Goal: Task Accomplishment & Management: Use online tool/utility

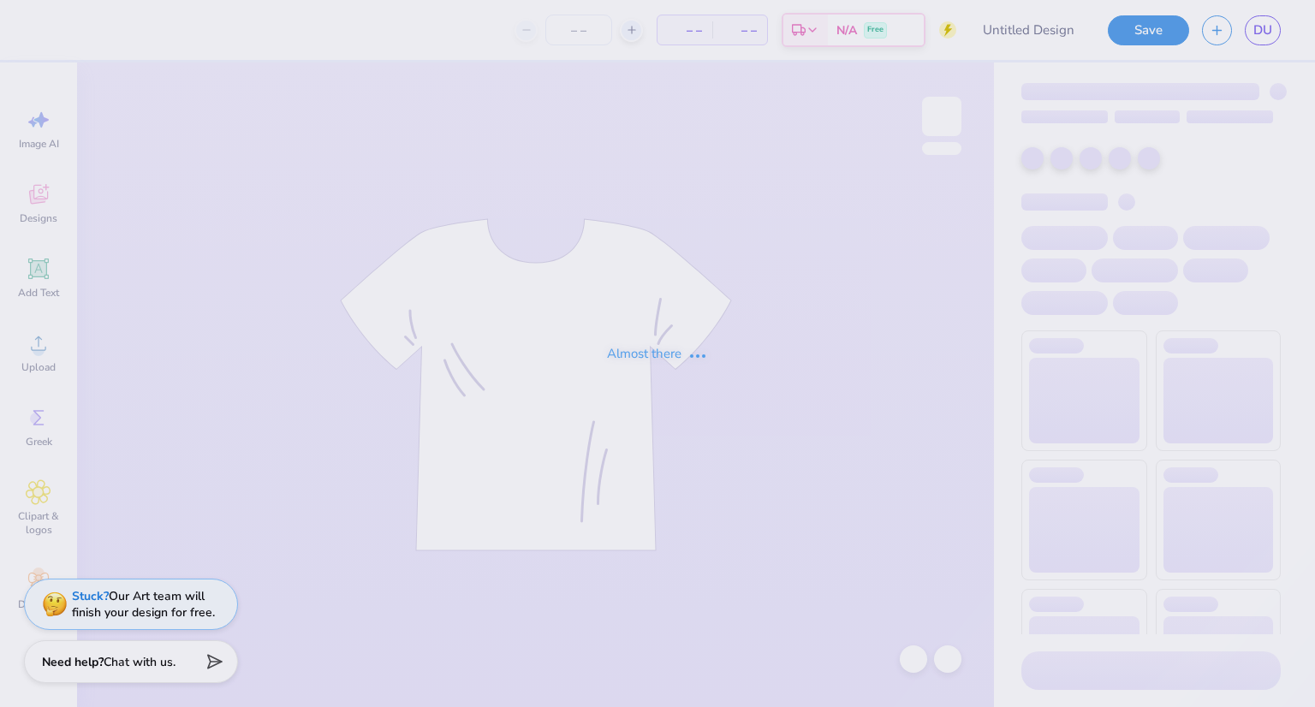
type input "db"
type input "580"
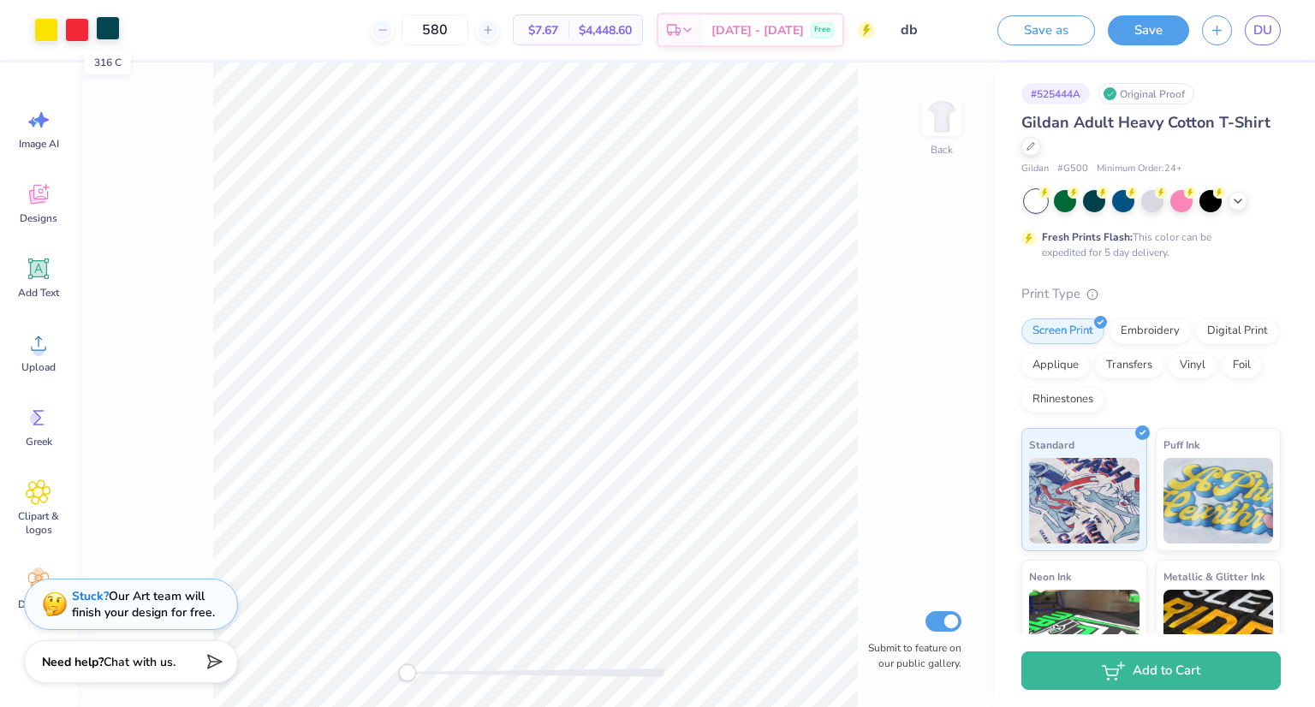
click at [103, 32] on div at bounding box center [108, 28] width 24 height 24
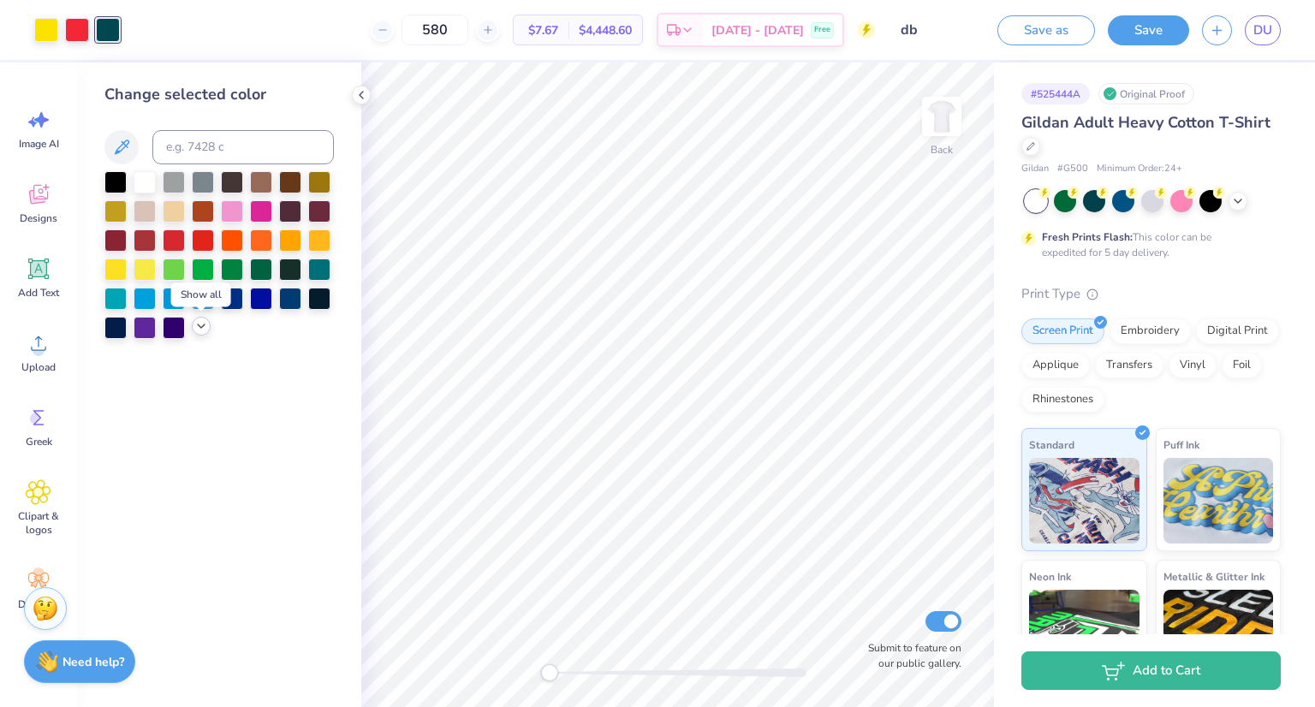
click at [198, 327] on icon at bounding box center [201, 326] width 14 height 14
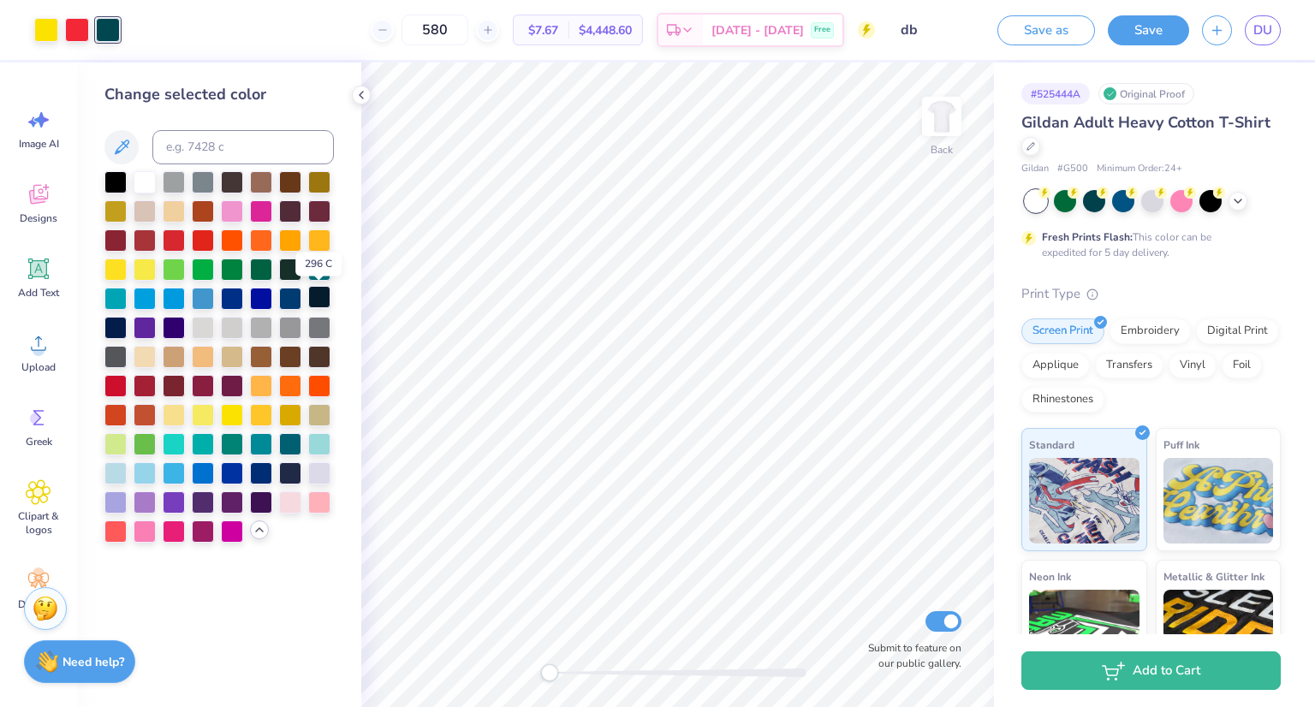
click at [315, 301] on div at bounding box center [319, 297] width 22 height 22
click at [1141, 32] on button "Save" at bounding box center [1148, 28] width 81 height 30
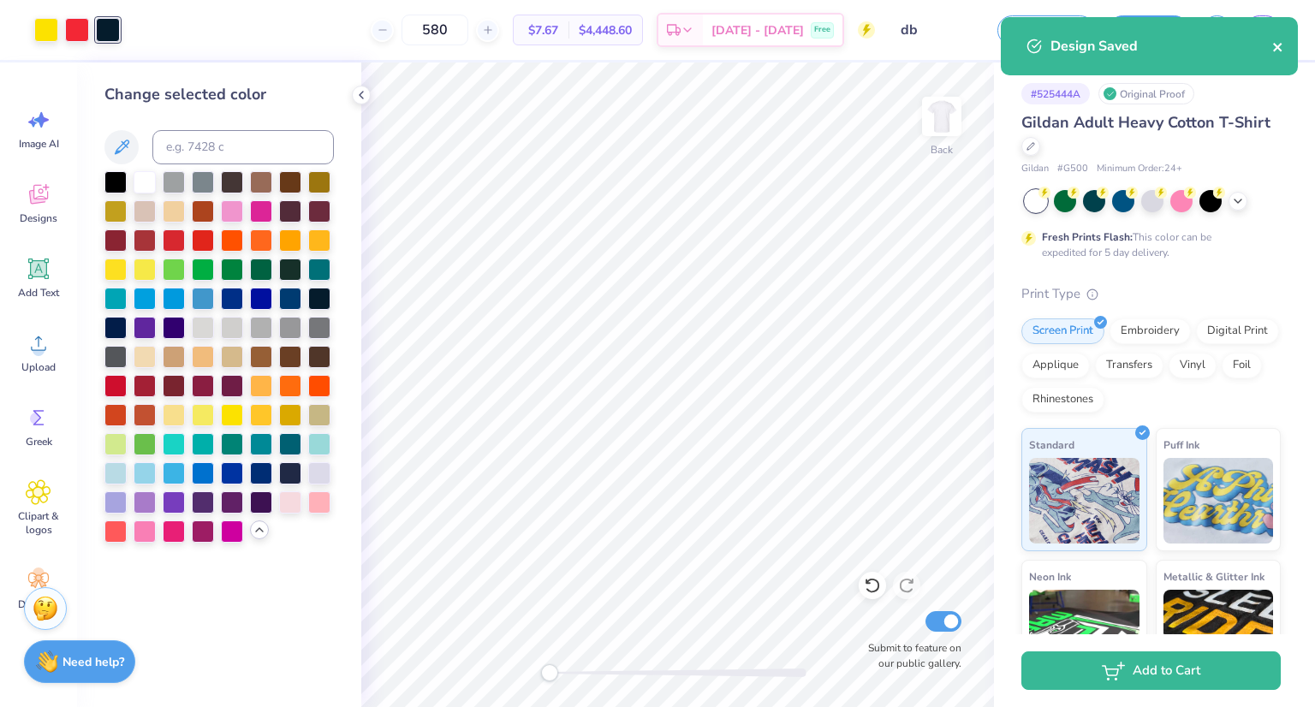
click at [1274, 46] on icon "close" at bounding box center [1278, 47] width 12 height 14
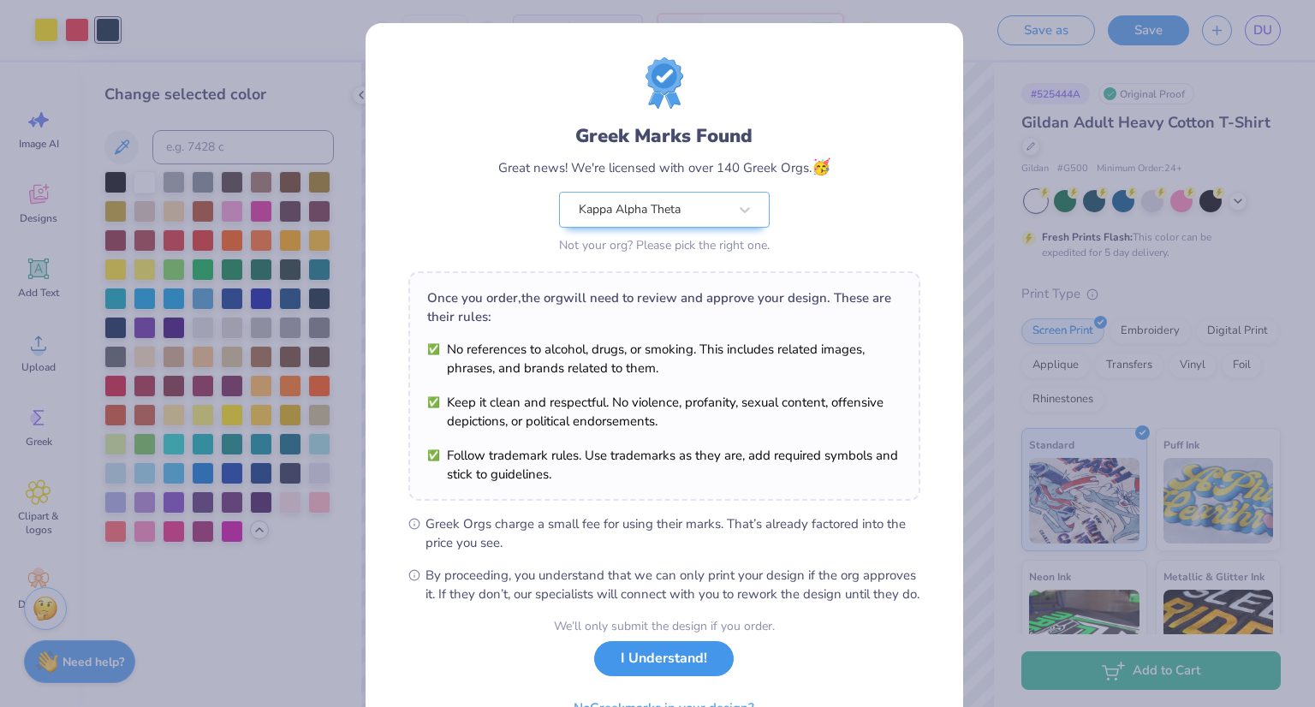
click at [669, 676] on button "I Understand!" at bounding box center [664, 658] width 140 height 35
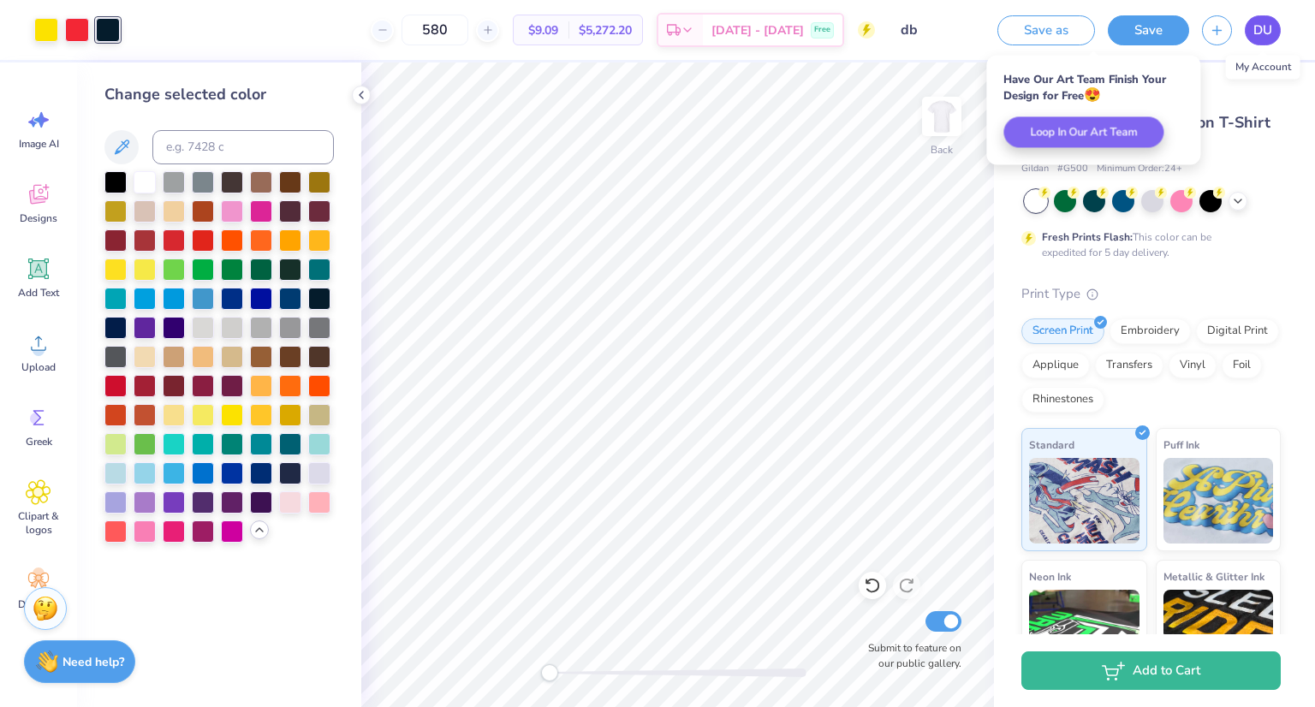
click at [1254, 27] on span "DU" at bounding box center [1263, 31] width 19 height 20
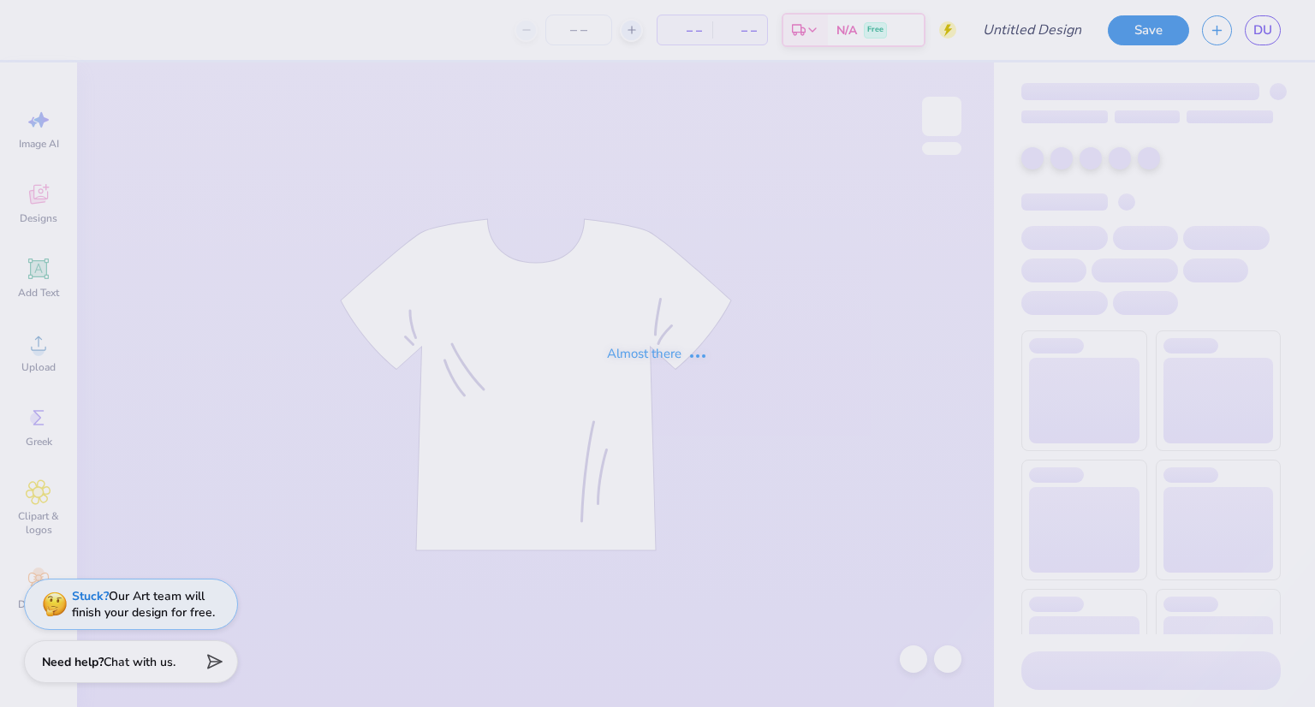
type input "Theta Dodgeball - Cat"
type input "640"
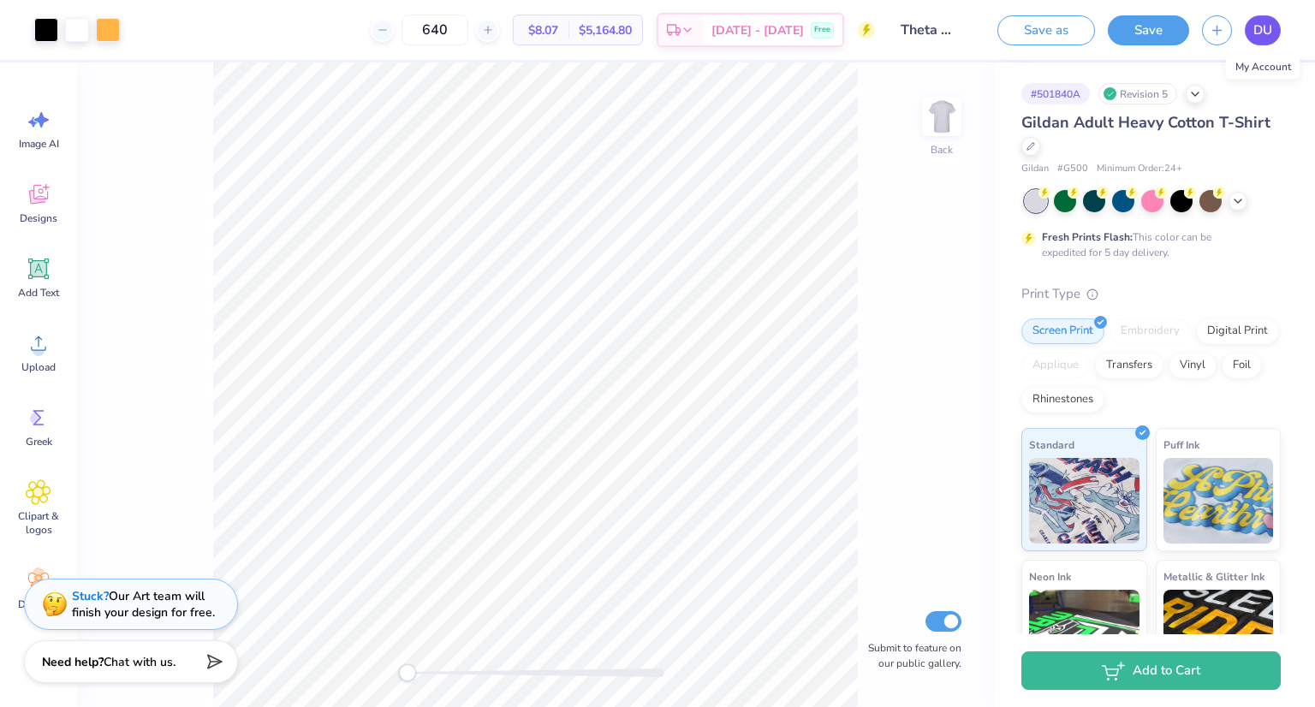
click at [1264, 28] on span "DU" at bounding box center [1263, 31] width 19 height 20
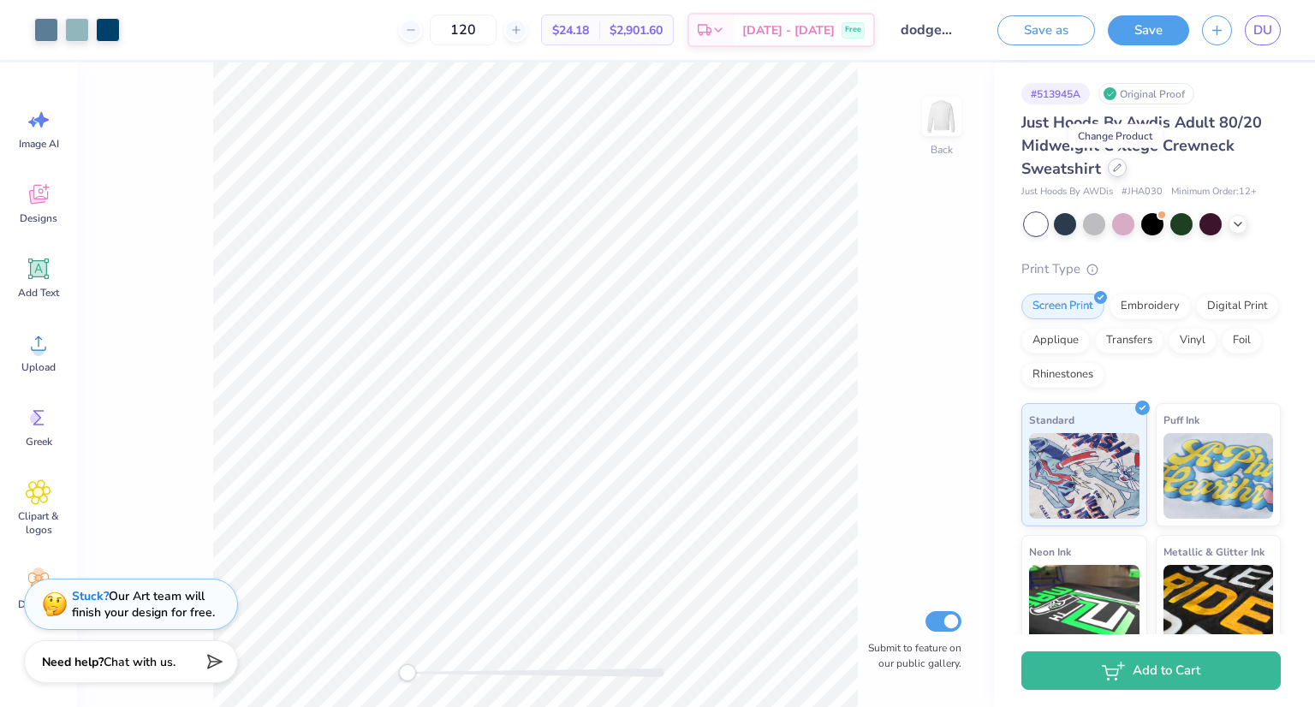
click at [1121, 174] on div at bounding box center [1117, 167] width 19 height 19
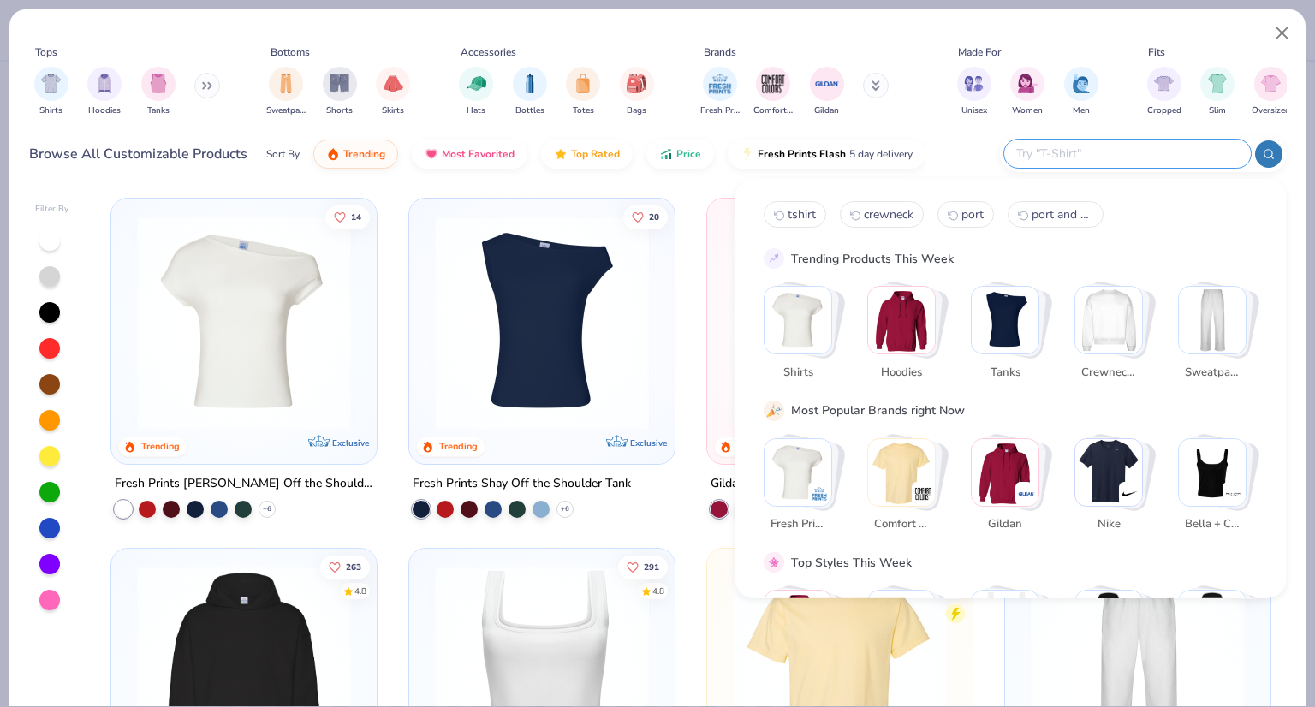
click at [1138, 152] on input "text" at bounding box center [1127, 154] width 224 height 20
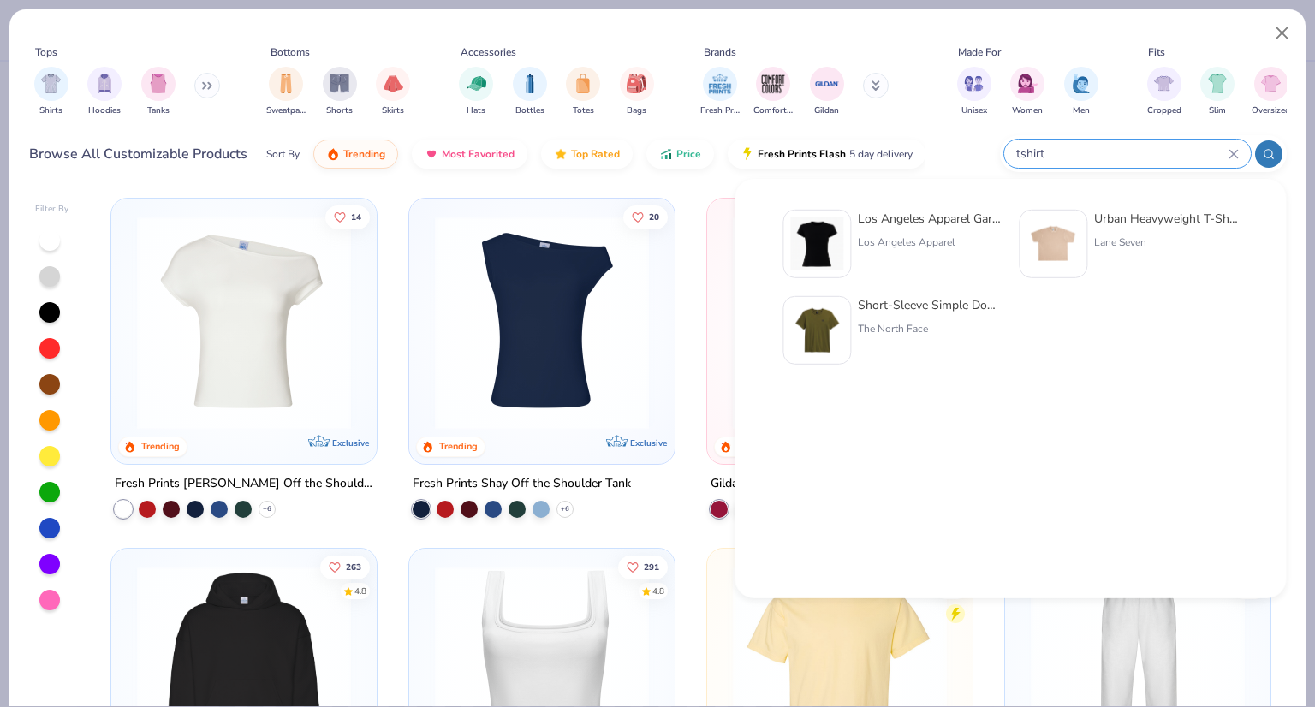
type input "tshirt"
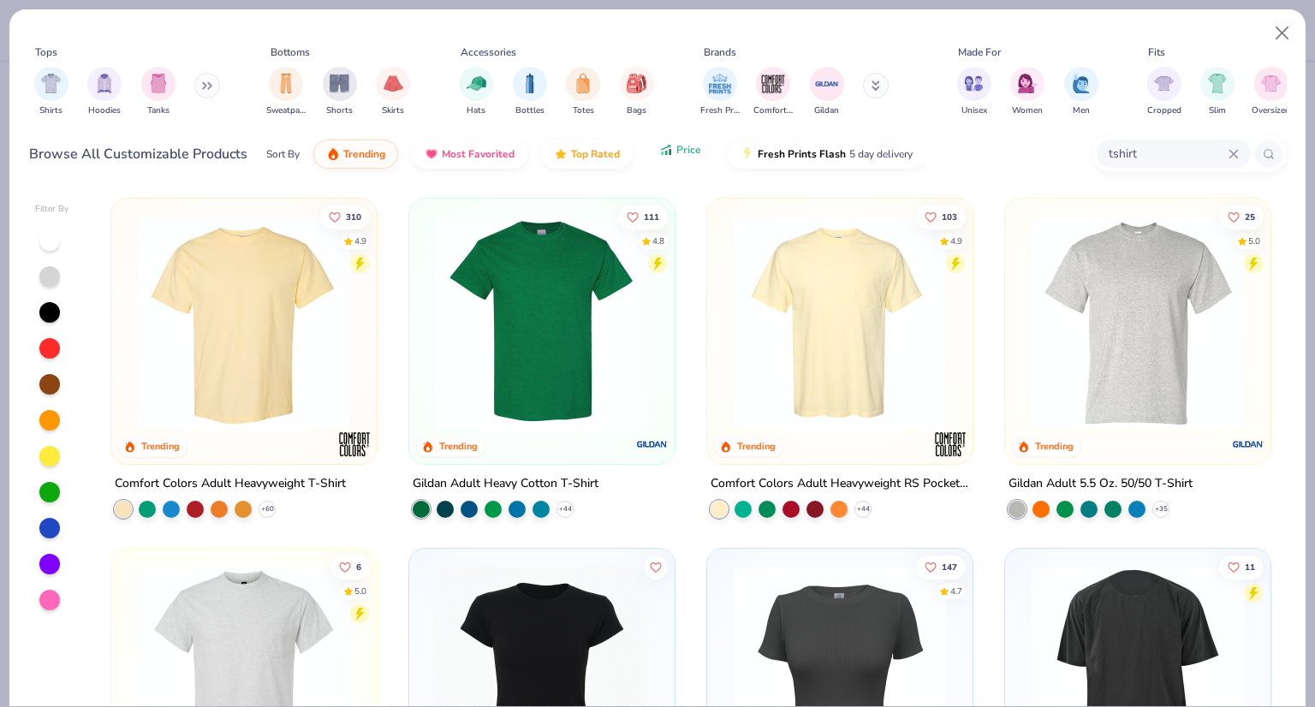
click at [671, 153] on button "Price" at bounding box center [680, 149] width 68 height 29
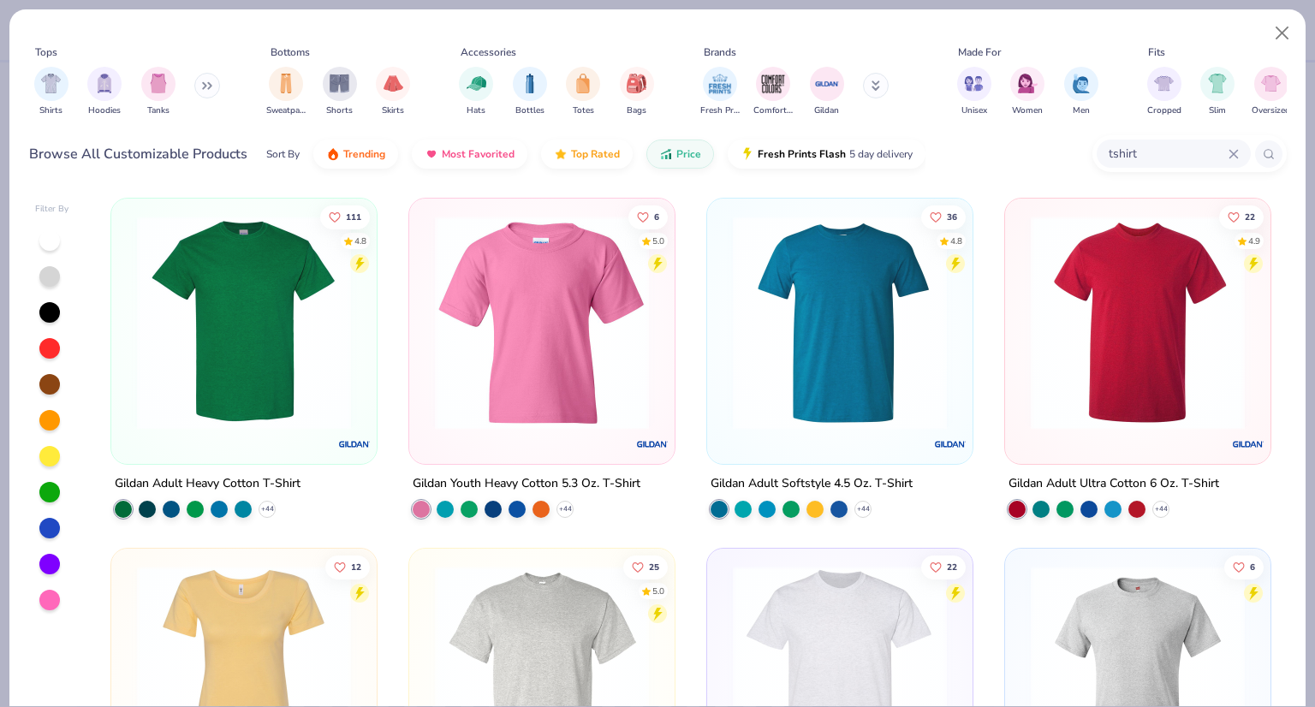
click at [612, 247] on img at bounding box center [541, 323] width 231 height 214
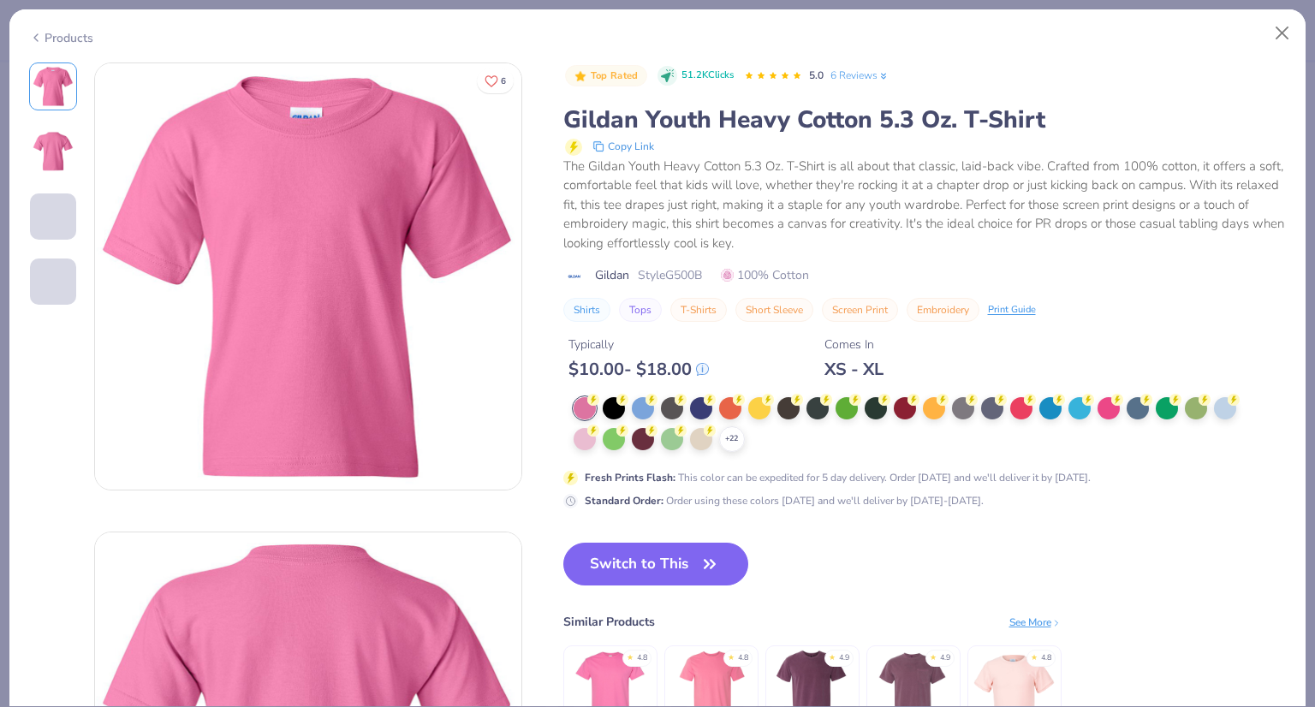
click at [459, 286] on img at bounding box center [308, 276] width 426 height 426
click at [1284, 33] on button "Close" at bounding box center [1282, 33] width 33 height 33
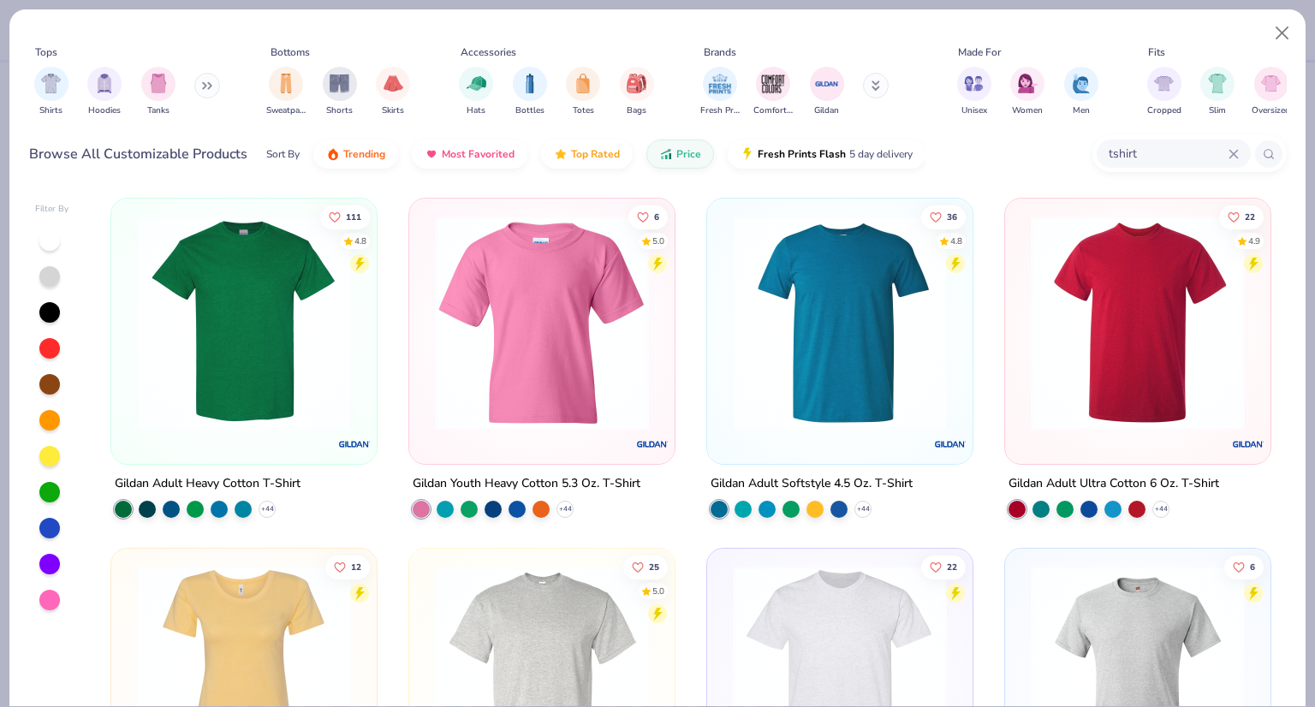
click at [151, 340] on img at bounding box center [243, 323] width 231 height 214
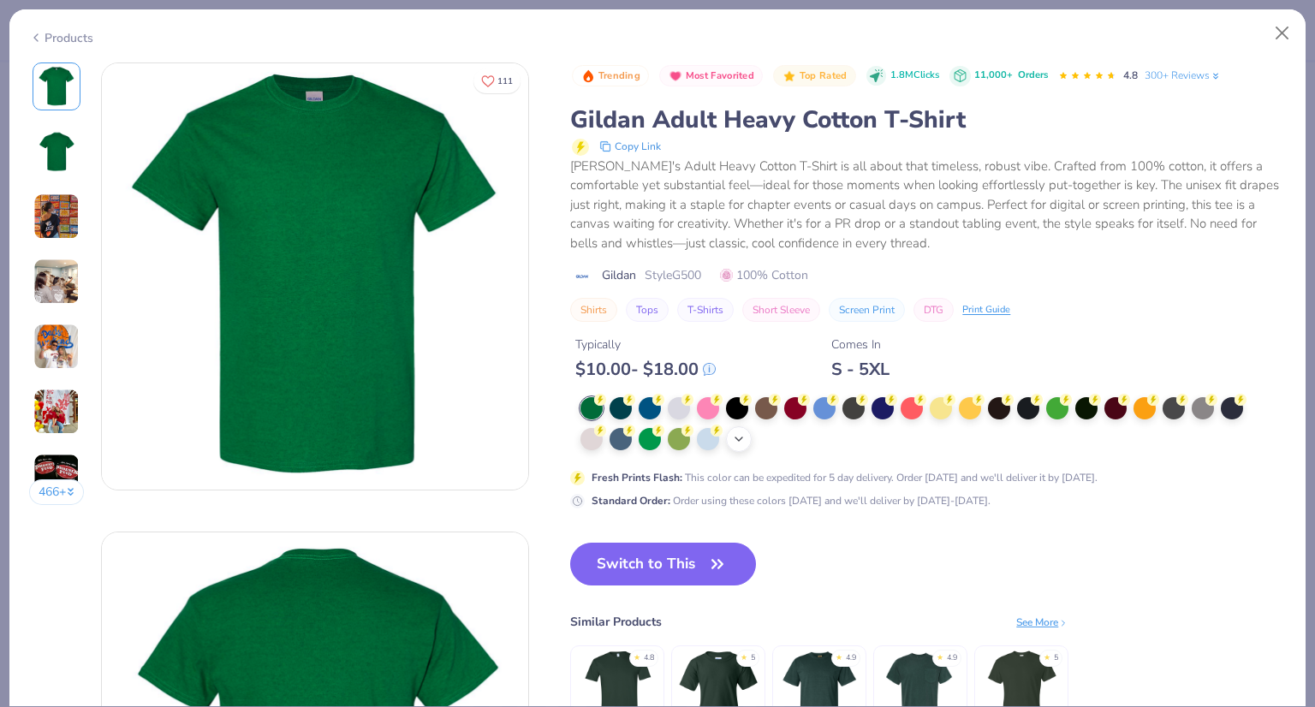
click at [736, 438] on polyline at bounding box center [739, 439] width 7 height 3
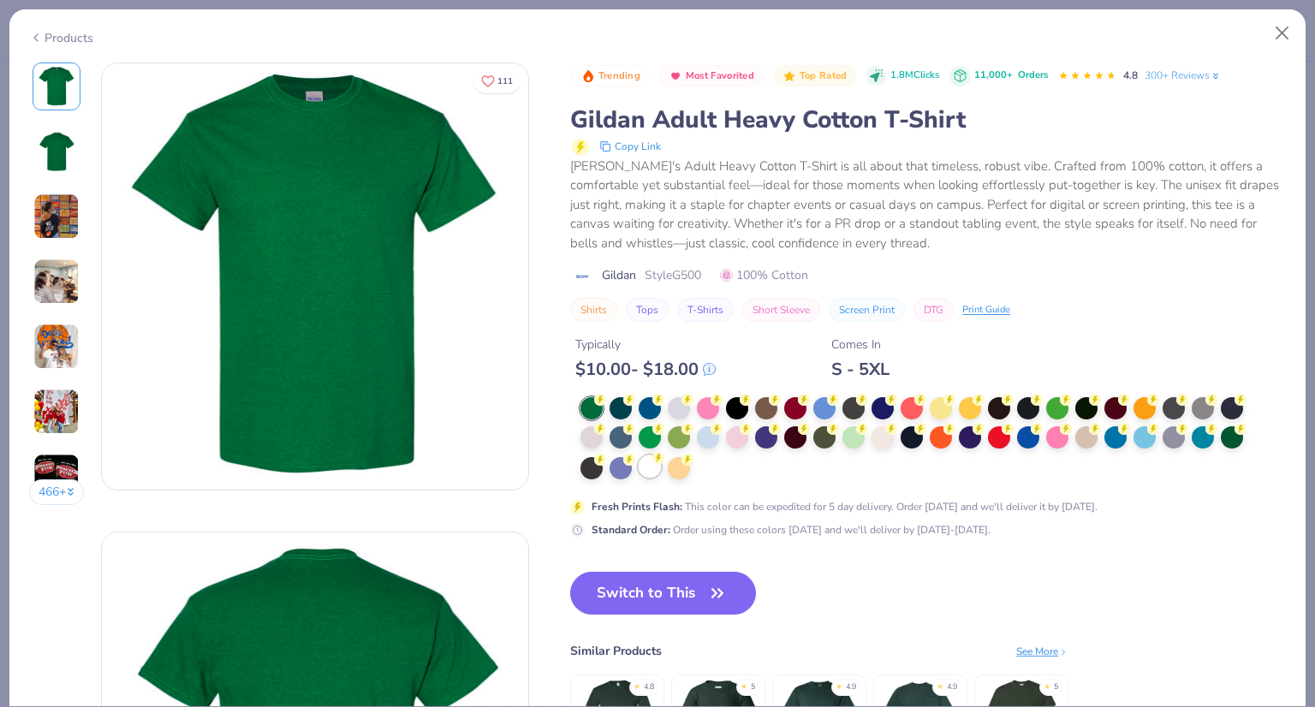
click at [650, 477] on div at bounding box center [650, 467] width 22 height 22
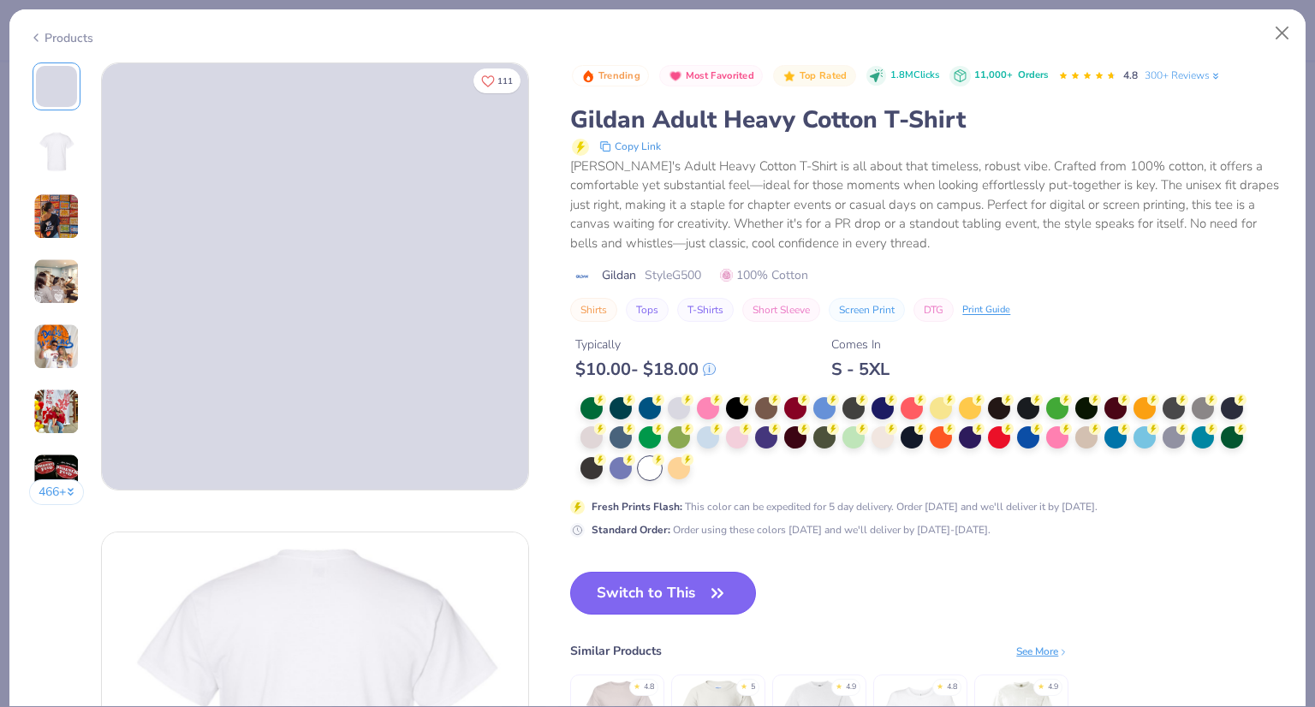
click at [695, 597] on button "Switch to This" at bounding box center [663, 593] width 186 height 43
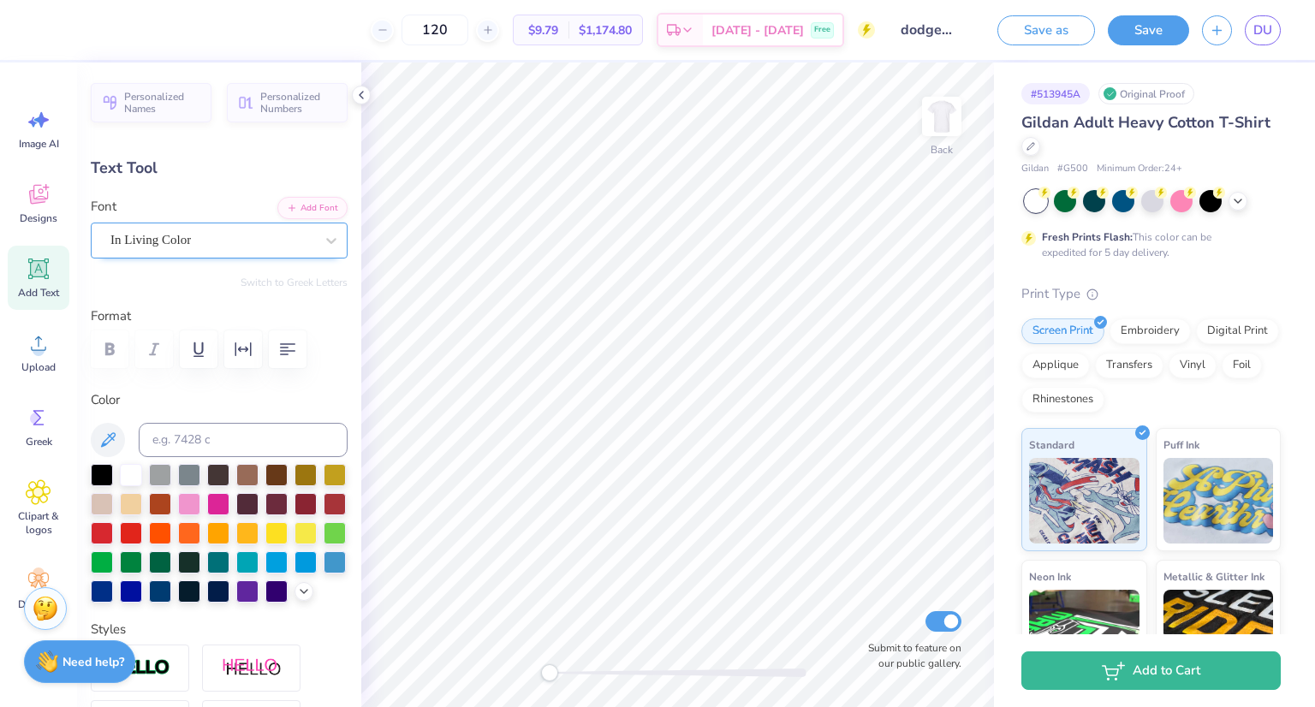
click at [182, 239] on div "In Living Color" at bounding box center [212, 240] width 207 height 27
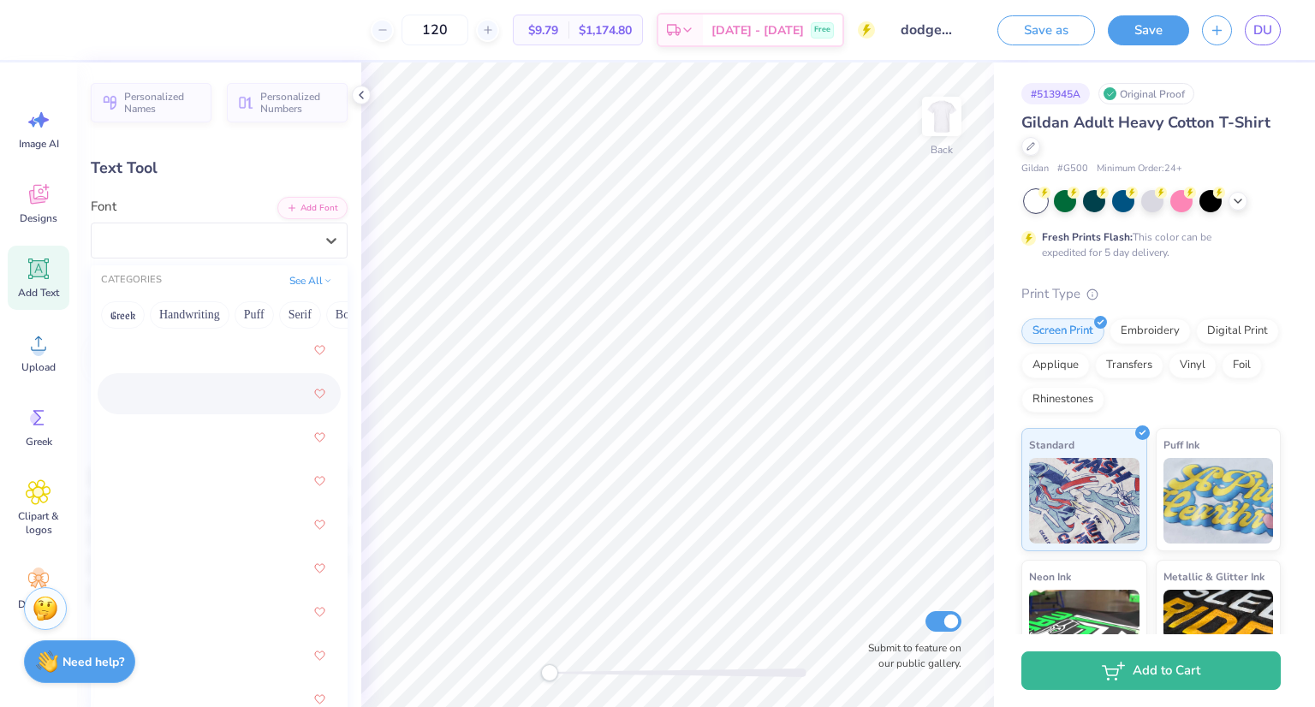
scroll to position [181, 0]
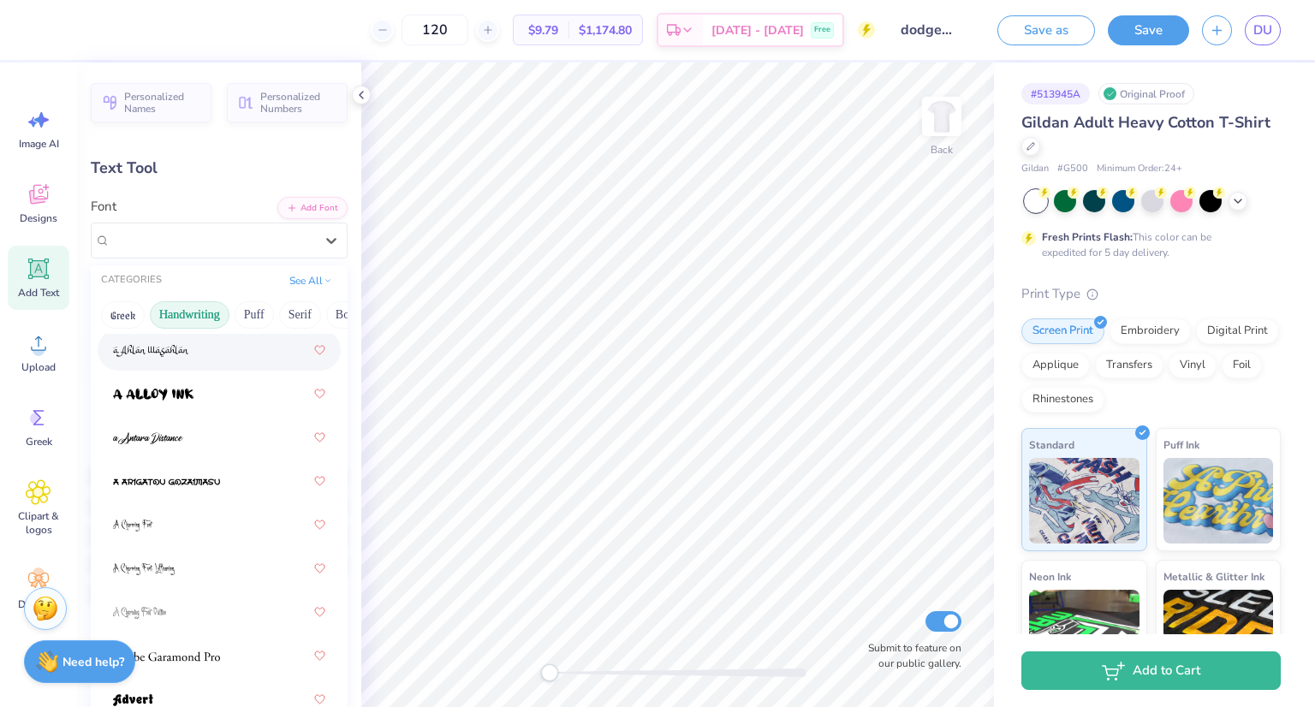
click at [198, 319] on button "Handwriting" at bounding box center [190, 314] width 80 height 27
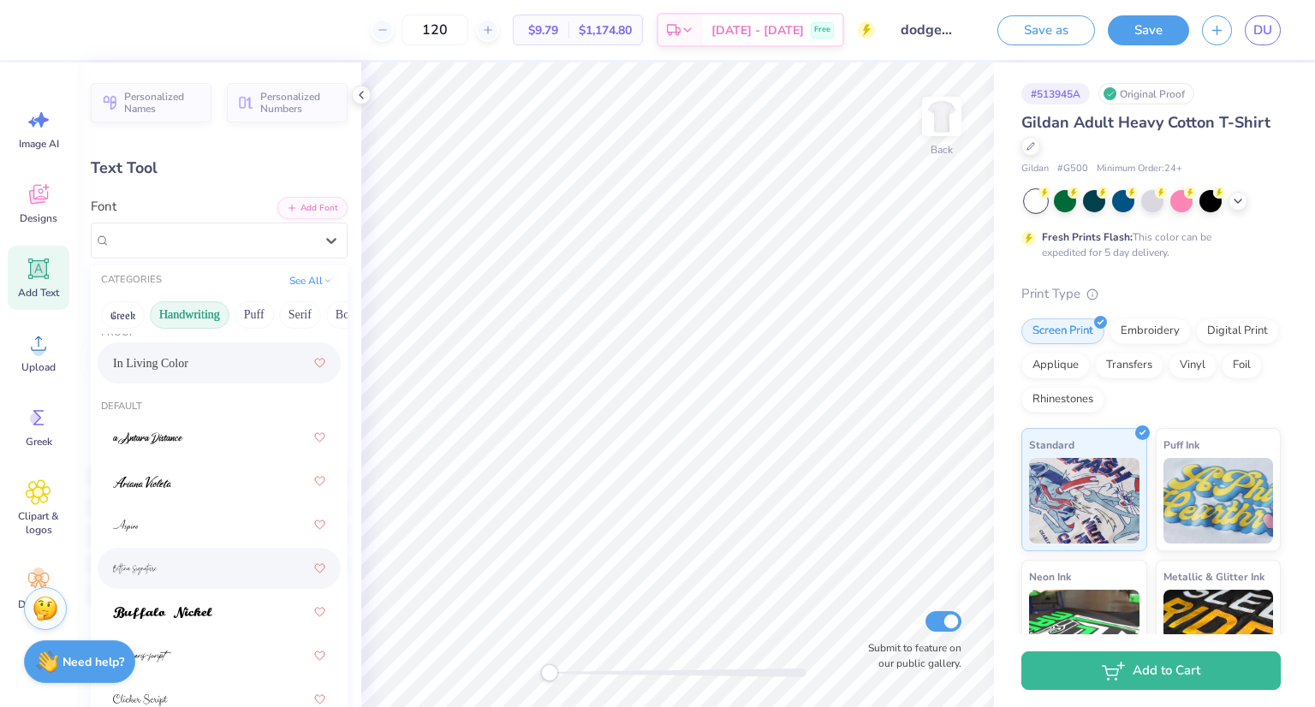
scroll to position [74, 0]
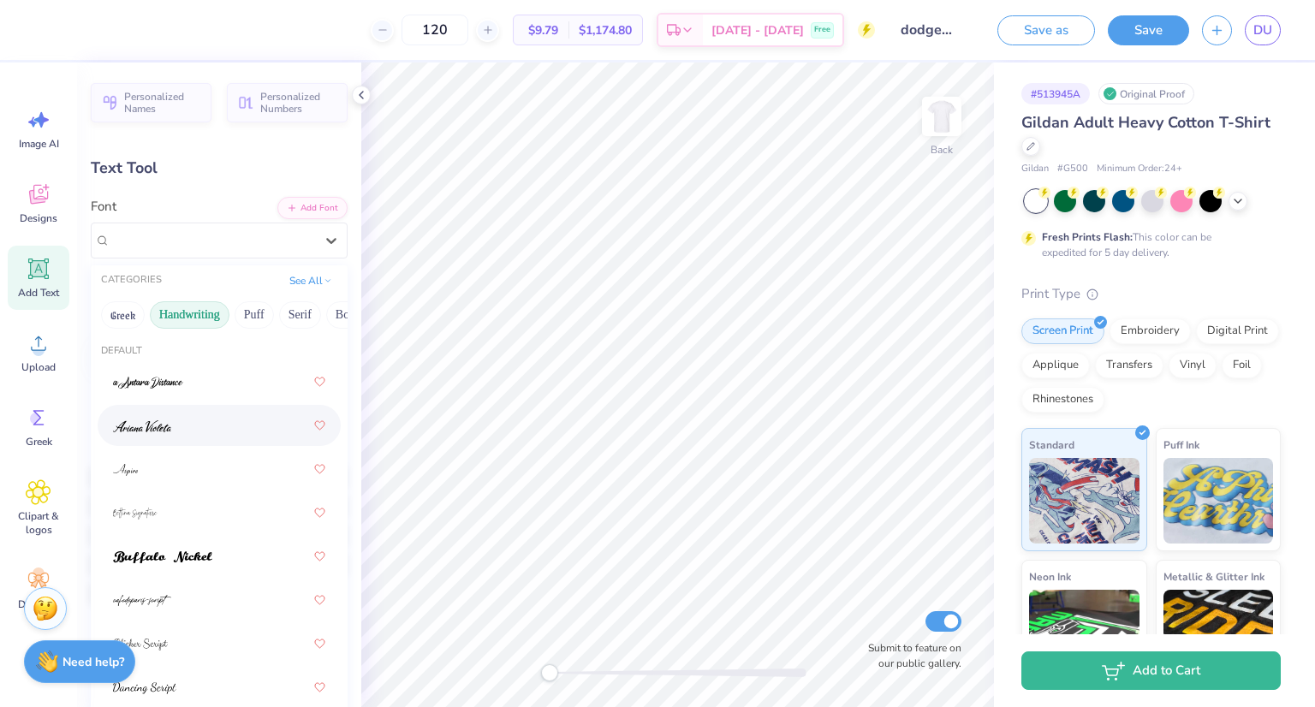
click at [160, 426] on img at bounding box center [142, 426] width 58 height 12
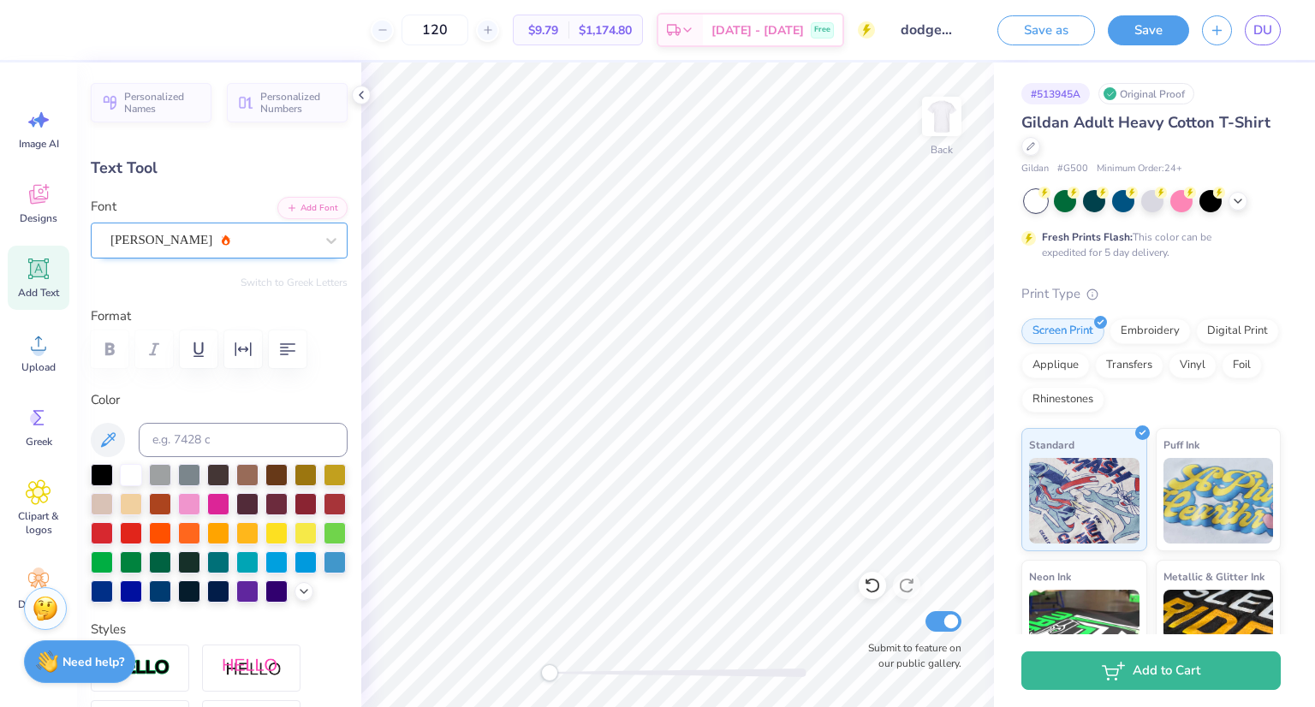
click at [181, 241] on div "Ariana Violeta" at bounding box center [212, 240] width 207 height 27
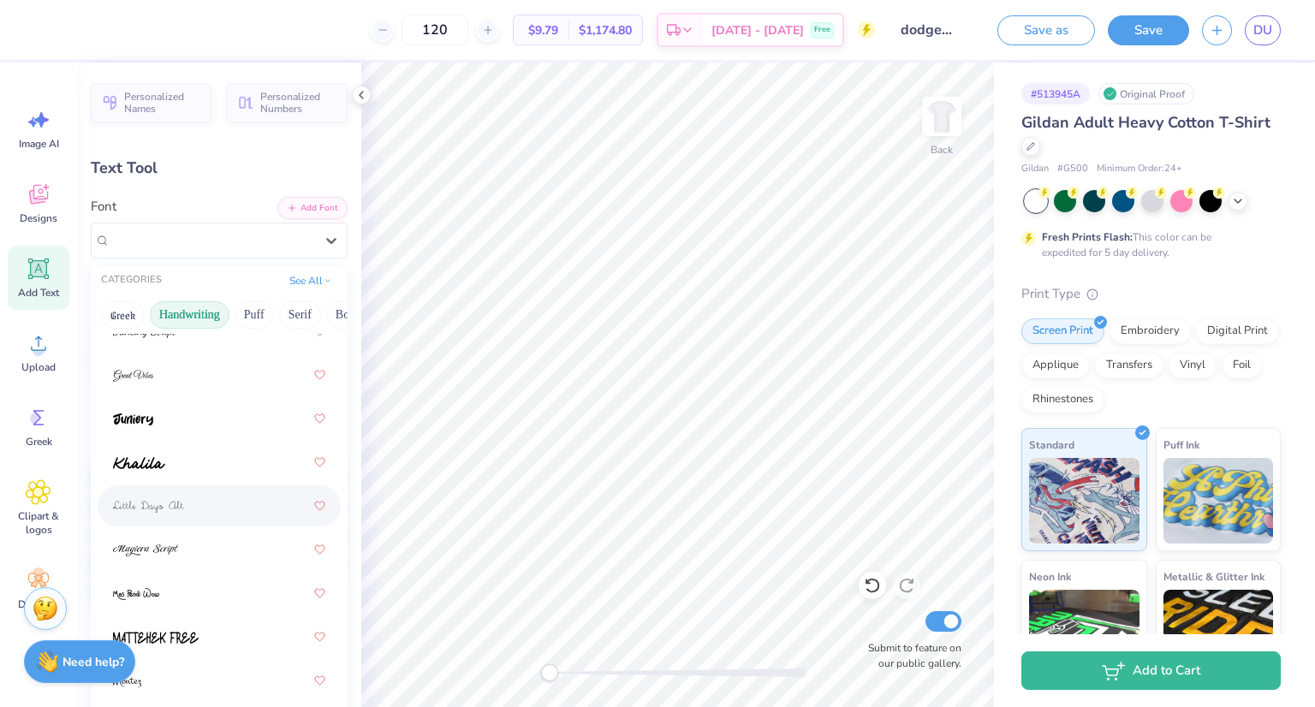
scroll to position [336, 0]
click at [162, 518] on div at bounding box center [219, 513] width 212 height 31
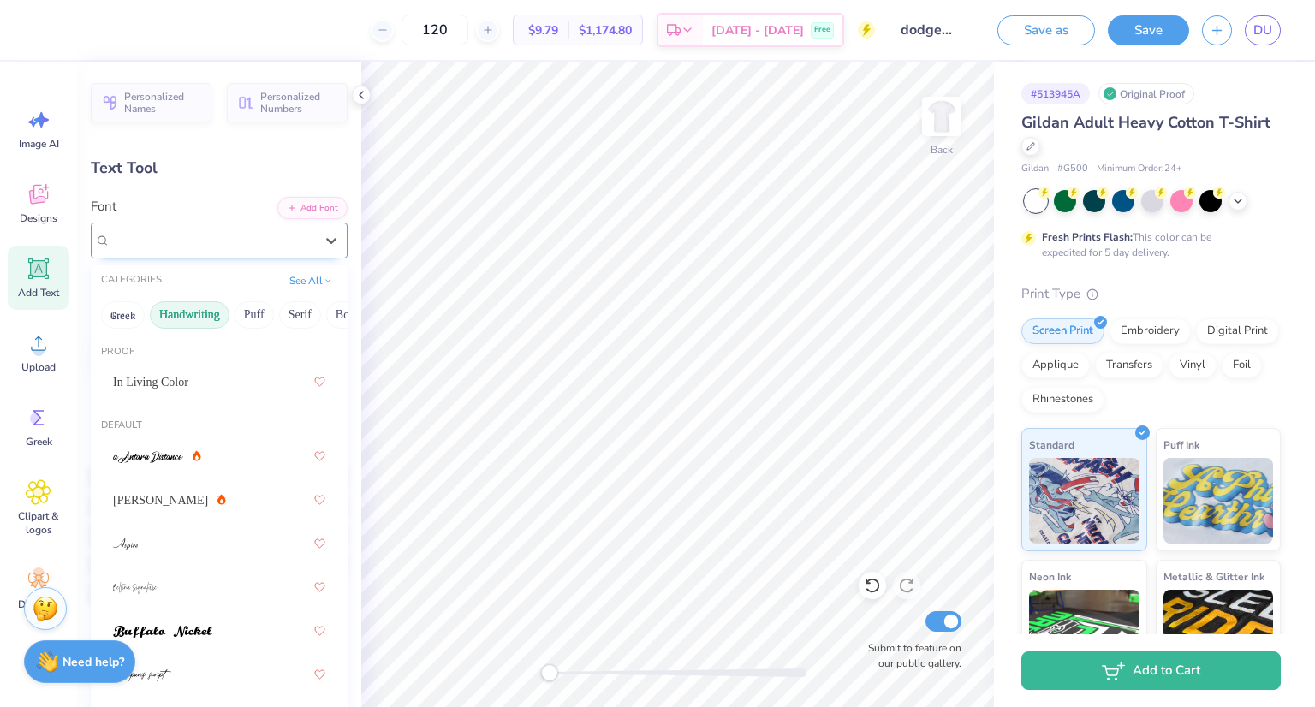
click at [238, 244] on div "Juniory" at bounding box center [212, 240] width 207 height 27
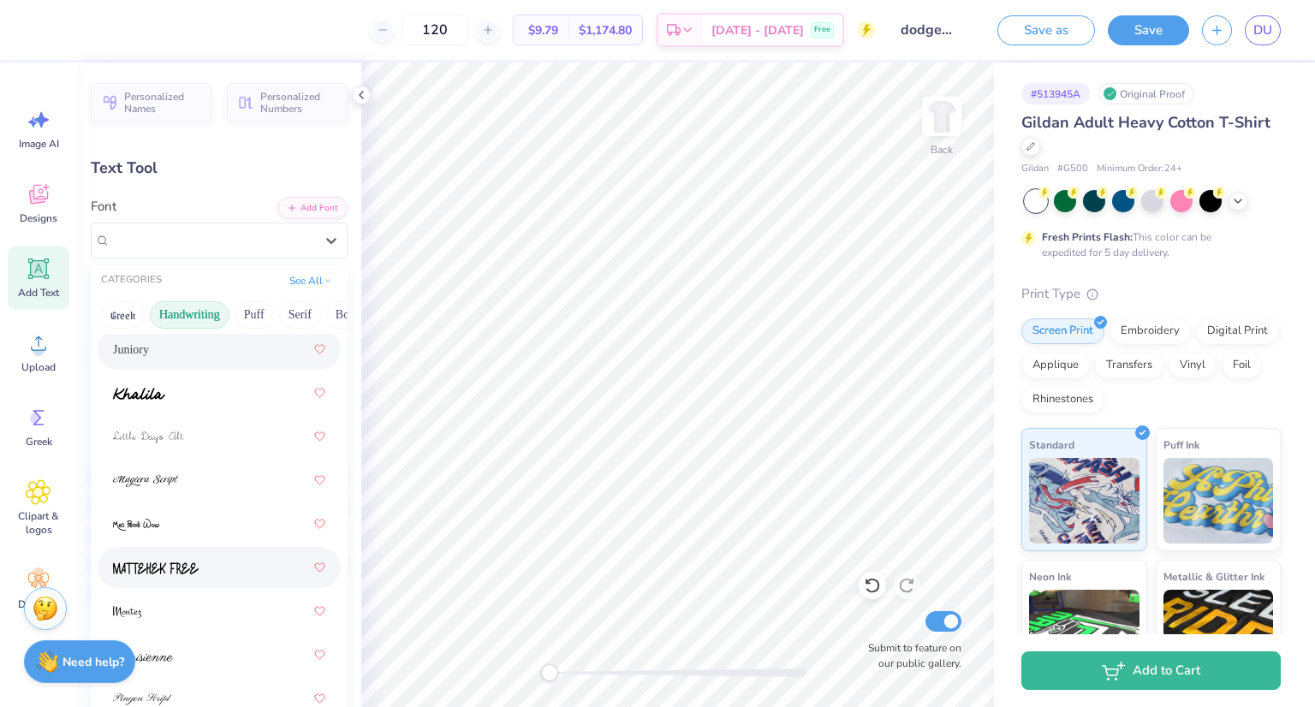
scroll to position [546, 0]
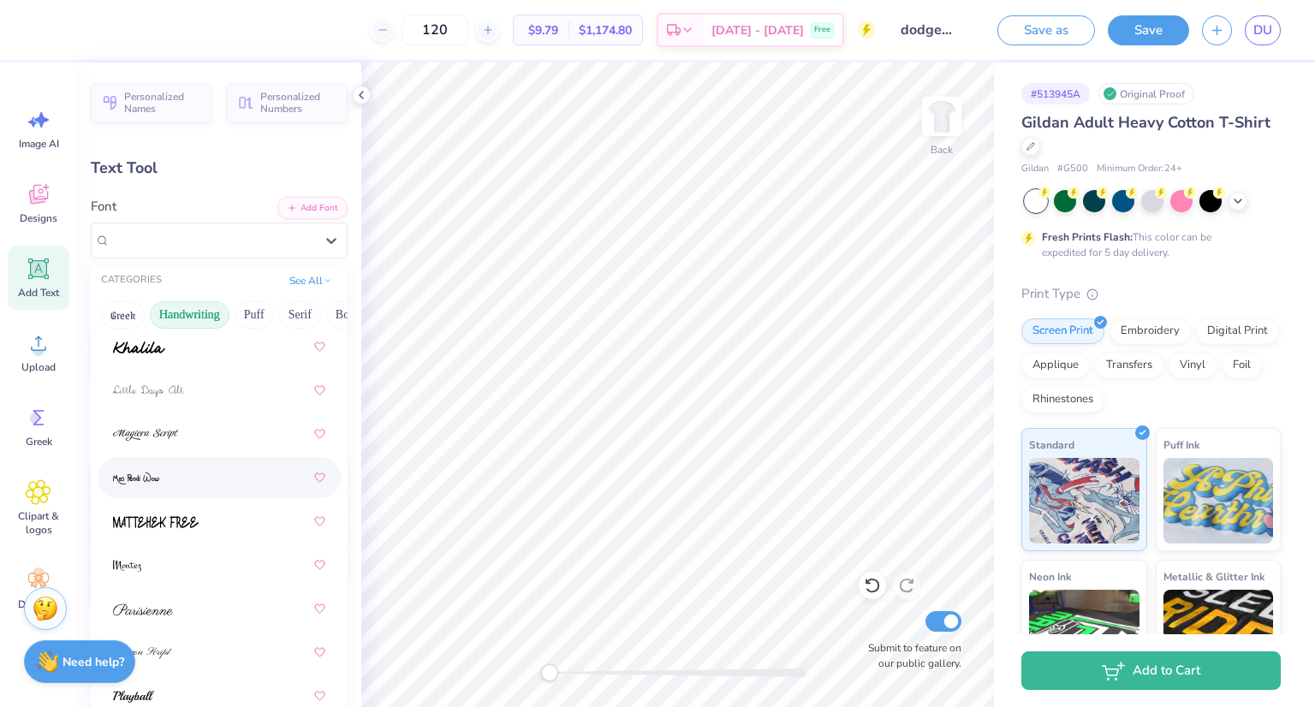
click at [152, 462] on div at bounding box center [219, 477] width 212 height 31
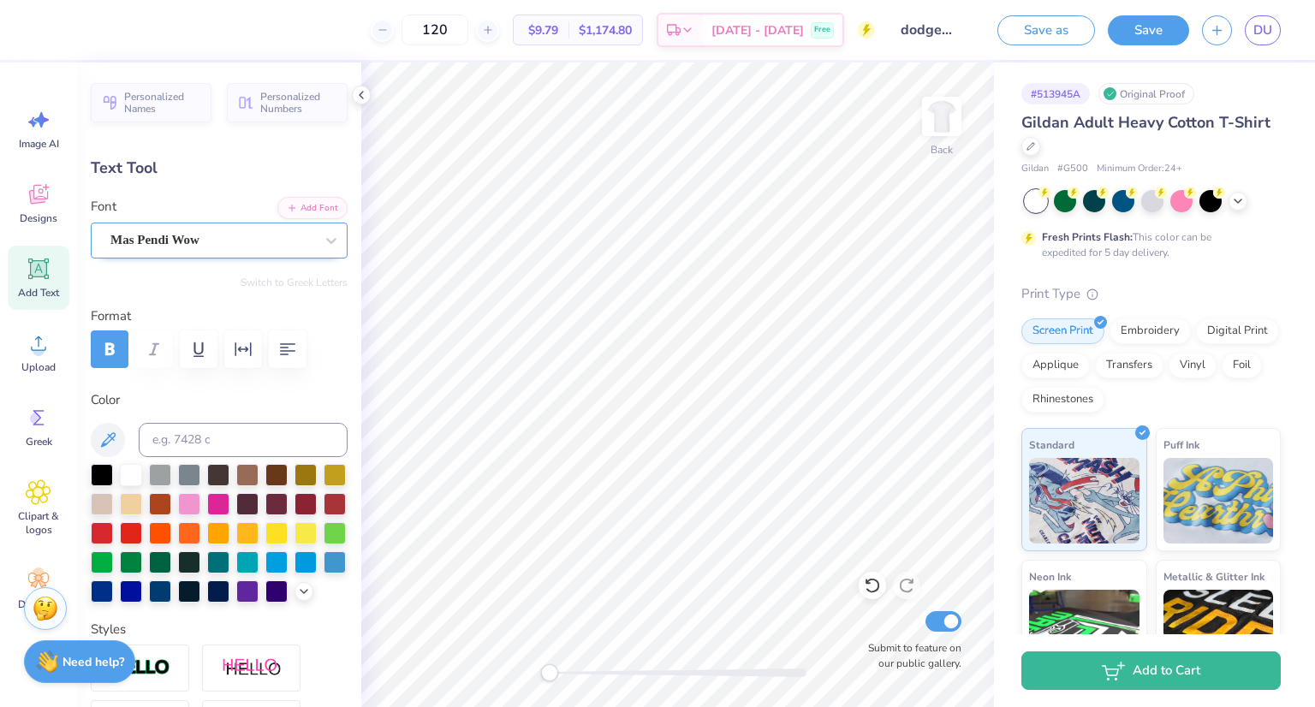
click at [238, 243] on div "Mas Pendi Wow" at bounding box center [212, 240] width 207 height 27
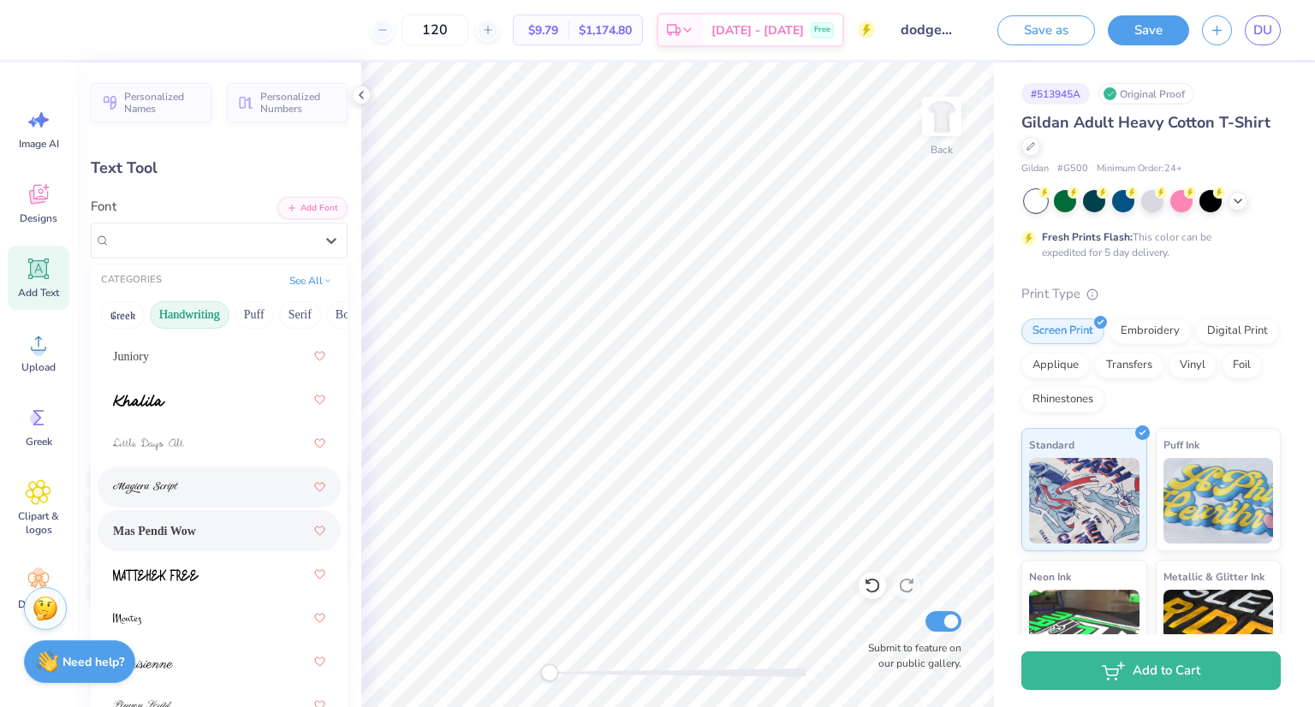
scroll to position [778, 0]
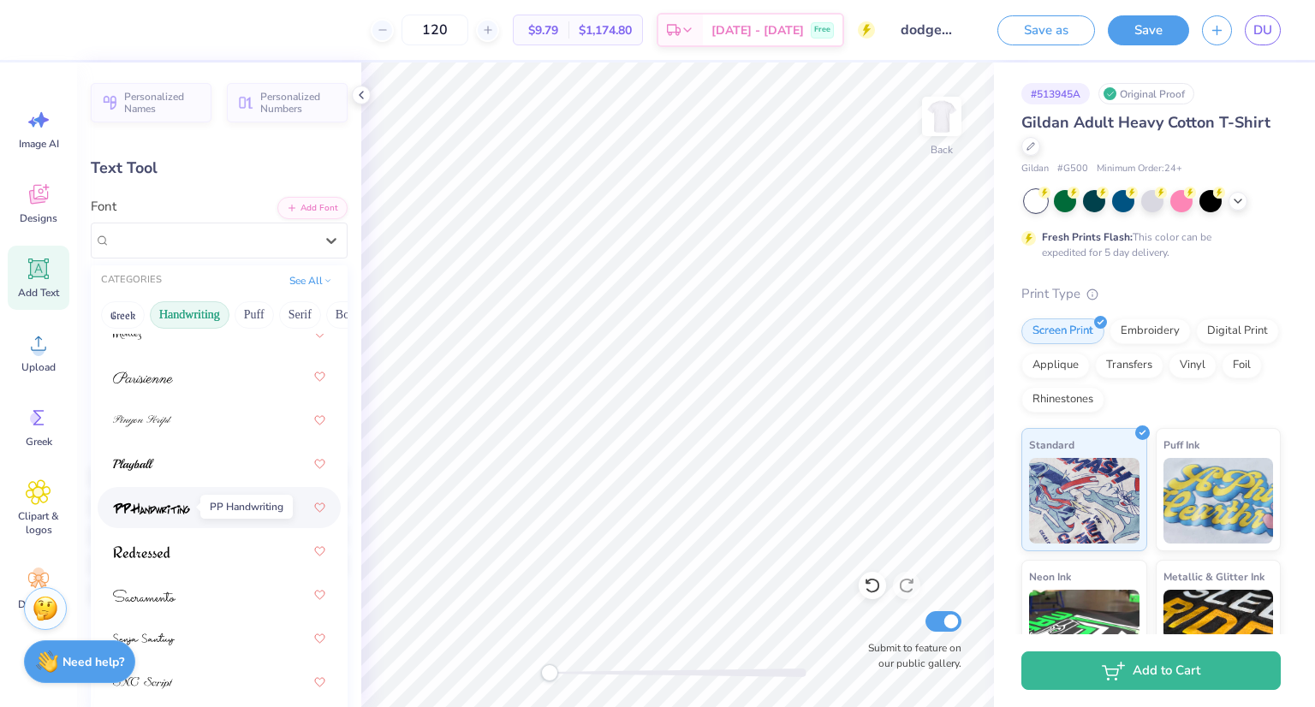
click at [166, 504] on img at bounding box center [151, 509] width 77 height 12
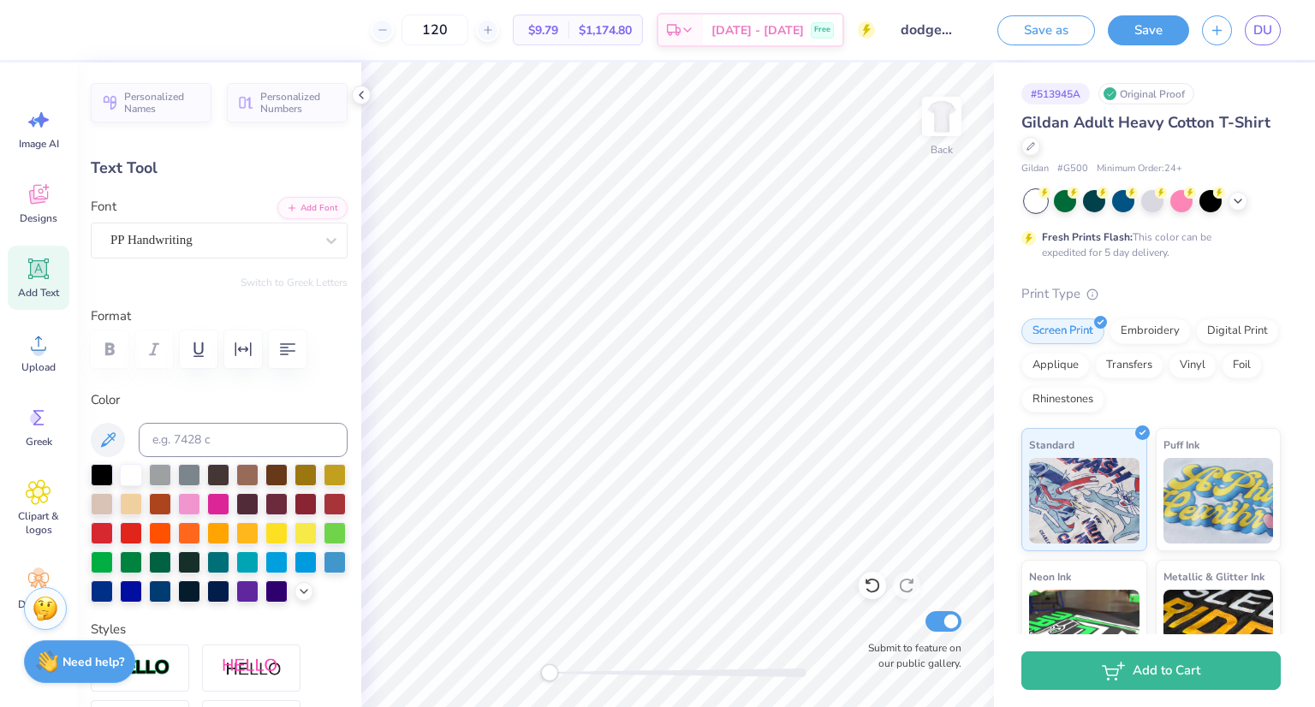
type input "5.55"
type input "1.22"
type input "8.36"
click at [218, 237] on div "PP Handwriting" at bounding box center [212, 240] width 207 height 27
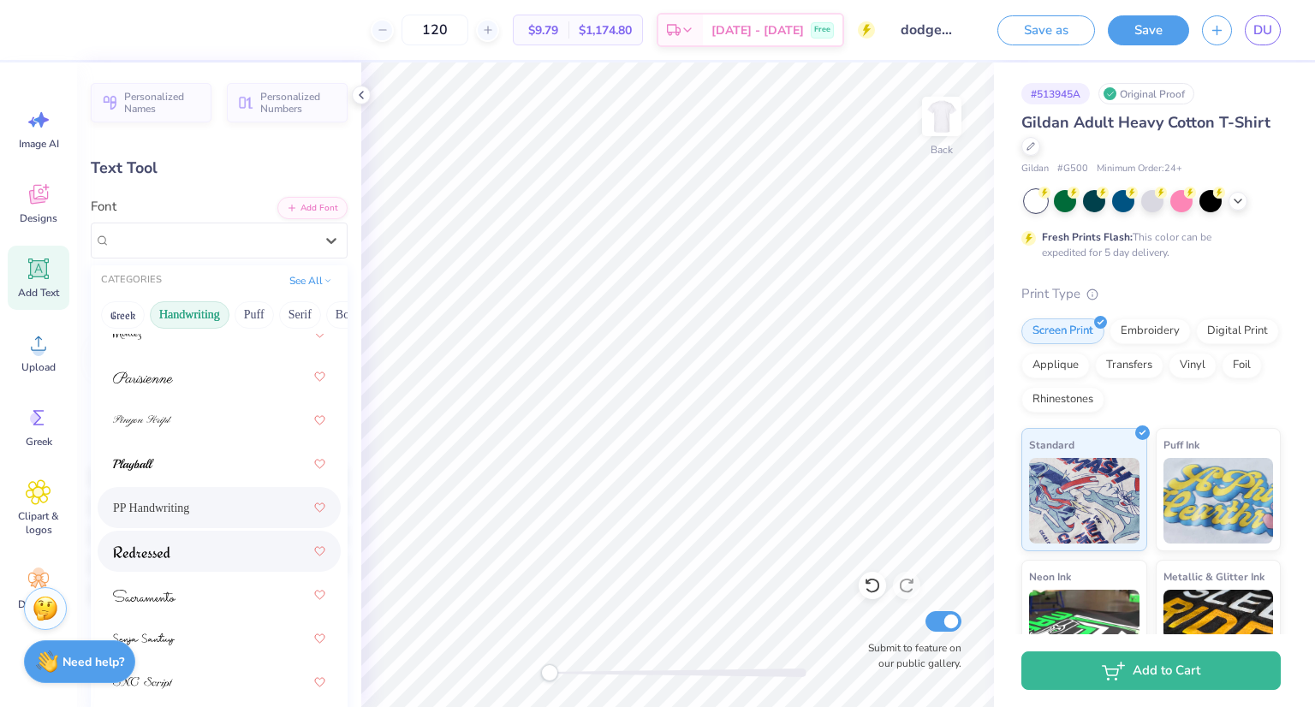
click at [155, 556] on img at bounding box center [141, 552] width 57 height 12
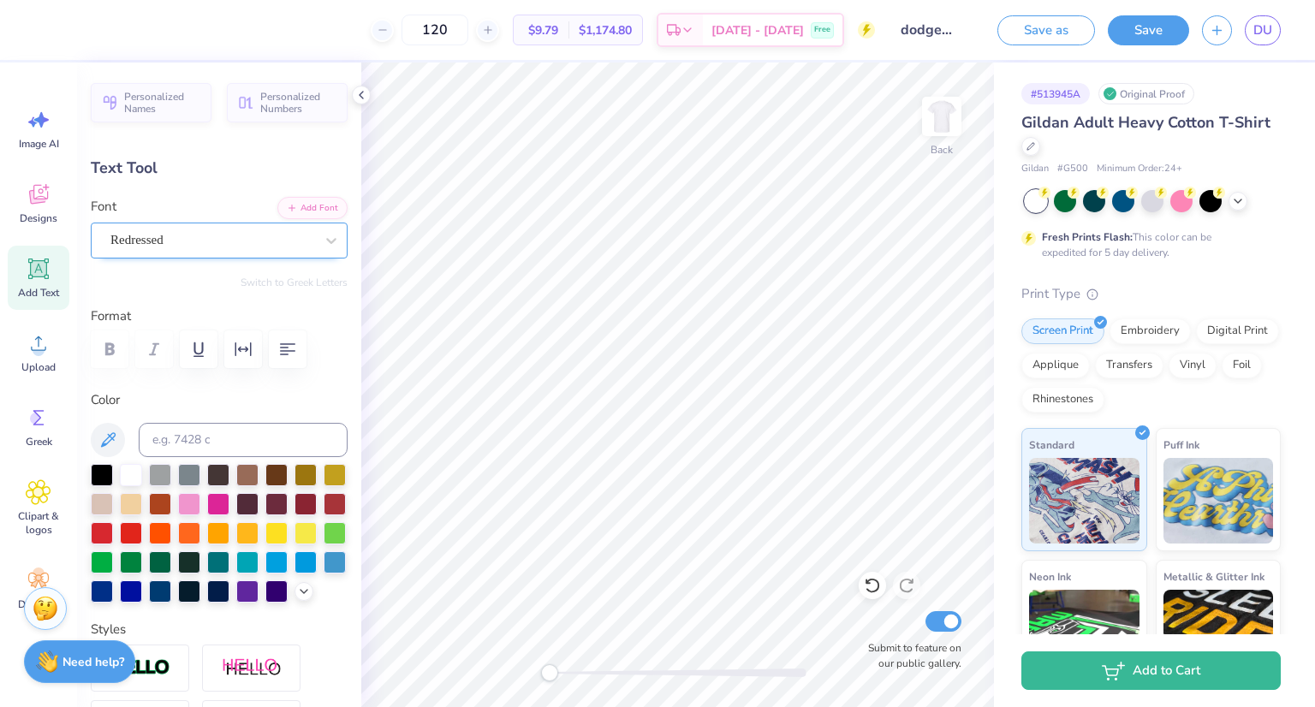
click at [167, 250] on div at bounding box center [212, 240] width 204 height 23
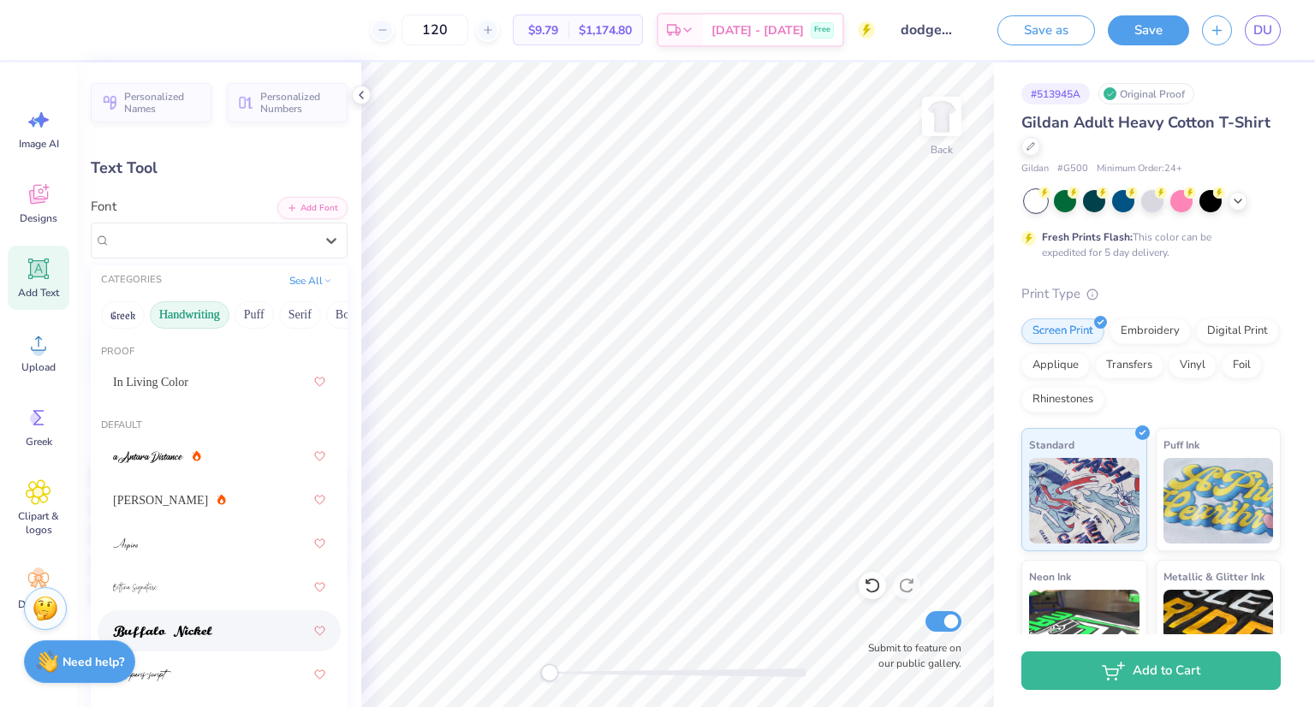
click at [219, 624] on div at bounding box center [219, 631] width 212 height 31
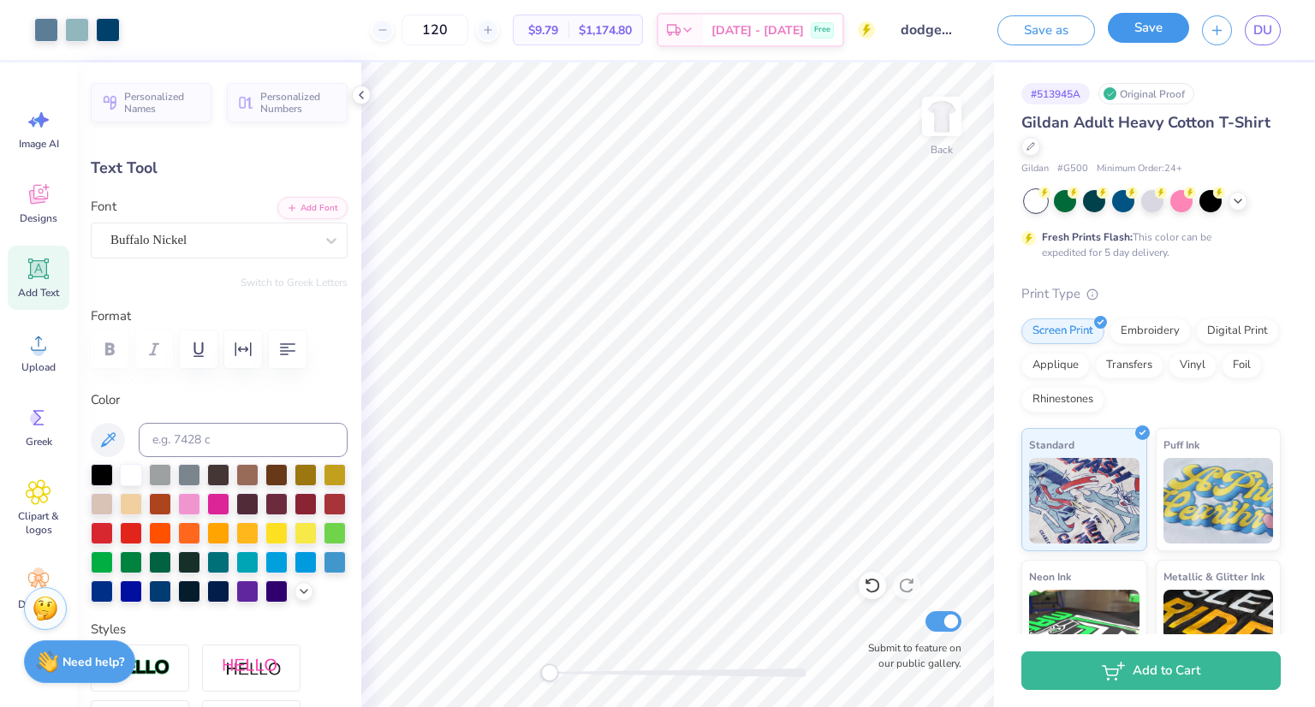
click at [1149, 32] on button "Save" at bounding box center [1148, 28] width 81 height 30
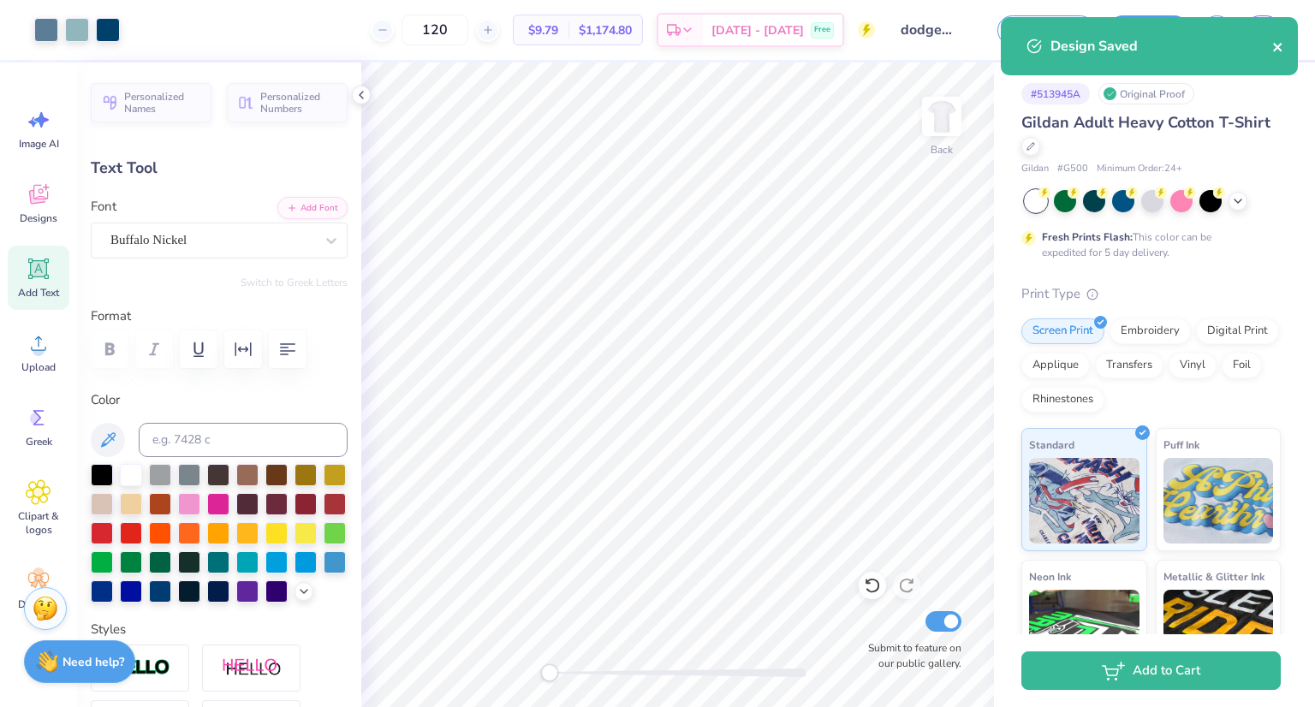
click at [1277, 39] on button "close" at bounding box center [1278, 46] width 12 height 21
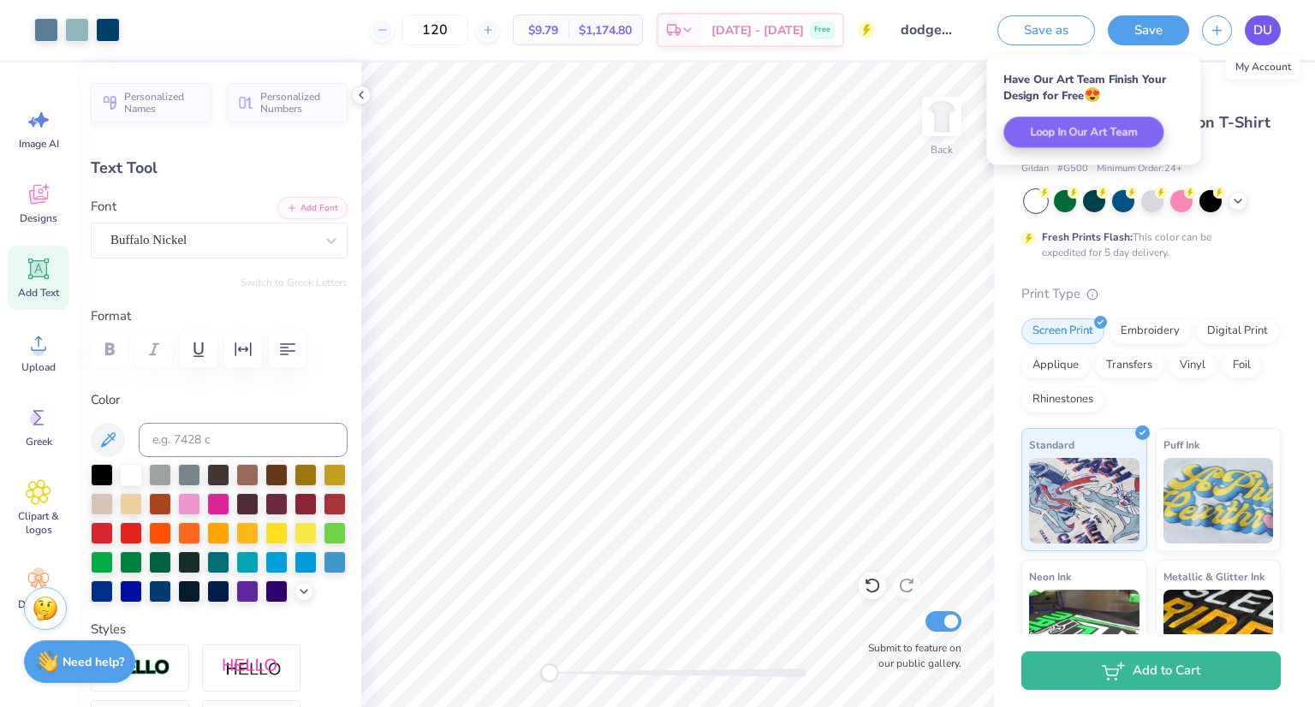
click at [1254, 32] on span "DU" at bounding box center [1263, 31] width 19 height 20
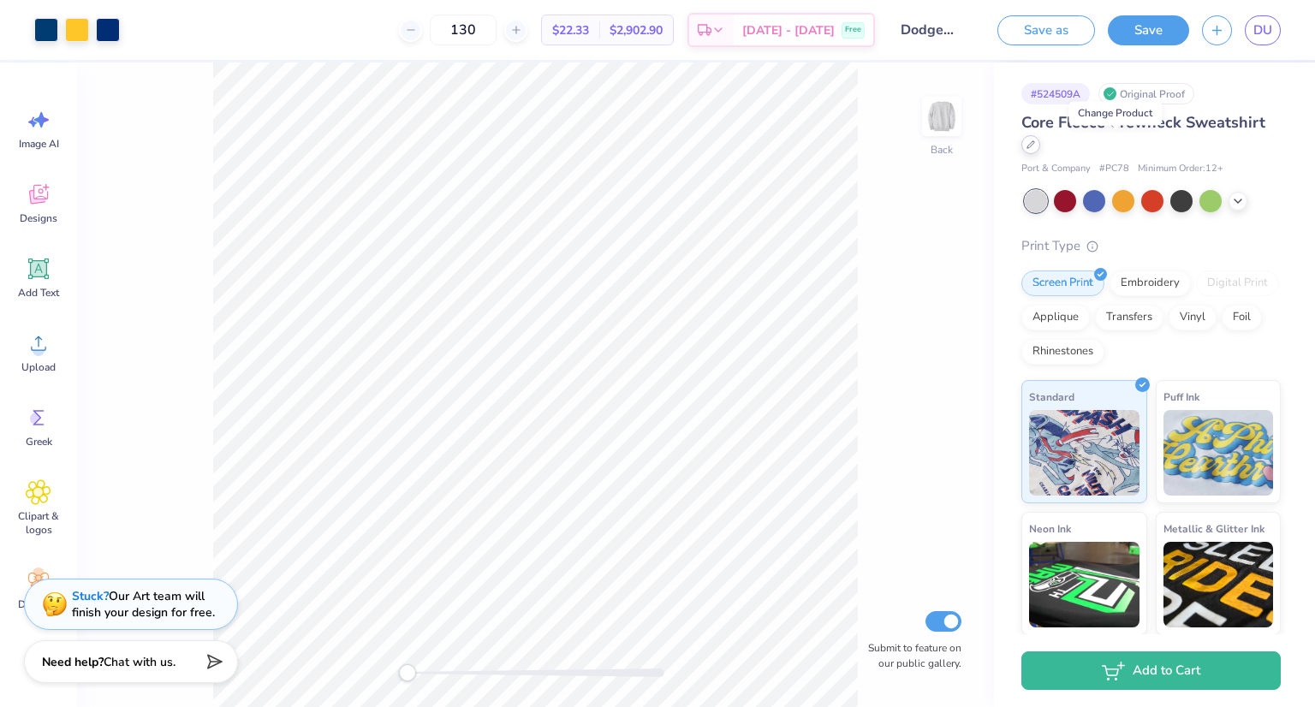
click at [1040, 150] on div at bounding box center [1031, 144] width 19 height 19
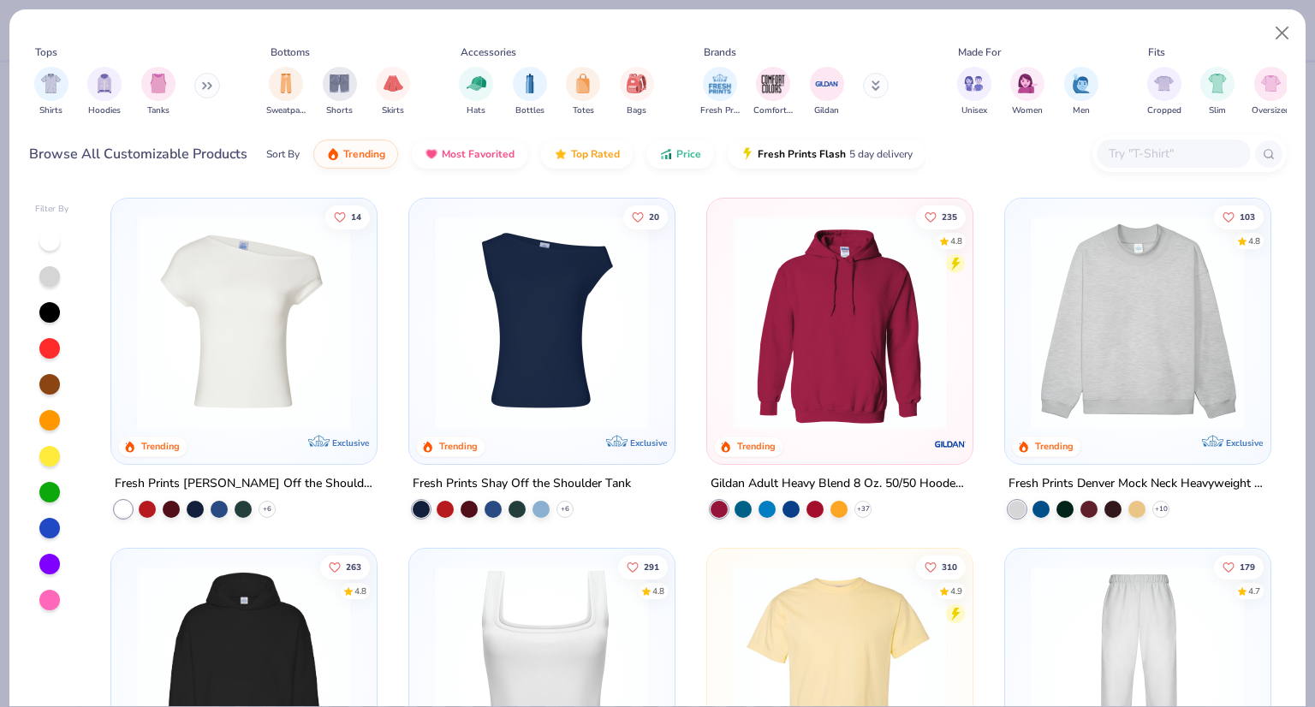
click at [1113, 154] on input "text" at bounding box center [1173, 154] width 132 height 20
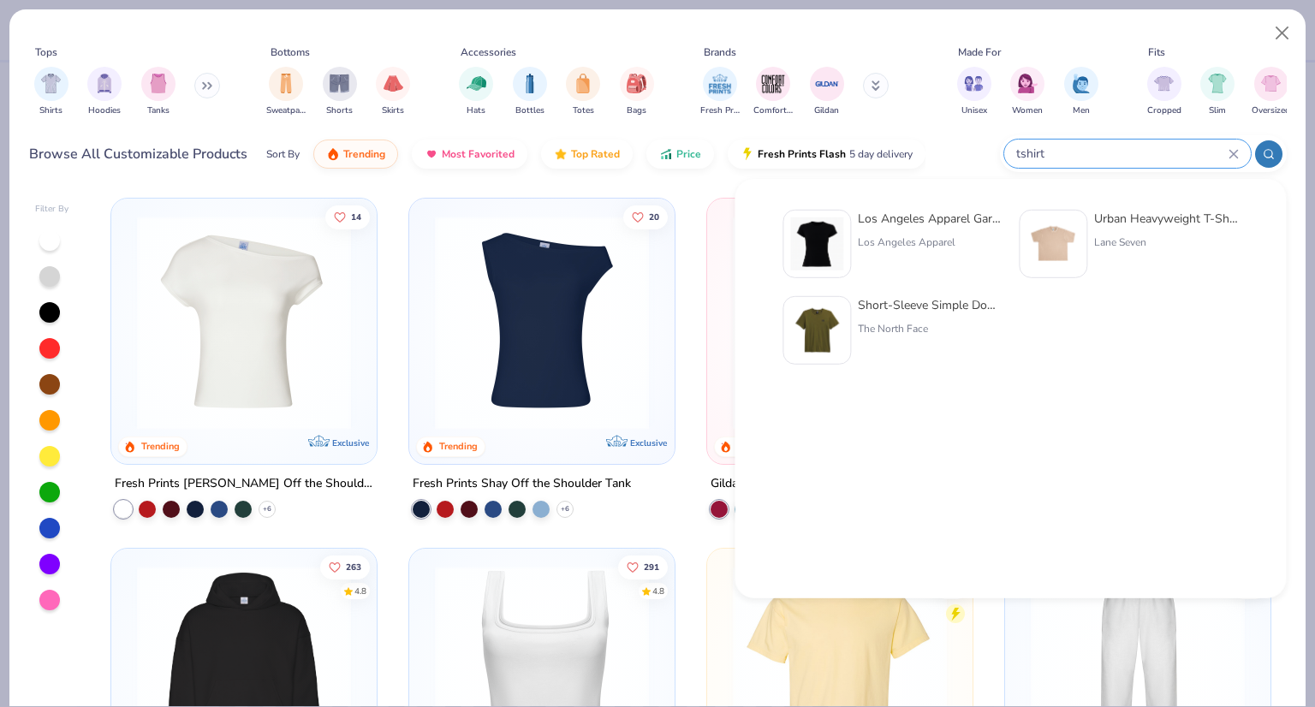
type input "tshirt"
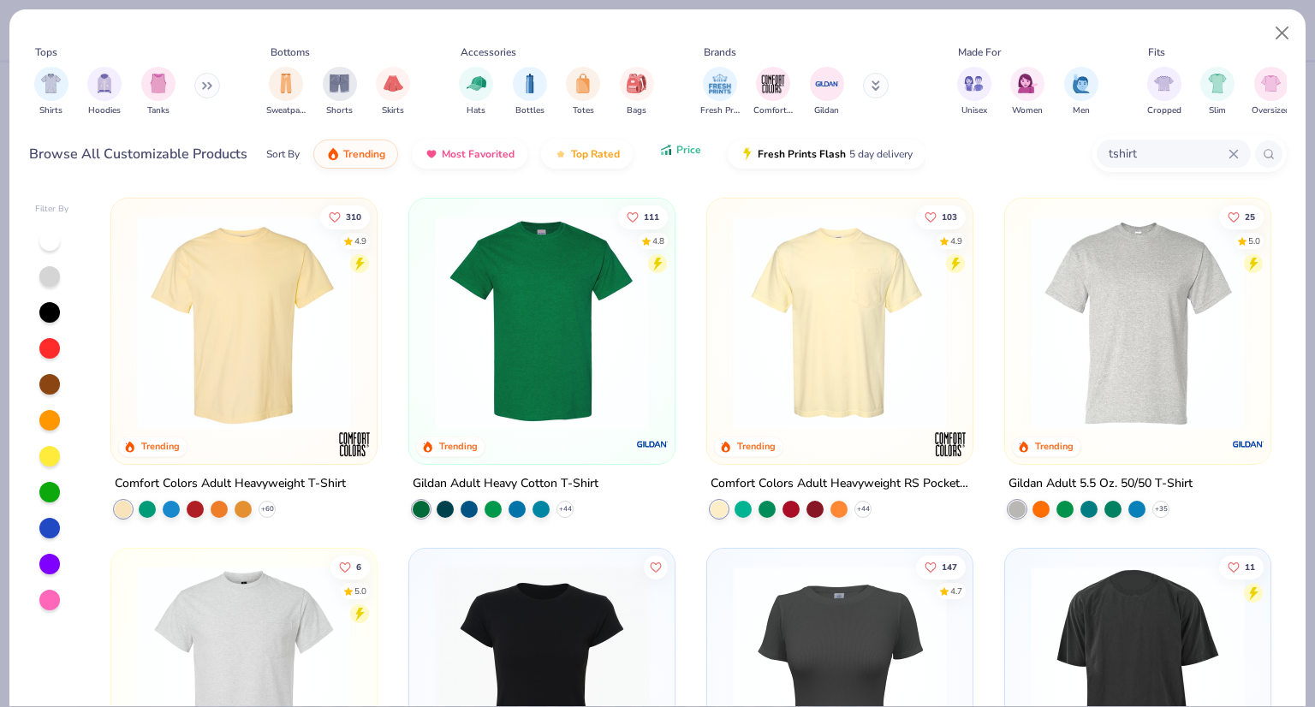
click at [676, 154] on span "Price" at bounding box center [688, 150] width 25 height 14
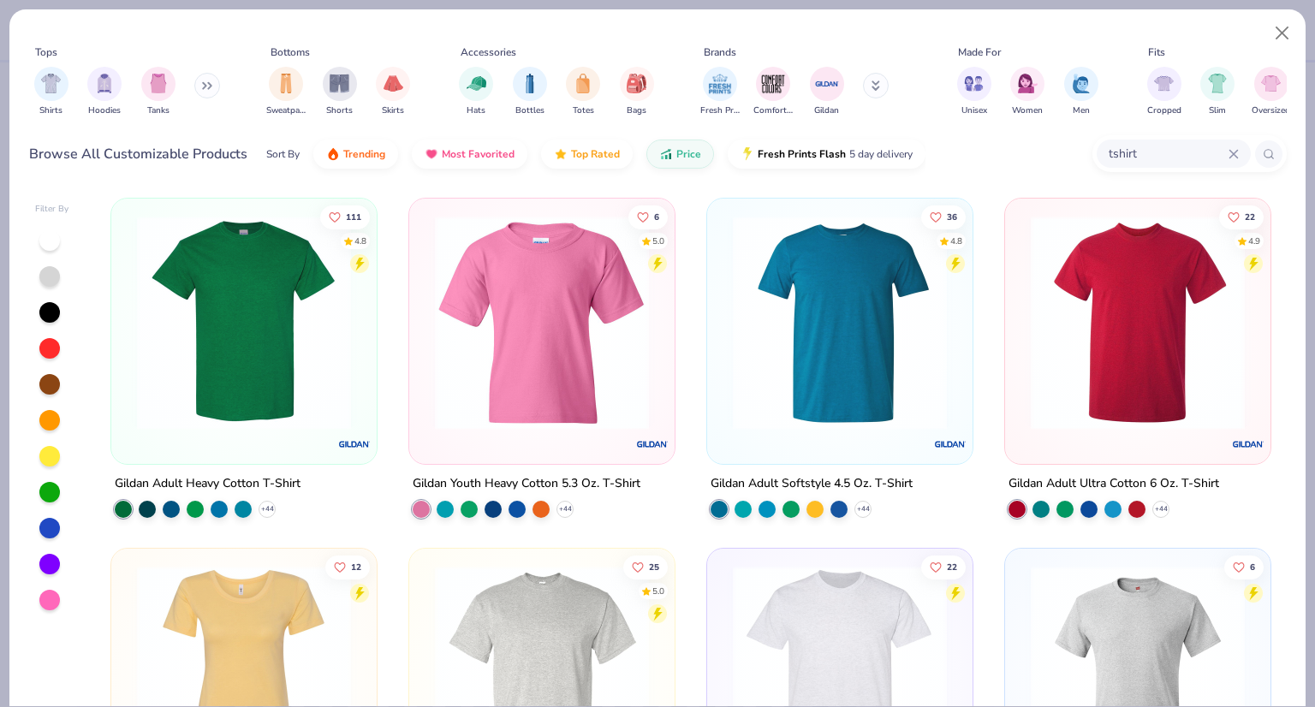
click at [205, 386] on img at bounding box center [243, 323] width 231 height 214
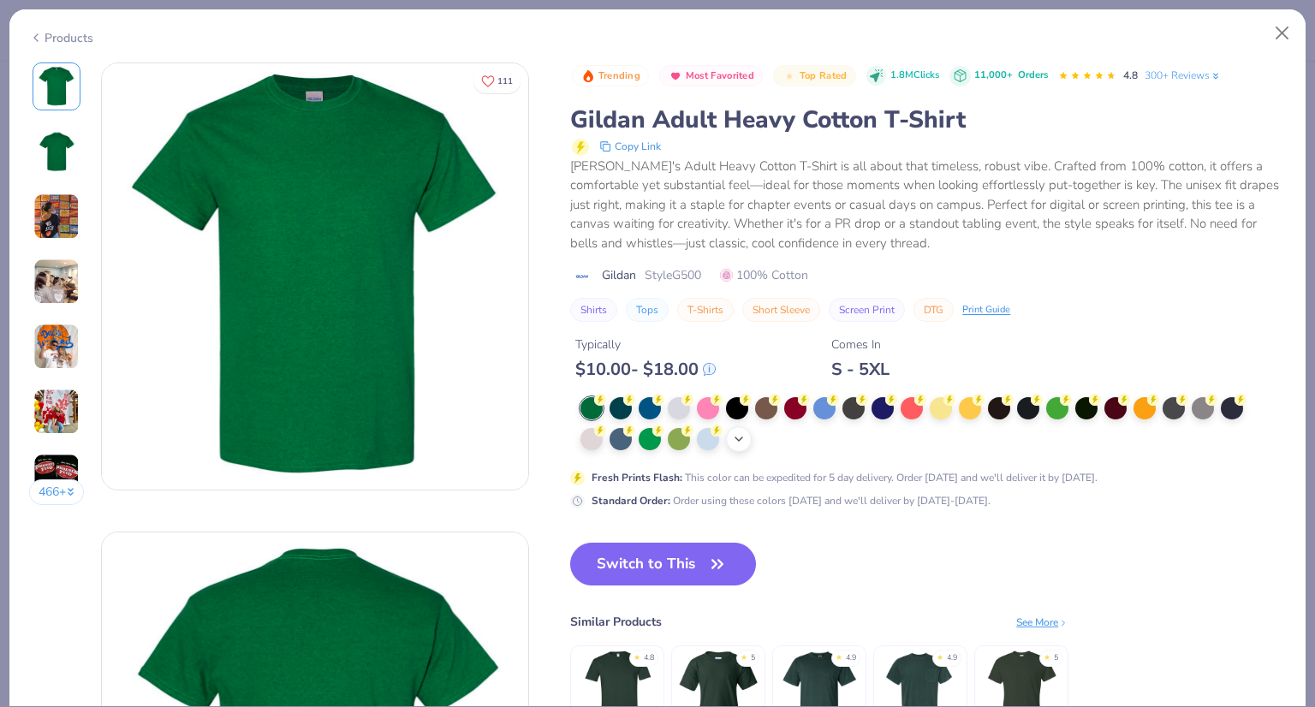
click at [746, 426] on div "+ 22" at bounding box center [739, 439] width 26 height 26
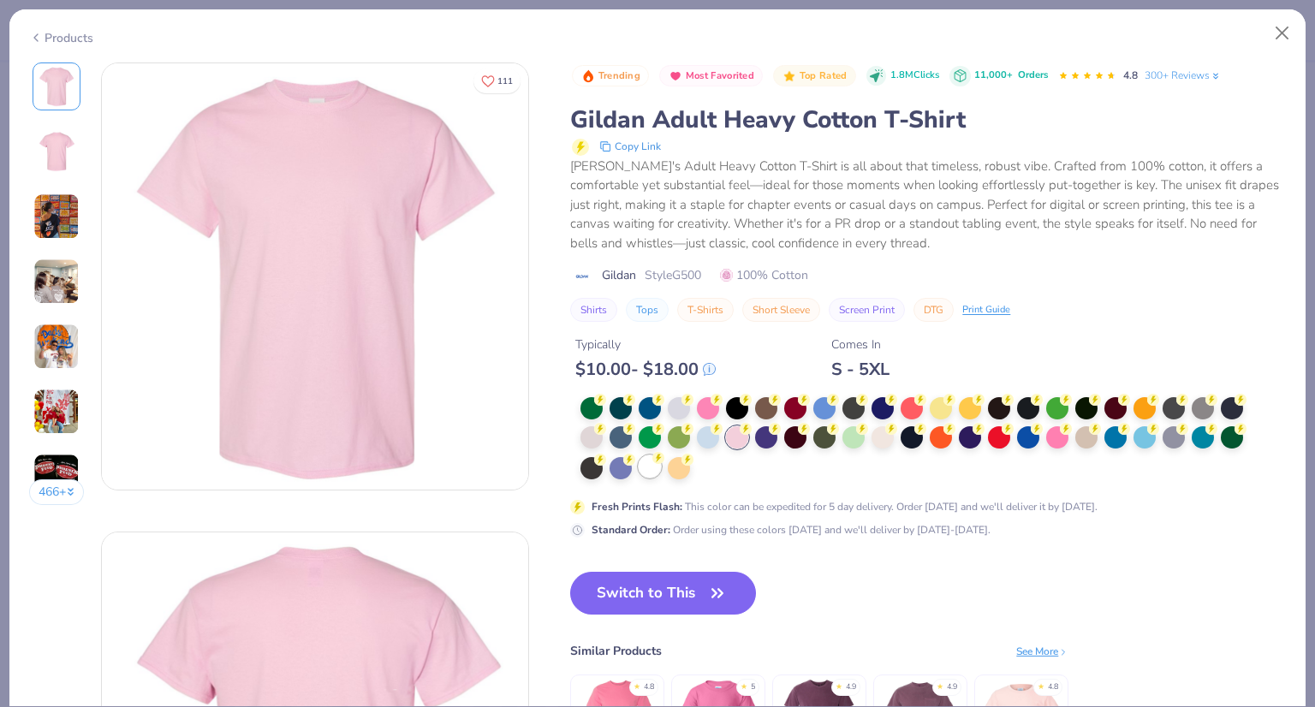
click at [658, 471] on div at bounding box center [650, 467] width 22 height 22
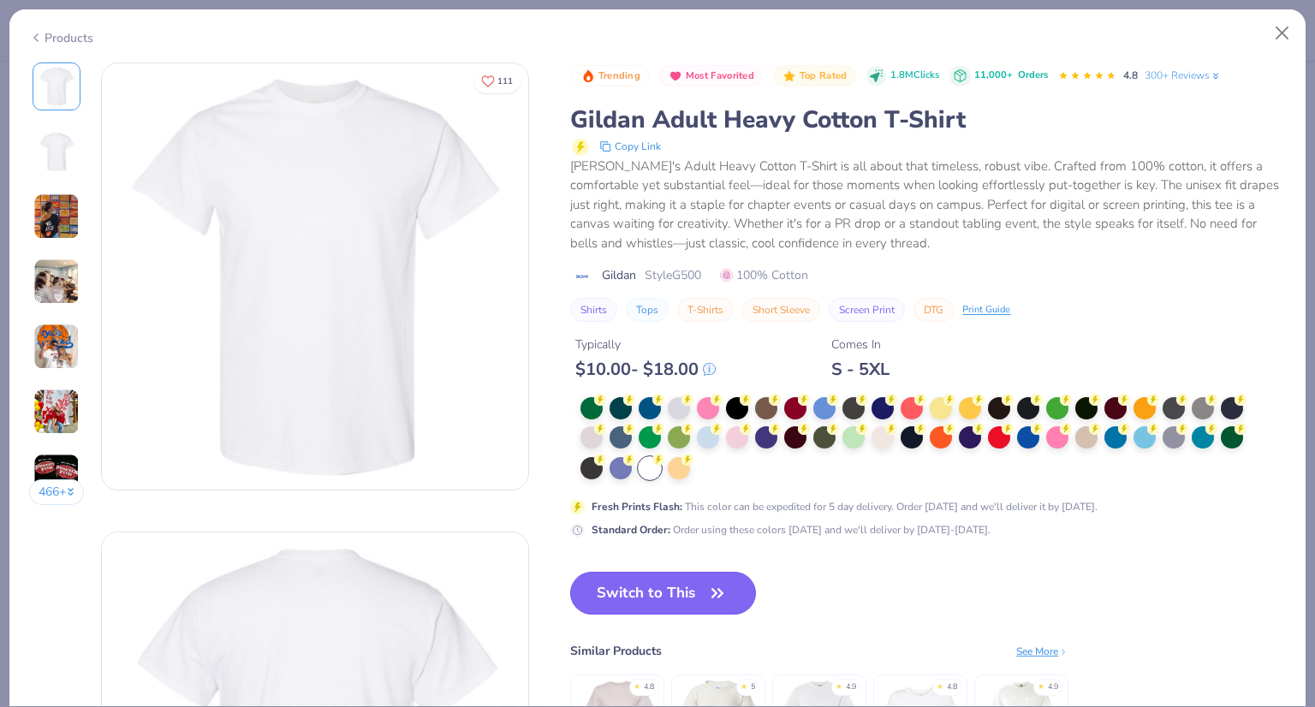
click at [700, 589] on button "Switch to This" at bounding box center [663, 593] width 186 height 43
click at [726, 597] on icon "button" at bounding box center [718, 593] width 24 height 24
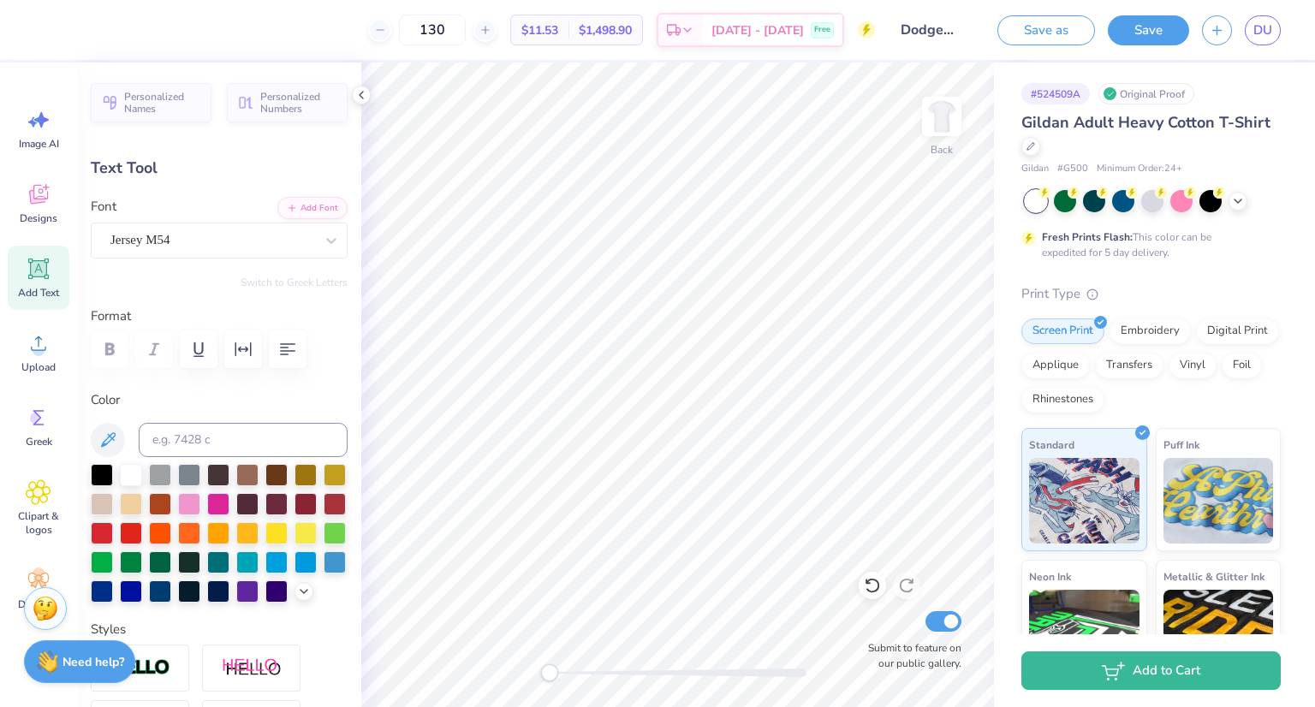
type input "7.88"
type input "1.40"
type input "15.23"
type input "2.38"
type input "1.98"
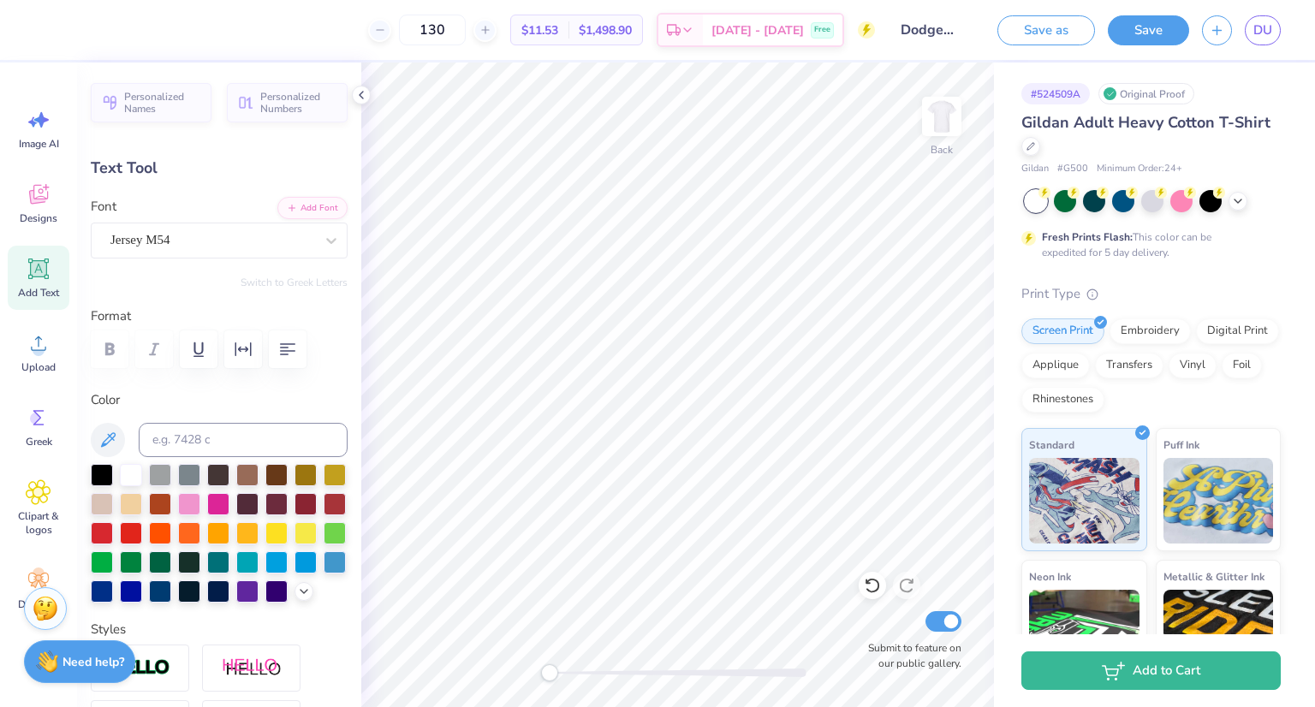
type input "11.56"
type input "3.30"
type input "2.75"
type input "10.78"
type input "0.0"
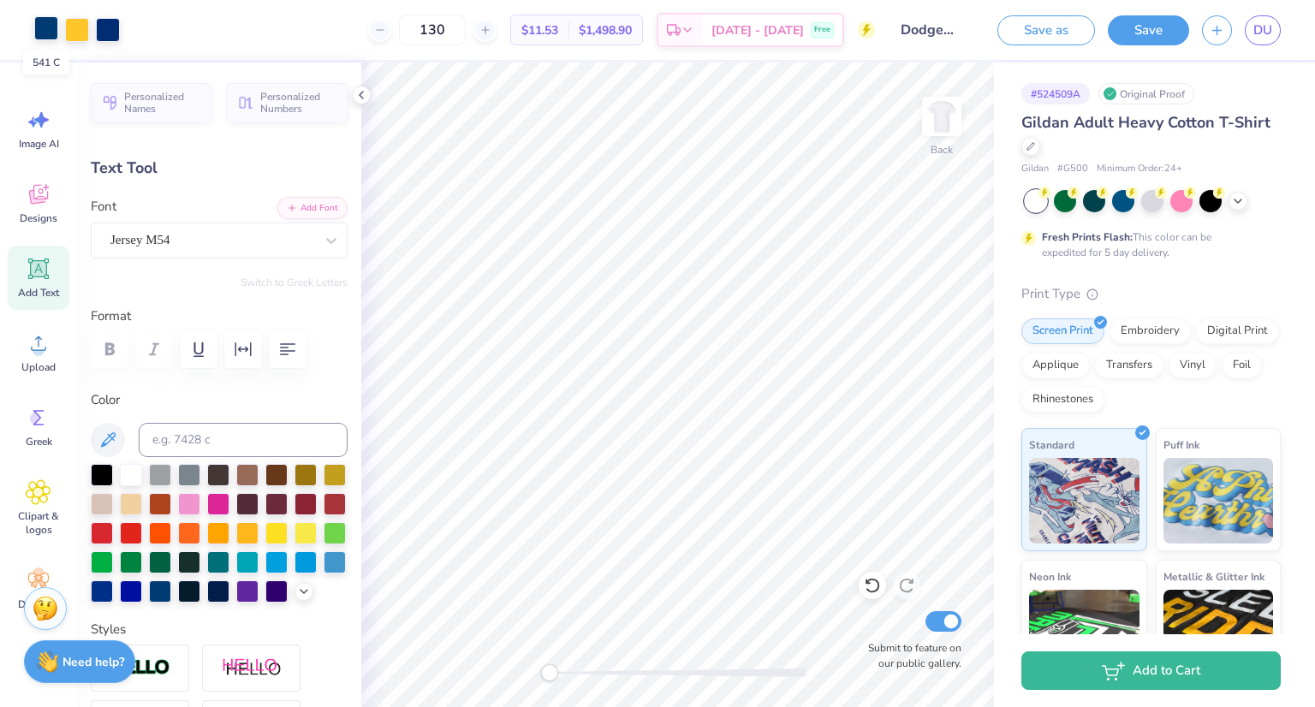
click at [45, 28] on div at bounding box center [46, 28] width 24 height 24
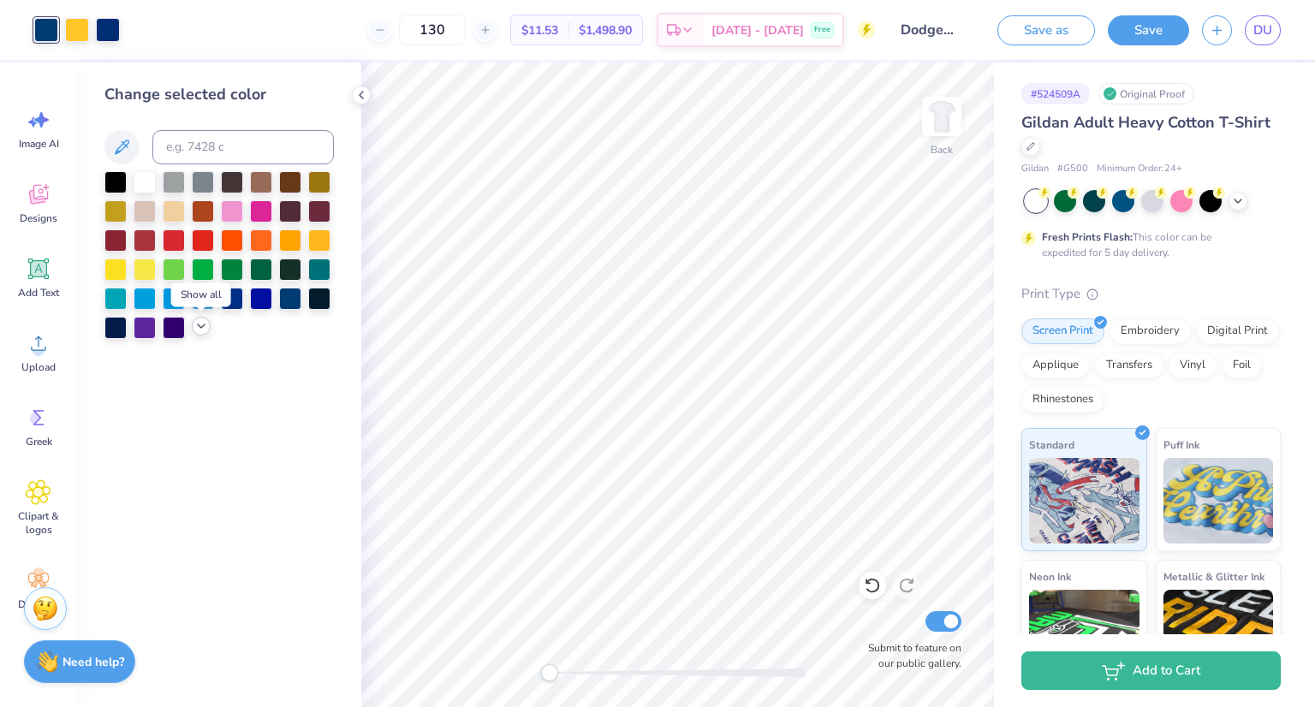
click at [194, 324] on icon at bounding box center [201, 326] width 14 height 14
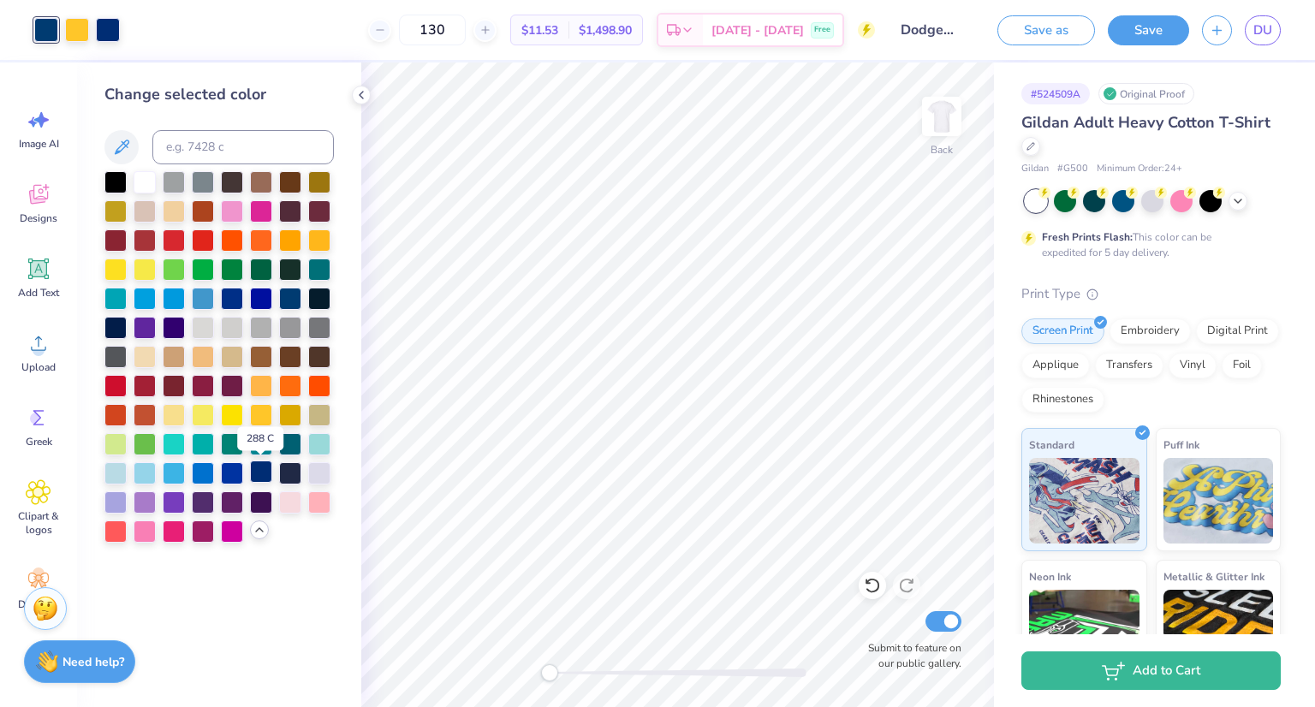
click at [259, 471] on div at bounding box center [261, 472] width 22 height 22
click at [24, 271] on div "Add Text" at bounding box center [39, 278] width 62 height 64
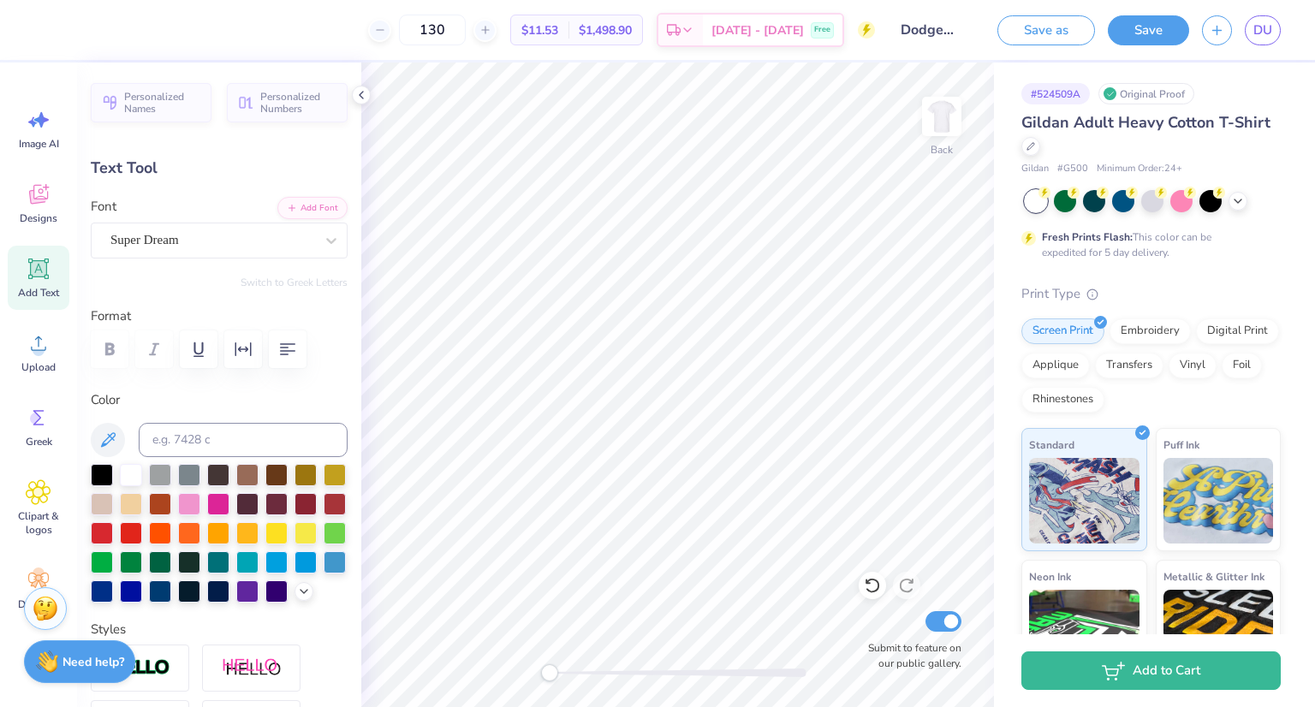
scroll to position [14, 3]
type textarea "Super Player"
click at [191, 242] on div "Super Dream" at bounding box center [212, 240] width 207 height 27
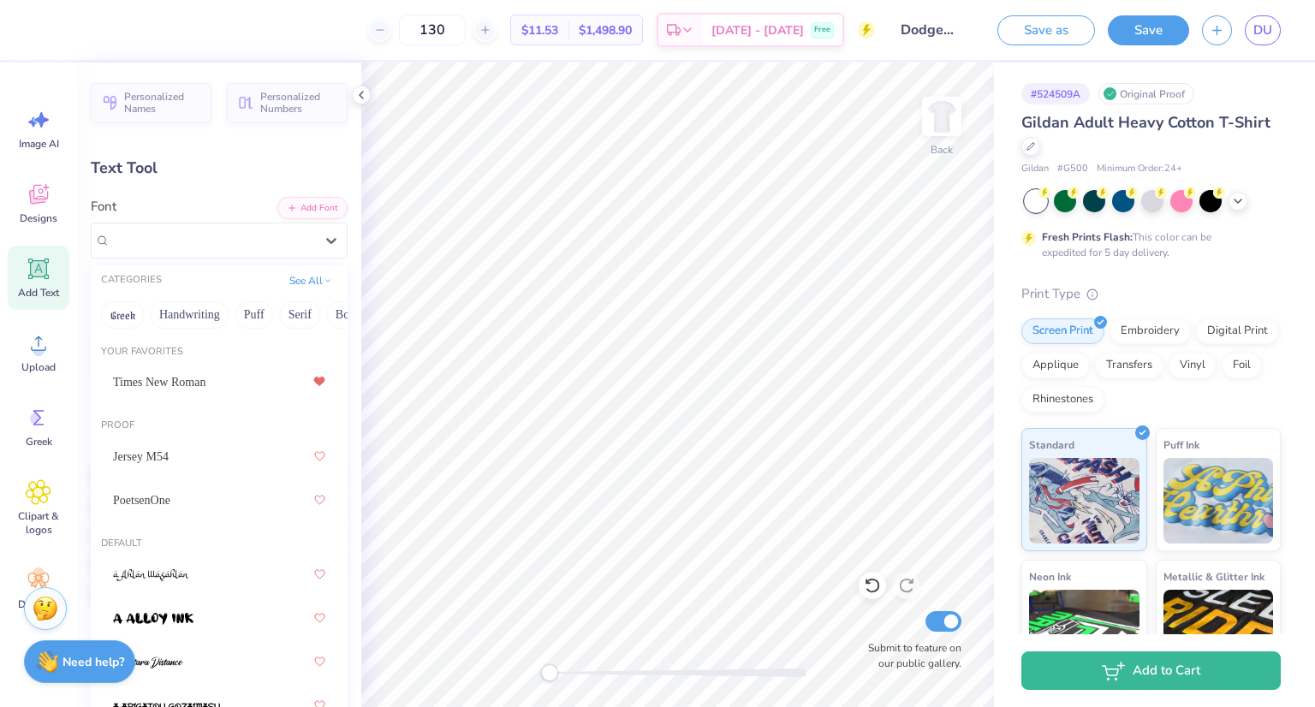
drag, startPoint x: 307, startPoint y: 301, endPoint x: 147, endPoint y: 306, distance: 159.3
click at [147, 306] on div "Greek Handwriting Puff Serif Bold Calligraphy Retro Sans Serif Minimal Fantasy …" at bounding box center [219, 315] width 257 height 38
click at [324, 276] on icon at bounding box center [328, 279] width 9 height 9
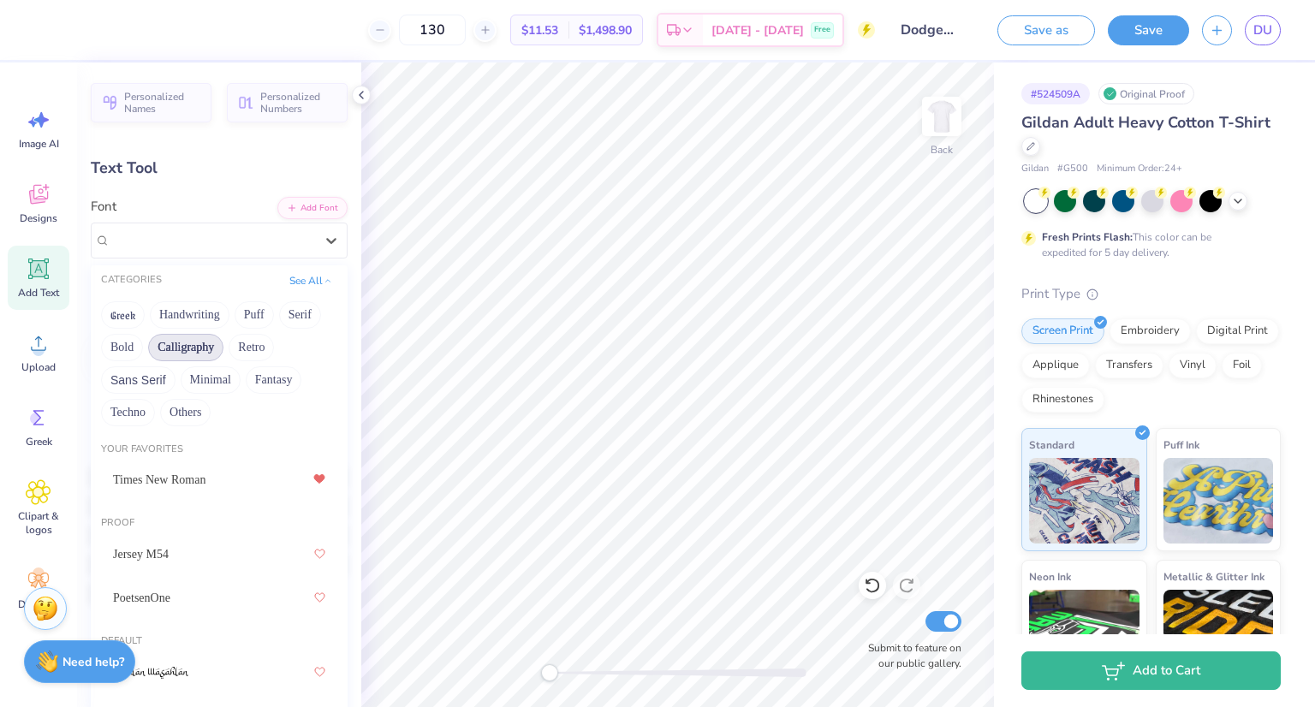
click at [185, 338] on button "Calligraphy" at bounding box center [185, 347] width 75 height 27
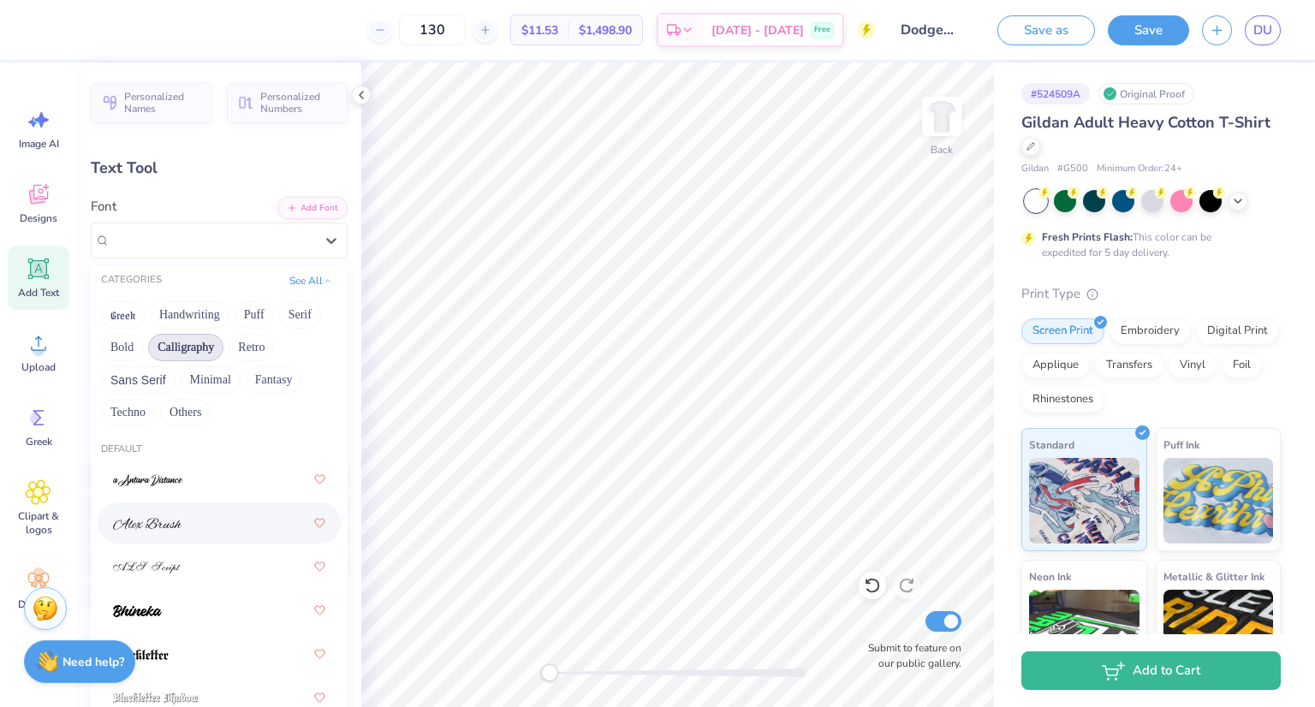
click at [190, 515] on div at bounding box center [219, 523] width 212 height 31
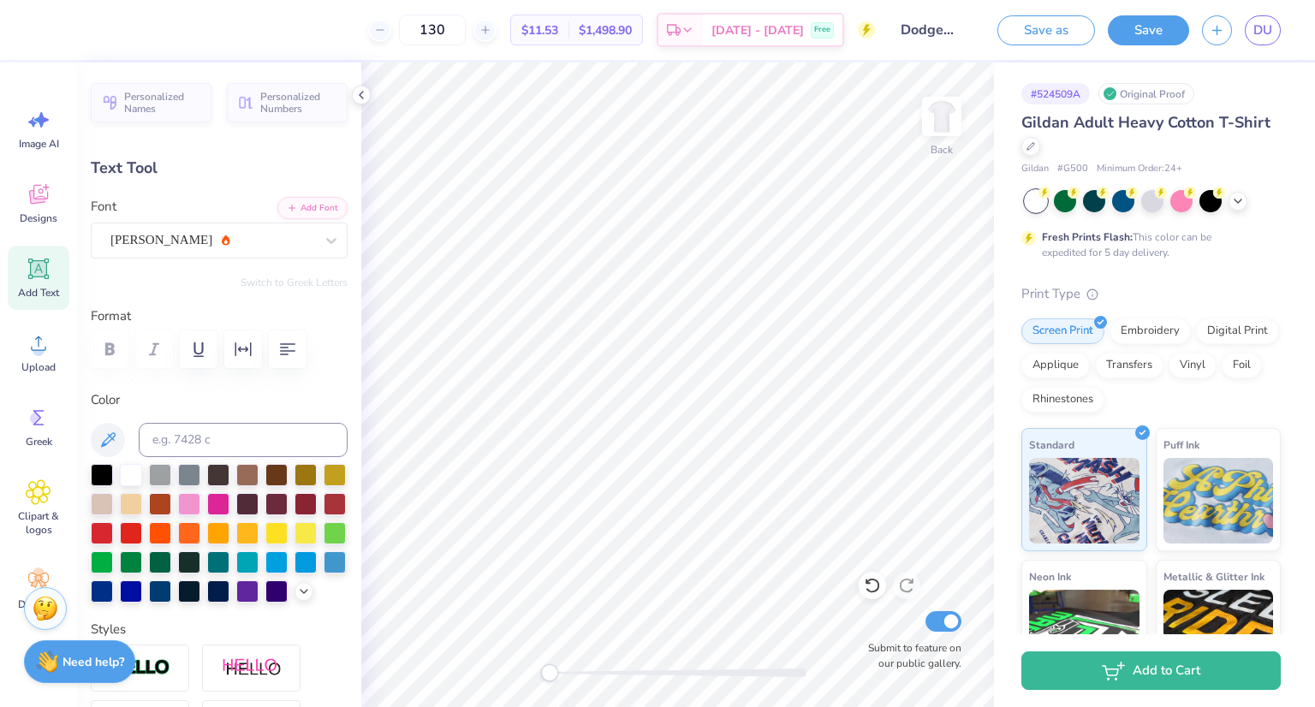
scroll to position [14, 3]
click at [200, 233] on div "Alex Brush" at bounding box center [212, 240] width 207 height 27
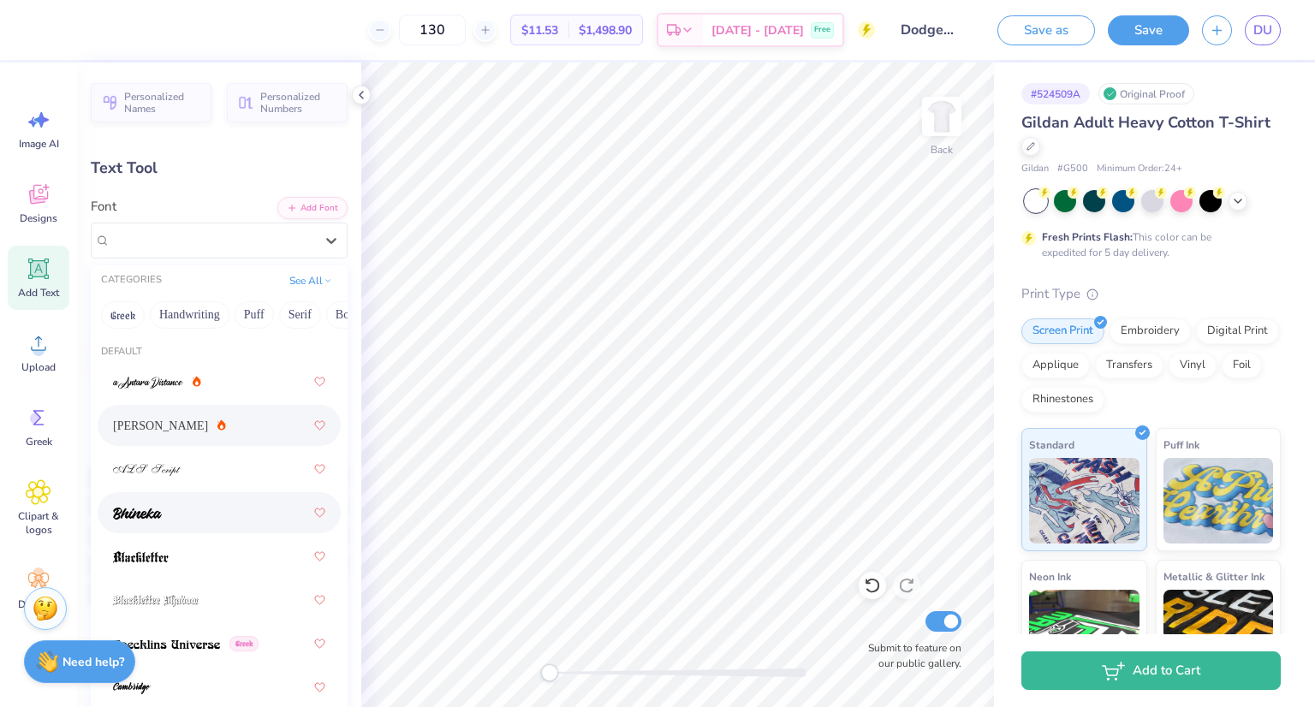
click at [182, 507] on div at bounding box center [219, 512] width 212 height 31
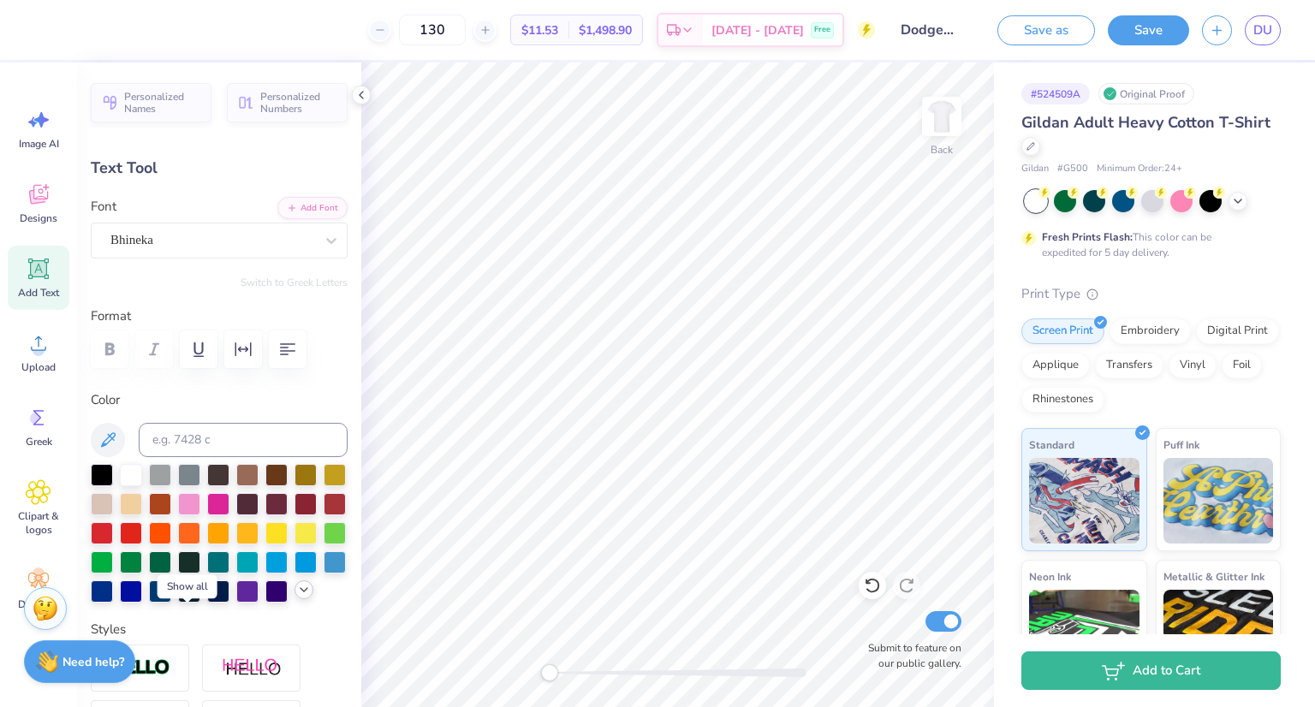
click at [301, 592] on polyline at bounding box center [304, 589] width 7 height 3
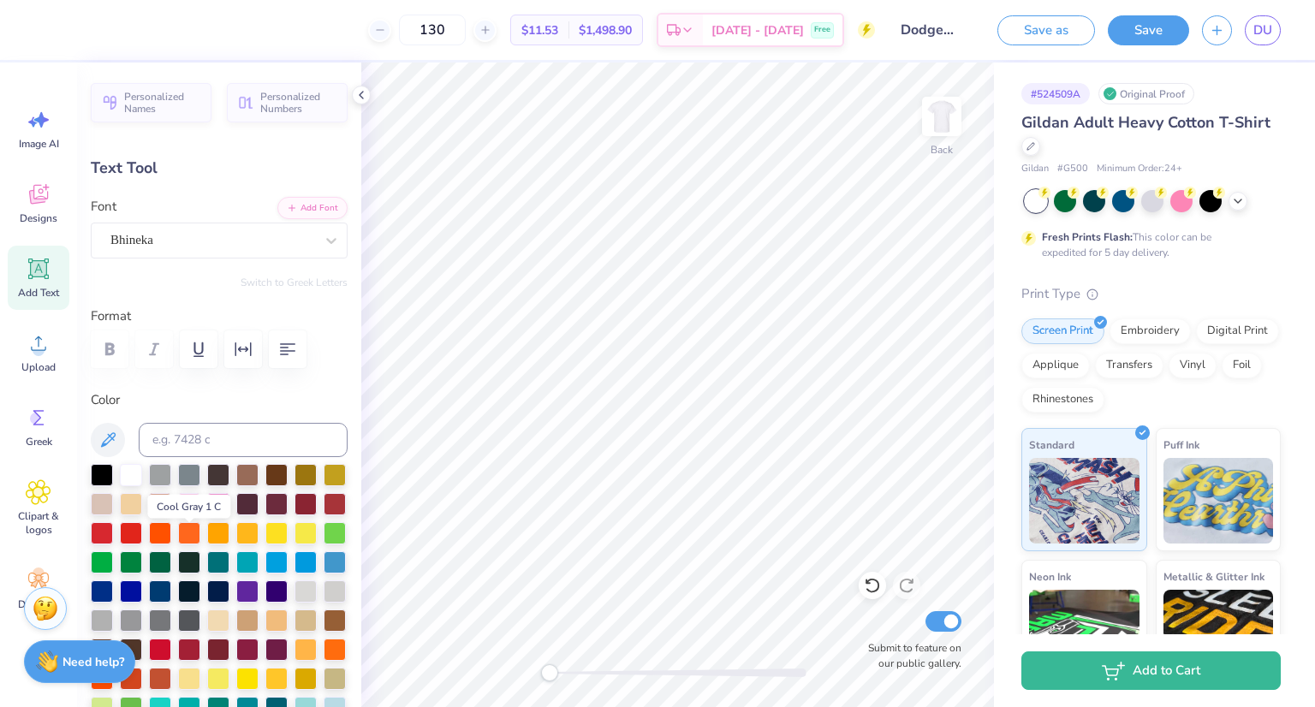
scroll to position [82, 0]
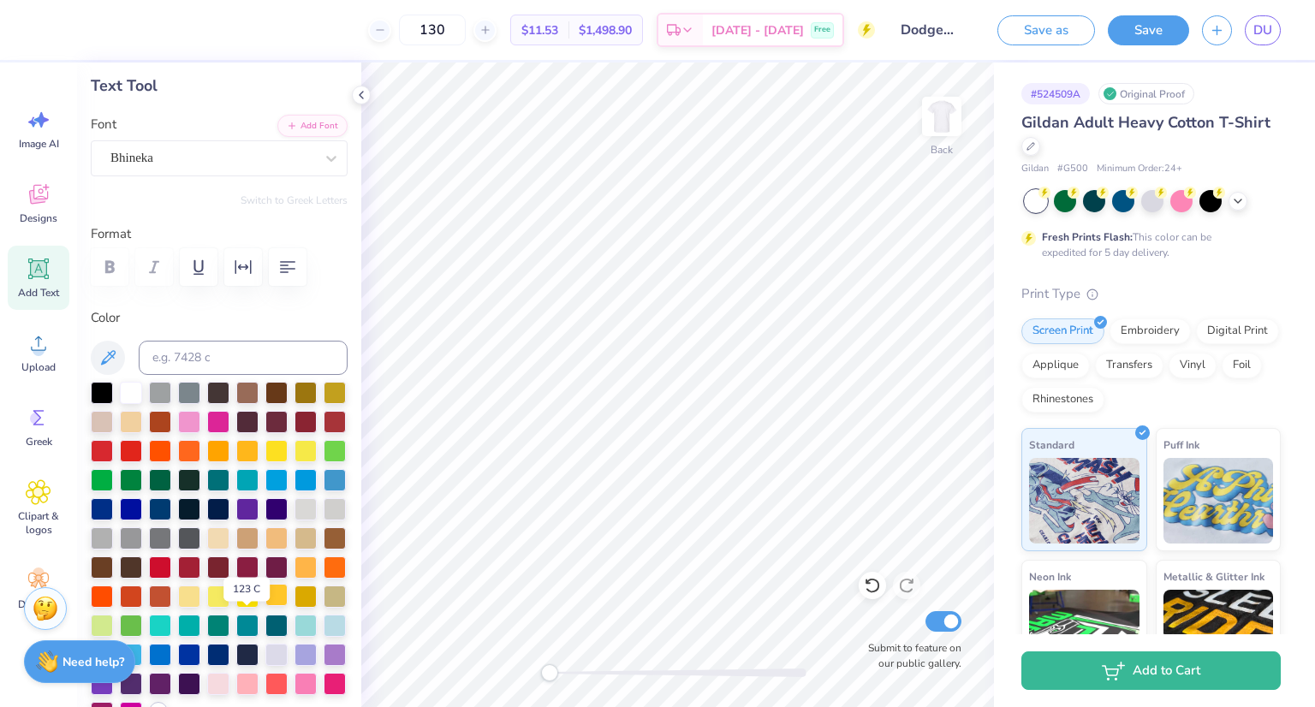
click at [265, 606] on div at bounding box center [276, 595] width 22 height 22
type input "6.21"
type input "5.24"
type input "10.63"
type input "1.88"
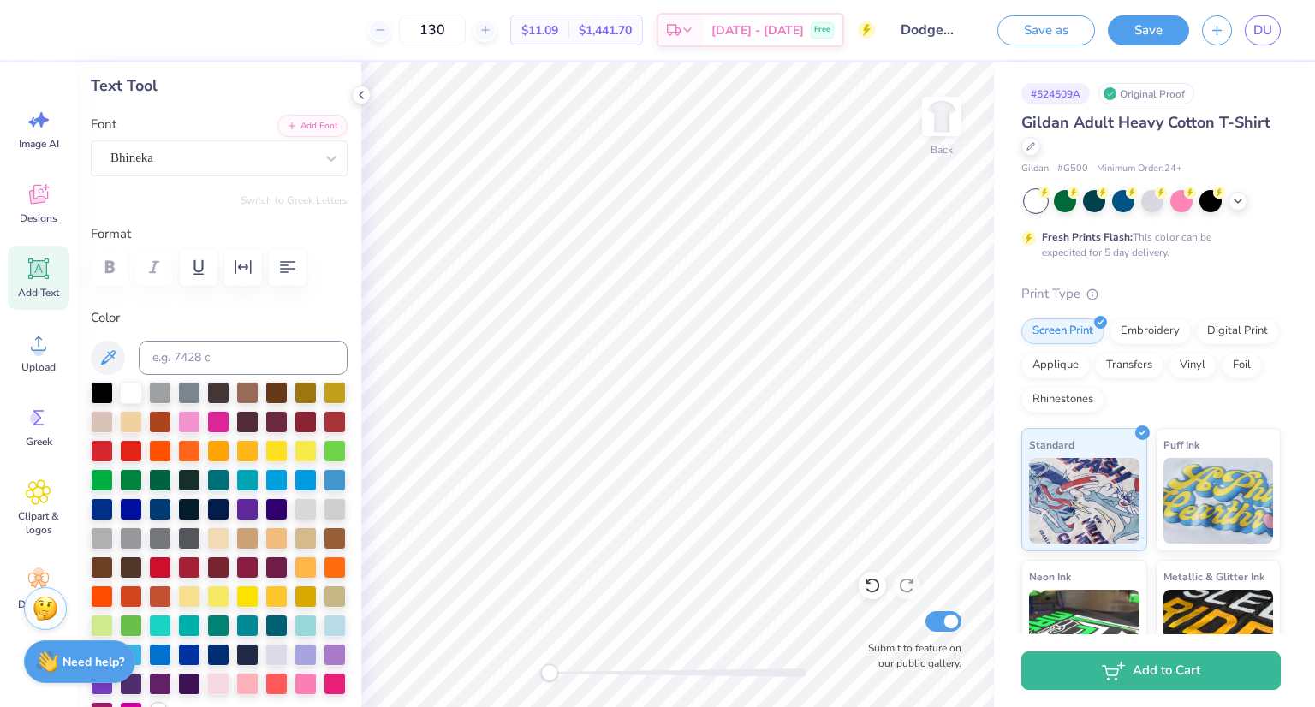
type input "1.59"
click at [245, 264] on icon "button" at bounding box center [243, 267] width 16 height 14
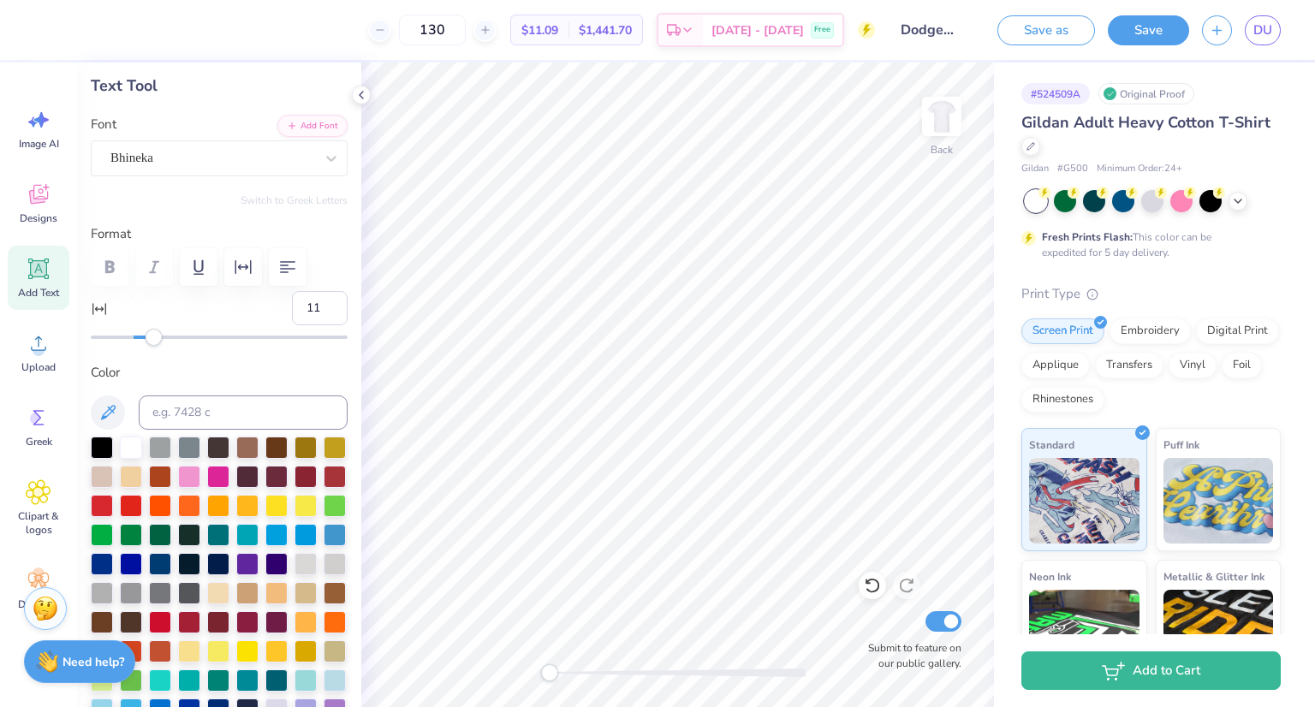
type input "12"
drag, startPoint x: 130, startPoint y: 331, endPoint x: 156, endPoint y: 334, distance: 25.9
click at [156, 334] on div "Accessibility label" at bounding box center [154, 337] width 17 height 17
type input "-2"
drag, startPoint x: 156, startPoint y: 334, endPoint x: 127, endPoint y: 339, distance: 29.6
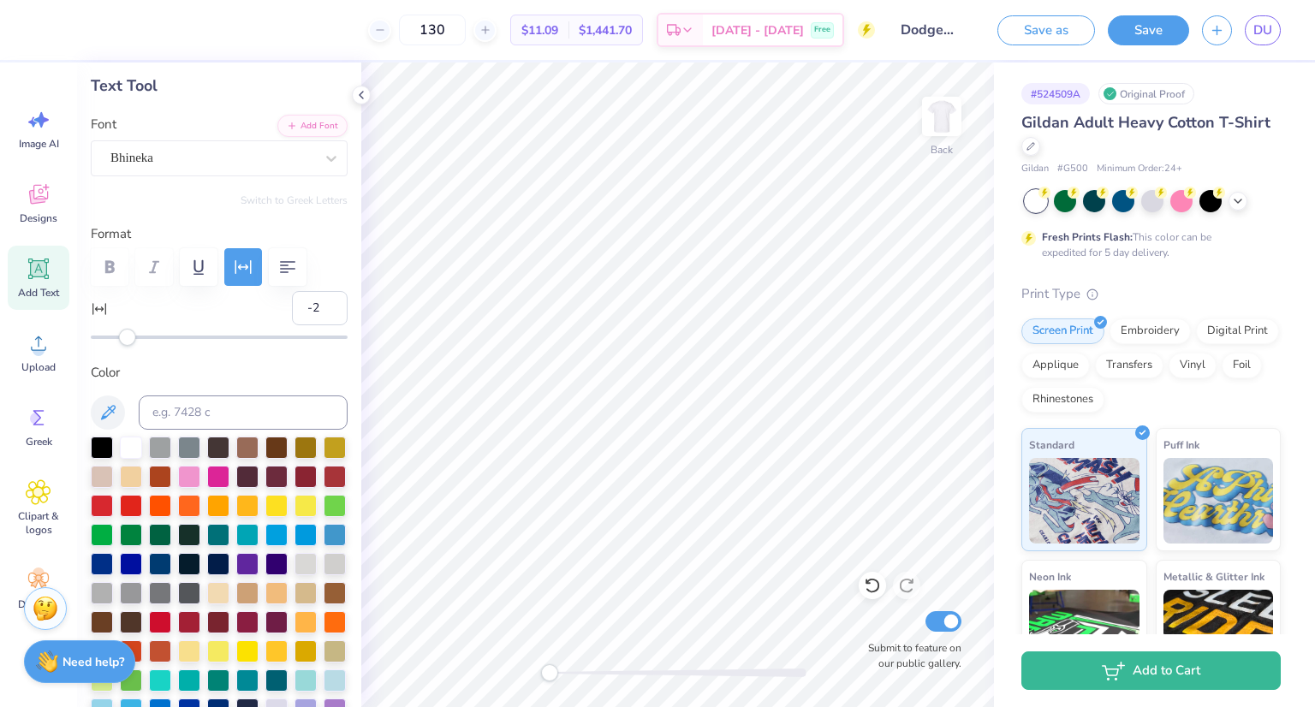
click at [127, 339] on div "Accessibility label" at bounding box center [127, 337] width 17 height 17
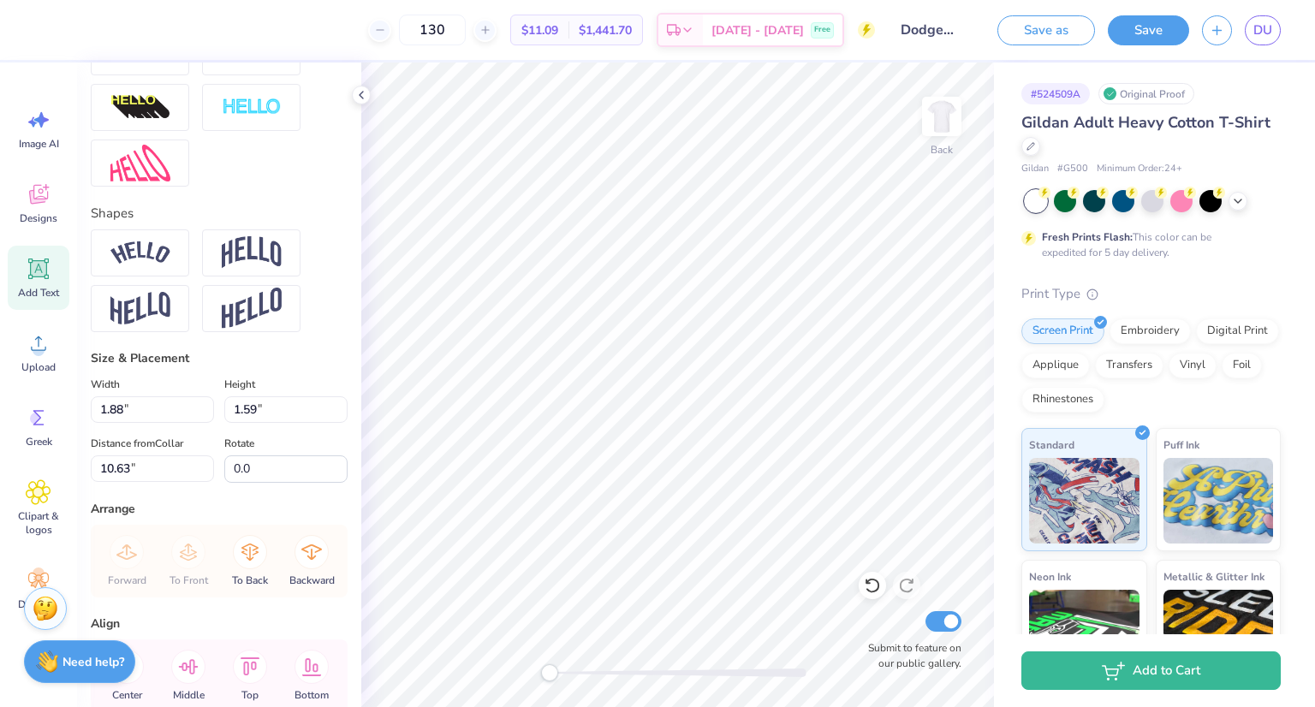
scroll to position [992, 0]
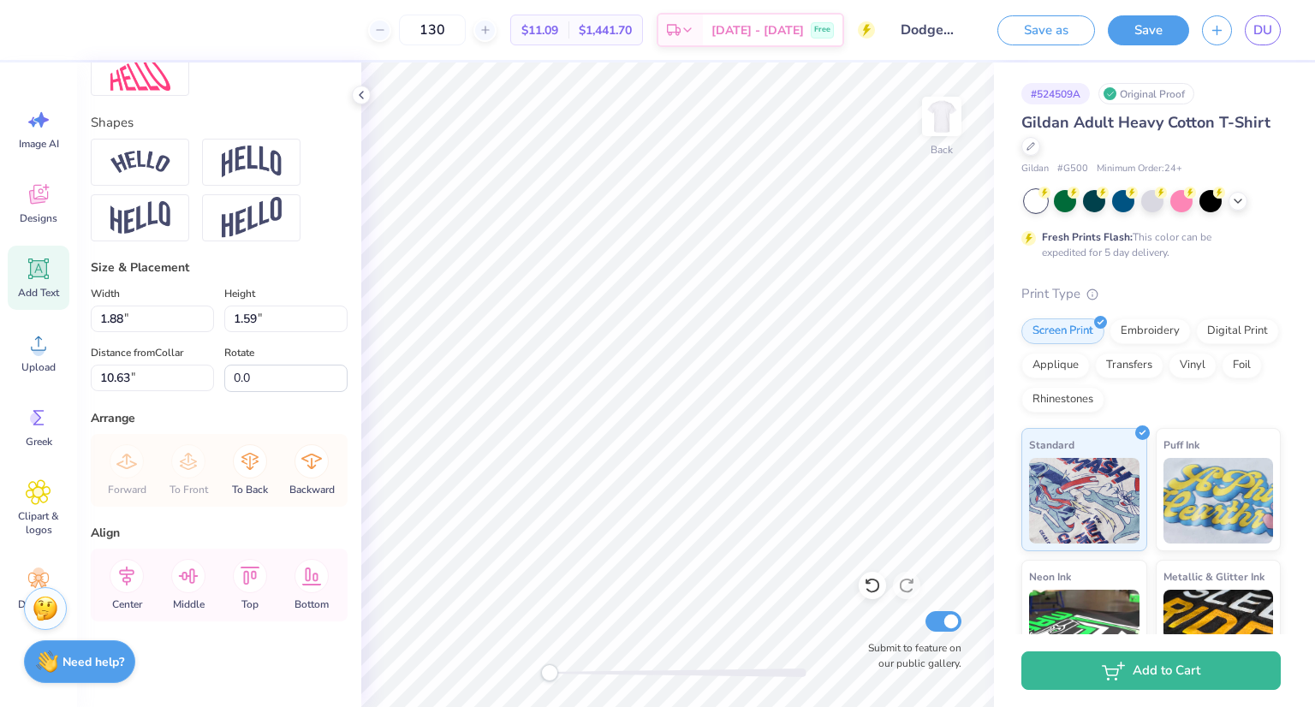
type input "-15.5"
type input "9.36"
type input "3.77"
type input "3.55"
type input "0.2"
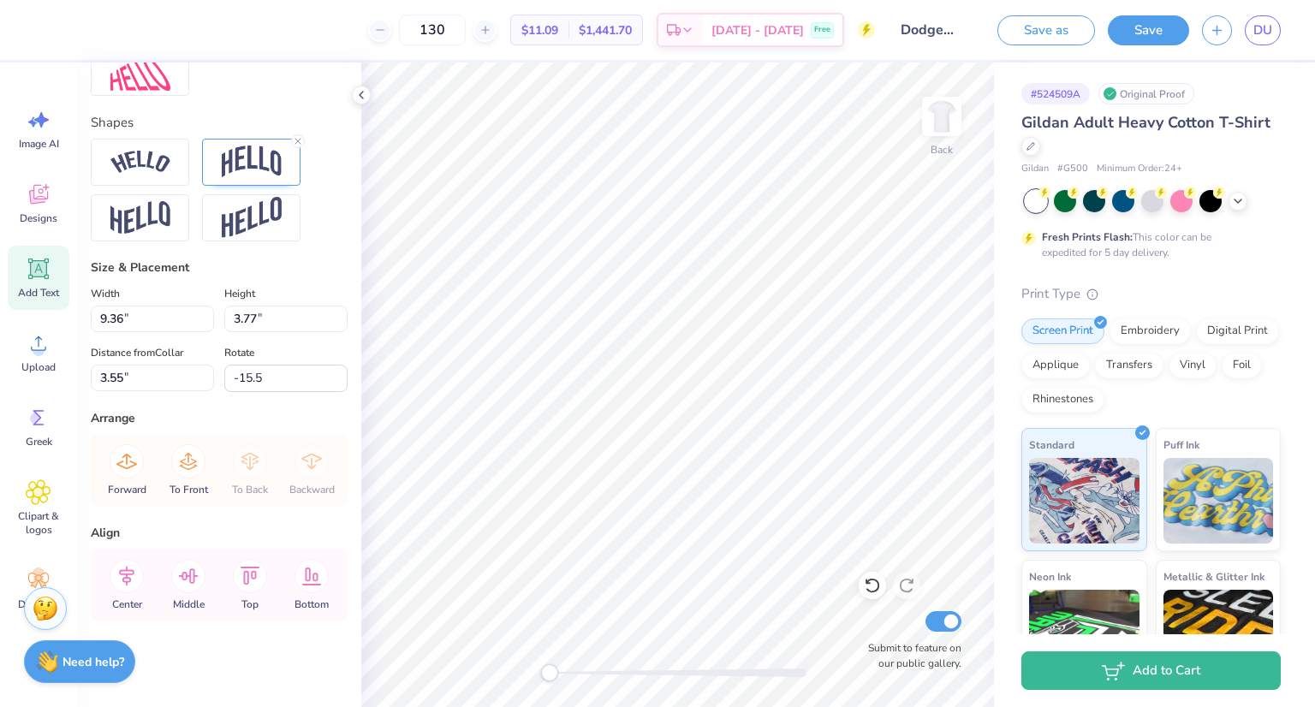
type input "0"
type input "1.96"
type input "1.58"
type input "7.36"
type input "-15.5"
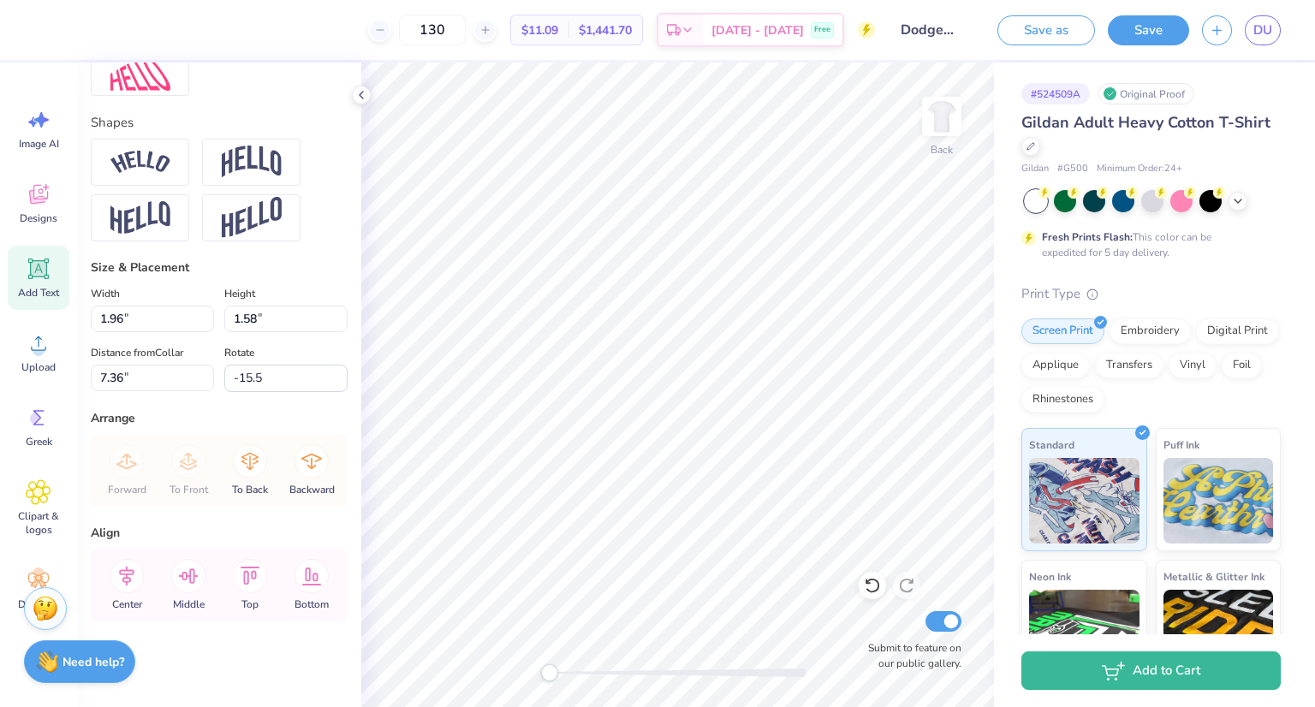
type input "-2"
type input "-2.6"
click at [325, 325] on input "1.57" at bounding box center [285, 319] width 123 height 27
click at [325, 325] on input "1.56" at bounding box center [285, 319] width 123 height 27
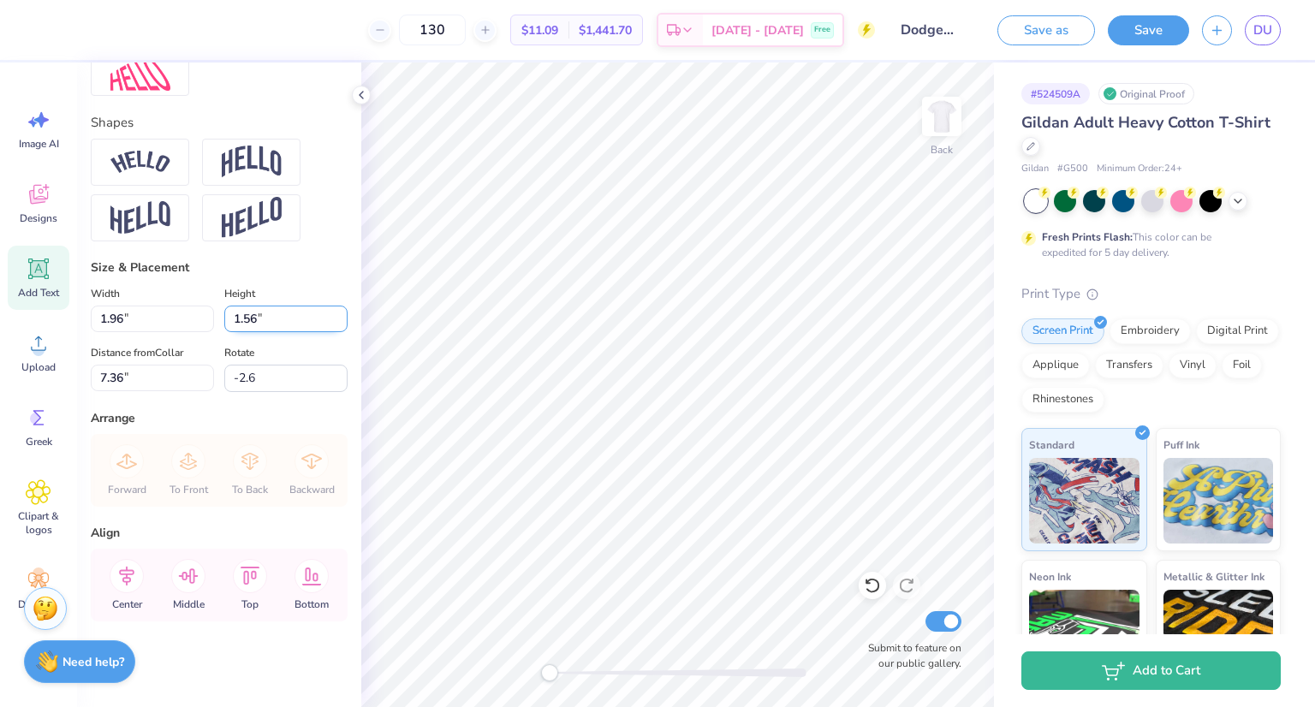
type input "1.55"
click at [325, 325] on input "1.55" at bounding box center [285, 319] width 123 height 27
type input "1.84"
type input "1.54"
type input "7.35"
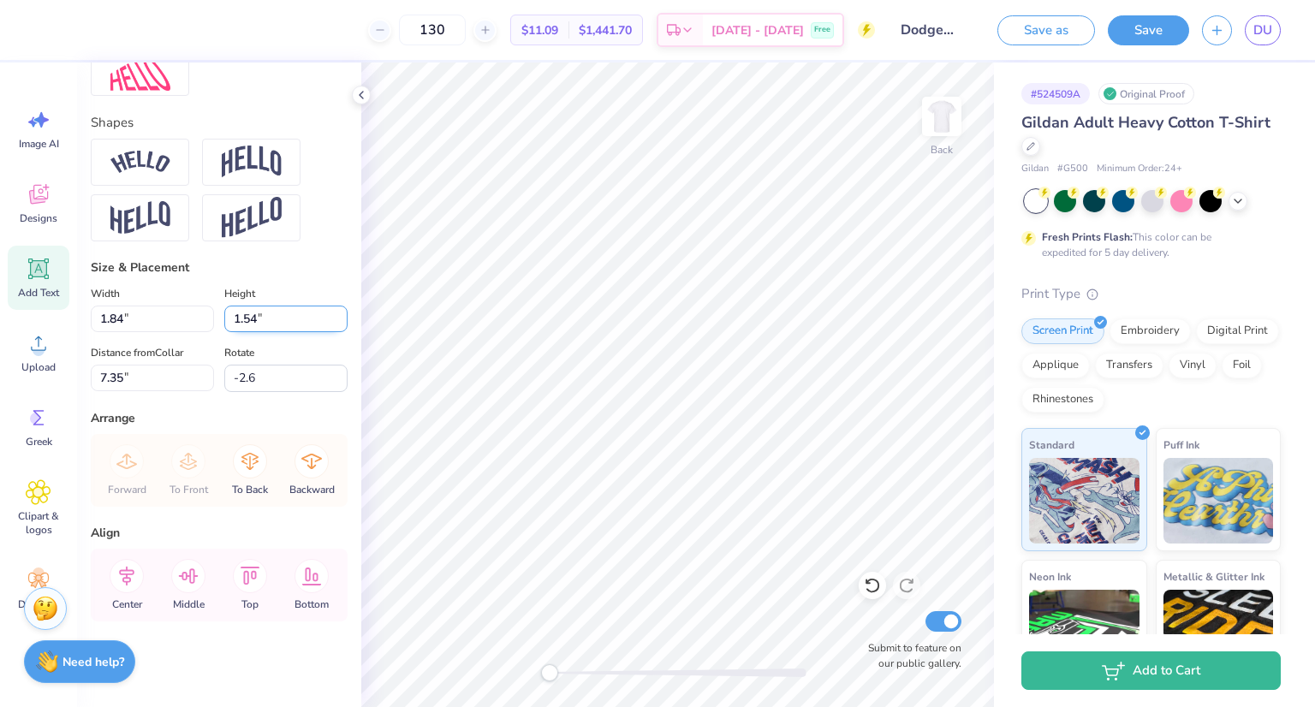
click at [325, 325] on input "1.54" at bounding box center [285, 319] width 123 height 27
click at [325, 325] on input "1.53" at bounding box center [285, 319] width 123 height 27
click at [325, 325] on input "1.52" at bounding box center [285, 319] width 123 height 27
click at [325, 325] on input "1.51" at bounding box center [285, 319] width 123 height 27
click at [325, 325] on input "1.5" at bounding box center [285, 319] width 123 height 27
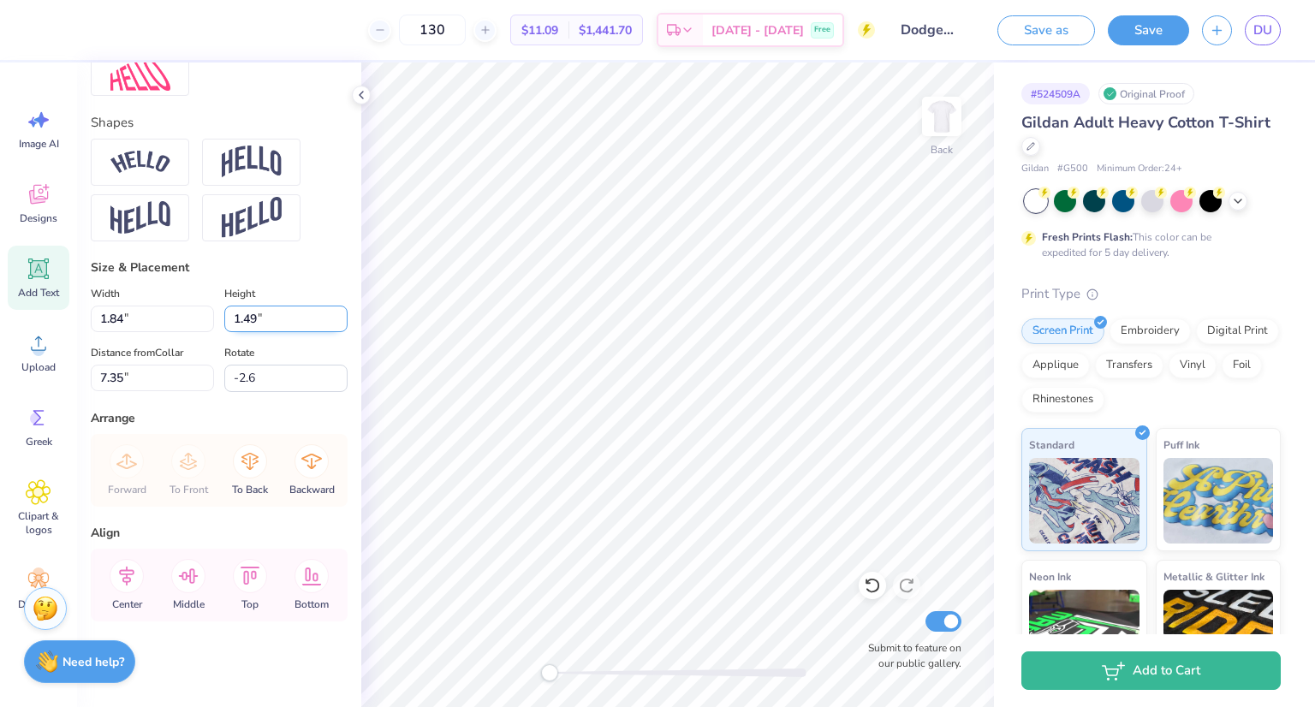
click at [325, 325] on input "1.49" at bounding box center [285, 319] width 123 height 27
click at [327, 316] on input "1.5" at bounding box center [285, 319] width 123 height 27
click at [327, 316] on input "1.51" at bounding box center [285, 319] width 123 height 27
click at [327, 316] on input "1.52" at bounding box center [285, 319] width 123 height 27
click at [327, 316] on input "1.53" at bounding box center [285, 319] width 123 height 27
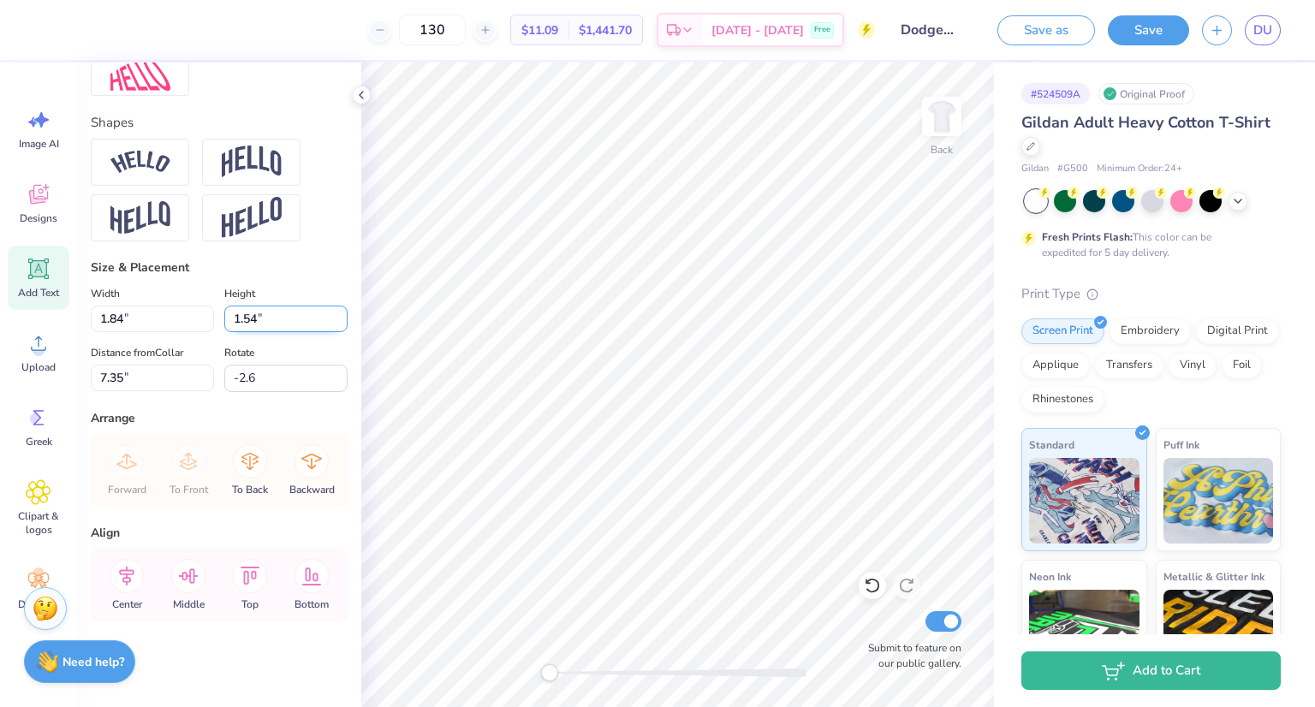
click at [327, 316] on input "1.54" at bounding box center [285, 319] width 123 height 27
click at [327, 316] on input "1.55" at bounding box center [285, 319] width 123 height 27
click at [327, 316] on input "1.56" at bounding box center [285, 319] width 123 height 27
click at [327, 316] on input "1.57" at bounding box center [285, 319] width 123 height 27
click at [327, 316] on input "1.58" at bounding box center [285, 319] width 123 height 27
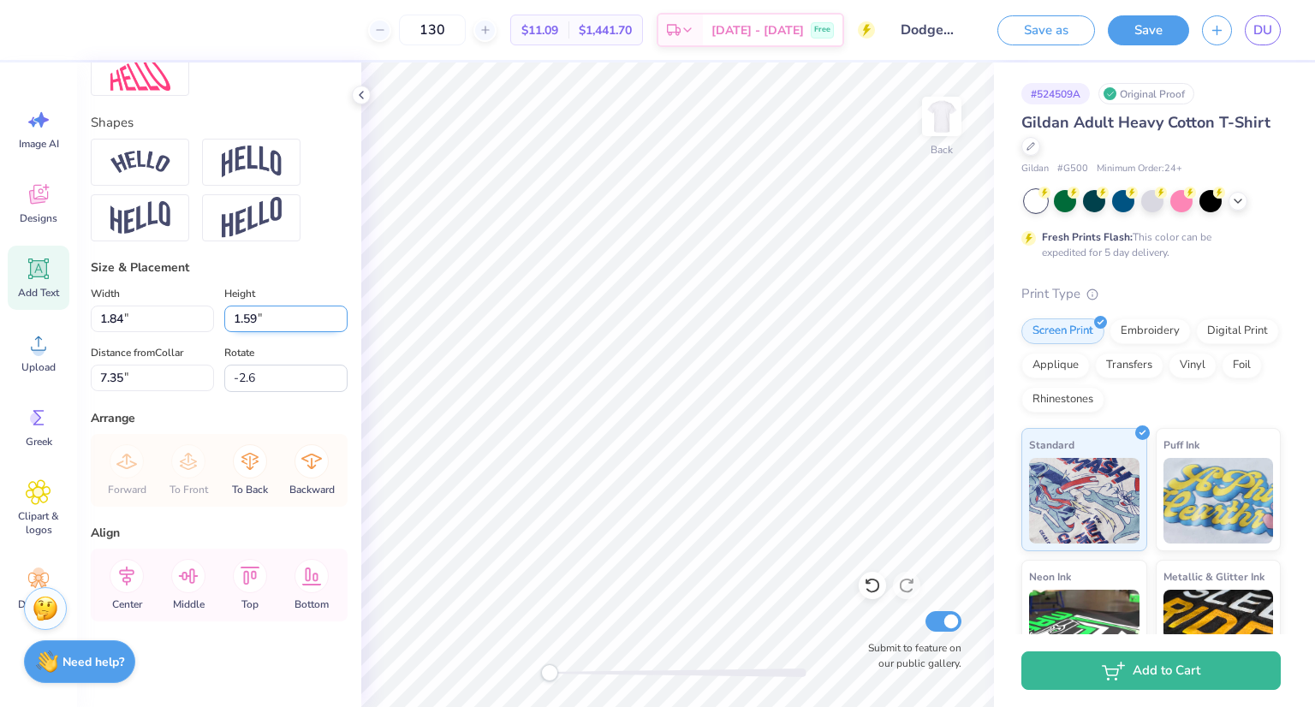
type input "1.59"
click at [327, 316] on input "1.59" at bounding box center [285, 319] width 123 height 27
type input "1.87"
type input "7.34"
drag, startPoint x: 247, startPoint y: 323, endPoint x: 217, endPoint y: 322, distance: 30.0
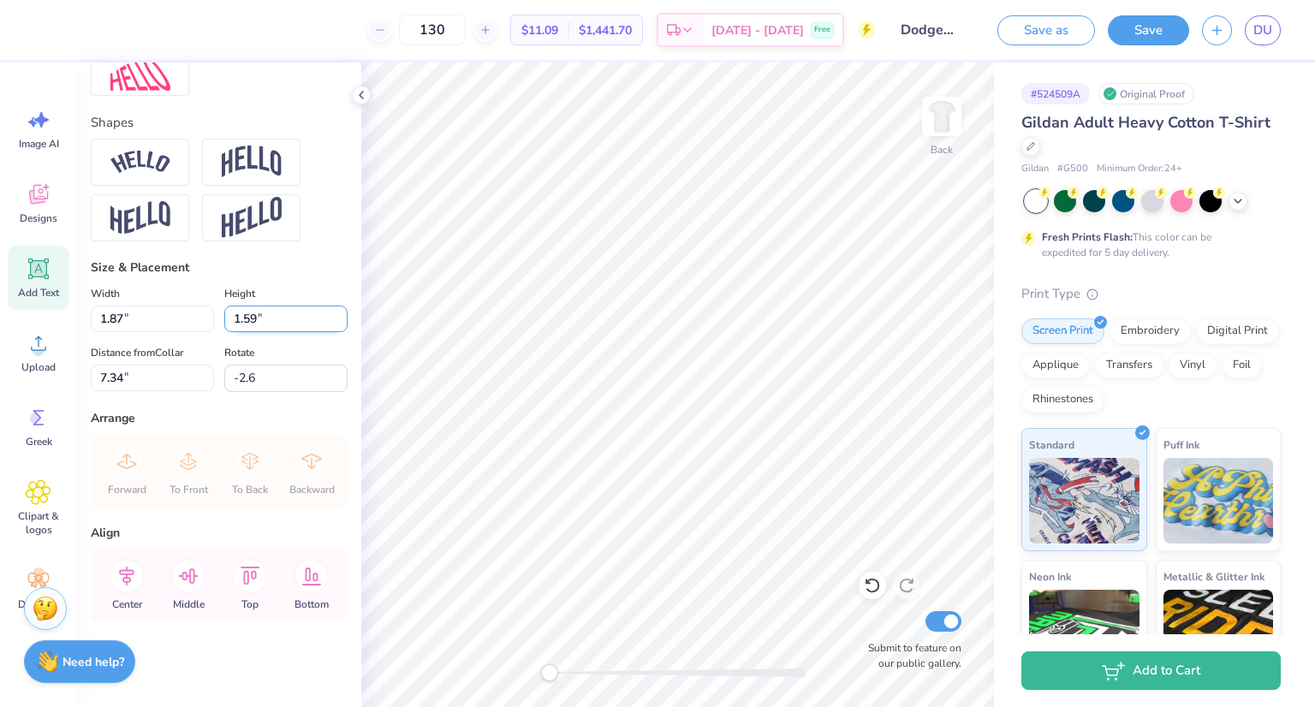
click at [224, 322] on input "1.59" at bounding box center [285, 319] width 123 height 27
type input "2"
type input "2.36"
type input "2.00"
type input "7.13"
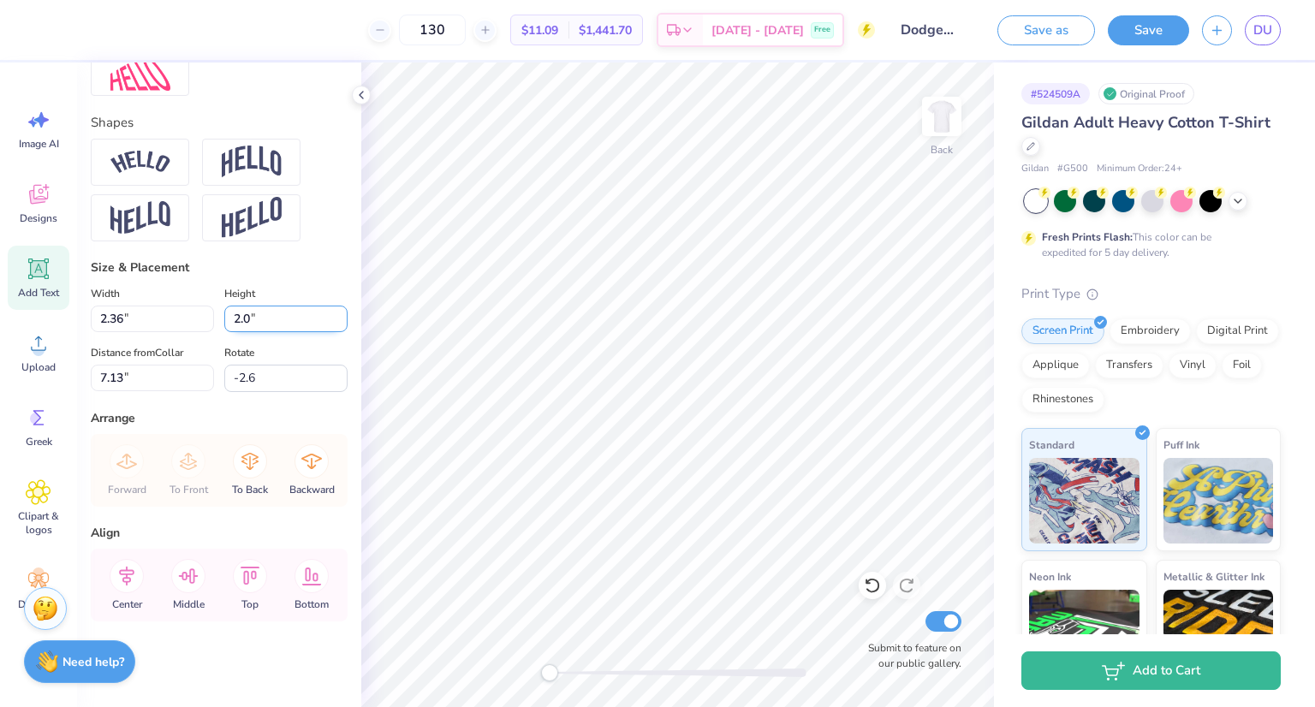
type input "2"
type input "1.59"
type input "0.0"
type input "2.00"
type input "-2.6"
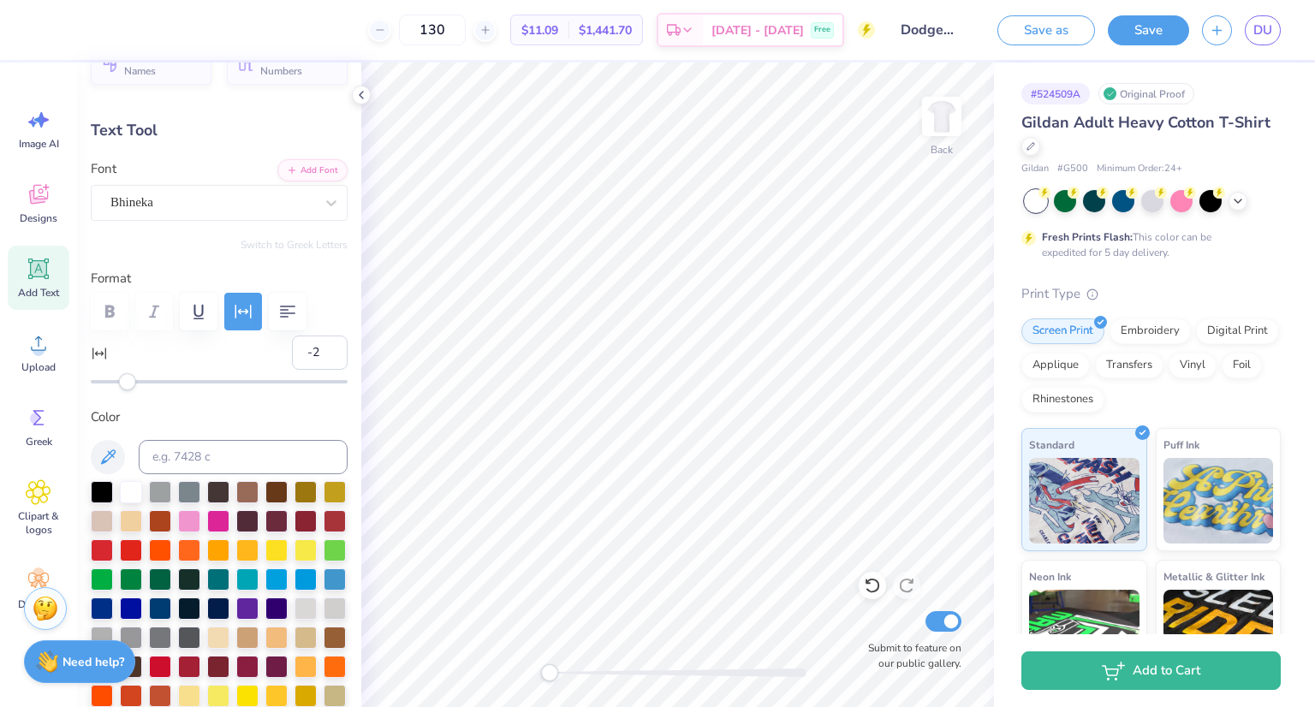
scroll to position [33, 0]
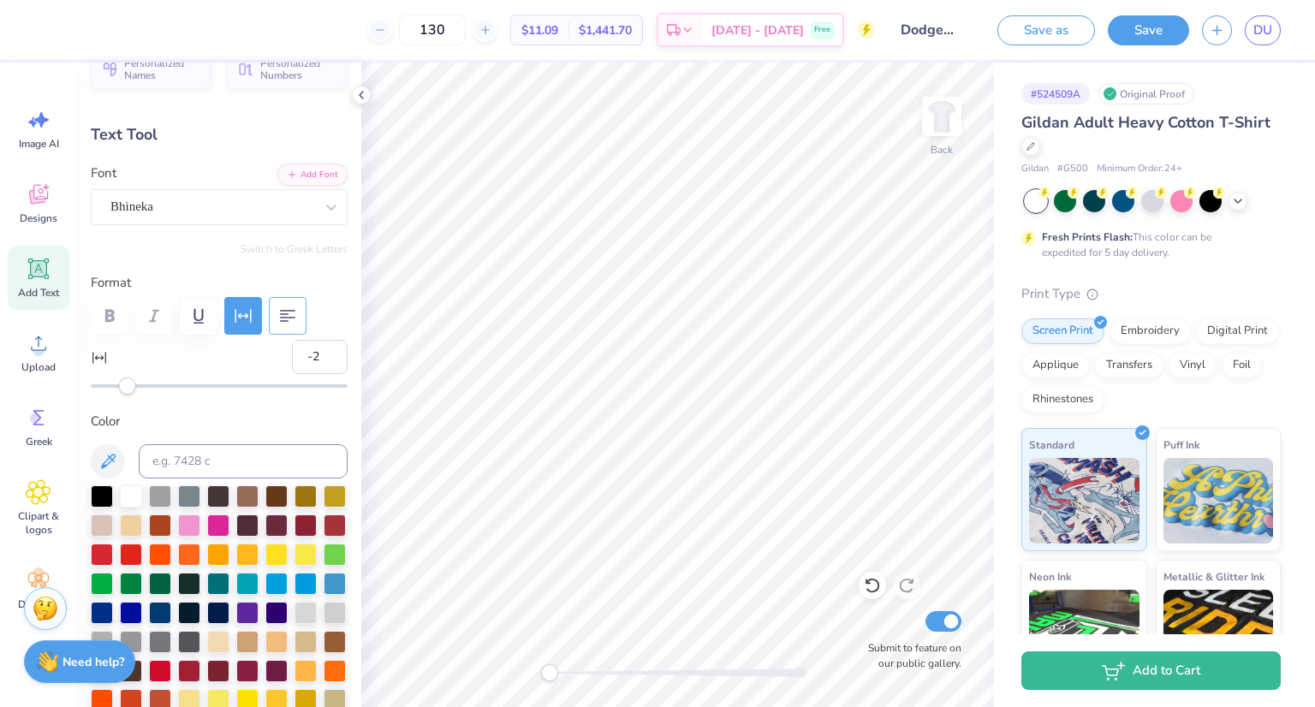
click at [295, 313] on icon "button" at bounding box center [287, 316] width 21 height 21
click at [288, 313] on icon "button" at bounding box center [287, 316] width 21 height 21
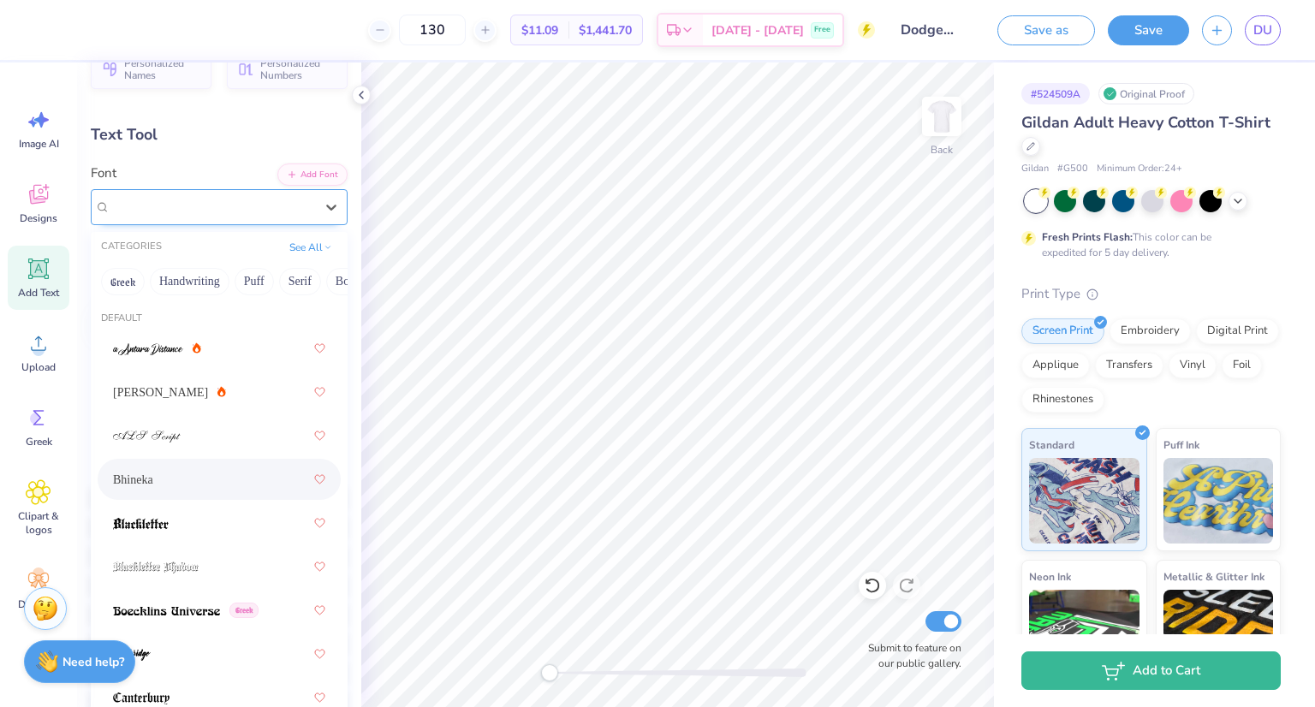
click at [205, 201] on div "Bhineka" at bounding box center [212, 207] width 207 height 27
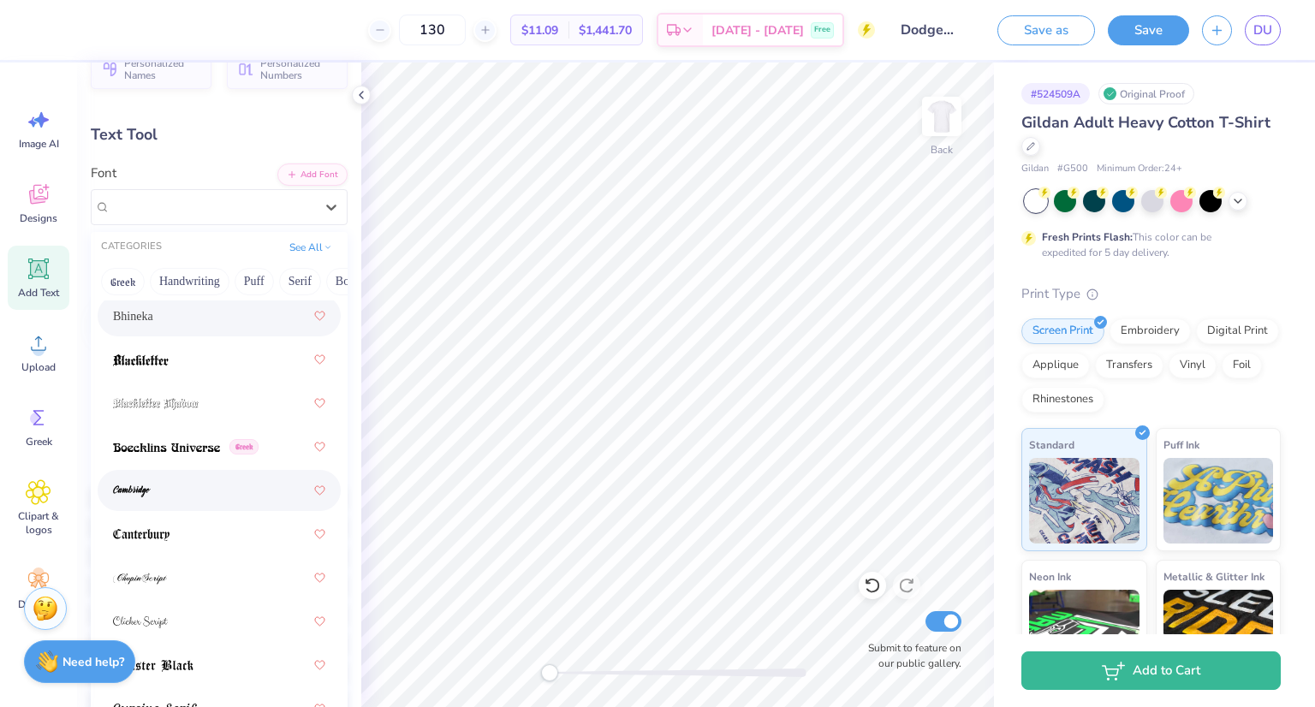
click at [160, 497] on div at bounding box center [219, 490] width 212 height 31
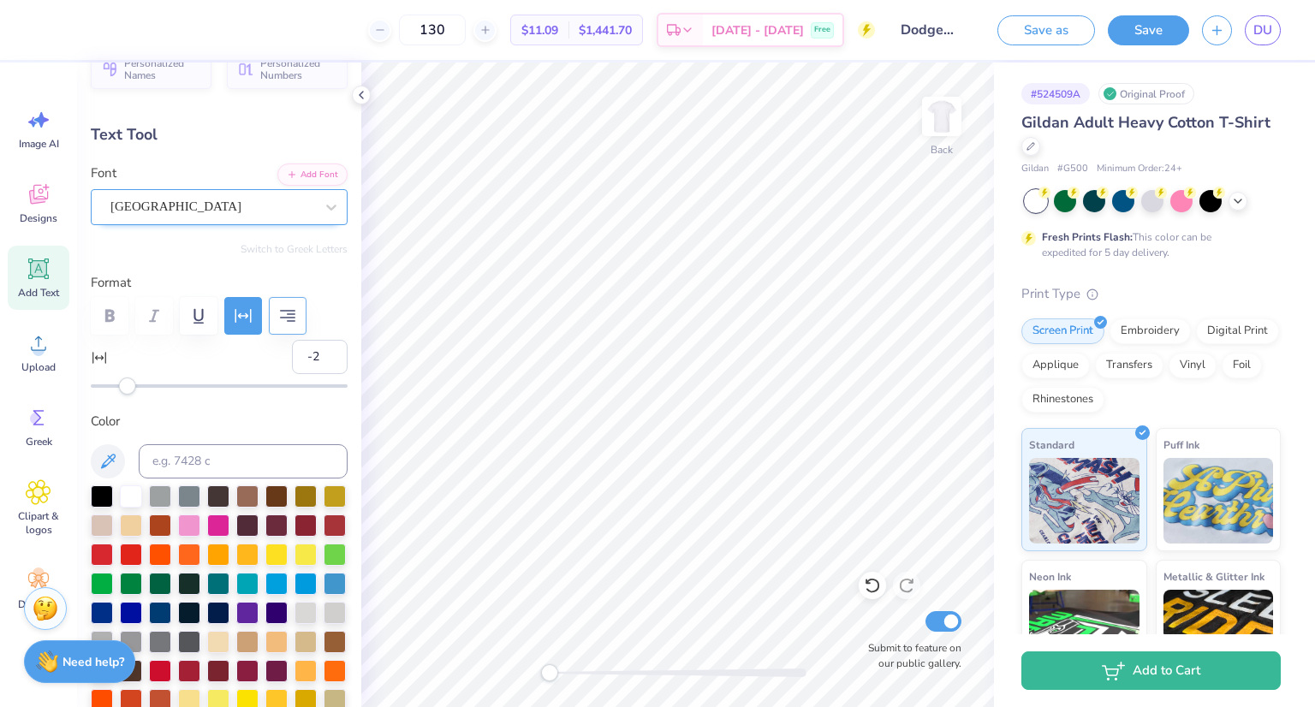
click at [223, 200] on div "Cambridge" at bounding box center [212, 207] width 207 height 27
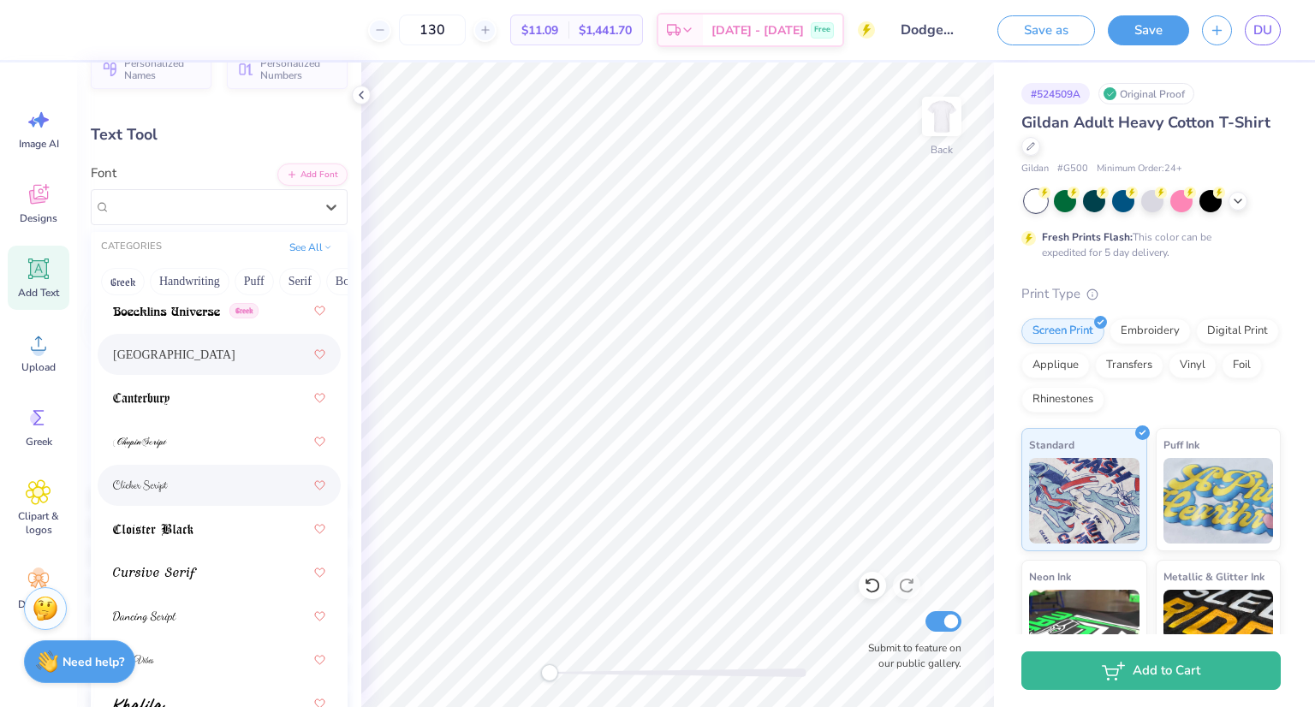
scroll to position [317, 0]
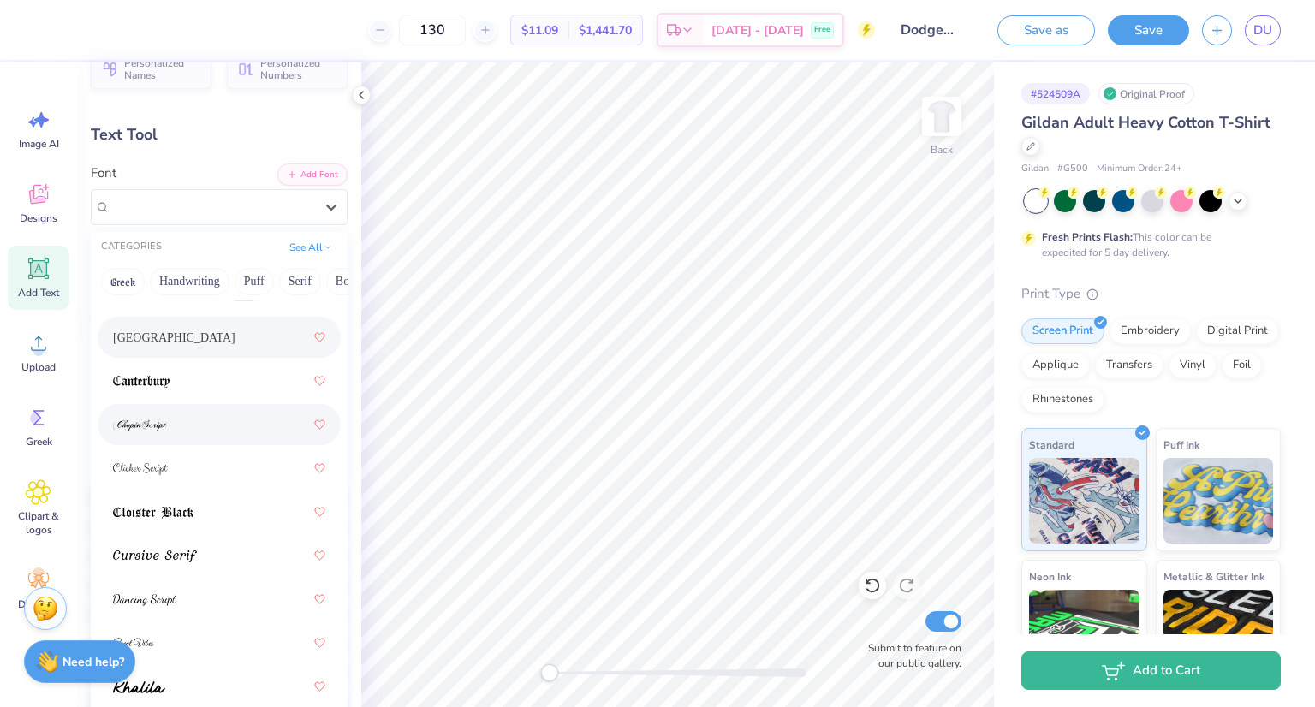
click at [154, 411] on div at bounding box center [219, 424] width 212 height 31
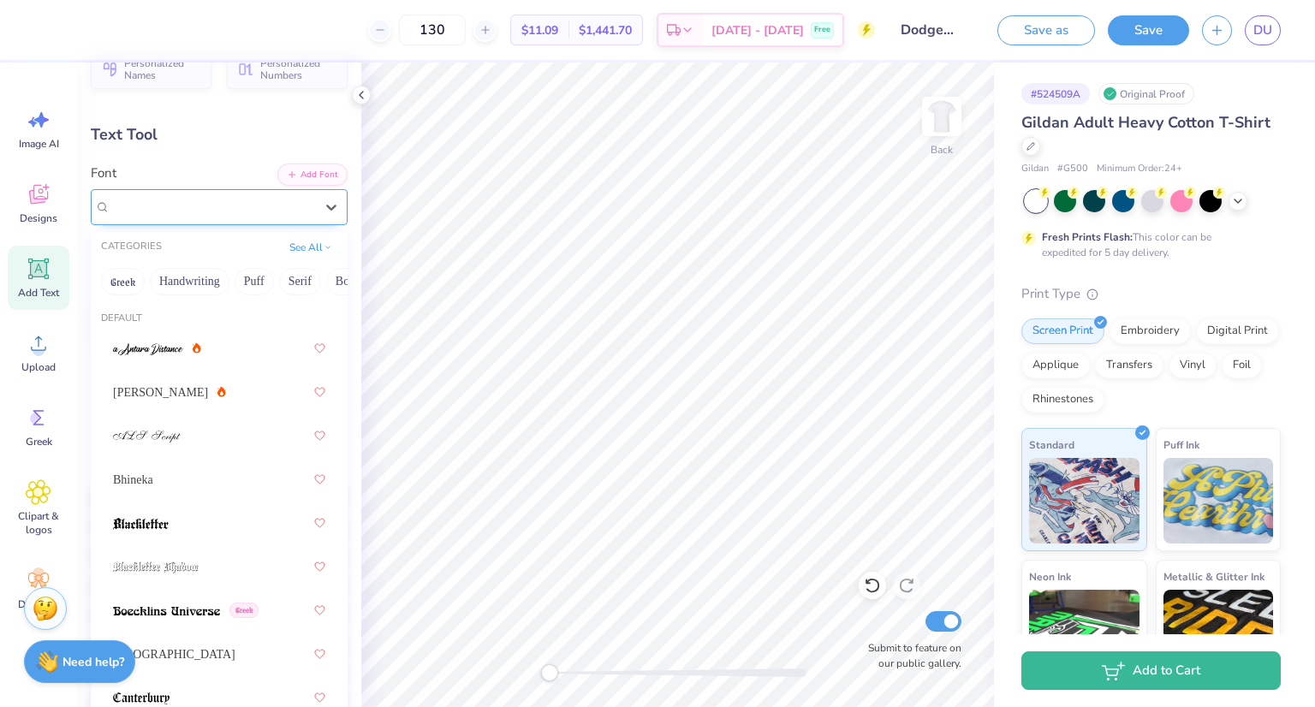
click at [182, 213] on div "ChopinScript" at bounding box center [212, 207] width 207 height 27
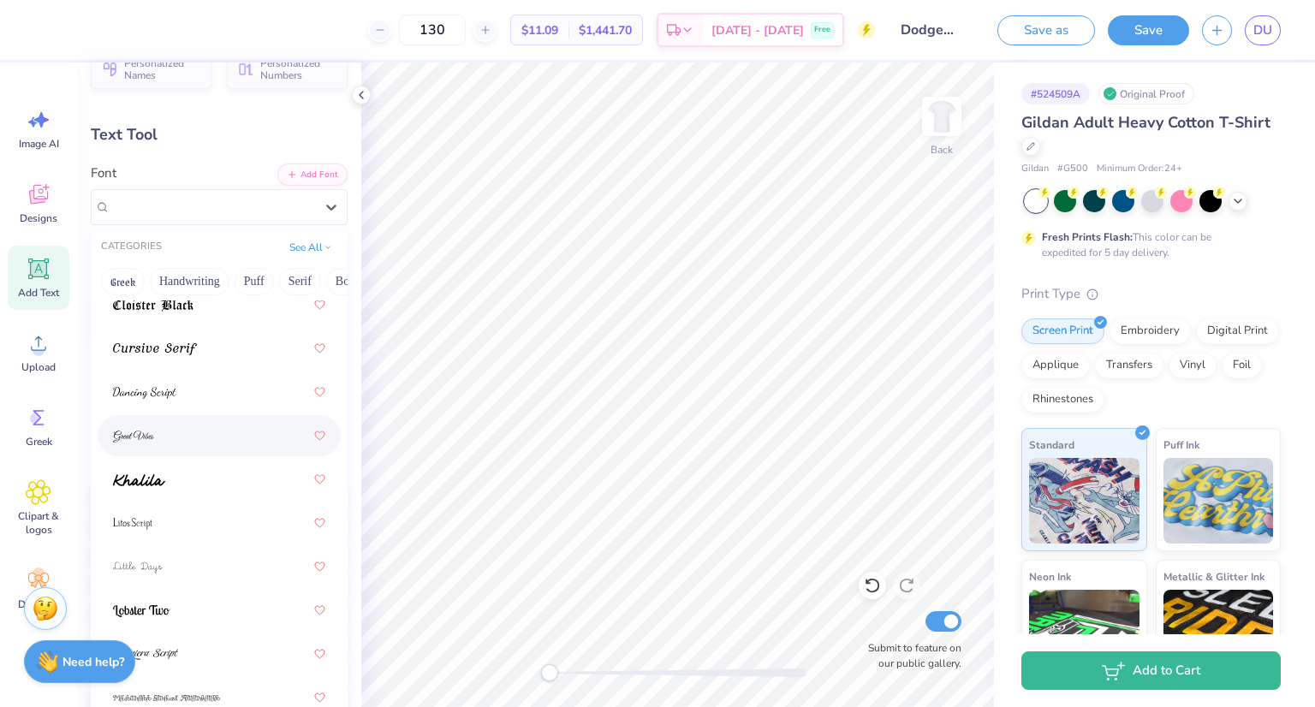
click at [192, 439] on div at bounding box center [219, 435] width 212 height 31
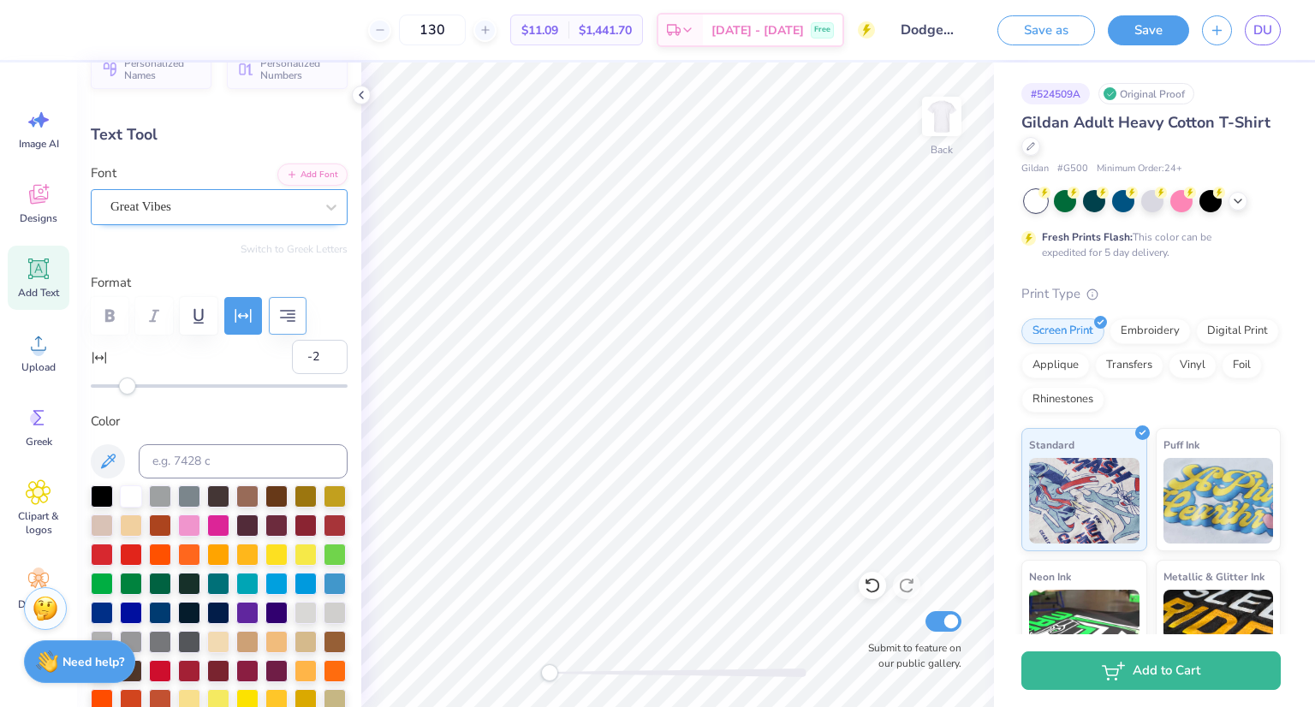
click at [175, 207] on div "Great Vibes" at bounding box center [212, 207] width 207 height 27
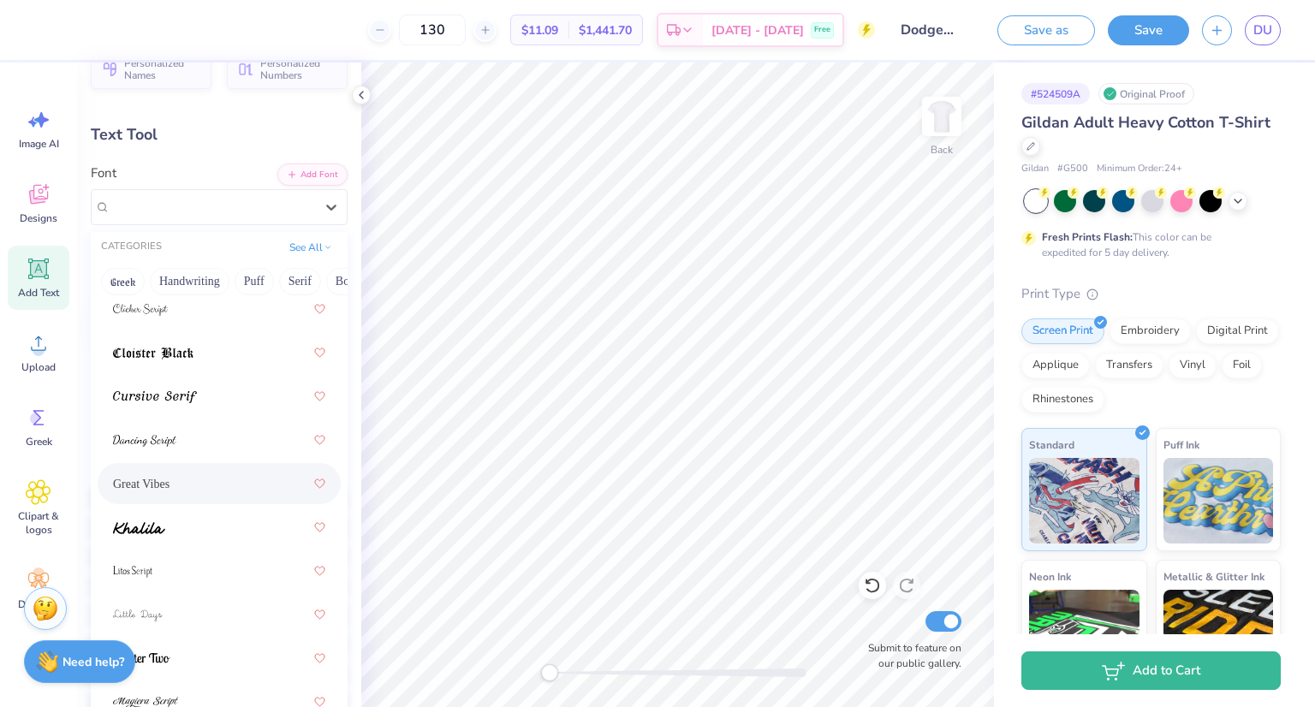
scroll to position [478, 0]
click at [188, 524] on div at bounding box center [219, 525] width 212 height 31
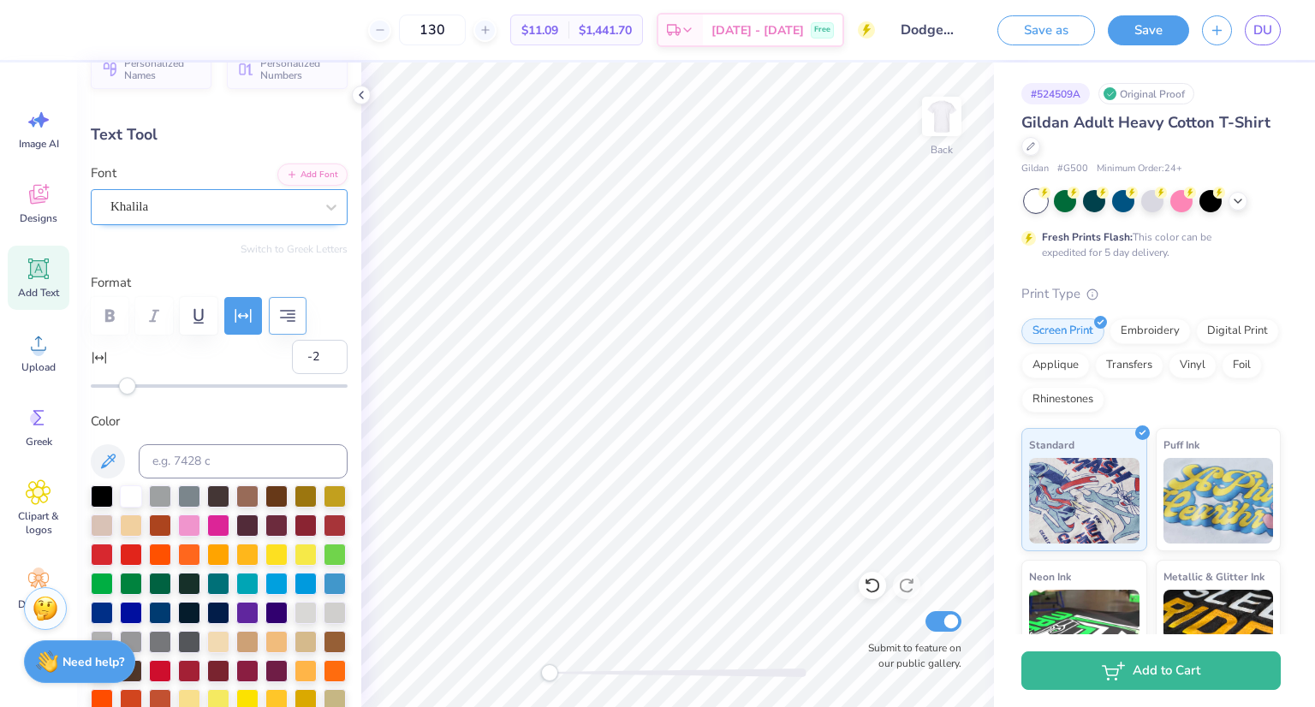
click at [201, 209] on div "Khalila" at bounding box center [212, 207] width 207 height 27
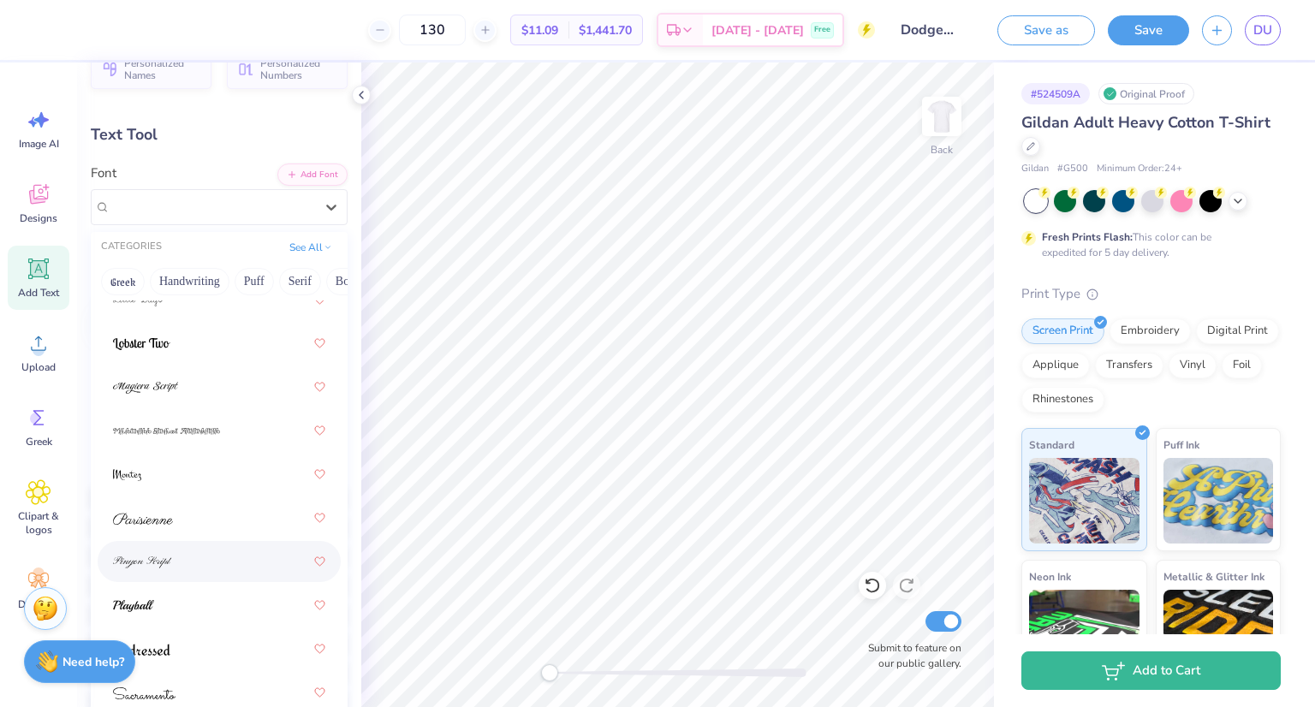
scroll to position [791, 0]
click at [147, 597] on span at bounding box center [133, 606] width 41 height 18
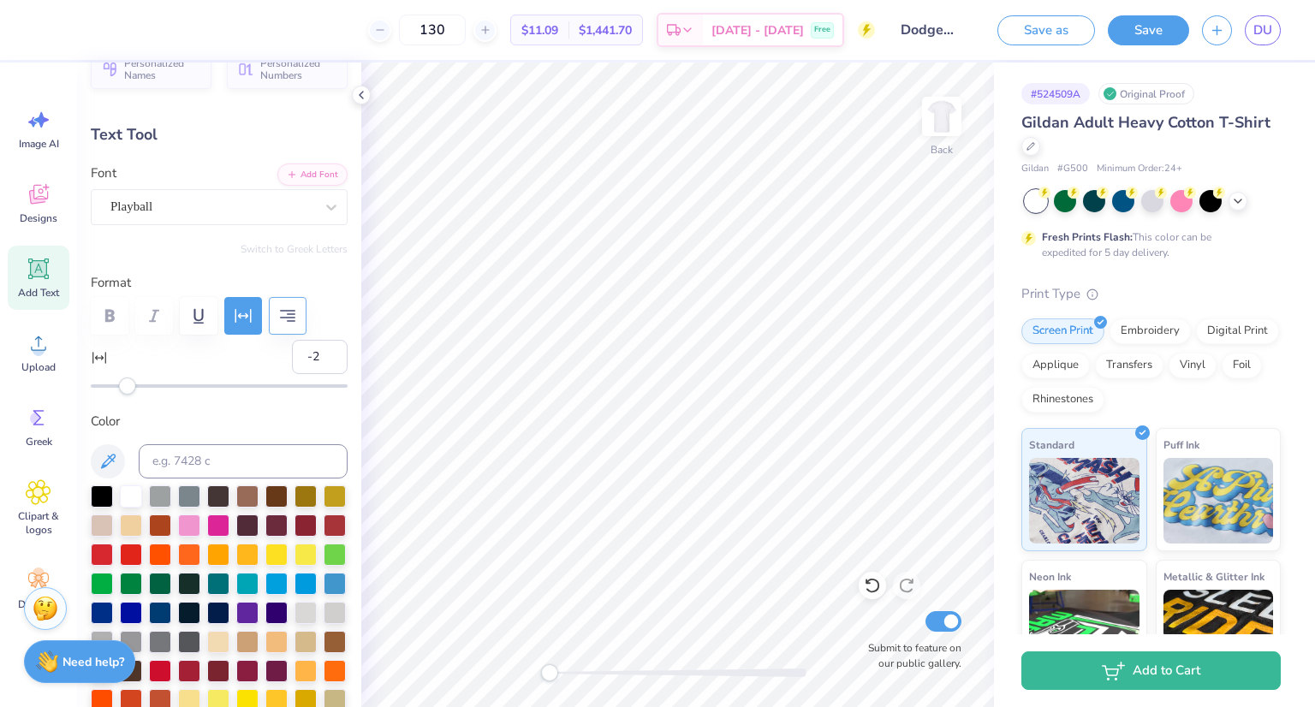
type input "1.77"
type input "1.57"
type input "7.10"
type input "0.0"
type input "1.58"
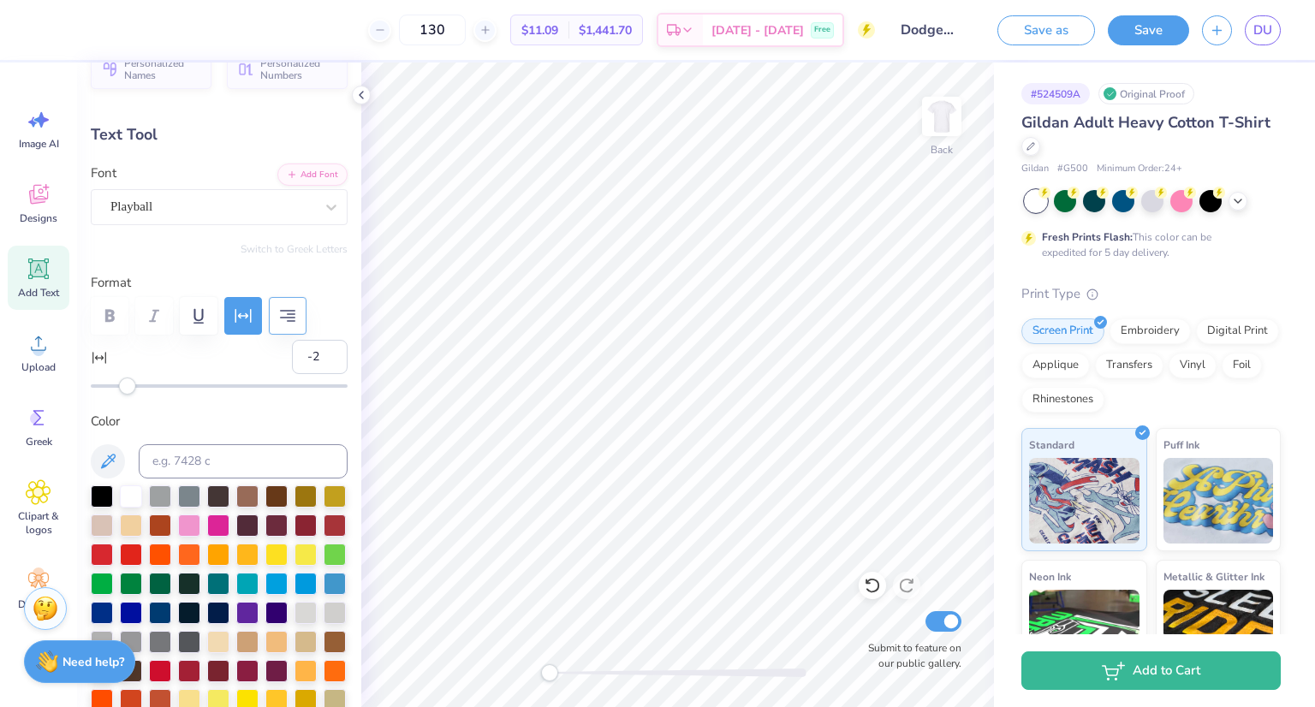
type input "0.0"
type input "7.36"
type input "-13.8"
type textarea "Star Player"
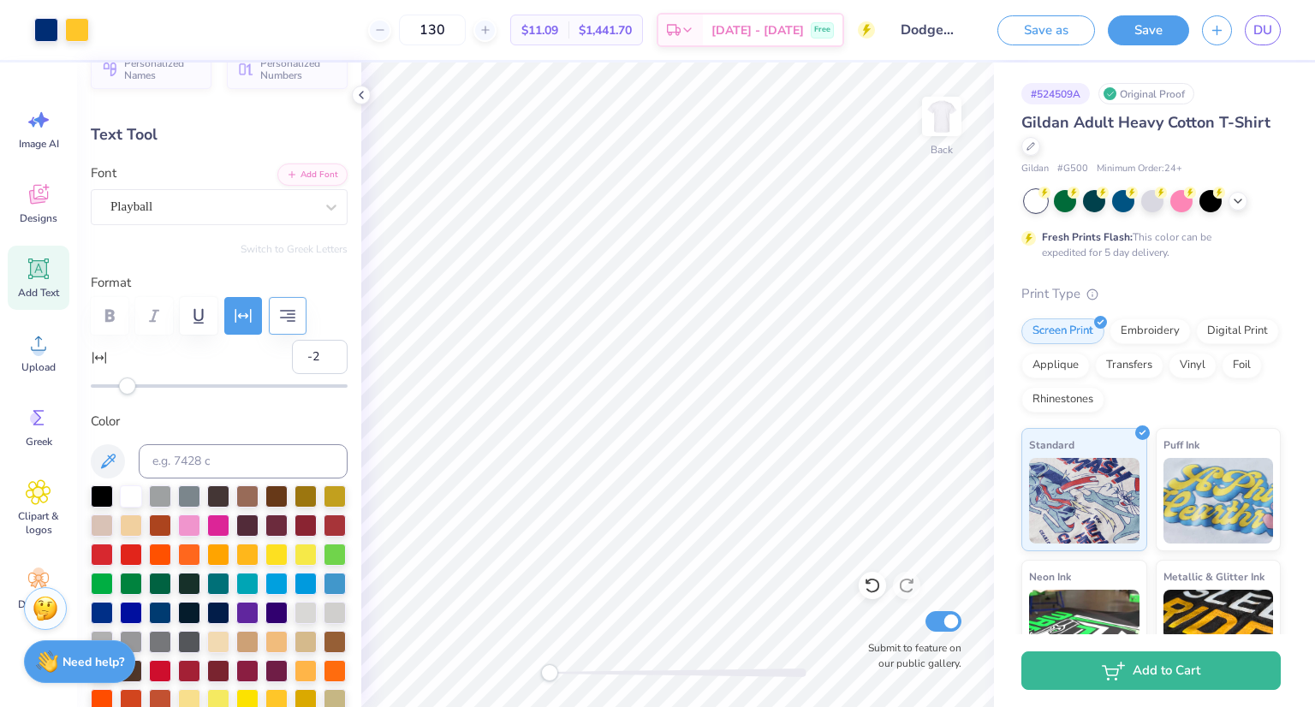
type input "0.0"
click at [55, 206] on div "Designs" at bounding box center [39, 203] width 62 height 64
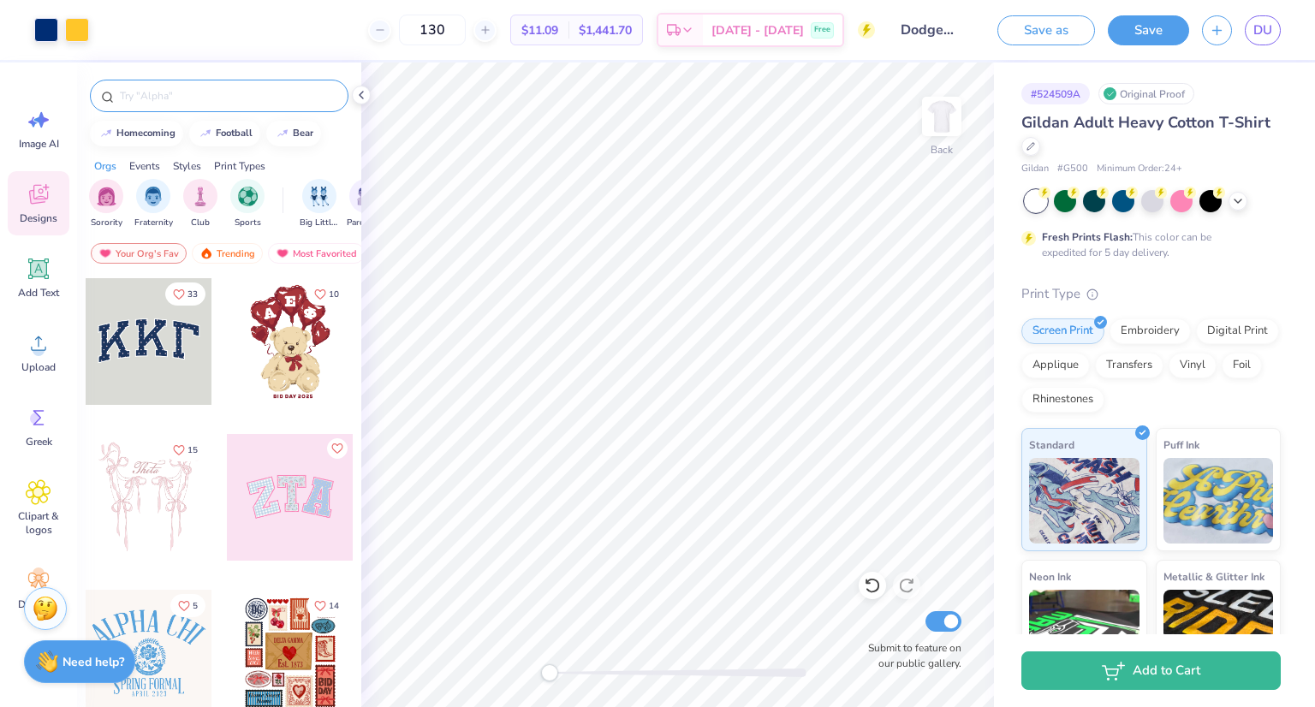
click at [194, 97] on input "text" at bounding box center [227, 95] width 219 height 17
type input "star"
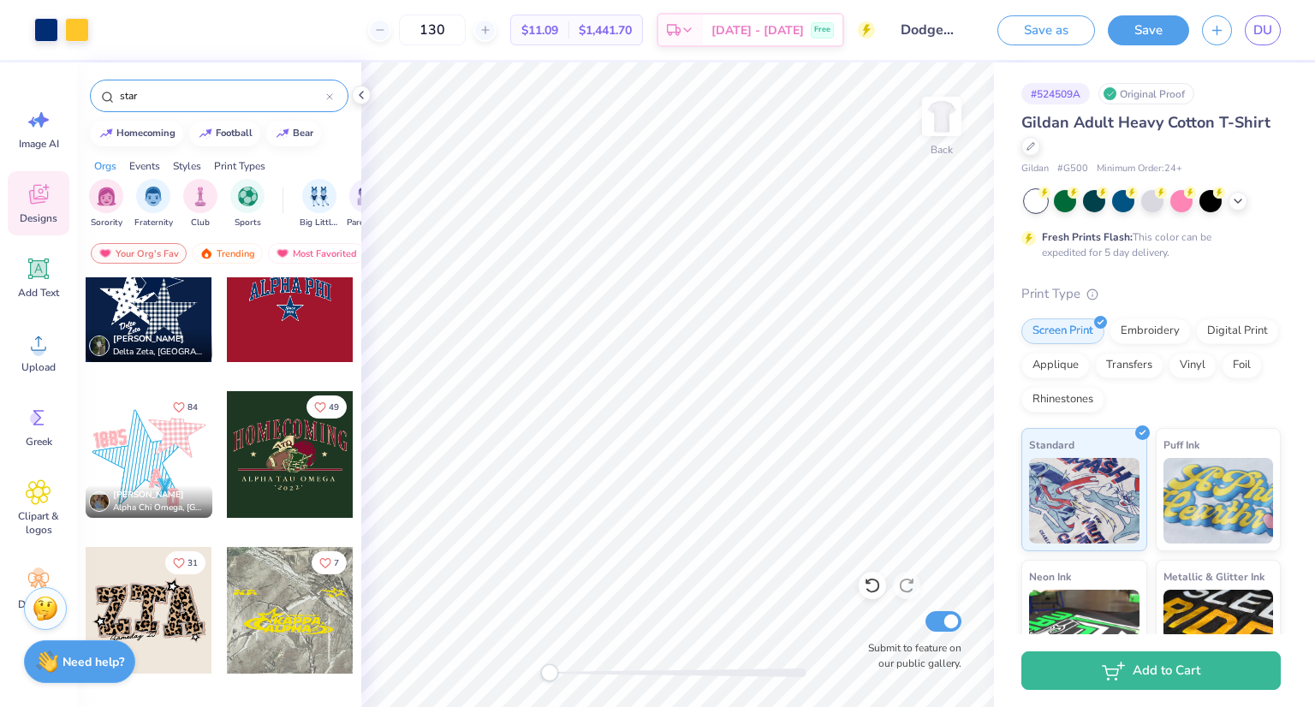
scroll to position [0, 0]
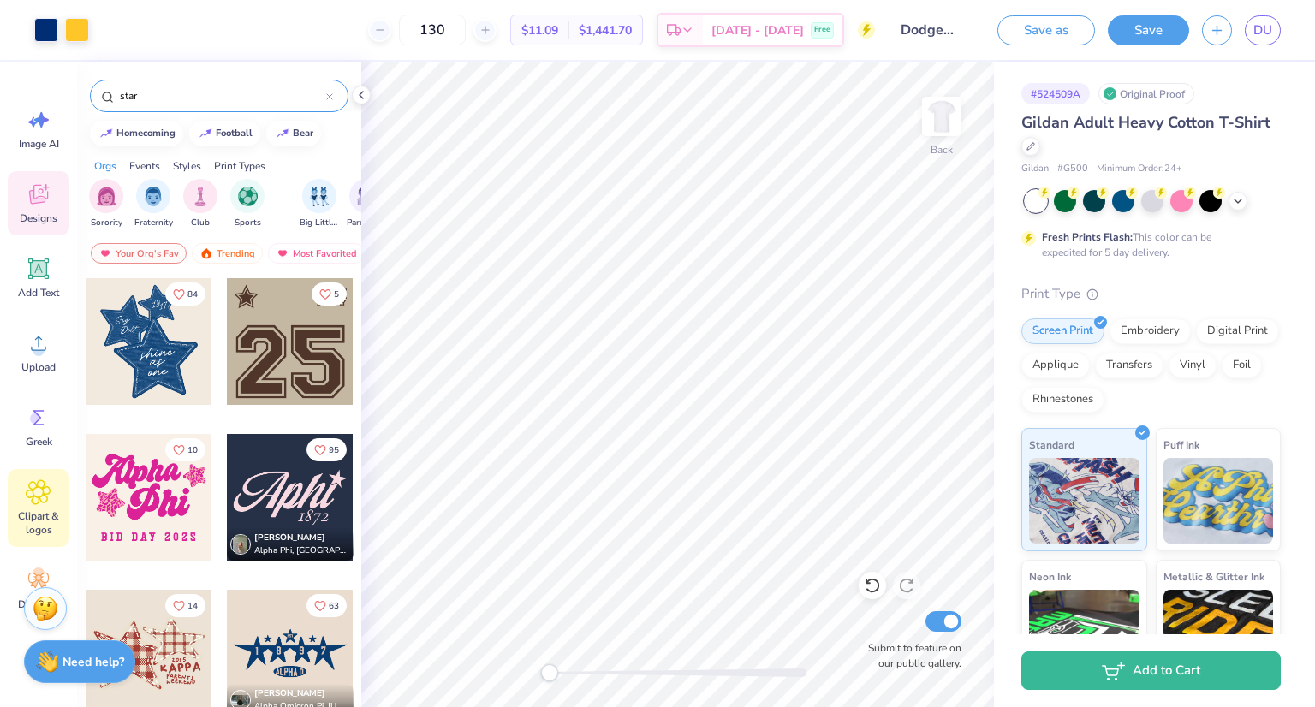
click at [39, 491] on icon at bounding box center [38, 492] width 10 height 10
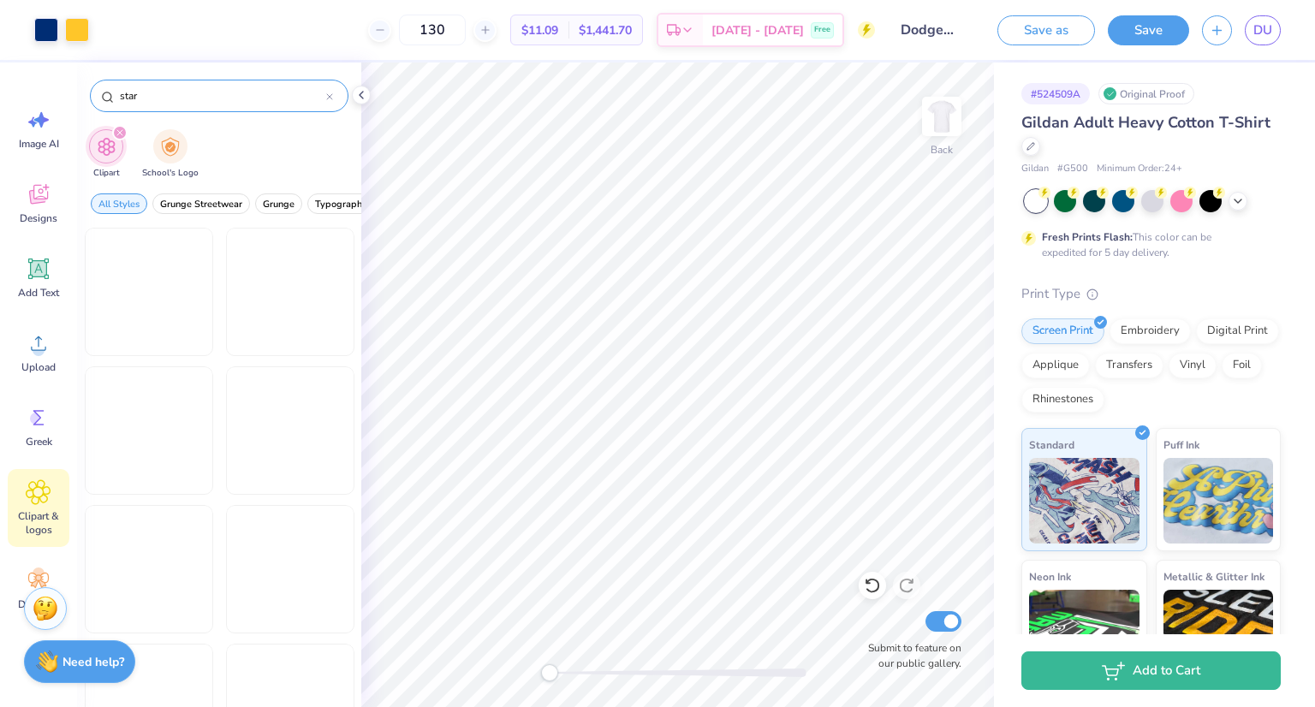
type input "star"
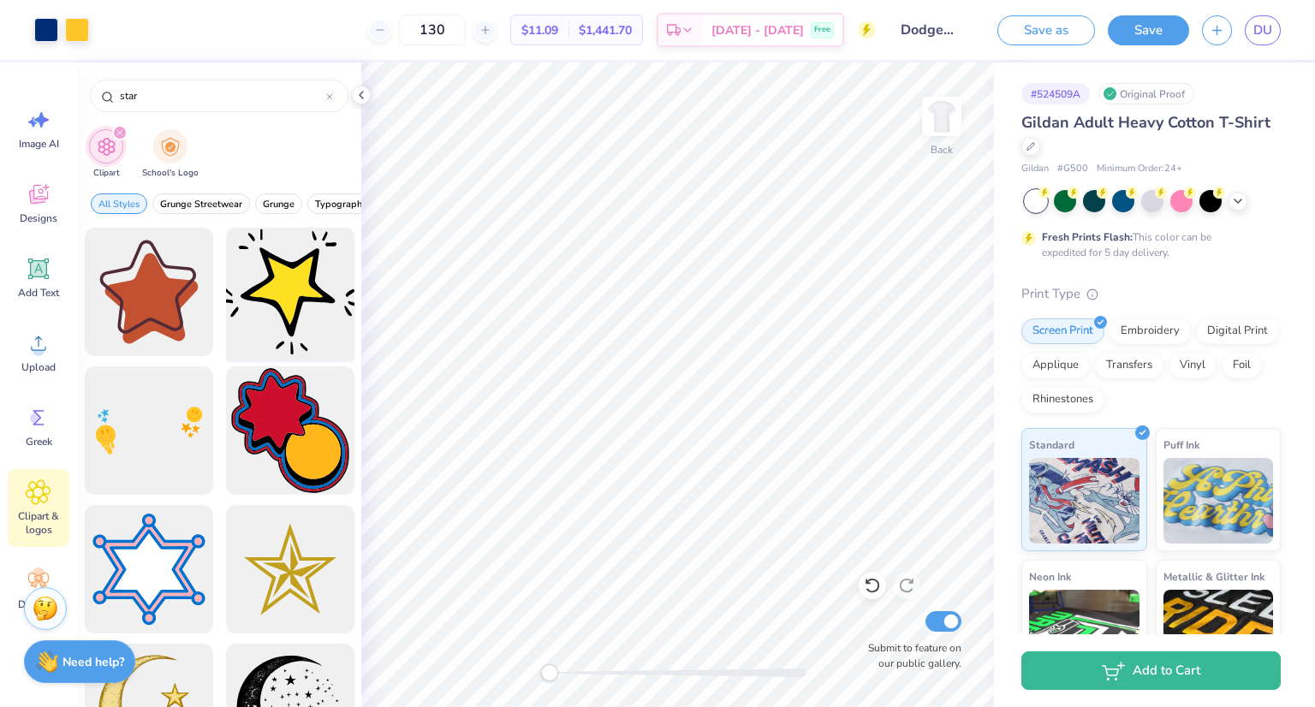
click at [278, 295] on div at bounding box center [289, 292] width 141 height 141
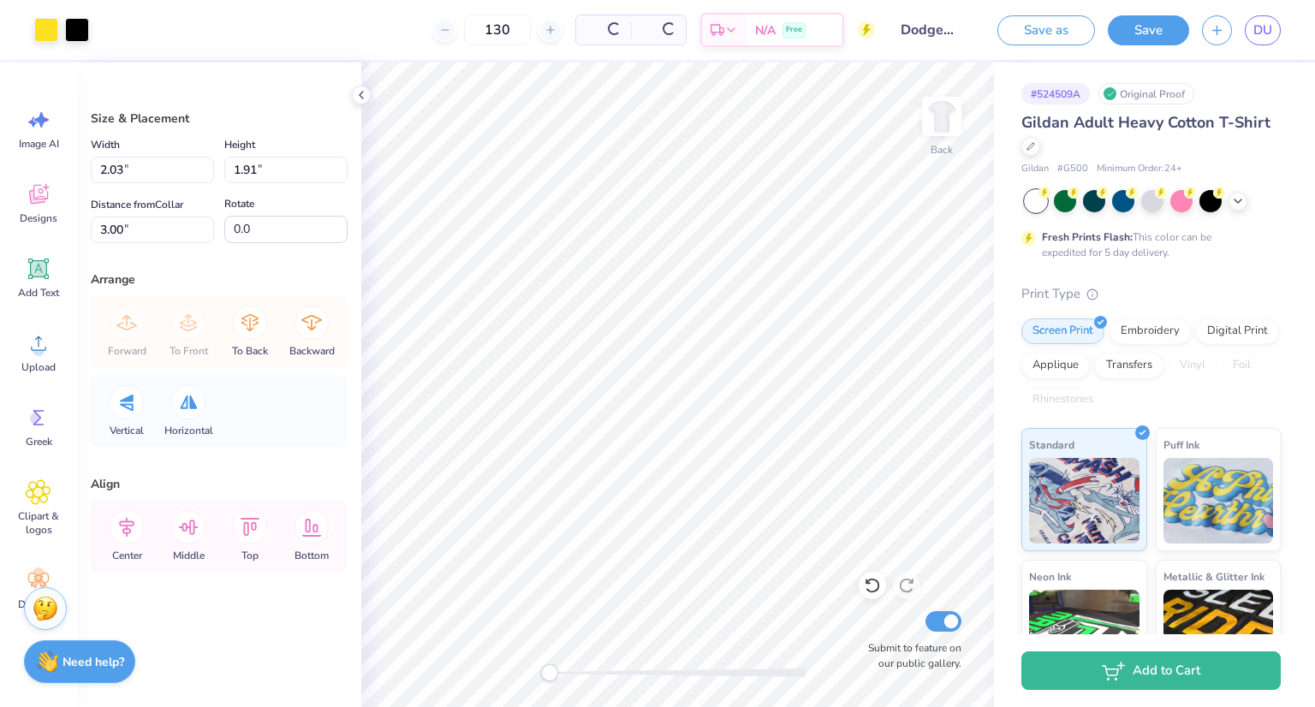
type input "2.03"
type input "1.91"
type input "4.07"
type input "8.37"
type input "5.44"
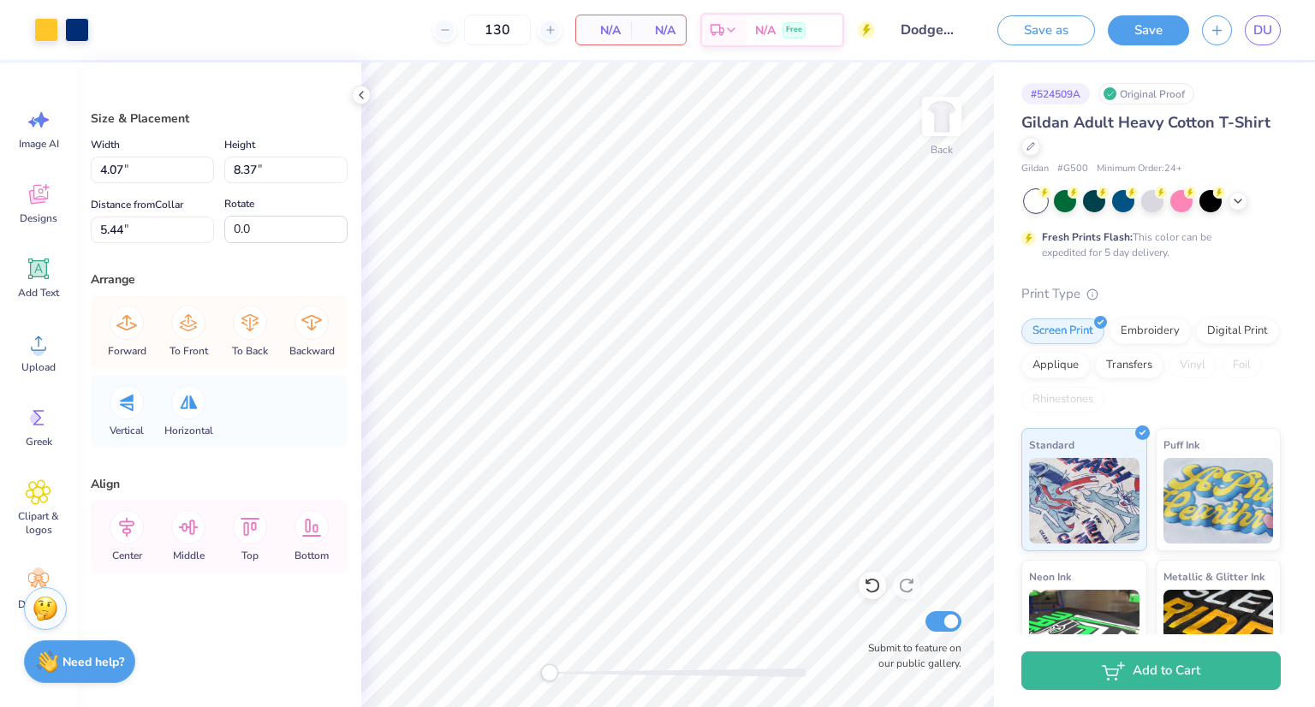
type input "2.03"
type input "1.91"
type input "7.03"
click at [79, 39] on div at bounding box center [77, 28] width 24 height 24
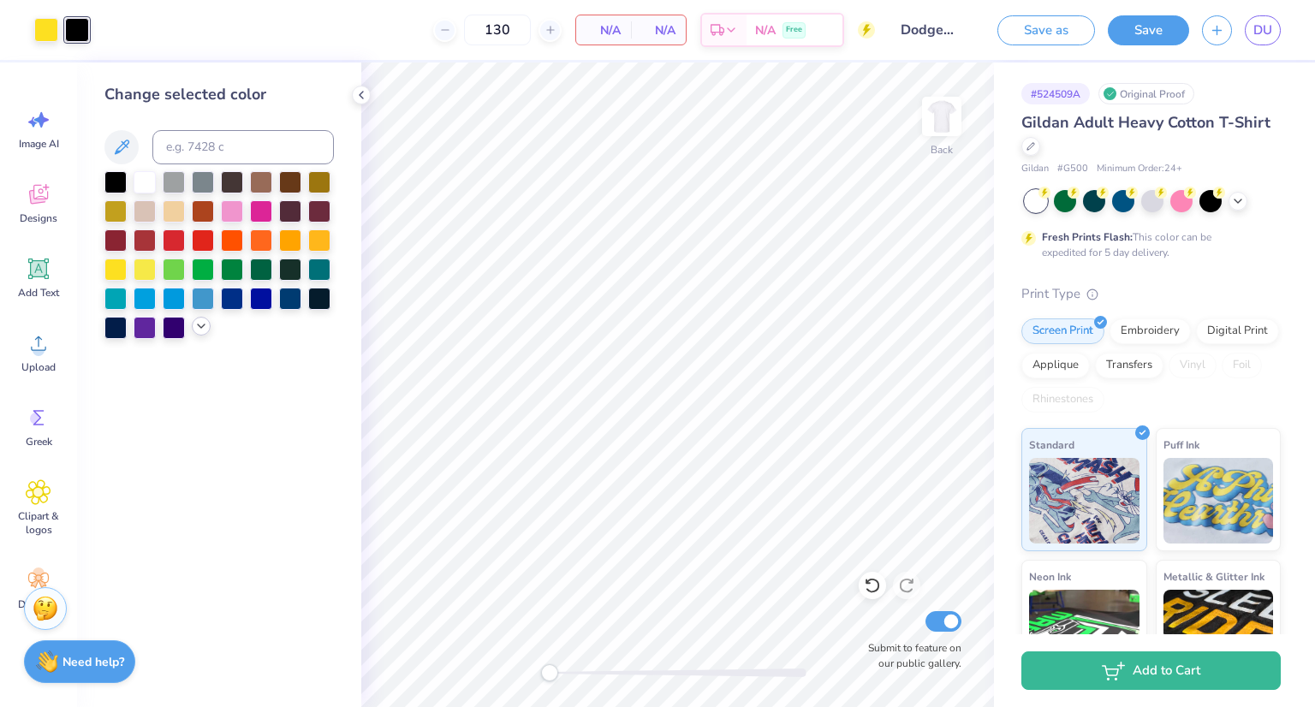
click at [199, 332] on icon at bounding box center [201, 326] width 14 height 14
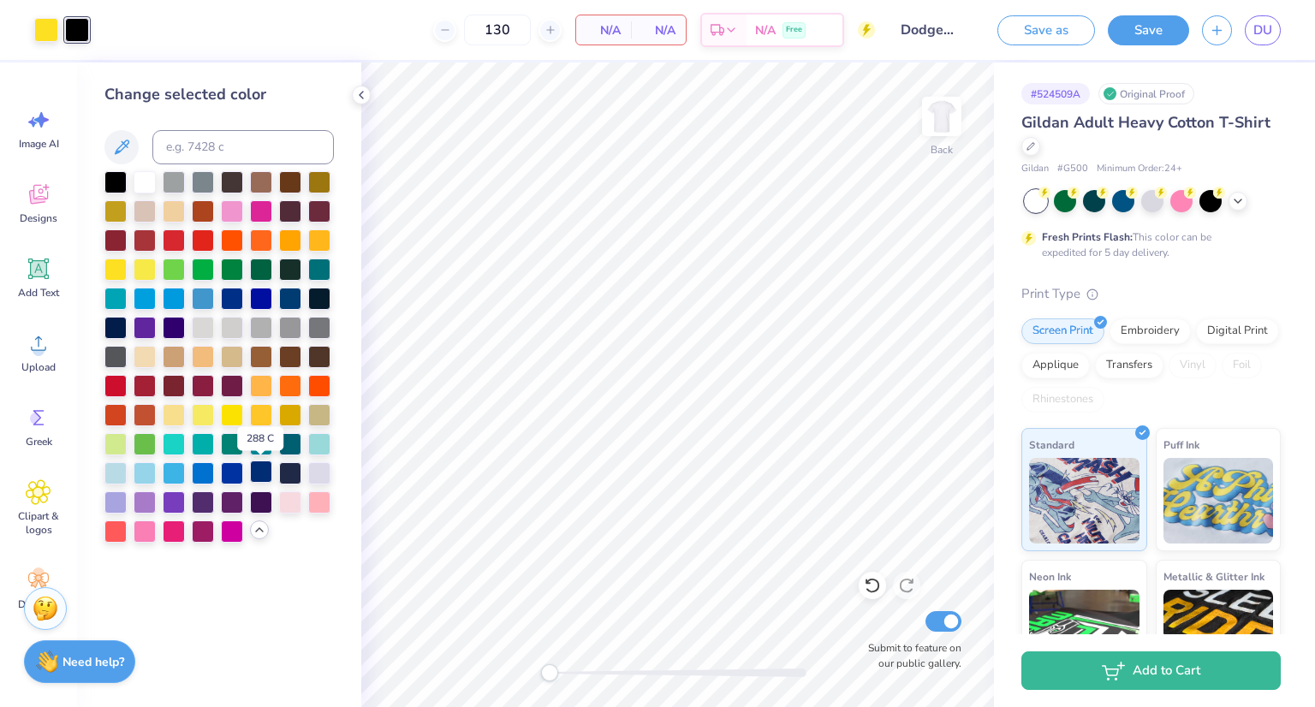
click at [253, 470] on div at bounding box center [261, 472] width 22 height 22
click at [41, 22] on div at bounding box center [46, 28] width 24 height 24
click at [261, 411] on div at bounding box center [261, 413] width 22 height 22
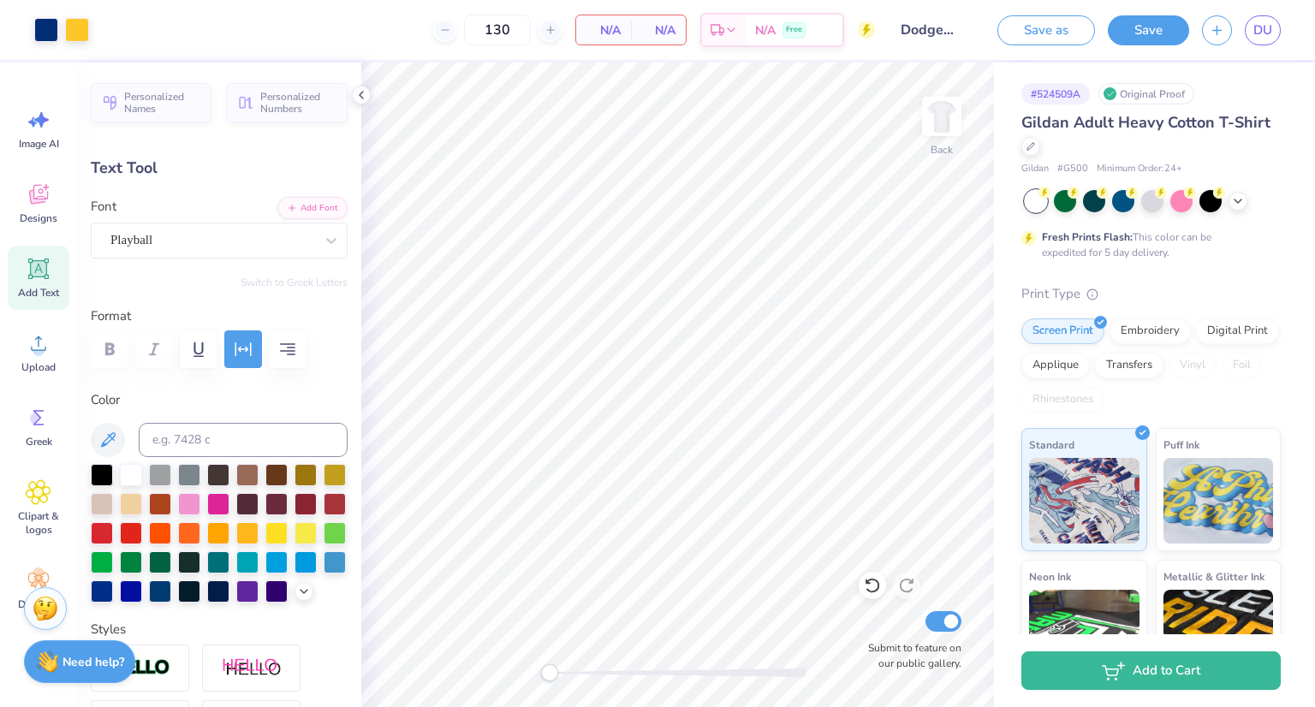
type input "0.0"
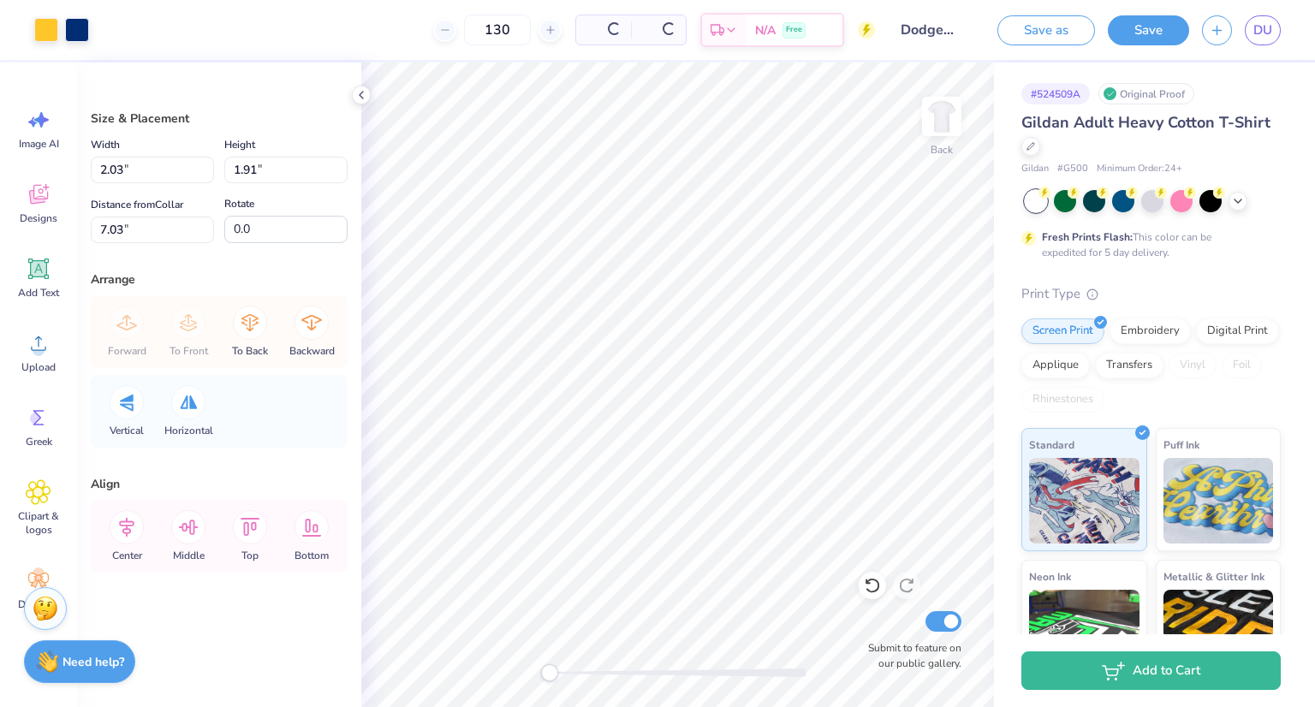
type input "11.1"
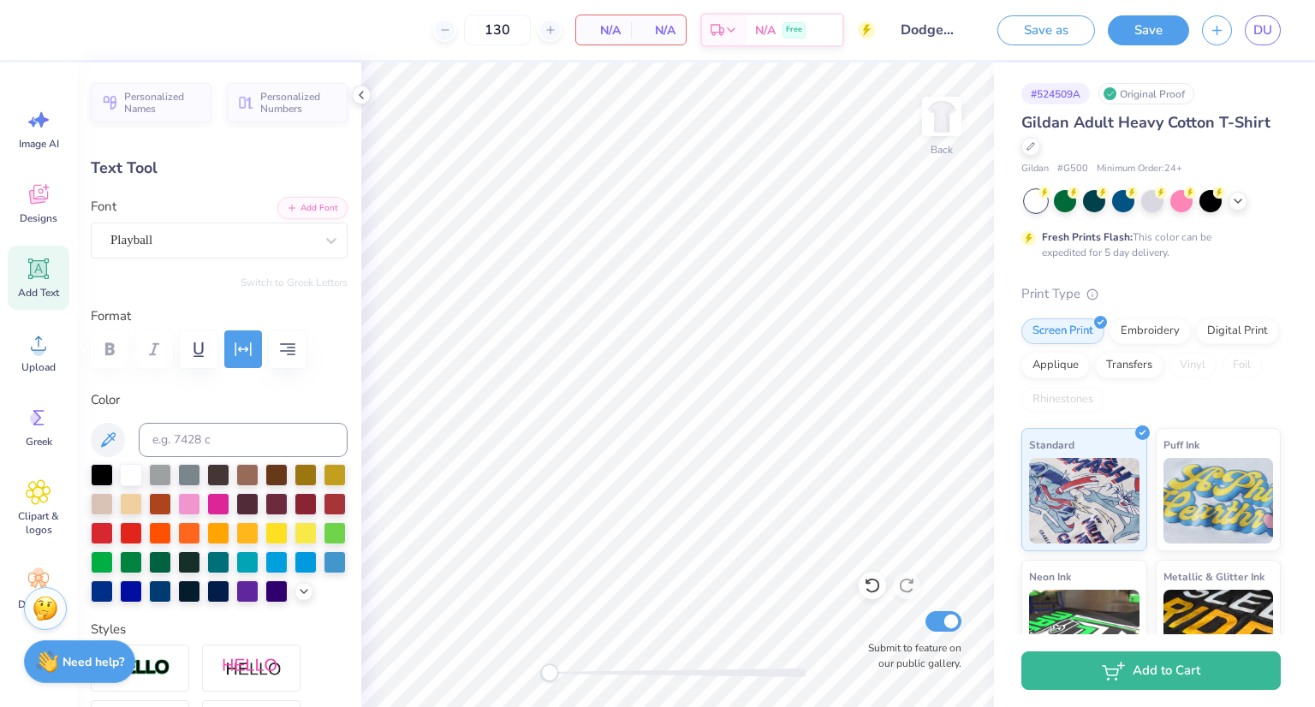
type input "0.0"
type input "8.01"
type input "0.0"
type input "1.76"
type input "1.66"
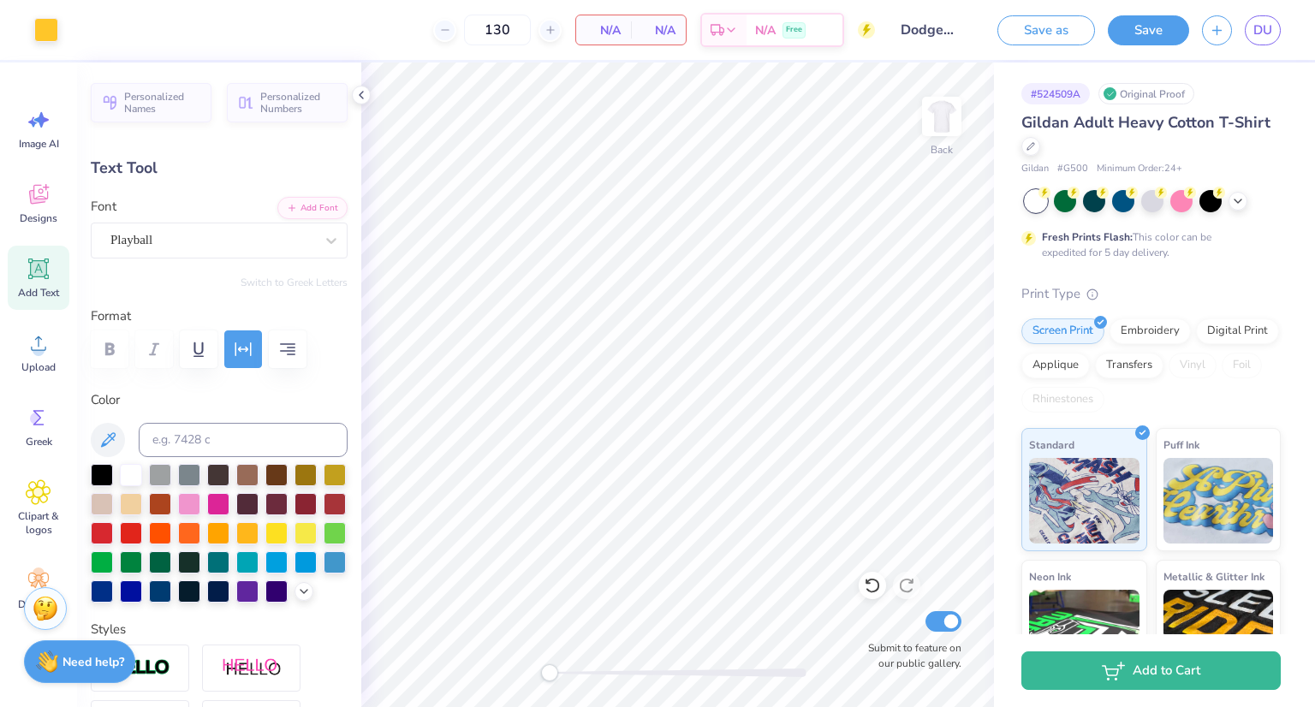
type input "8.00"
type input "-17.5"
click at [688, 420] on li "Duplicate" at bounding box center [727, 420] width 134 height 33
type input "9.00"
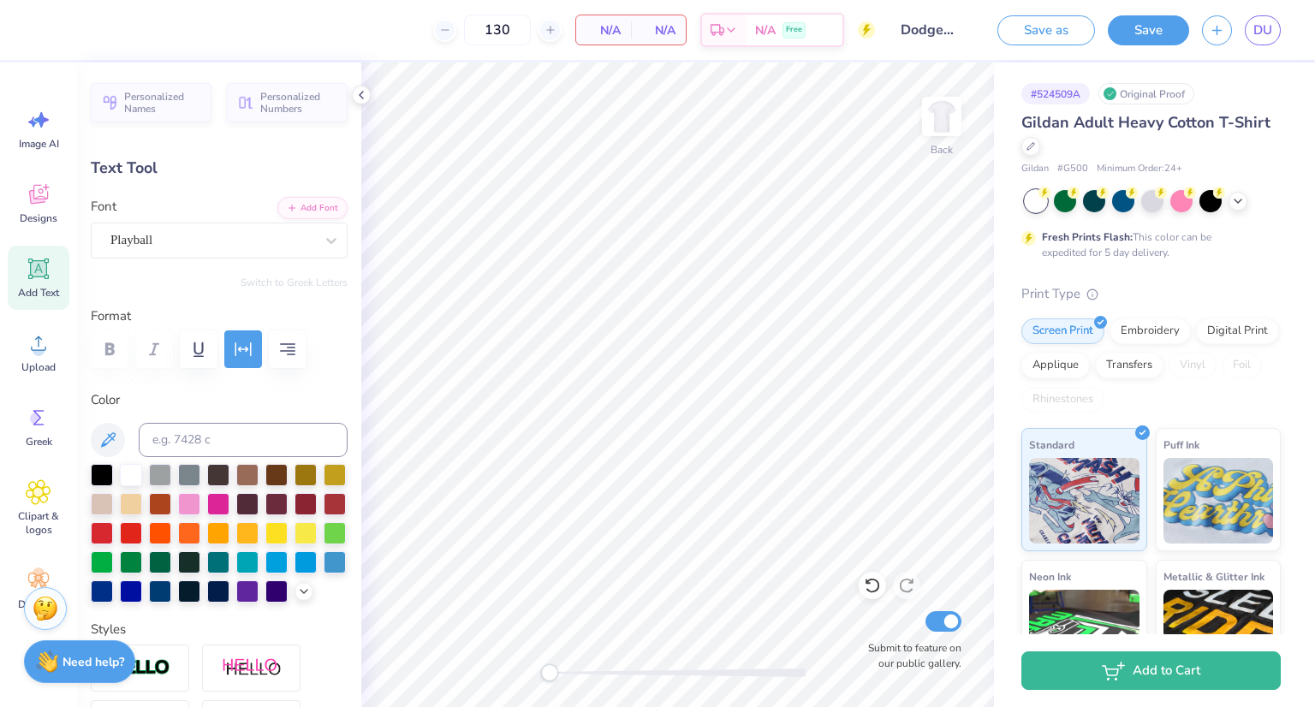
type textarea "Player"
type input "8.00"
type textarea "Star"
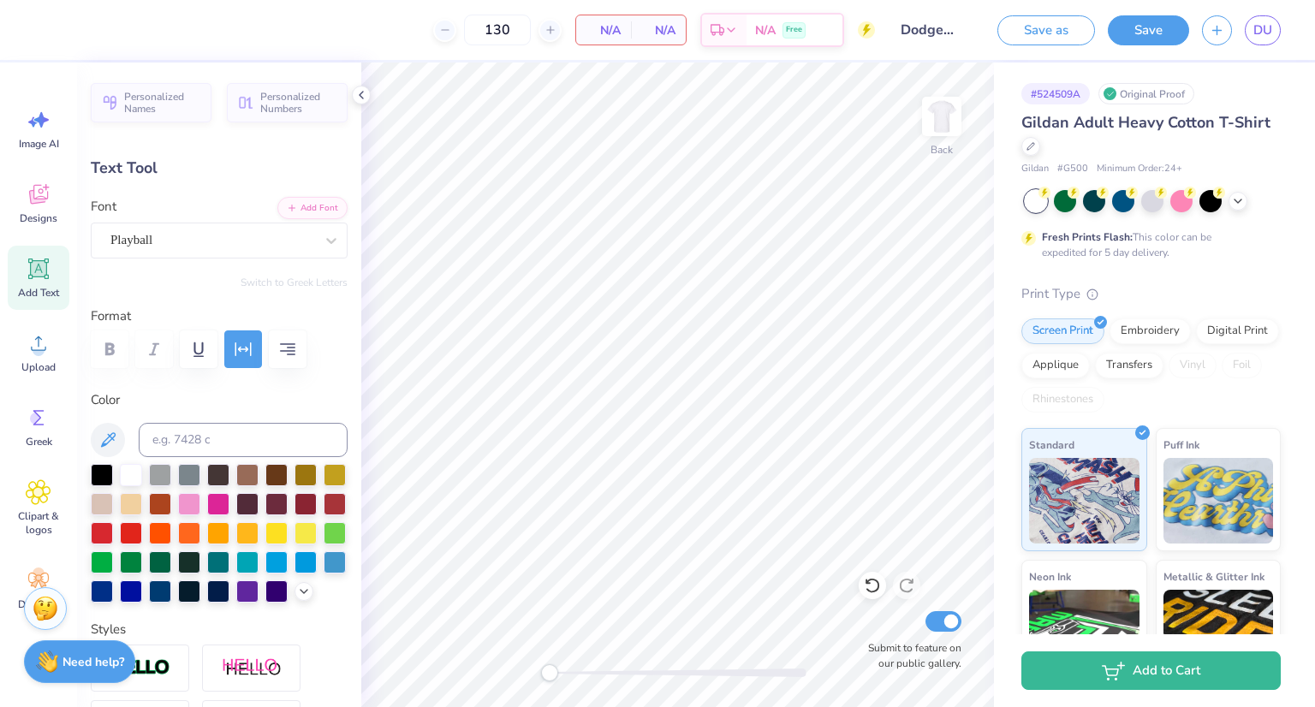
type input "1.76"
type input "0.80"
type input "11.73"
type input "0.0"
type input "1.09"
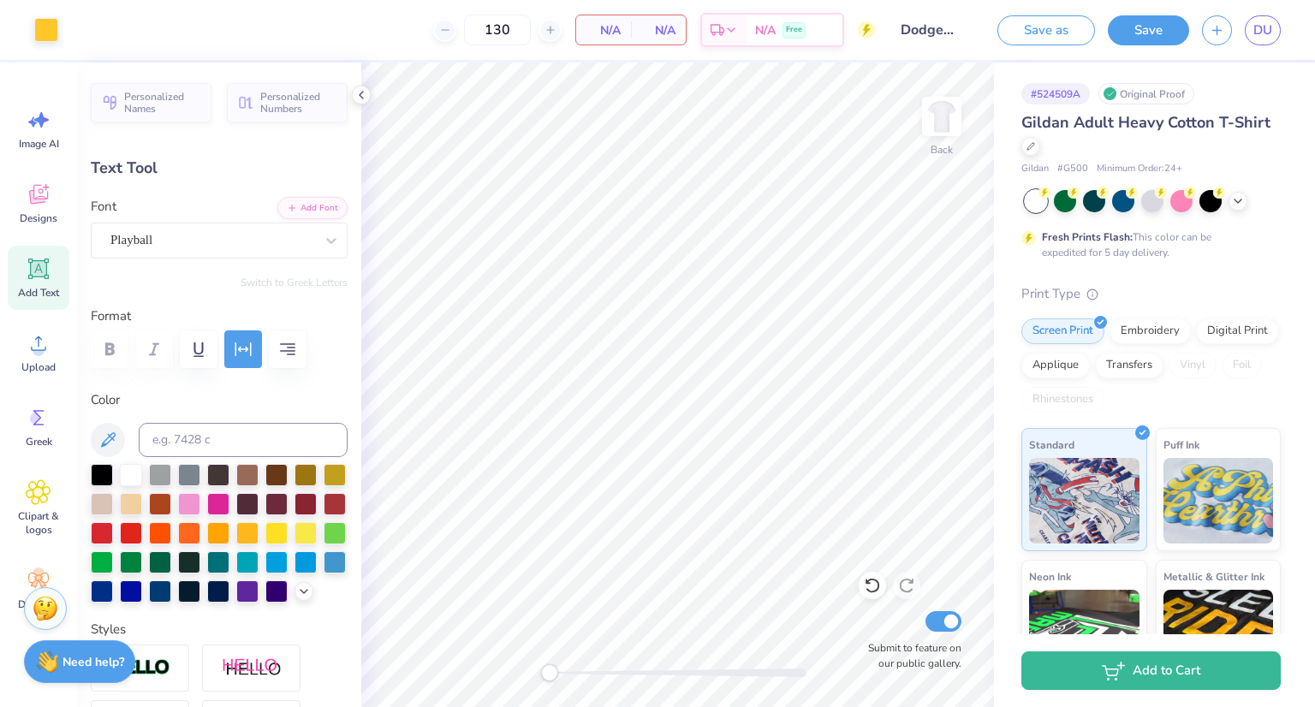
type input "0.61"
type input "7.97"
type input "0.0"
click at [44, 272] on icon at bounding box center [39, 269] width 16 height 16
type input "6.00"
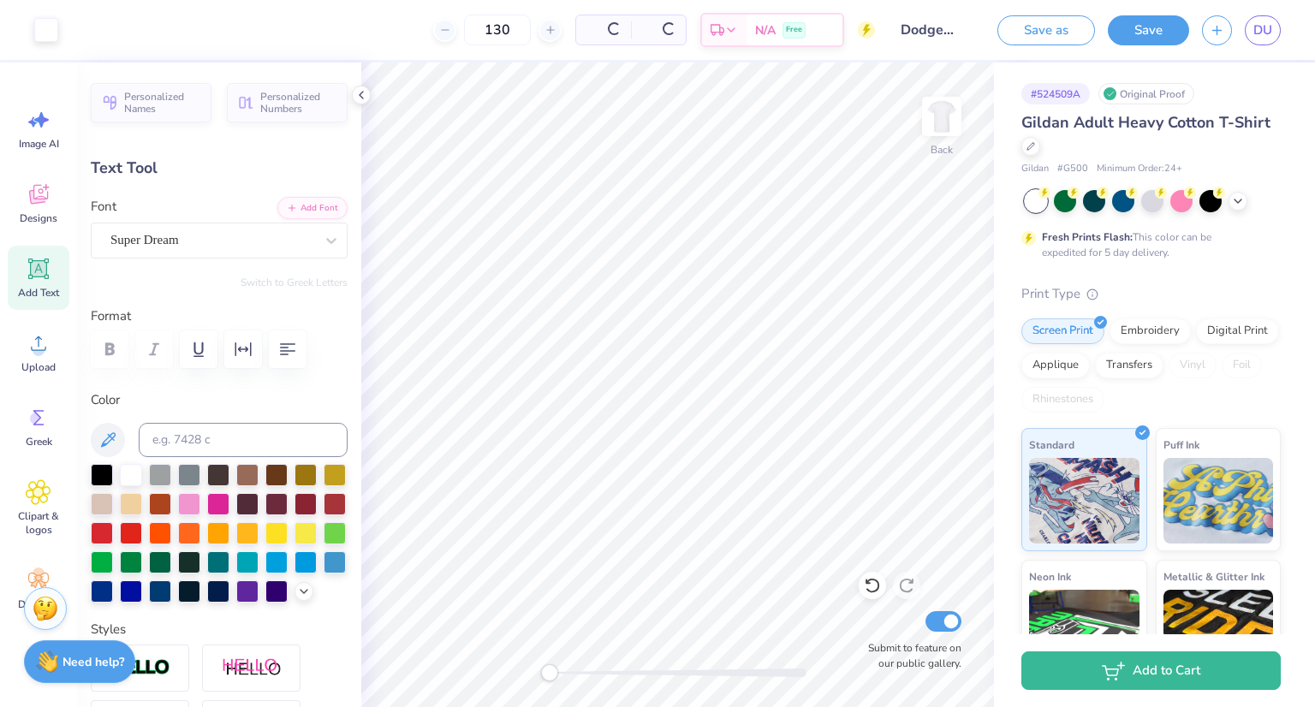
type input "1.74"
type input "12.38"
type textarea "Williamsburg, VA"
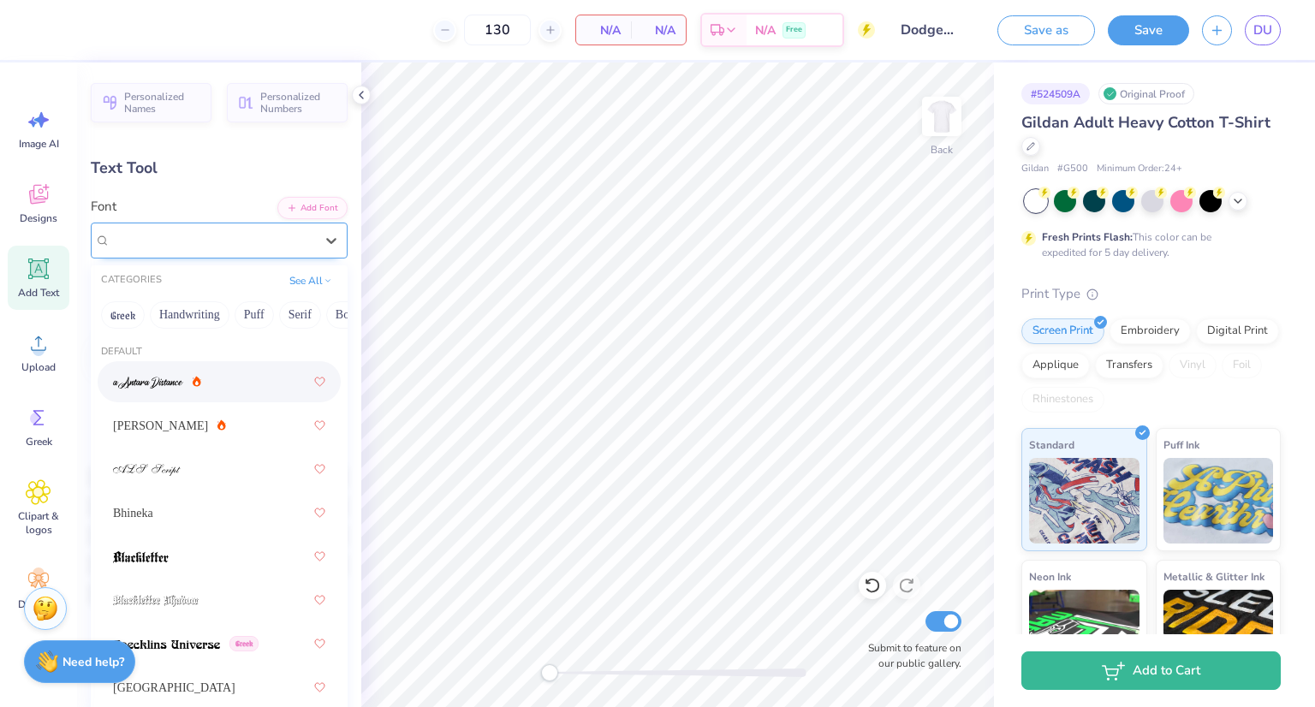
click at [292, 244] on div "Super Dream" at bounding box center [212, 240] width 207 height 27
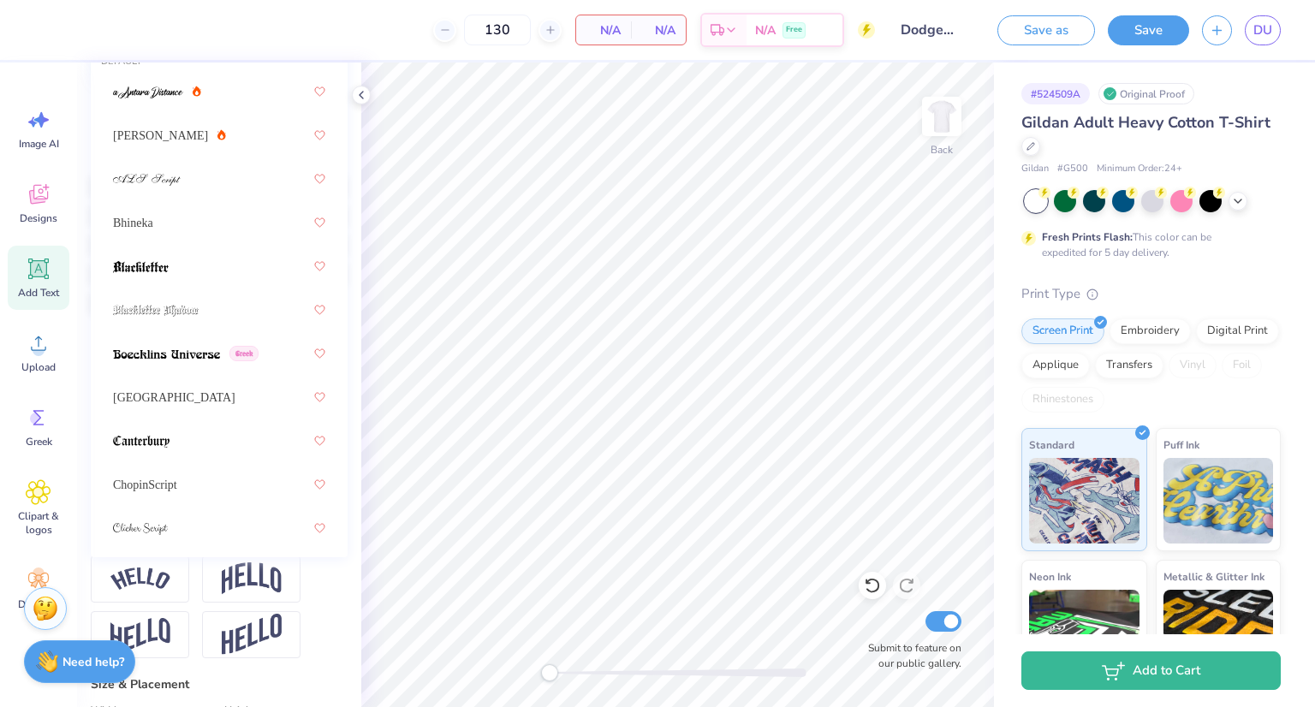
scroll to position [0, 0]
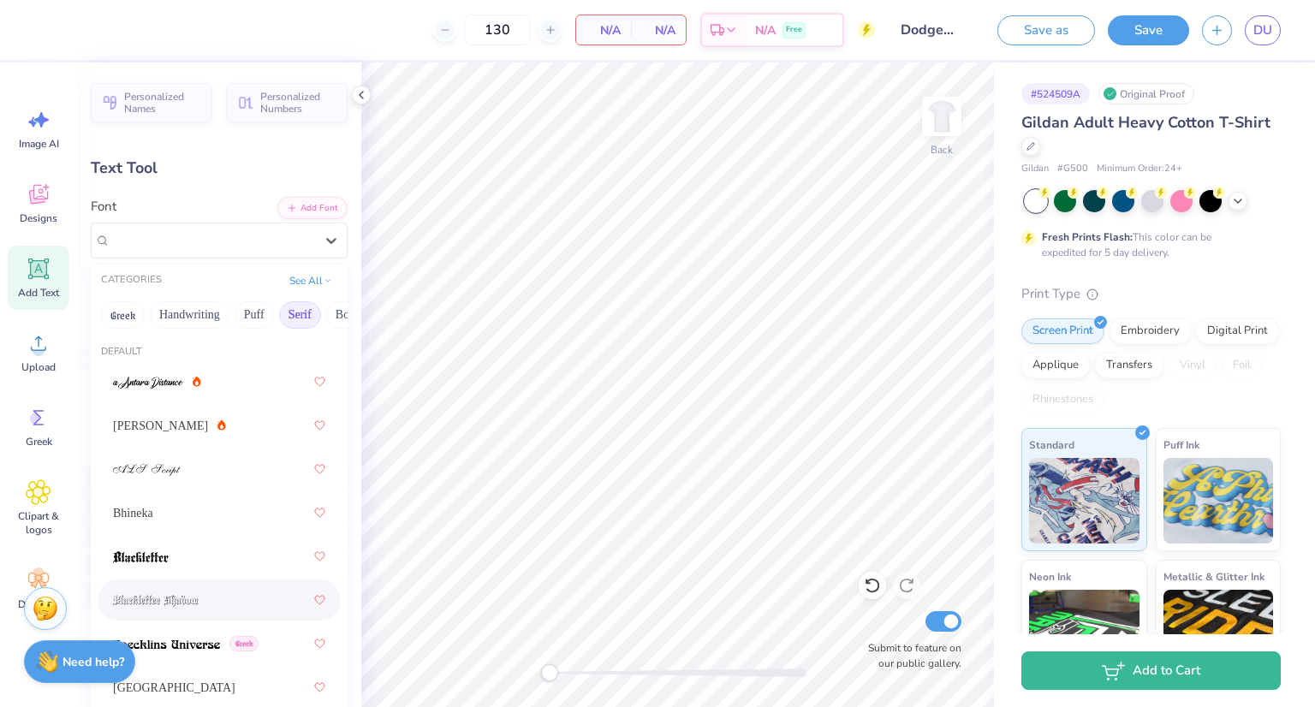
click at [284, 315] on button "Serif" at bounding box center [300, 314] width 42 height 27
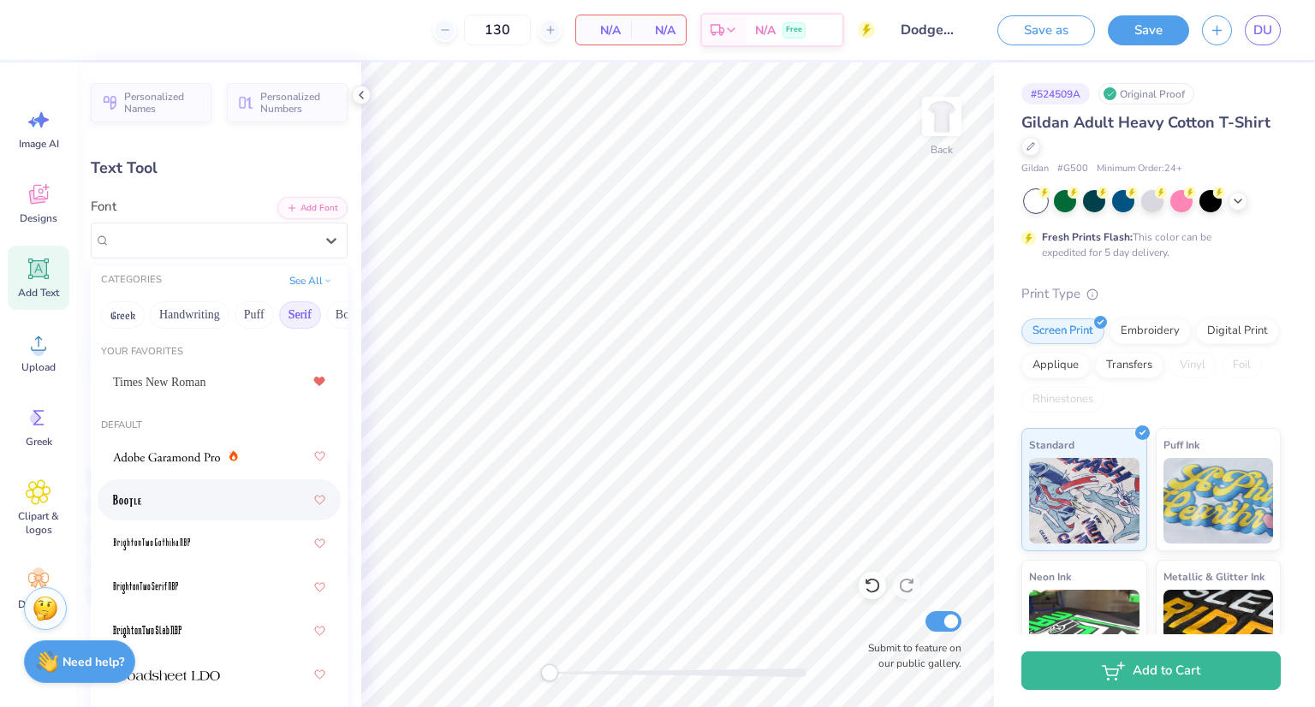
scroll to position [397, 0]
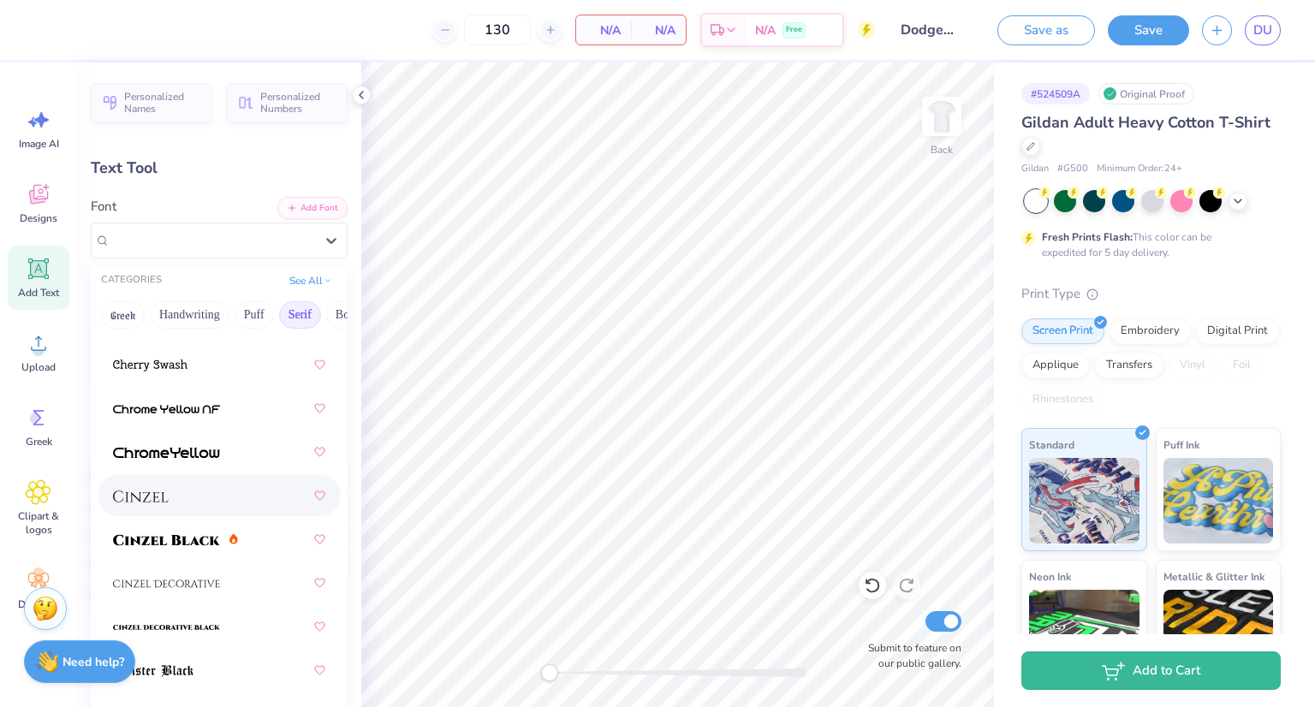
click at [173, 507] on div at bounding box center [219, 495] width 212 height 31
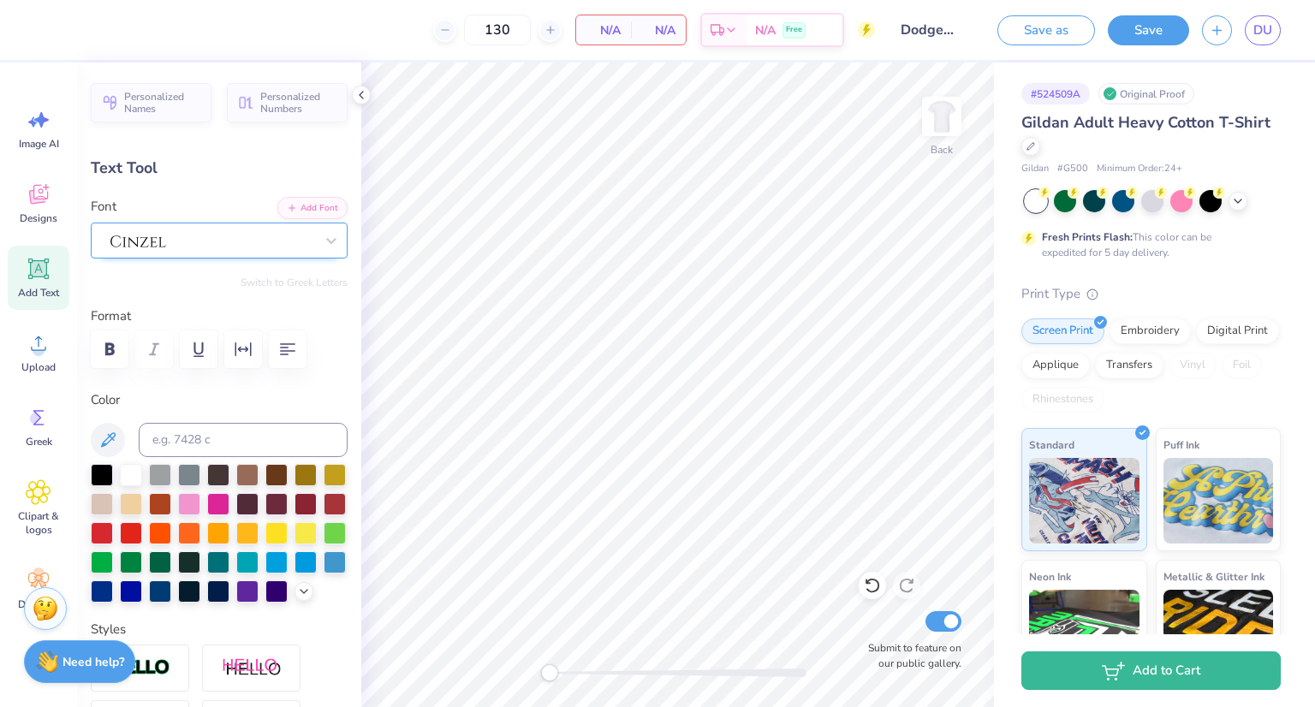
click at [204, 232] on div at bounding box center [212, 240] width 207 height 27
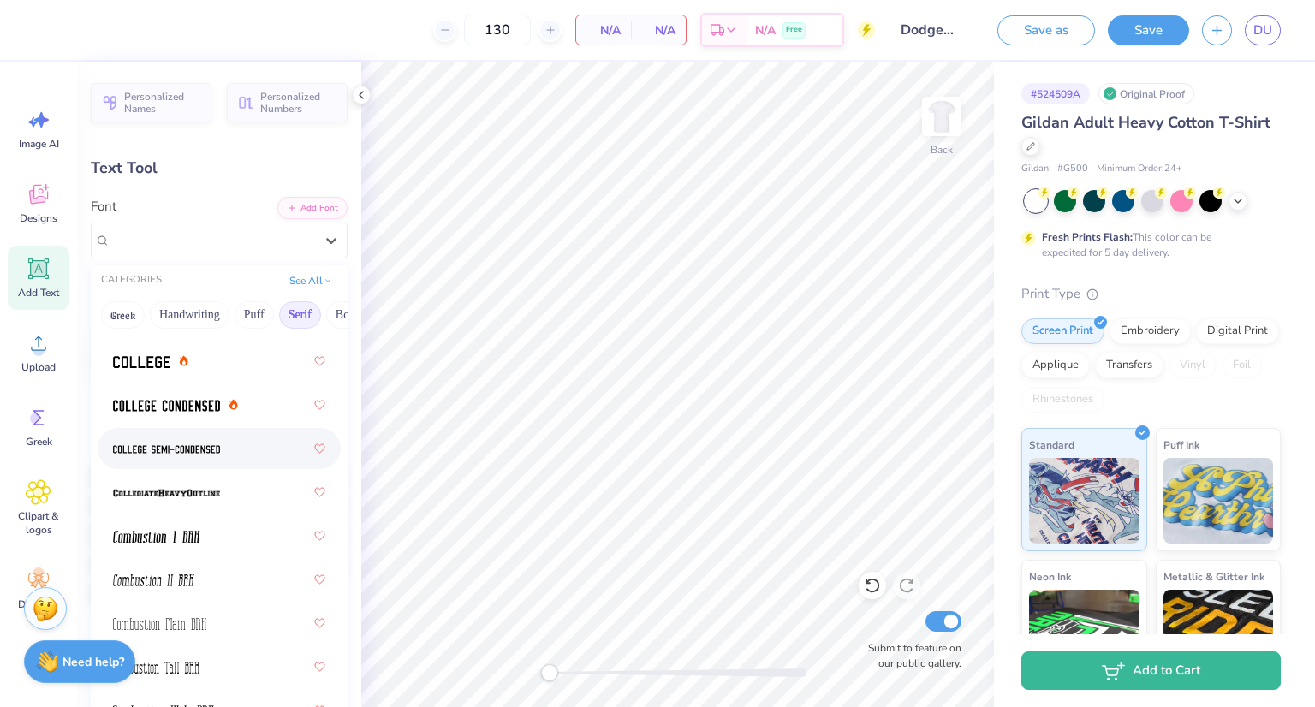
scroll to position [853, 0]
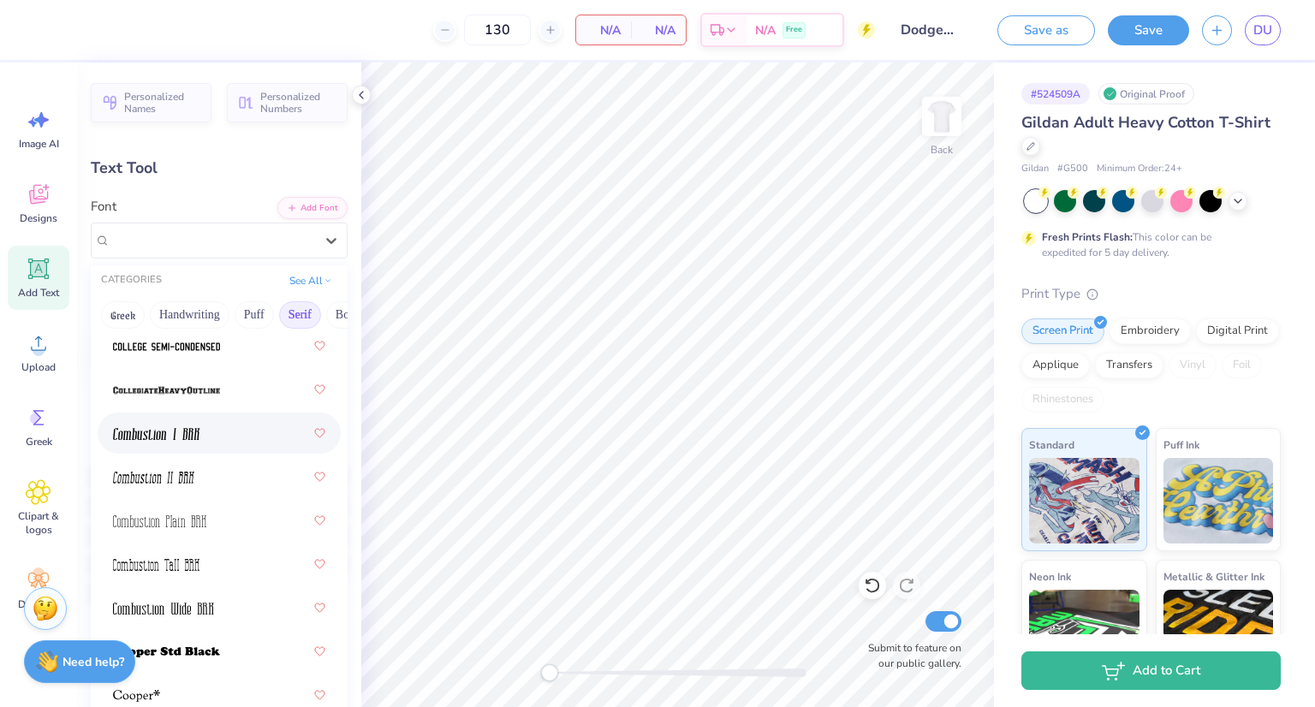
click at [200, 439] on img at bounding box center [156, 434] width 87 height 12
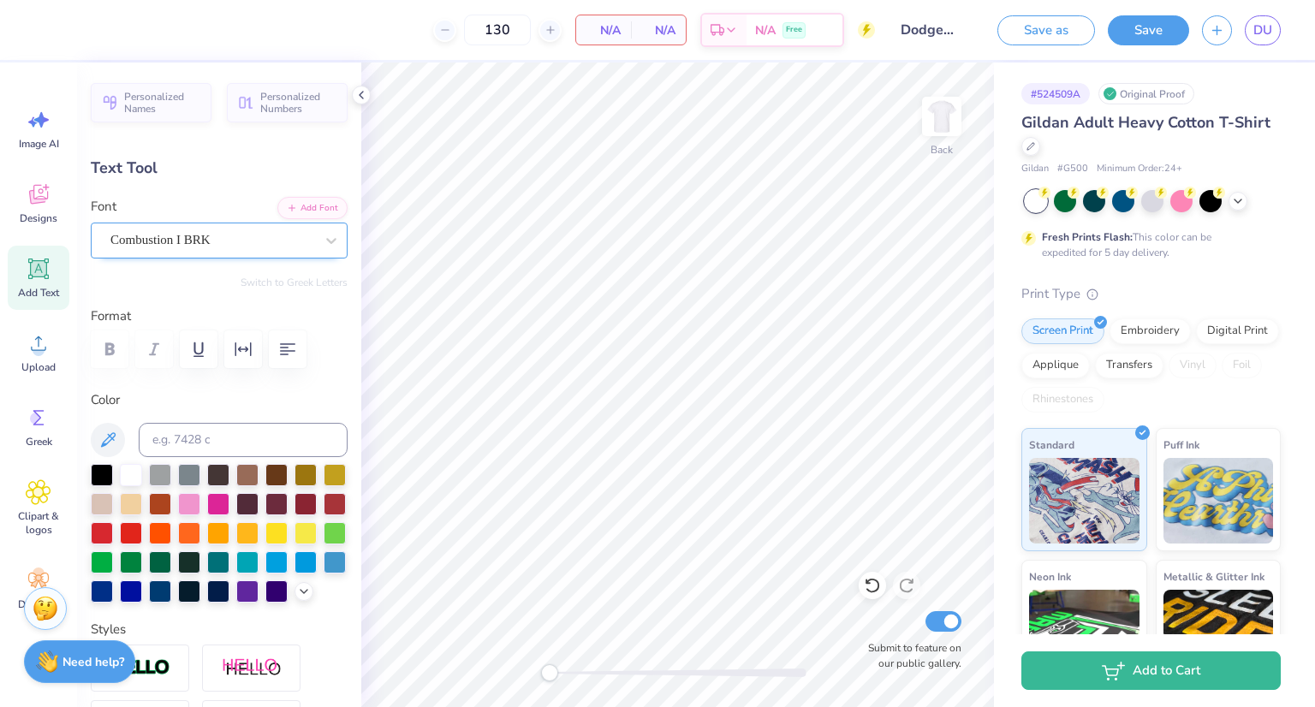
click at [211, 244] on div "Combustion I BRK" at bounding box center [212, 240] width 207 height 27
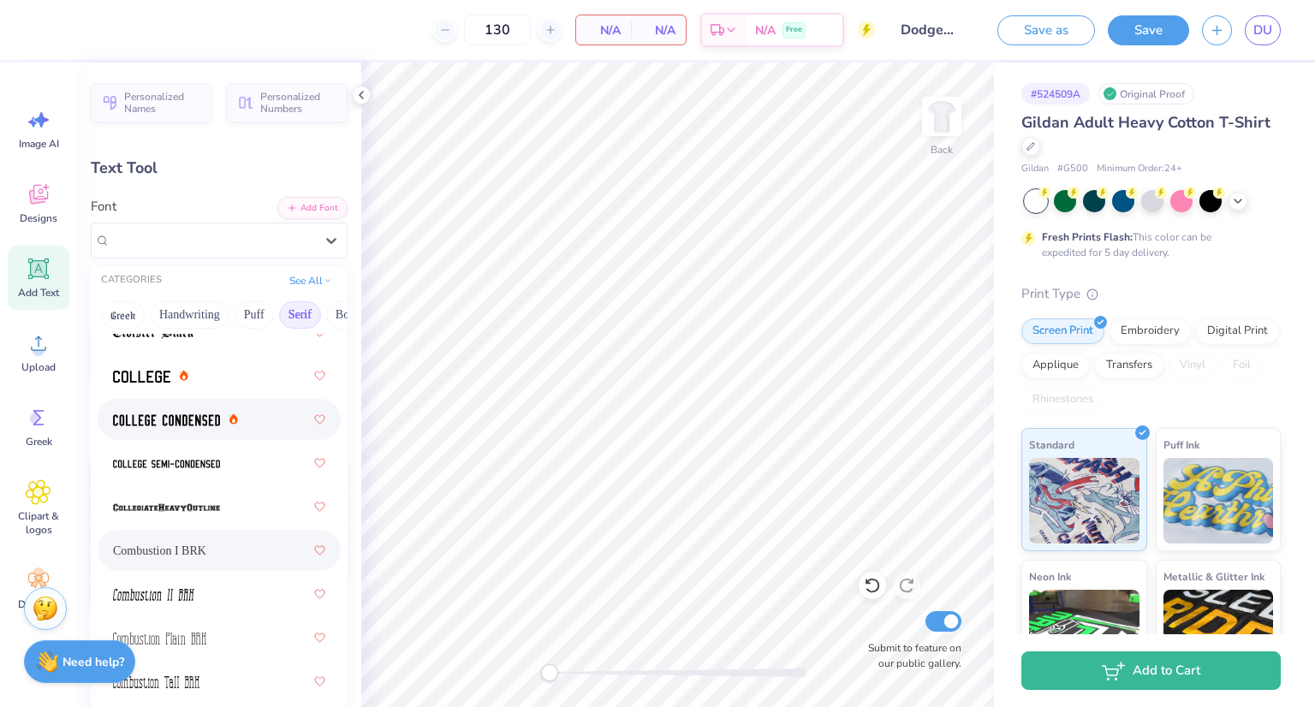
scroll to position [736, 0]
click at [195, 450] on div at bounding box center [219, 462] width 212 height 31
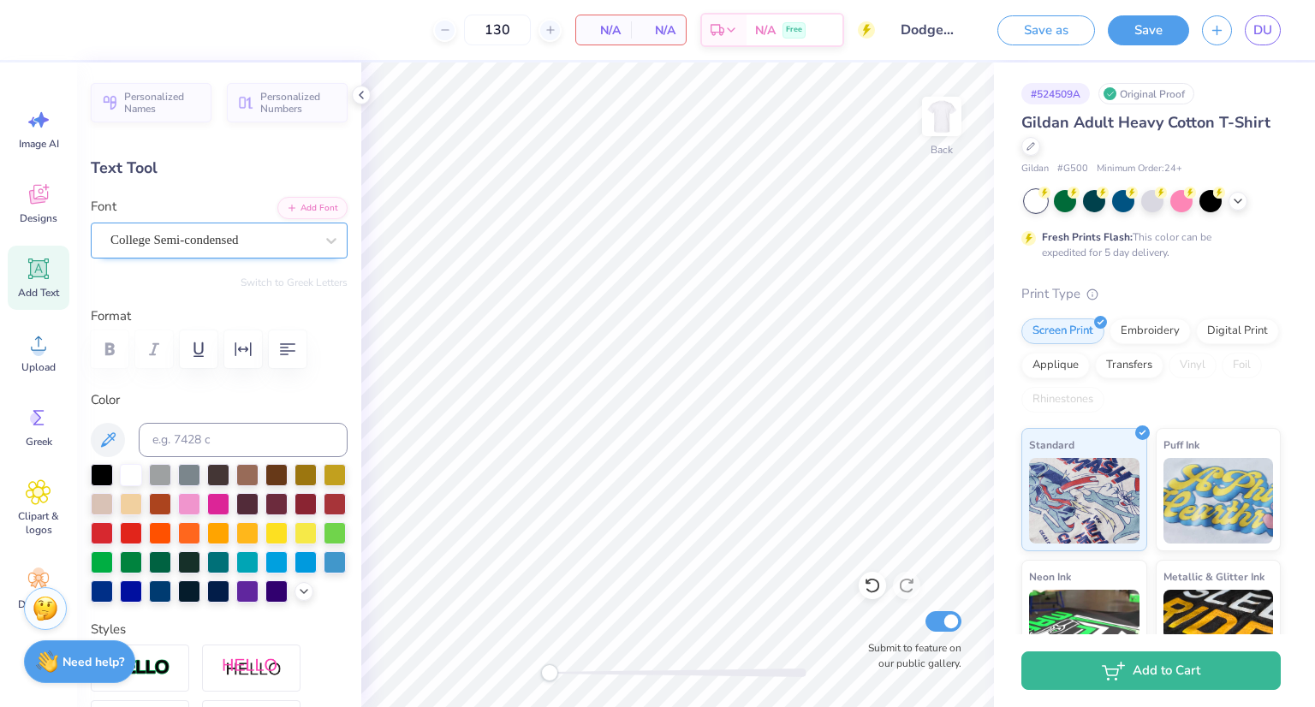
click at [166, 251] on div "College Semi-condensed" at bounding box center [212, 240] width 207 height 27
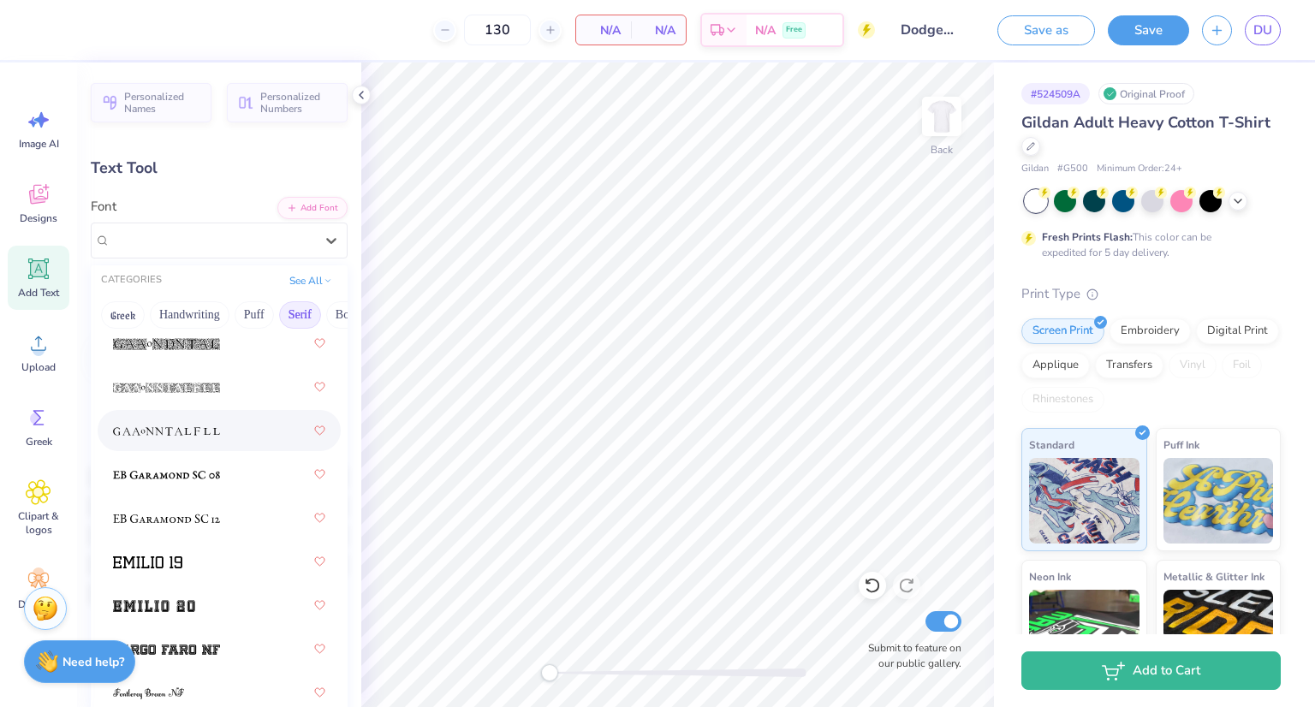
scroll to position [1784, 0]
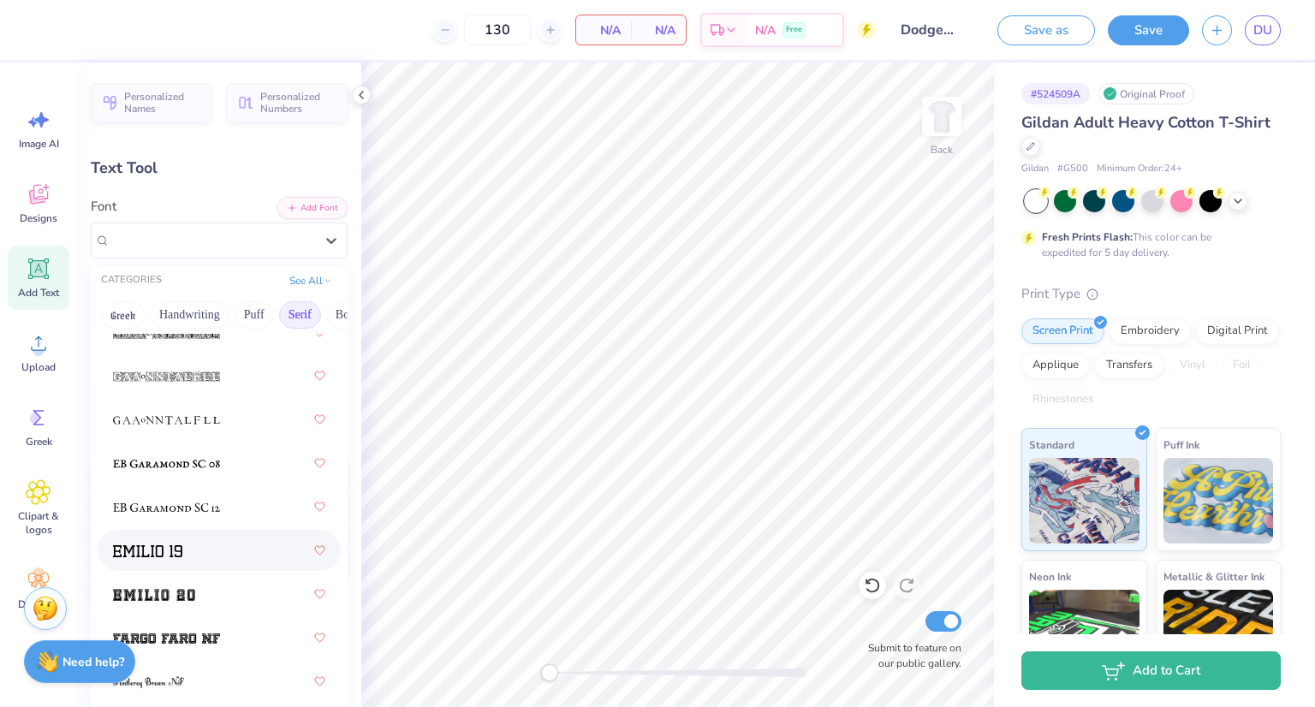
click at [194, 556] on div at bounding box center [219, 550] width 212 height 31
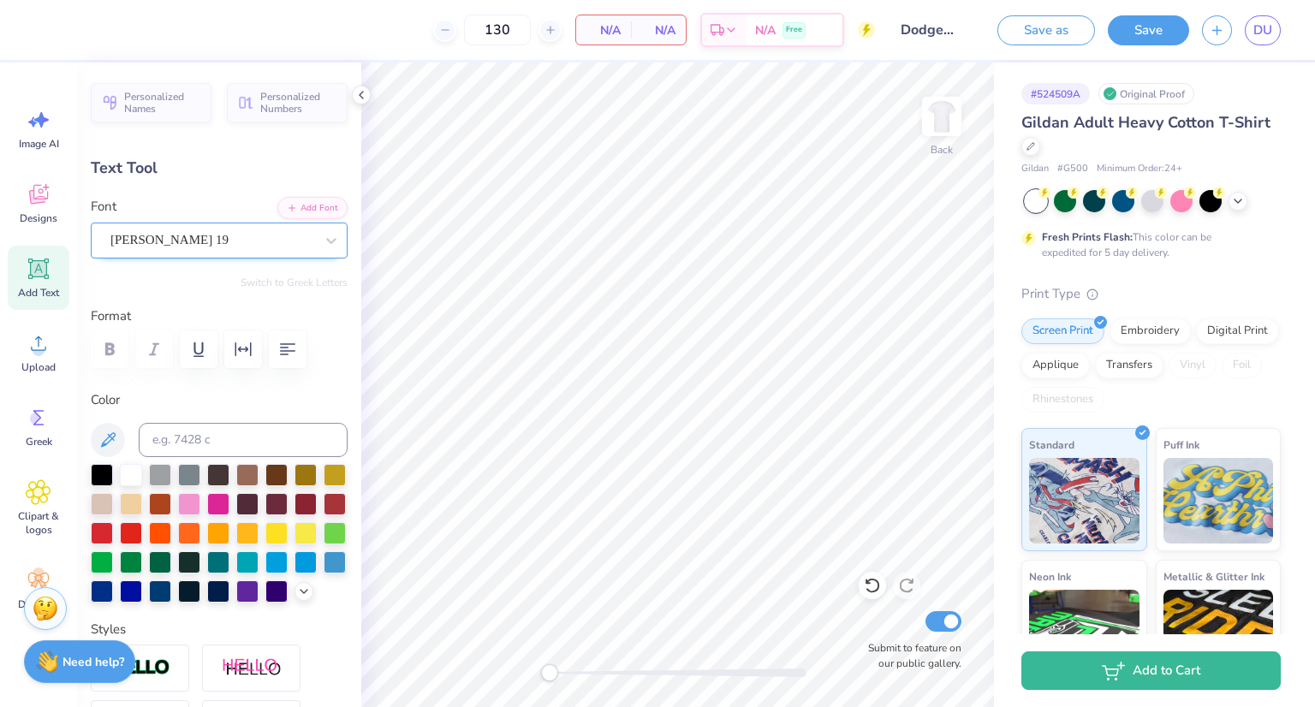
click at [213, 239] on div "Emilio 19" at bounding box center [212, 240] width 207 height 27
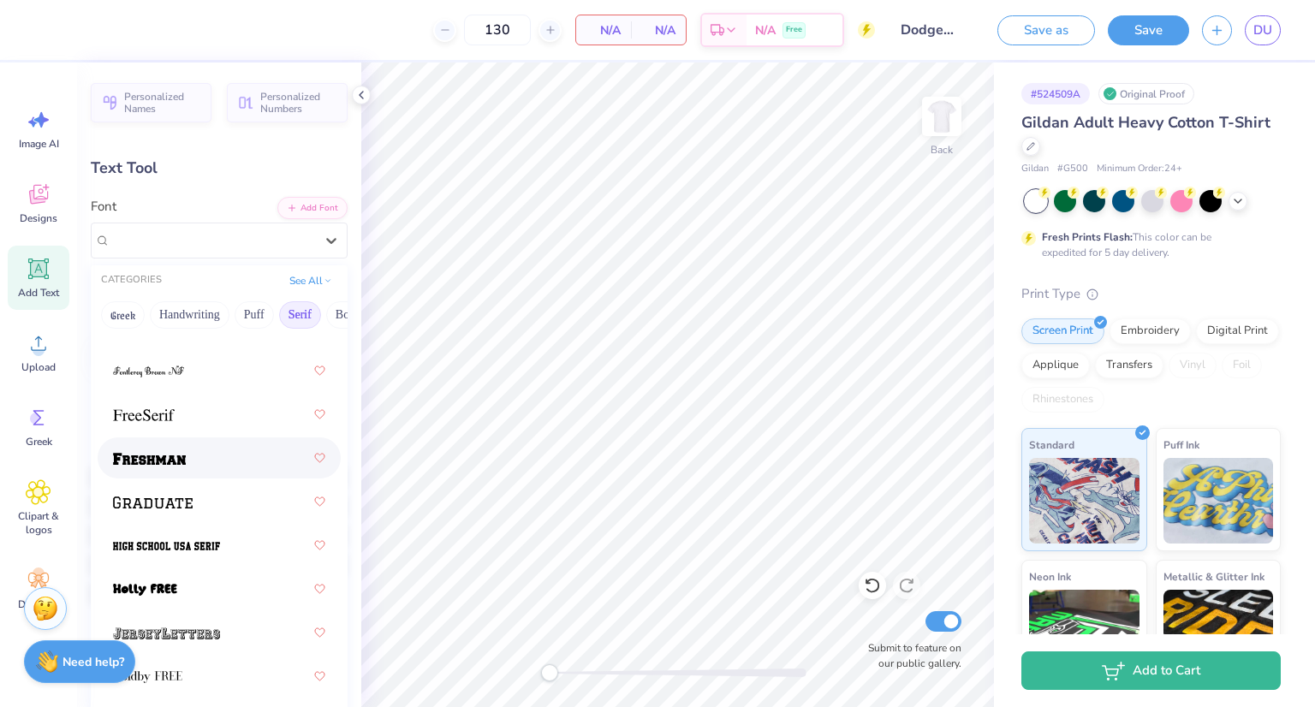
scroll to position [2100, 0]
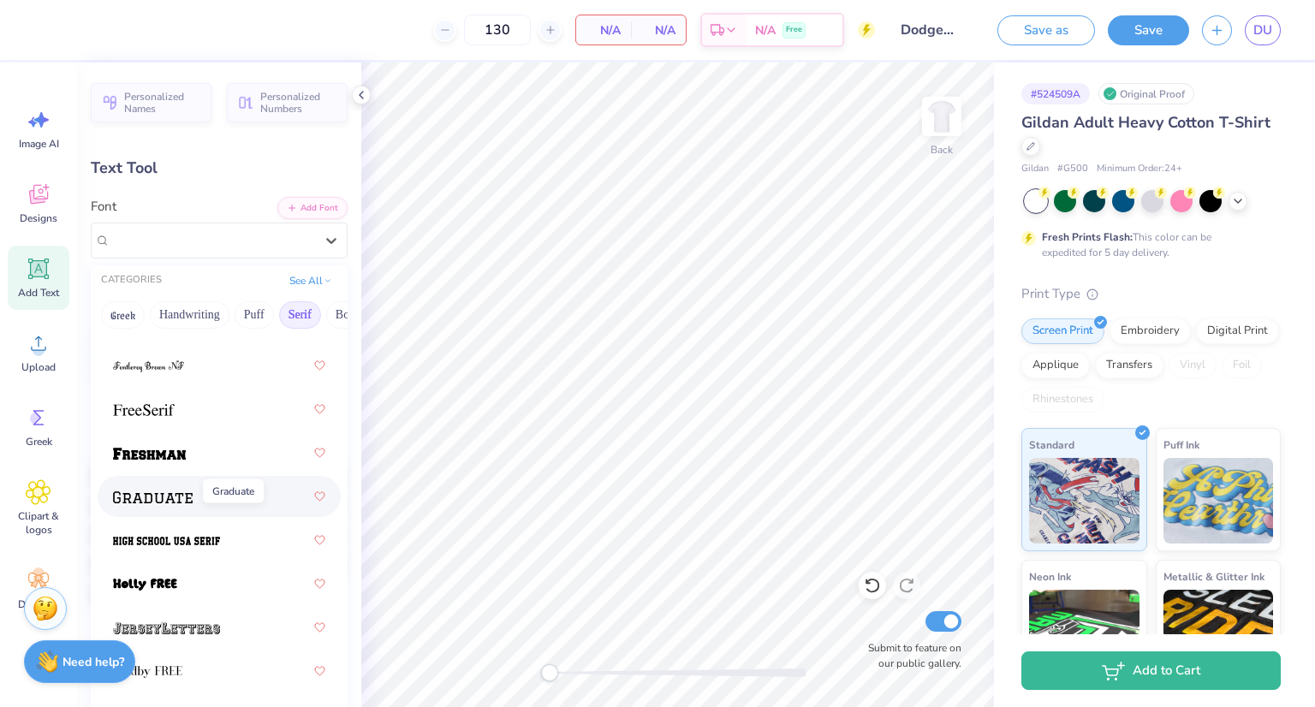
click at [178, 491] on img at bounding box center [153, 497] width 80 height 12
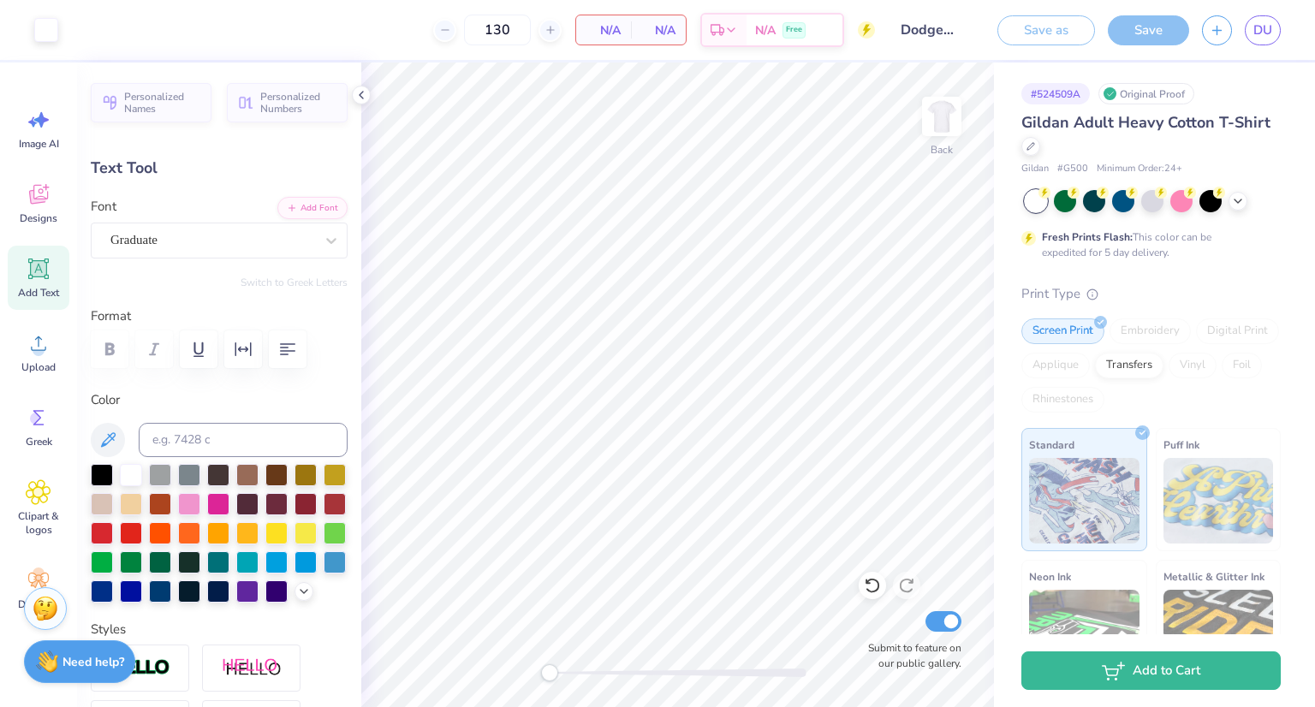
type input "15.02"
type input "1.19"
type input "12.66"
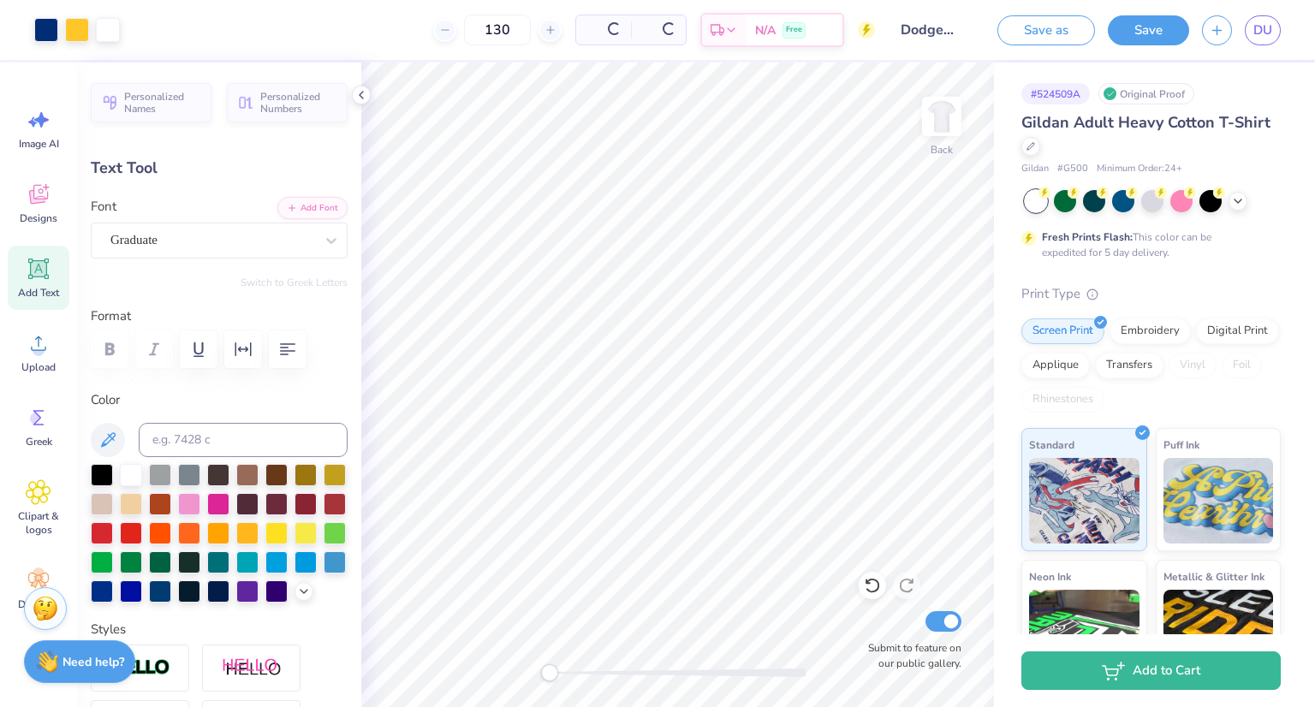
type input "8.60"
type input "0.68"
click at [297, 597] on icon at bounding box center [304, 590] width 14 height 14
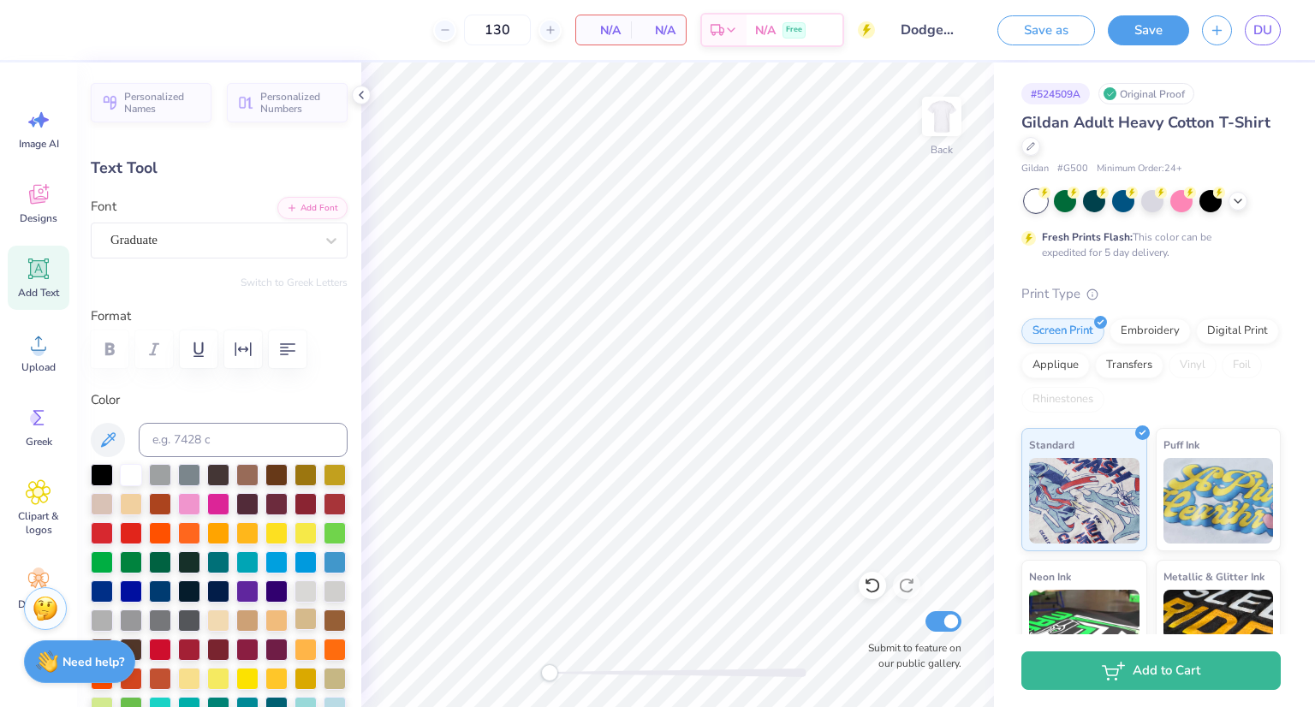
scroll to position [154, 0]
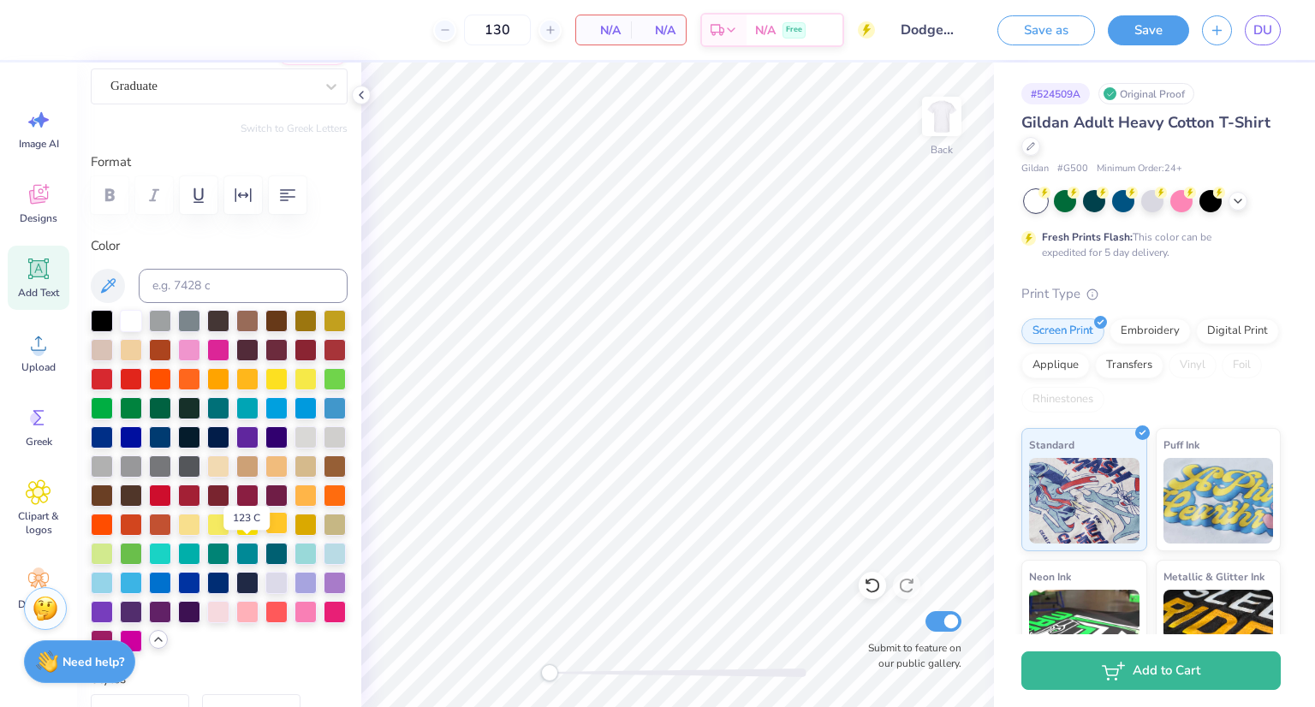
click at [265, 534] on div at bounding box center [276, 523] width 22 height 22
type input "15.52"
type input "6.88"
type input "0.54"
type input "15.66"
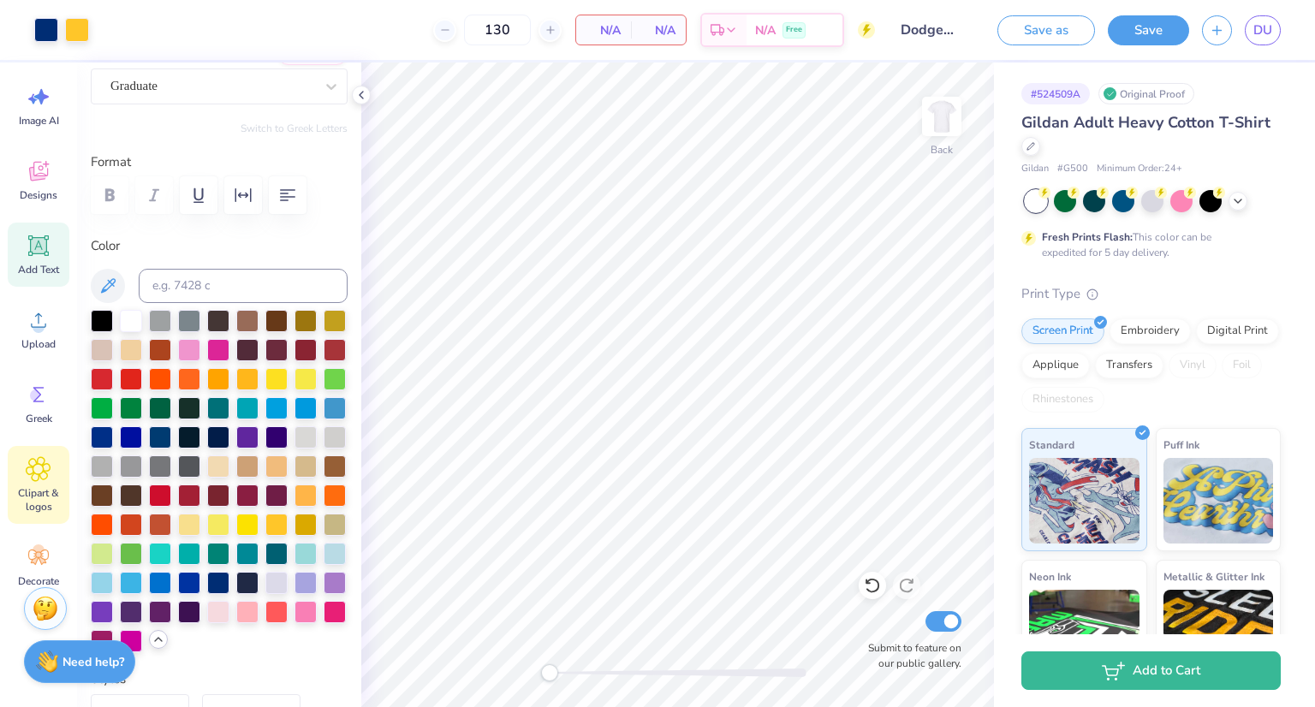
scroll to position [42, 0]
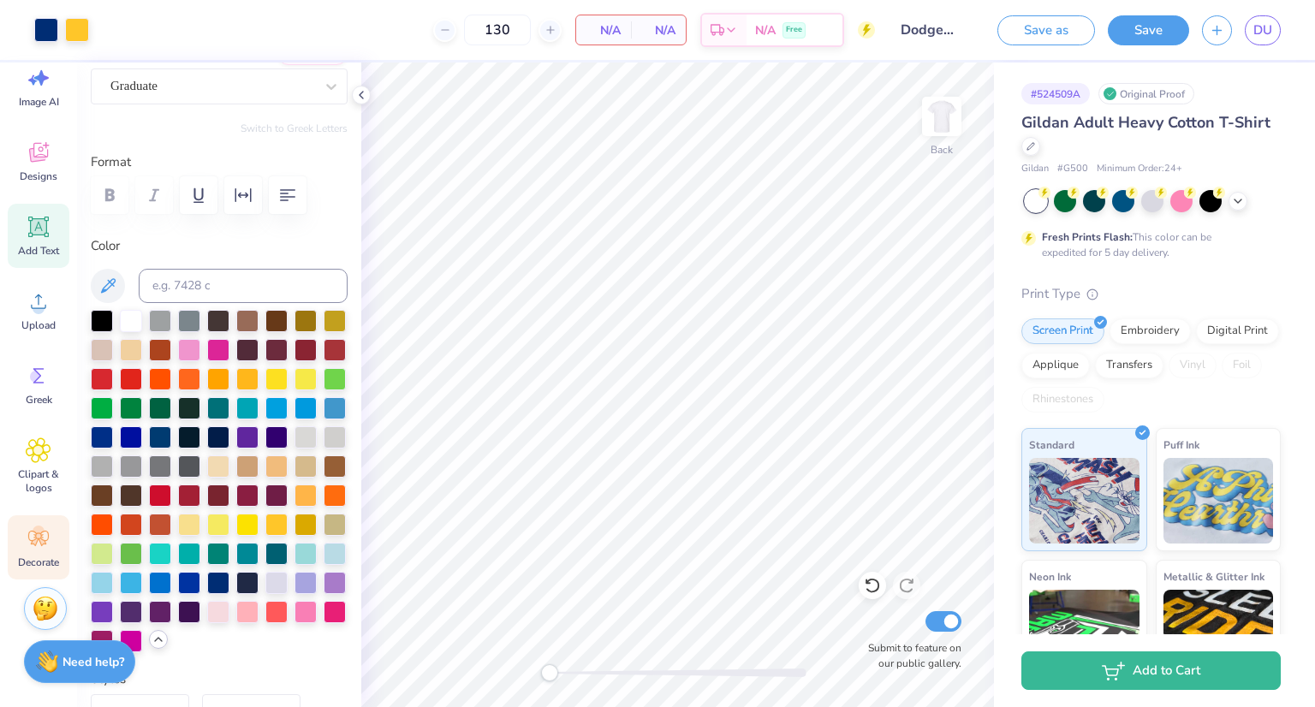
click at [41, 538] on icon at bounding box center [38, 538] width 21 height 15
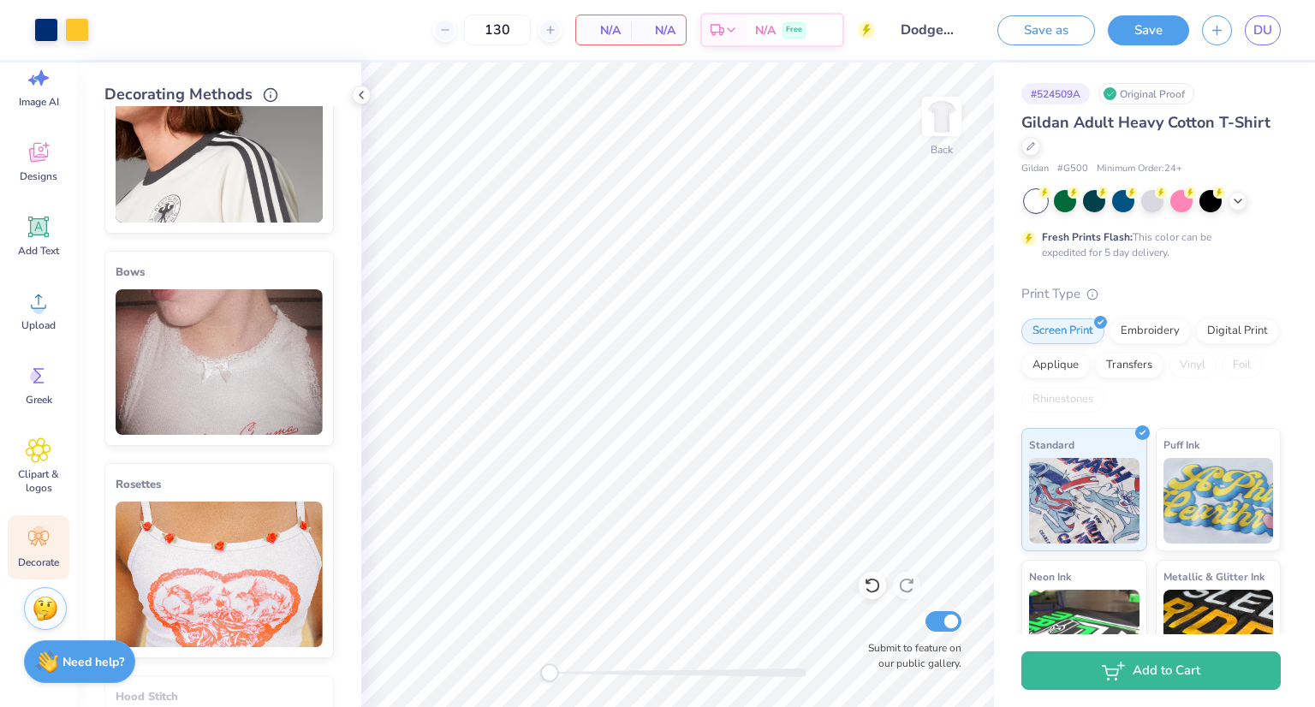
scroll to position [0, 0]
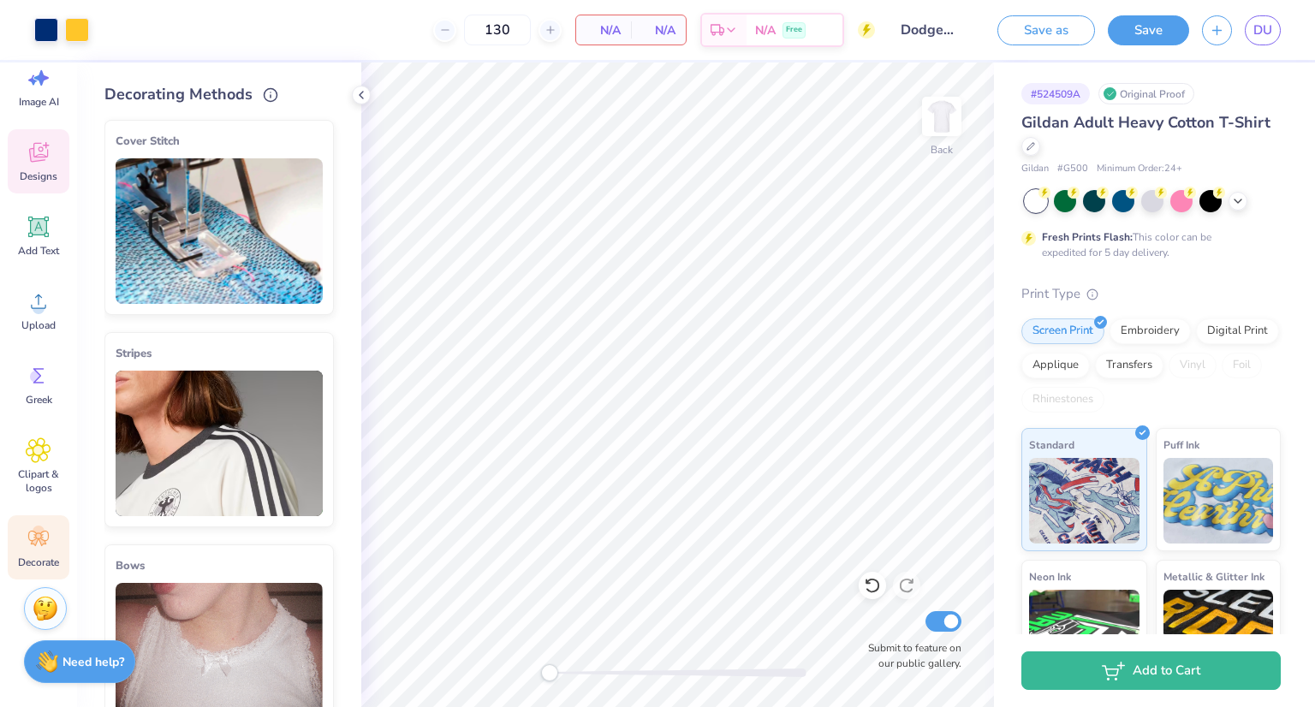
click at [46, 164] on icon at bounding box center [39, 153] width 26 height 26
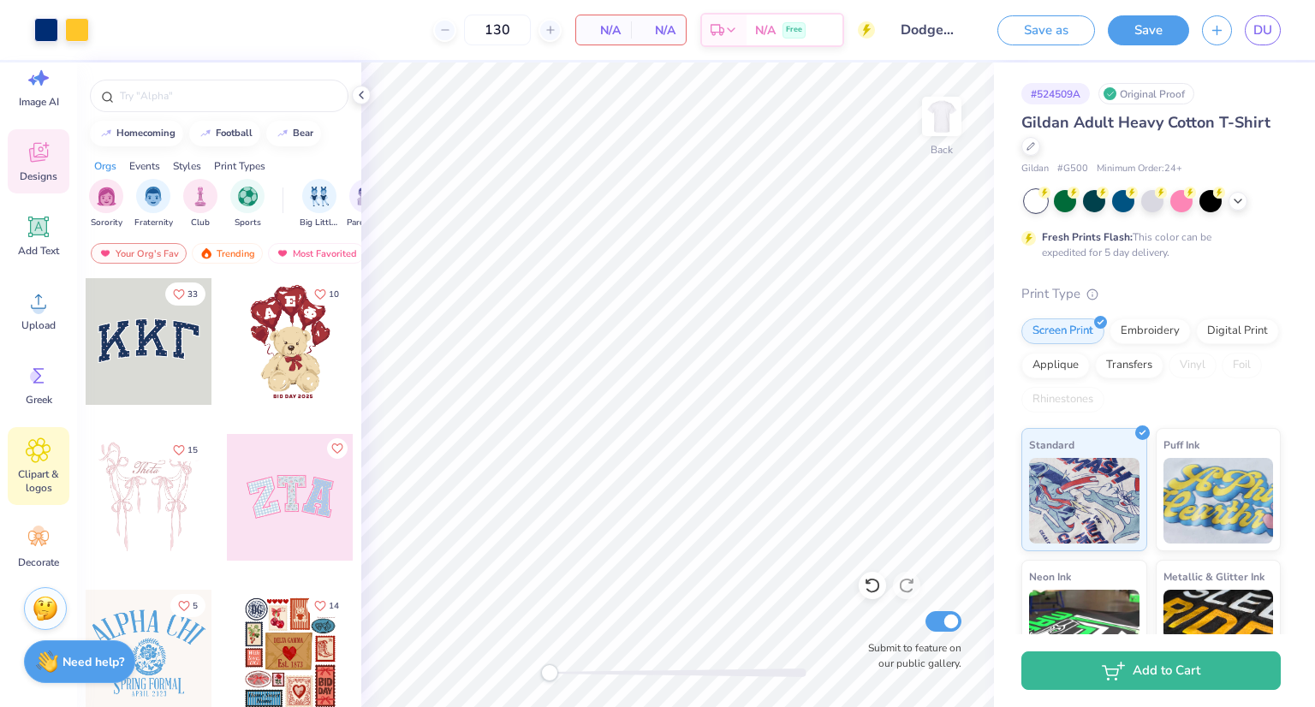
click at [41, 456] on icon at bounding box center [38, 451] width 25 height 26
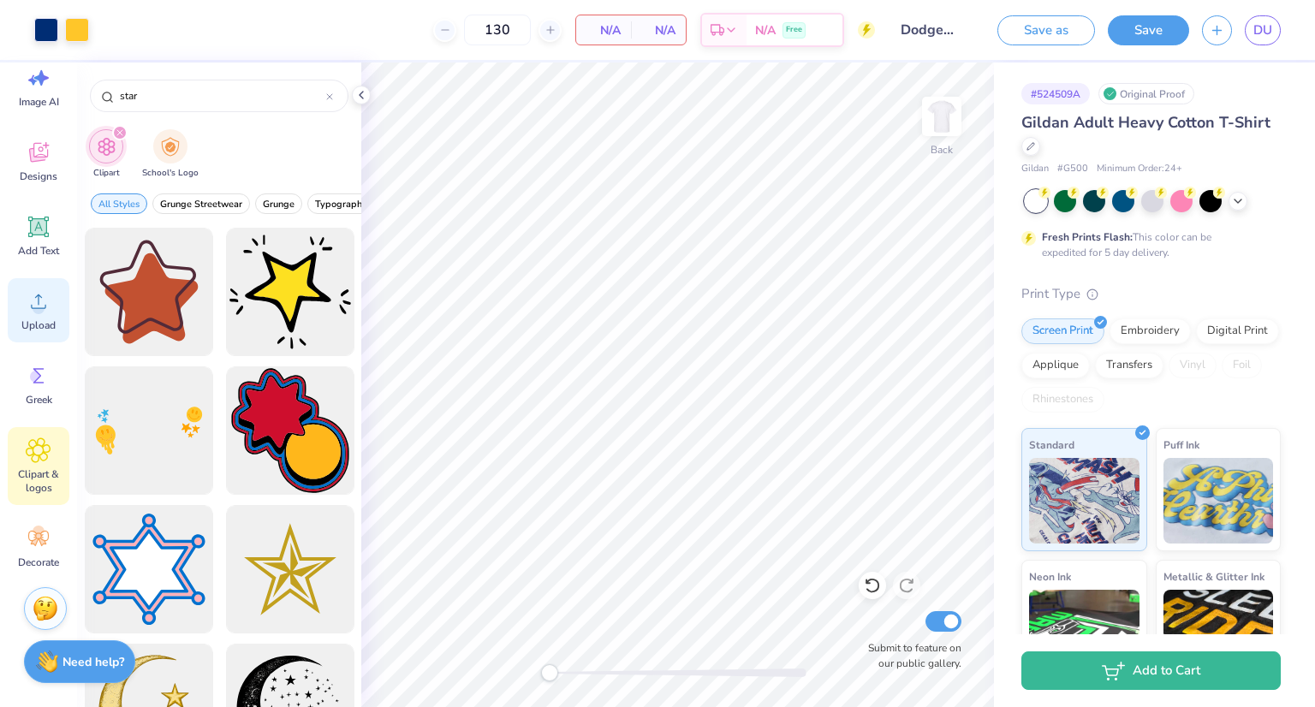
click at [30, 328] on span "Upload" at bounding box center [38, 326] width 34 height 14
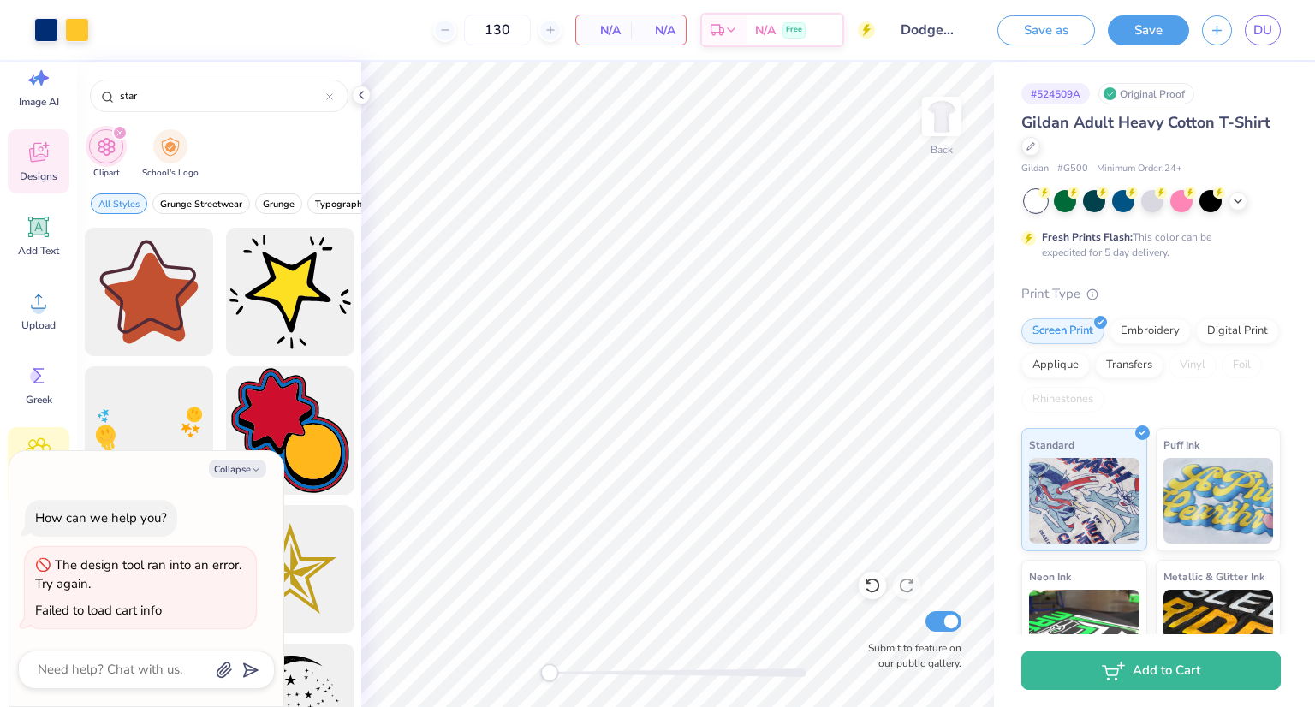
click at [34, 141] on icon at bounding box center [39, 153] width 26 height 26
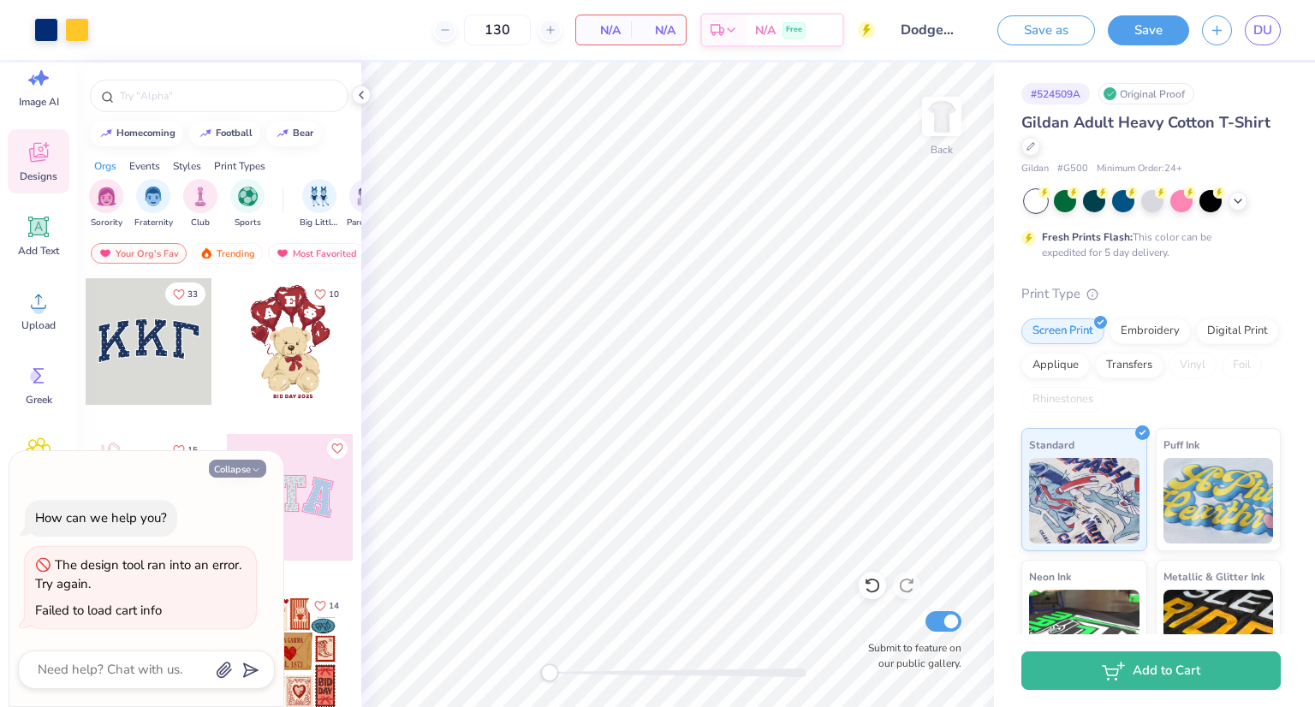
click at [253, 462] on button "Collapse" at bounding box center [237, 469] width 57 height 18
type textarea "x"
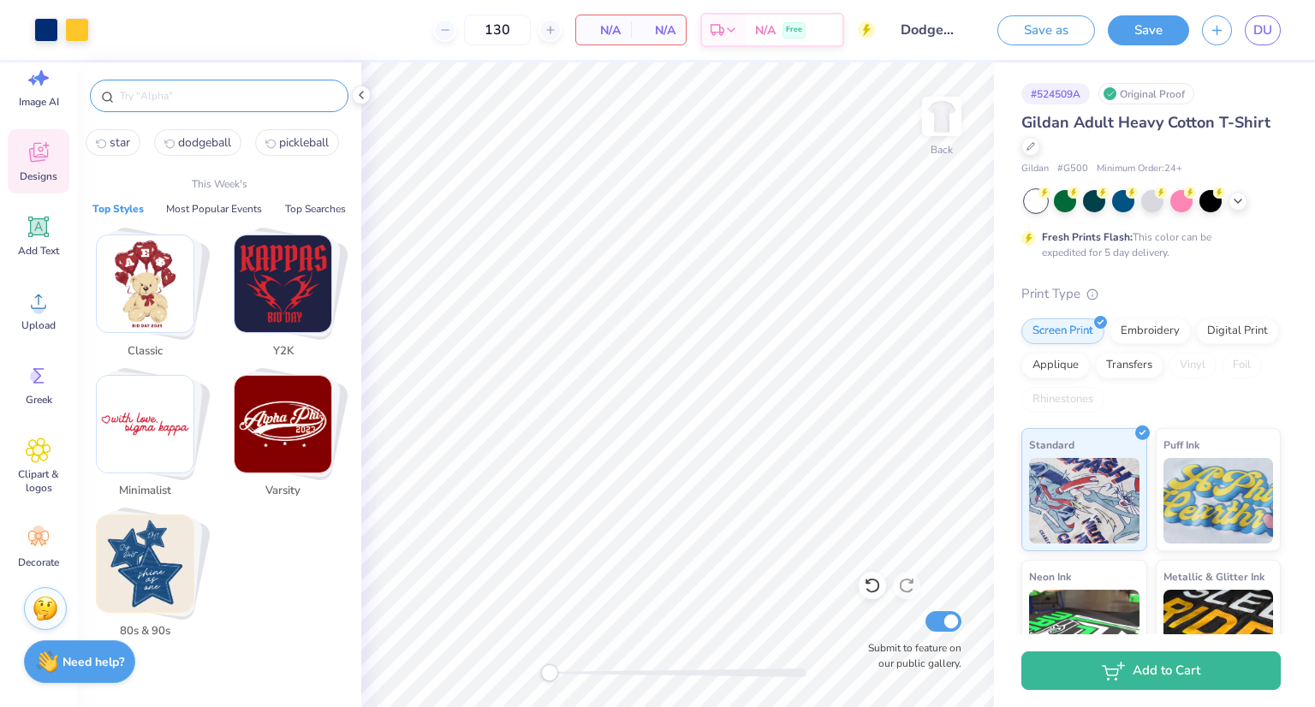
click at [160, 87] on input "text" at bounding box center [227, 95] width 219 height 17
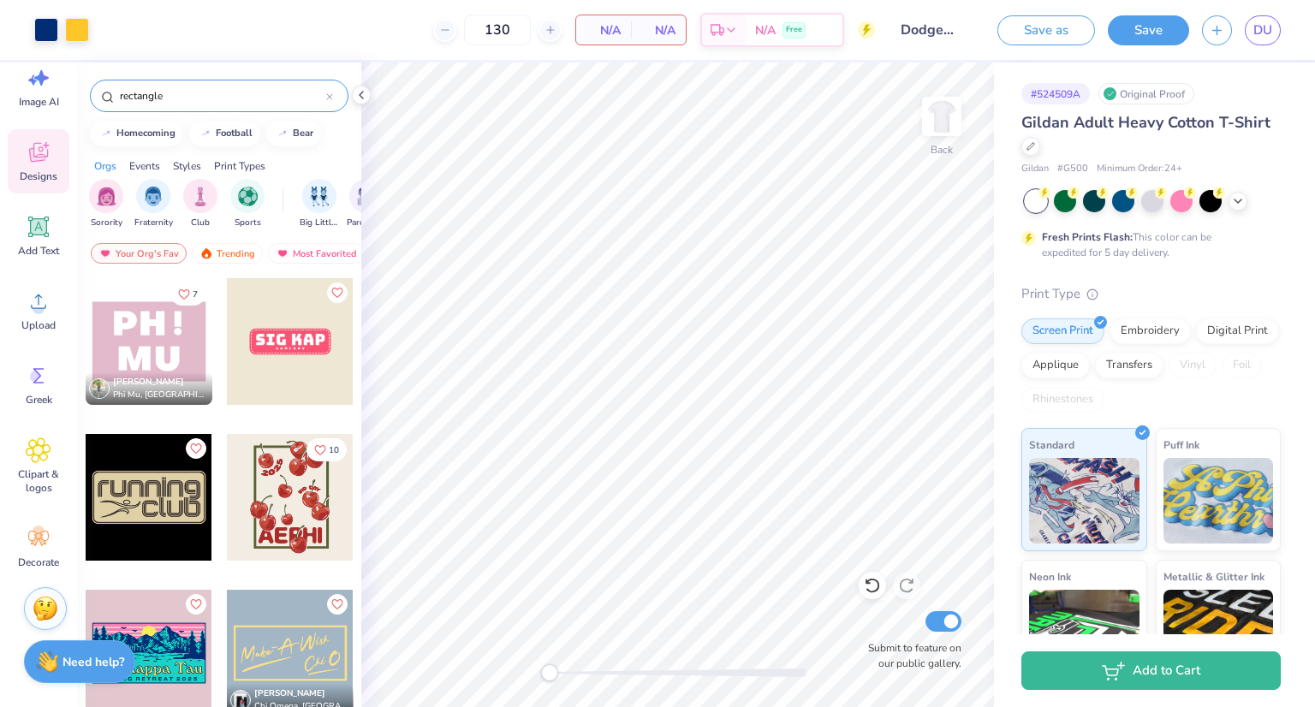
type input "rectangle"
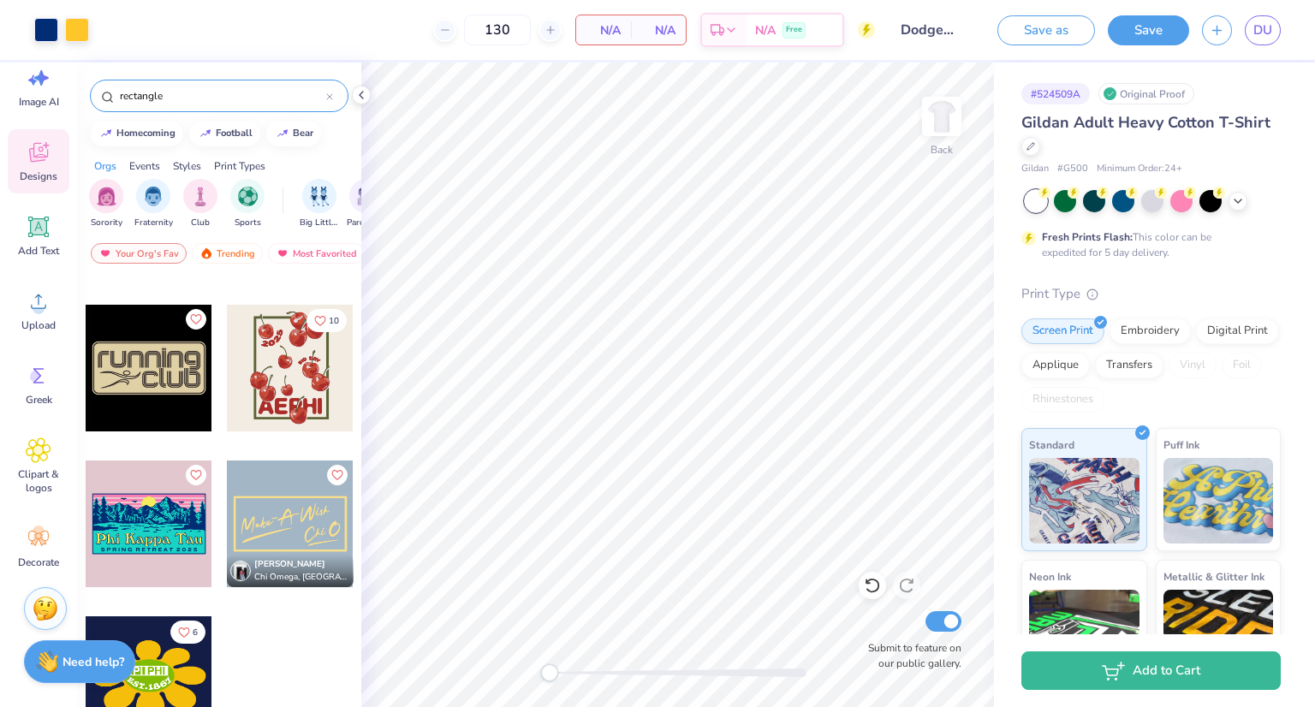
scroll to position [130, 0]
click at [38, 457] on icon at bounding box center [38, 451] width 25 height 26
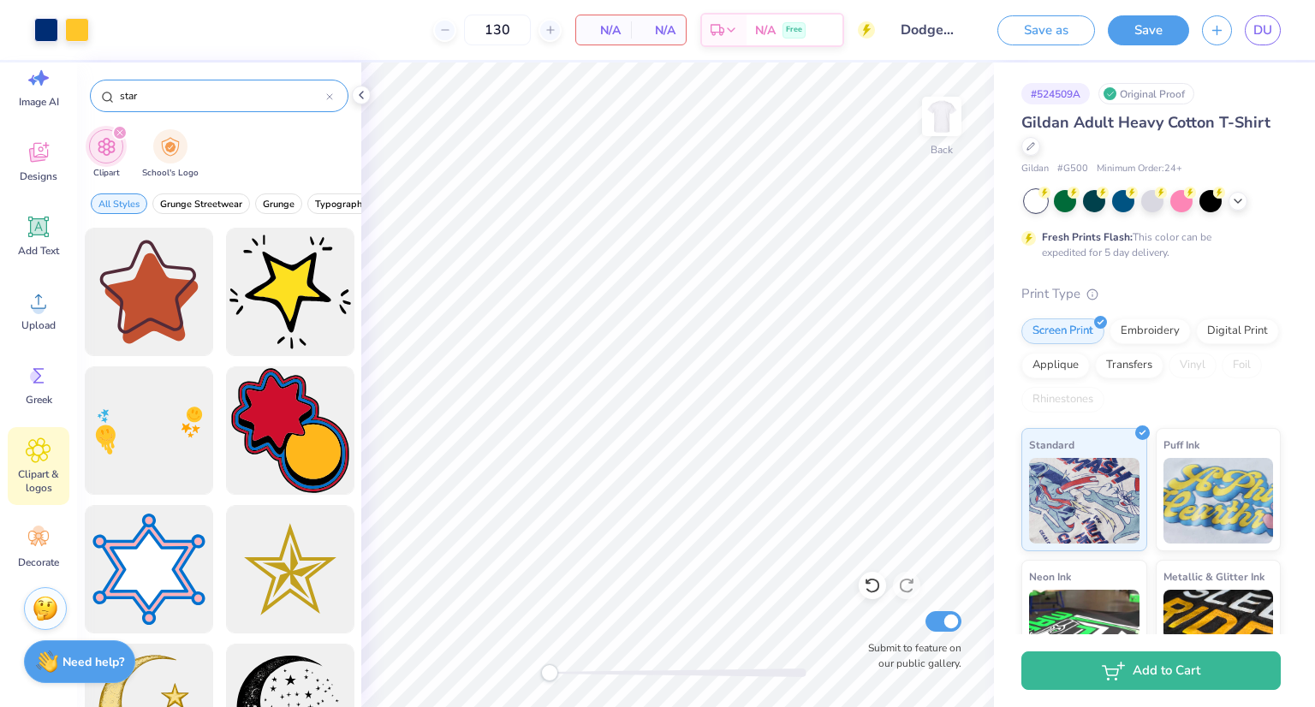
drag, startPoint x: 154, startPoint y: 92, endPoint x: 128, endPoint y: 87, distance: 26.0
click at [128, 87] on input "star" at bounding box center [222, 95] width 208 height 17
type input "s"
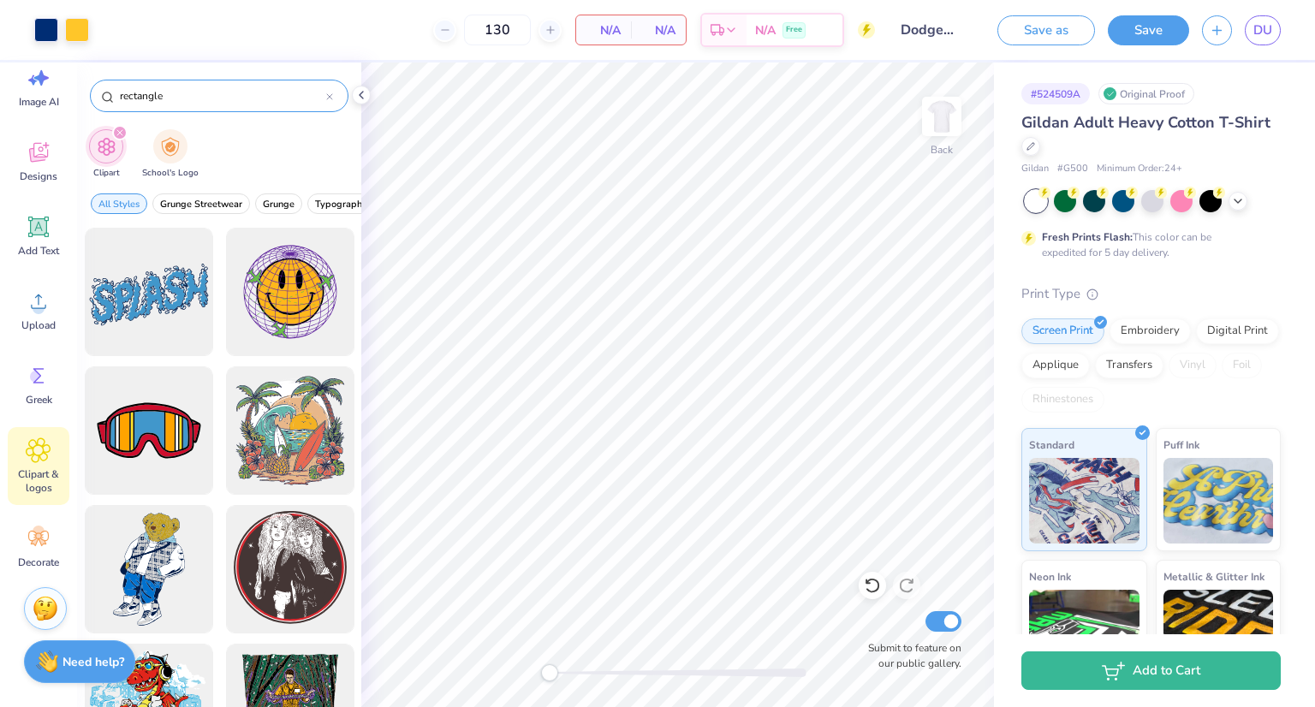
type input "rectangle"
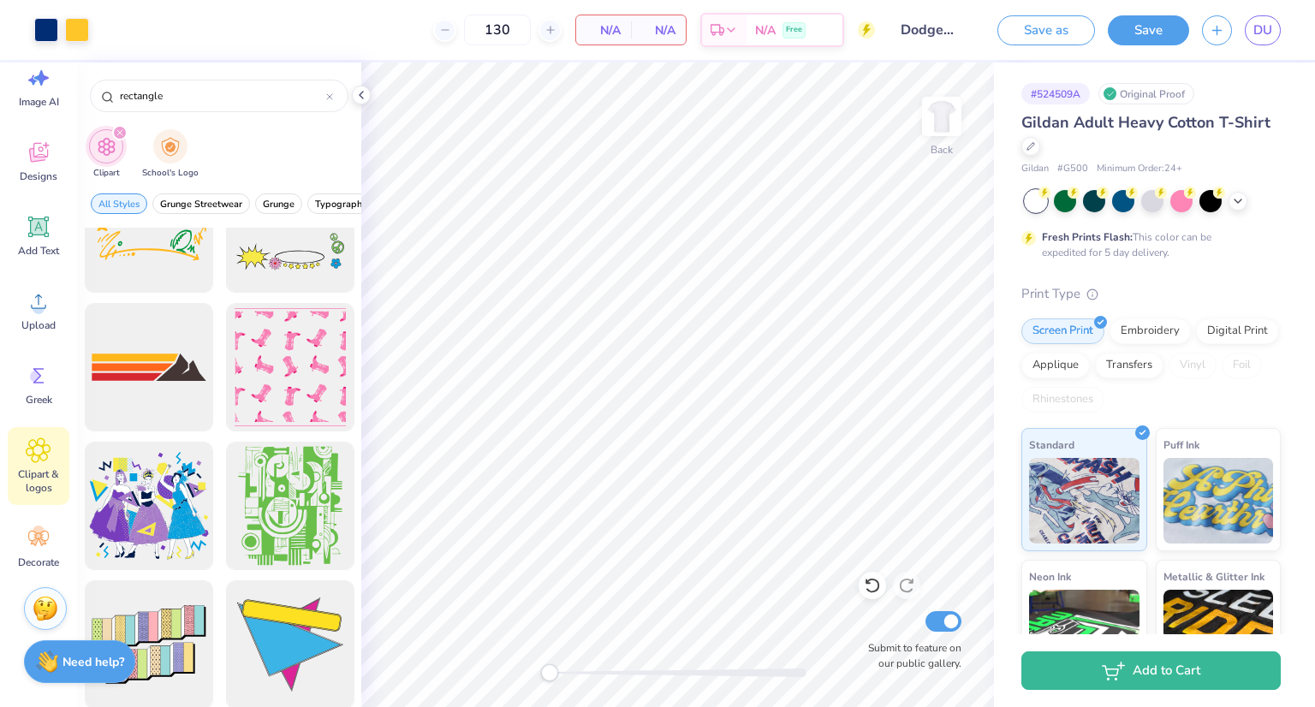
scroll to position [3542, 0]
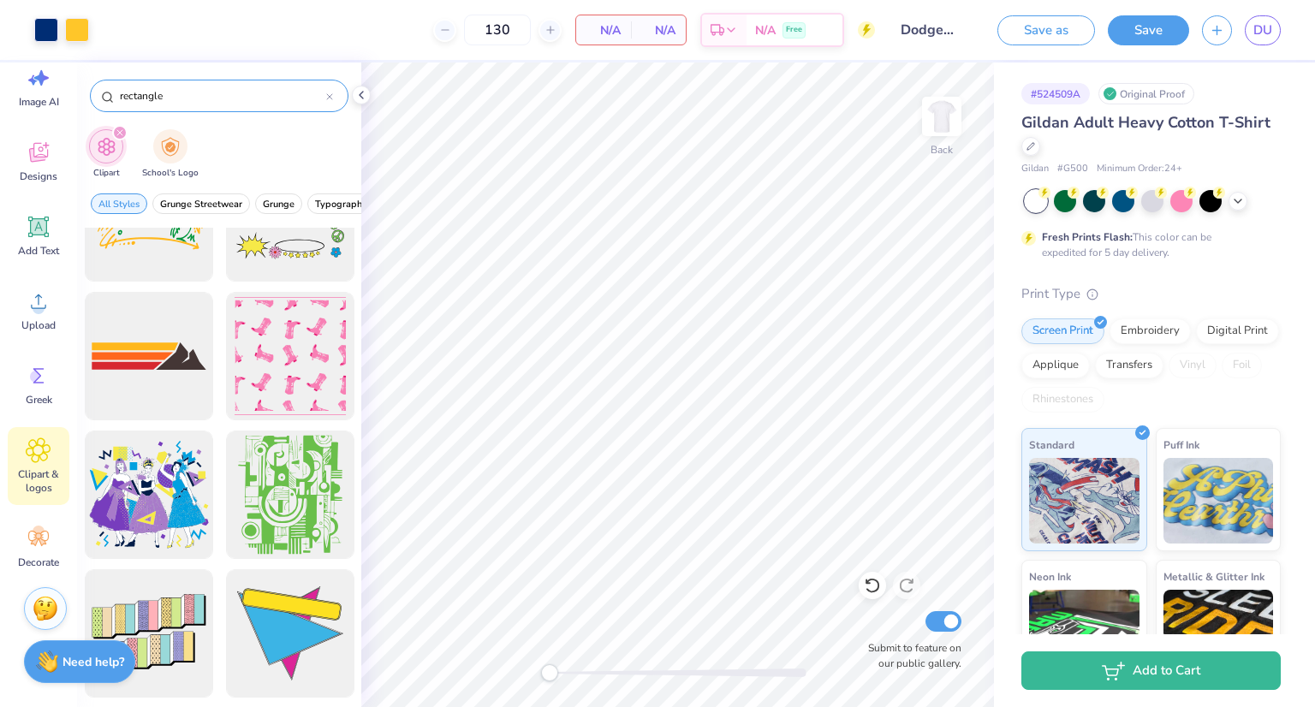
click at [329, 93] on icon at bounding box center [329, 96] width 7 height 7
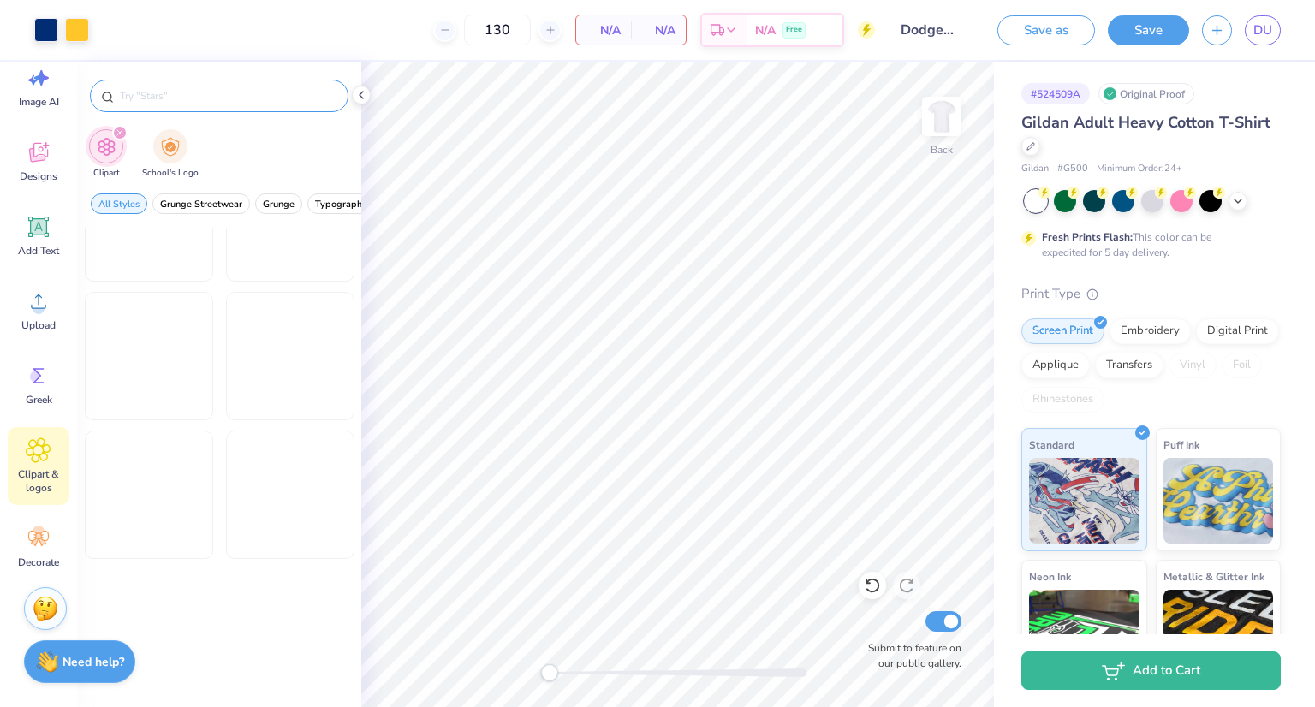
scroll to position [1740, 0]
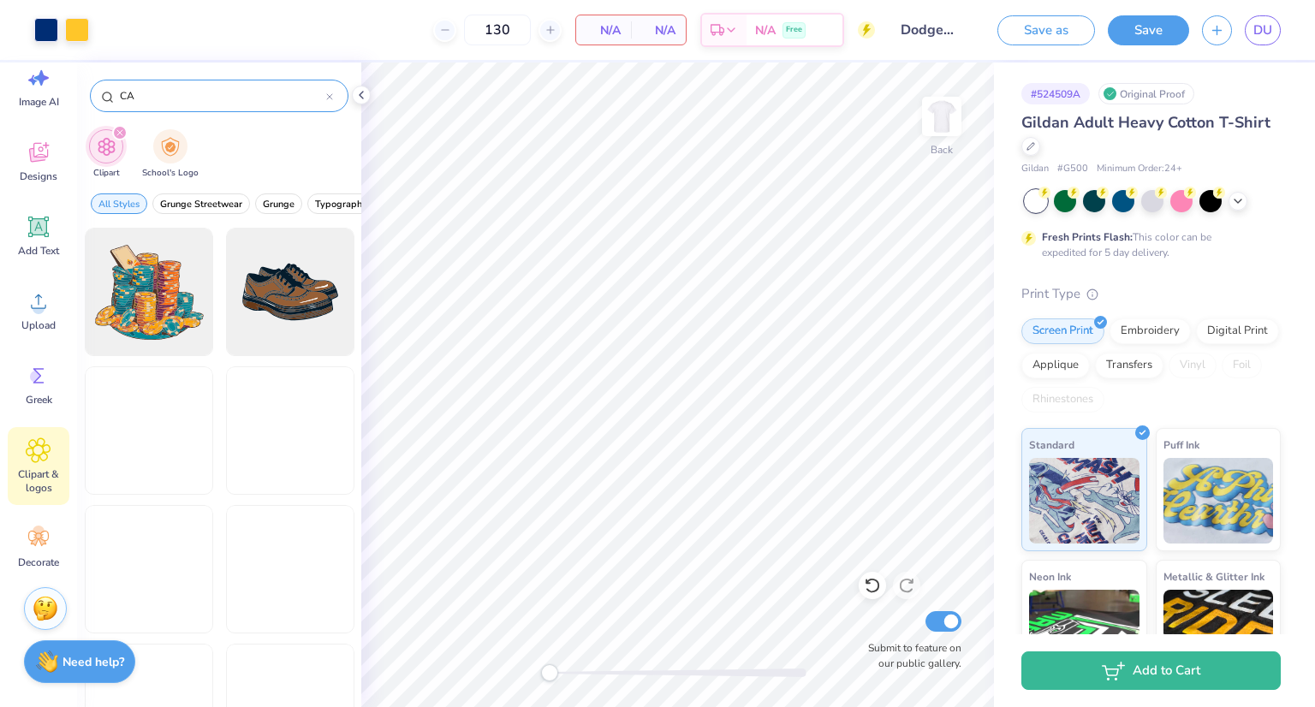
type input "C"
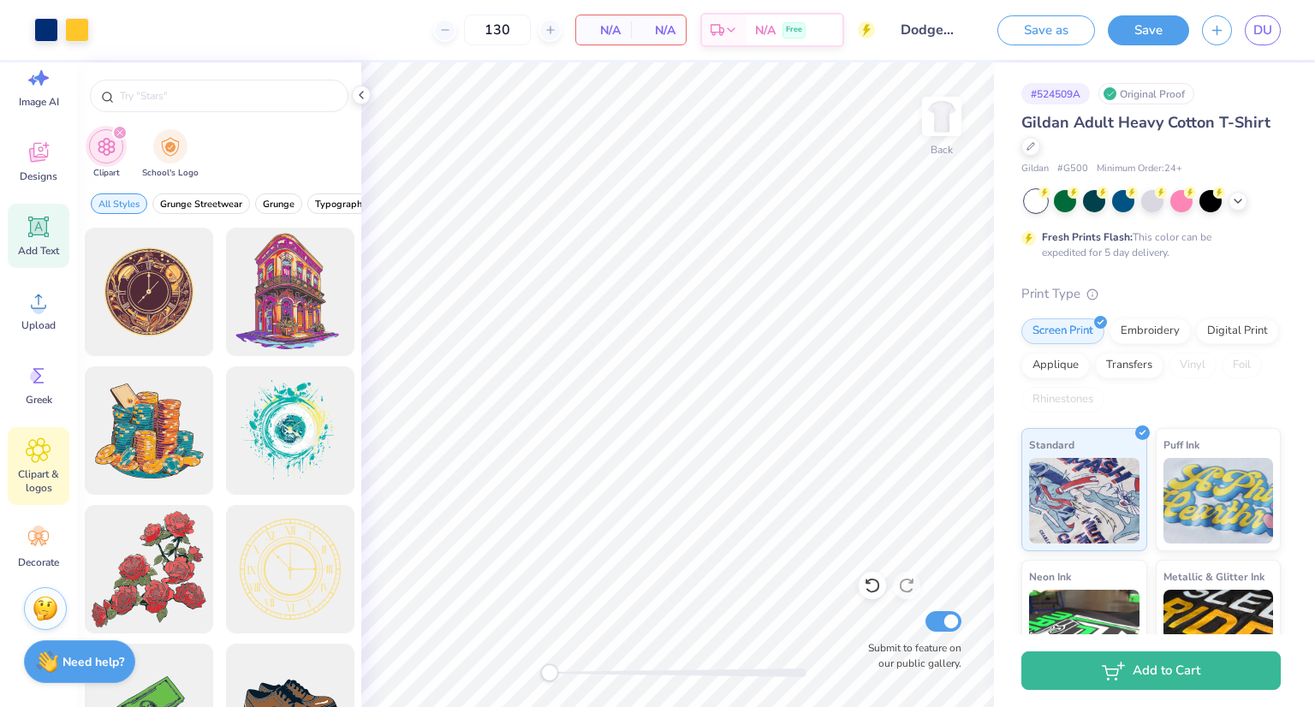
click at [21, 234] on div "Add Text" at bounding box center [39, 236] width 62 height 64
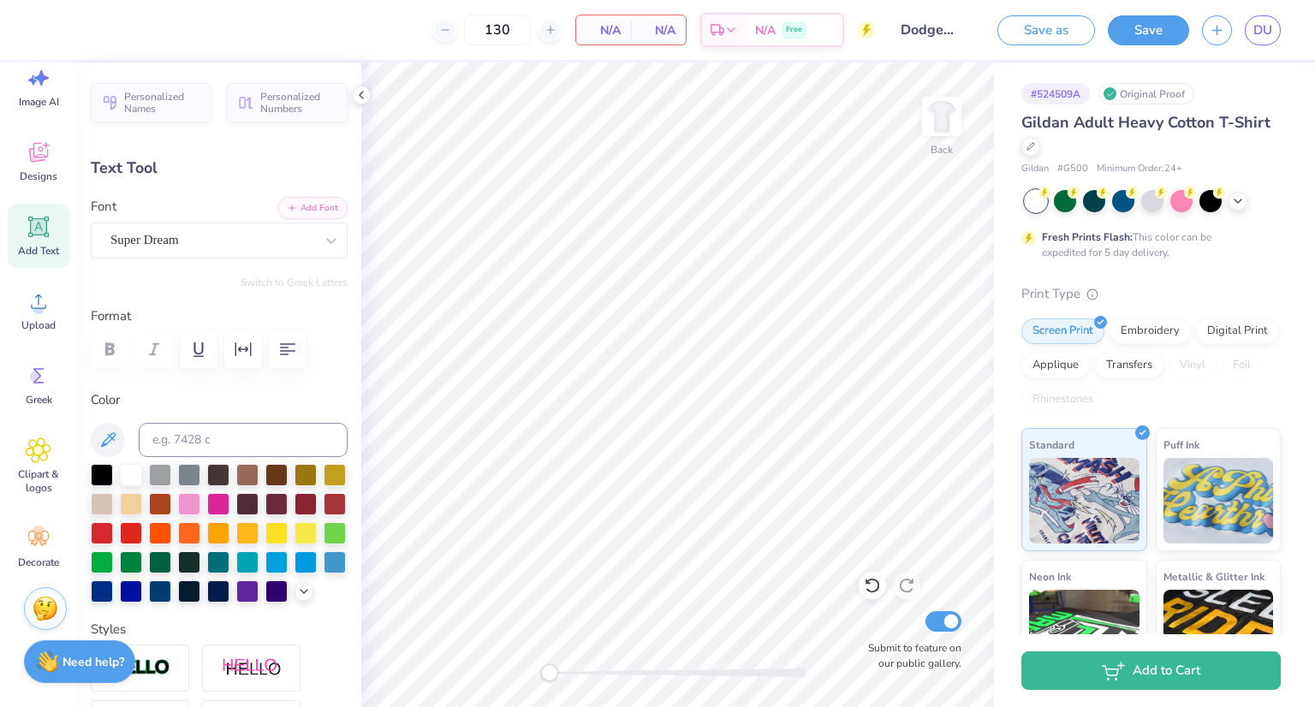
scroll to position [14, 3]
type textarea "CASA"
click at [323, 241] on icon at bounding box center [331, 240] width 17 height 17
click at [627, 455] on div "130 N/A Per Item N/A Total Est. Delivery N/A Free Design Title Dodgeballll Save…" at bounding box center [657, 353] width 1315 height 707
type input "6.88"
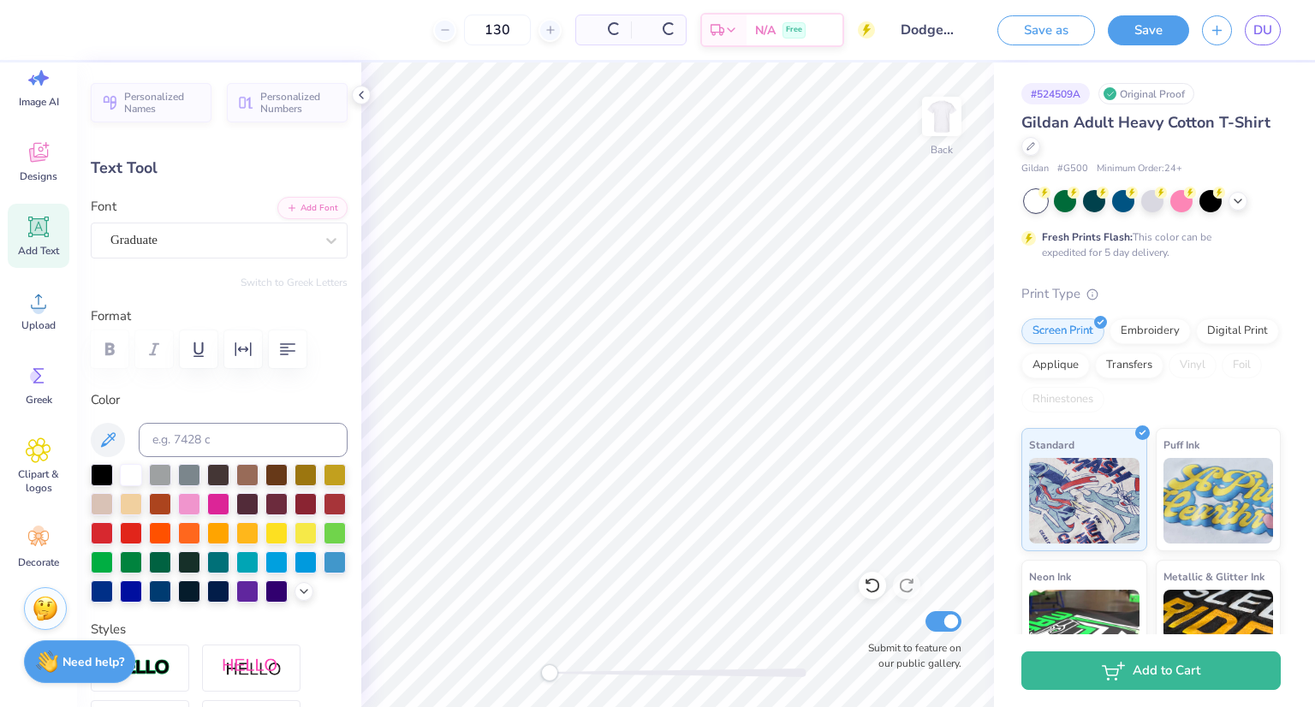
type input "0.54"
type input "15.55"
type input "6.18"
type input "1.81"
type input "12.35"
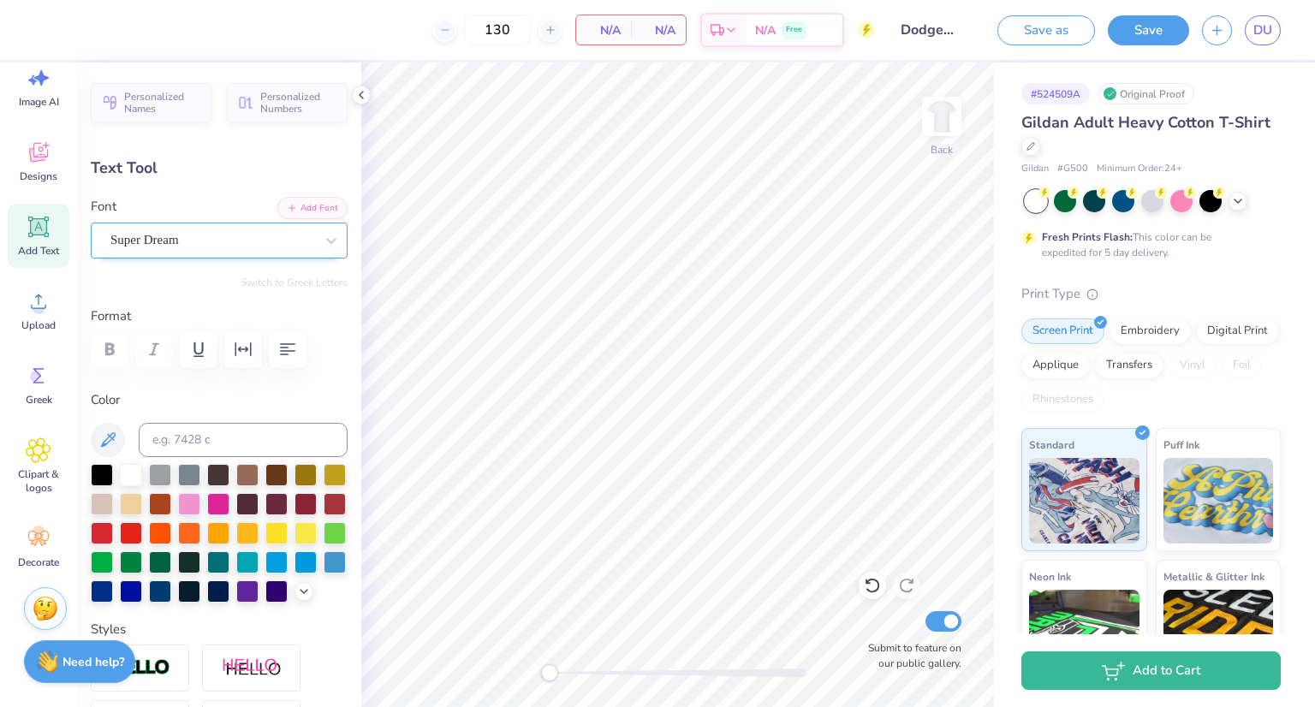
click at [289, 237] on div "Super Dream" at bounding box center [212, 240] width 207 height 27
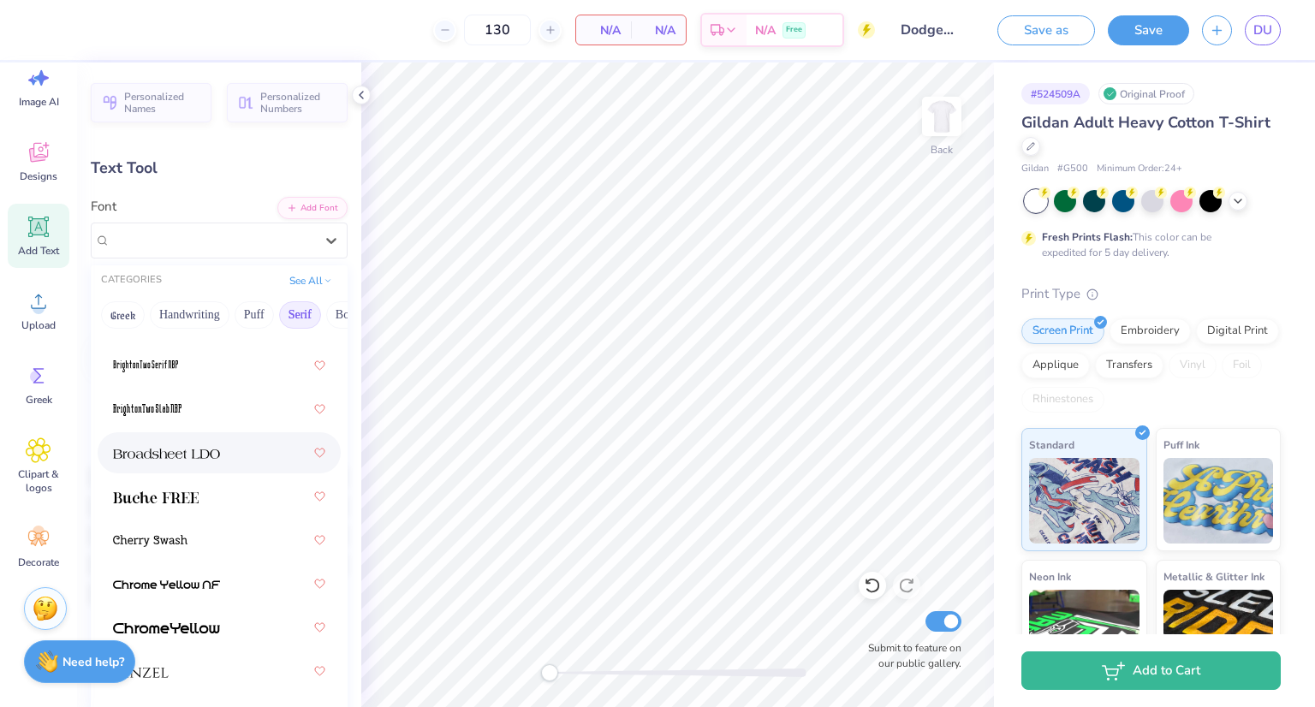
scroll to position [0, 0]
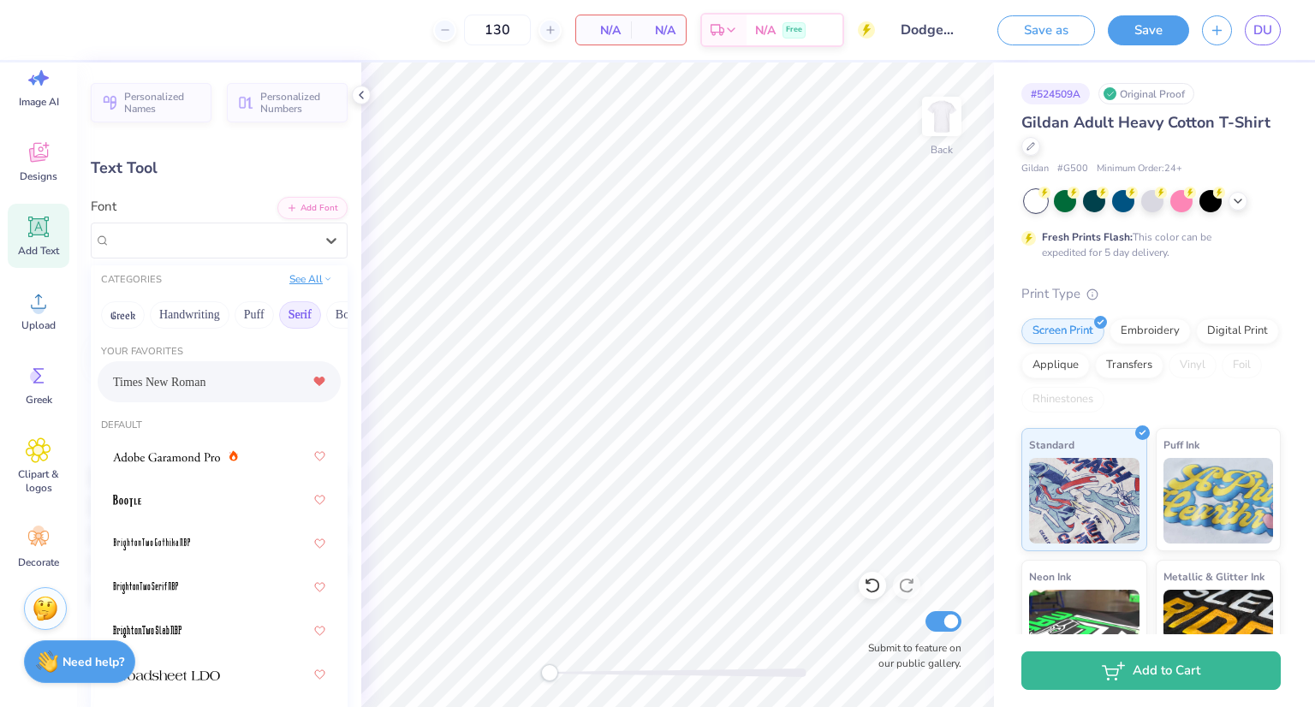
click at [307, 275] on button "See All" at bounding box center [310, 279] width 53 height 17
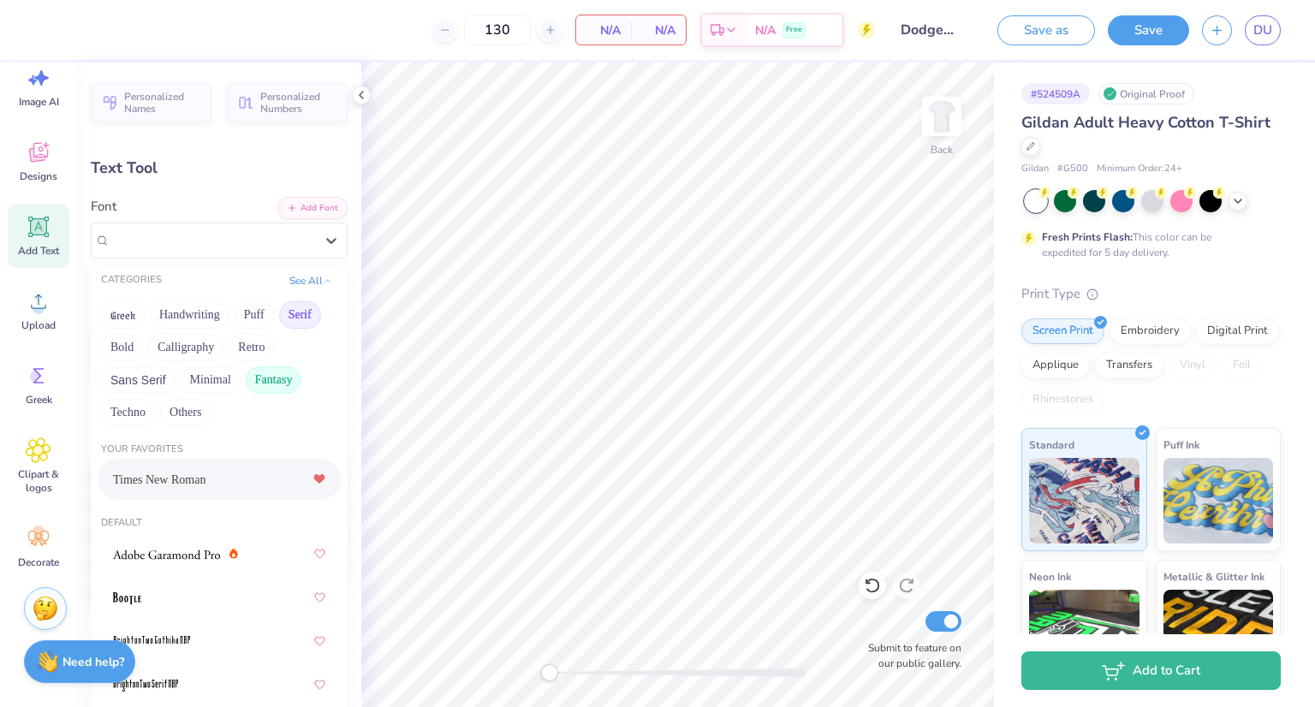
click at [271, 378] on button "Fantasy" at bounding box center [274, 379] width 57 height 27
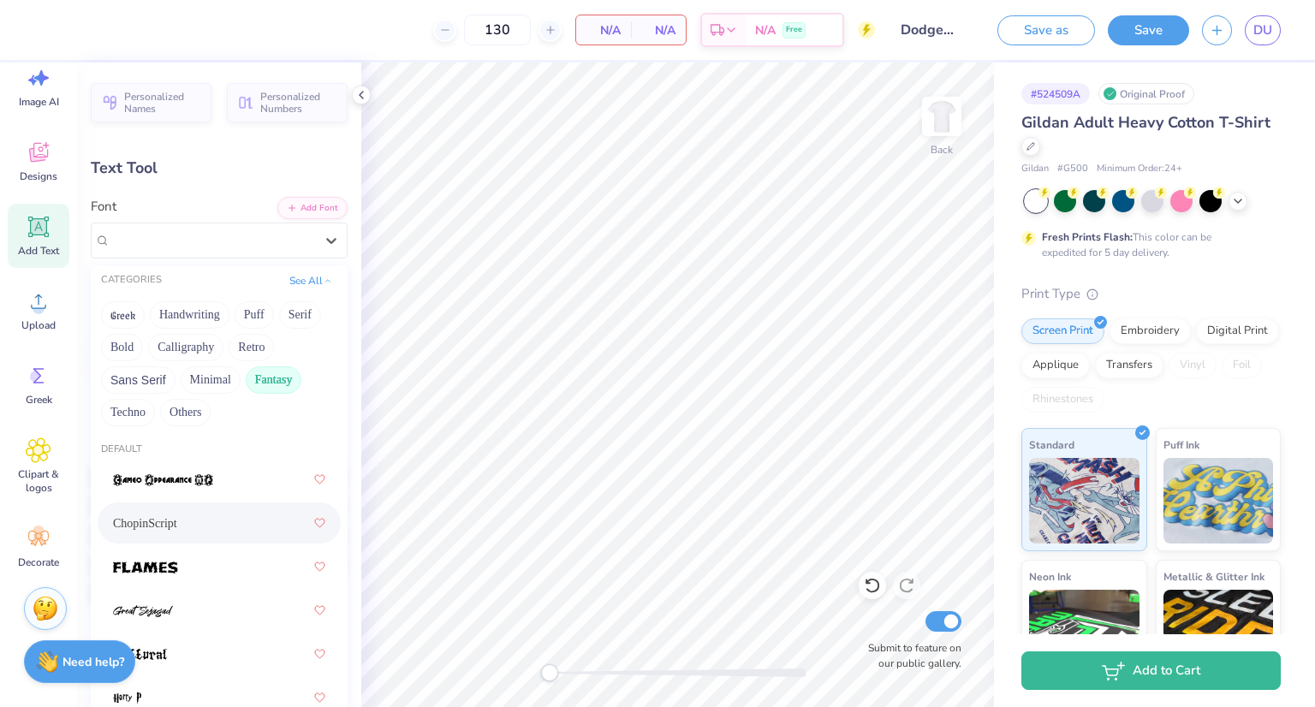
click at [175, 532] on div "ChopinScript" at bounding box center [219, 523] width 212 height 31
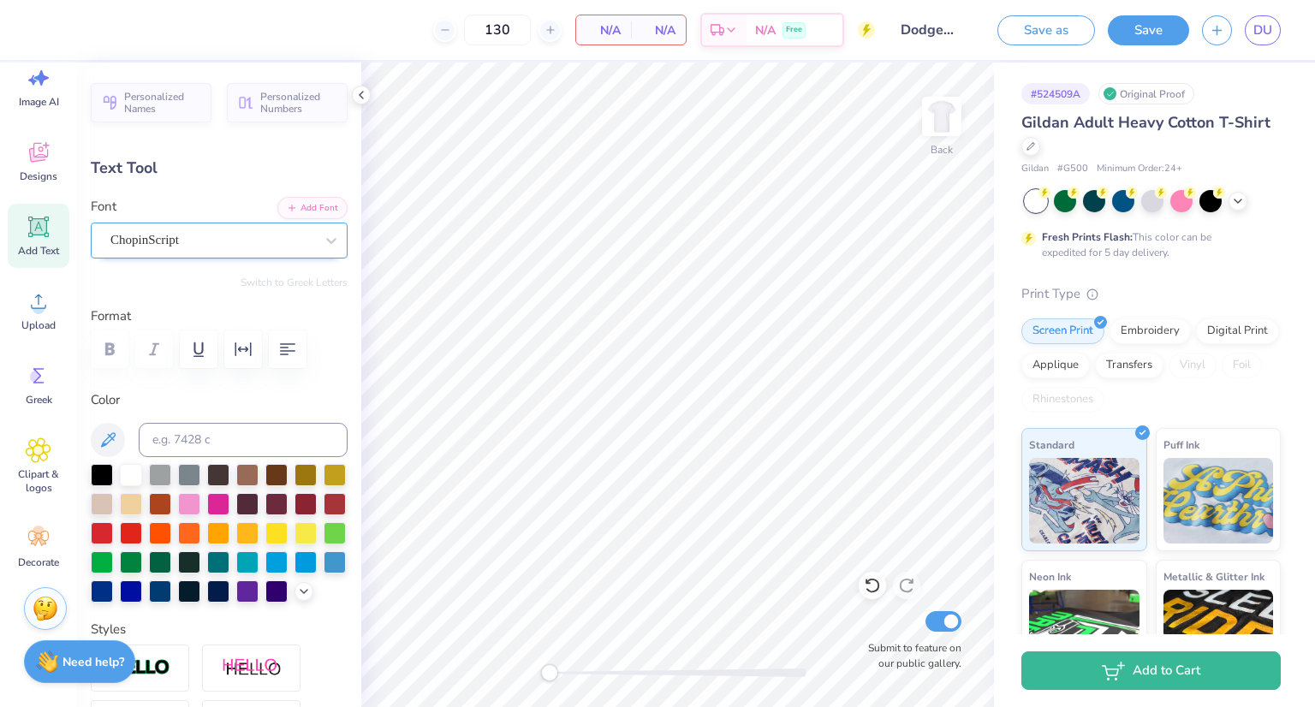
click at [175, 241] on div "ChopinScript" at bounding box center [212, 240] width 207 height 27
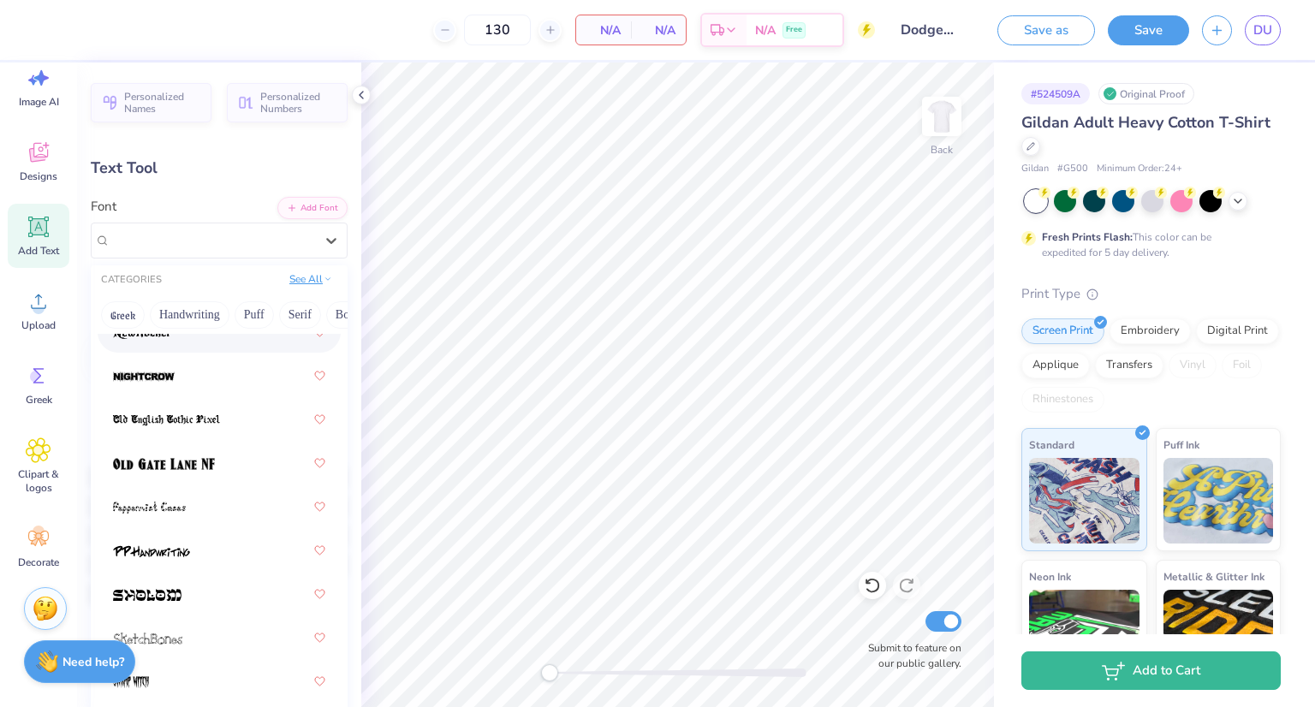
click at [301, 280] on button "See All" at bounding box center [310, 279] width 53 height 17
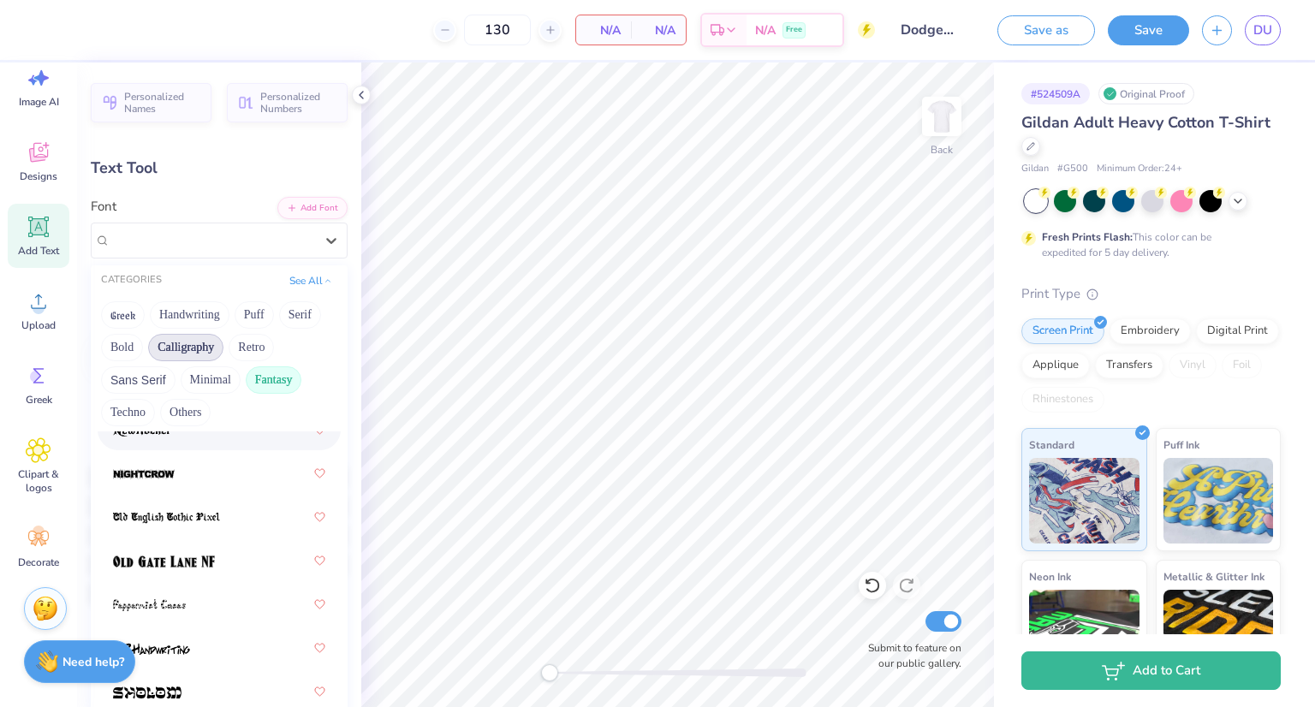
click at [223, 343] on button "Calligraphy" at bounding box center [185, 347] width 75 height 27
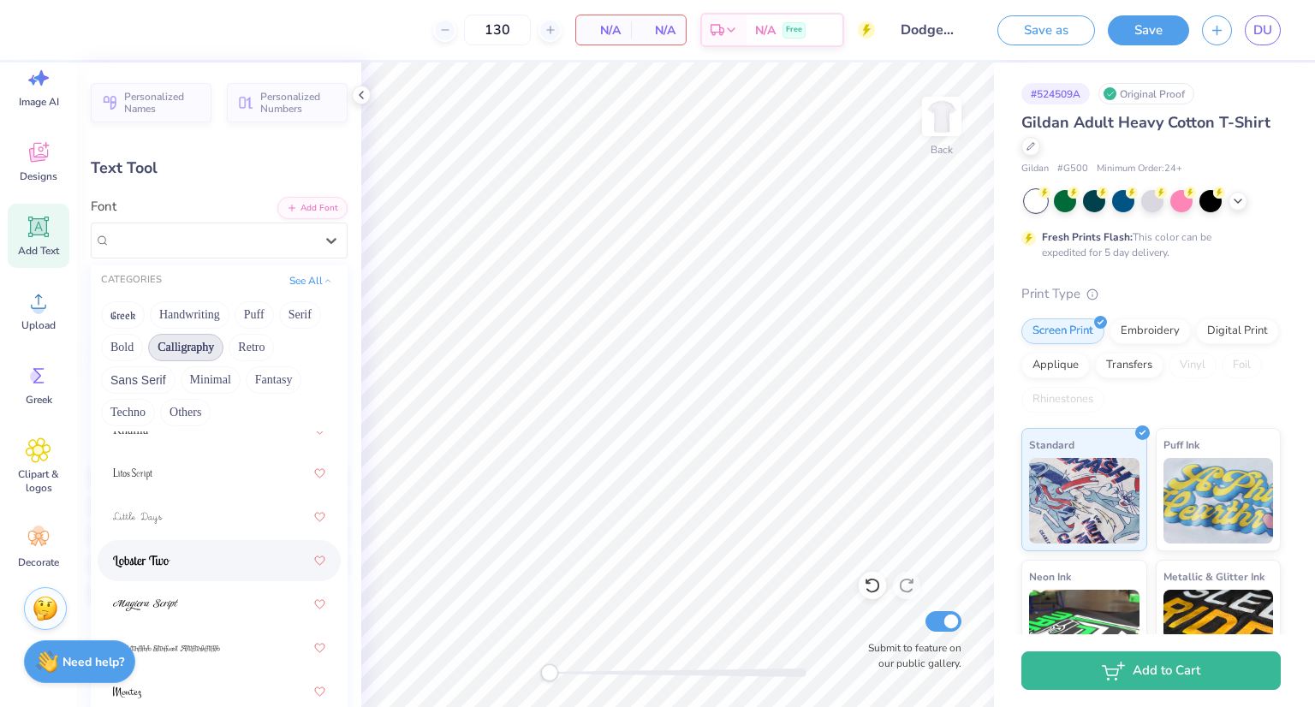
scroll to position [791, 0]
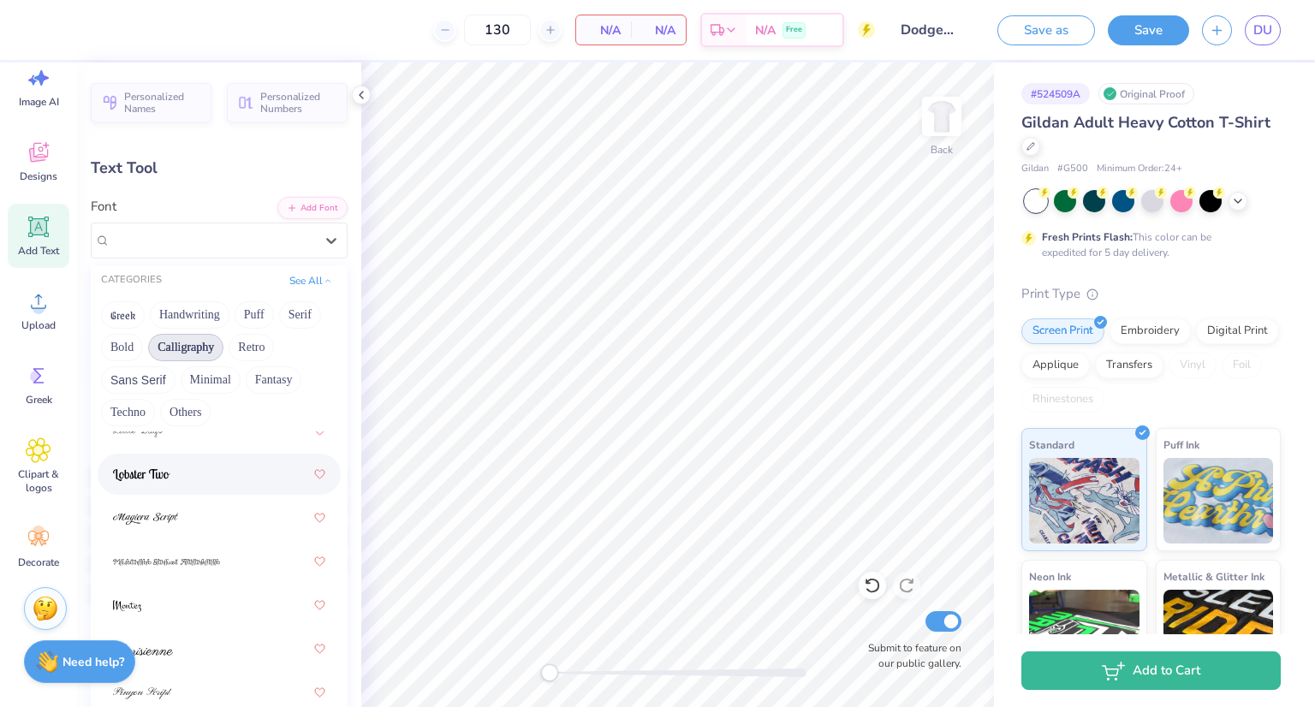
click at [176, 480] on div at bounding box center [219, 474] width 212 height 31
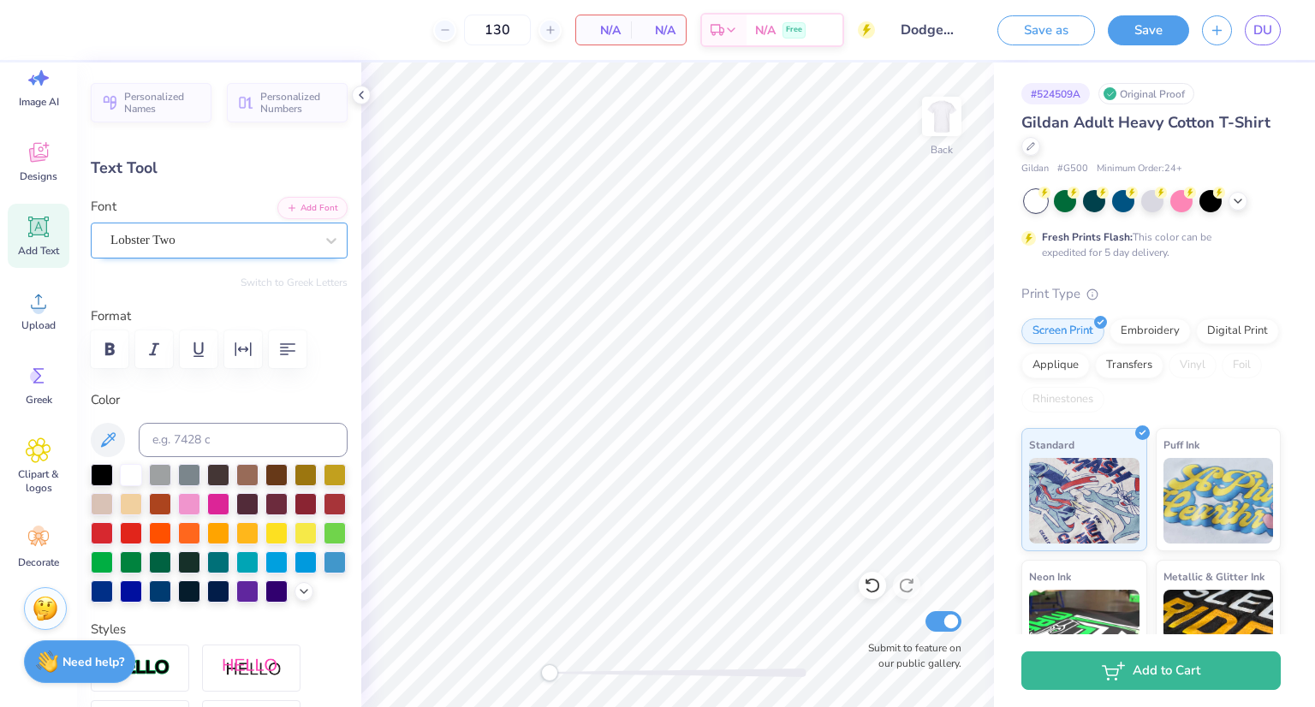
click at [190, 234] on div "Lobster Two" at bounding box center [212, 240] width 207 height 27
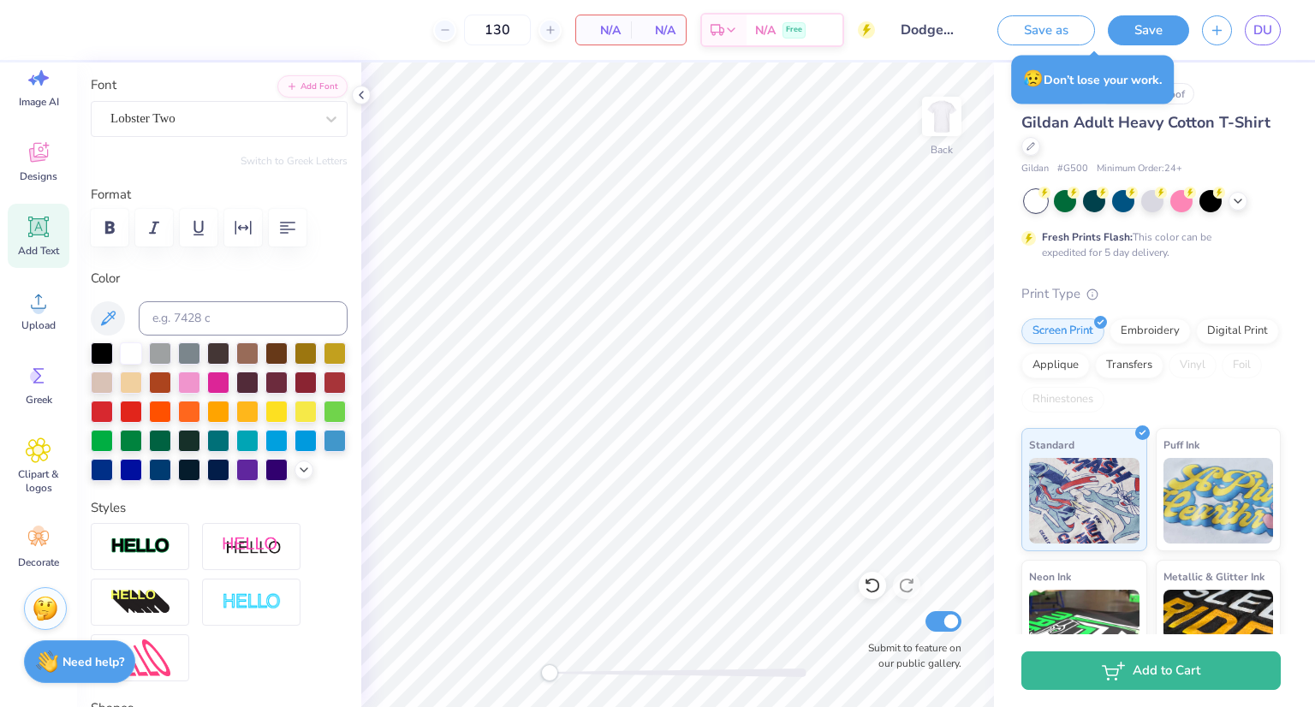
scroll to position [14, 3]
type textarea "C"
type textarea "Champion"
click at [297, 475] on icon at bounding box center [304, 469] width 14 height 14
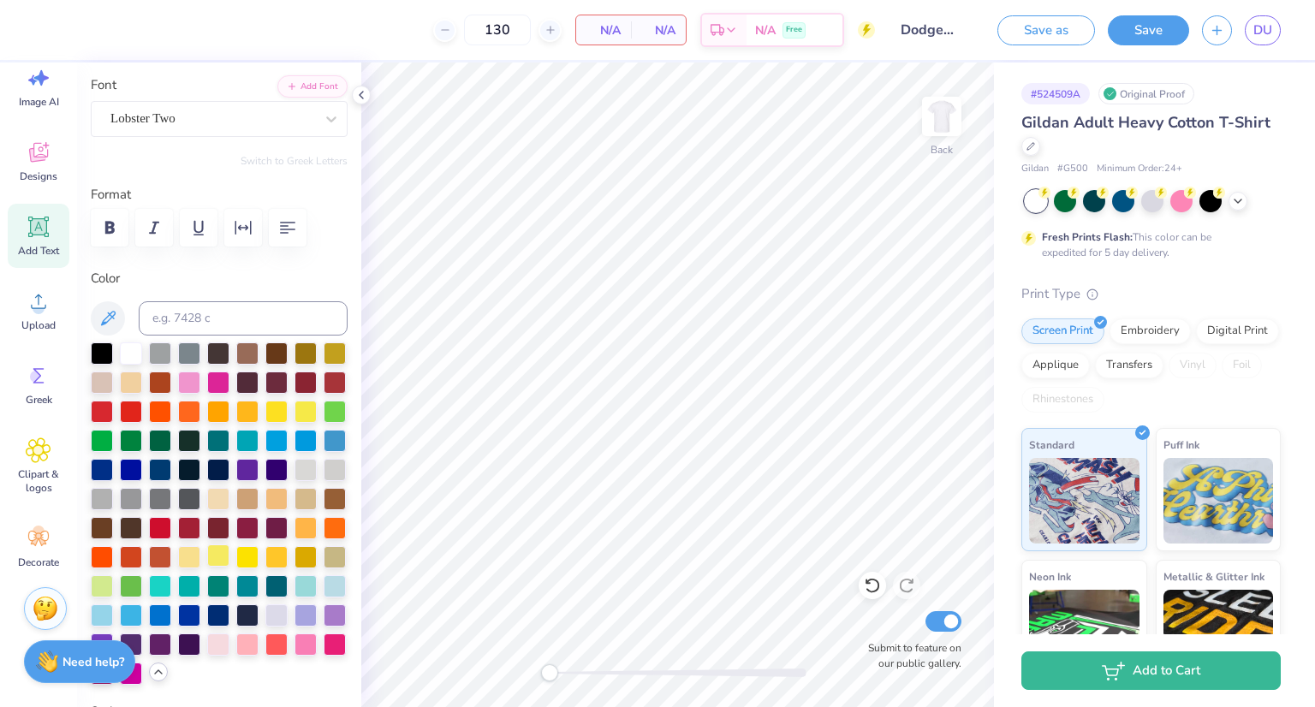
scroll to position [199, 0]
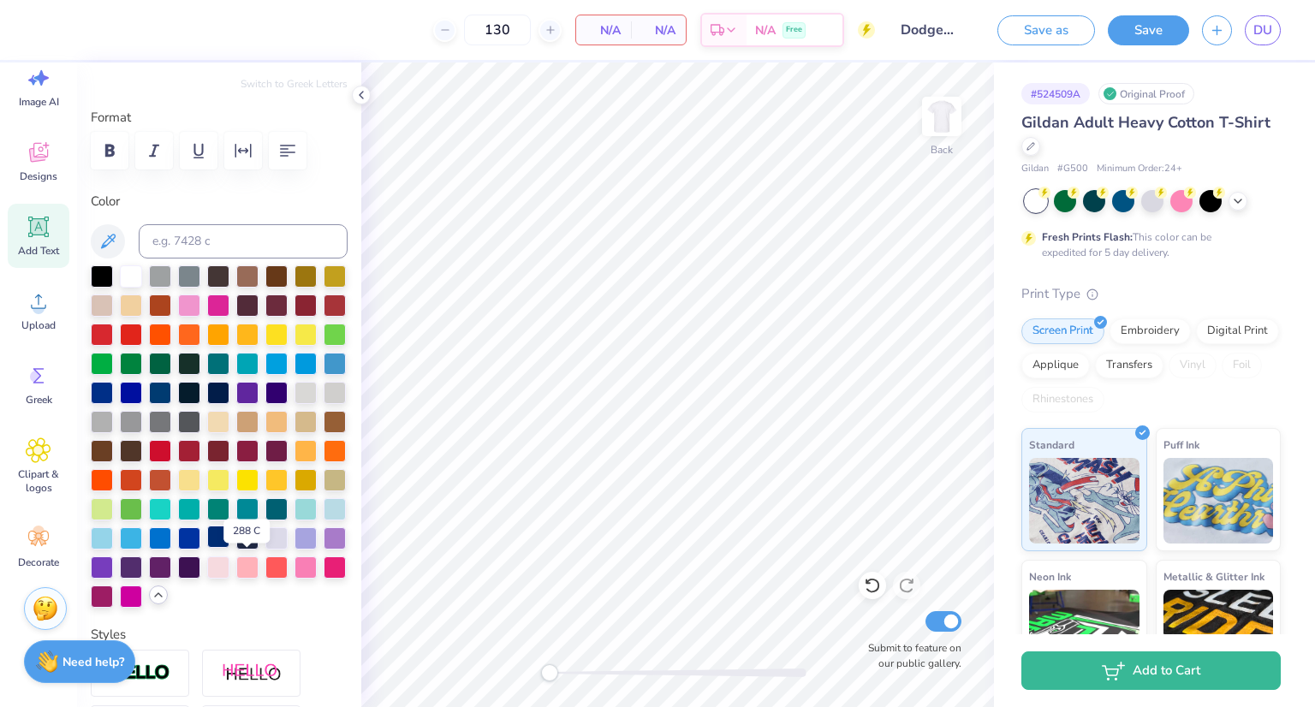
click at [229, 548] on div at bounding box center [218, 537] width 22 height 22
type input "9.21"
type input "2.48"
type input "12.01"
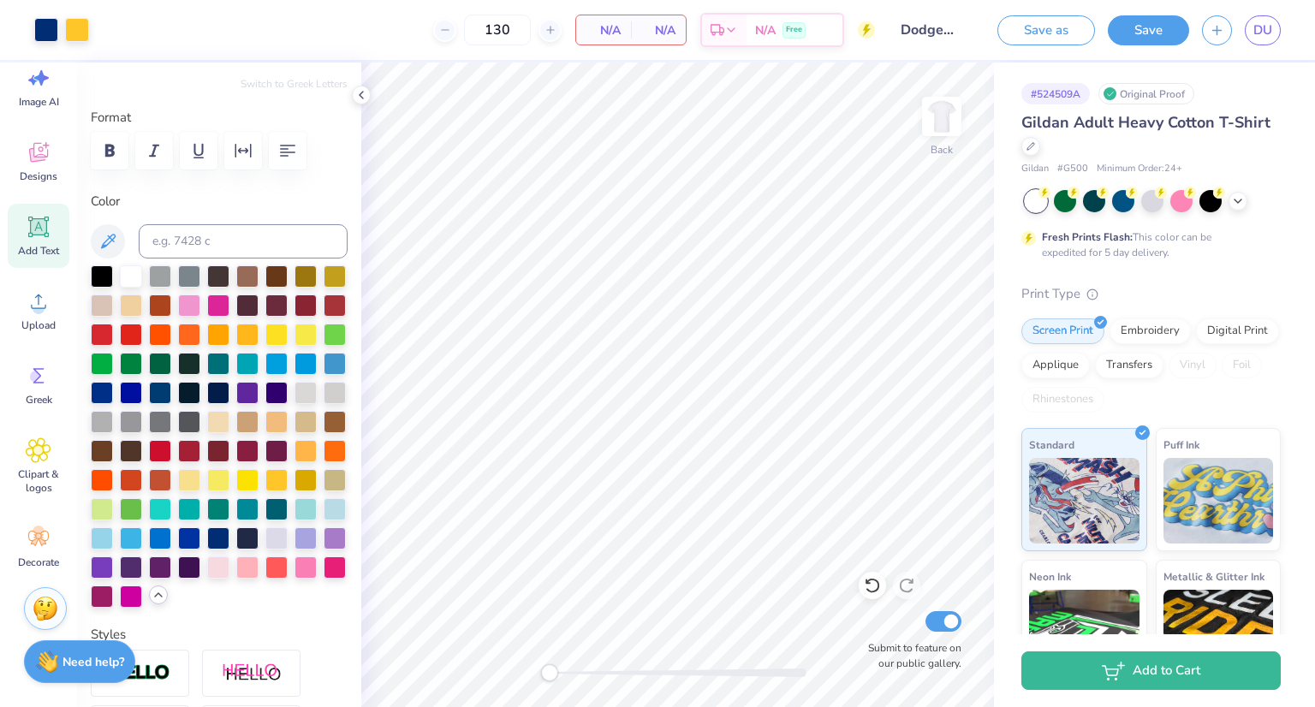
type input "0.0"
type input "9.04"
type input "3.55"
type input "8.75"
type input "0.0"
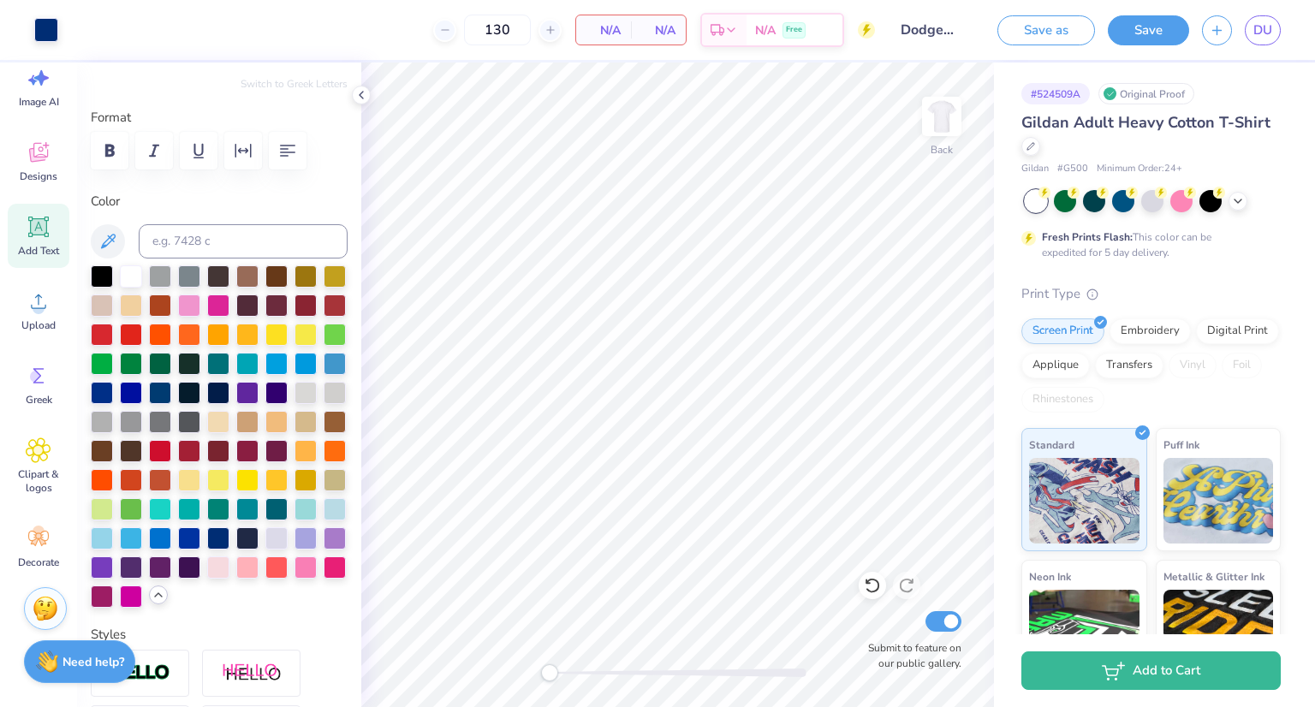
type input "8.28"
type input "0.0"
type input "7.89"
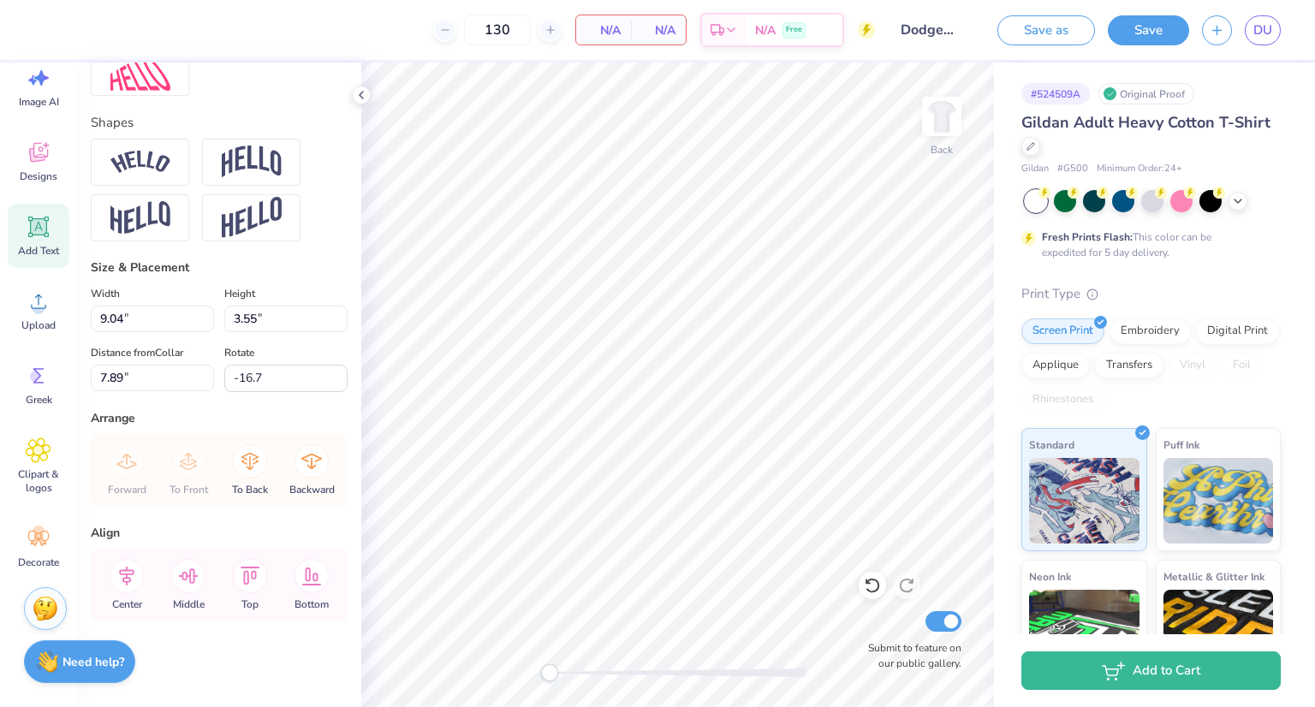
scroll to position [938, 0]
click at [243, 456] on icon at bounding box center [250, 461] width 34 height 34
type input "0.0"
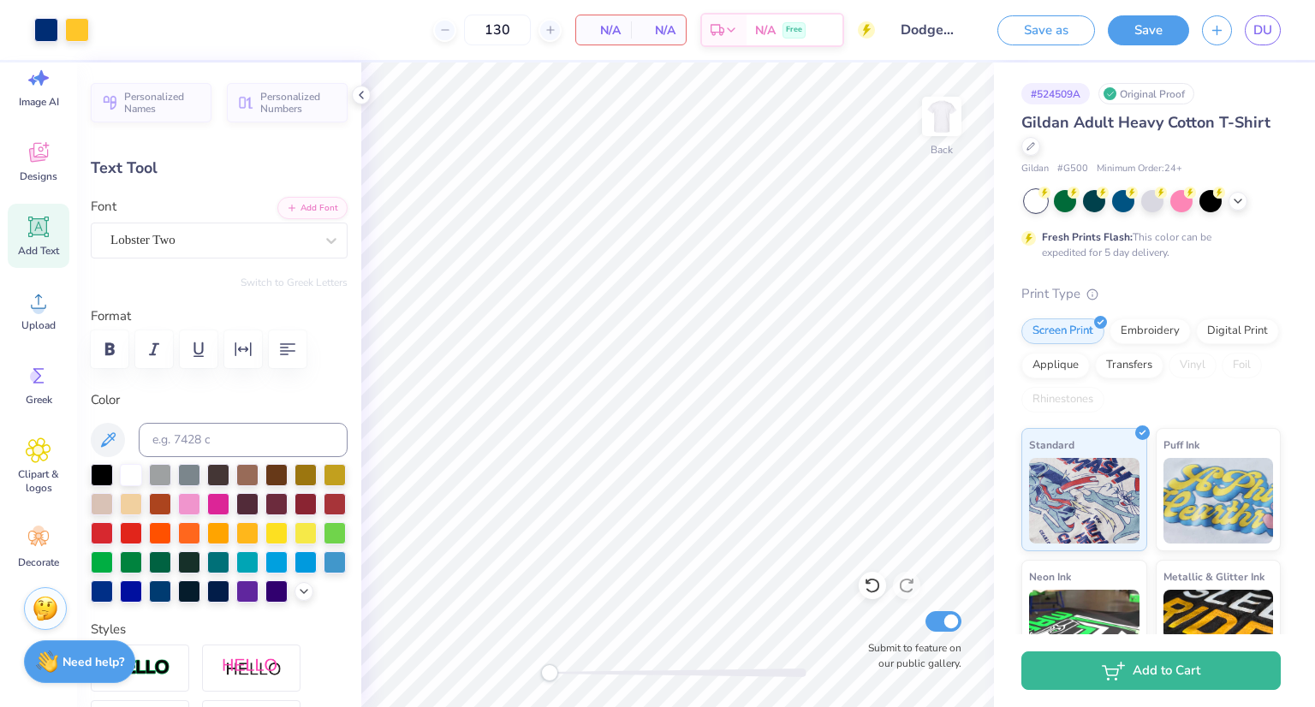
type input "0.0"
type input "8.28"
type input "-16.7"
type input "9.56"
type input "3.75"
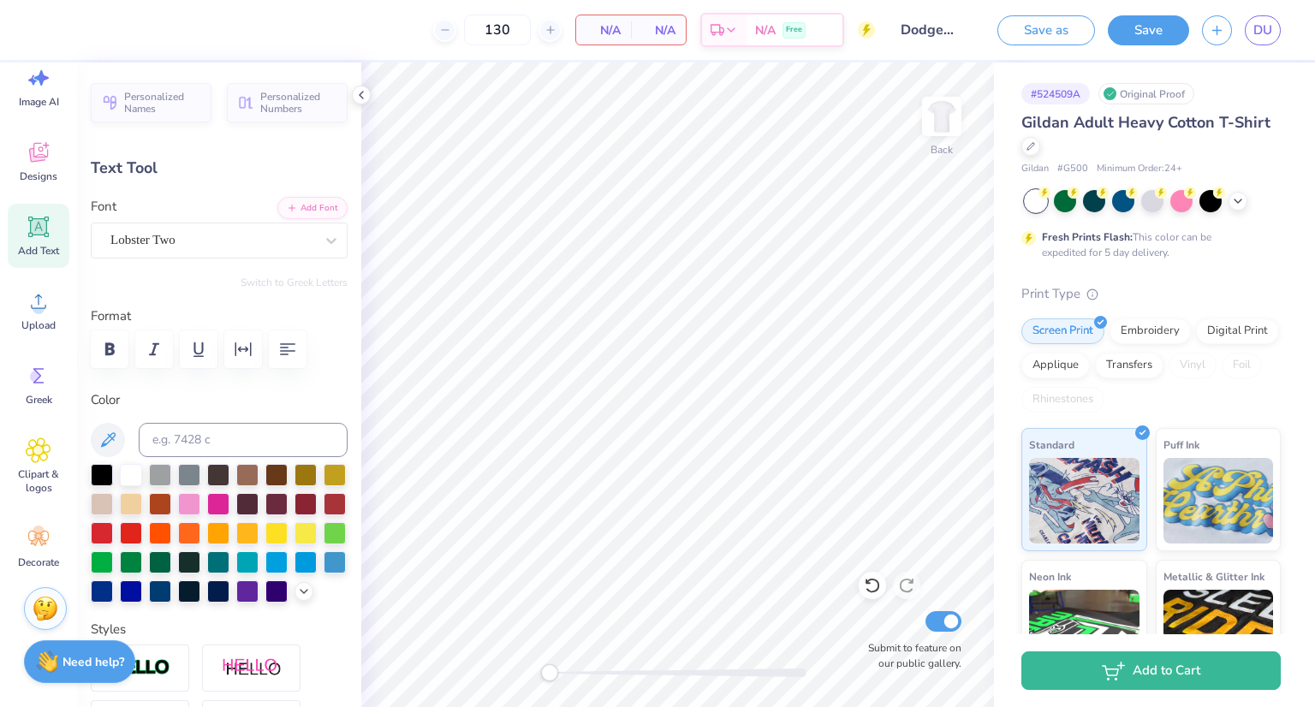
type input "8.17"
type input "0.0"
type textarea "C"
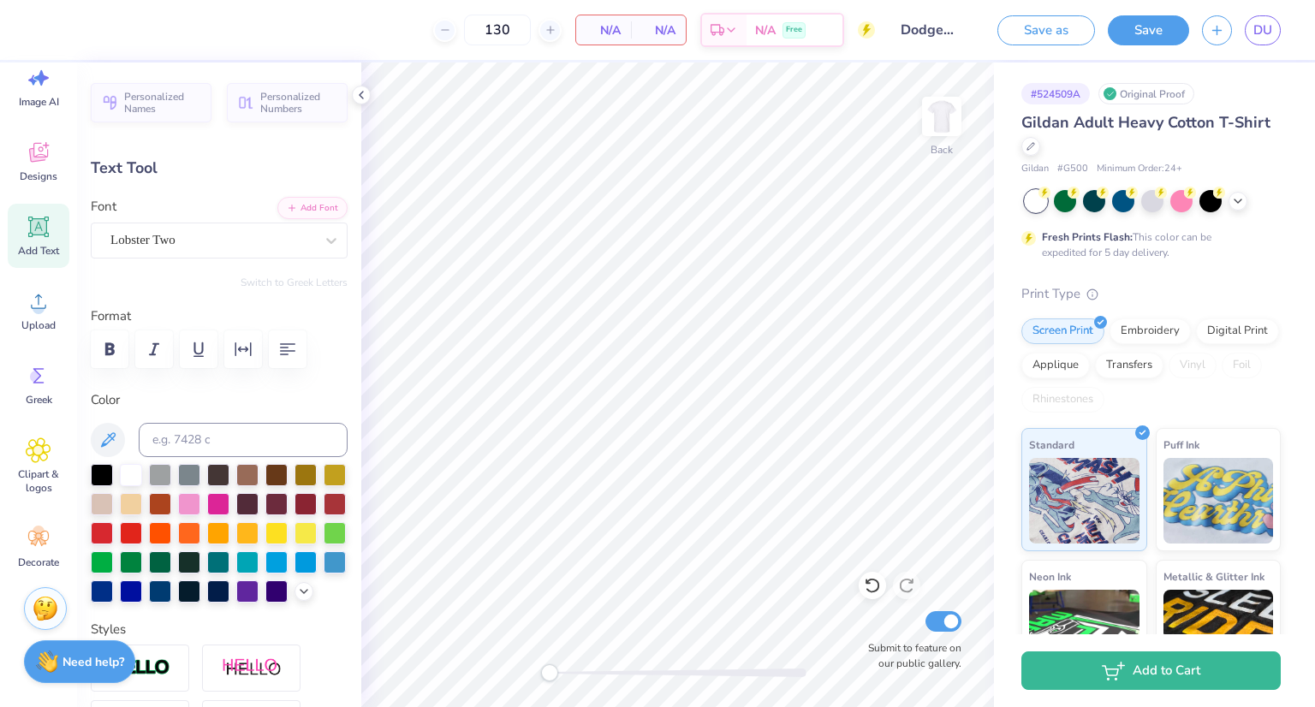
type textarea "Supports CASA"
type input "0.0"
type input "14.11"
type input "5.89"
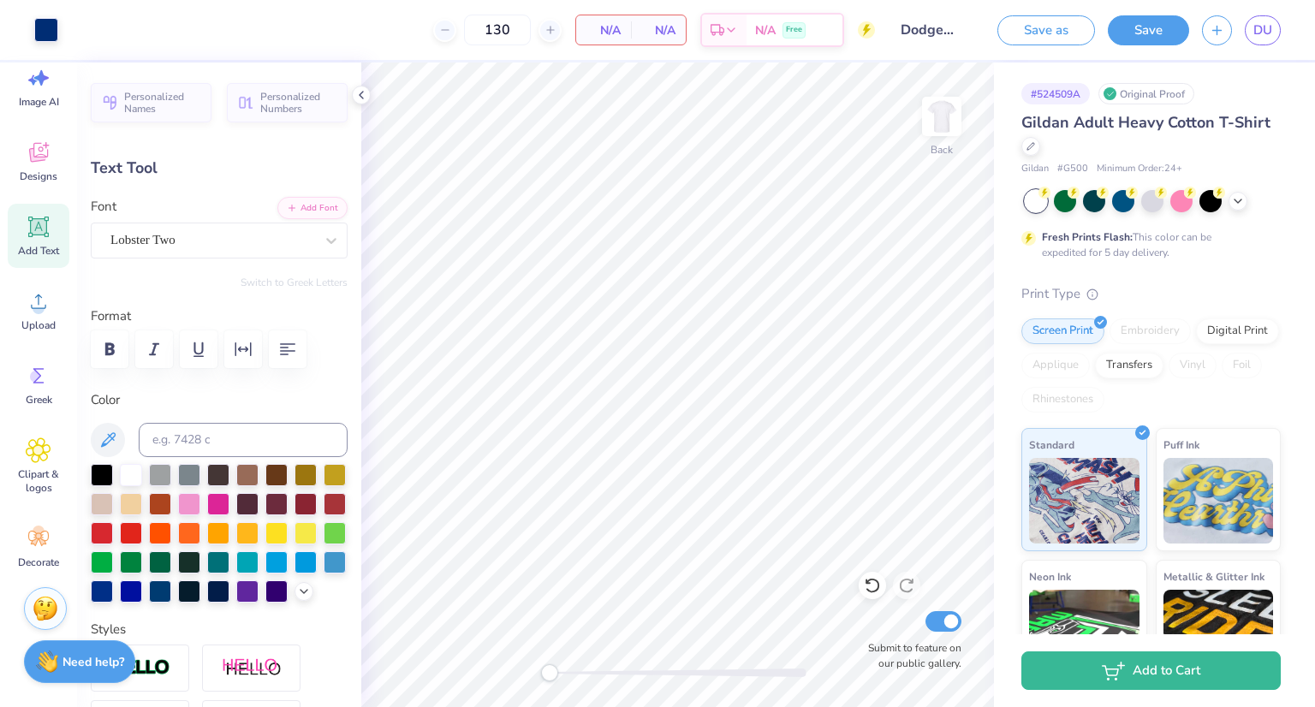
type input "6.84"
type input "-16.7"
type input "11.36"
type input "4.75"
type input "8.13"
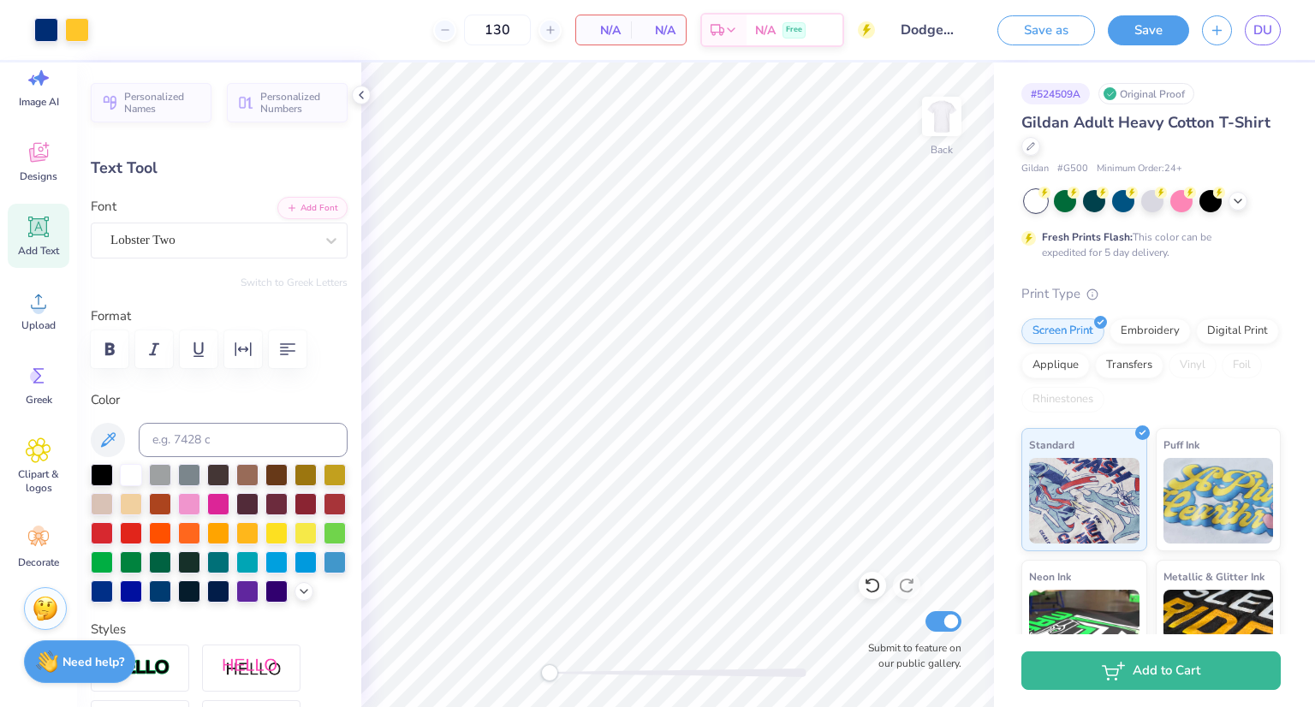
type input "0.0"
type input "7.38"
type input "-16.7"
type input "9.77"
type input "4.08"
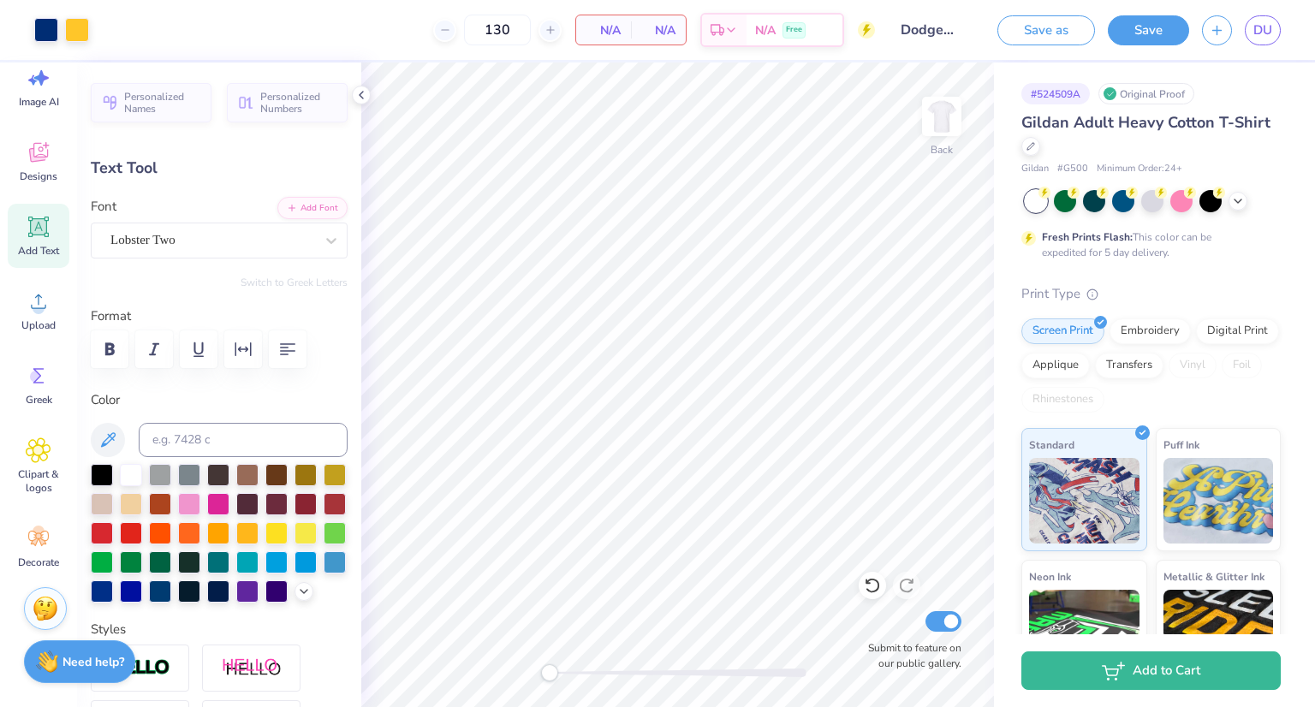
type input "0.0"
click at [510, 30] on input "130" at bounding box center [497, 30] width 67 height 31
type input "1"
type input "580"
click at [1151, 27] on button "Save" at bounding box center [1148, 28] width 81 height 30
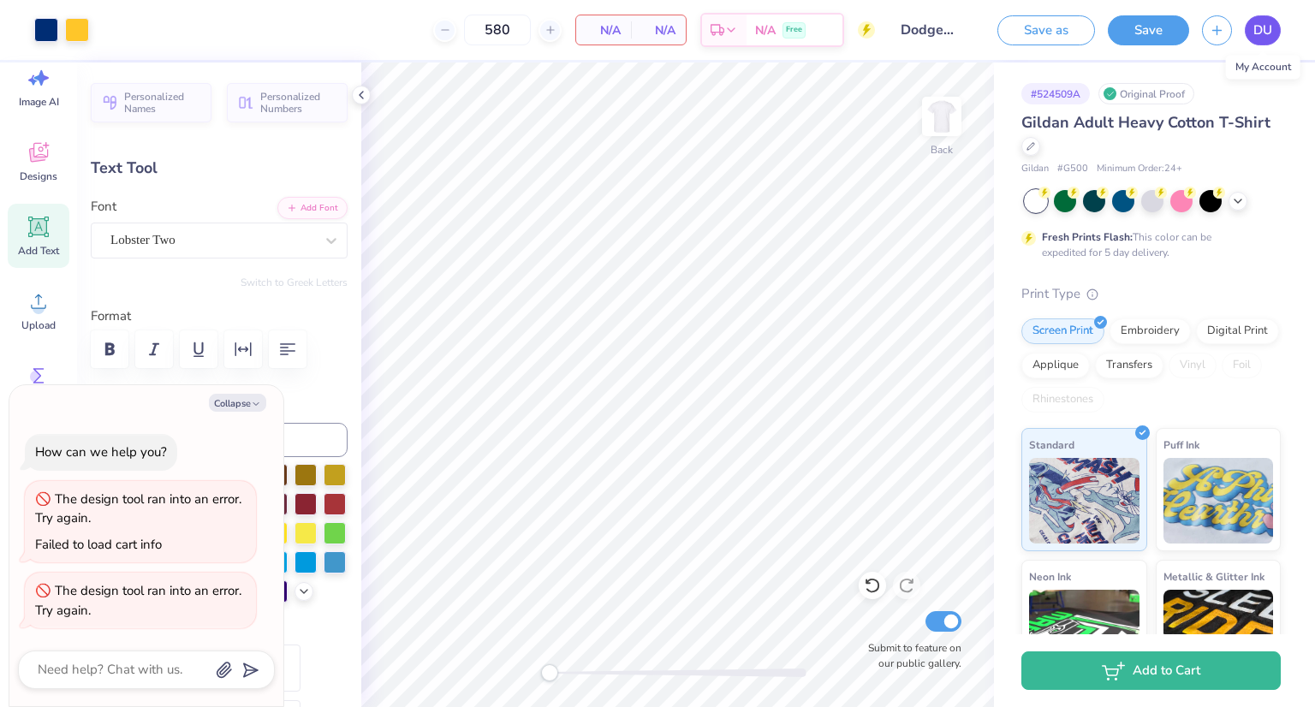
click at [1257, 24] on span "DU" at bounding box center [1263, 31] width 19 height 20
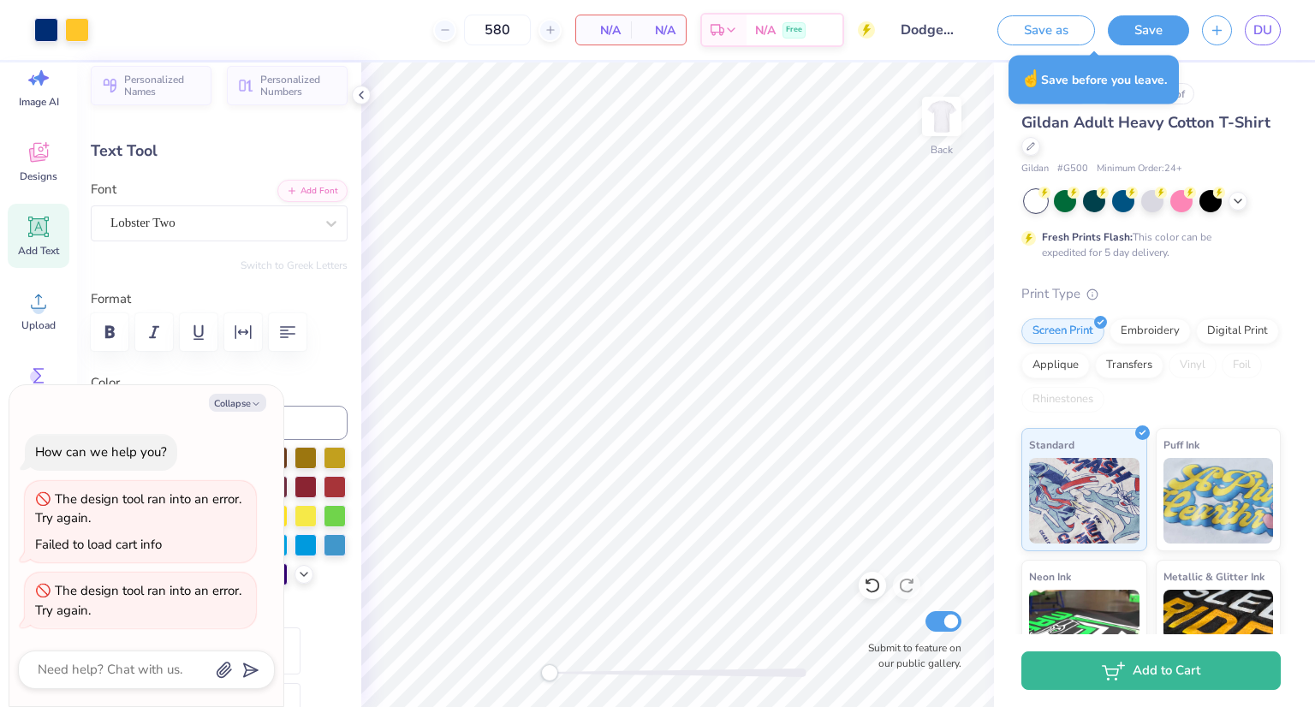
scroll to position [17, 0]
click at [233, 400] on button "Collapse" at bounding box center [237, 403] width 57 height 18
type textarea "x"
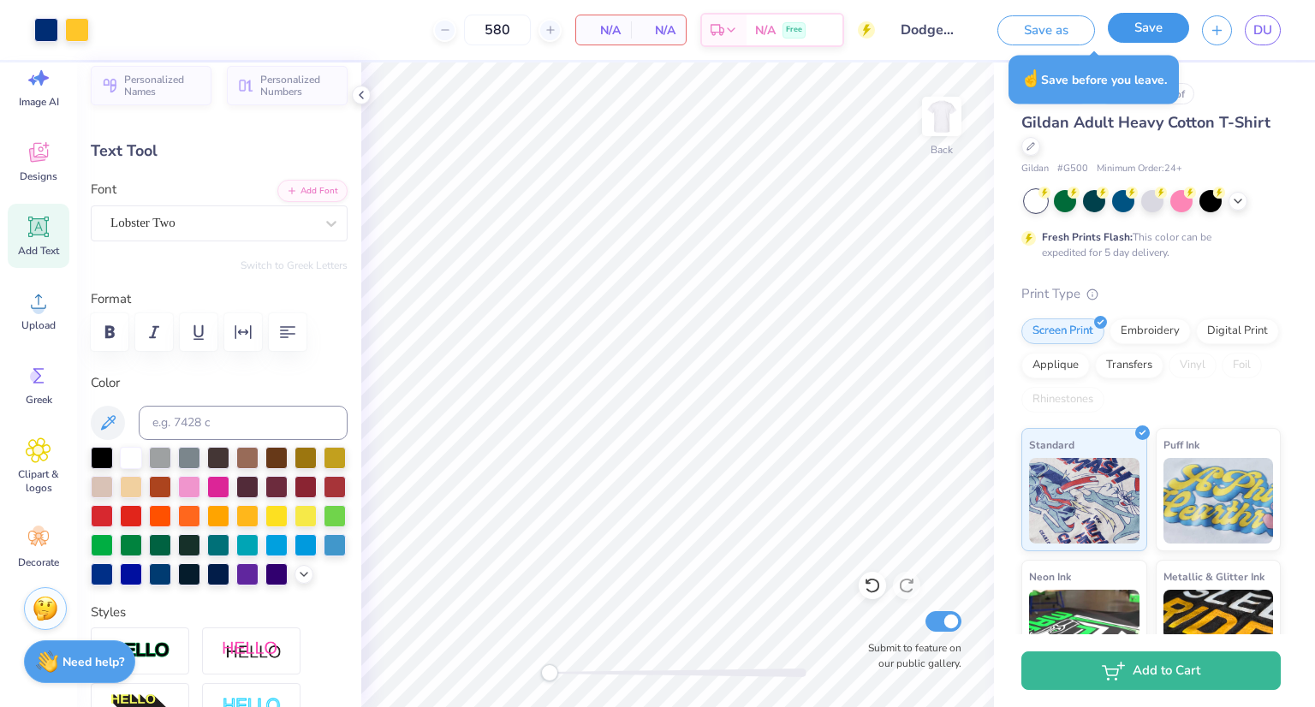
click at [1138, 25] on button "Save" at bounding box center [1148, 28] width 81 height 30
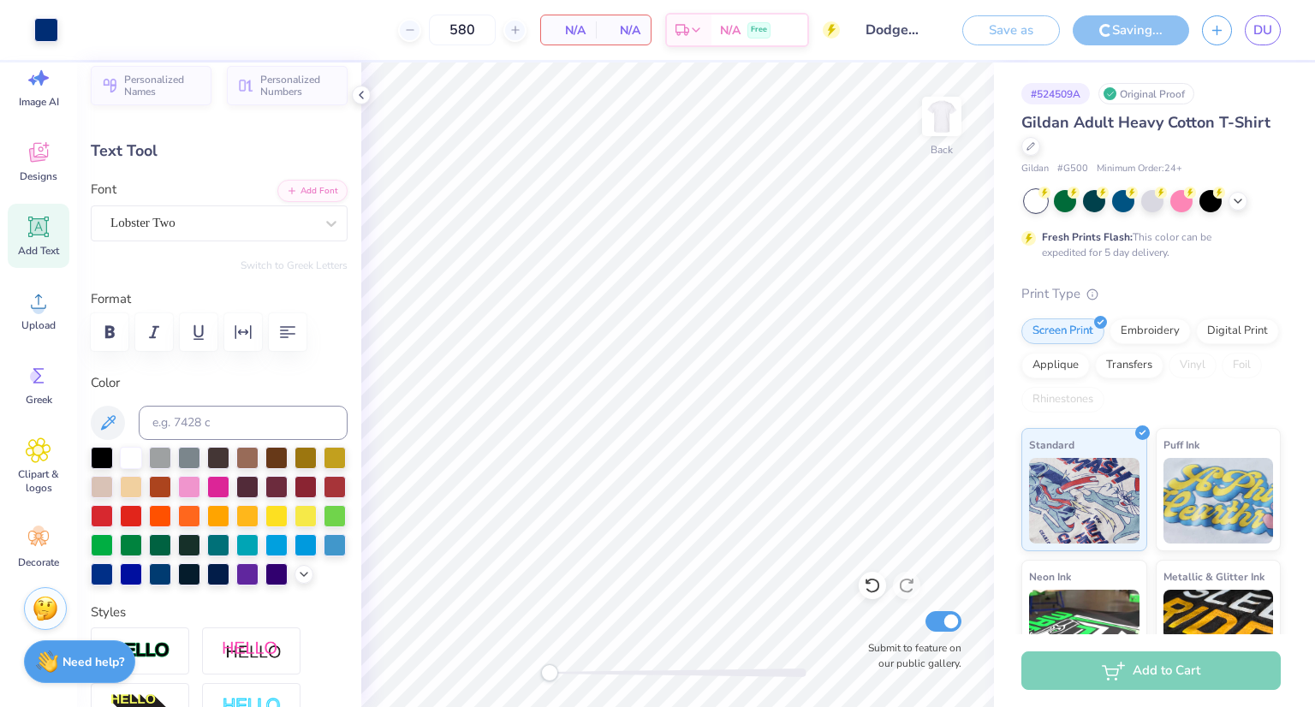
type input "7.62"
type input "0.0"
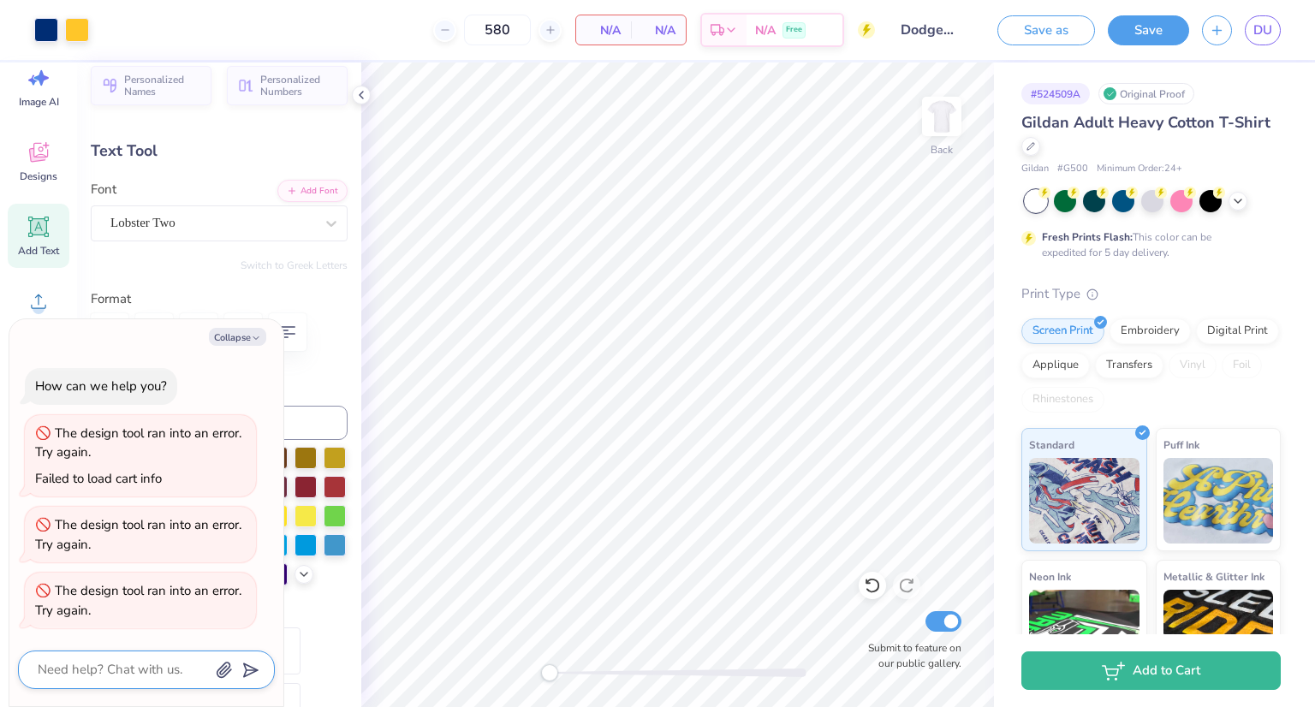
click at [120, 672] on textarea at bounding box center [123, 669] width 174 height 23
type textarea "x"
type textarea "w"
type textarea "x"
type textarea "wh"
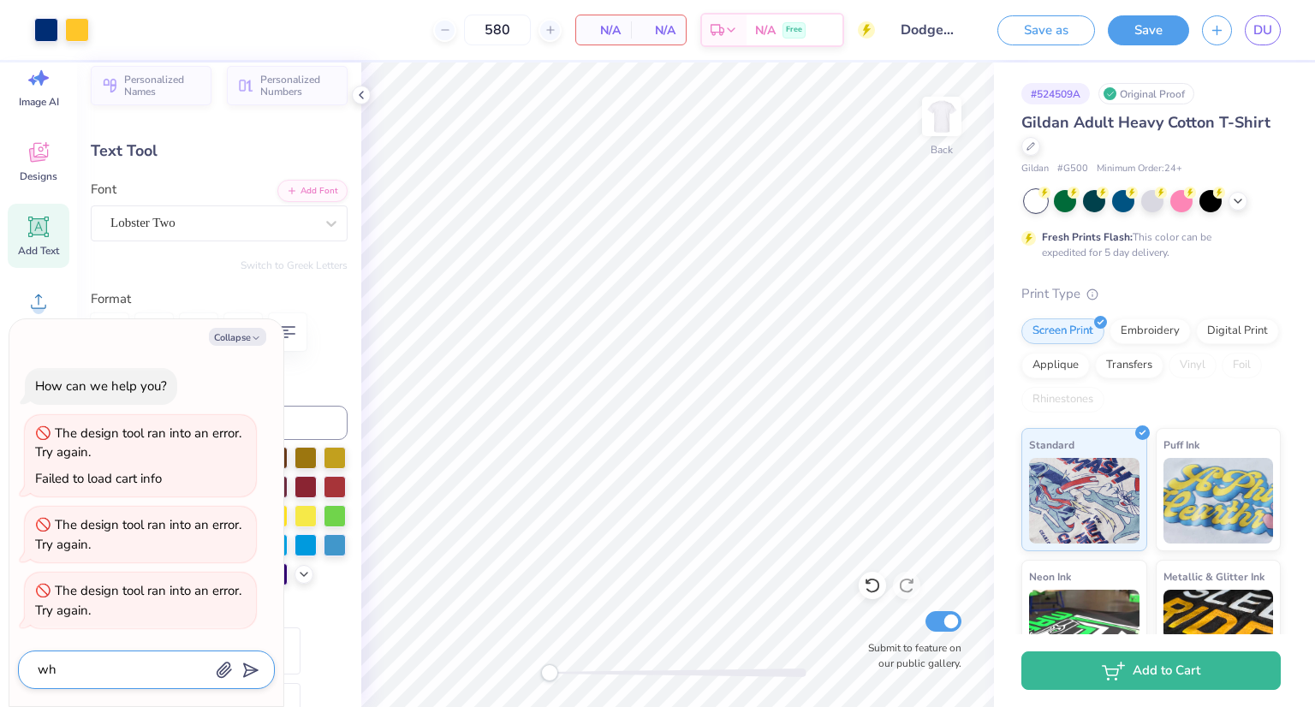
type textarea "x"
type textarea "wha"
type textarea "x"
type textarea "what"
type textarea "x"
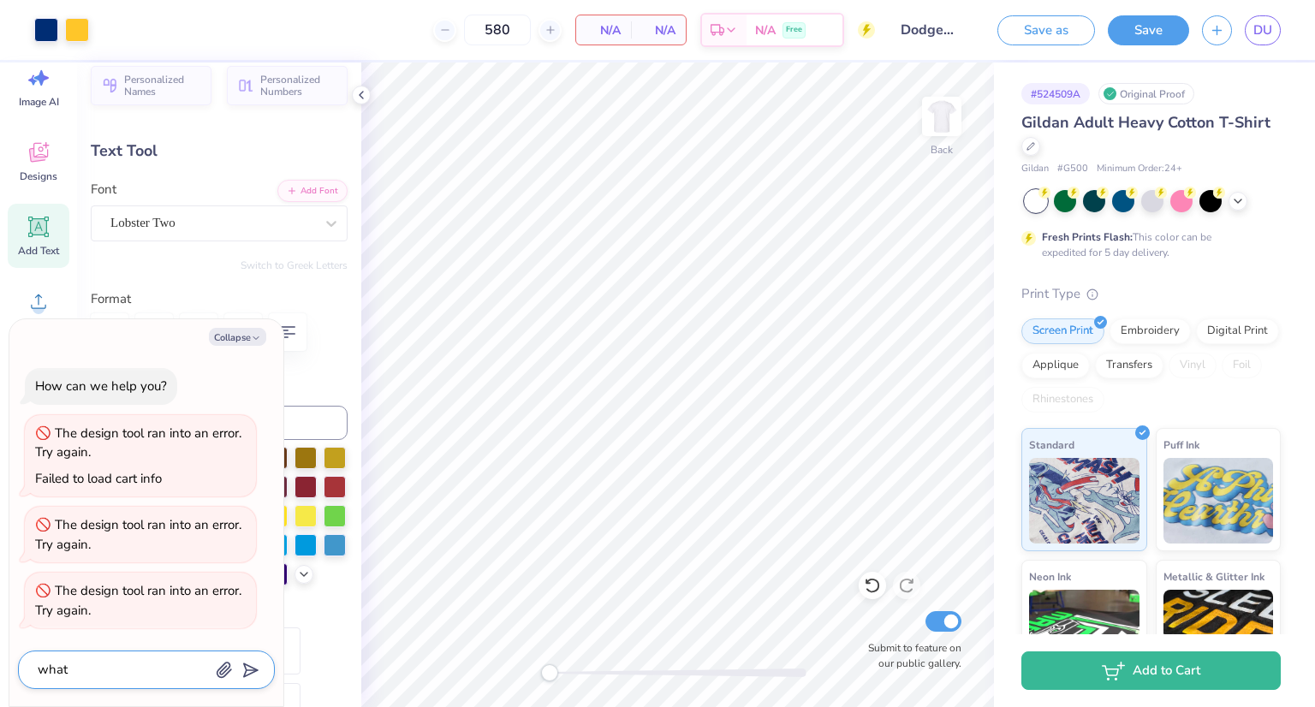
type textarea "what"
type textarea "x"
type textarea "what i"
type textarea "x"
type textarea "what is"
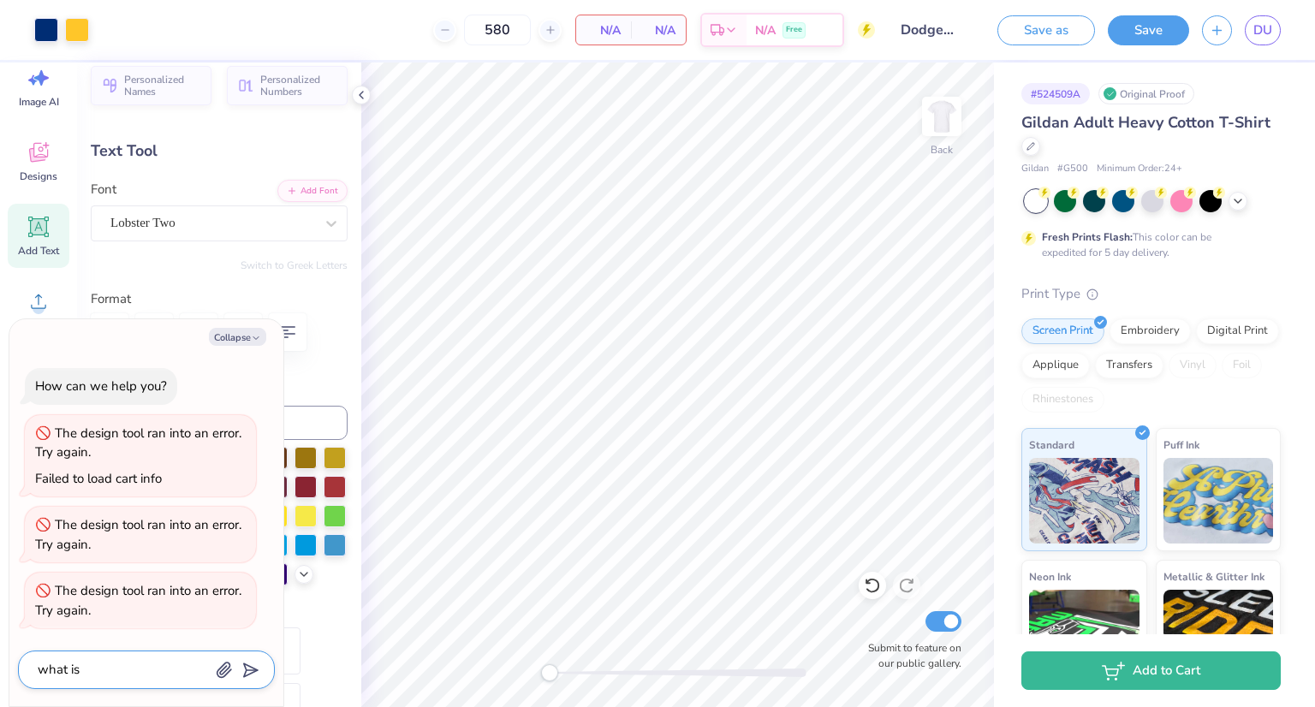
type textarea "x"
type textarea "what is"
type textarea "x"
type textarea "what is t"
type textarea "x"
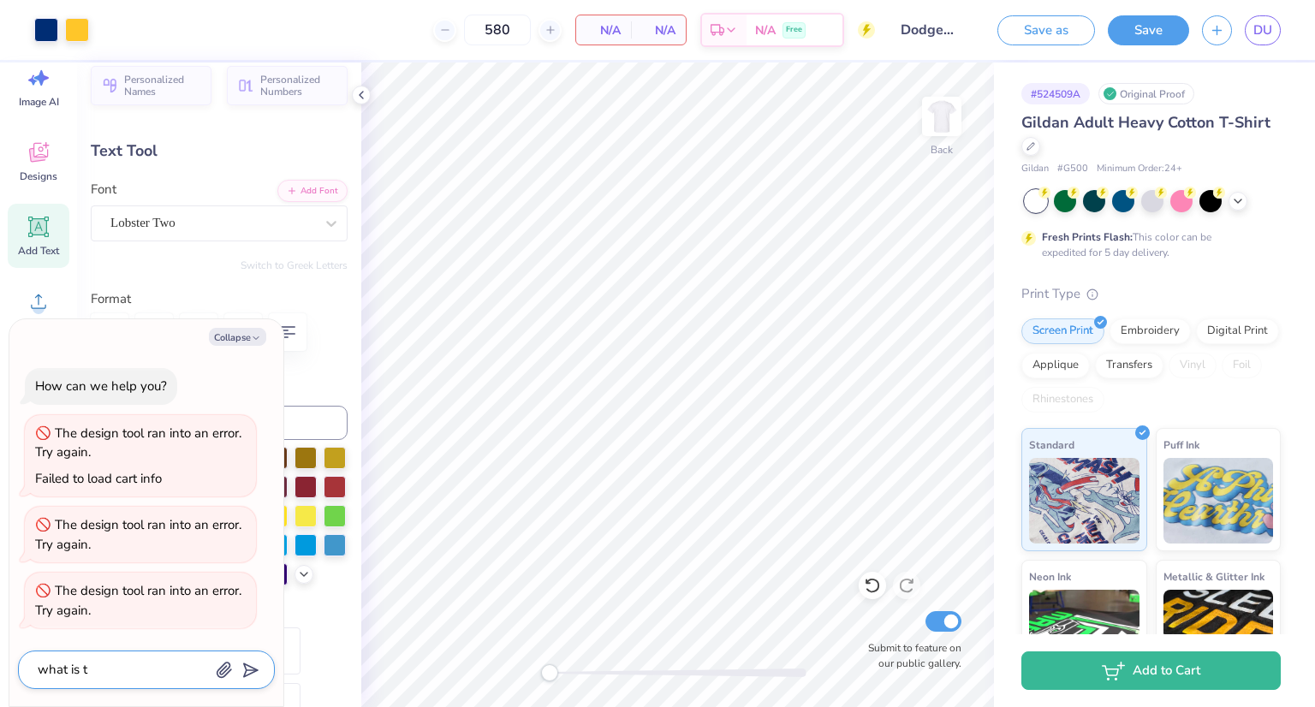
type textarea "what is th"
type textarea "x"
type textarea "what is the"
type textarea "x"
type textarea "what is the e"
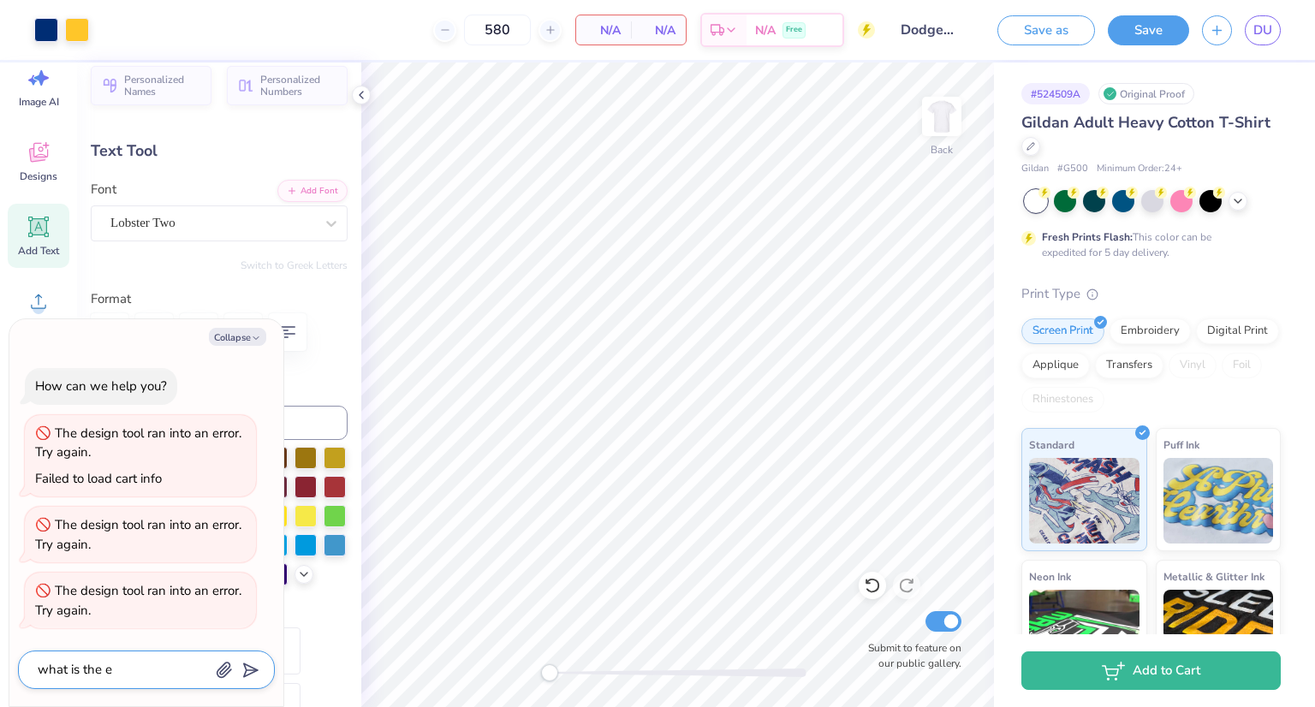
type textarea "x"
type textarea "what is the er"
type textarea "x"
type textarea "what is the err"
type textarea "x"
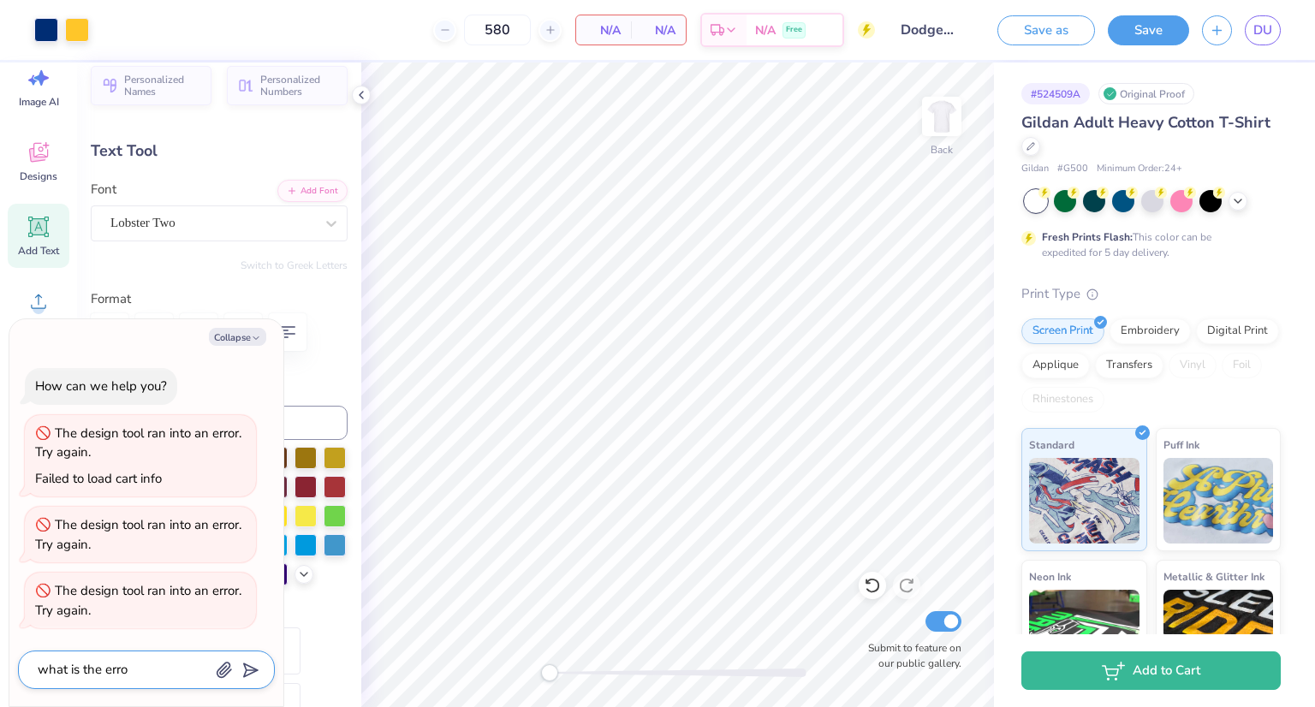
type textarea "what is the error"
type textarea "x"
type textarea "what is the error"
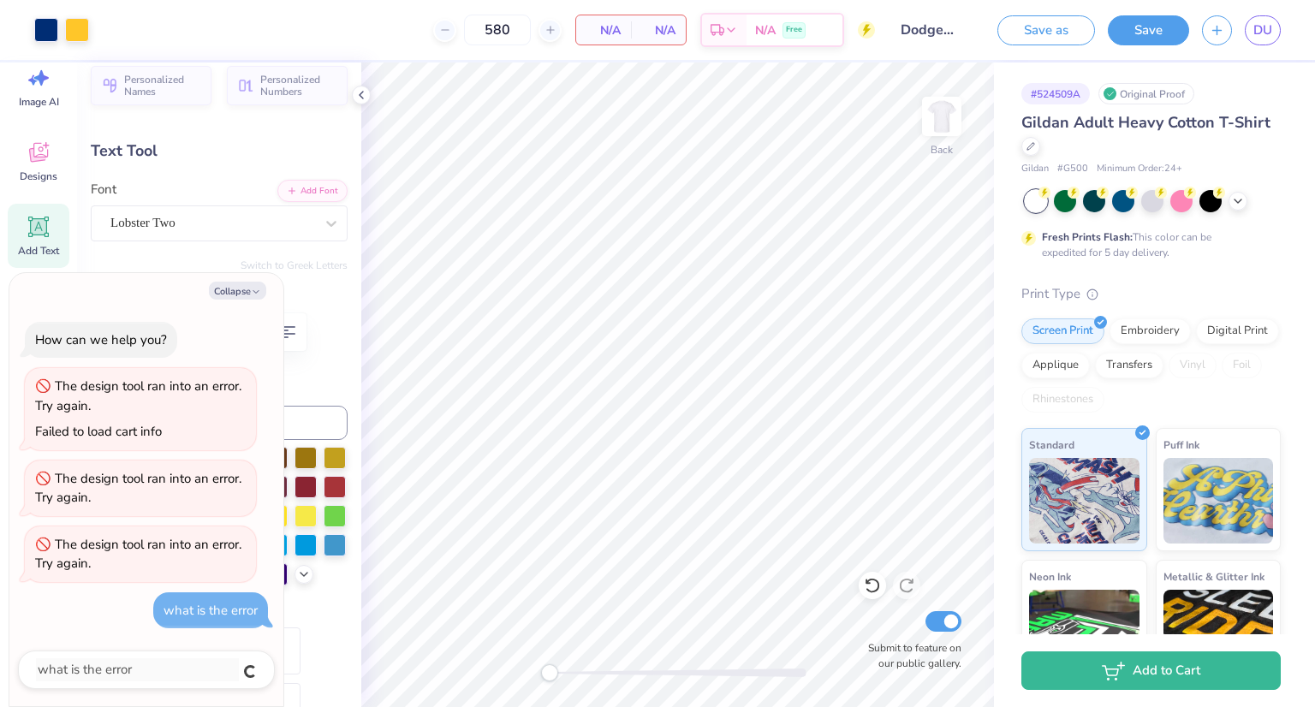
type textarea "x"
click at [231, 289] on button "Collapse" at bounding box center [237, 291] width 57 height 18
type textarea "x"
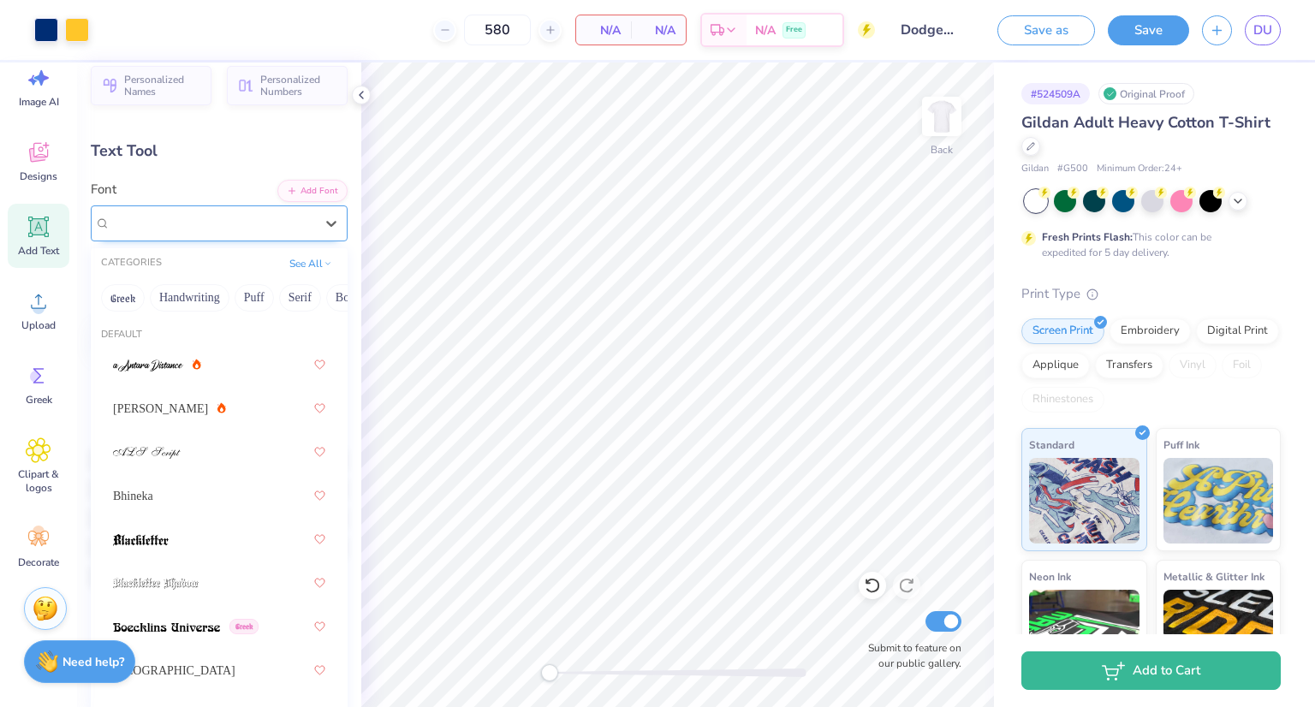
click at [206, 223] on div "Lobster Two" at bounding box center [212, 223] width 207 height 27
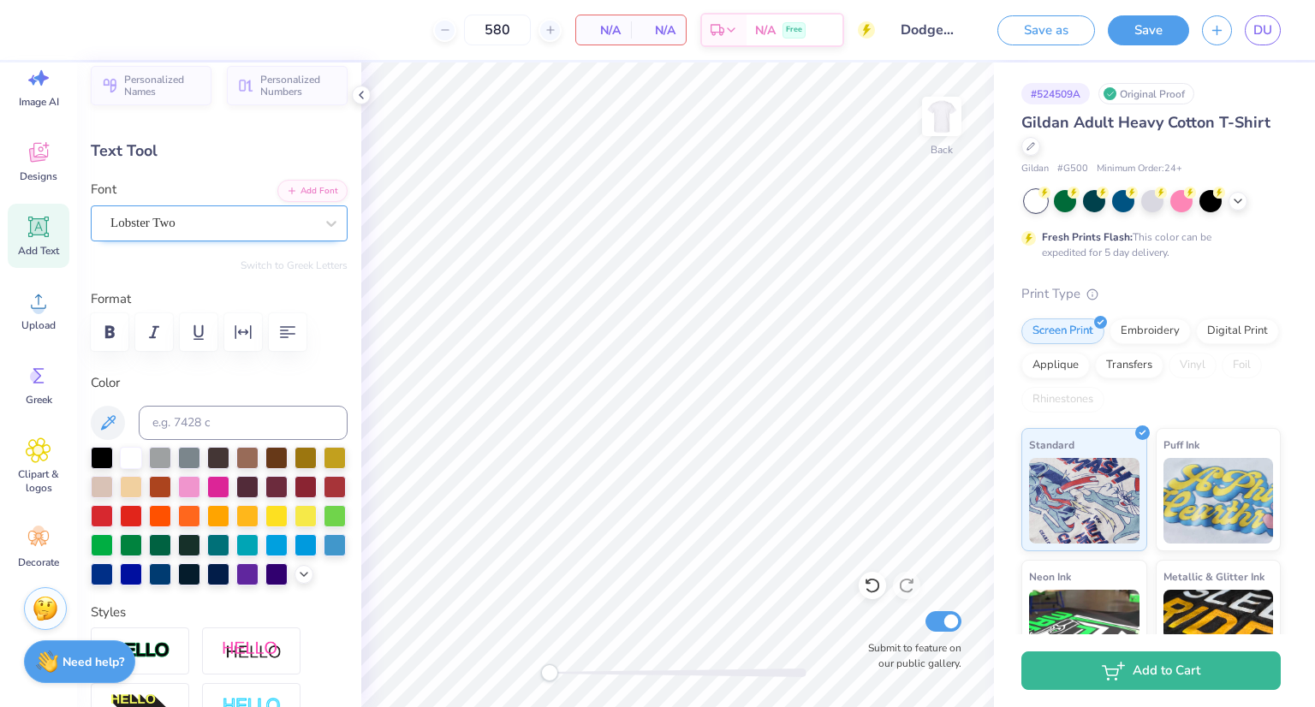
click at [267, 223] on div "Lobster Two" at bounding box center [212, 223] width 207 height 27
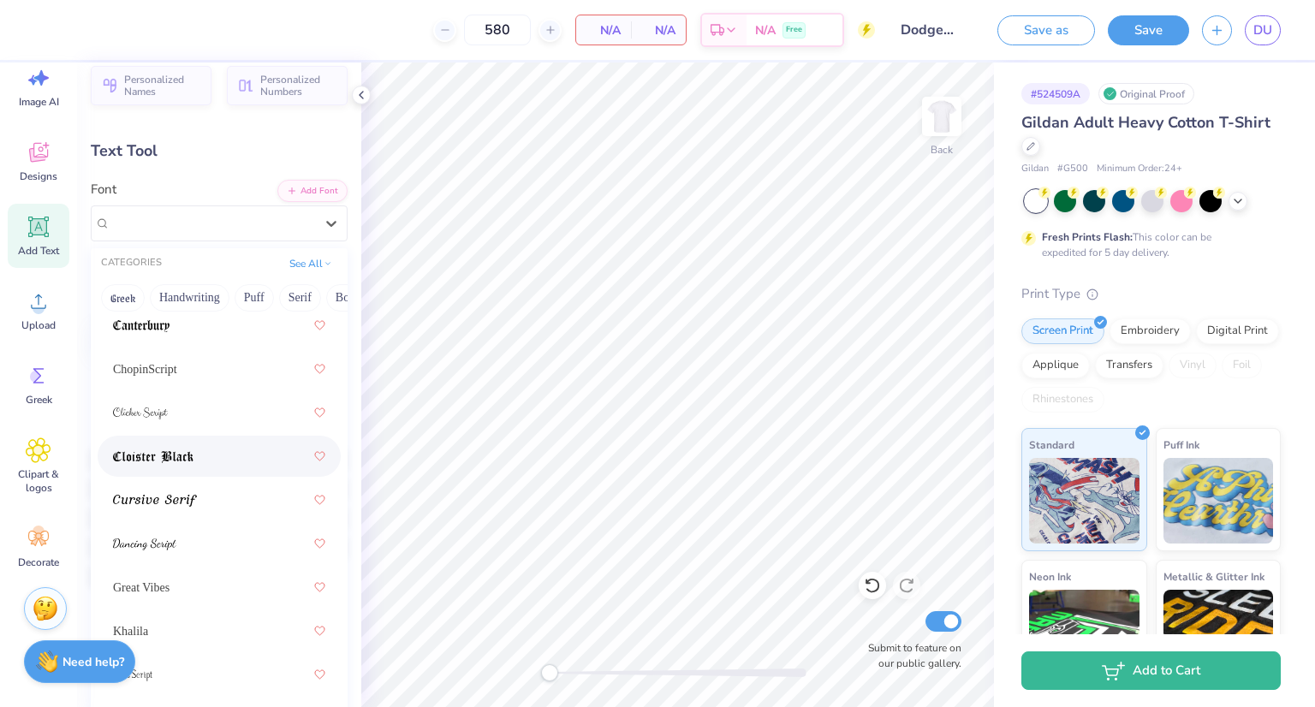
scroll to position [502, 0]
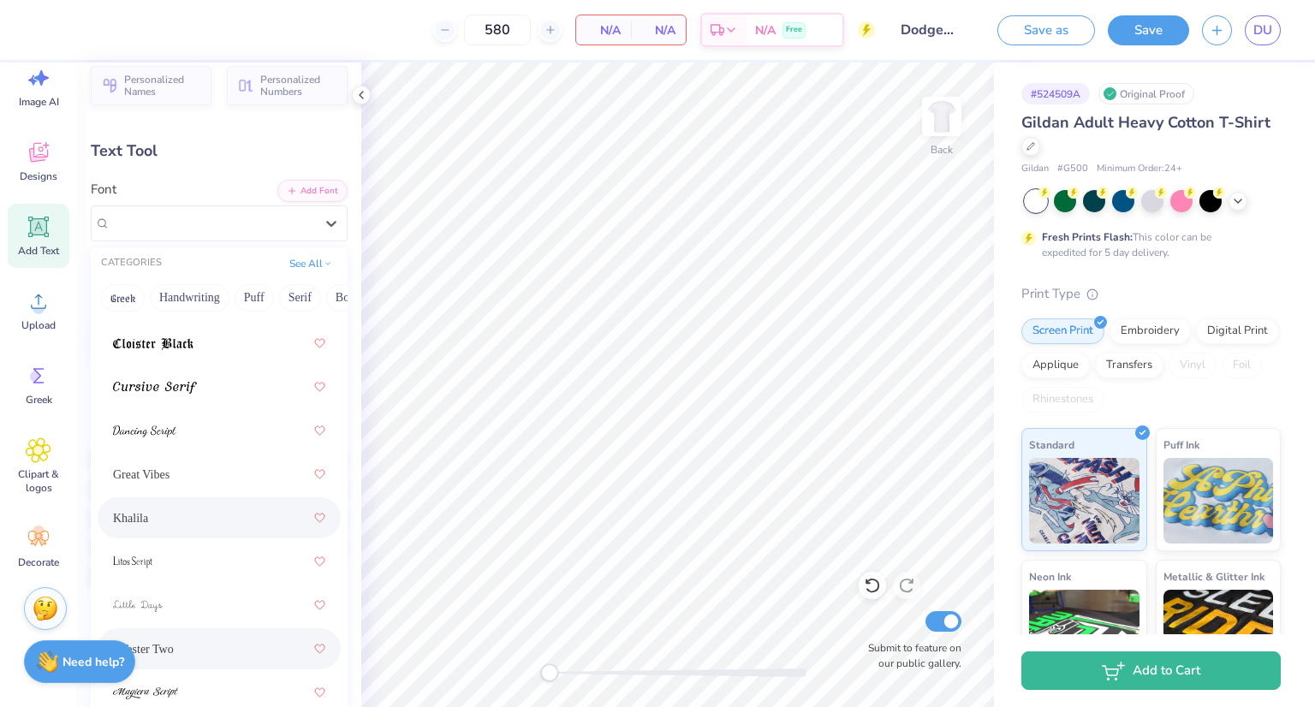
click at [153, 520] on div "Khalila" at bounding box center [219, 518] width 212 height 31
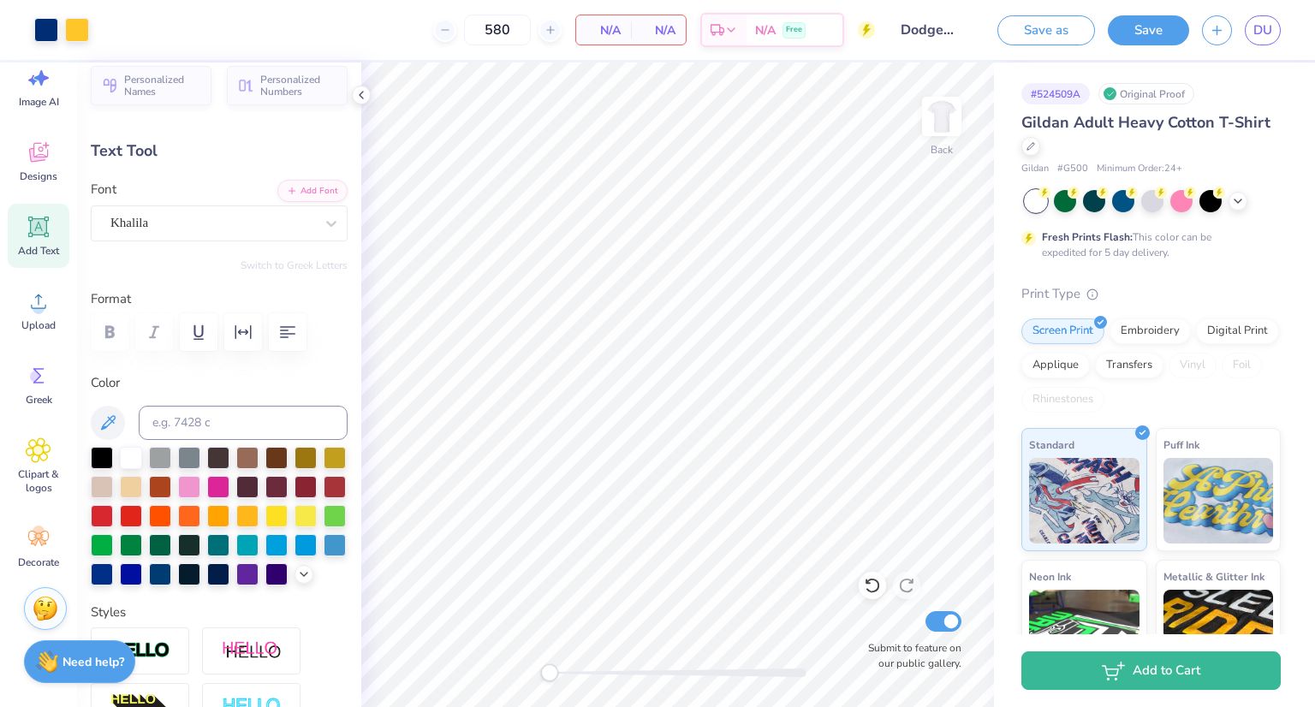
type input "0.0"
type input "11.67"
type input "4.63"
type input "7.35"
type input "-16.7"
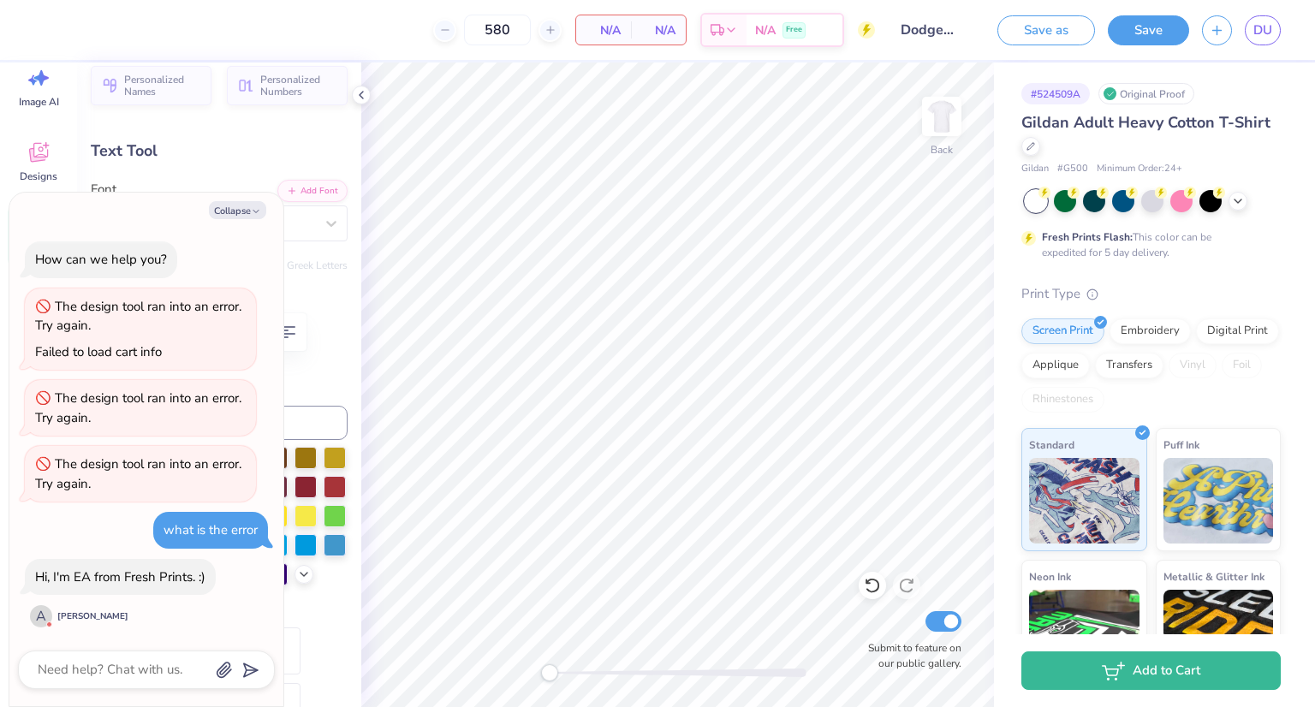
type textarea "x"
type input "10.15"
type input "4.03"
type input "7.56"
click at [1147, 23] on button "Save" at bounding box center [1148, 28] width 81 height 30
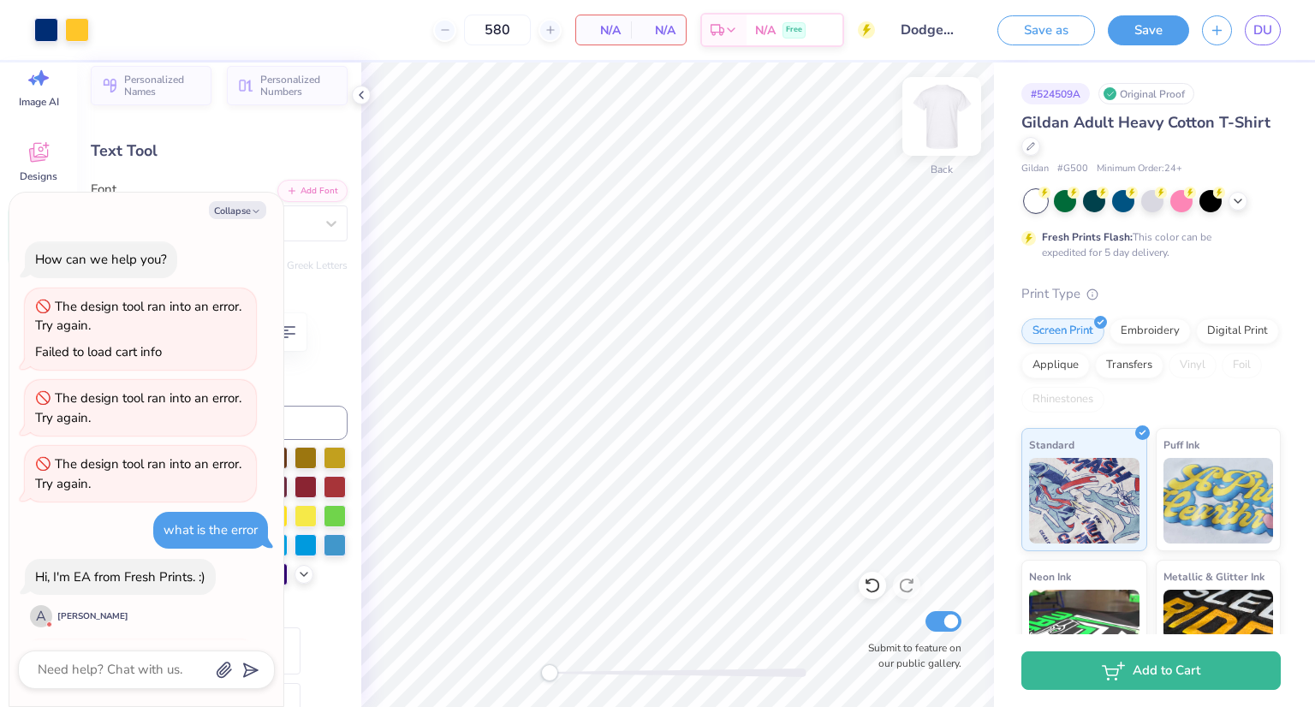
scroll to position [66, 0]
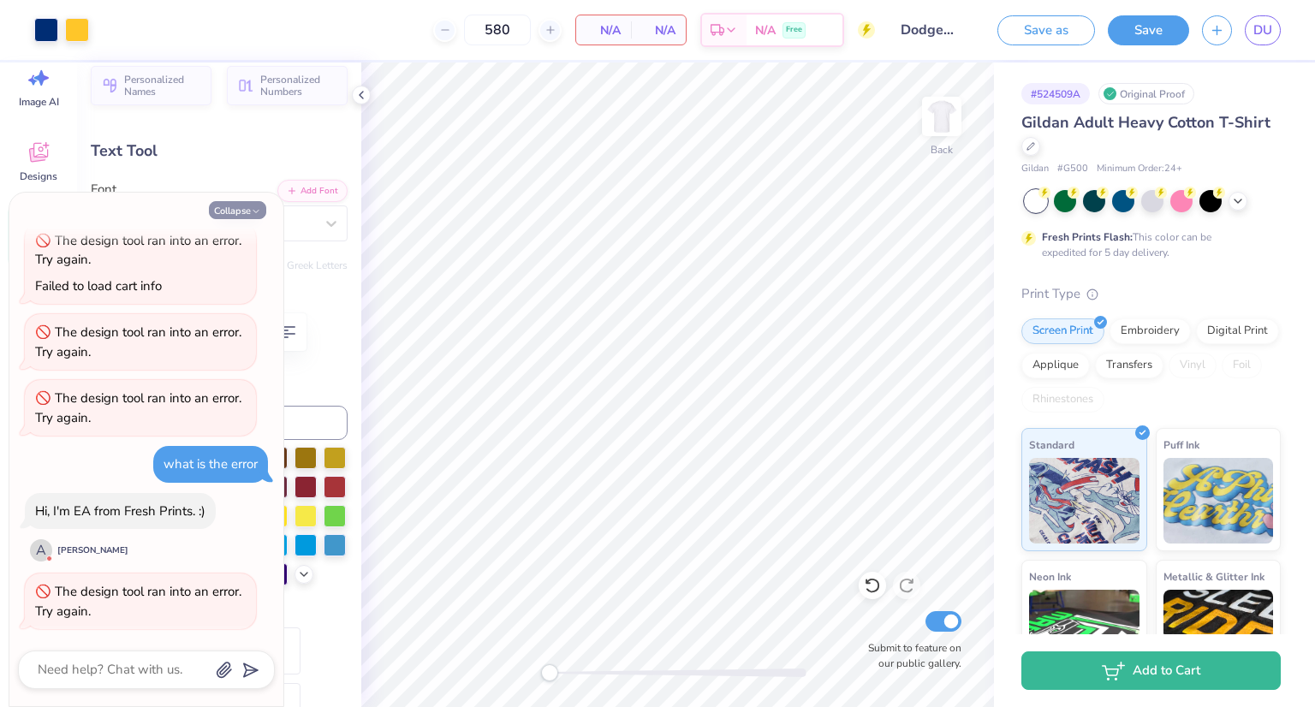
click at [259, 211] on icon "button" at bounding box center [256, 211] width 10 height 10
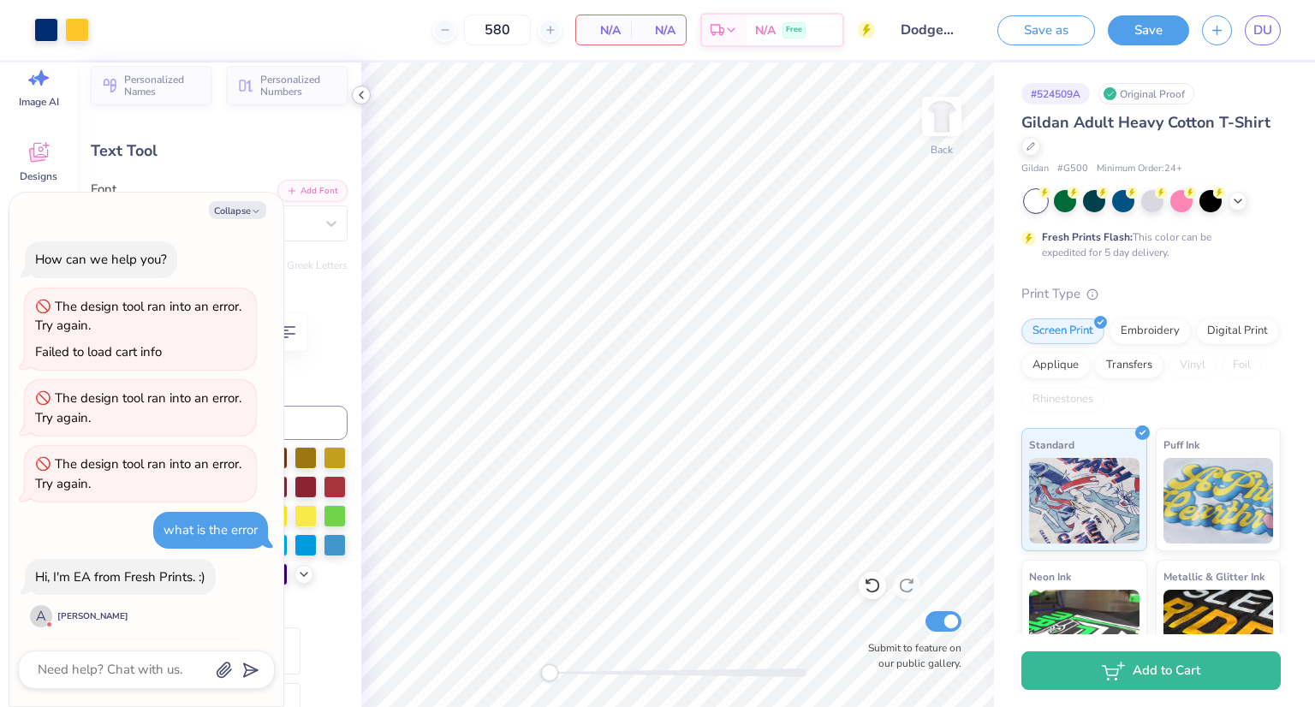
scroll to position [166, 0]
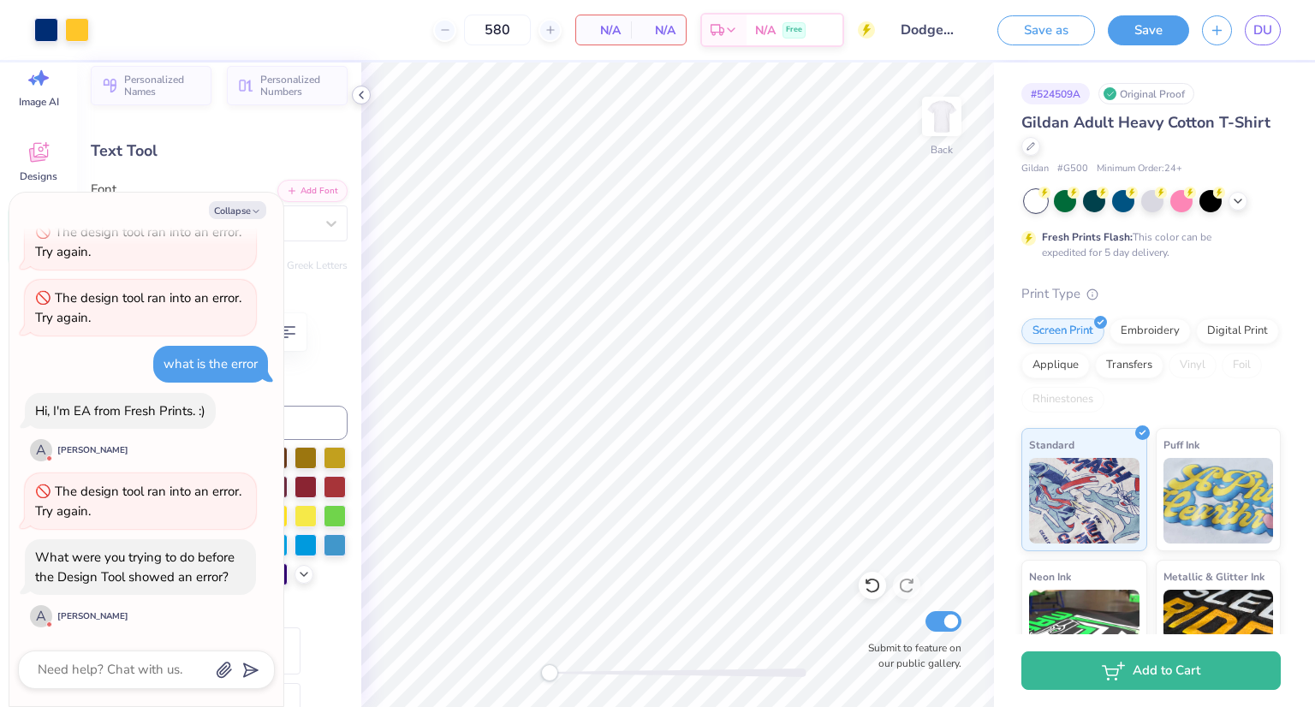
click at [367, 92] on icon at bounding box center [361, 95] width 14 height 14
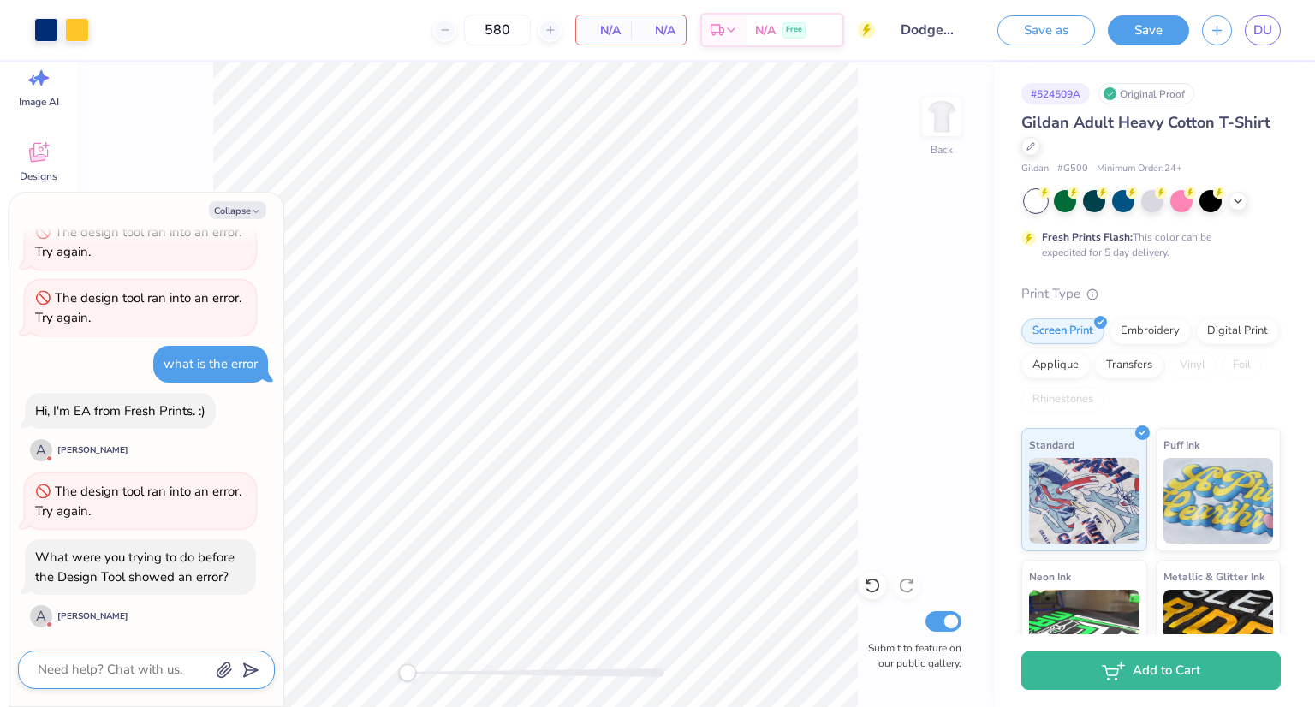
click at [116, 672] on textarea at bounding box center [123, 669] width 174 height 23
click at [248, 670] on line "submit" at bounding box center [252, 670] width 11 height 11
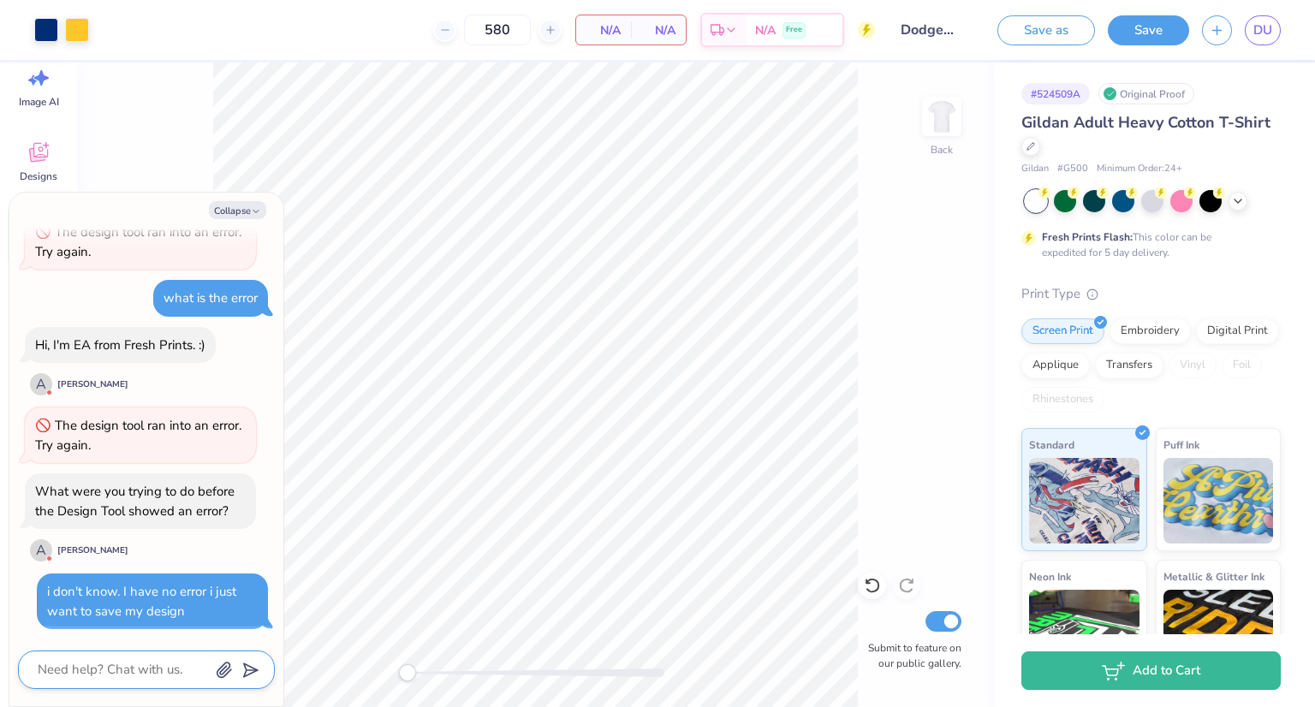
scroll to position [332, 0]
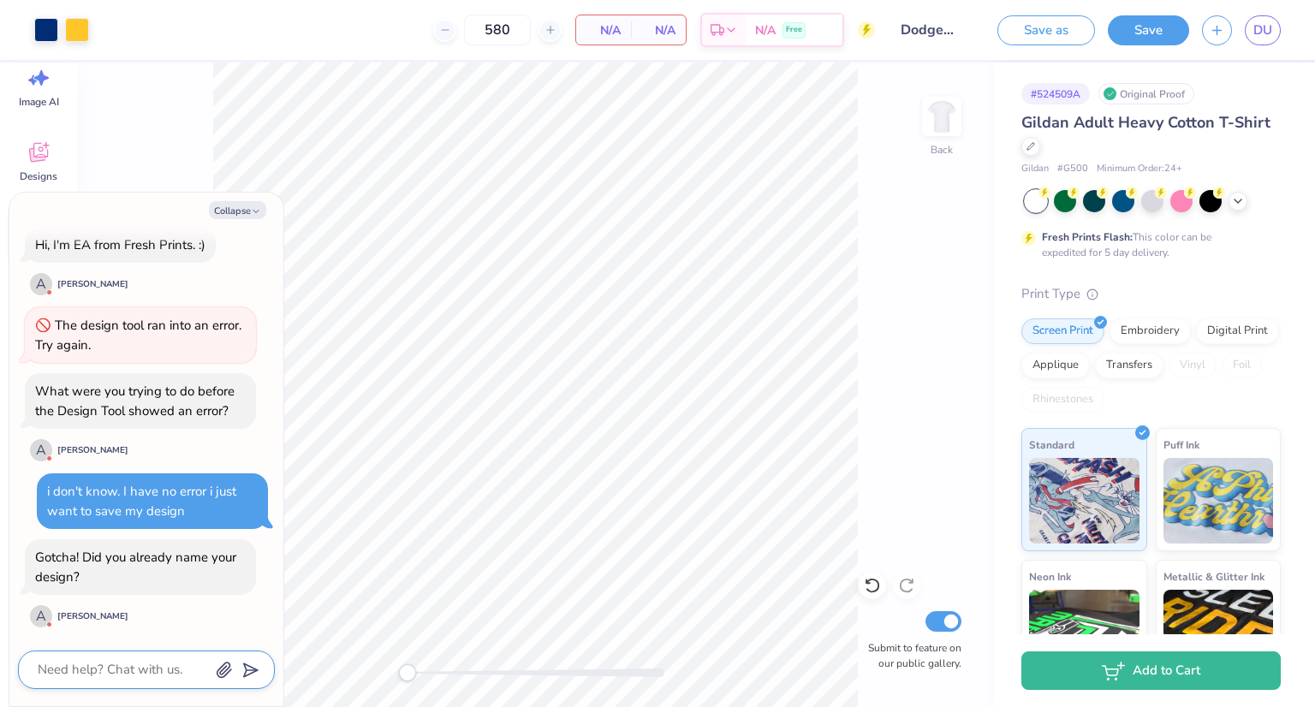
click at [918, 33] on input "Dodgeballll" at bounding box center [930, 30] width 84 height 34
click at [120, 656] on div at bounding box center [146, 670] width 257 height 39
click at [104, 672] on textarea at bounding box center [123, 669] width 174 height 23
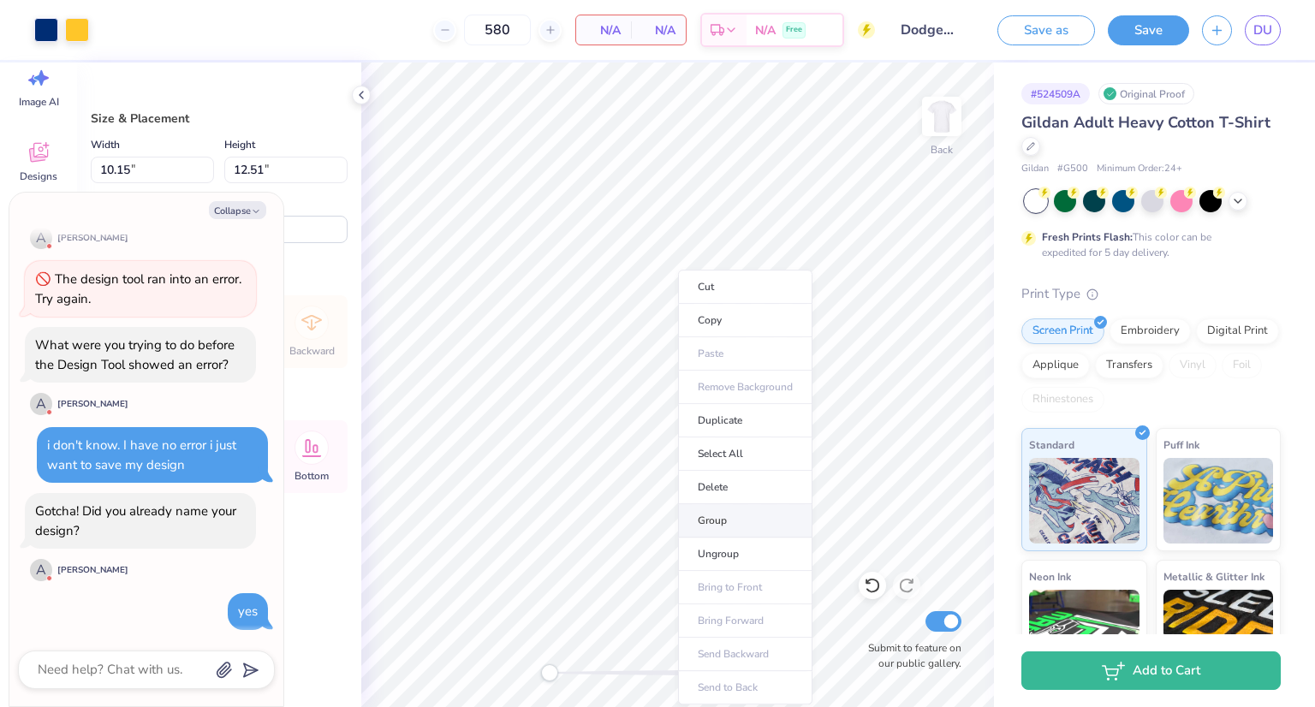
click at [743, 521] on li "Group" at bounding box center [745, 520] width 134 height 33
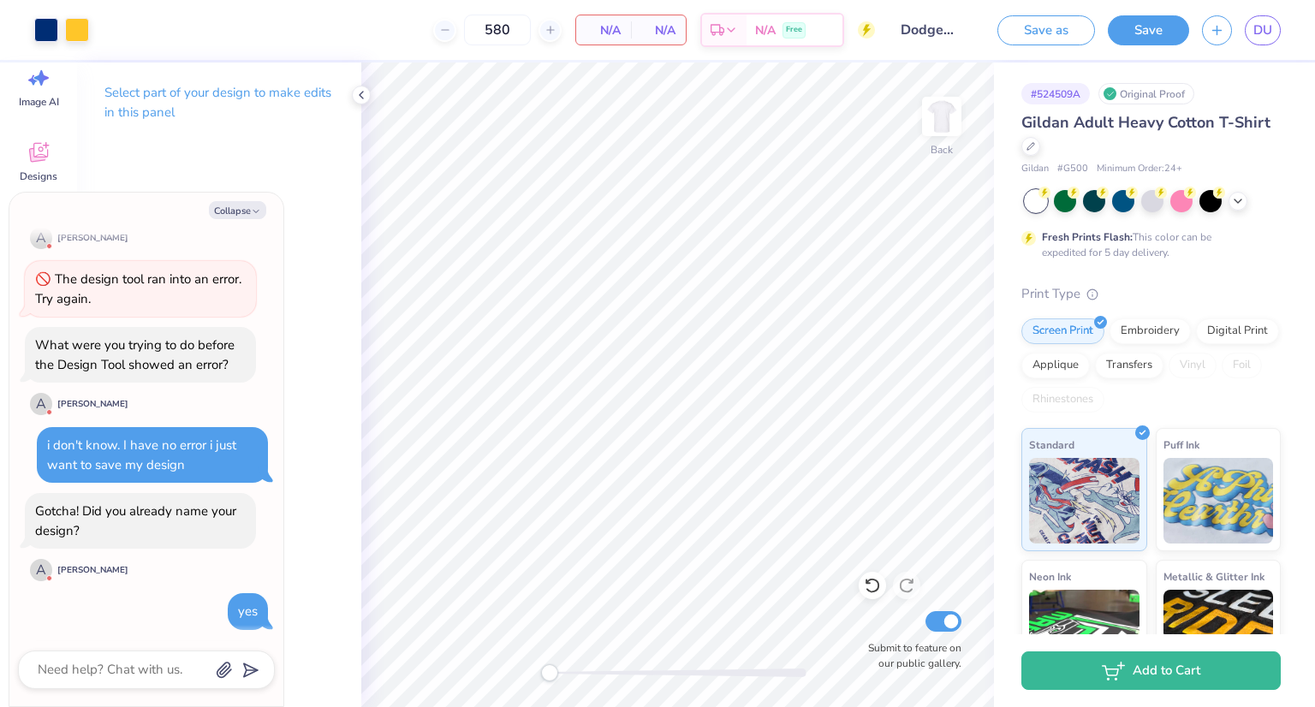
scroll to position [480, 0]
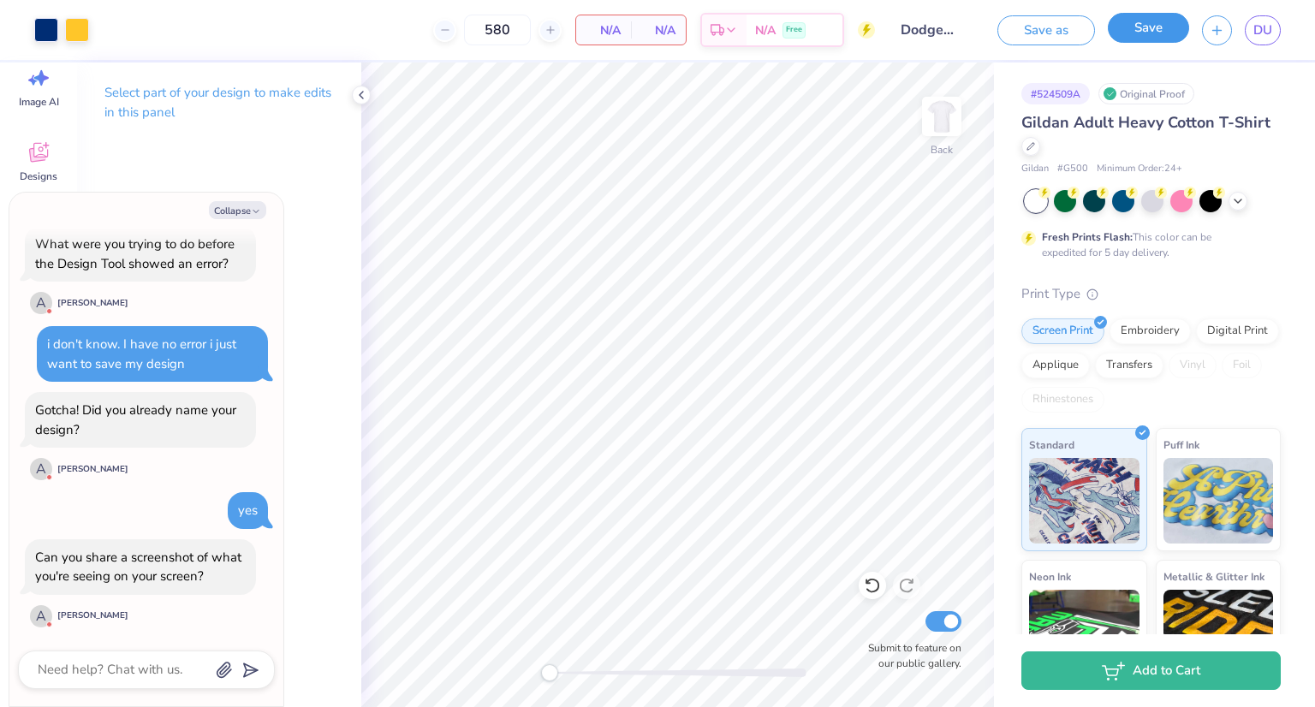
click at [1163, 34] on button "Save" at bounding box center [1148, 28] width 81 height 30
click at [1149, 27] on div "Save" at bounding box center [1148, 30] width 81 height 30
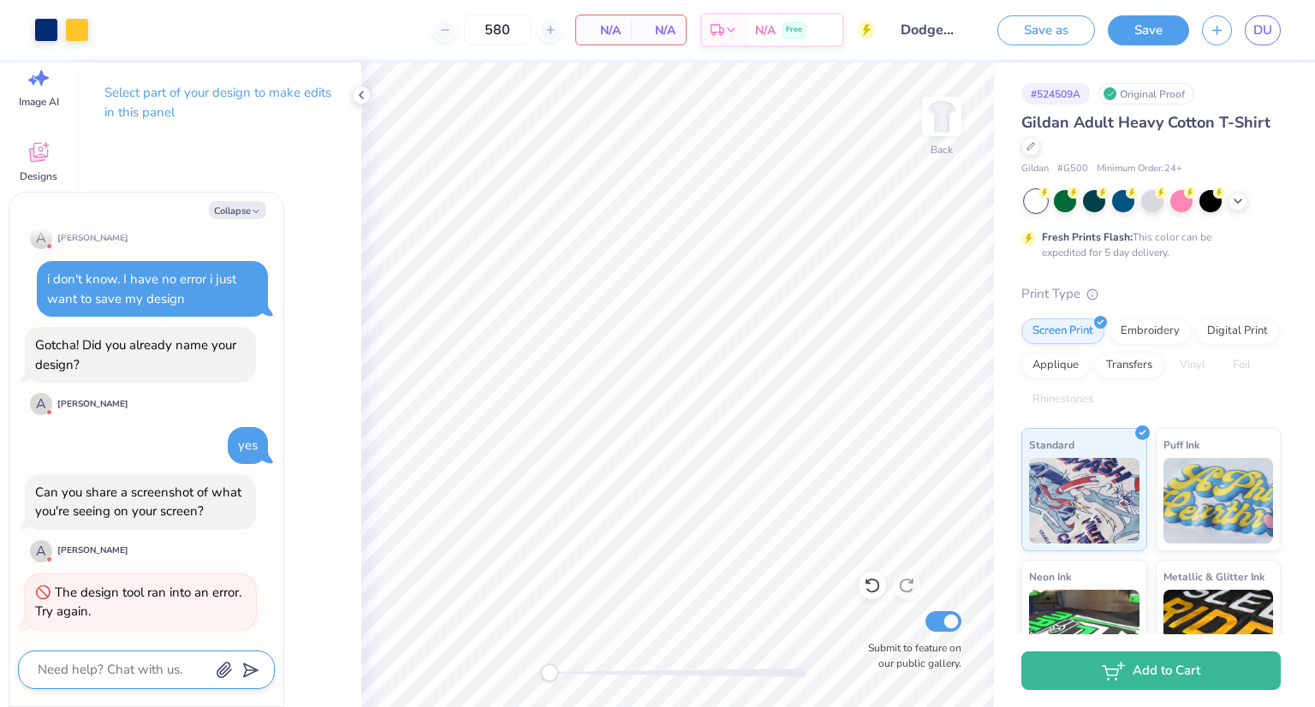
click at [94, 676] on textarea at bounding box center [123, 669] width 174 height 23
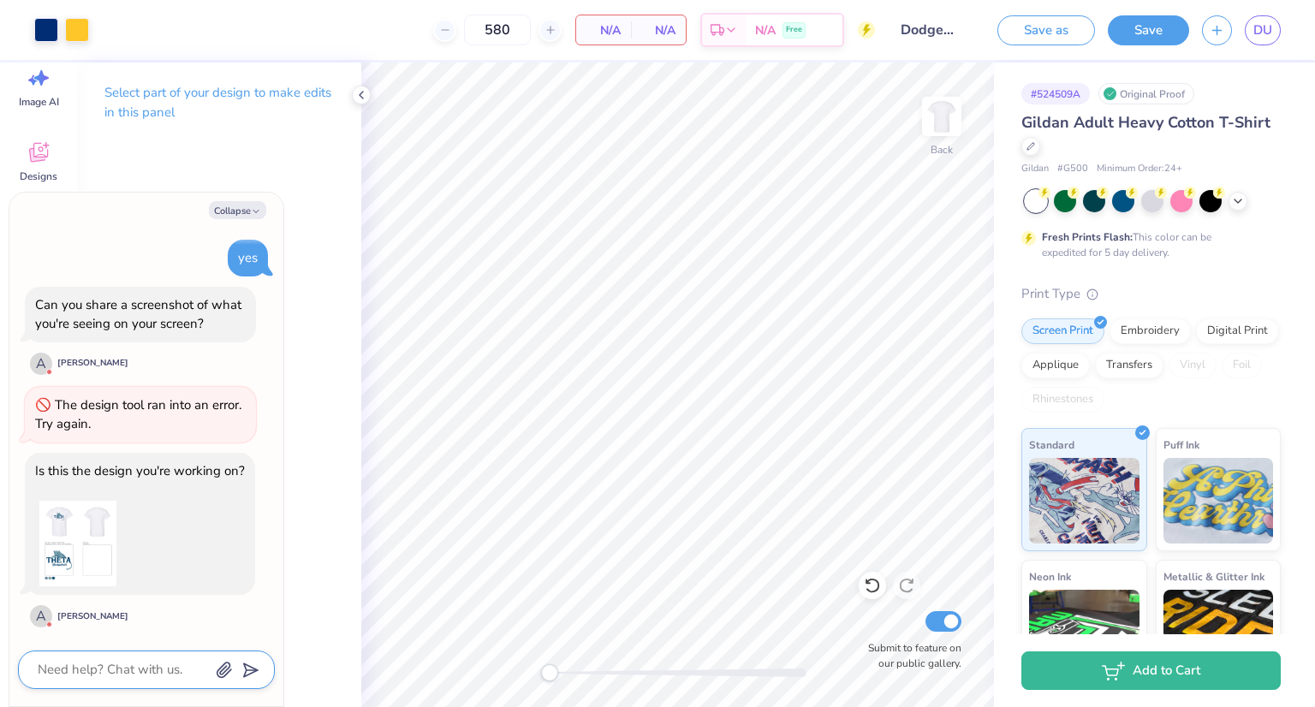
paste textarea "n"
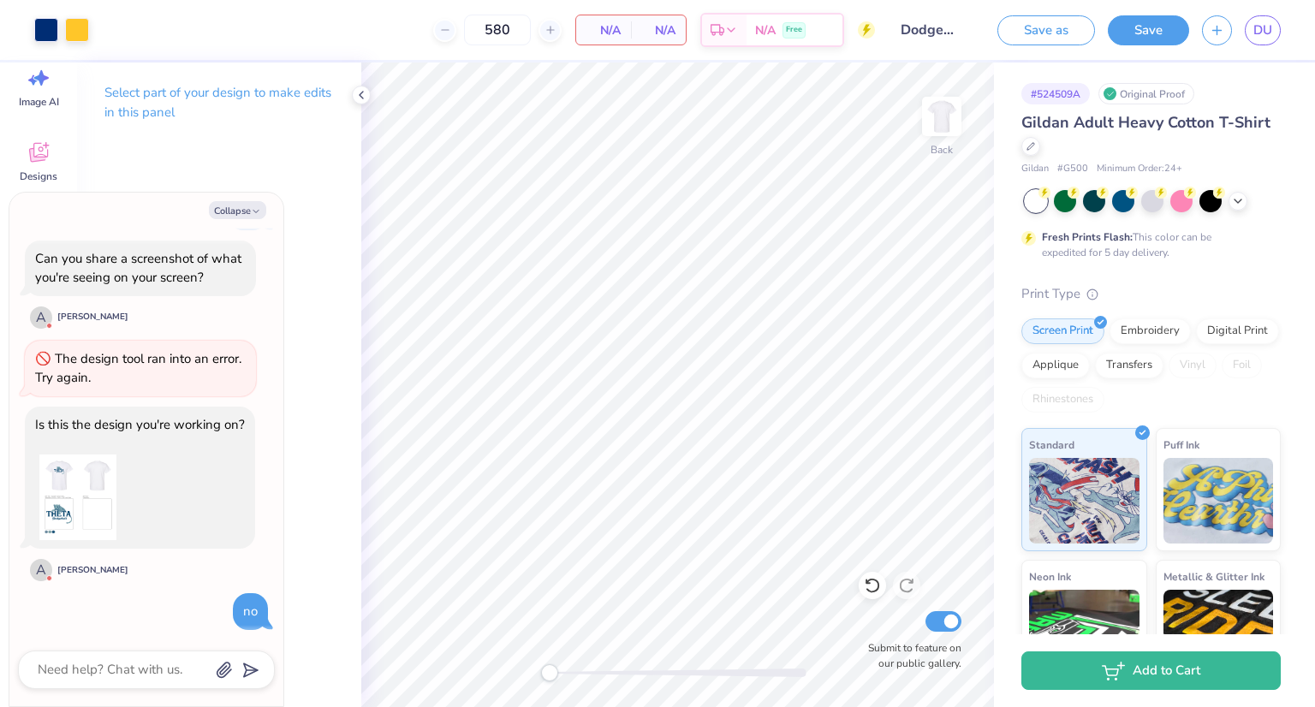
click at [216, 669] on icon "button" at bounding box center [224, 670] width 17 height 17
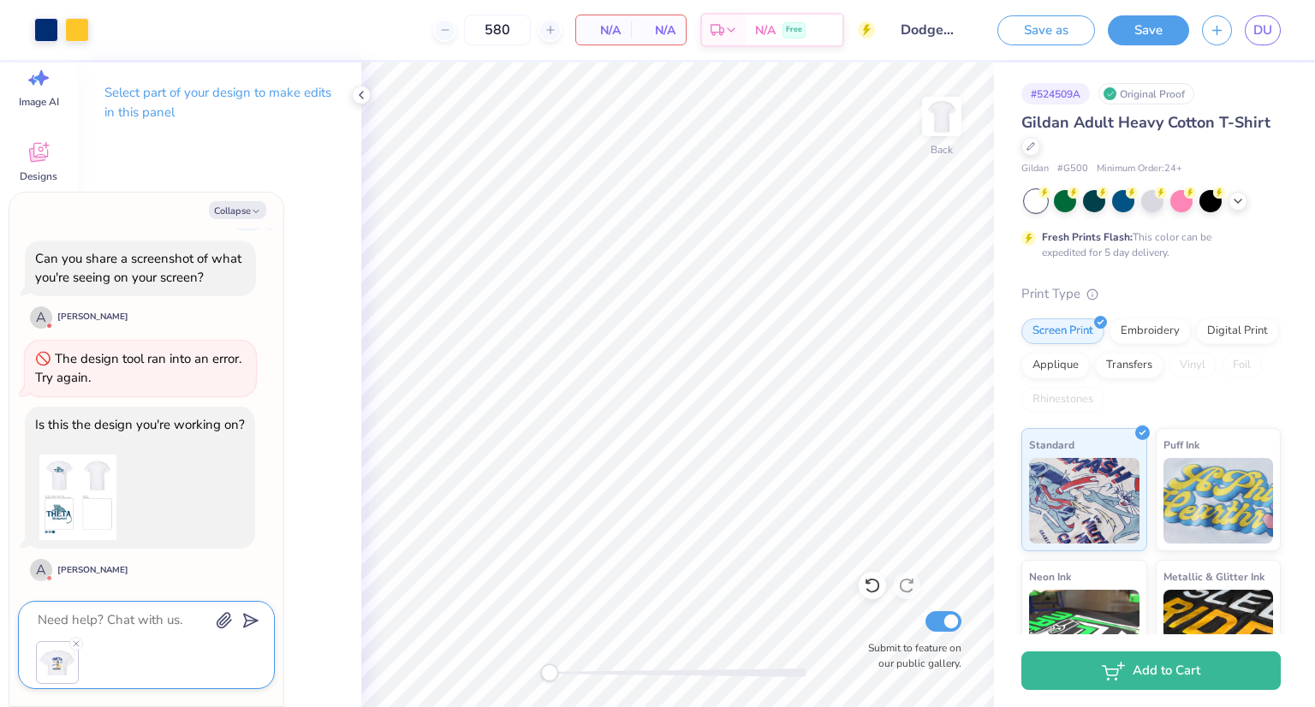
click at [132, 611] on textarea at bounding box center [123, 620] width 174 height 23
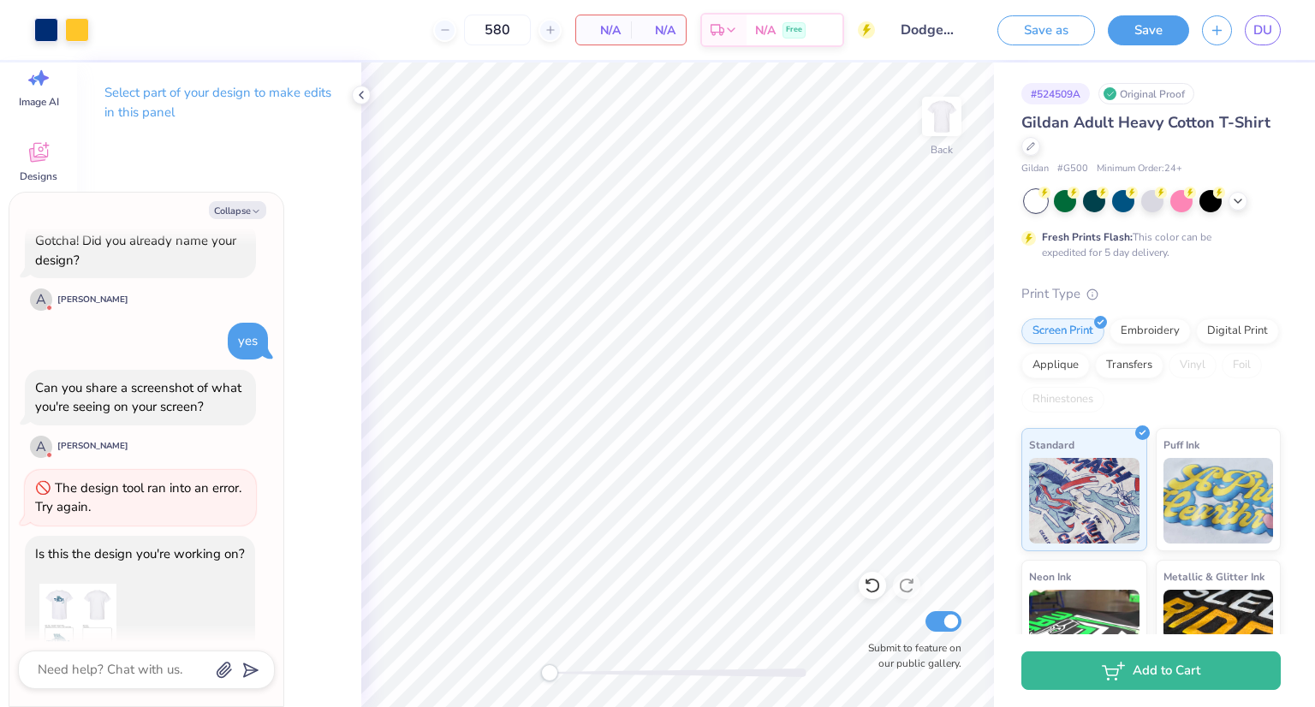
scroll to position [647, 0]
click at [218, 669] on icon "button" at bounding box center [224, 670] width 17 height 17
click at [244, 623] on icon "submit" at bounding box center [247, 621] width 24 height 24
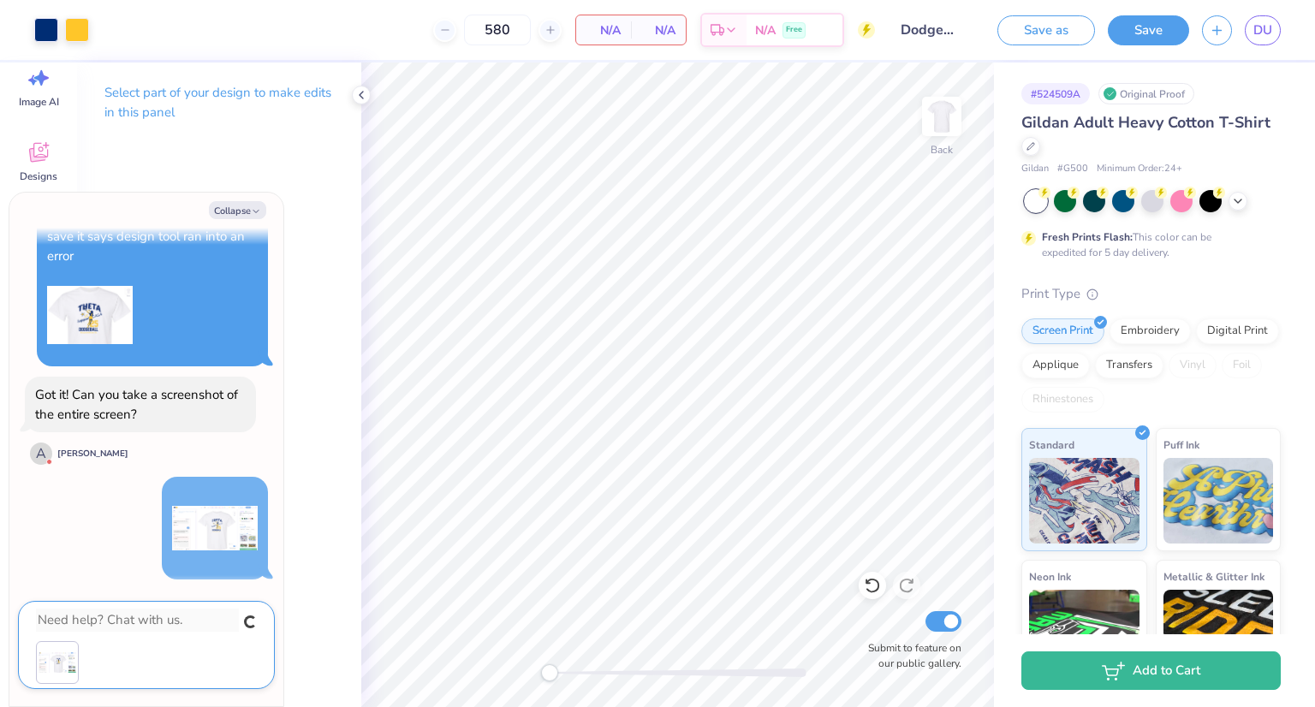
scroll to position [1170, 0]
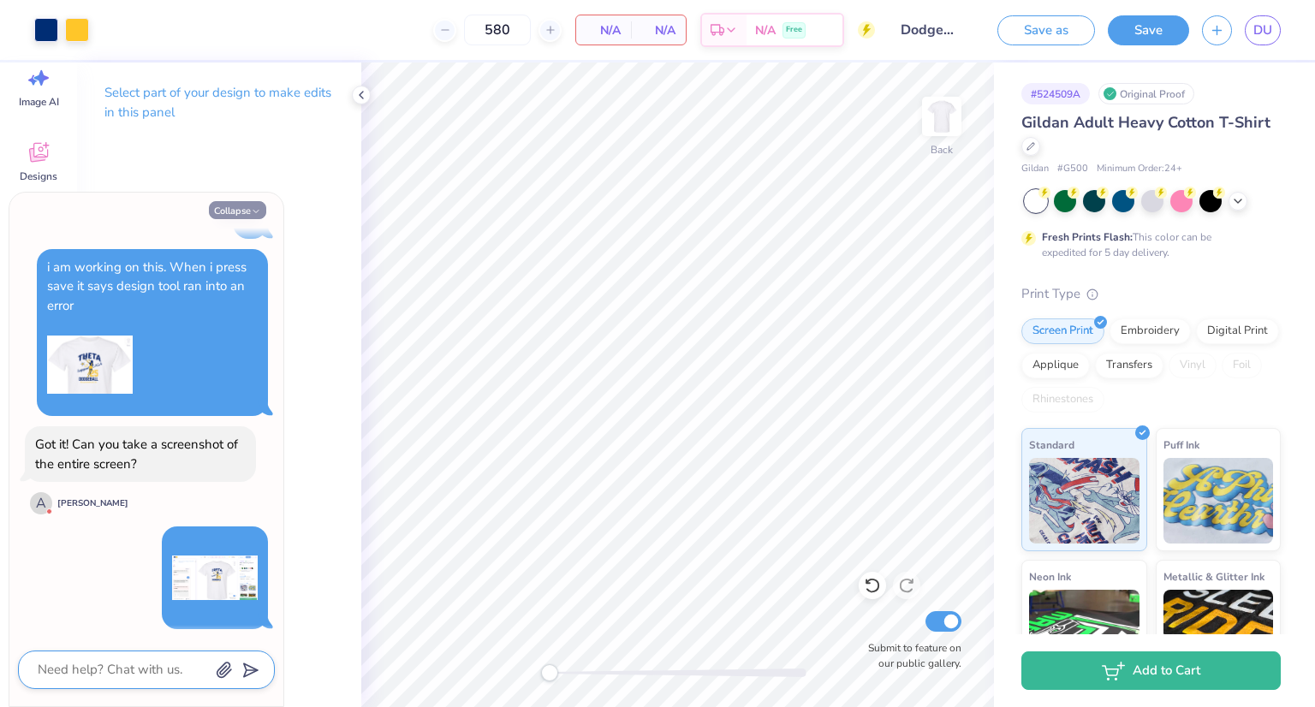
click at [242, 210] on button "Collapse" at bounding box center [237, 210] width 57 height 18
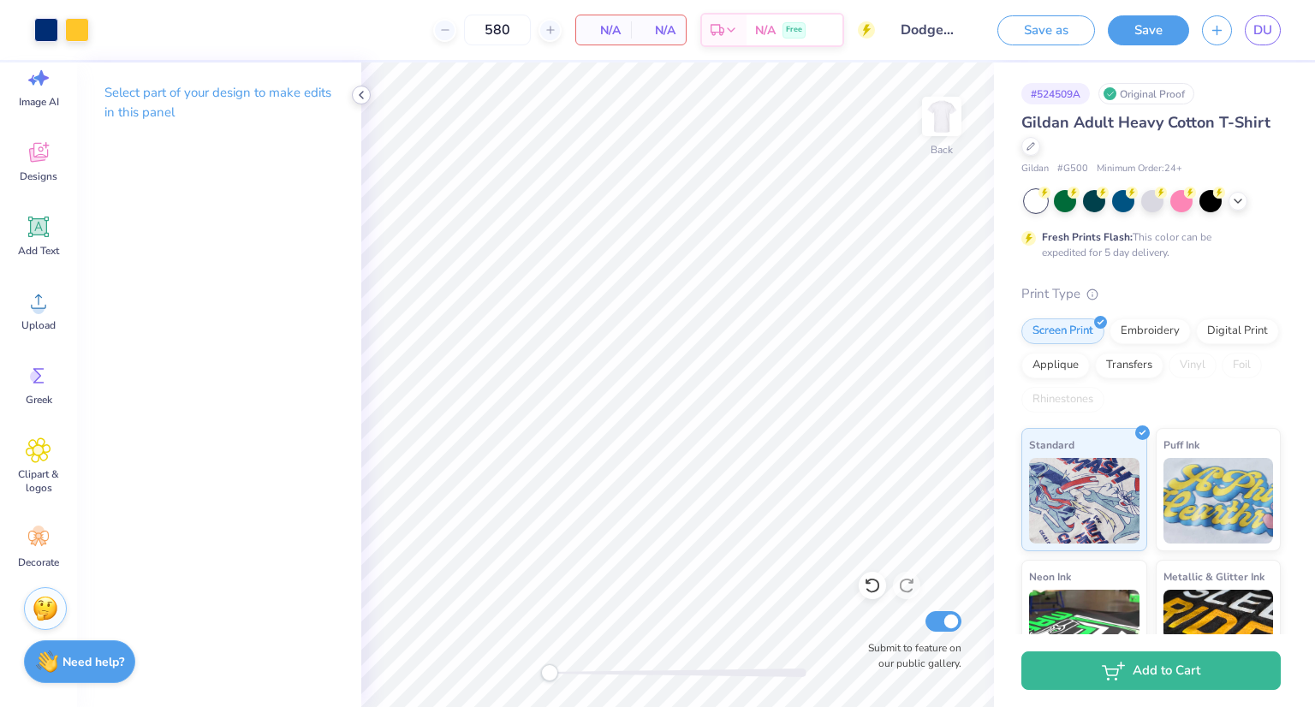
click at [366, 95] on icon at bounding box center [361, 95] width 14 height 14
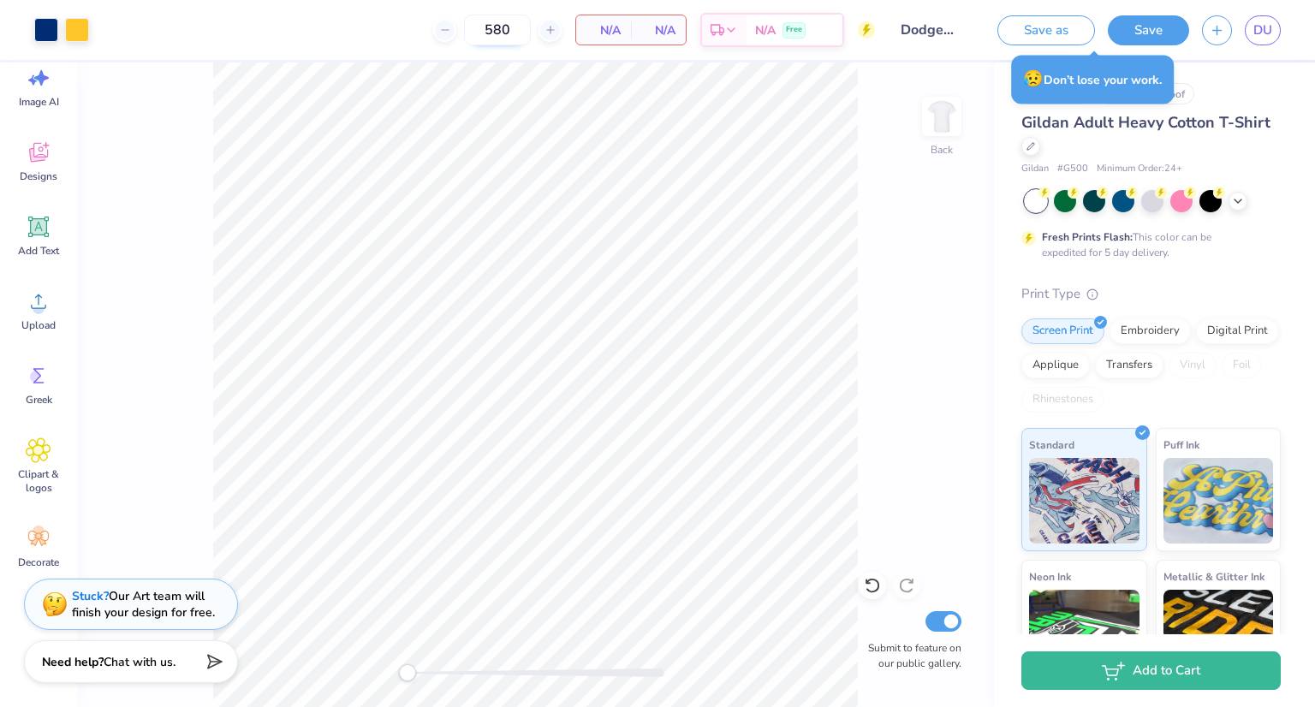
drag, startPoint x: 510, startPoint y: 28, endPoint x: 479, endPoint y: 27, distance: 31.7
click at [479, 27] on input "580" at bounding box center [497, 30] width 67 height 31
click at [955, 623] on input "Submit to feature on our public gallery." at bounding box center [944, 621] width 36 height 21
click at [28, 159] on icon at bounding box center [39, 153] width 26 height 26
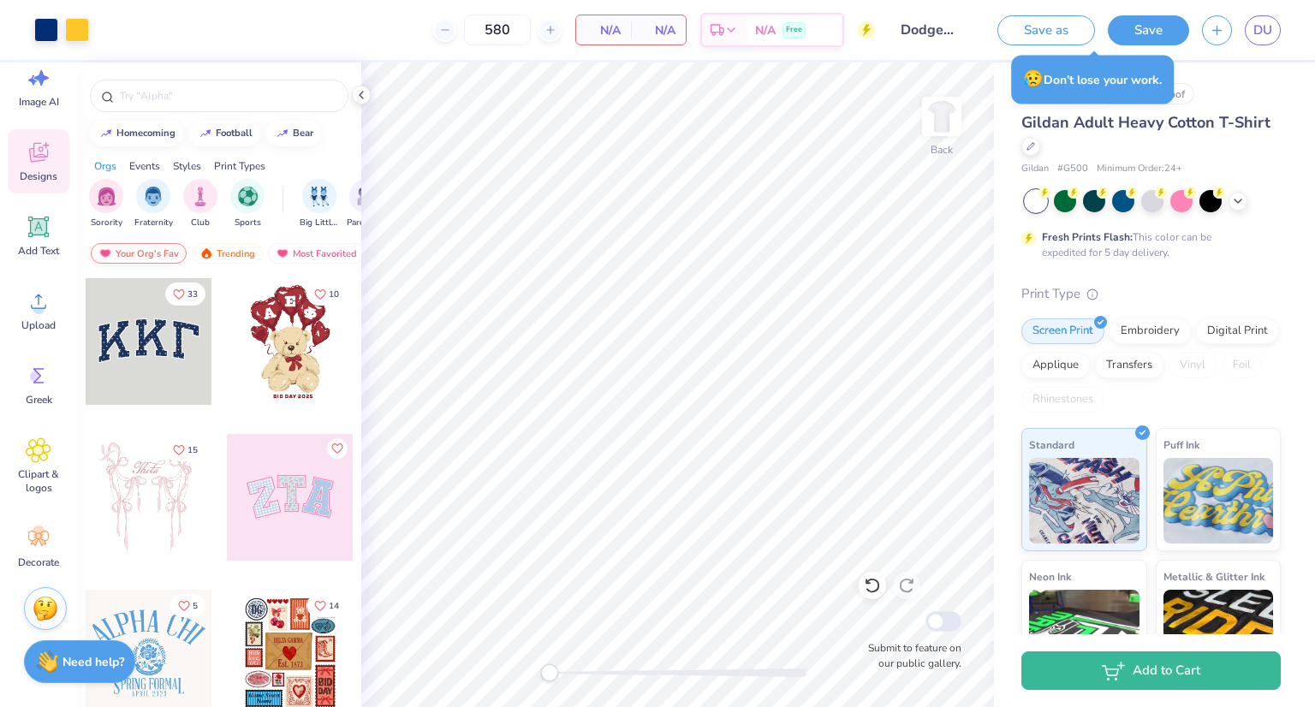
click at [152, 248] on div "Your Org's Fav" at bounding box center [139, 253] width 96 height 21
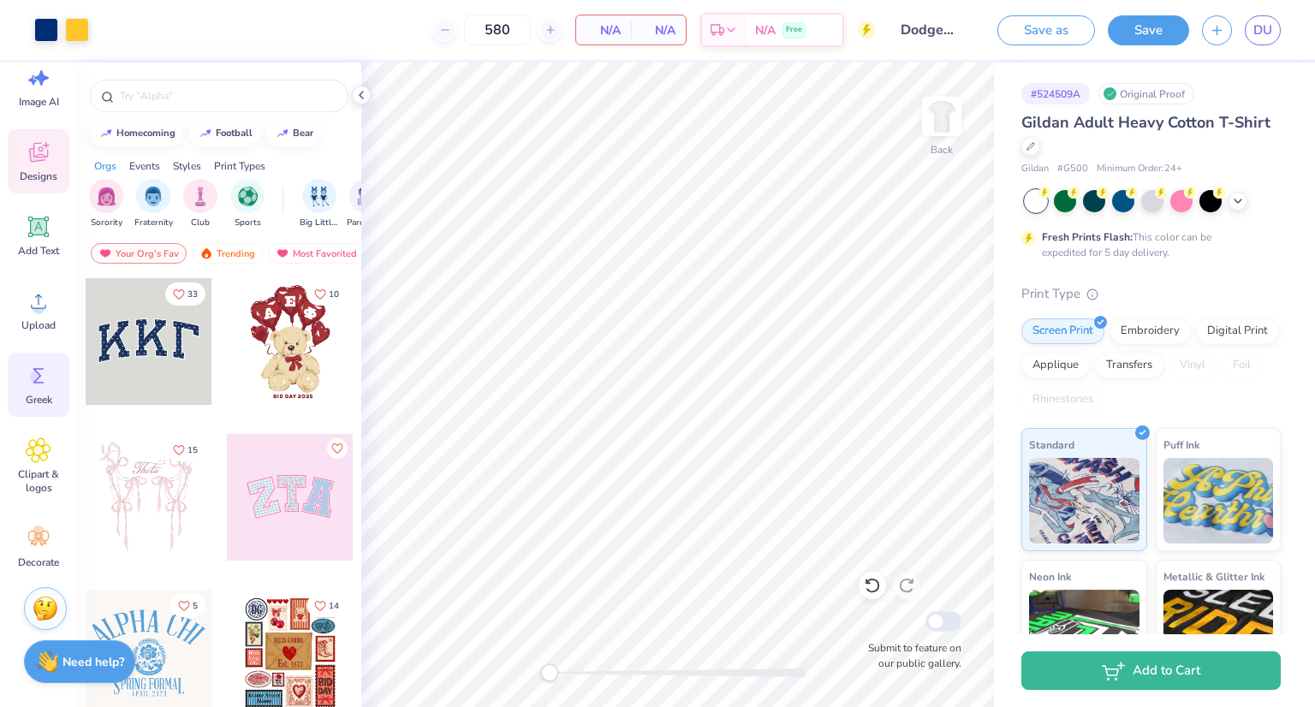
click at [39, 396] on span "Greek" at bounding box center [39, 400] width 27 height 14
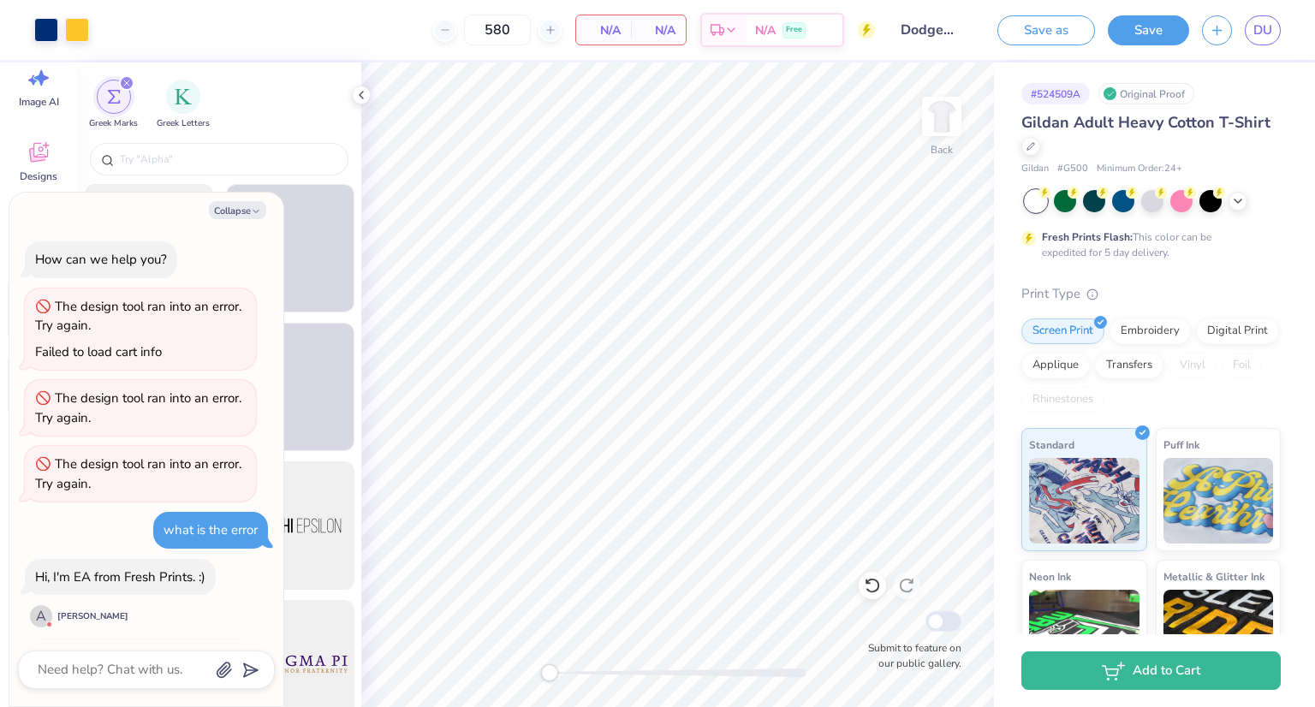
scroll to position [1289, 0]
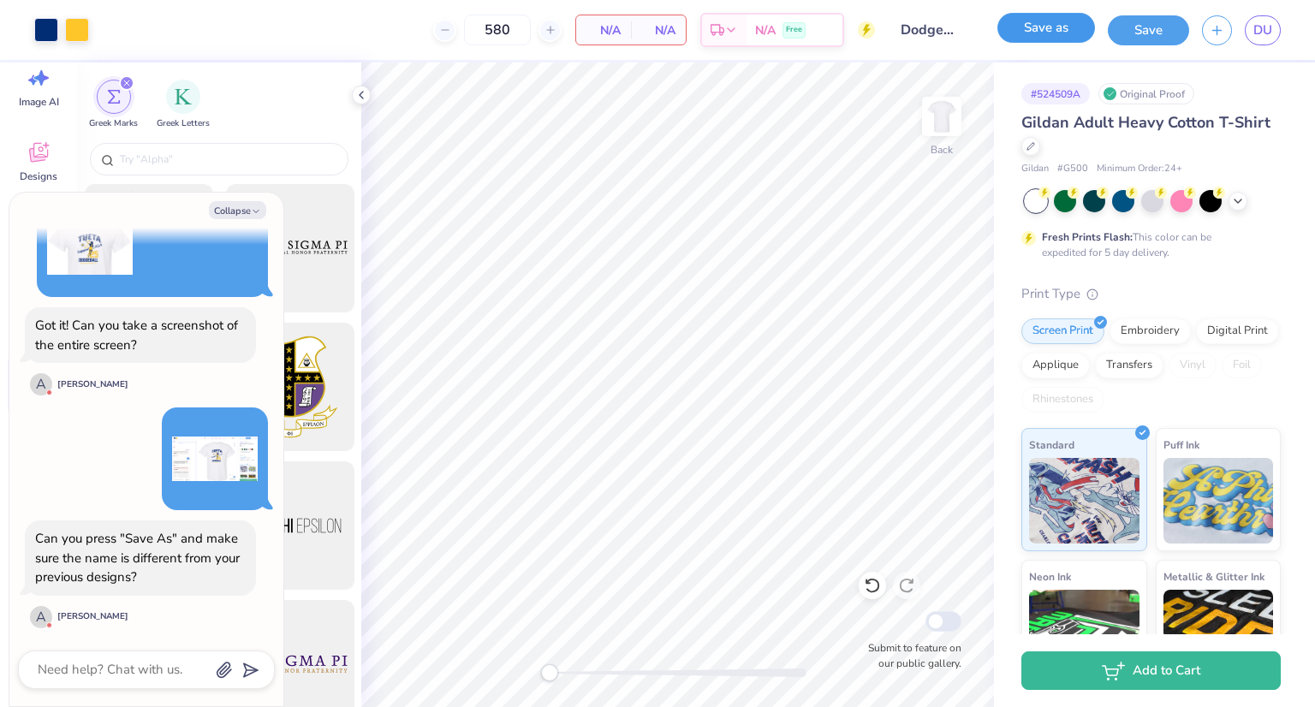
click at [1057, 30] on button "Save as" at bounding box center [1047, 28] width 98 height 30
click at [1048, 27] on div "Save as" at bounding box center [1047, 30] width 98 height 30
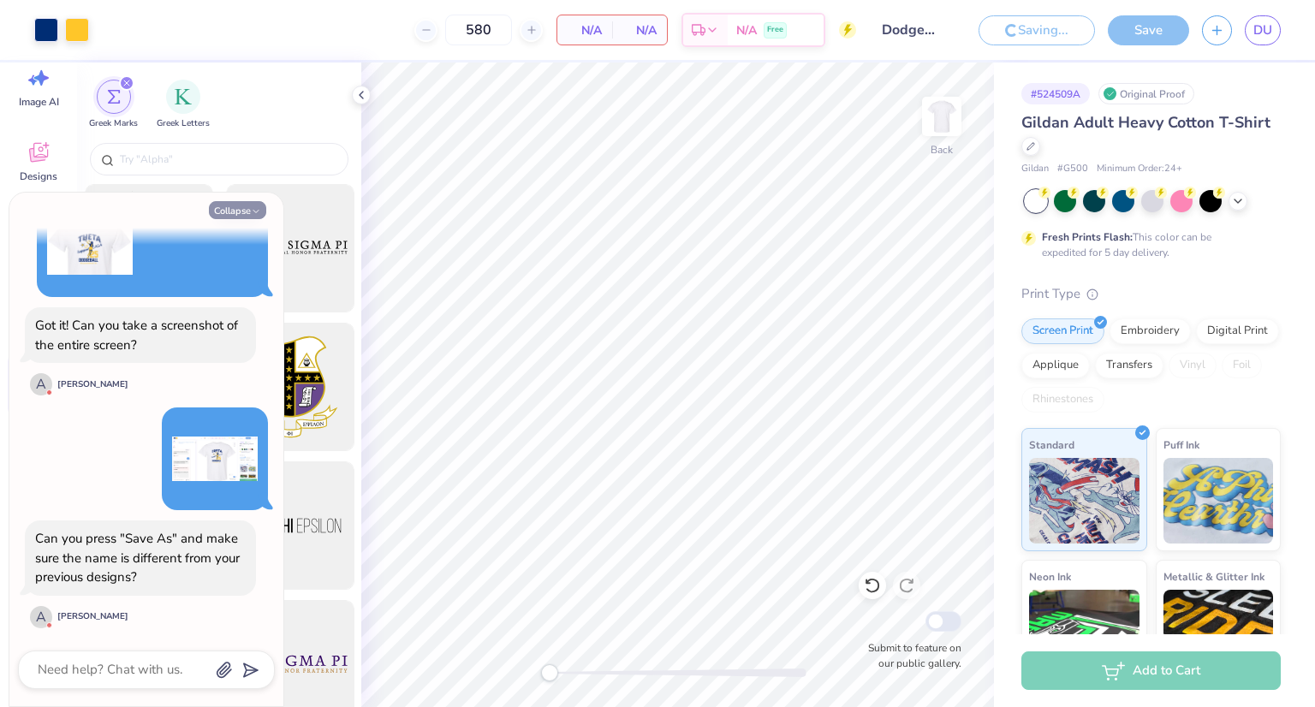
click at [251, 212] on icon "button" at bounding box center [256, 211] width 10 height 10
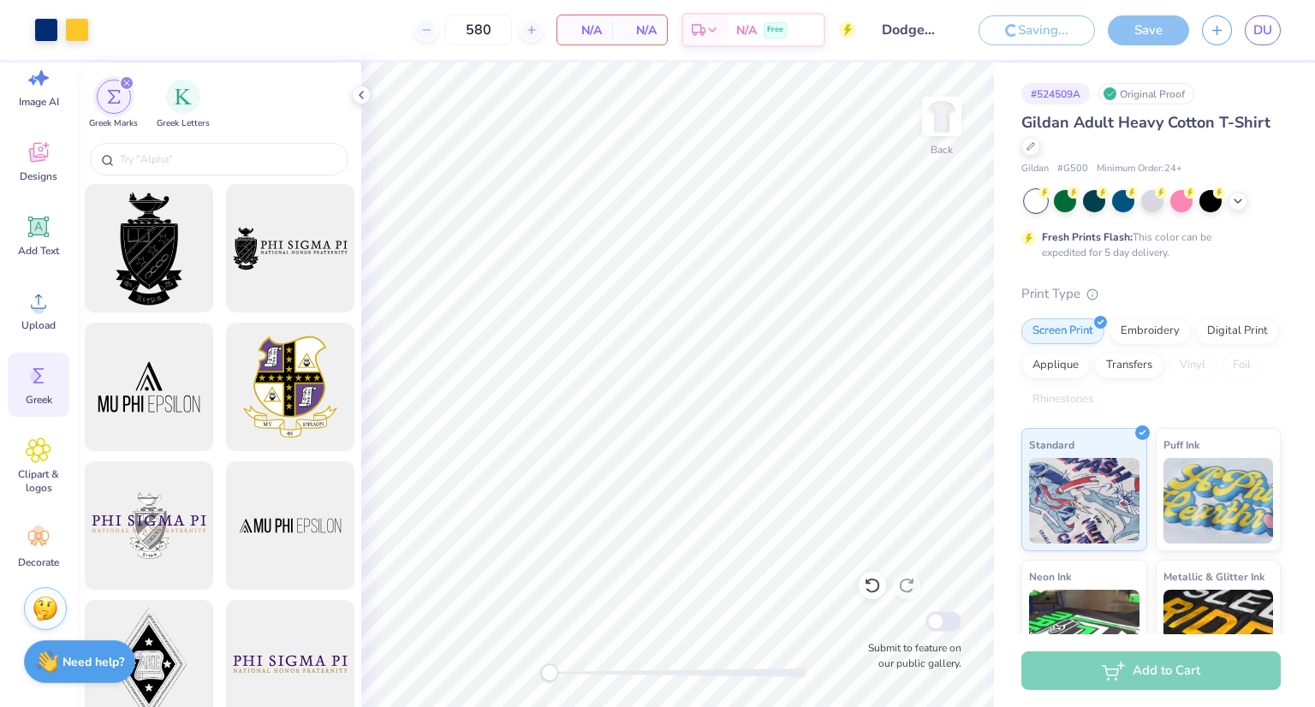
click at [233, 213] on button "Collapse" at bounding box center [237, 210] width 57 height 18
click at [925, 33] on input "Dodgeballll" at bounding box center [911, 30] width 84 height 34
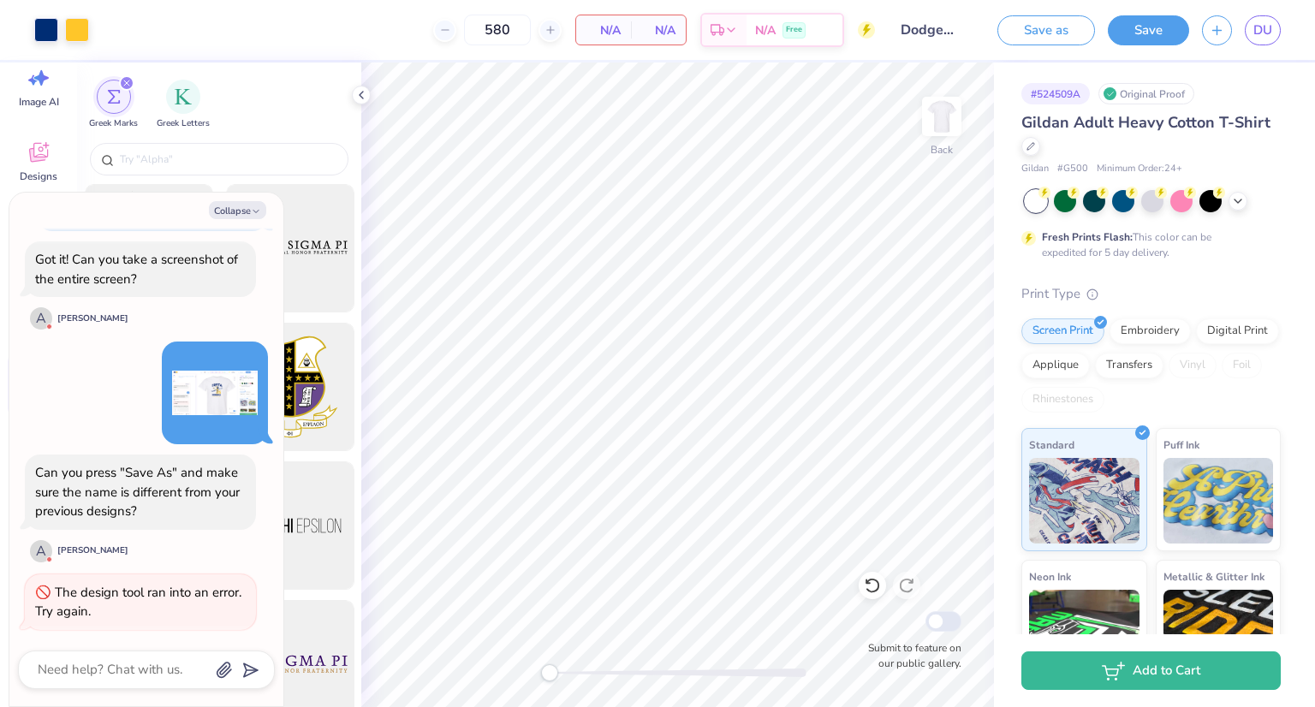
scroll to position [0, 17]
drag, startPoint x: 885, startPoint y: 28, endPoint x: 983, endPoint y: 37, distance: 98.0
click at [983, 37] on div "Art colors 580 N/A Per Item N/A Total Est. Delivery N/A Free Design Title Dodge…" at bounding box center [657, 30] width 1315 height 60
click at [914, 39] on input "Dodgeballll" at bounding box center [930, 30] width 84 height 34
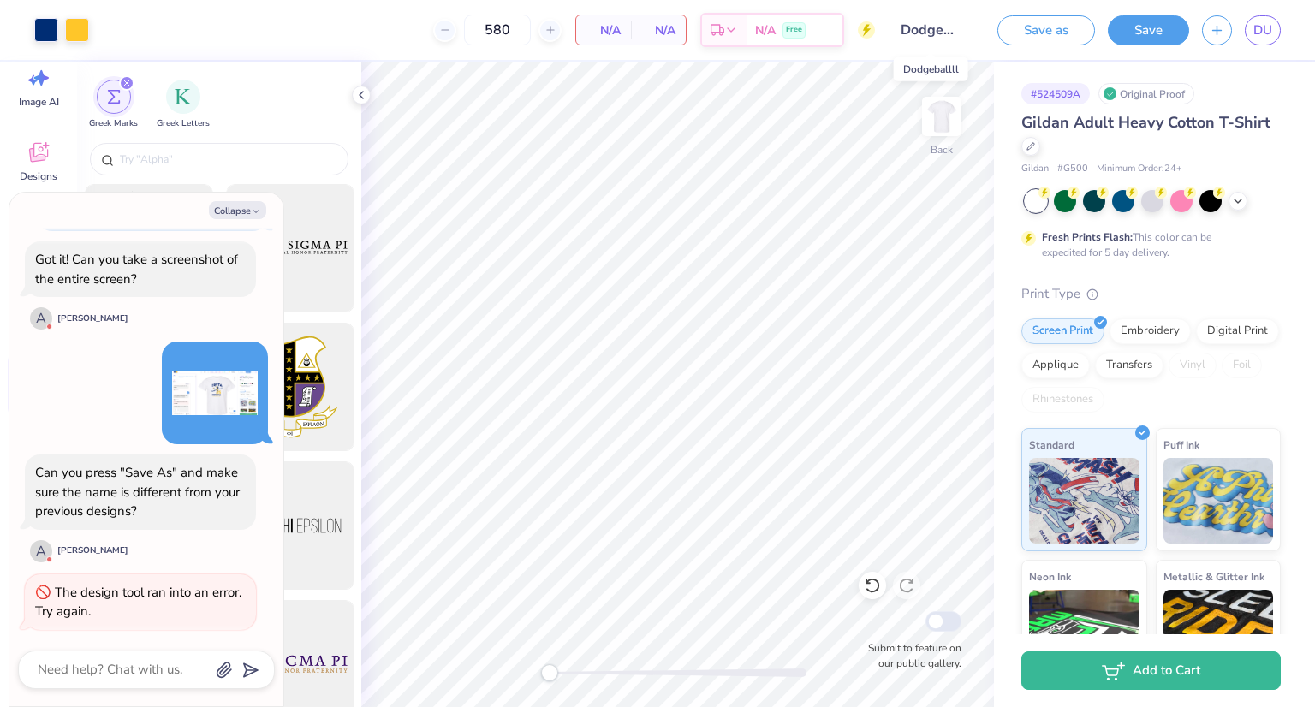
scroll to position [0, 17]
drag, startPoint x: 906, startPoint y: 31, endPoint x: 969, endPoint y: 36, distance: 63.6
click at [969, 36] on input "Dodgeballll" at bounding box center [930, 30] width 84 height 34
click at [935, 33] on input "Dodgeballll" at bounding box center [930, 30] width 84 height 34
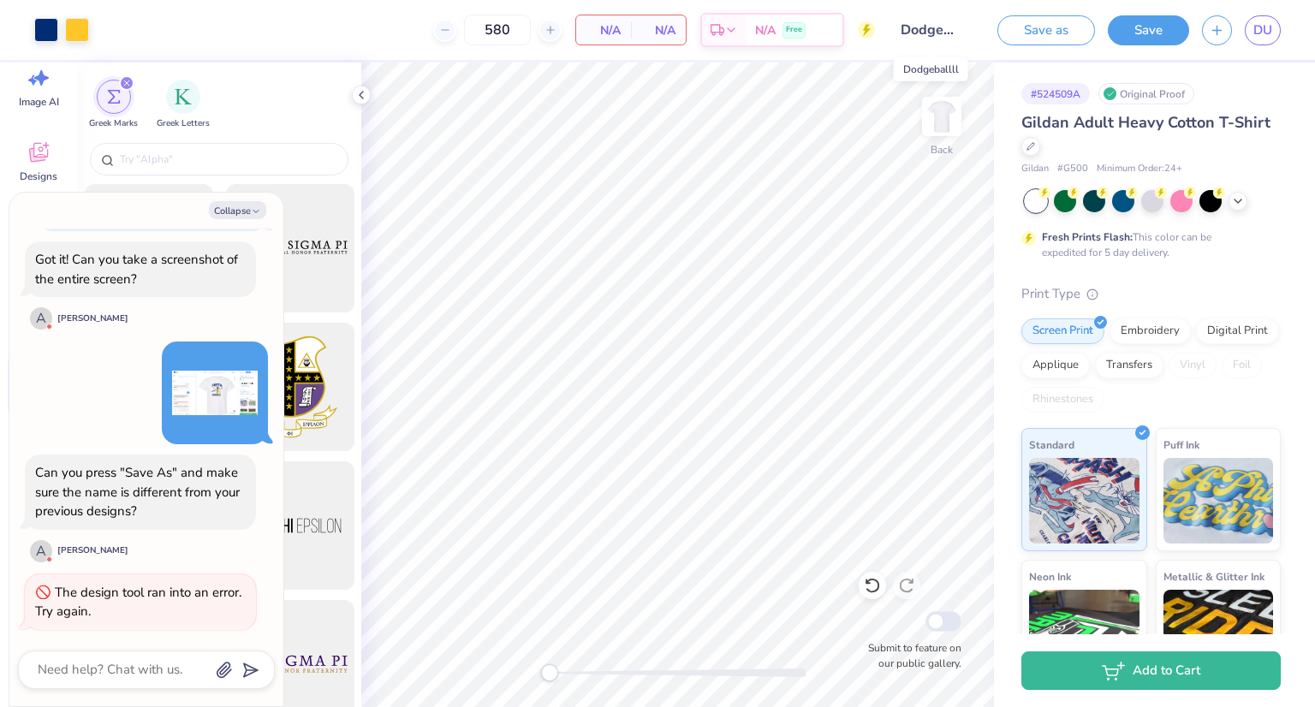
drag, startPoint x: 966, startPoint y: 32, endPoint x: 891, endPoint y: 28, distance: 74.6
click at [891, 28] on input "Dodgeballll" at bounding box center [930, 30] width 84 height 34
click at [122, 660] on textarea at bounding box center [123, 669] width 174 height 23
click at [243, 672] on icon "submit" at bounding box center [247, 670] width 24 height 24
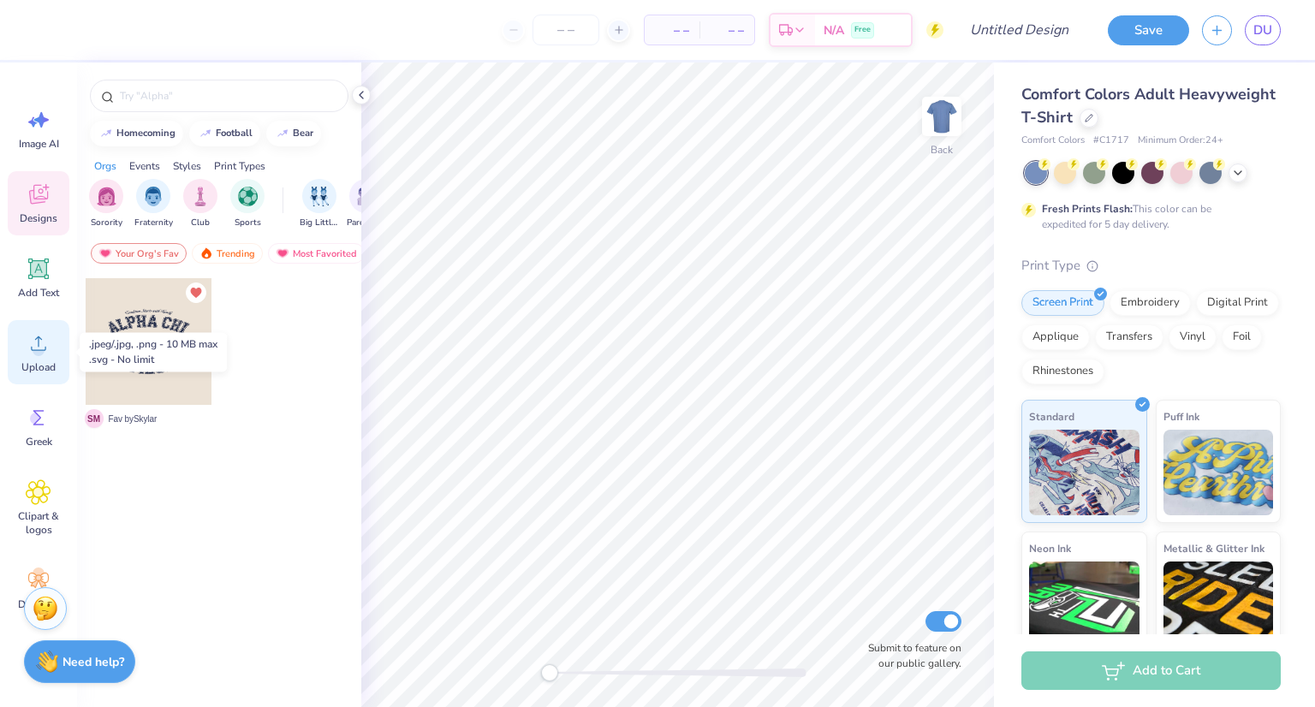
click at [27, 361] on span "Upload" at bounding box center [38, 367] width 34 height 14
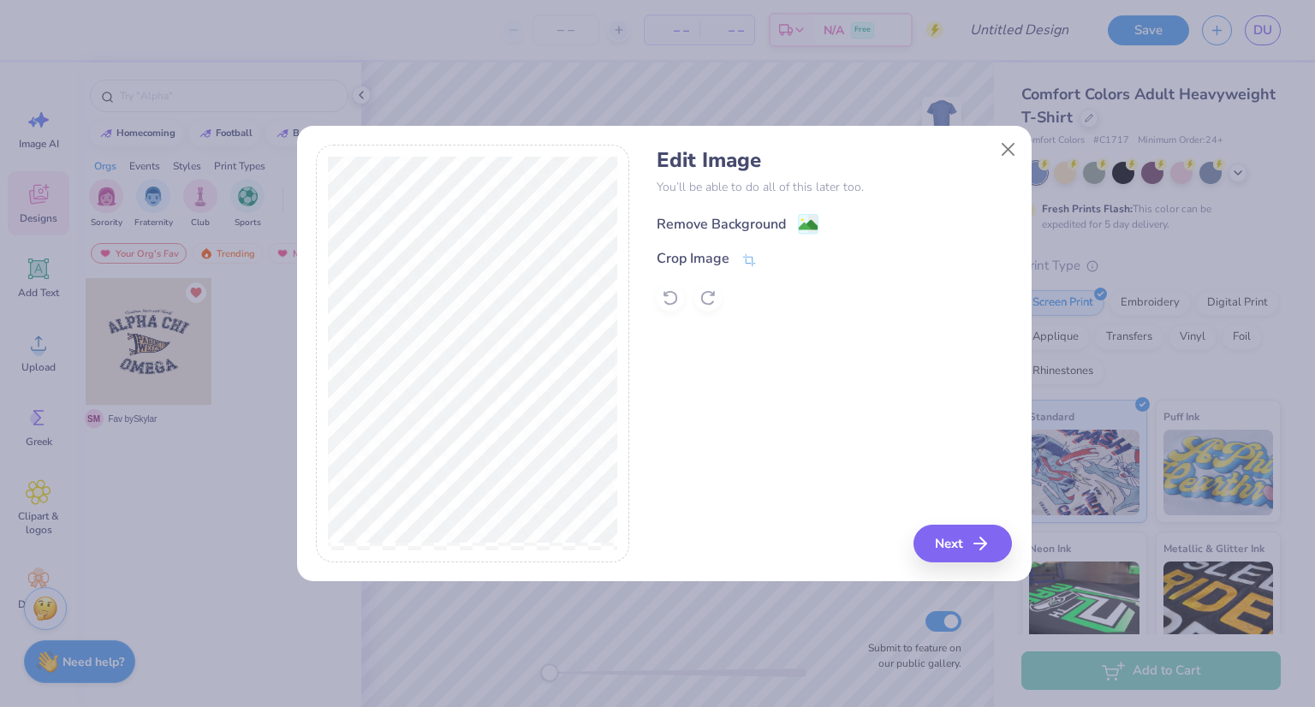
click at [779, 217] on div "Remove Background" at bounding box center [721, 224] width 129 height 21
click at [984, 533] on icon "button" at bounding box center [985, 543] width 21 height 21
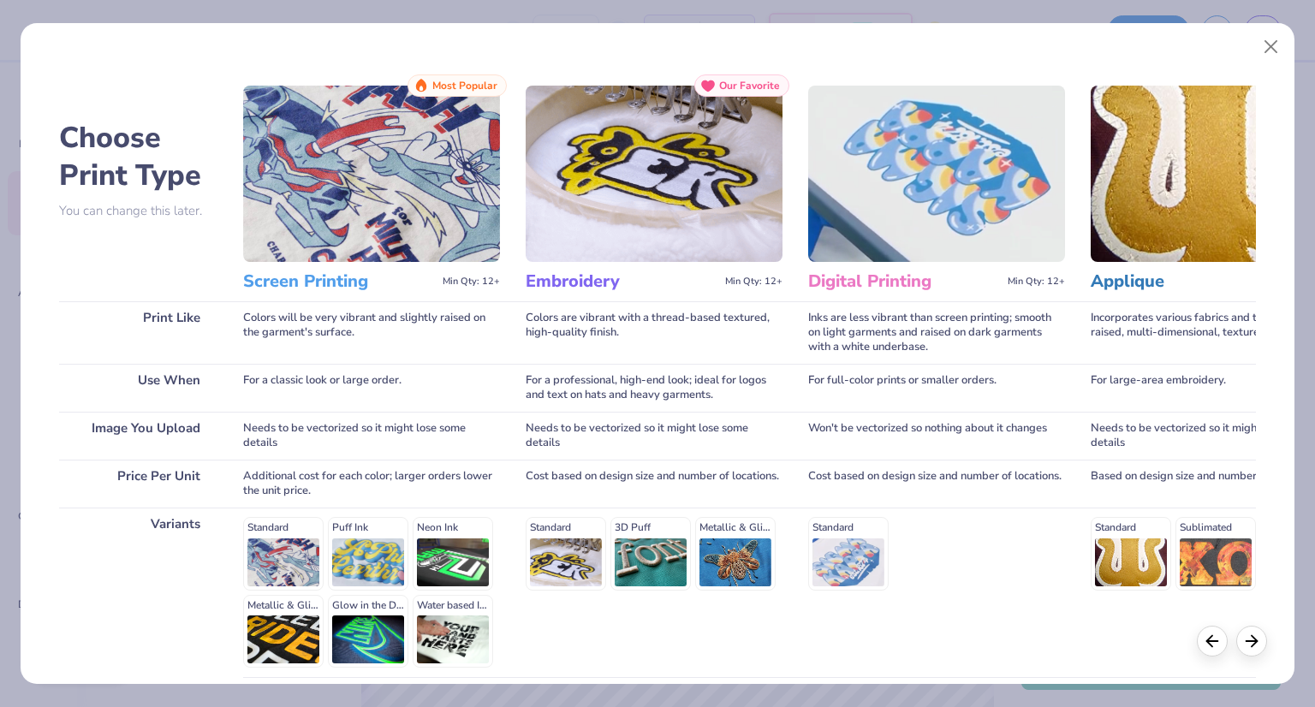
scroll to position [146, 0]
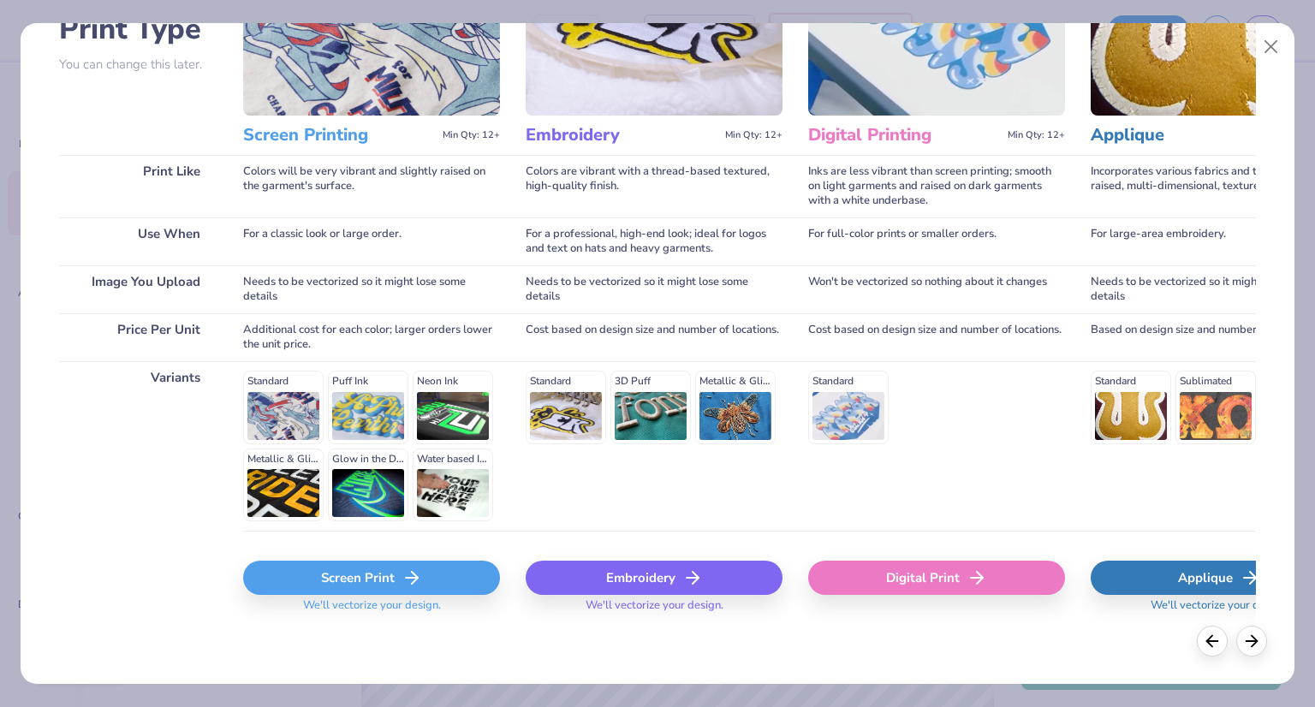
click at [346, 569] on div "Screen Print" at bounding box center [371, 578] width 257 height 34
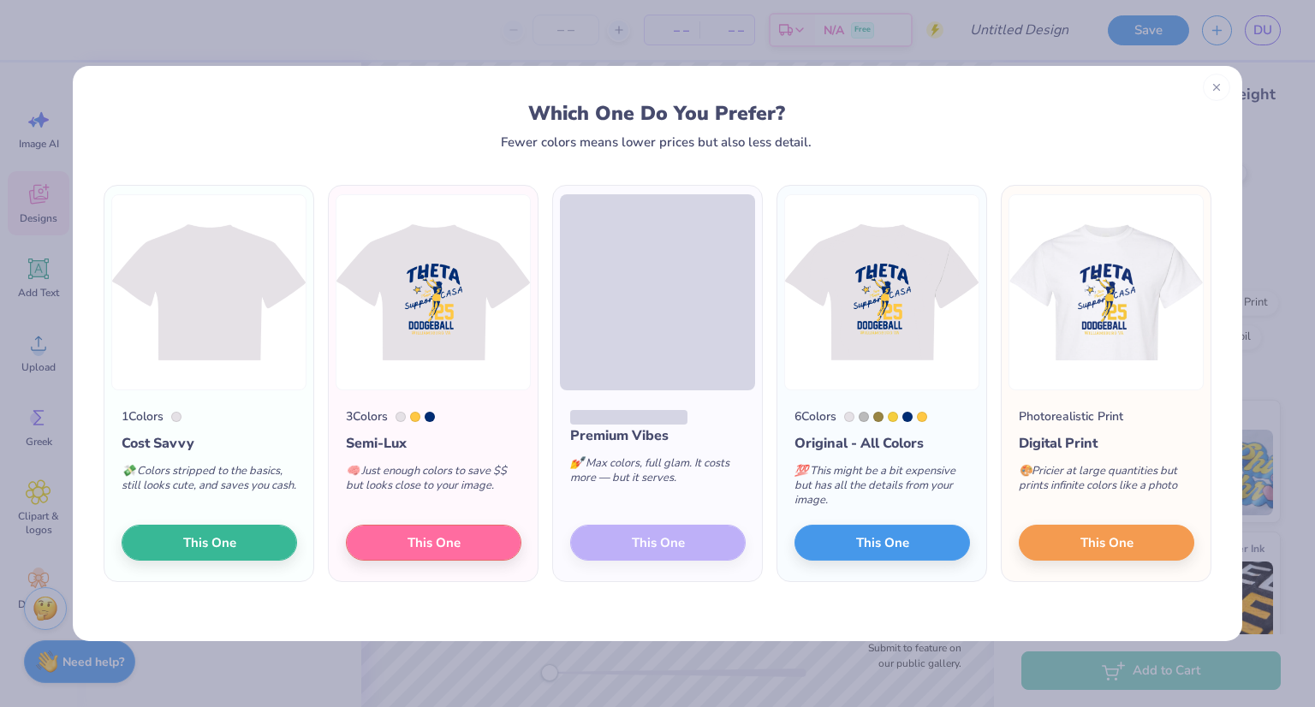
click at [1211, 86] on icon at bounding box center [1217, 87] width 12 height 12
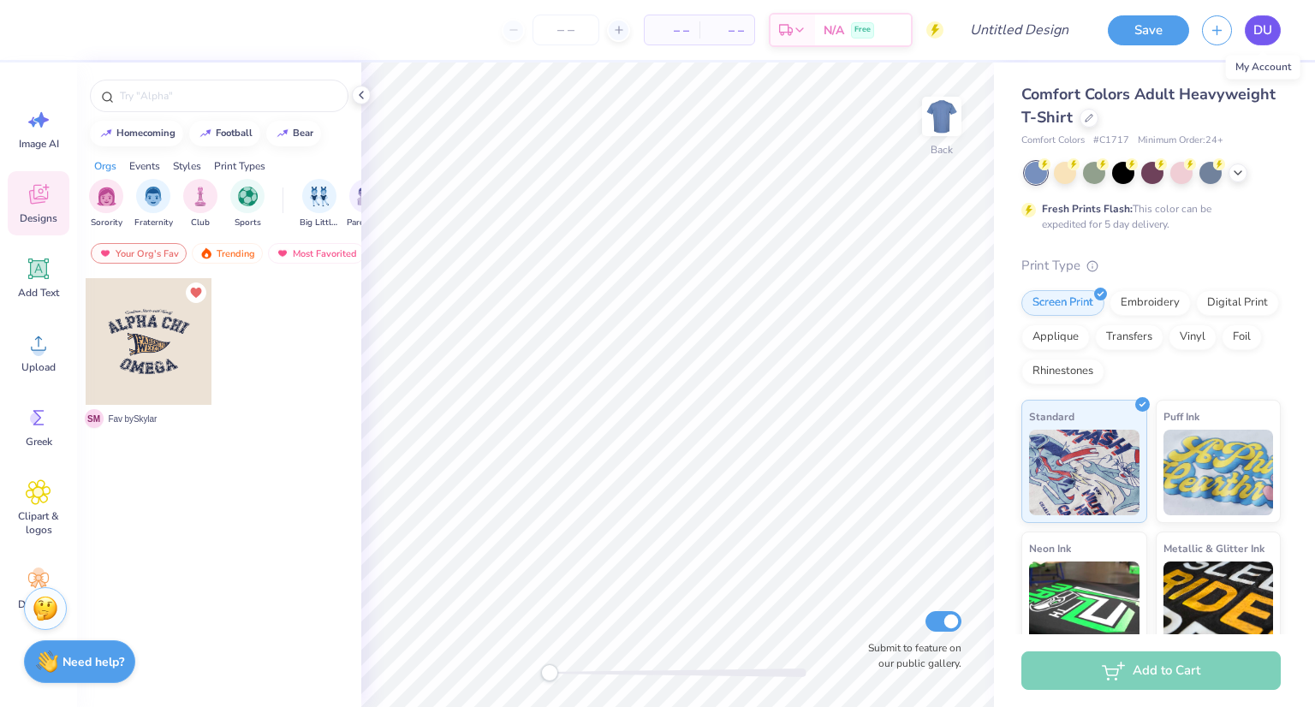
click at [1256, 26] on span "DU" at bounding box center [1263, 31] width 19 height 20
click at [361, 93] on polyline at bounding box center [361, 95] width 3 height 7
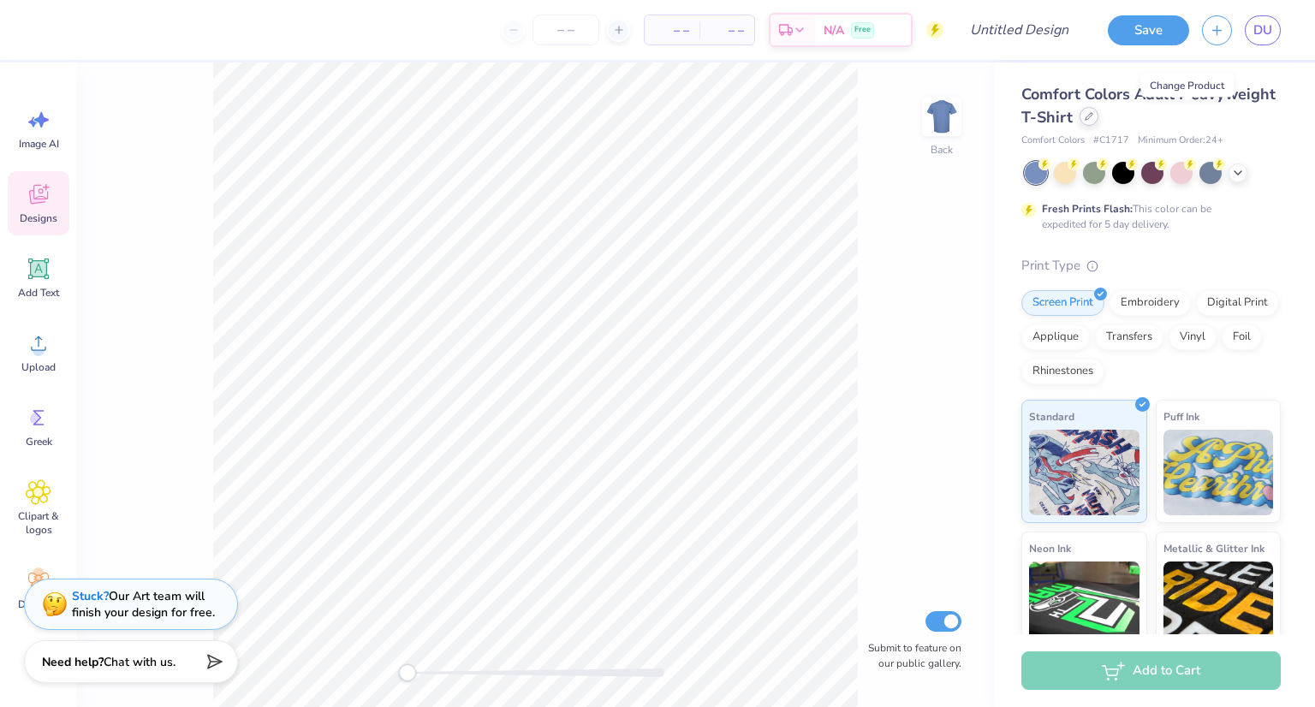
click at [1093, 117] on icon at bounding box center [1089, 116] width 9 height 9
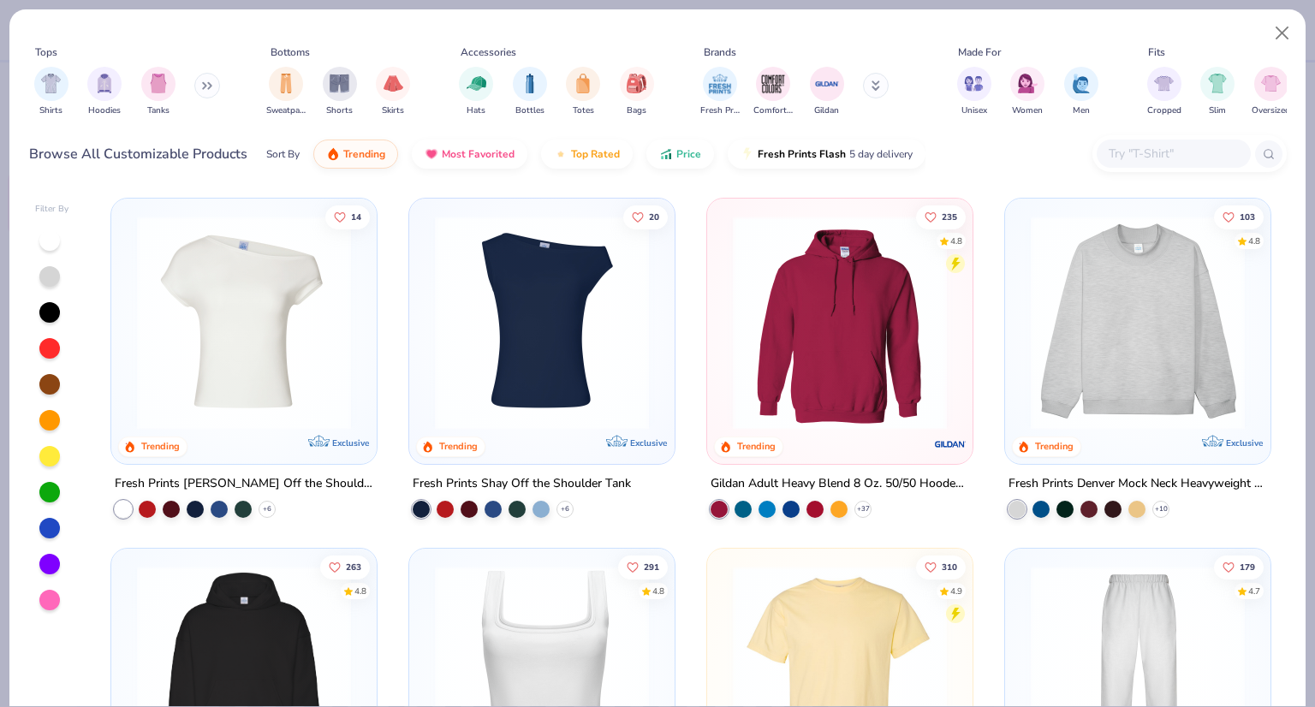
click at [1119, 160] on input "text" at bounding box center [1173, 154] width 132 height 20
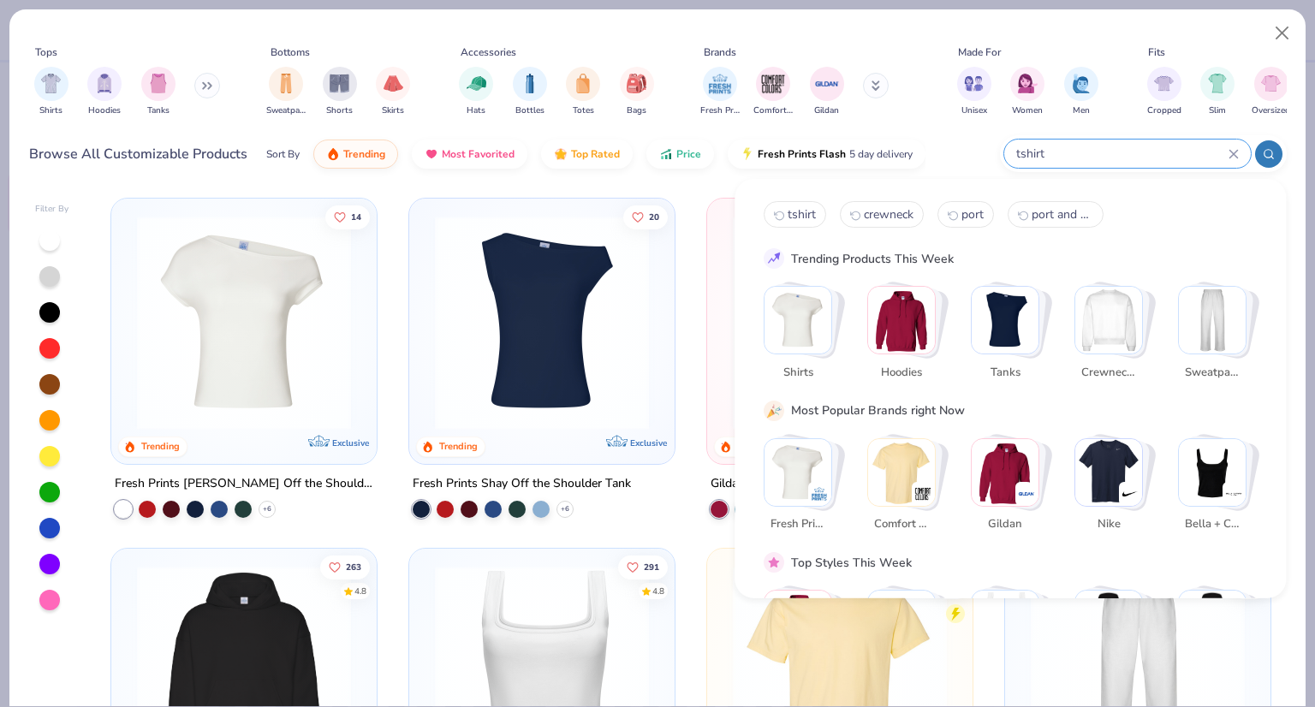
type input "tshirt"
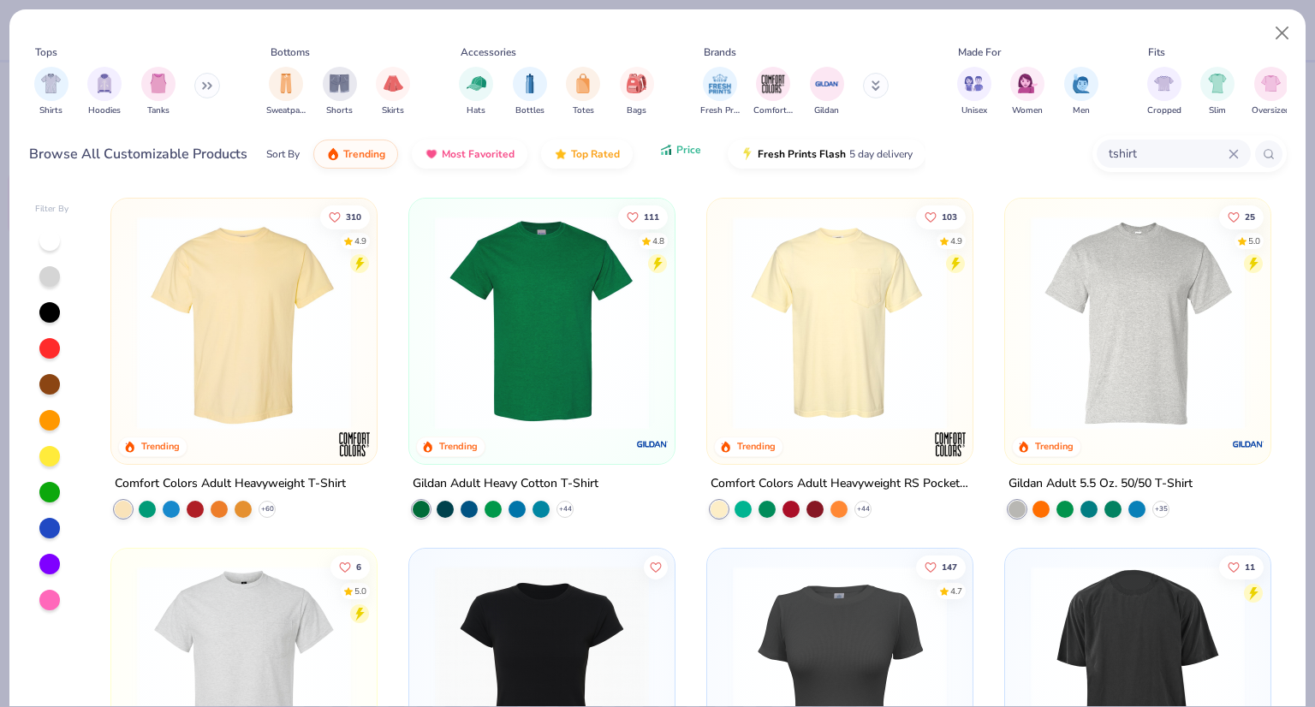
click at [678, 158] on button "Price" at bounding box center [680, 149] width 68 height 29
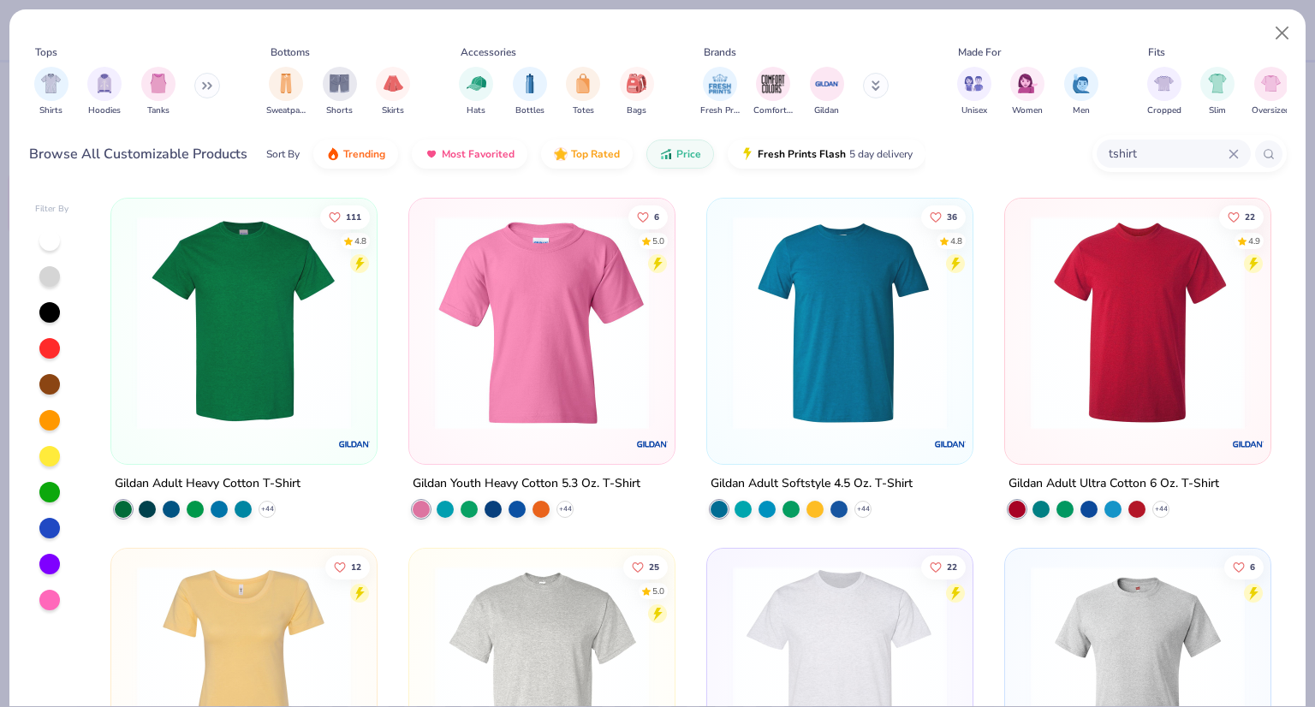
click at [235, 341] on img at bounding box center [243, 323] width 231 height 214
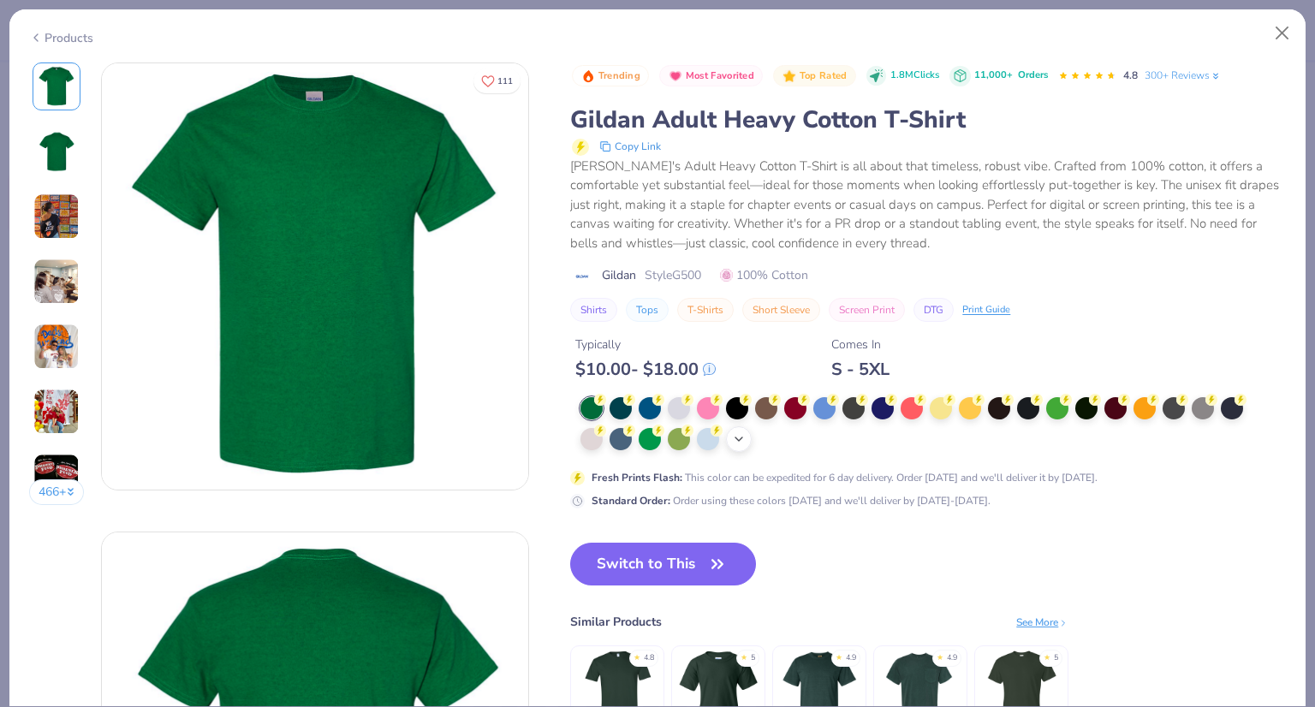
click at [731, 428] on div "+ 22" at bounding box center [739, 439] width 26 height 26
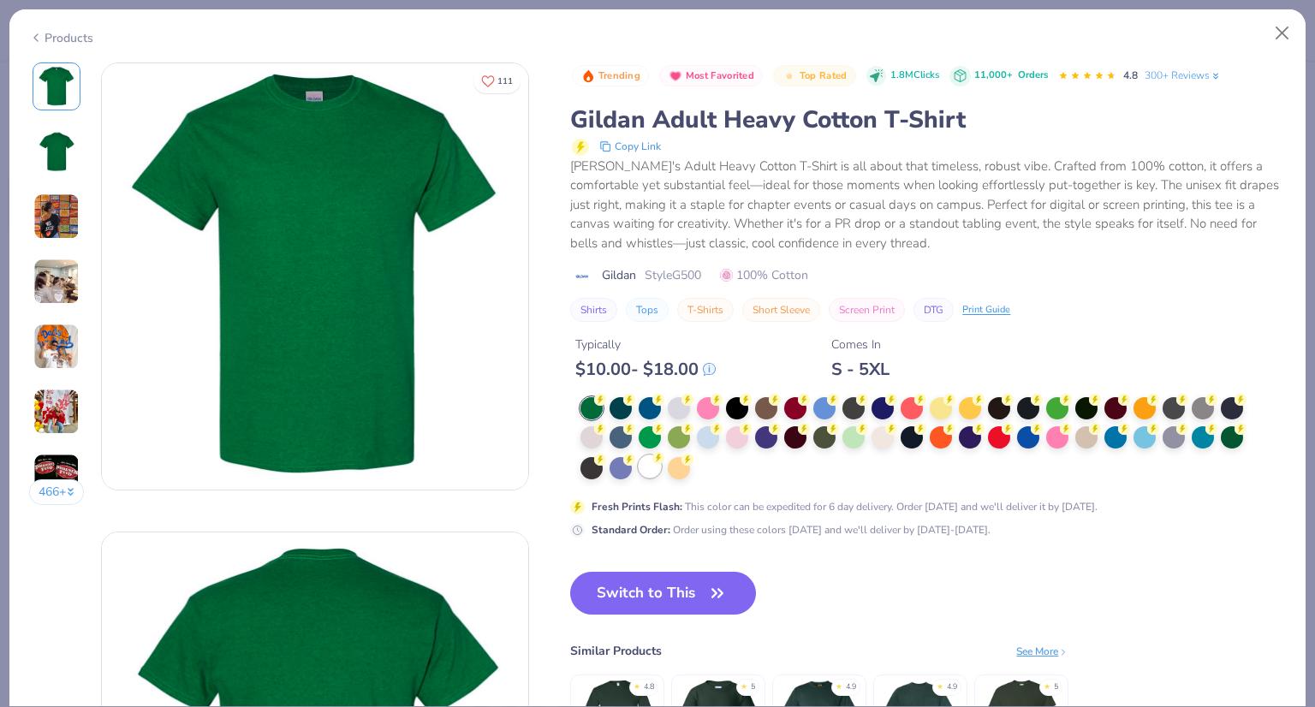
click at [643, 473] on div at bounding box center [650, 467] width 22 height 22
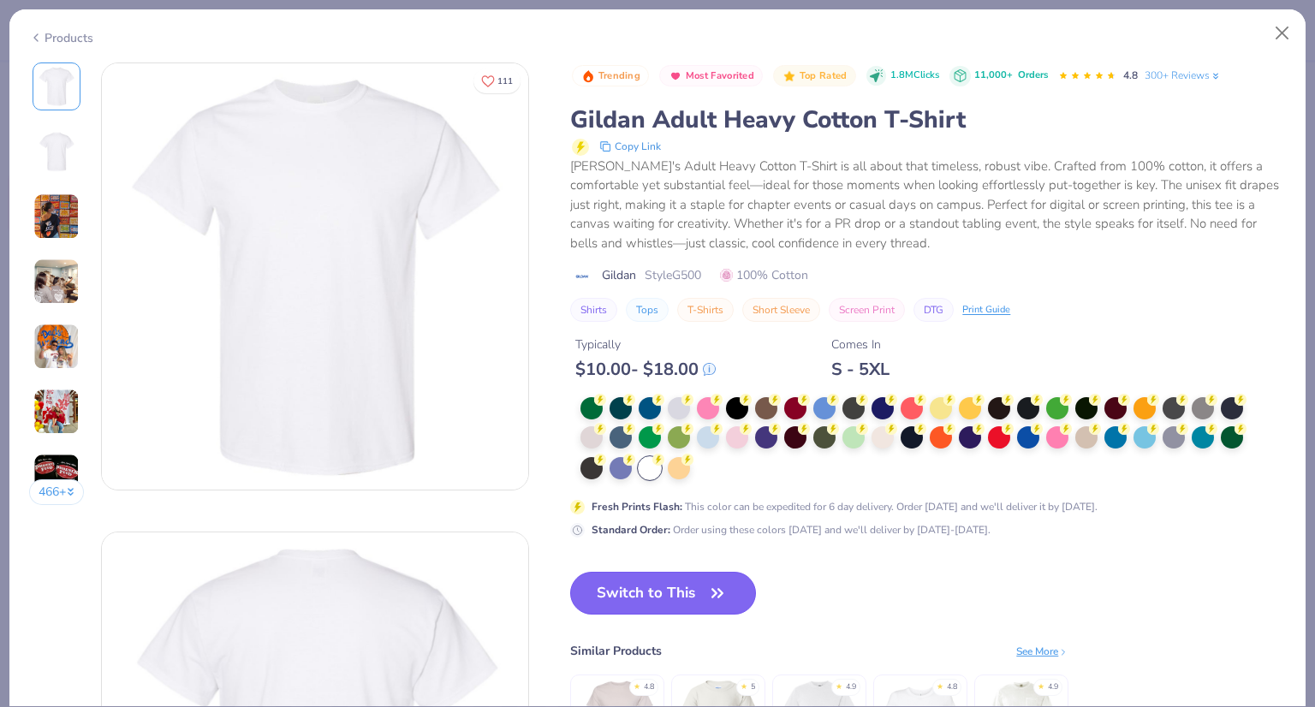
click at [688, 593] on button "Switch to This" at bounding box center [663, 593] width 186 height 43
click at [710, 583] on icon "button" at bounding box center [718, 593] width 24 height 24
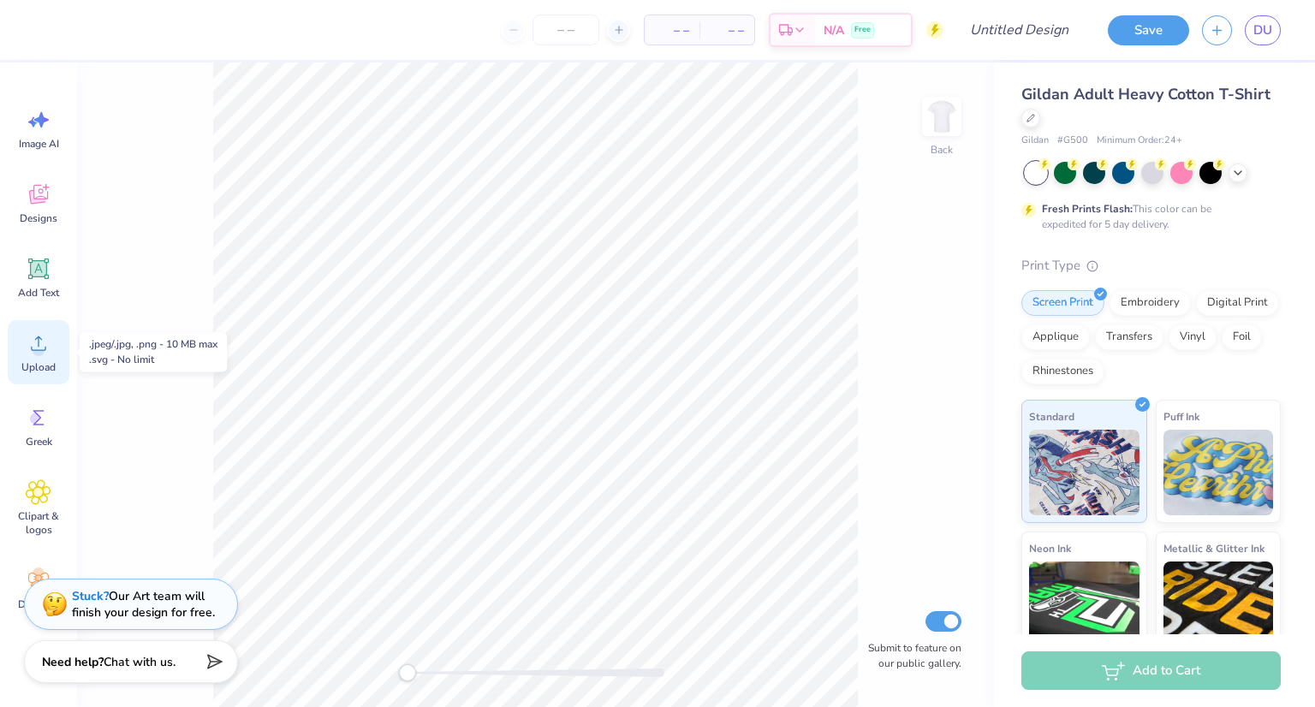
click at [45, 347] on icon at bounding box center [38, 344] width 15 height 15
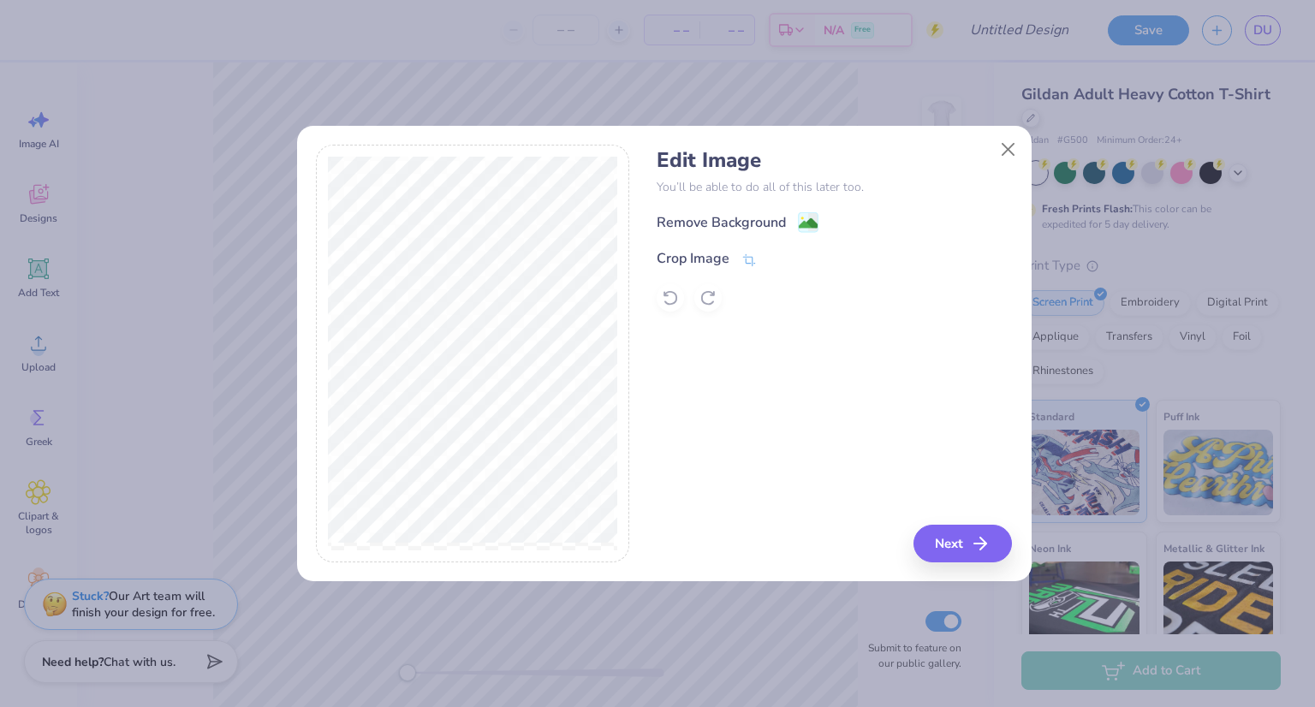
click at [821, 228] on div "Remove Background" at bounding box center [834, 221] width 355 height 21
click at [808, 219] on image at bounding box center [808, 225] width 19 height 19
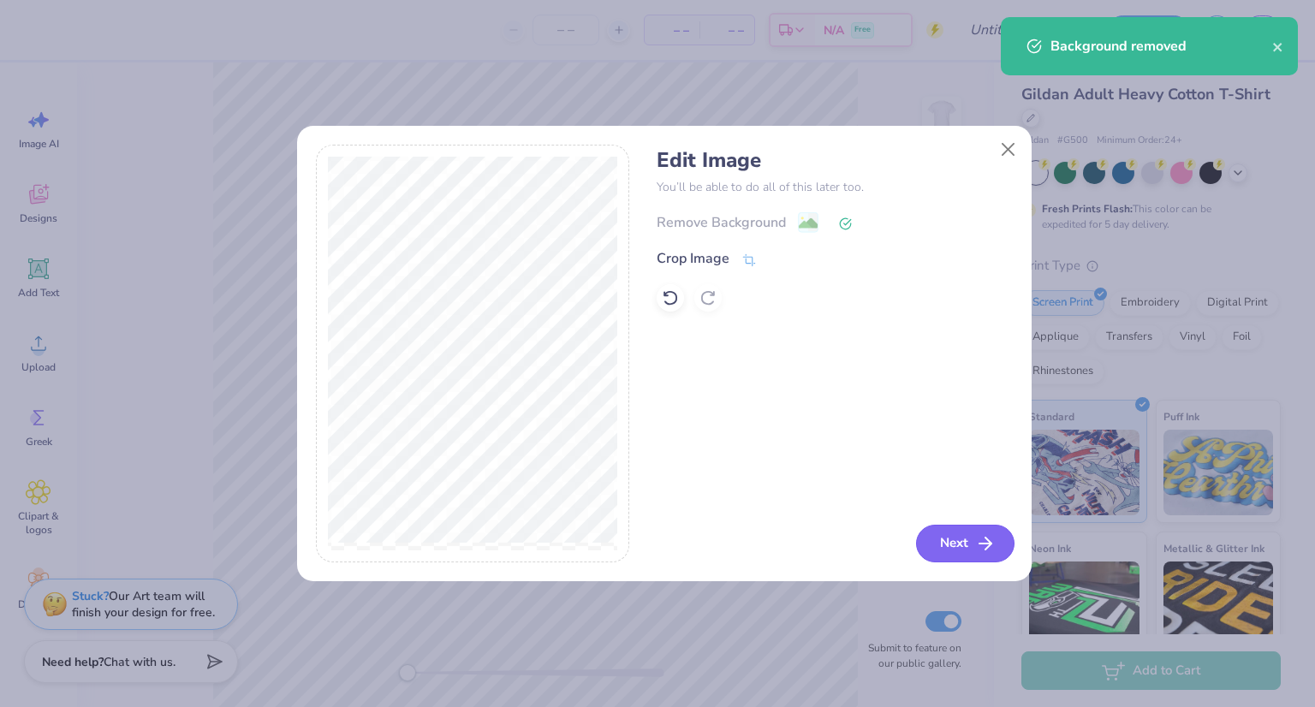
click at [964, 539] on button "Next" at bounding box center [965, 544] width 98 height 38
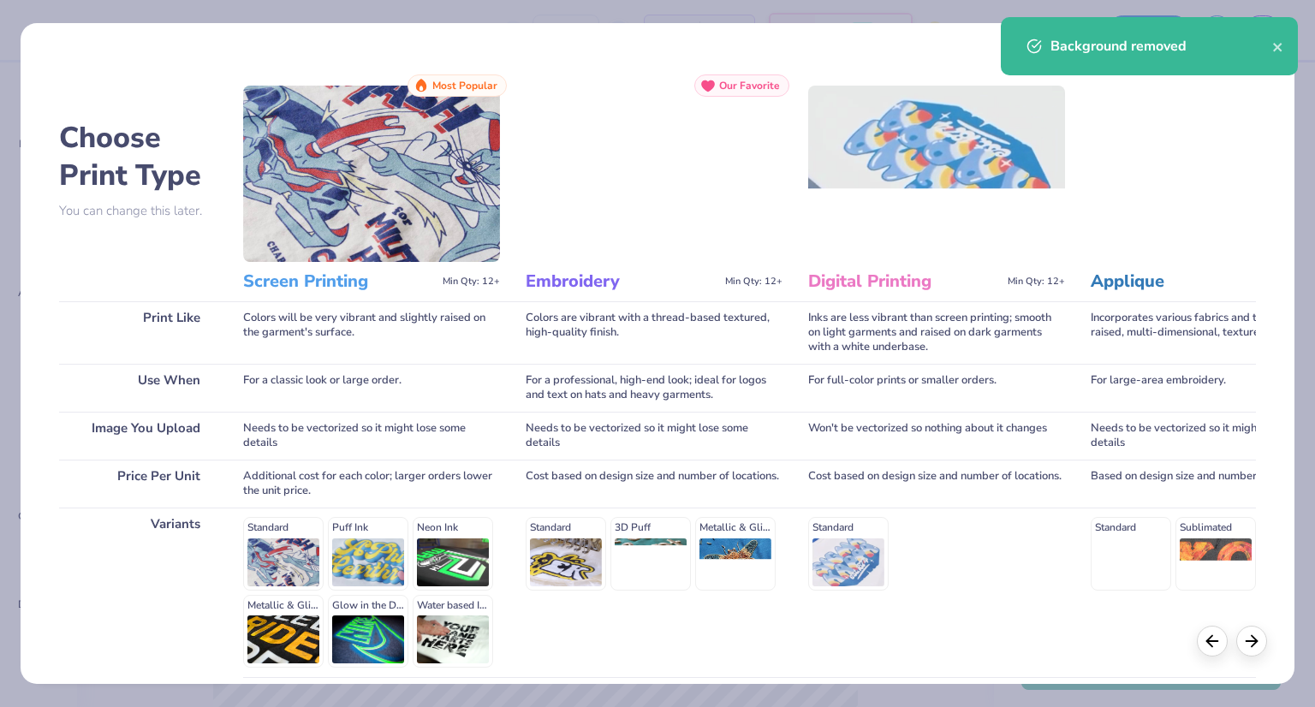
scroll to position [146, 0]
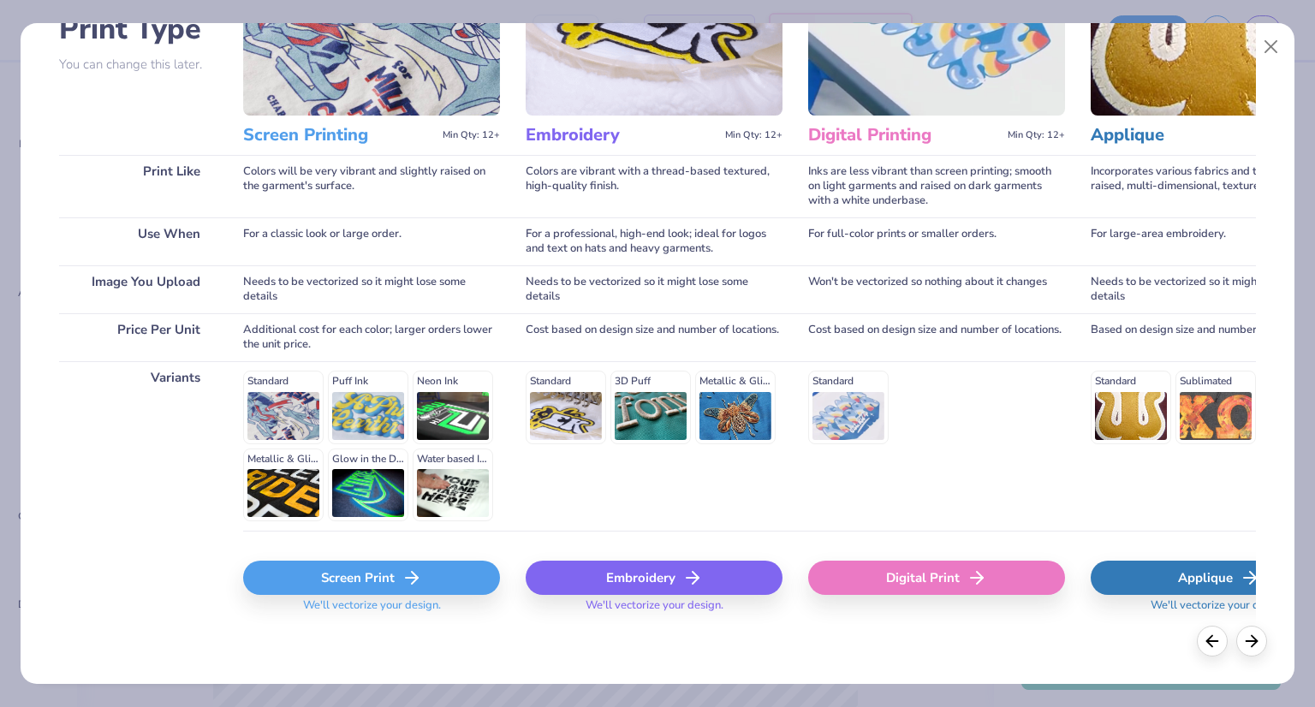
click at [319, 574] on div "Screen Print" at bounding box center [371, 578] width 257 height 34
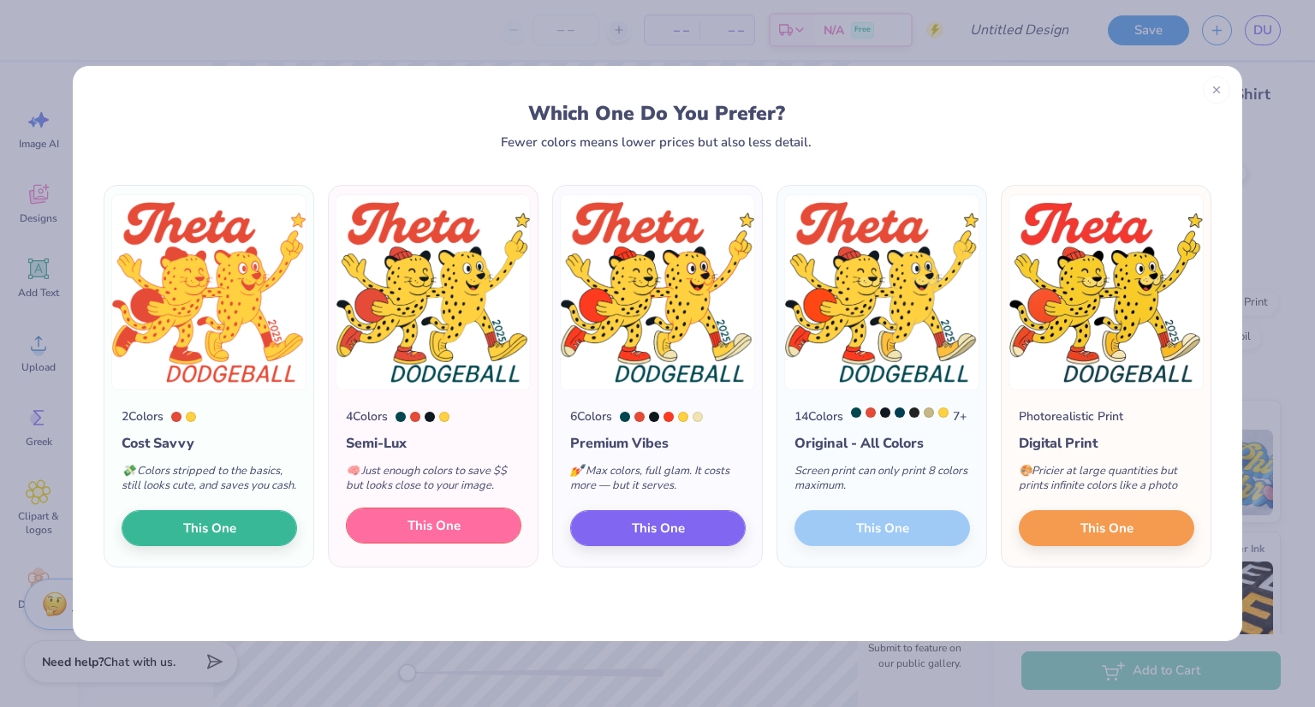
click at [465, 540] on button "This One" at bounding box center [434, 526] width 176 height 36
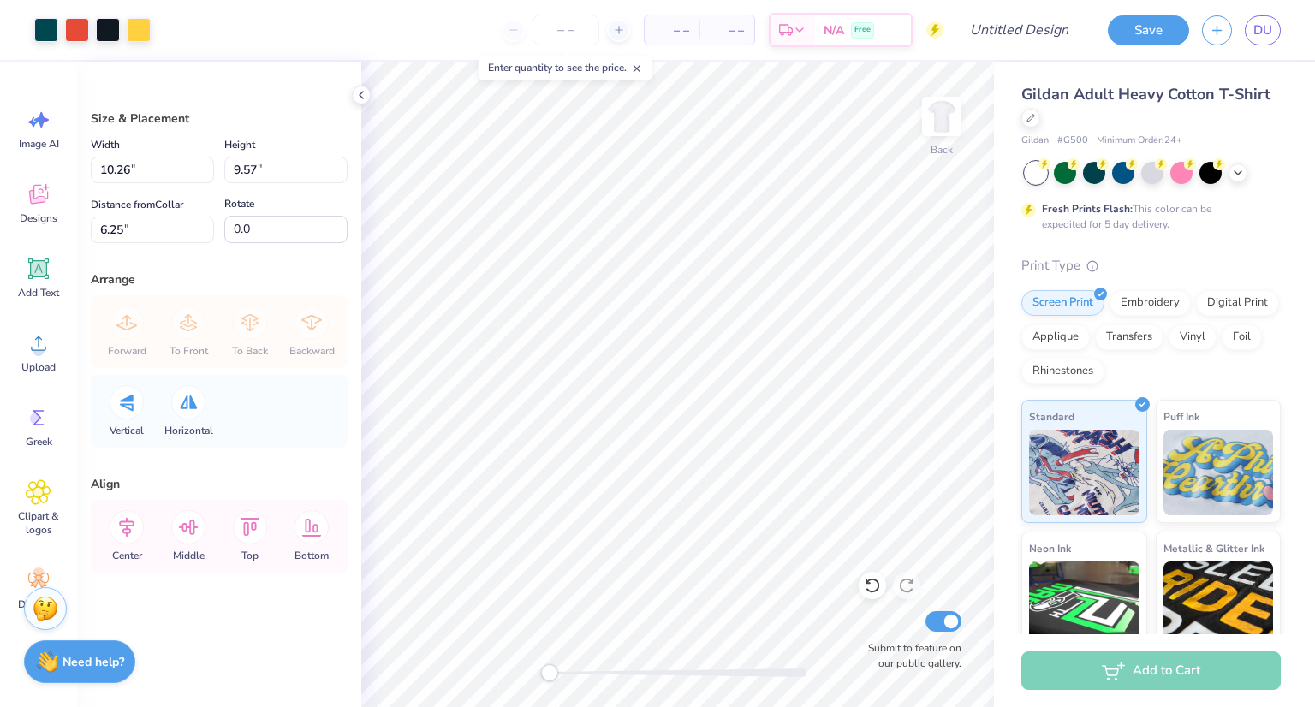
type input "10.26"
type input "9.57"
type input "8.98"
type input "8.38"
type input "3.00"
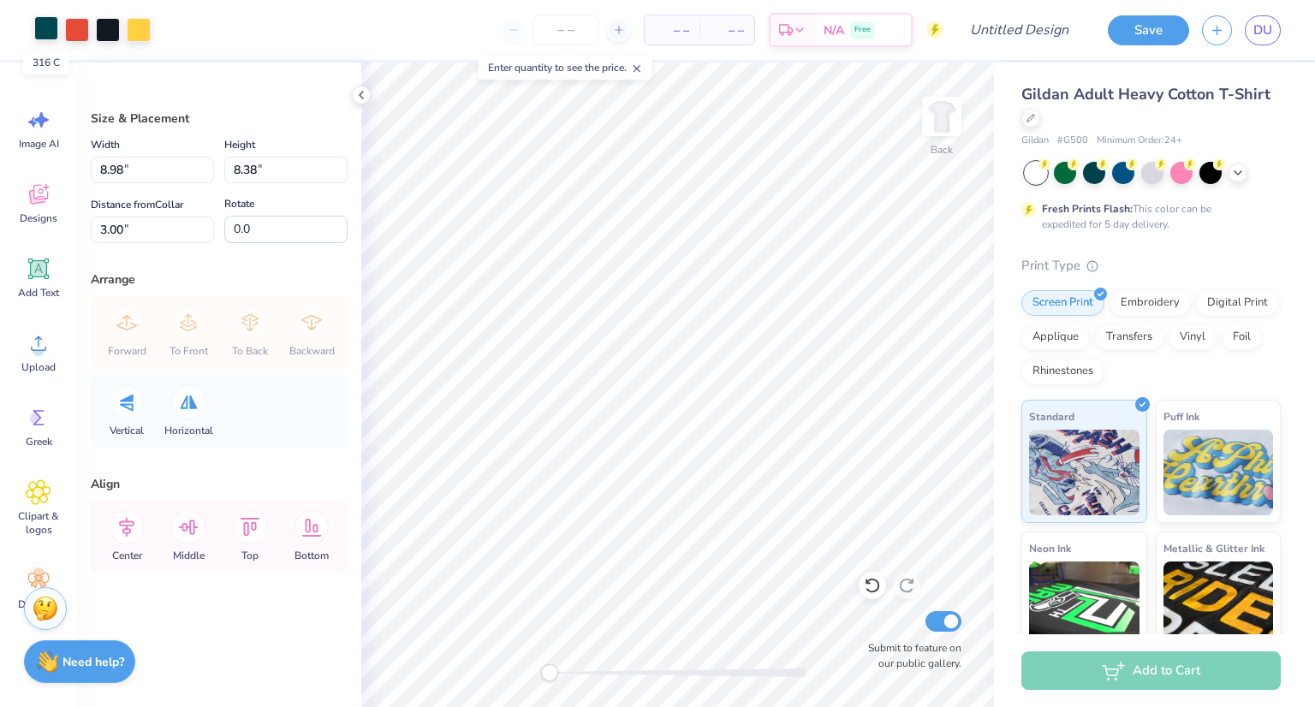
click at [44, 28] on div at bounding box center [46, 28] width 24 height 24
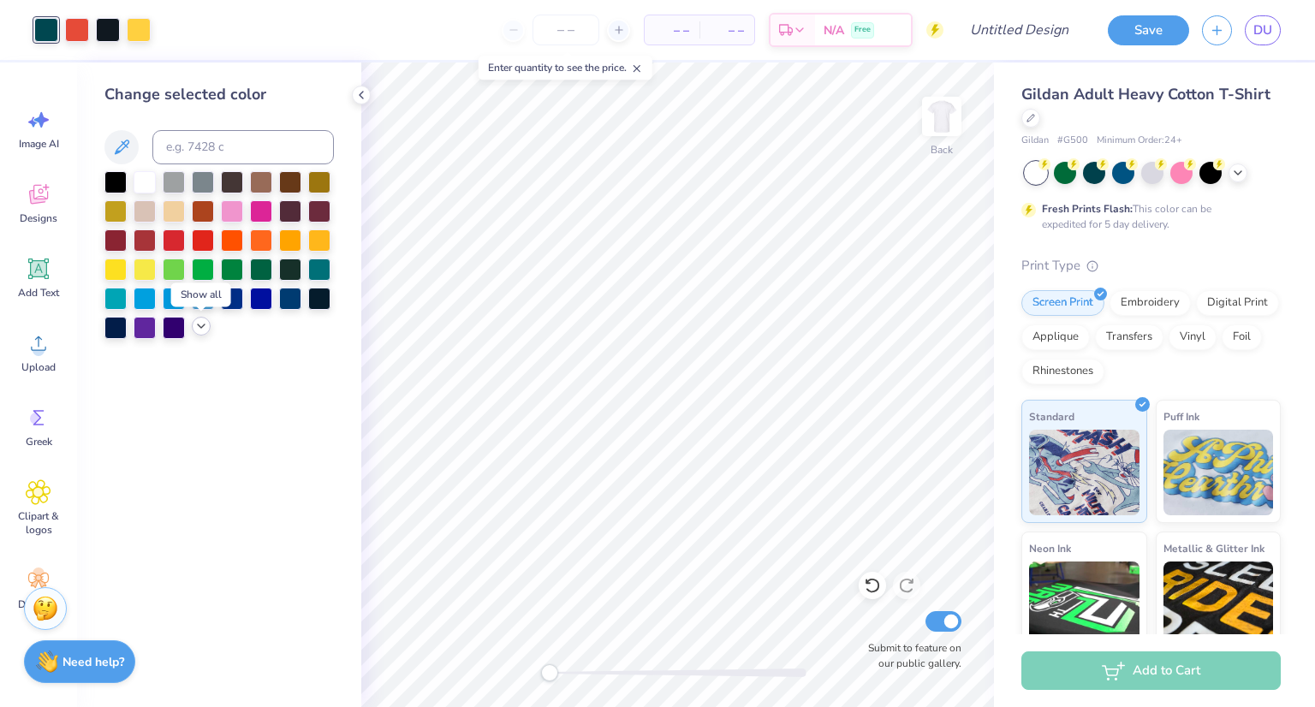
click at [200, 326] on icon at bounding box center [201, 326] width 14 height 14
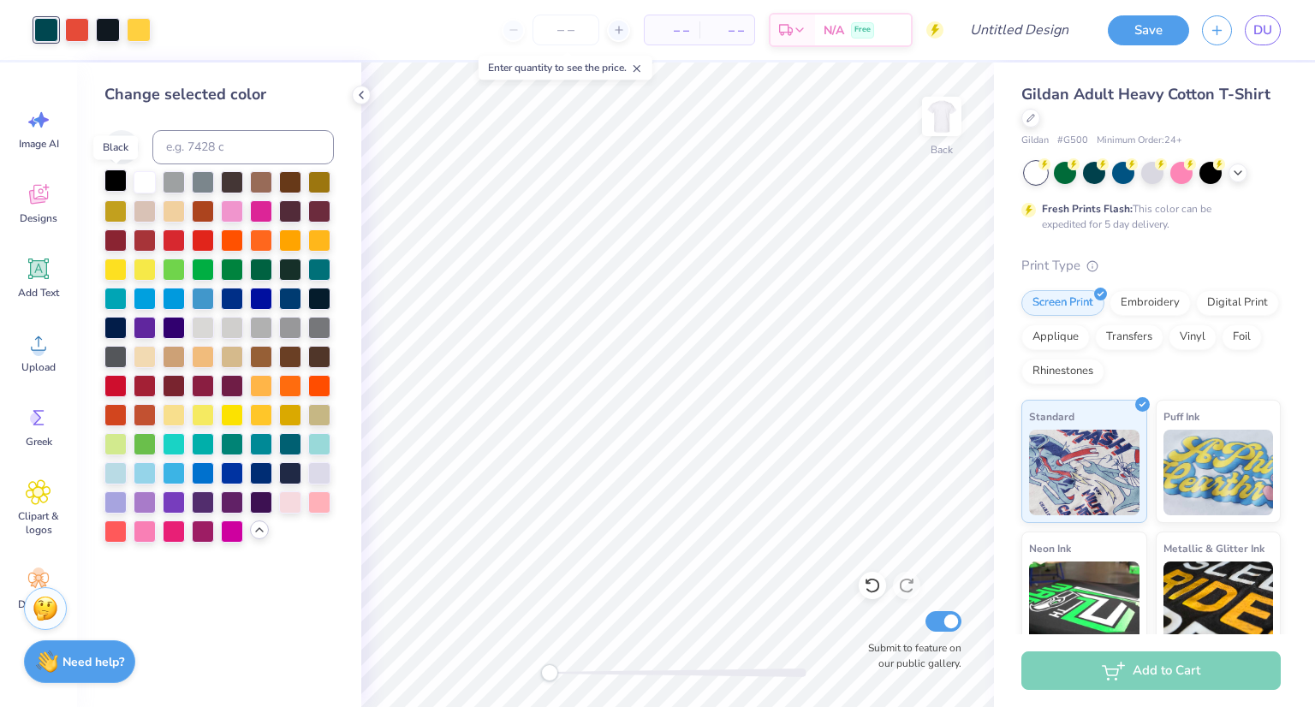
click at [116, 182] on div at bounding box center [115, 181] width 22 height 22
click at [104, 29] on div at bounding box center [108, 28] width 24 height 24
click at [115, 177] on div at bounding box center [115, 181] width 22 height 22
click at [81, 27] on div at bounding box center [77, 28] width 24 height 24
click at [110, 29] on div at bounding box center [108, 28] width 24 height 24
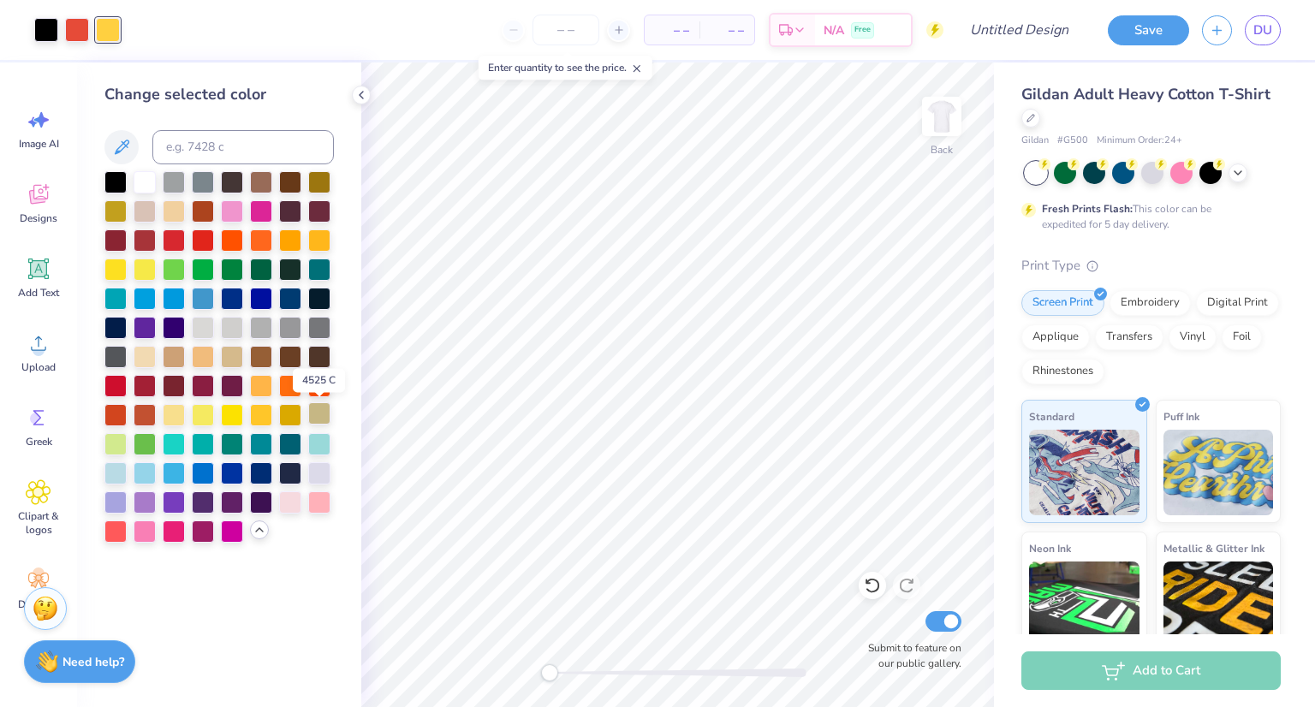
click at [325, 417] on div at bounding box center [319, 413] width 22 height 22
click at [320, 182] on div at bounding box center [319, 181] width 22 height 22
click at [279, 182] on div at bounding box center [290, 181] width 22 height 22
click at [257, 180] on div at bounding box center [261, 181] width 22 height 22
click at [178, 357] on div at bounding box center [174, 355] width 22 height 22
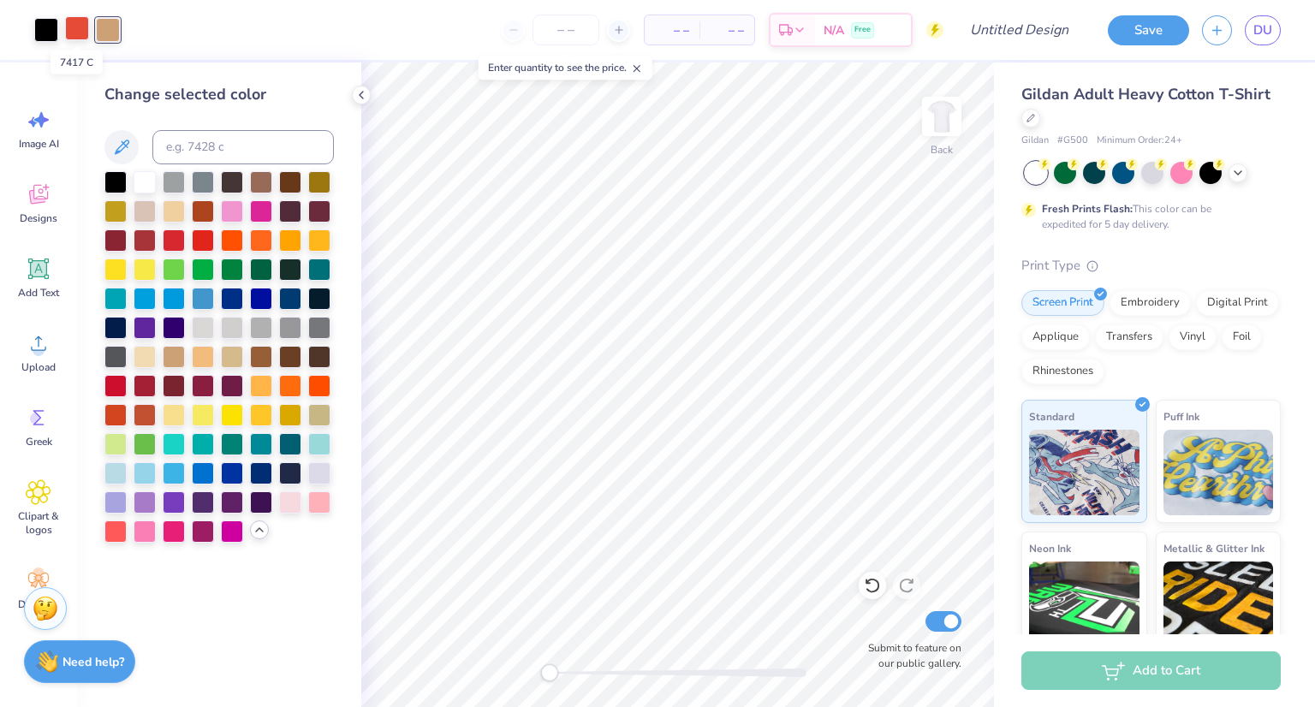
click at [76, 18] on div at bounding box center [77, 28] width 24 height 24
click at [144, 444] on div at bounding box center [145, 443] width 22 height 22
click at [295, 299] on div at bounding box center [290, 297] width 22 height 22
click at [317, 209] on div at bounding box center [319, 210] width 22 height 22
click at [312, 241] on div at bounding box center [319, 239] width 22 height 22
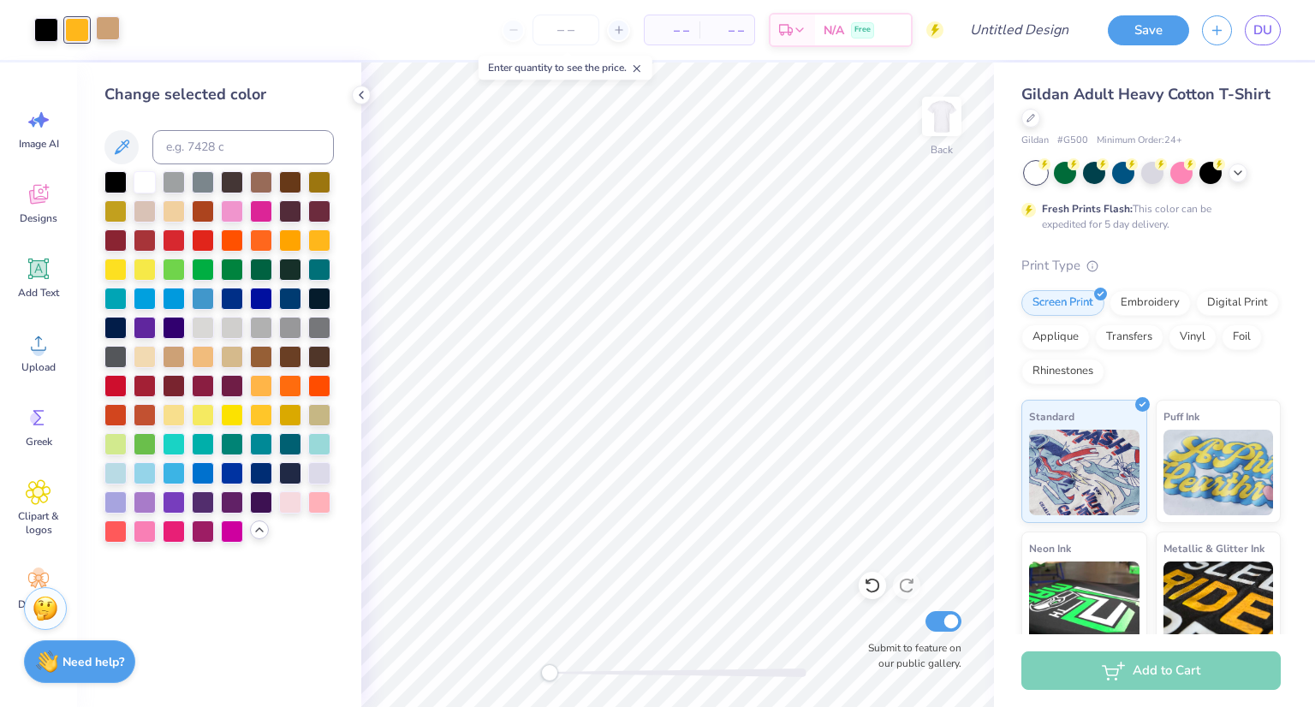
click at [112, 32] on div at bounding box center [108, 28] width 24 height 24
click at [260, 415] on div at bounding box center [261, 413] width 22 height 22
click at [85, 27] on div at bounding box center [77, 28] width 24 height 24
click at [205, 207] on div at bounding box center [203, 210] width 22 height 22
click at [137, 242] on div at bounding box center [145, 239] width 22 height 22
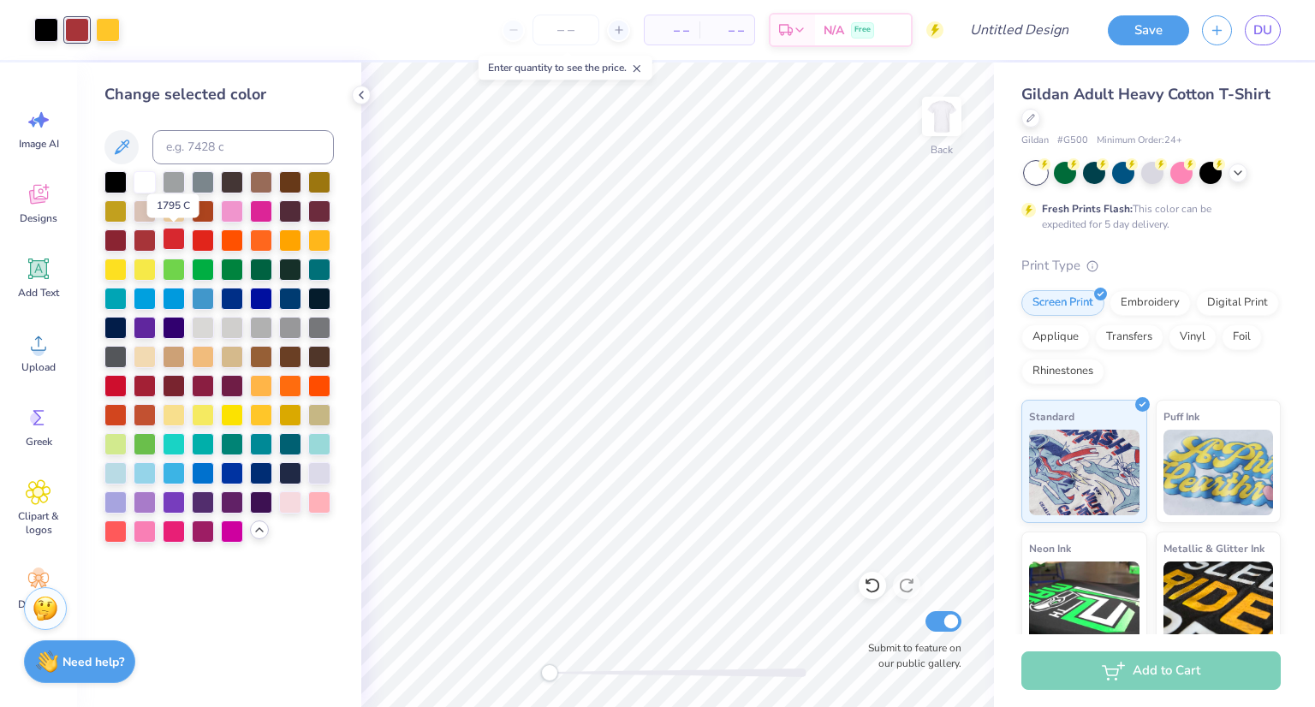
click at [181, 241] on div at bounding box center [174, 239] width 22 height 22
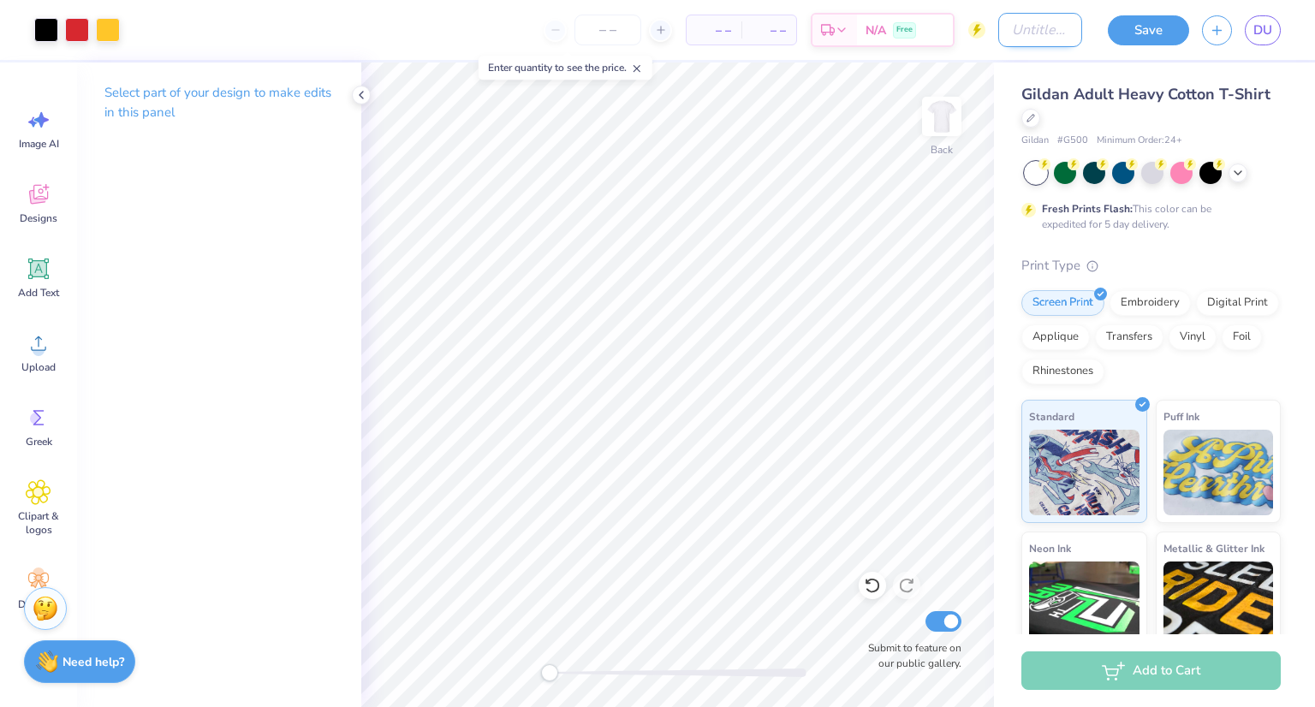
click at [1003, 33] on input "Design Title" at bounding box center [1040, 30] width 84 height 34
type input "cheetah players"
click at [612, 37] on input "number" at bounding box center [608, 30] width 67 height 31
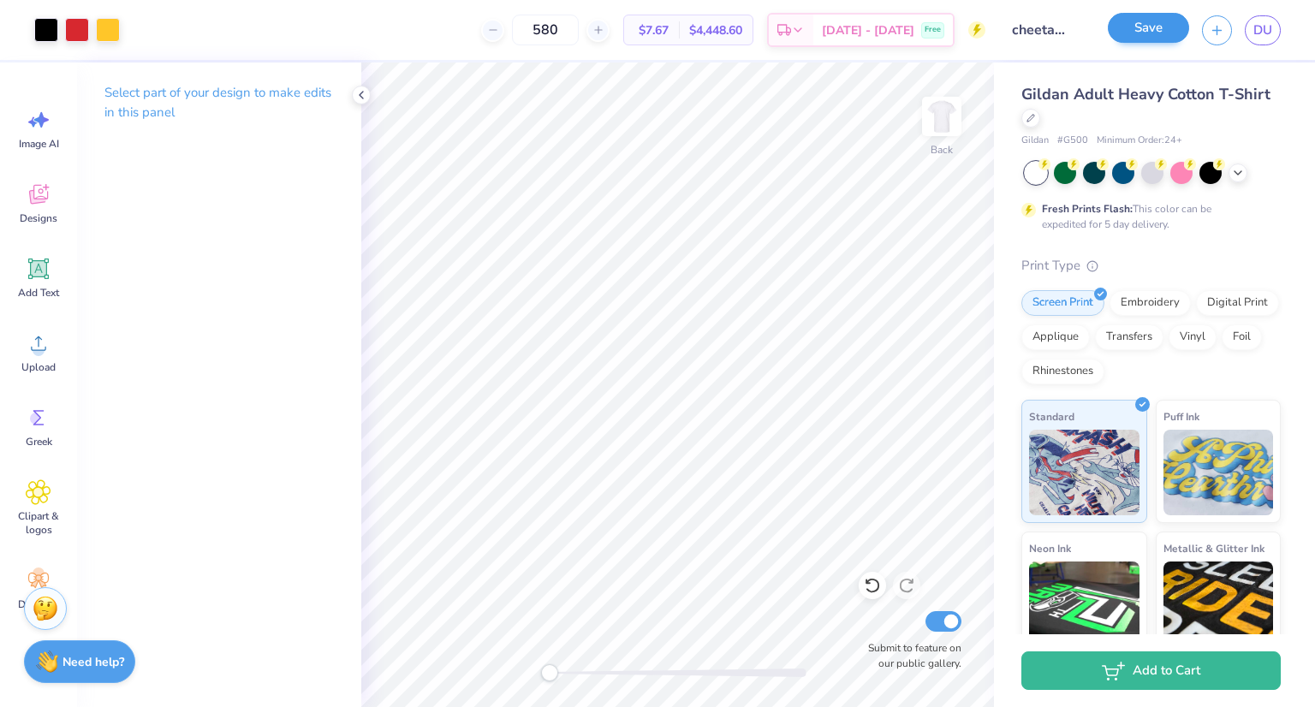
type input "580"
click at [1163, 32] on button "Save" at bounding box center [1148, 28] width 81 height 30
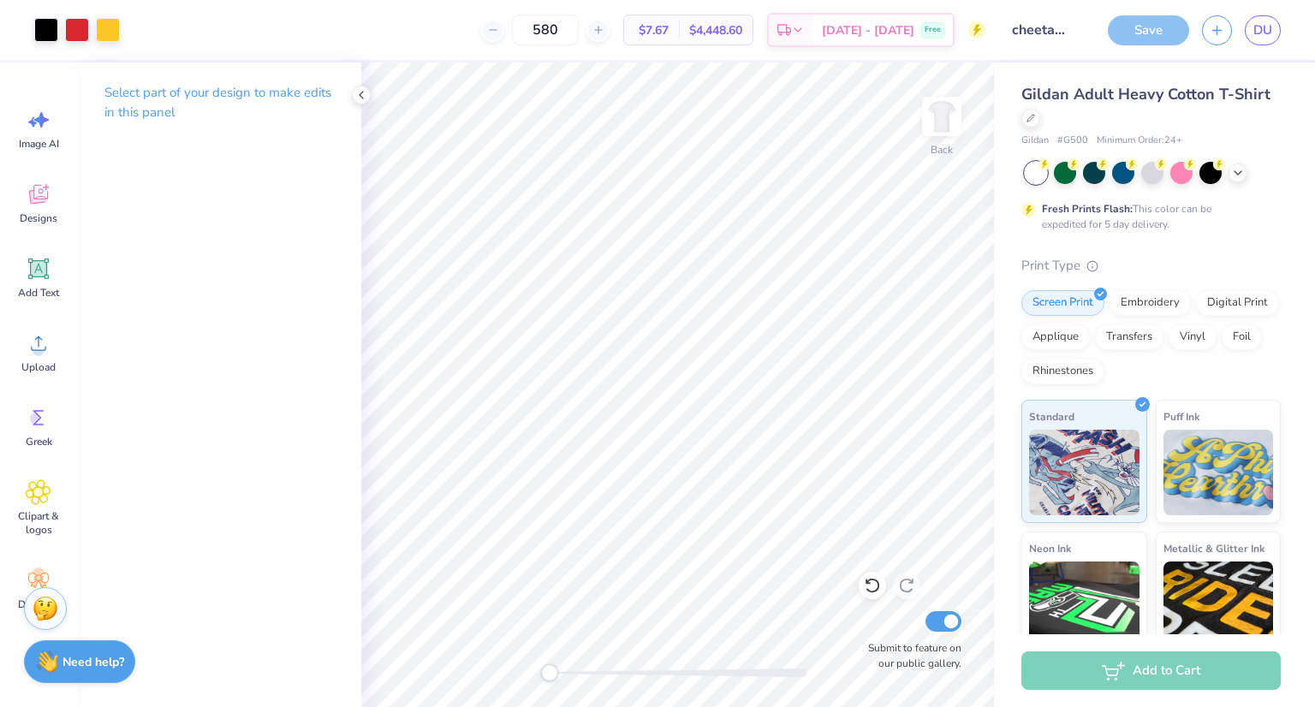
click at [1148, 33] on div "Save" at bounding box center [1148, 30] width 81 height 30
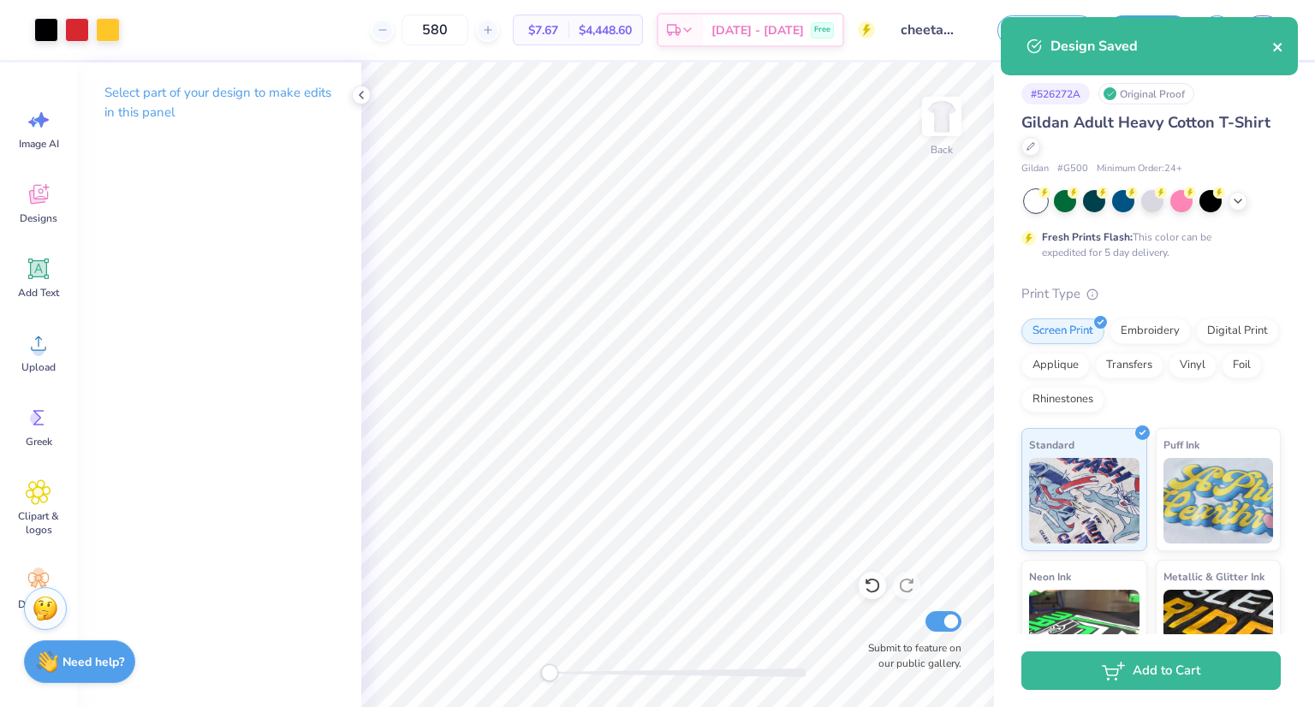
click at [1274, 48] on icon "close" at bounding box center [1278, 47] width 12 height 14
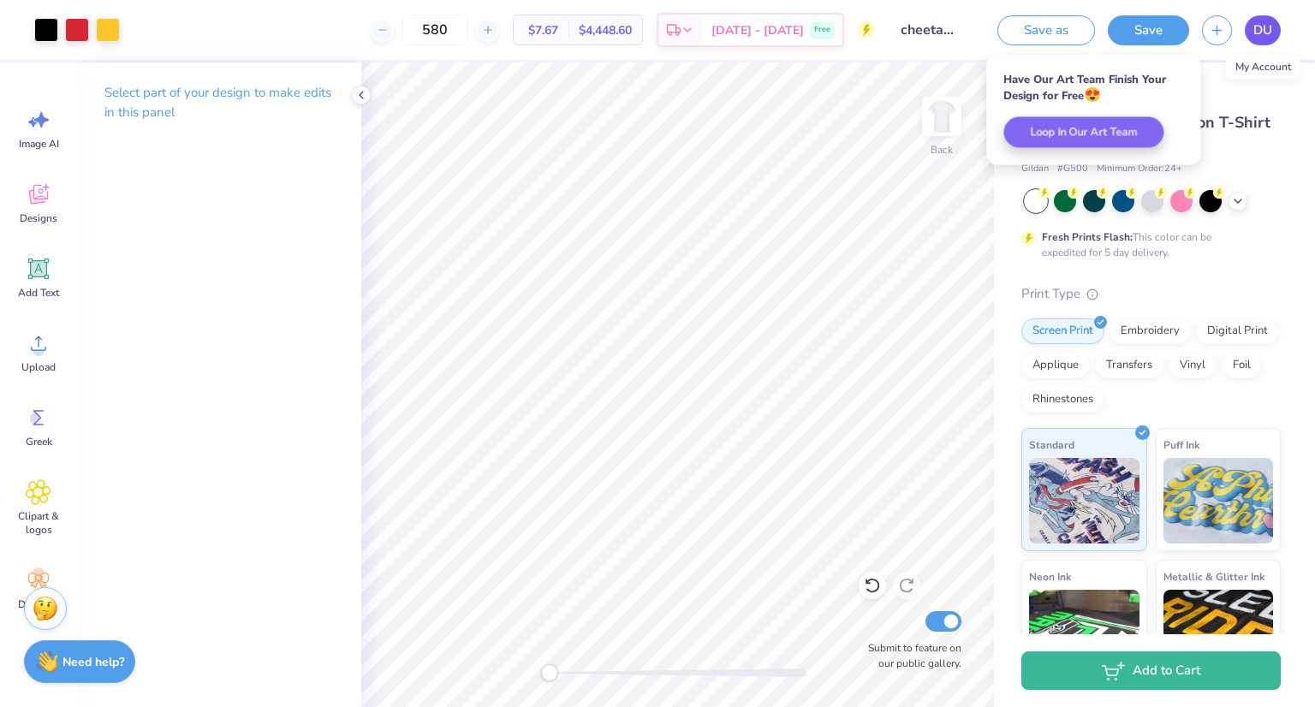
click at [1257, 32] on span "DU" at bounding box center [1263, 31] width 19 height 20
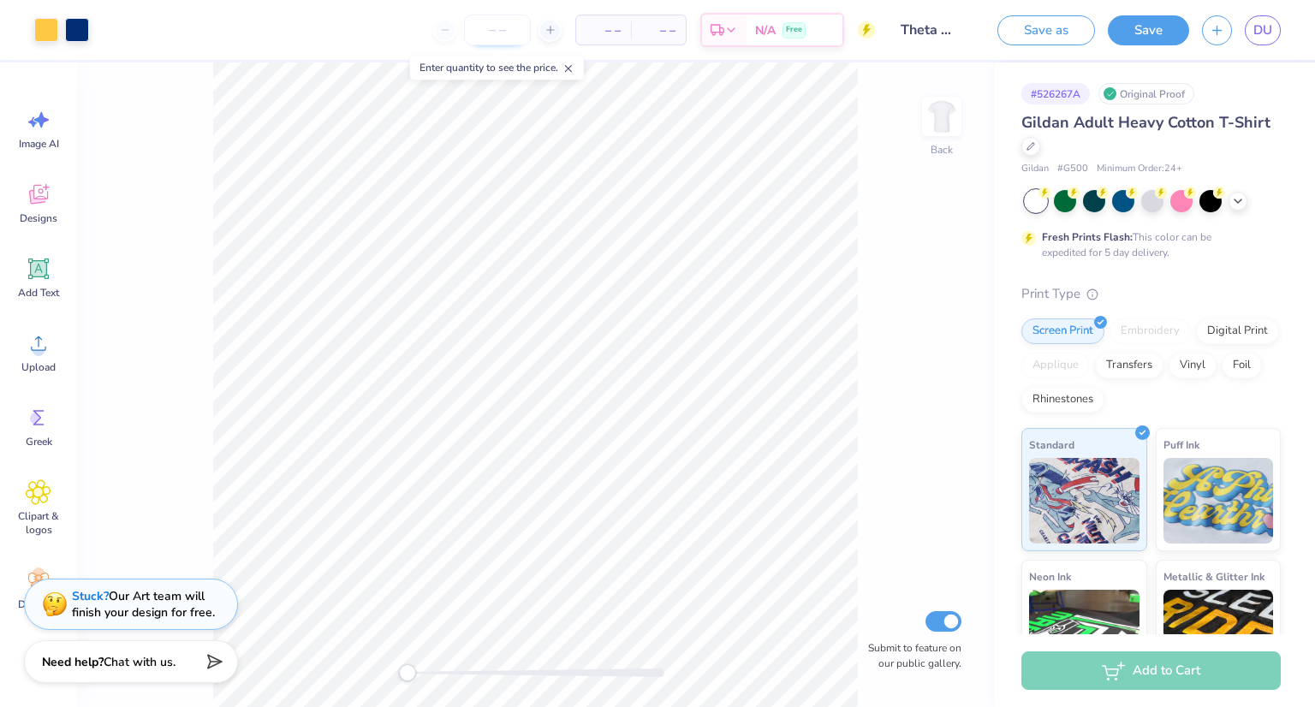
click at [489, 21] on input "number" at bounding box center [497, 30] width 67 height 31
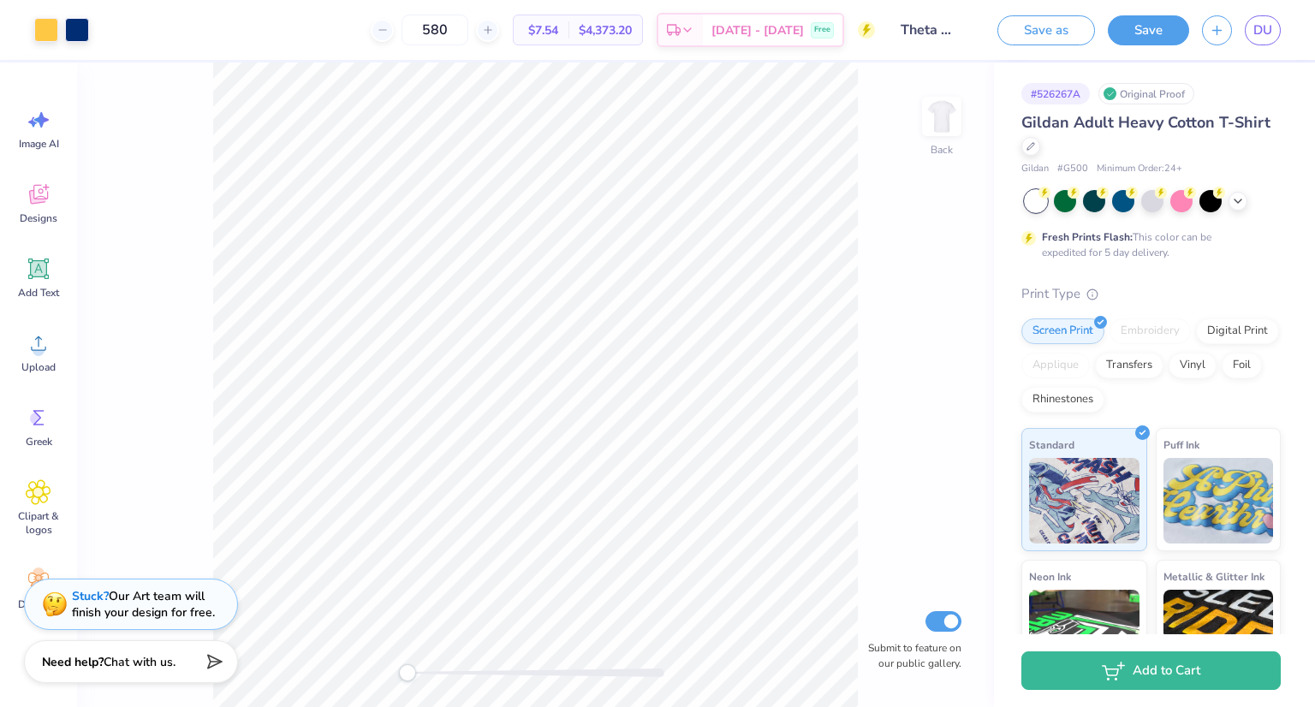
type input "580"
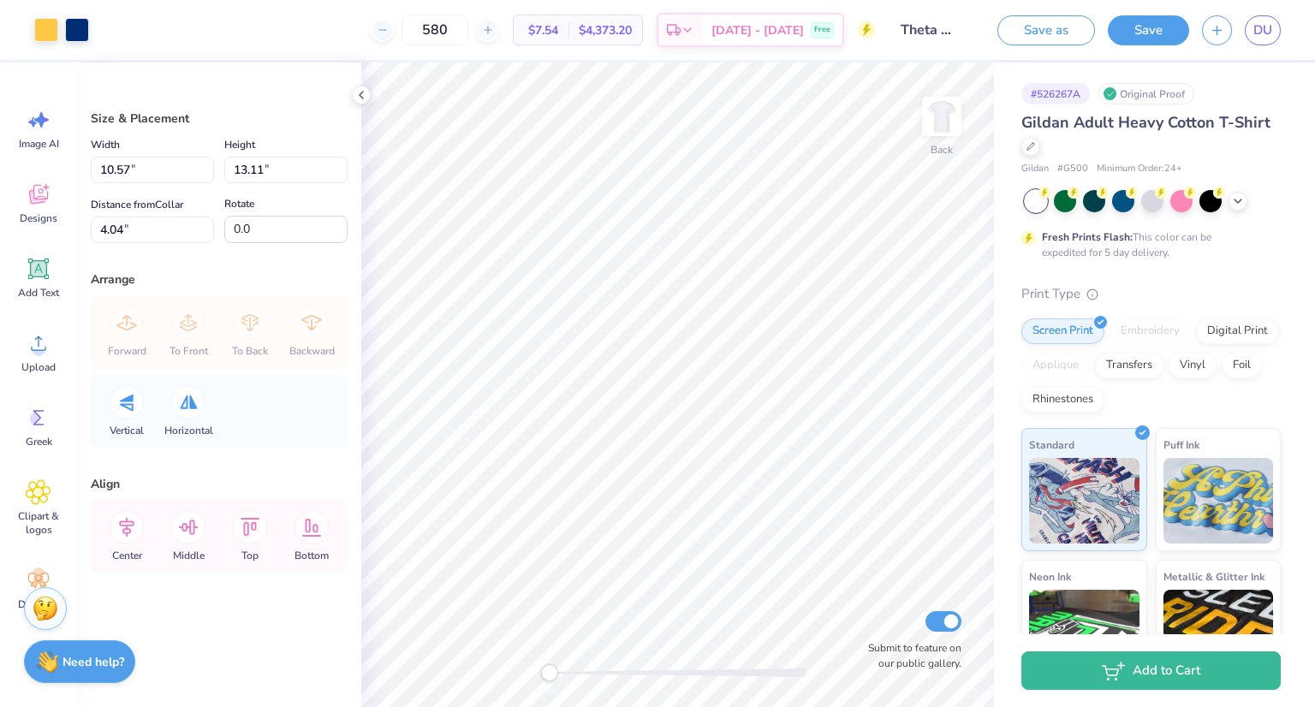
type input "7.60"
type input "9.42"
type input "8.14"
type input "10.10"
type input "3.00"
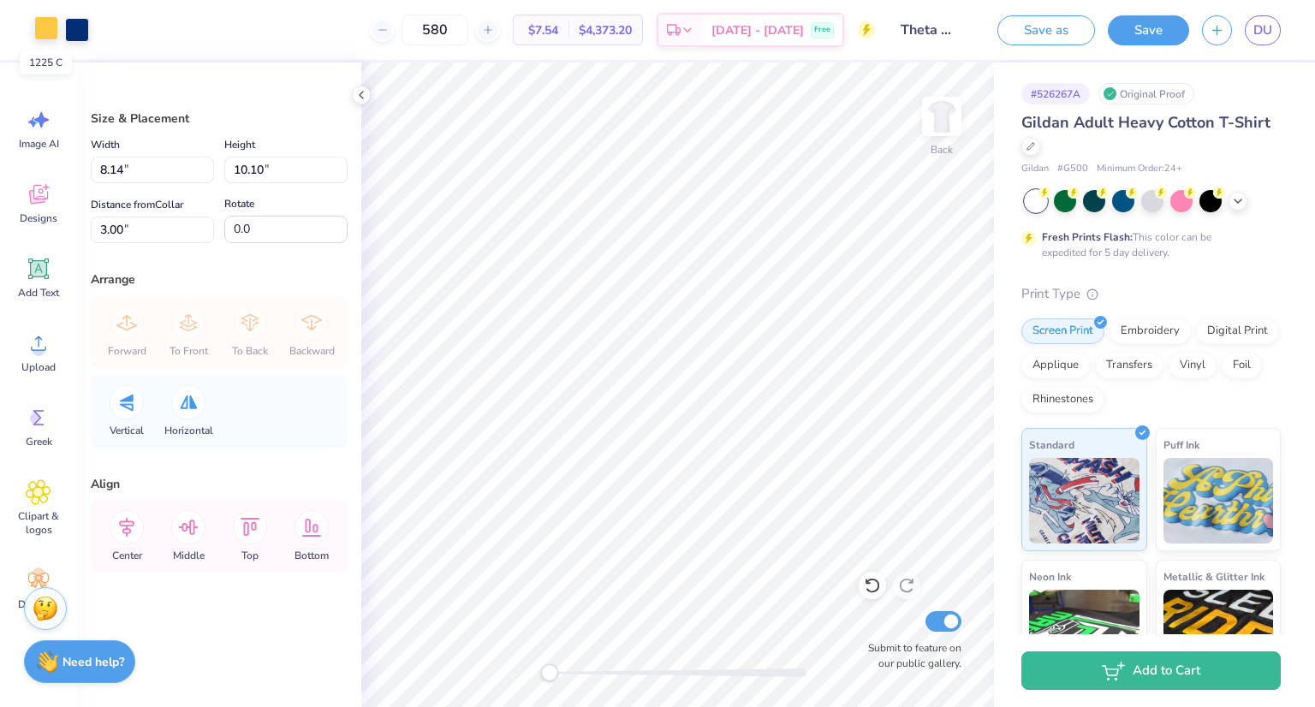
click at [41, 35] on div at bounding box center [46, 28] width 24 height 24
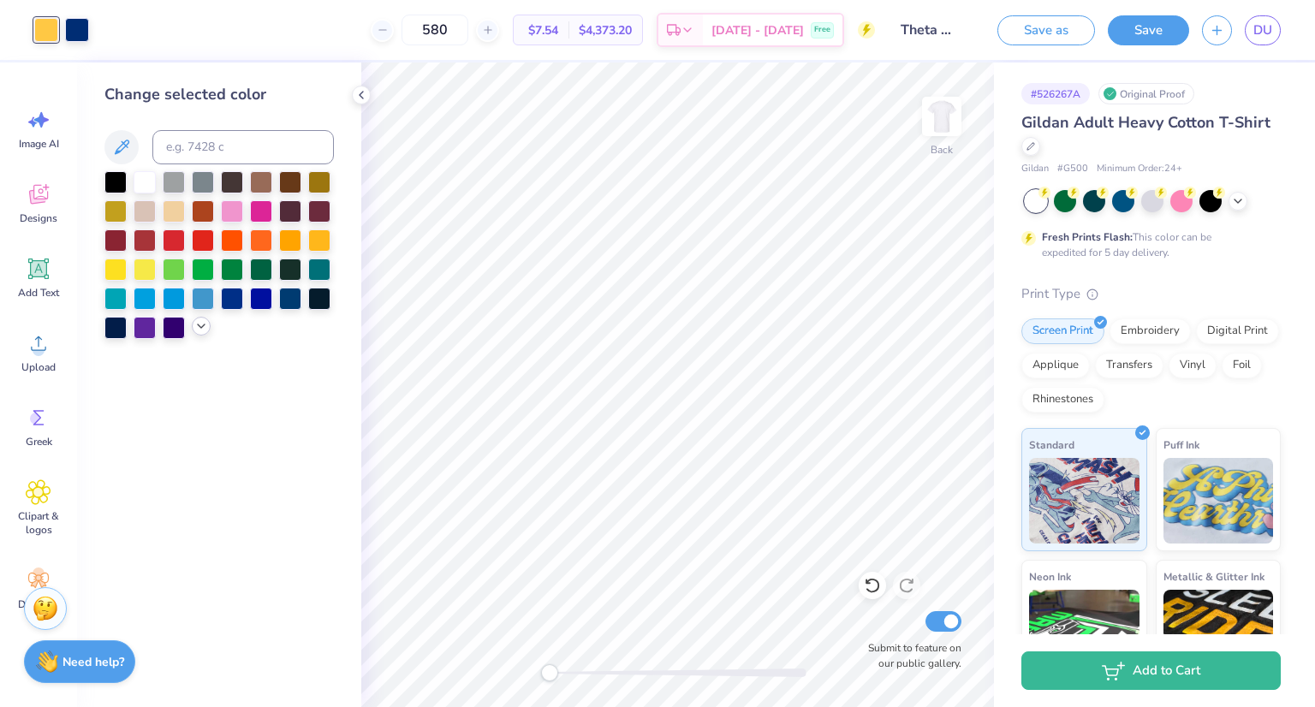
click at [202, 323] on icon at bounding box center [201, 326] width 14 height 14
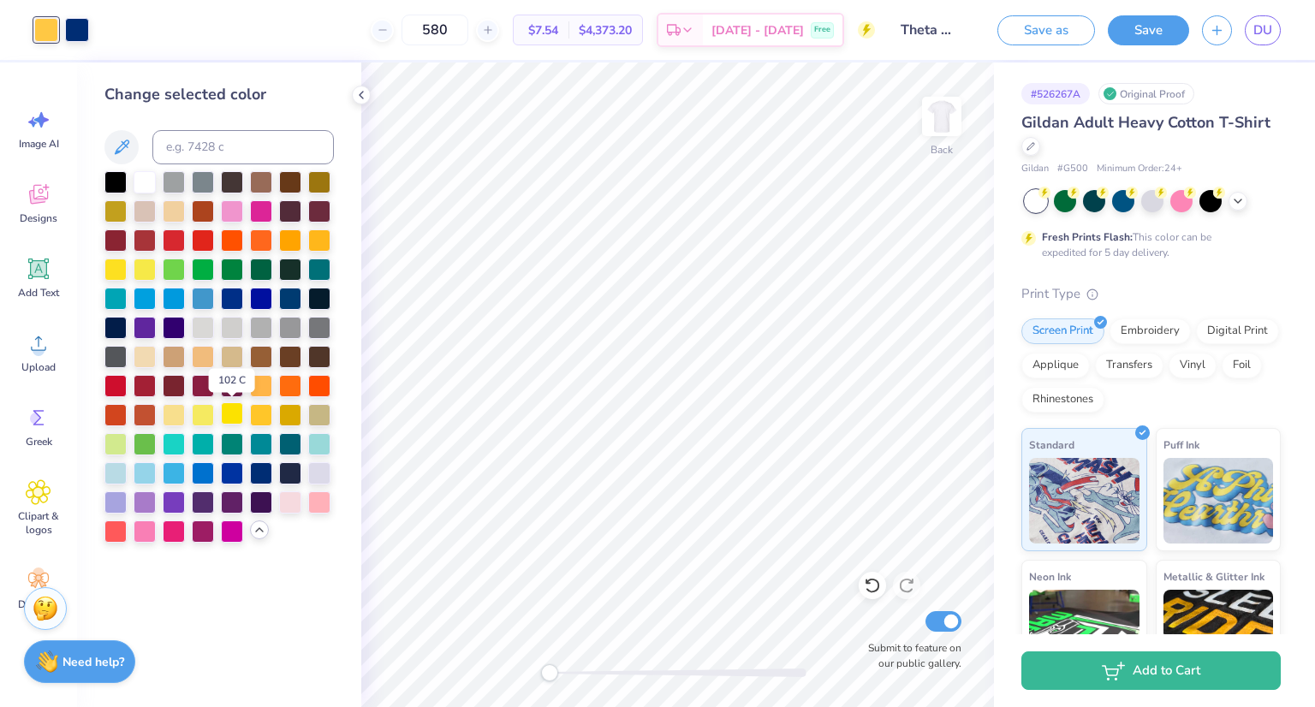
click at [235, 413] on div at bounding box center [232, 413] width 22 height 22
click at [259, 413] on div at bounding box center [261, 413] width 22 height 22
click at [289, 236] on div at bounding box center [290, 239] width 22 height 22
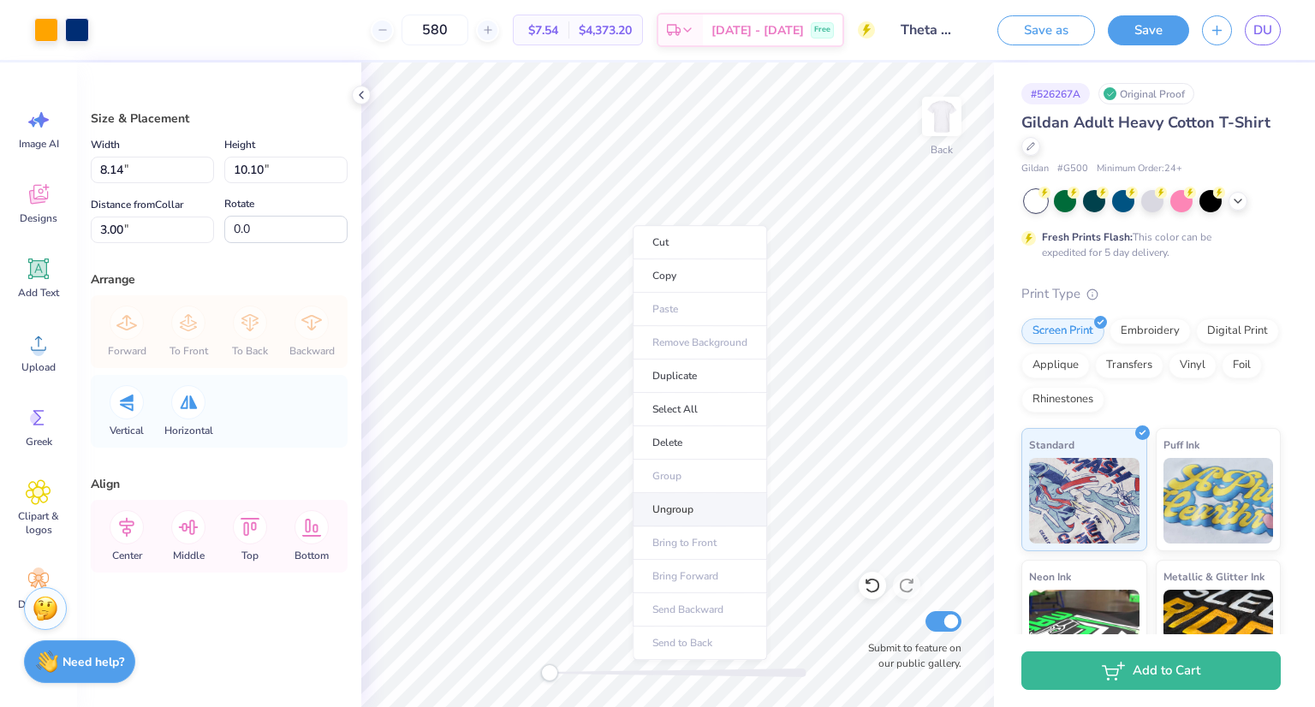
click at [685, 510] on li "Ungroup" at bounding box center [700, 509] width 134 height 33
type input "1.43"
type input "2.28"
type input "3.43"
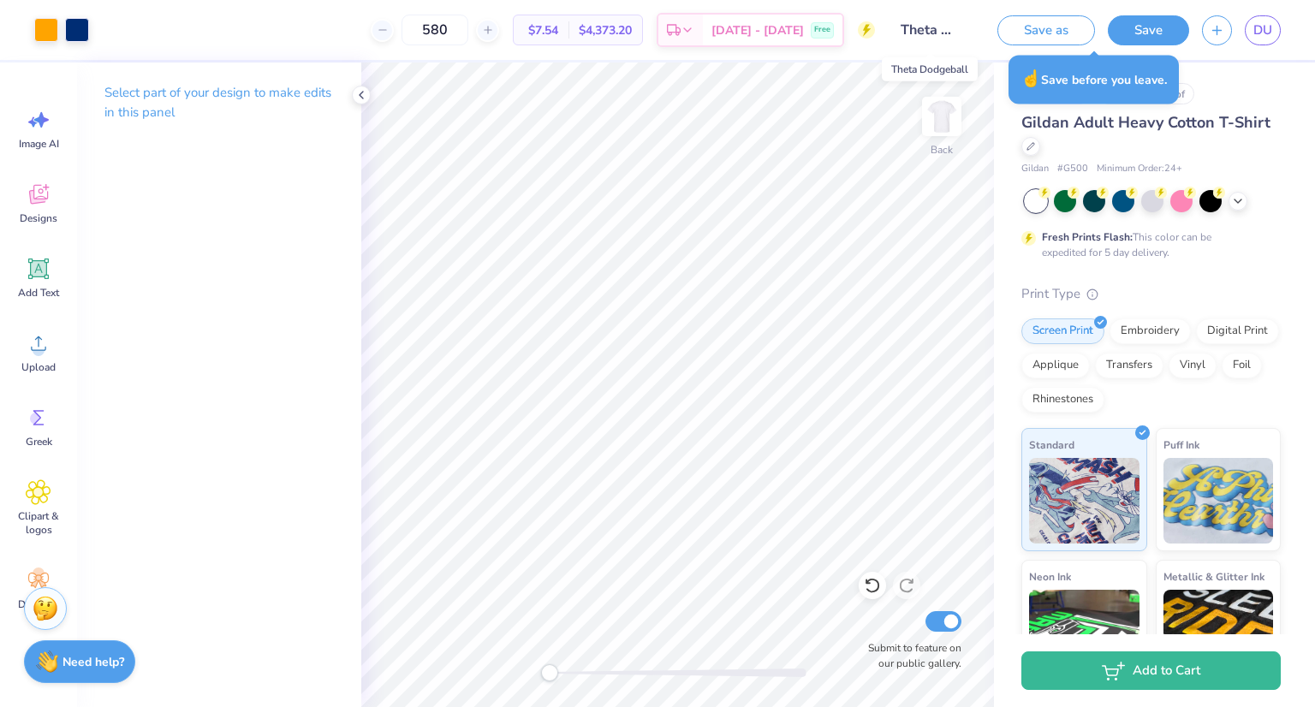
click at [946, 31] on input "Theta Dodgeball" at bounding box center [930, 30] width 84 height 34
drag, startPoint x: 908, startPoint y: 32, endPoint x: 993, endPoint y: 33, distance: 85.6
click at [993, 33] on div "Art colors 580 $7.54 Per Item $4,373.20 Total Est. Delivery [DATE] - [DATE] Fre…" at bounding box center [657, 30] width 1315 height 60
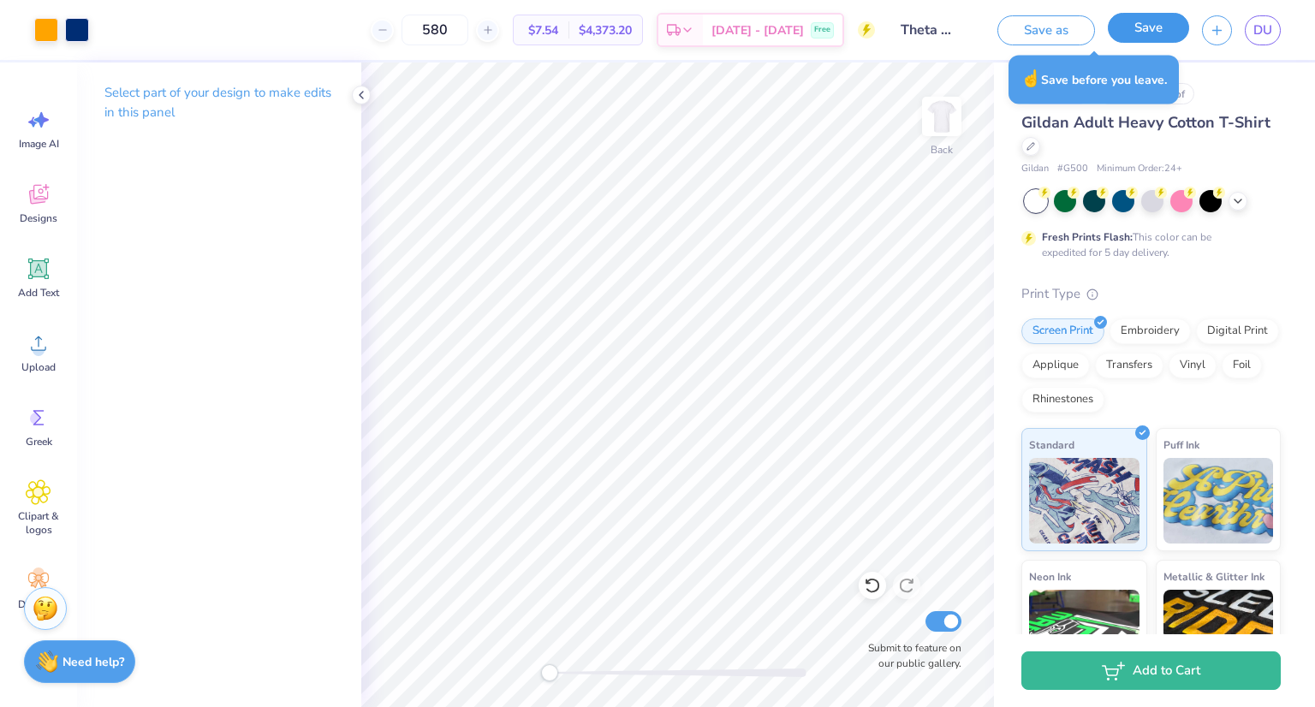
click at [1130, 32] on button "Save" at bounding box center [1148, 28] width 81 height 30
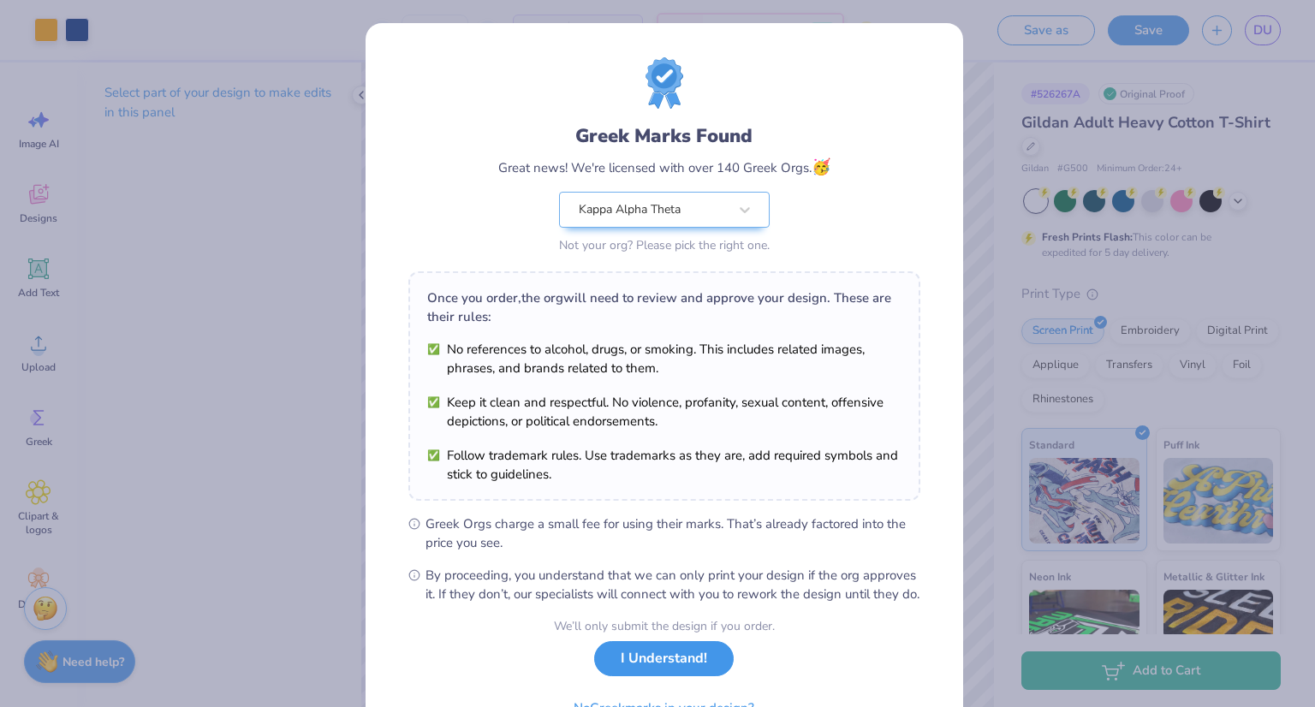
click at [646, 676] on button "I Understand!" at bounding box center [664, 658] width 140 height 35
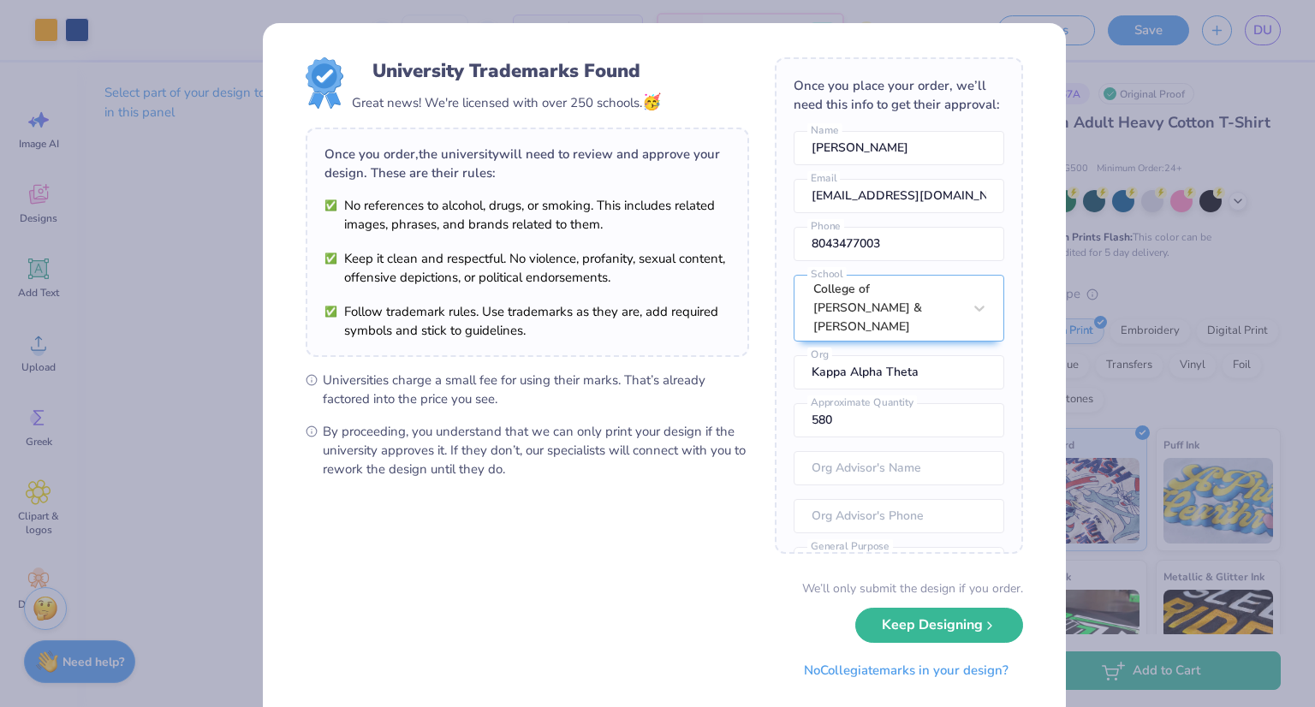
click at [1264, 30] on div "University Trademarks Found Great news! We're licensed with over 250 schools. 🥳…" at bounding box center [657, 353] width 1315 height 707
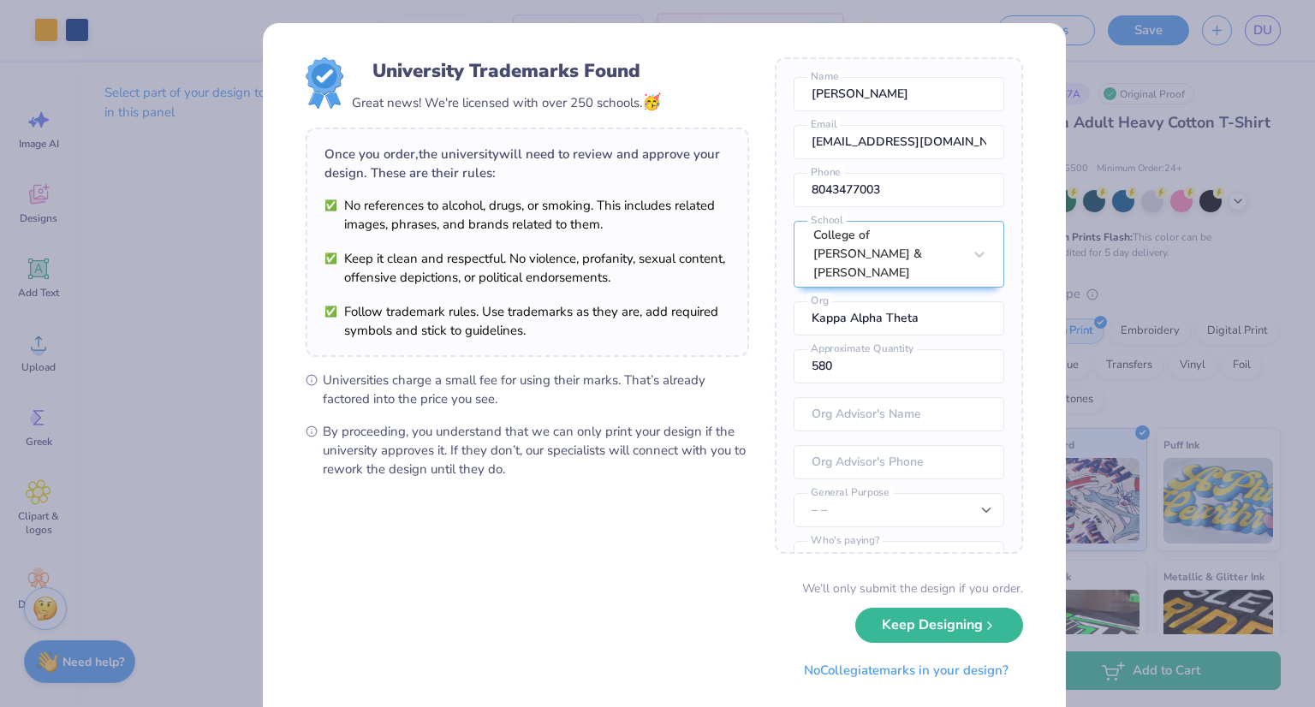
scroll to position [89, 0]
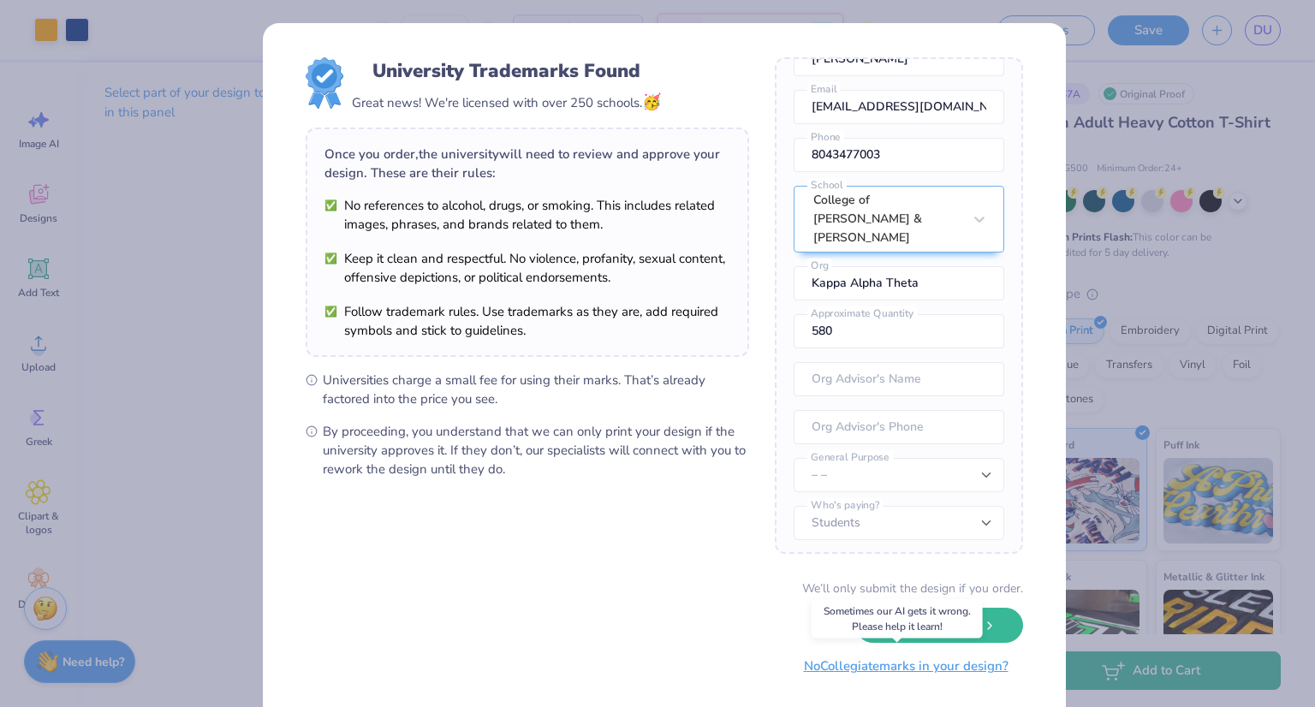
click at [903, 668] on button "No Collegiate marks in your design?" at bounding box center [906, 666] width 234 height 35
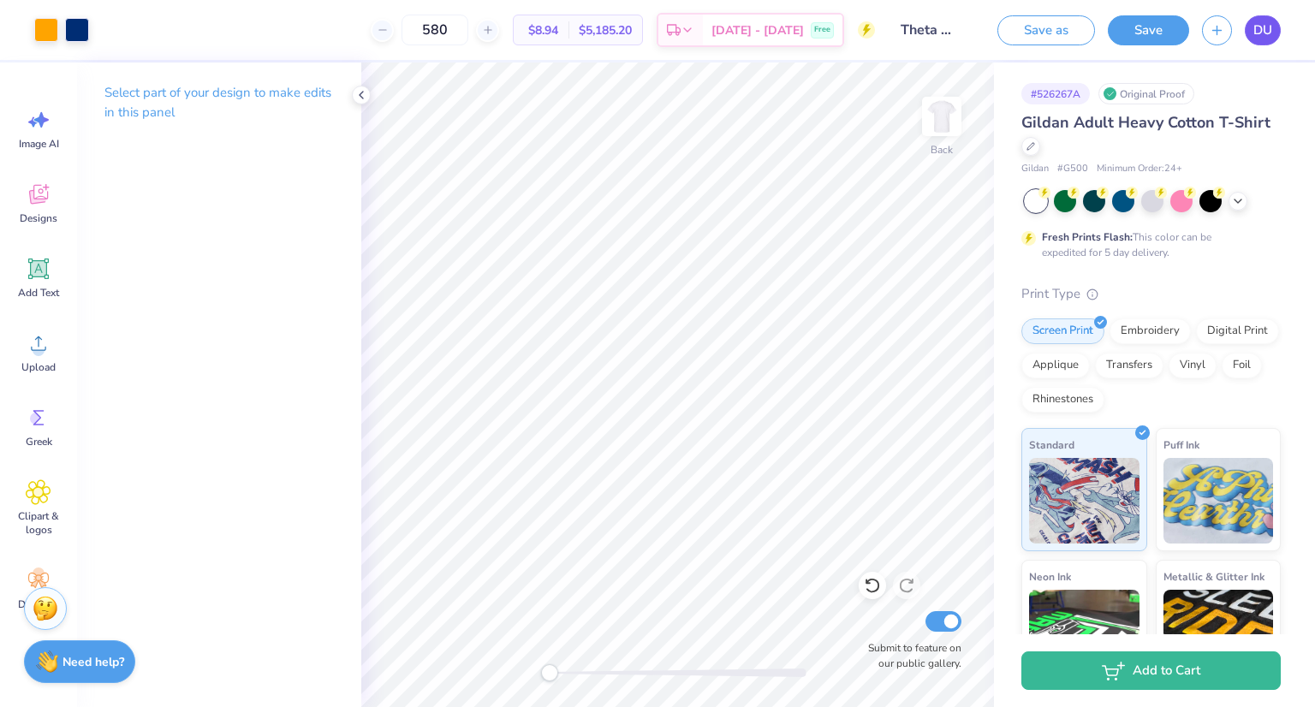
click at [1254, 22] on span "DU" at bounding box center [1263, 31] width 19 height 20
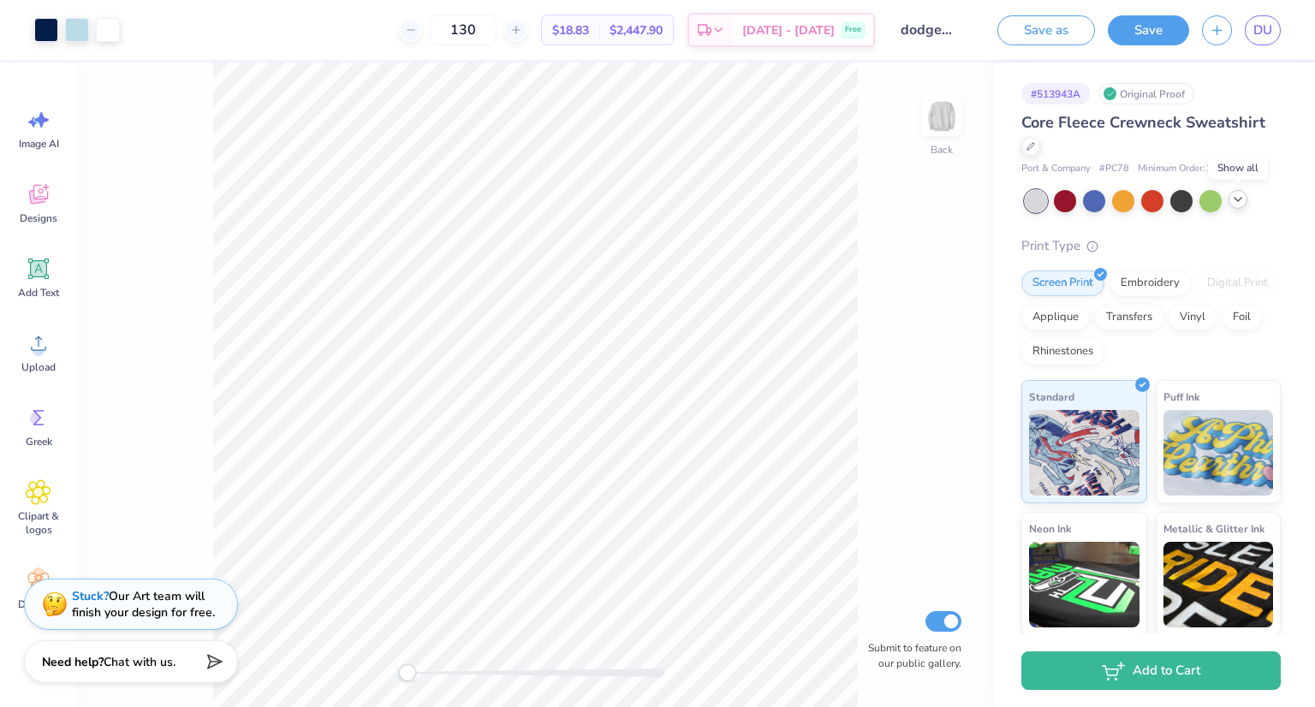
click at [1242, 200] on icon at bounding box center [1238, 200] width 14 height 14
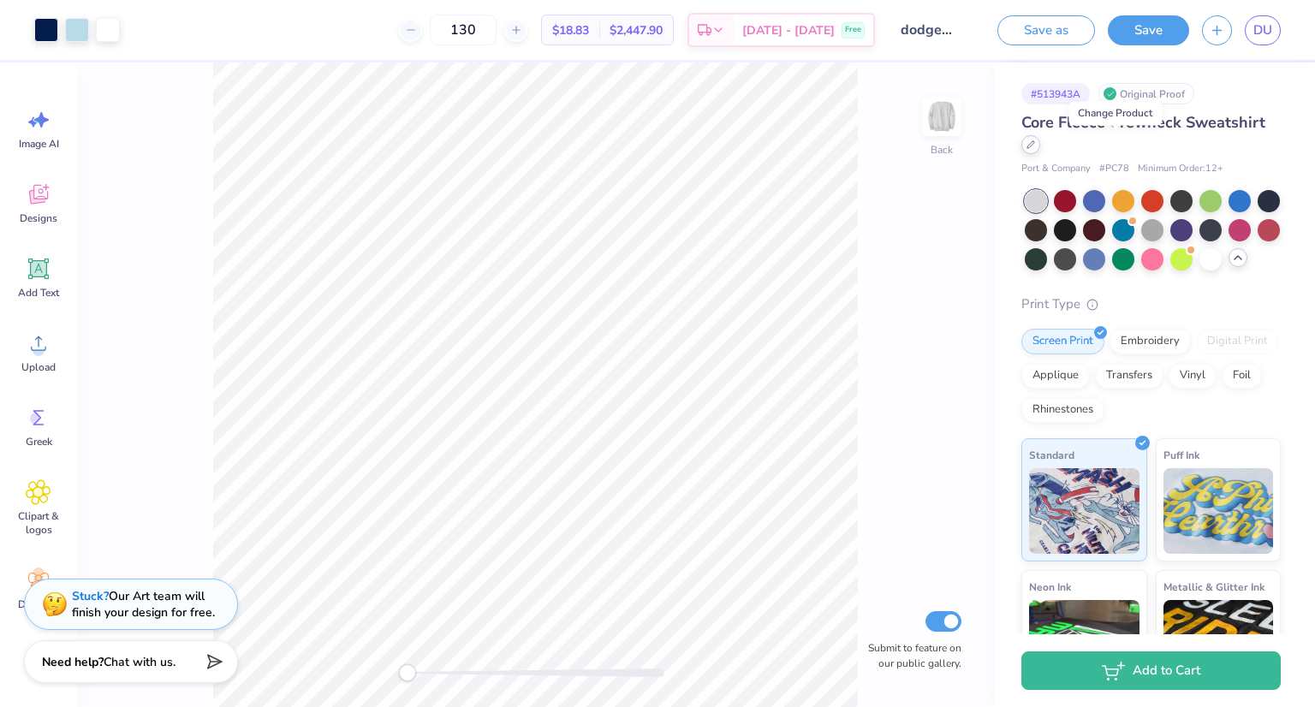
click at [1035, 143] on icon at bounding box center [1031, 144] width 9 height 9
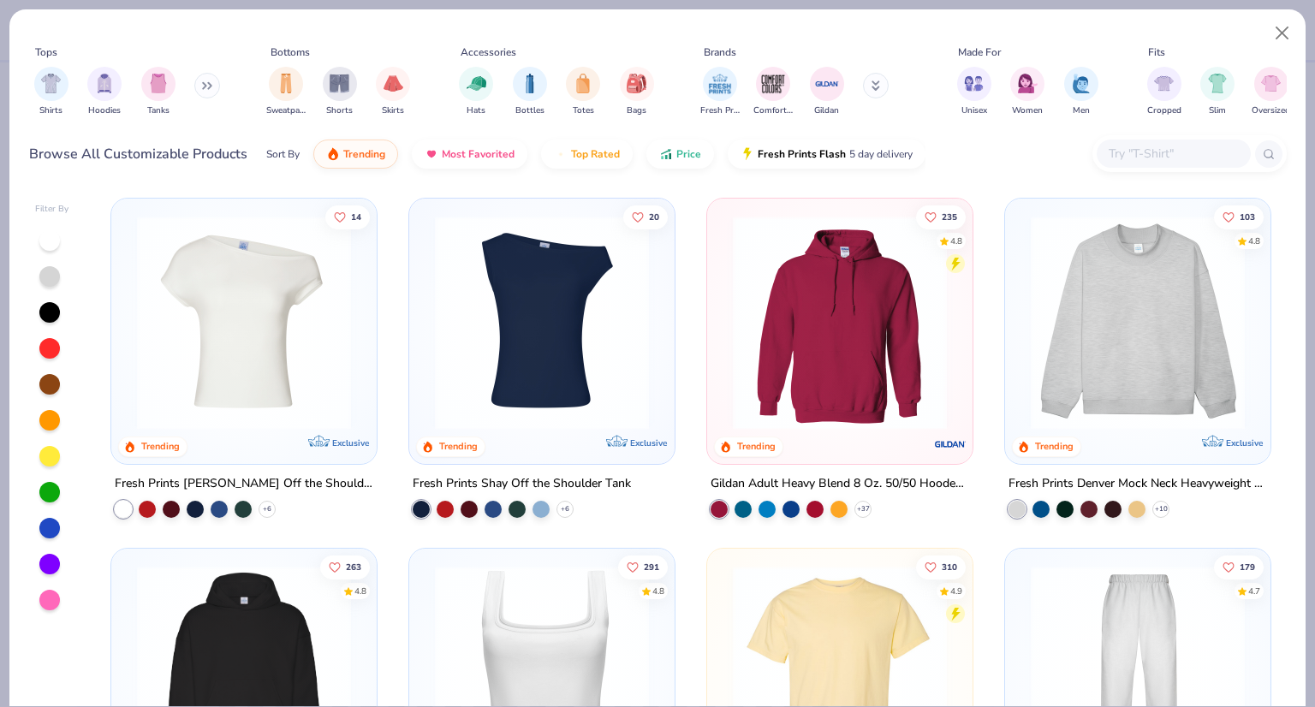
click at [1130, 155] on input "text" at bounding box center [1173, 154] width 132 height 20
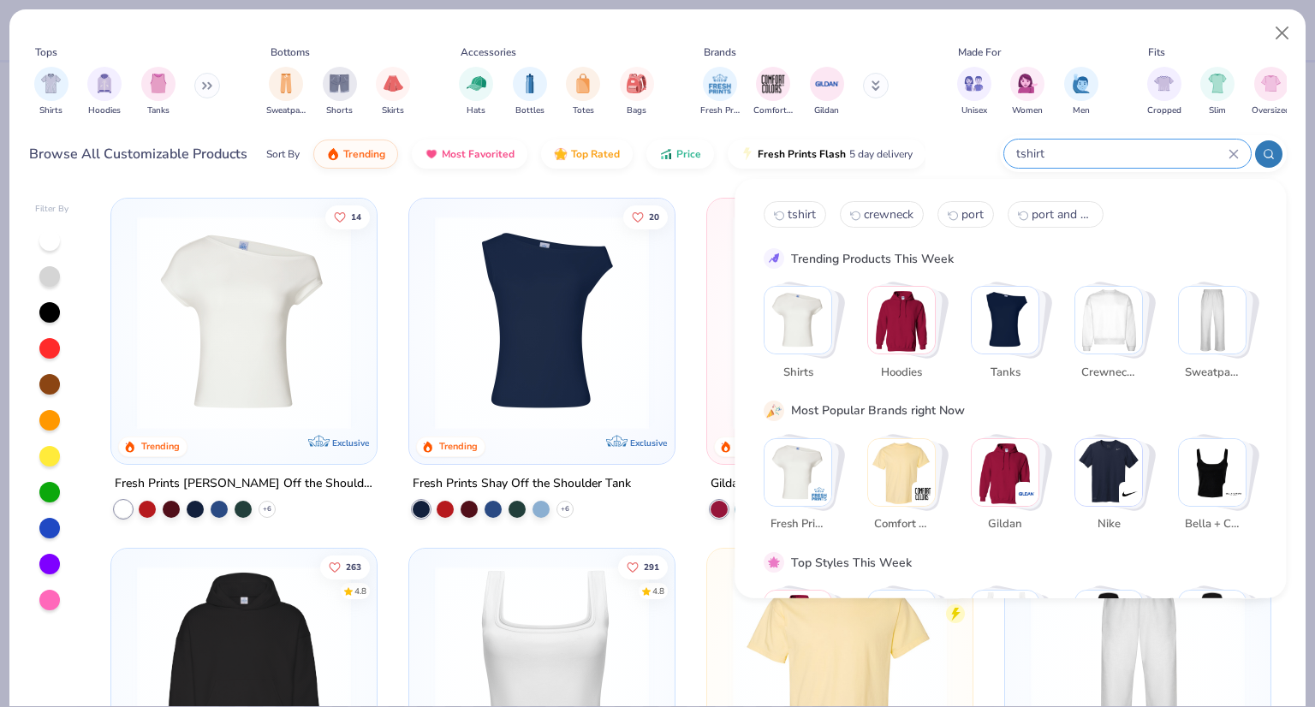
type input "tshirt"
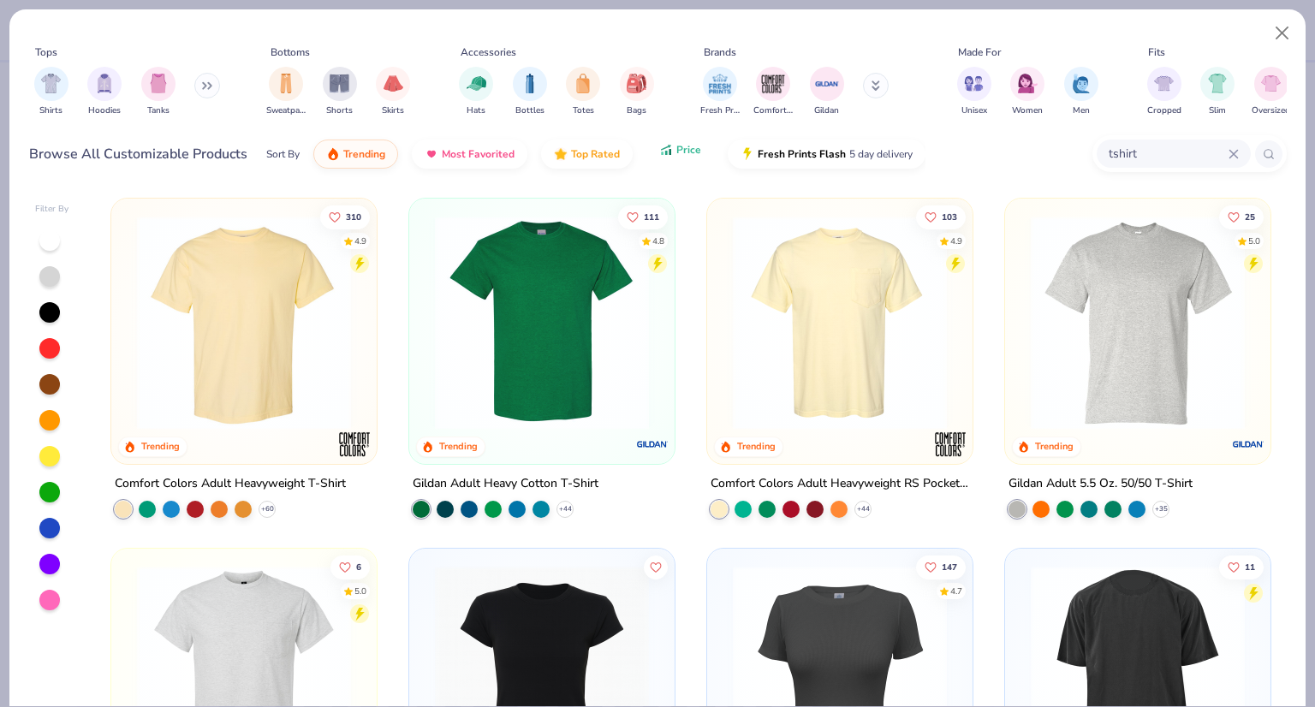
click at [664, 145] on icon "button" at bounding box center [666, 149] width 14 height 15
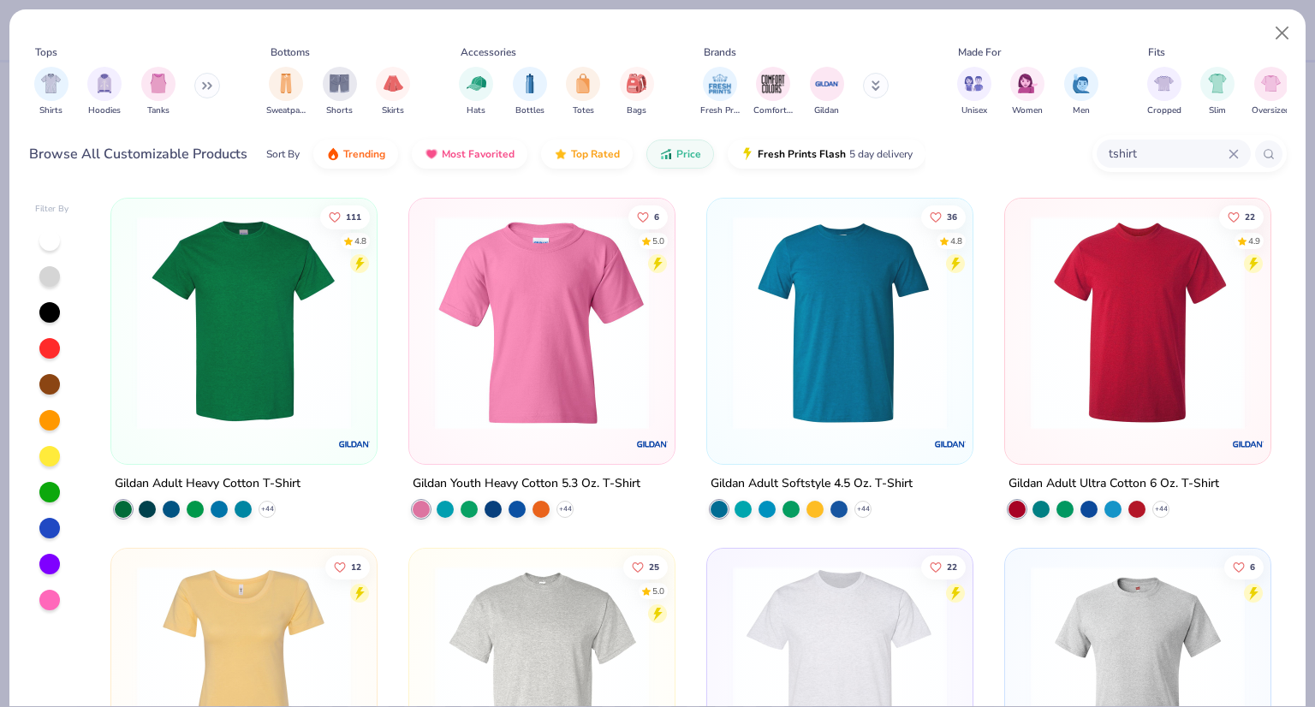
click at [206, 327] on img at bounding box center [243, 323] width 231 height 214
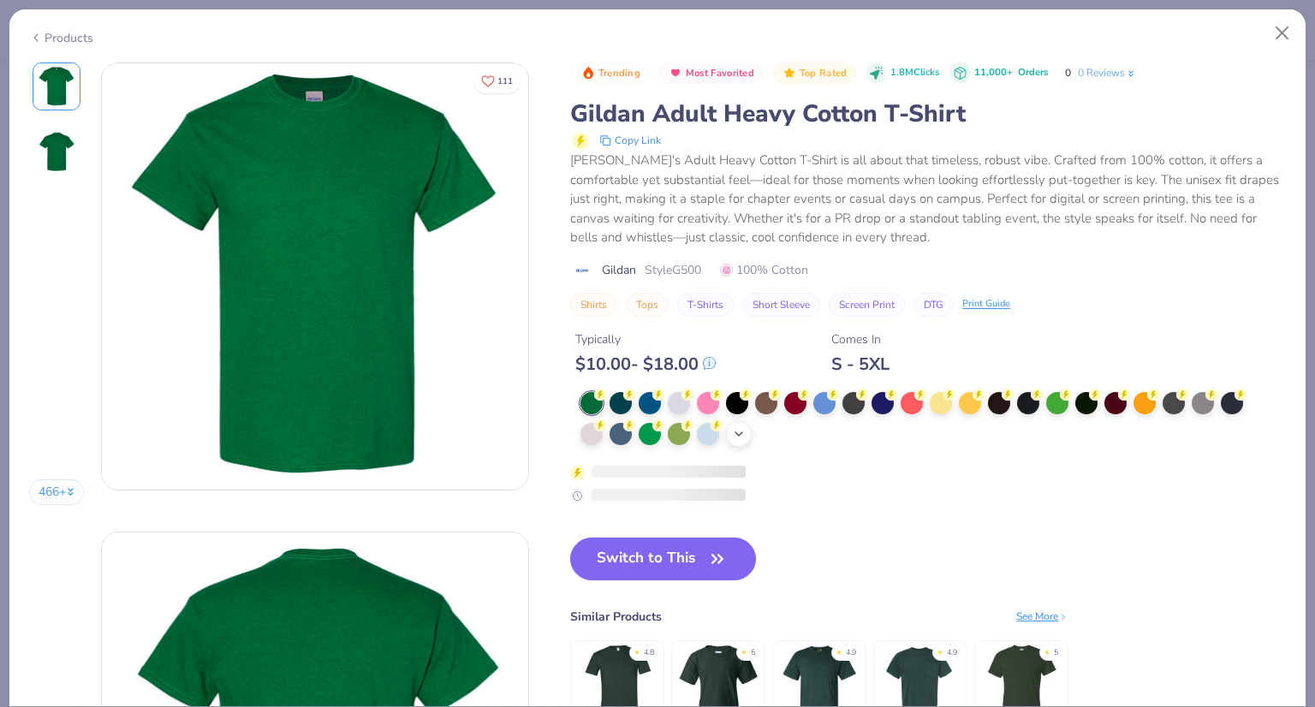
click at [733, 430] on icon at bounding box center [739, 434] width 14 height 14
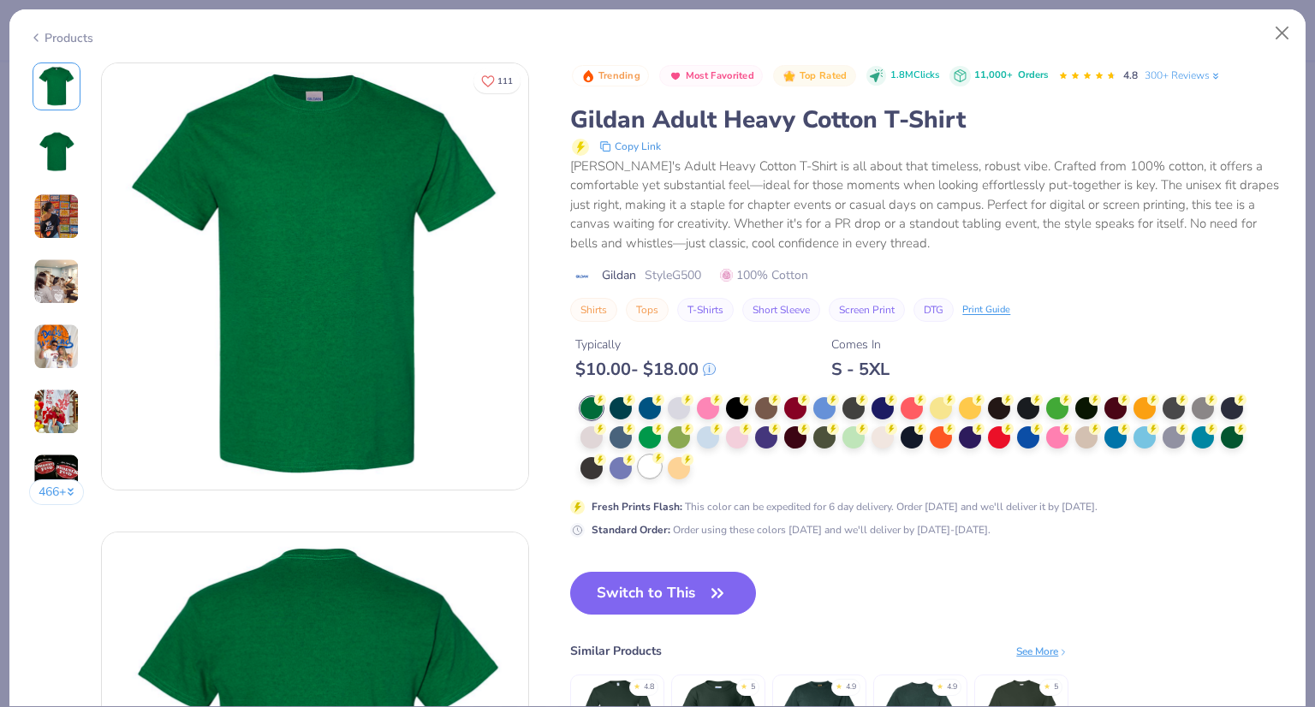
click at [654, 468] on div at bounding box center [650, 467] width 22 height 22
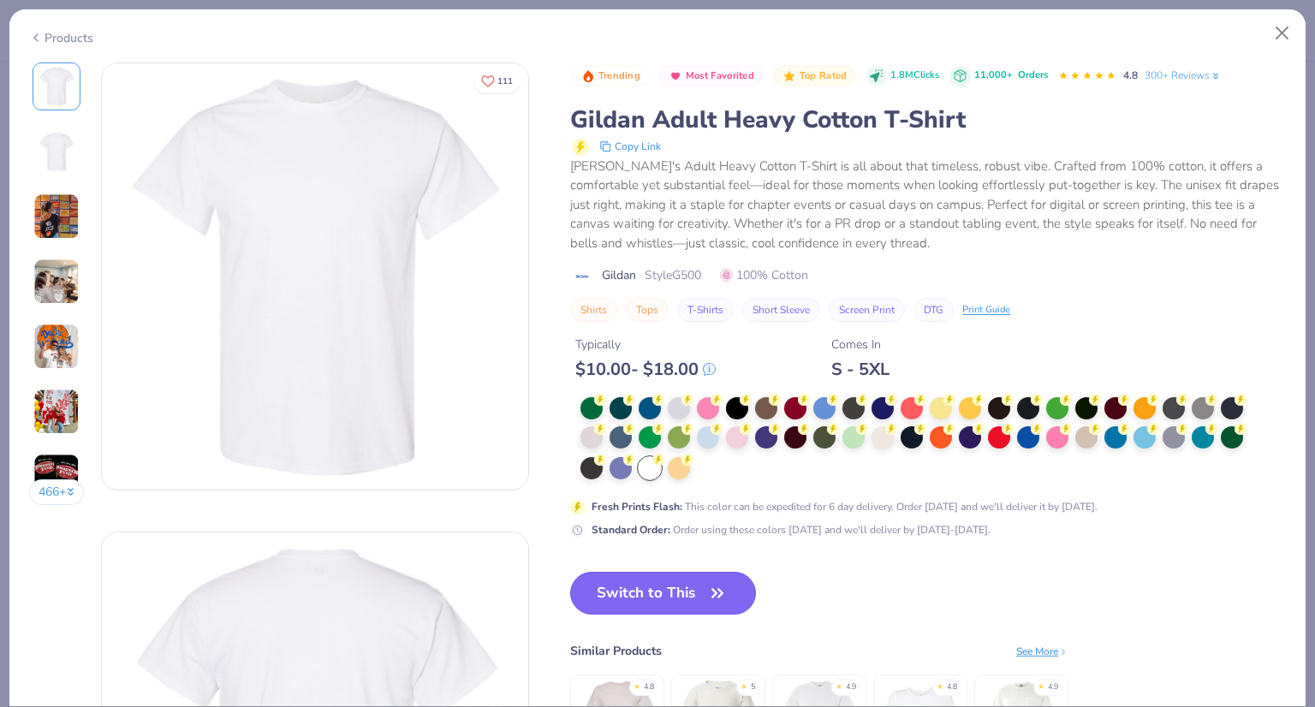
click at [669, 593] on button "Switch to This" at bounding box center [663, 593] width 186 height 43
click at [642, 582] on button "Switch to This" at bounding box center [663, 593] width 186 height 43
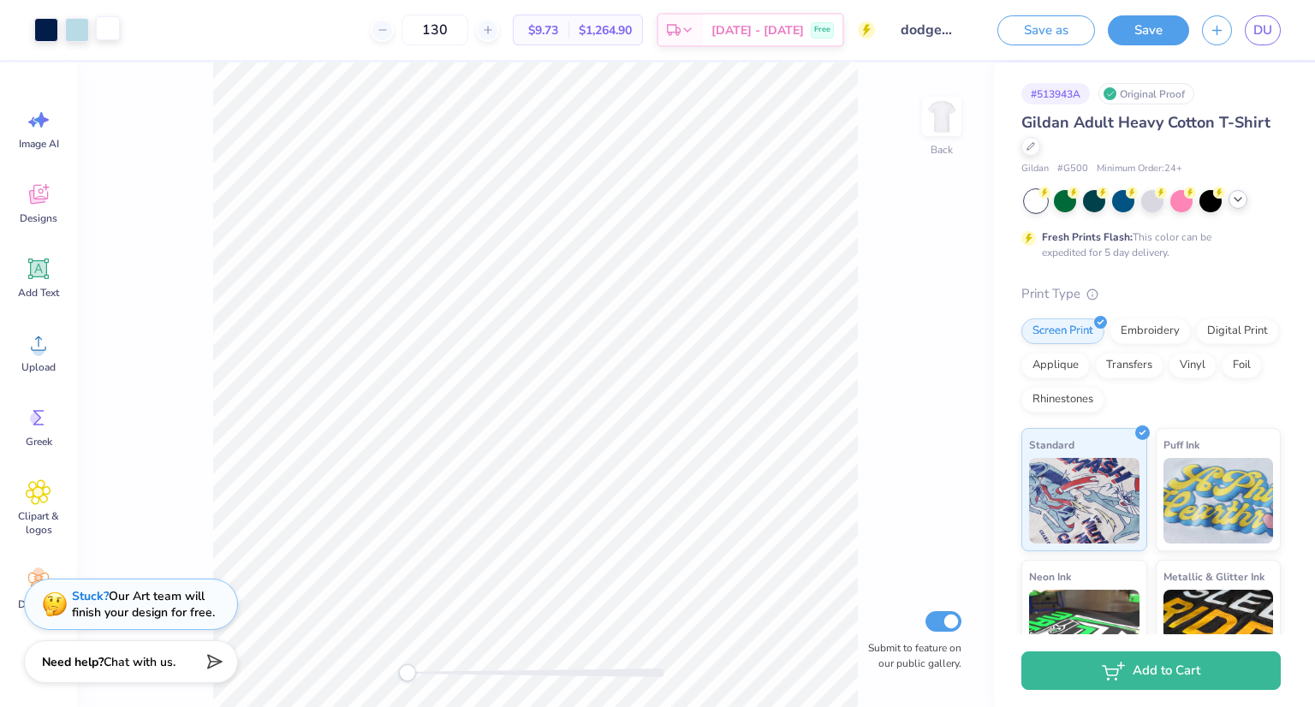
click at [104, 25] on div at bounding box center [108, 28] width 24 height 24
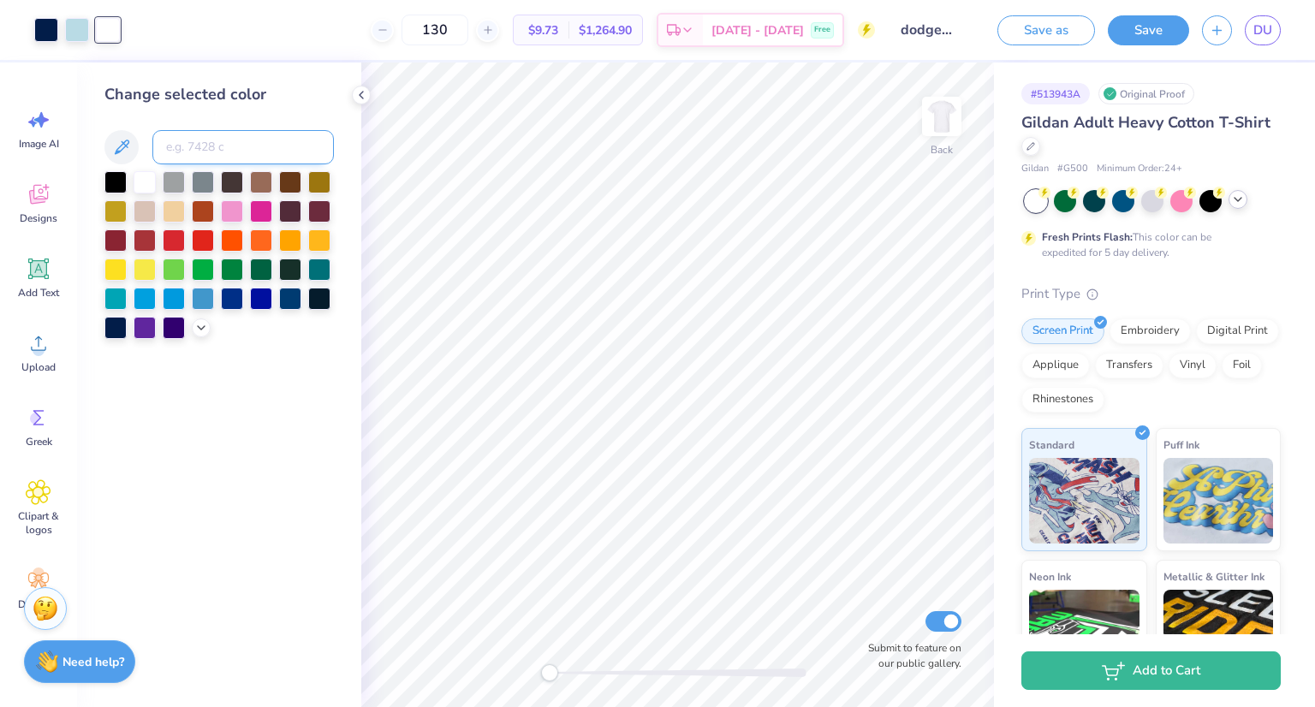
click at [181, 149] on input at bounding box center [243, 147] width 182 height 34
type input "2768"
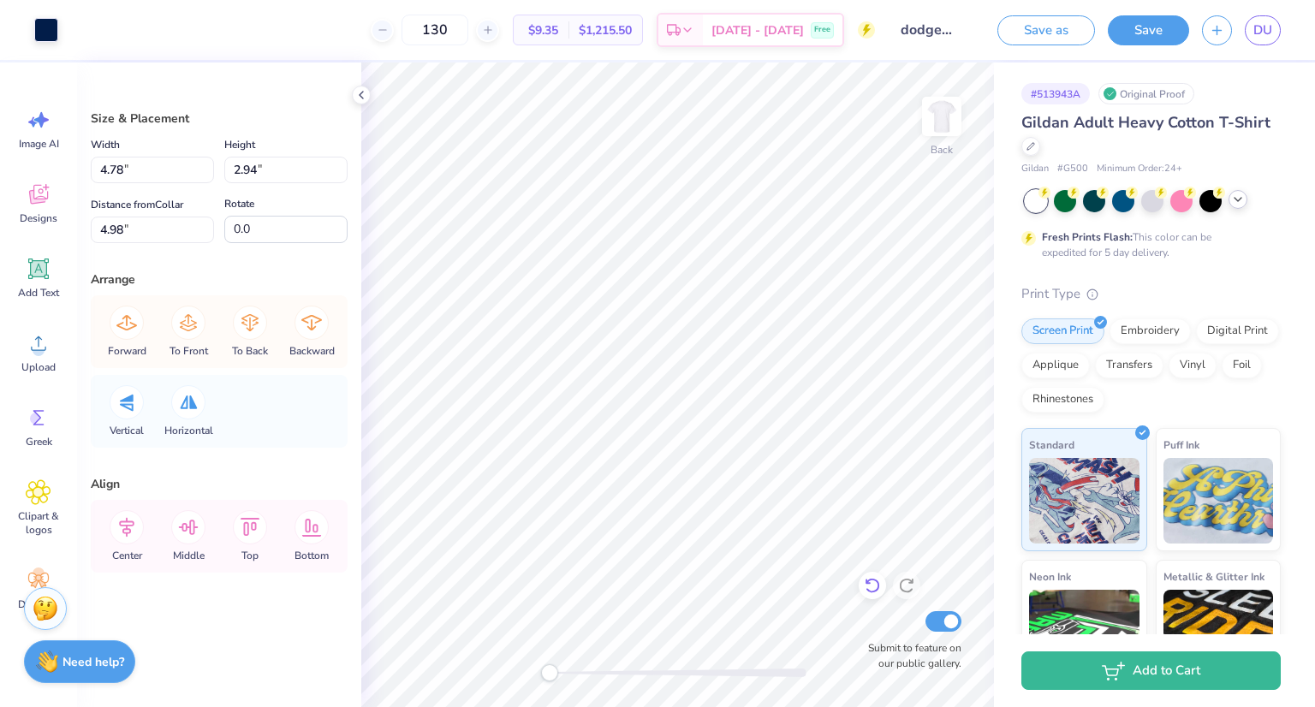
click at [872, 576] on div at bounding box center [872, 585] width 27 height 27
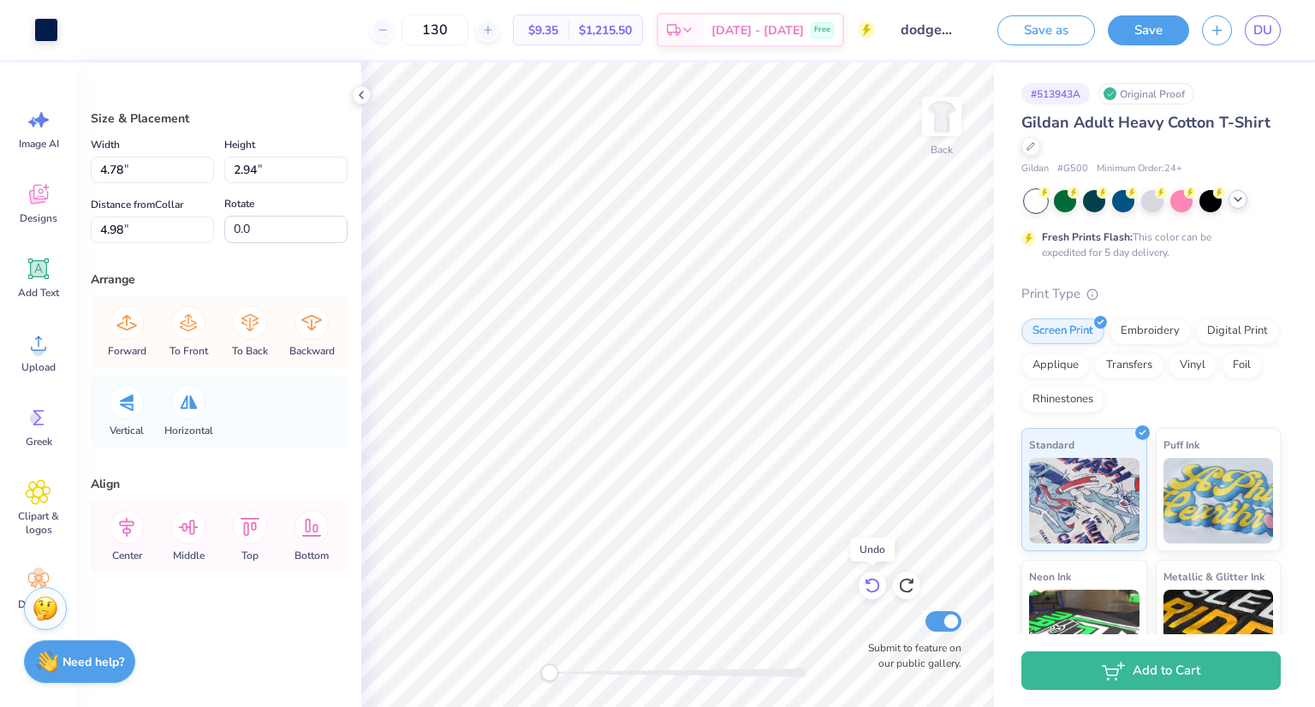
click at [872, 576] on div at bounding box center [872, 585] width 27 height 27
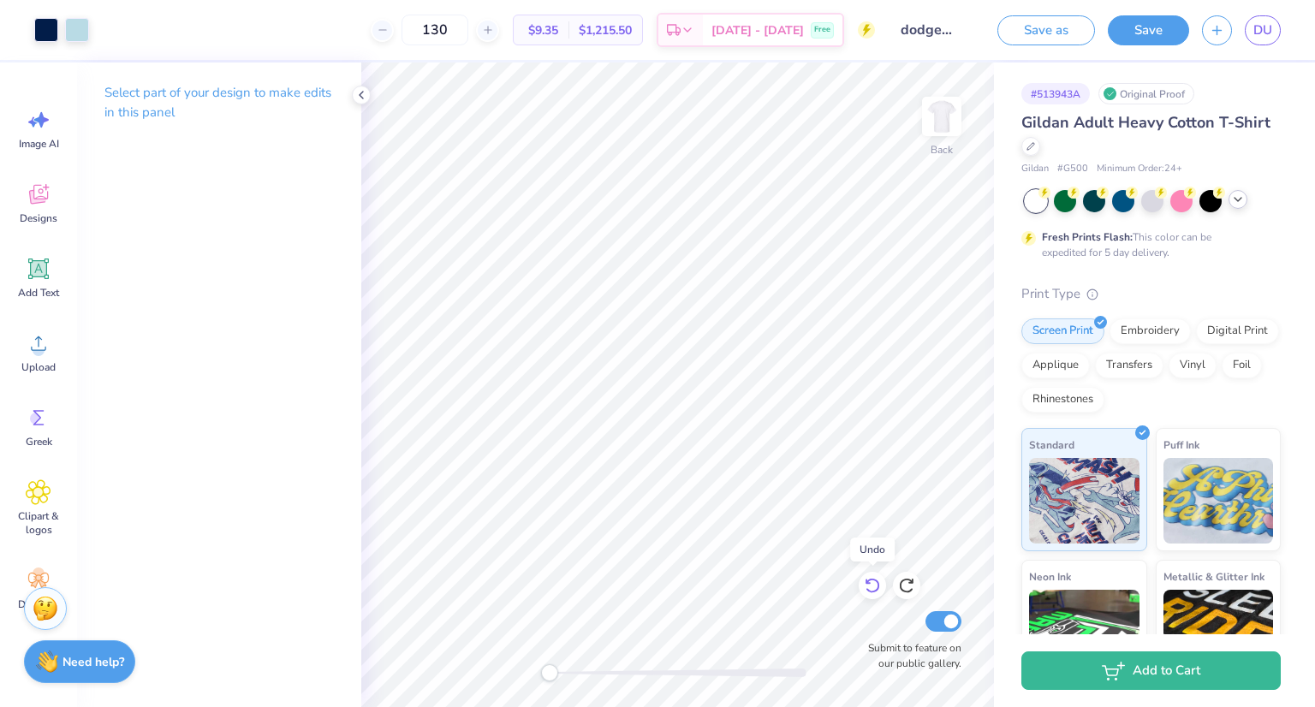
click at [871, 587] on icon at bounding box center [872, 585] width 17 height 17
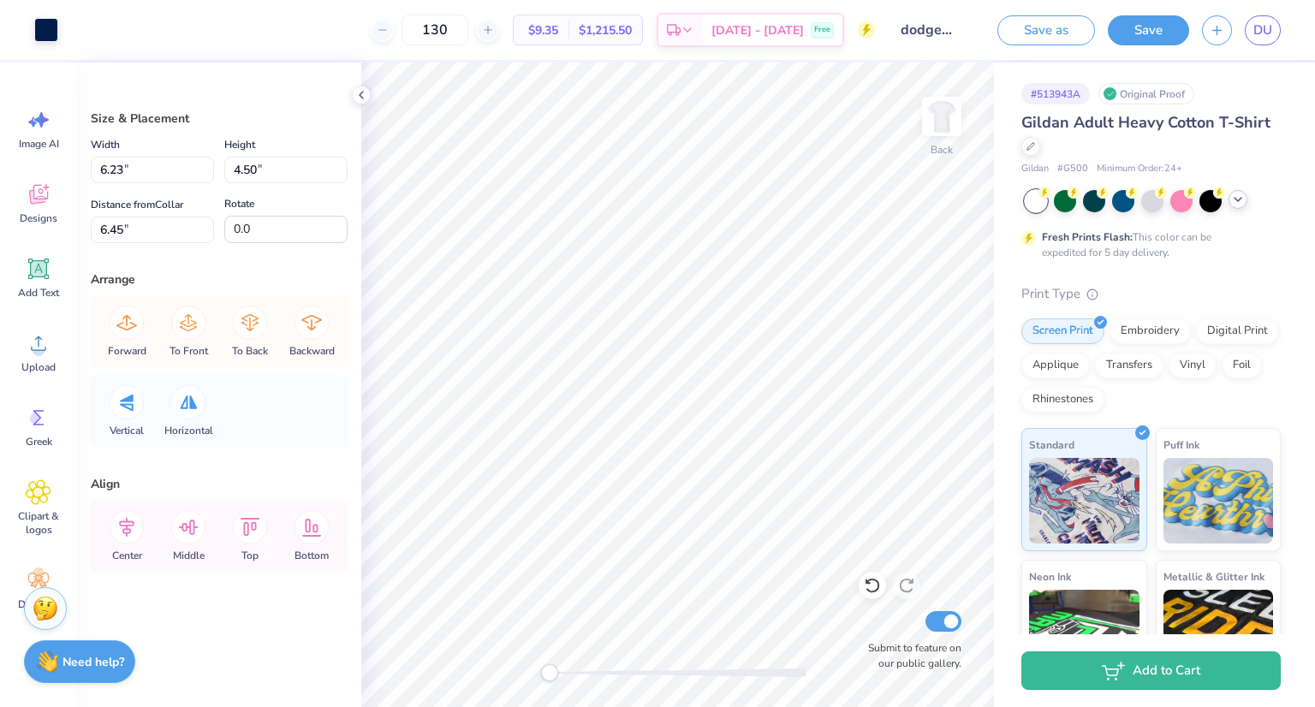
type input "1.43"
type input "0.30"
type input "4.96"
click at [49, 23] on div at bounding box center [46, 28] width 24 height 24
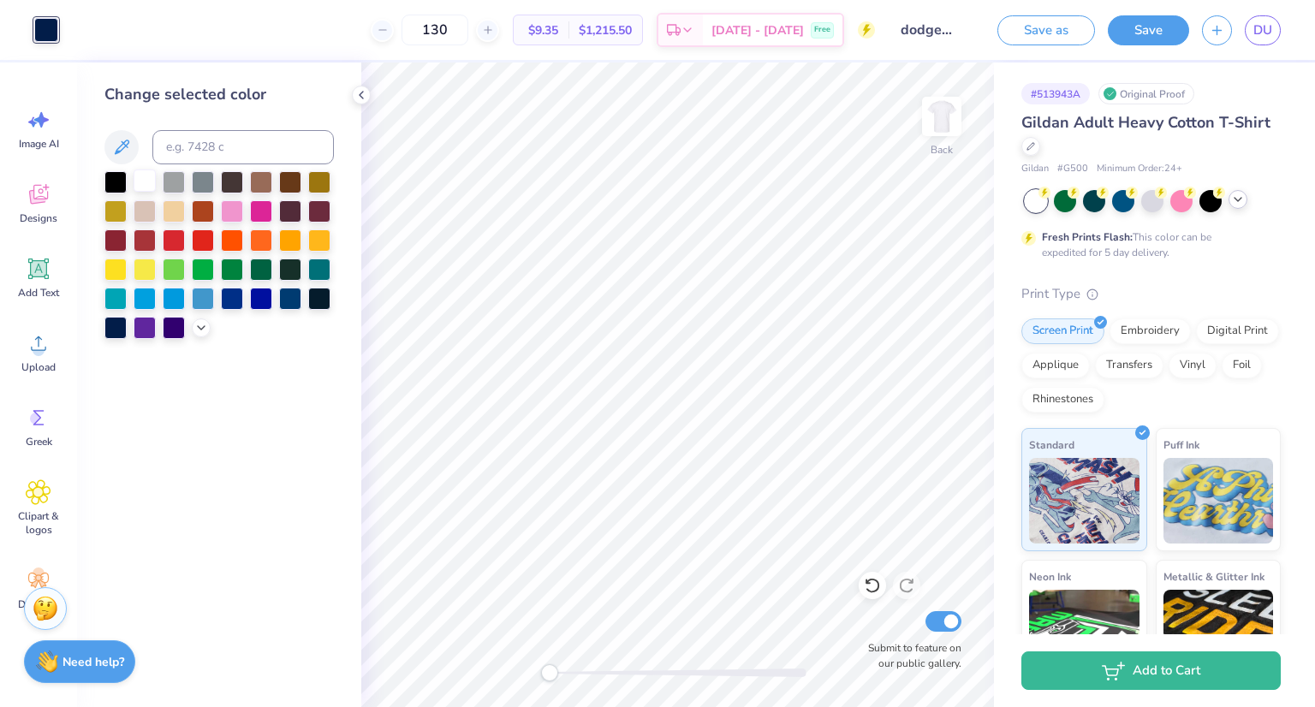
click at [140, 170] on div at bounding box center [145, 181] width 22 height 22
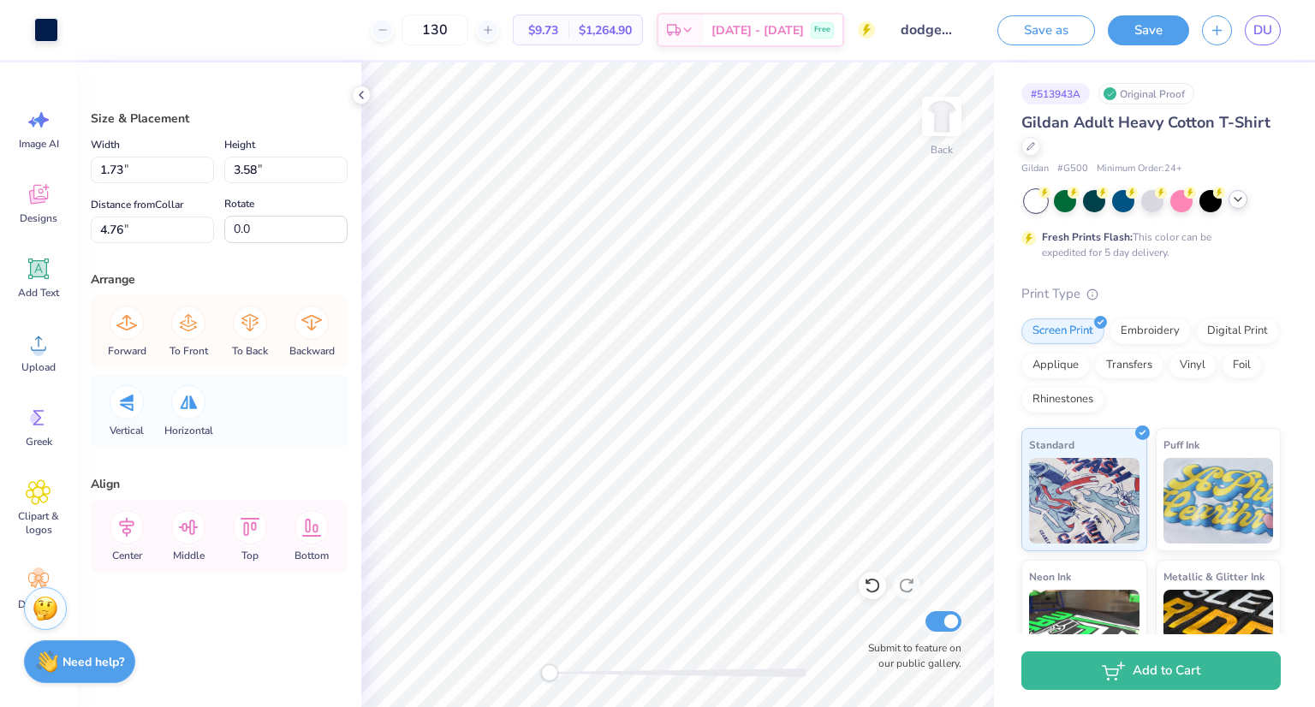
type input "1.73"
type input "3.58"
type input "4.76"
type input "1.83"
type input "0.38"
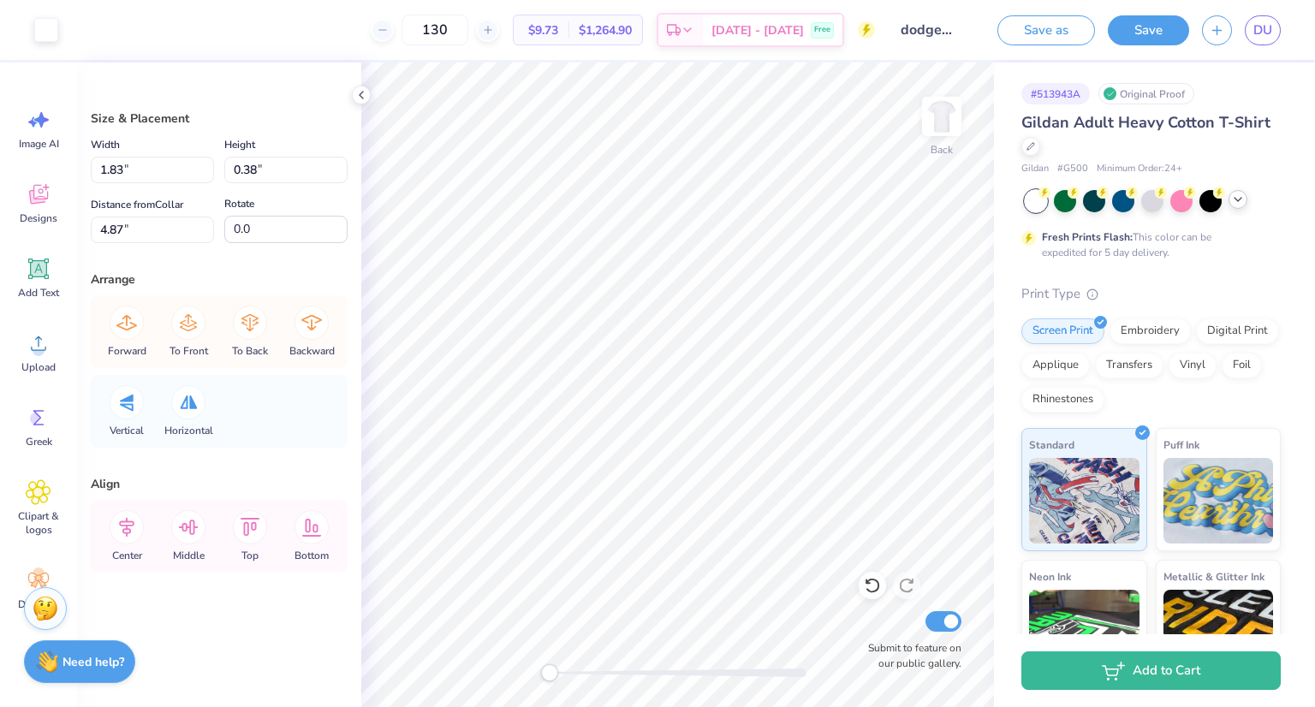
type input "4.87"
type input "6.23"
type input "4.50"
click at [735, 649] on li "Send Backward" at bounding box center [742, 654] width 134 height 33
type input "14.32"
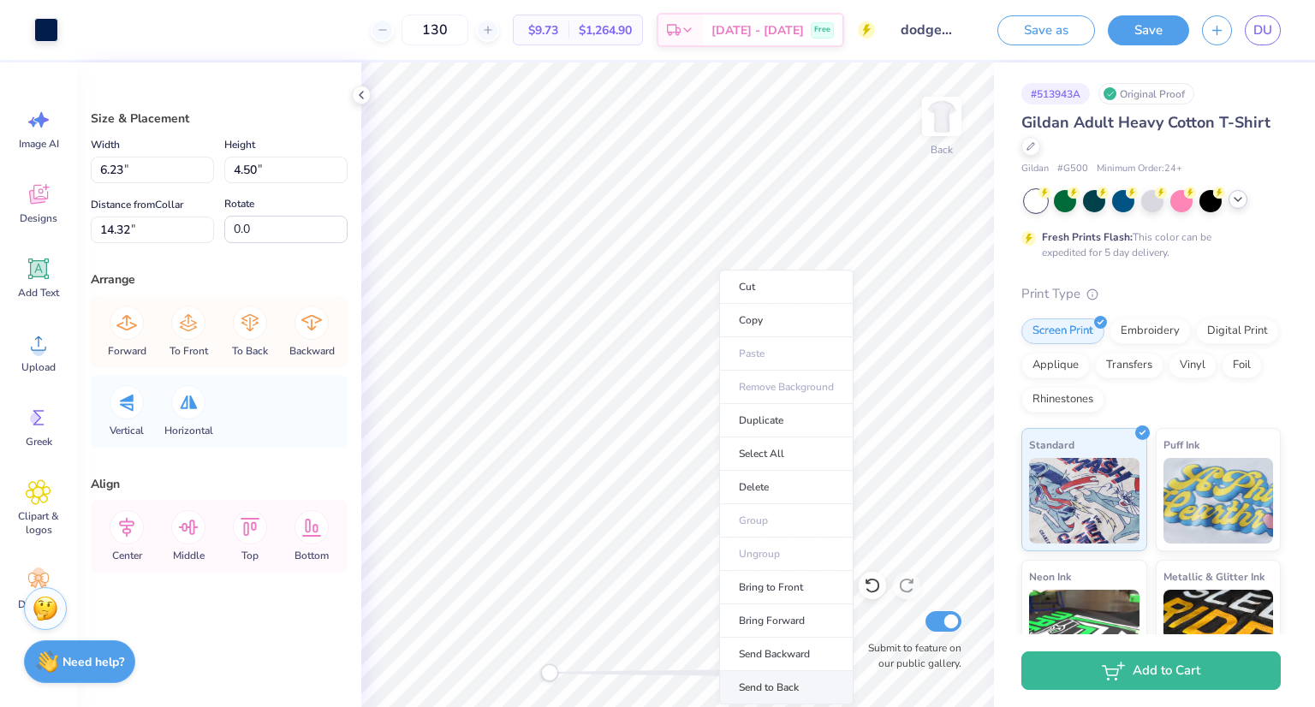
click at [765, 678] on li "Send to Back" at bounding box center [786, 687] width 134 height 33
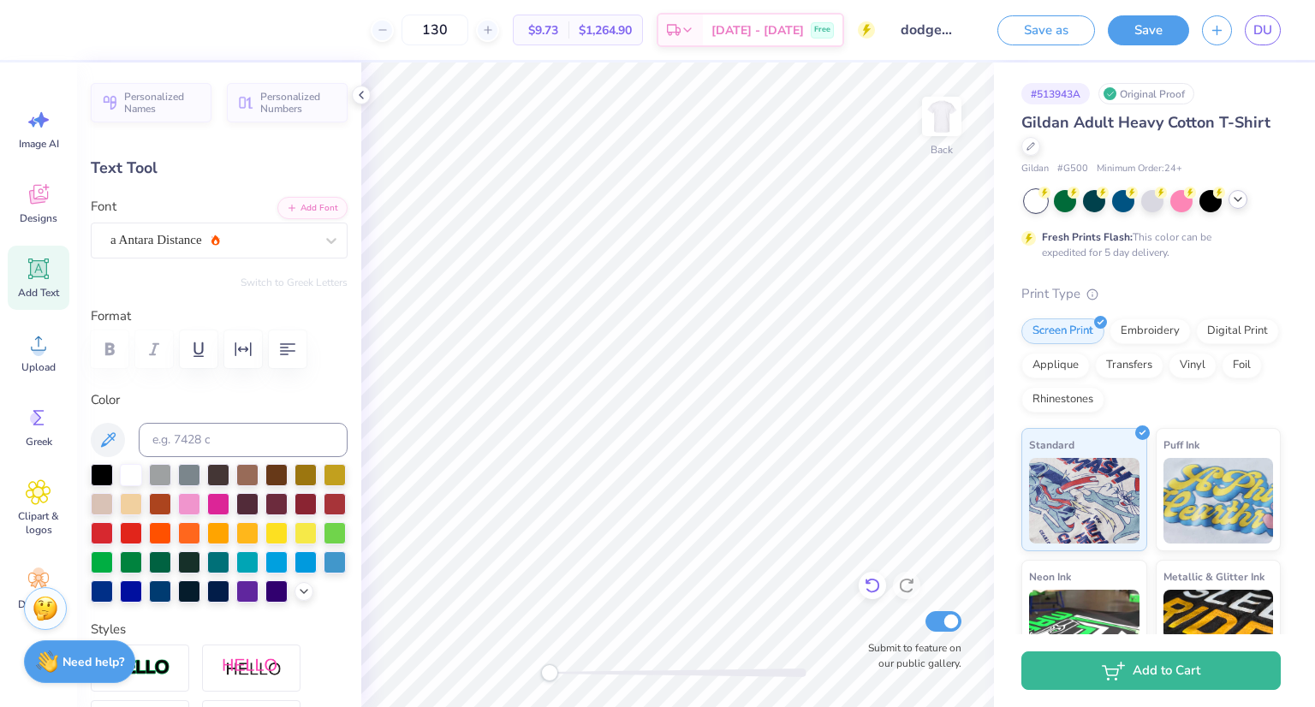
click at [869, 587] on icon at bounding box center [872, 585] width 17 height 17
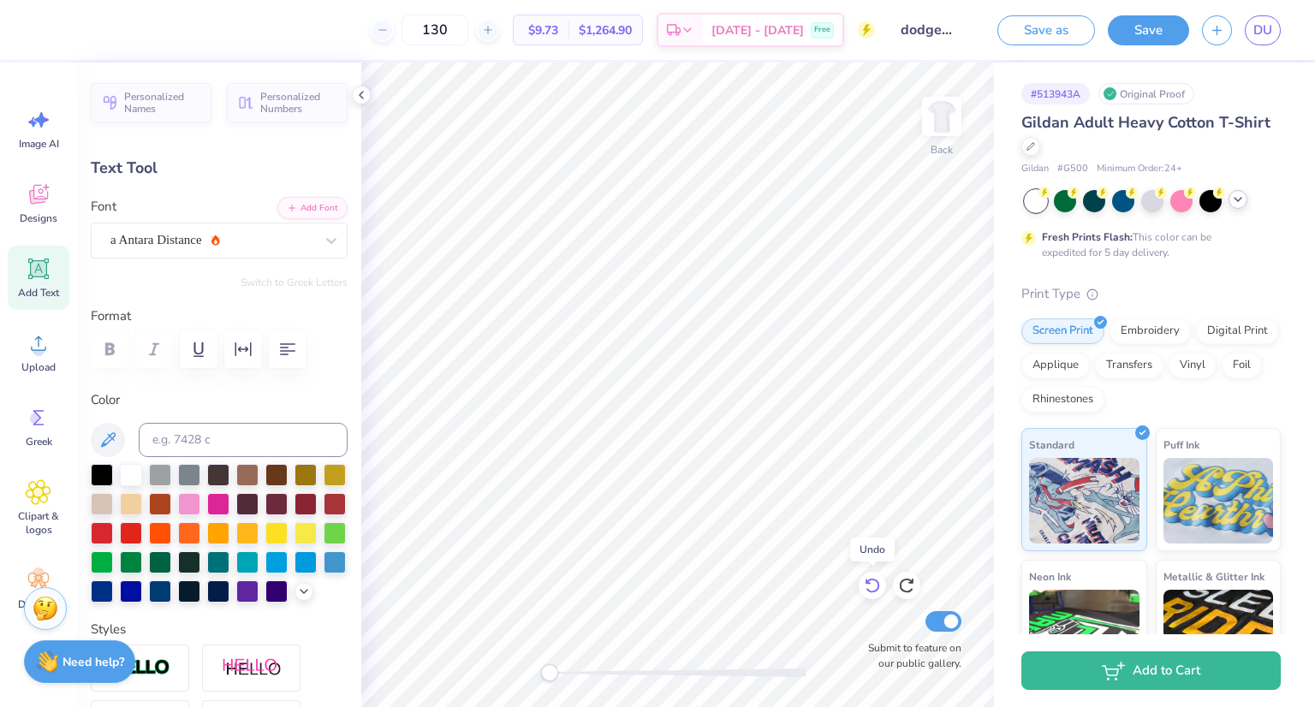
click at [869, 587] on icon at bounding box center [872, 585] width 17 height 17
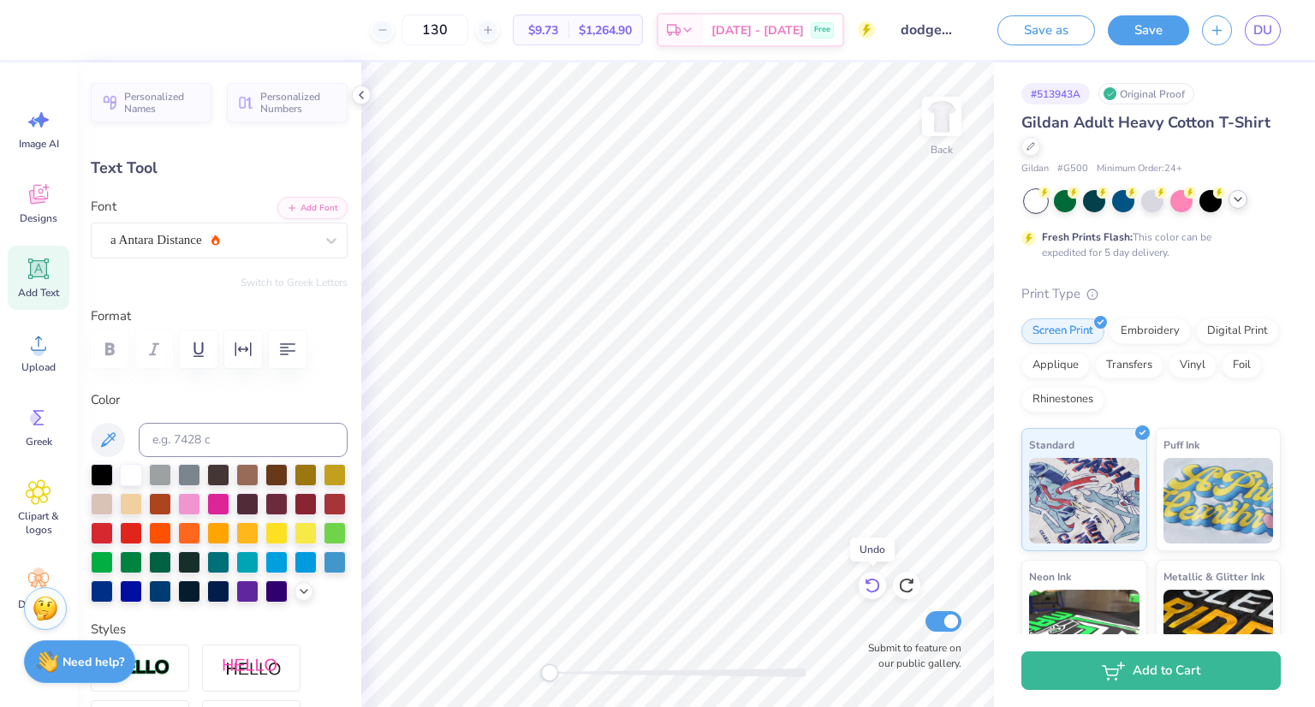
click at [869, 587] on icon at bounding box center [872, 585] width 17 height 17
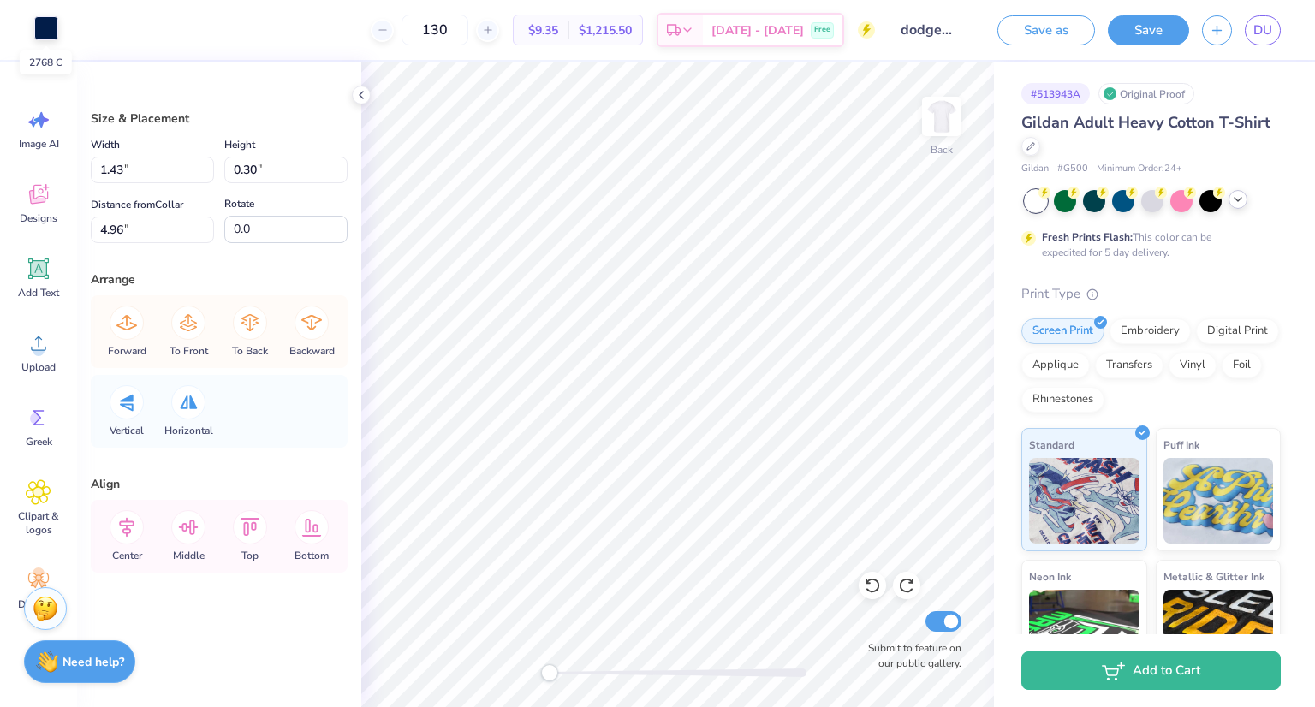
click at [45, 27] on div at bounding box center [46, 28] width 24 height 24
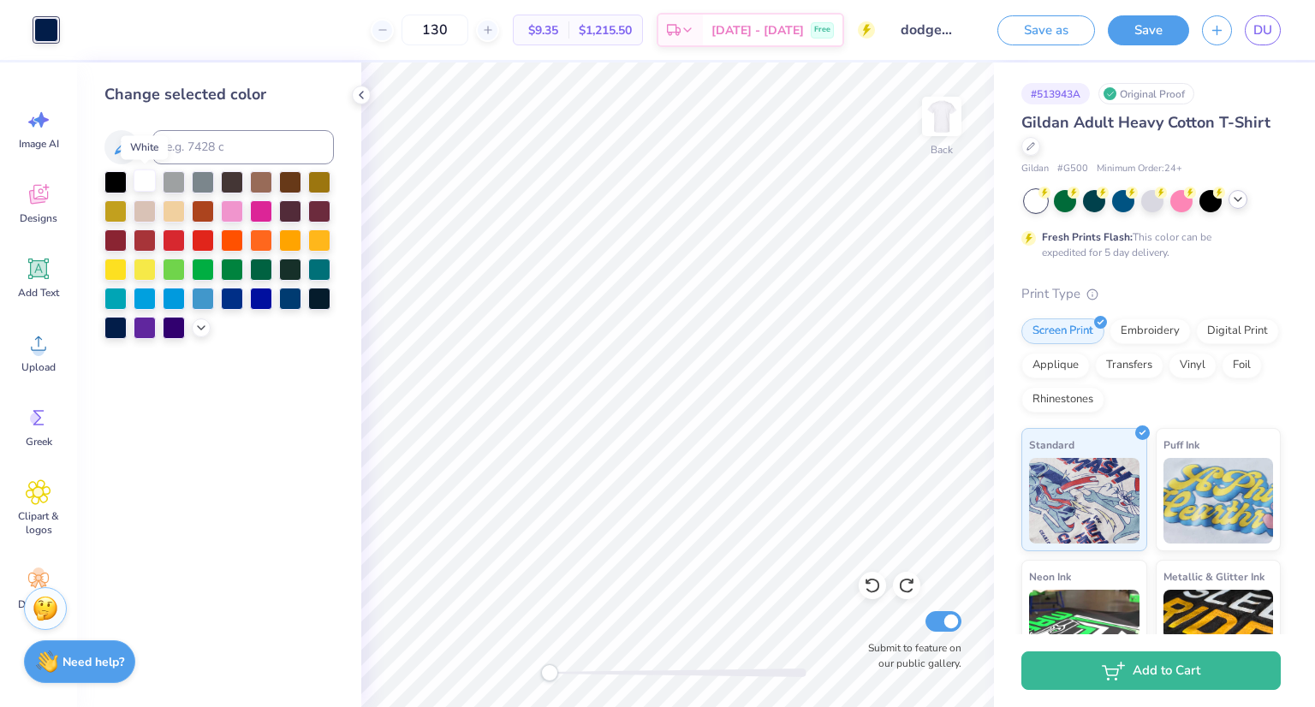
click at [148, 186] on div at bounding box center [145, 181] width 22 height 22
click at [204, 326] on icon at bounding box center [201, 326] width 14 height 14
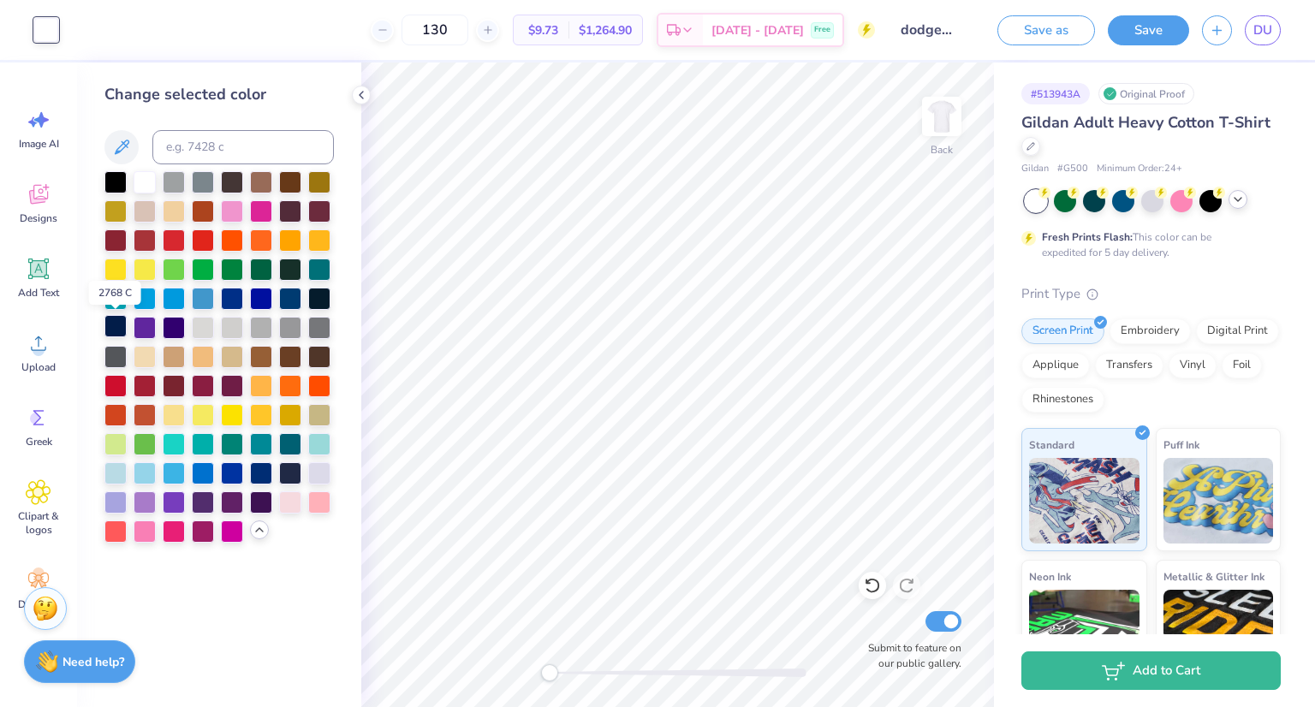
click at [120, 325] on div at bounding box center [115, 326] width 22 height 22
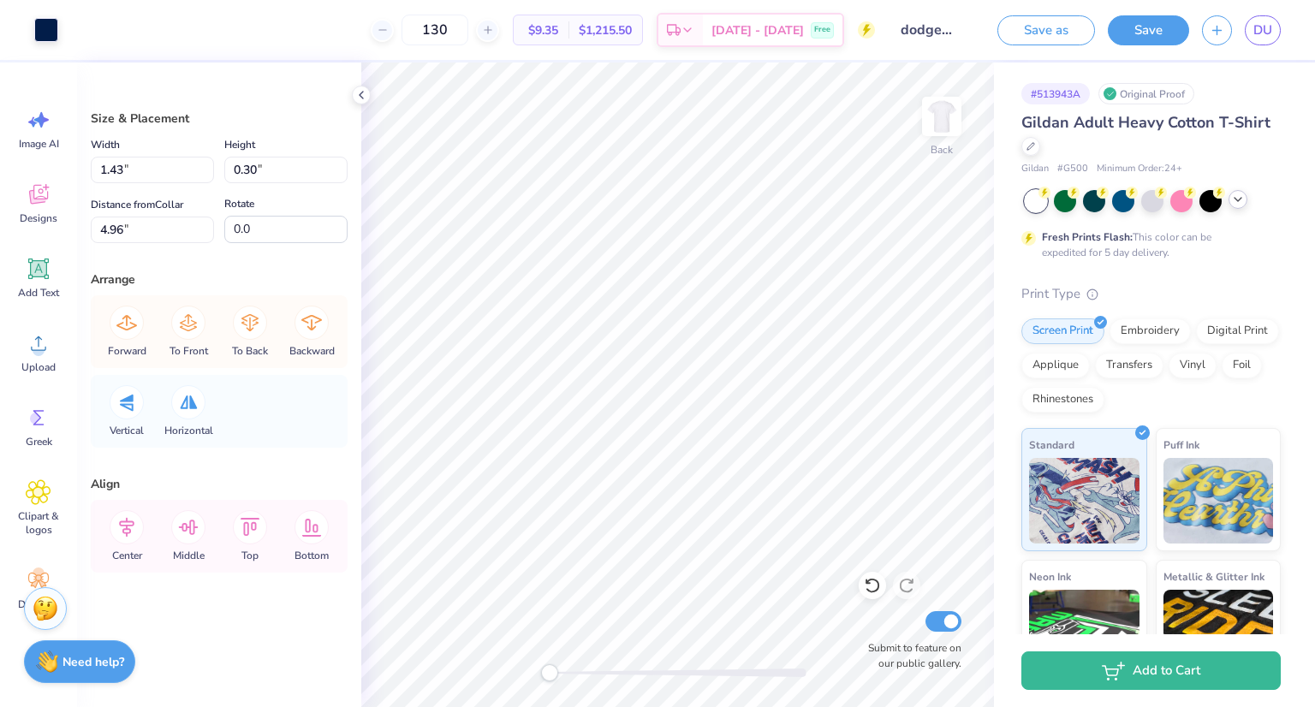
type input "5.30"
type input "4.65"
type input "3.70"
type input "1.71"
type input "3.54"
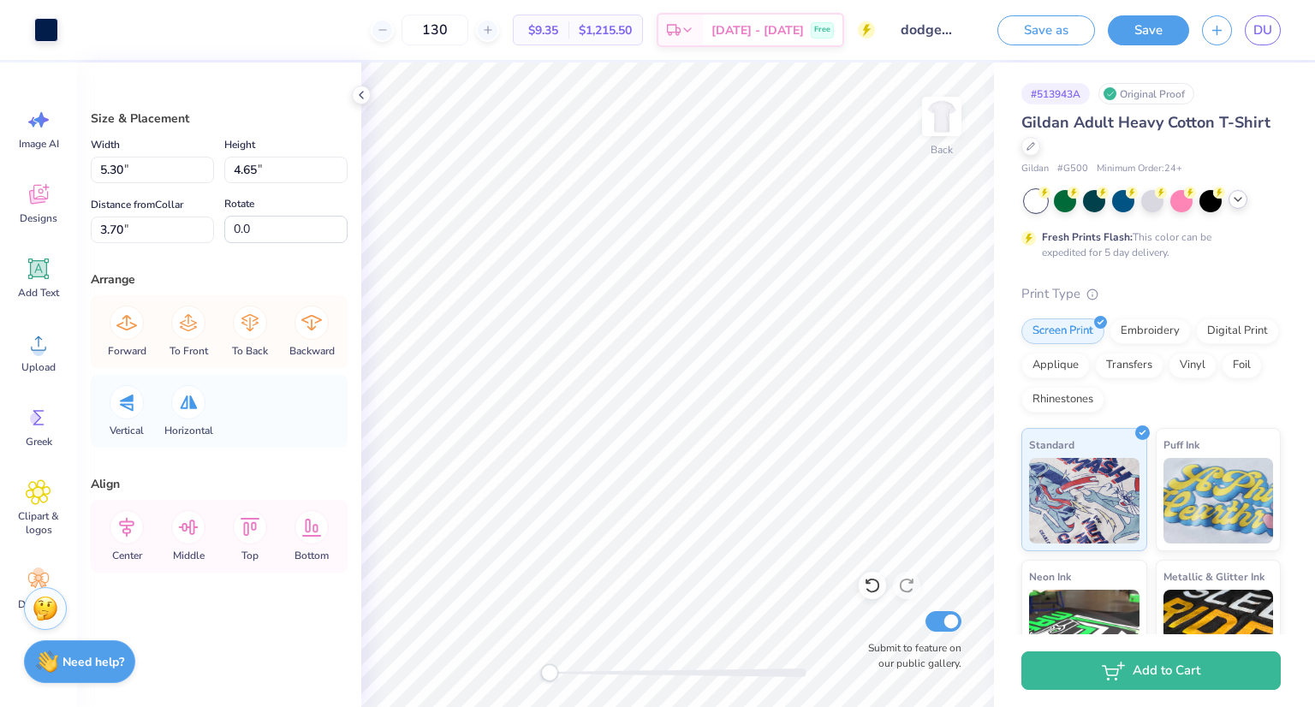
type input "4.80"
type input "5.30"
type input "4.65"
type input "3.69"
type input "1.71"
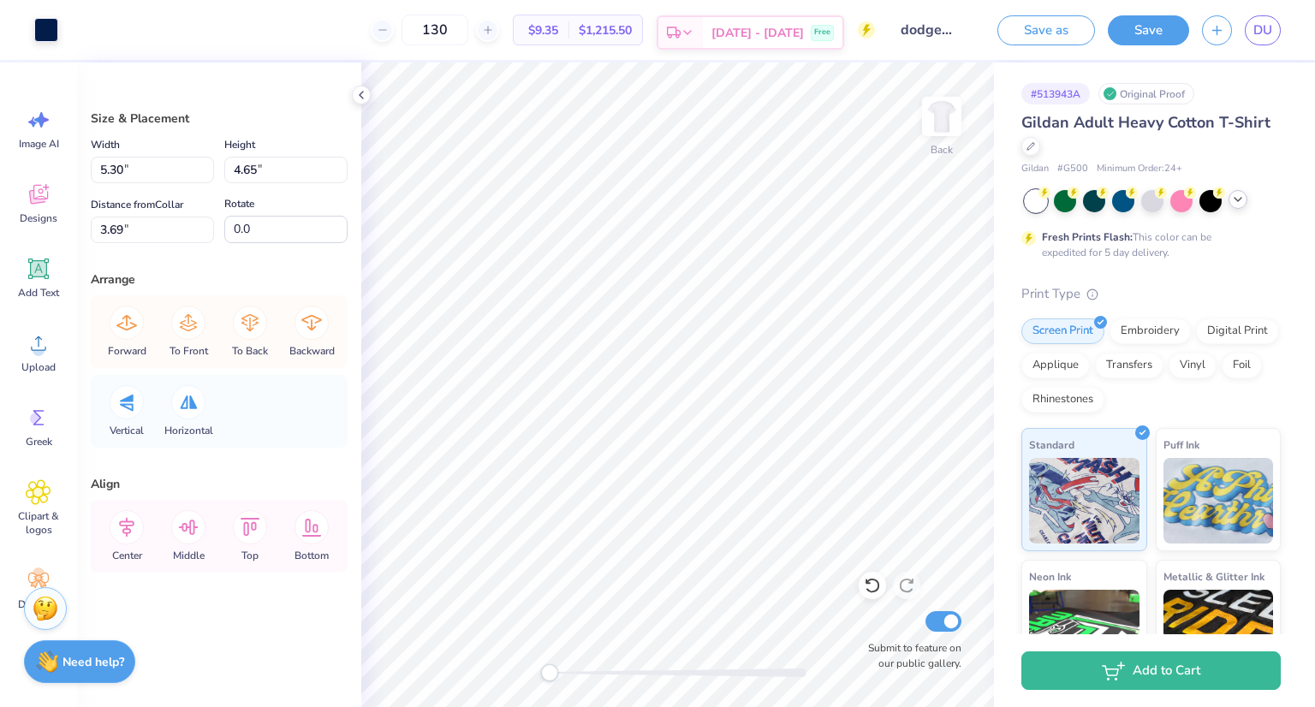
type input "3.54"
type input "4.80"
click at [45, 29] on div at bounding box center [46, 28] width 24 height 24
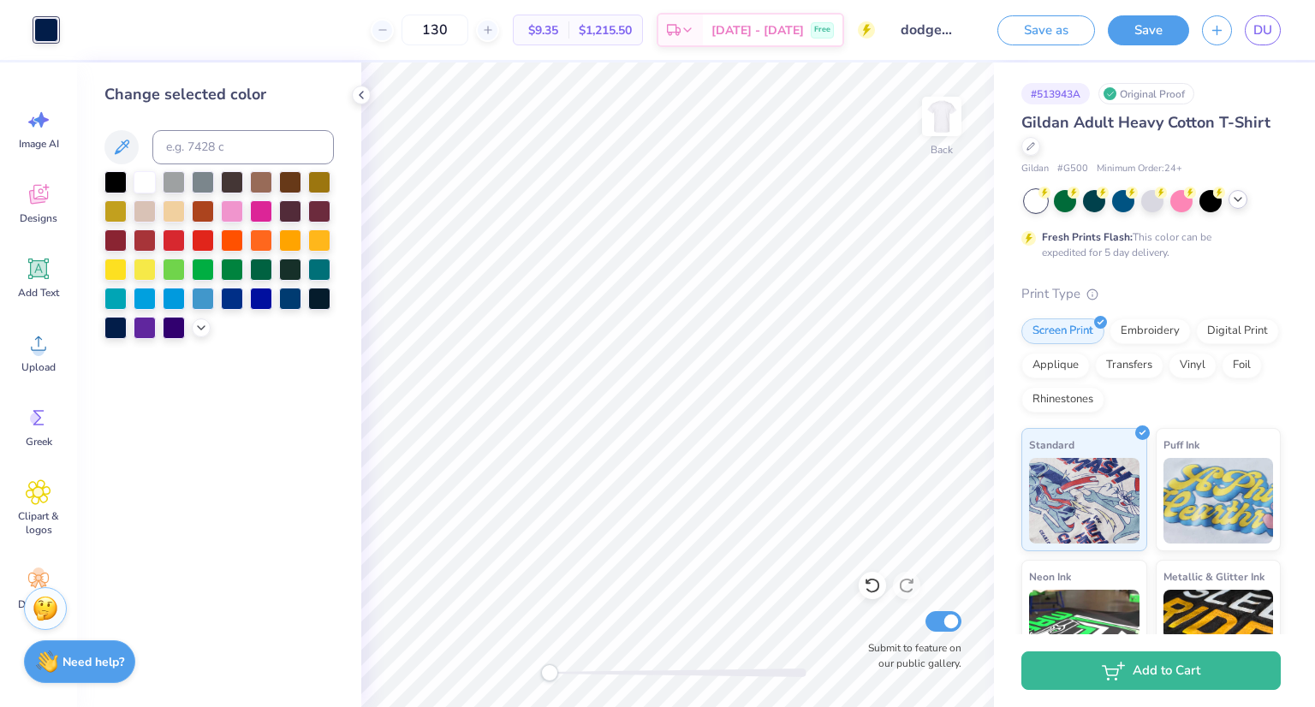
click at [123, 549] on div "Change selected color" at bounding box center [219, 385] width 284 height 645
click at [146, 180] on div at bounding box center [145, 181] width 22 height 22
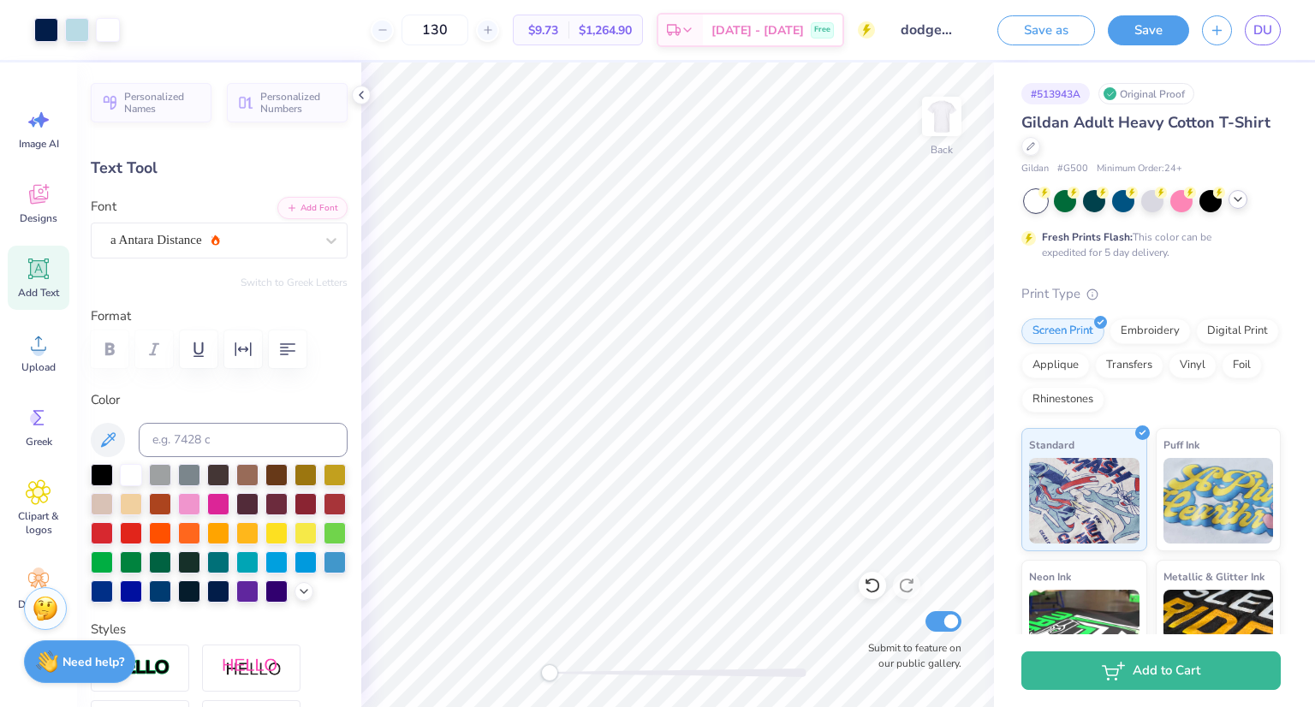
type input "0.0"
type input "5.22"
type input "1.76"
type input "10.57"
type input "0.0"
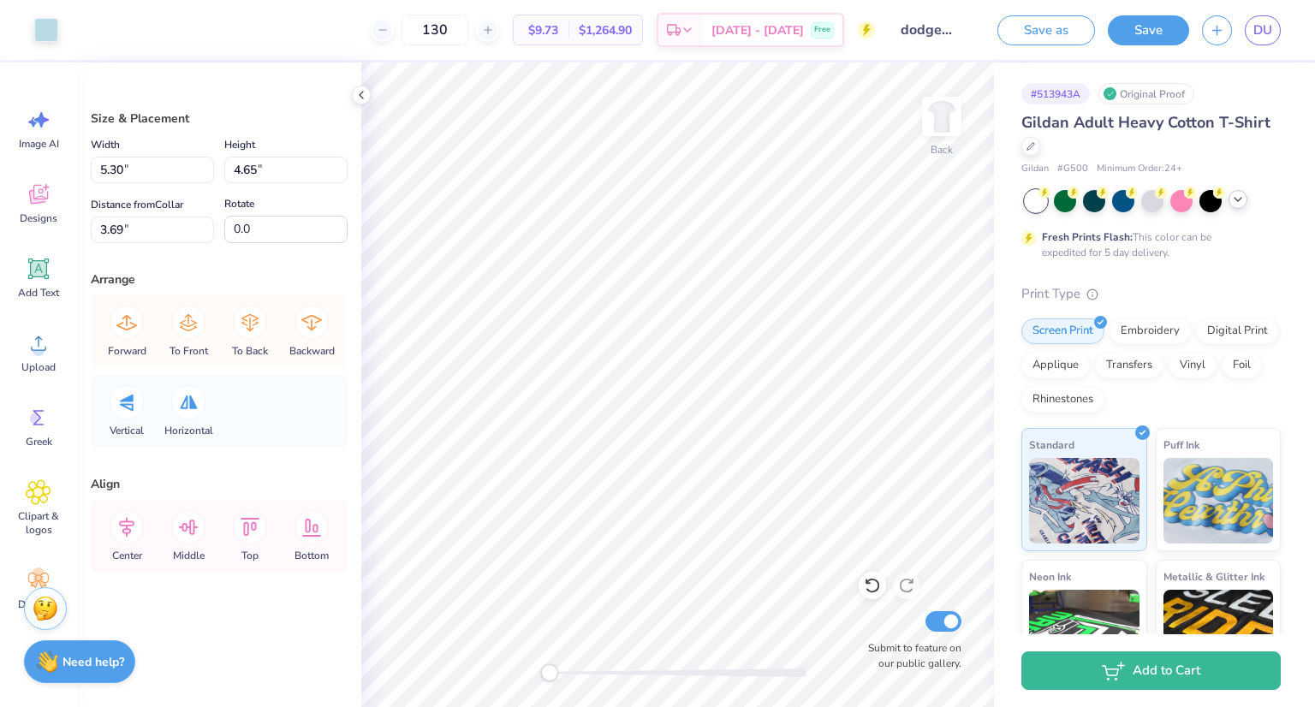
type input "4.78"
type input "2.94"
type input "4.98"
type input "5.97"
type input "1.65"
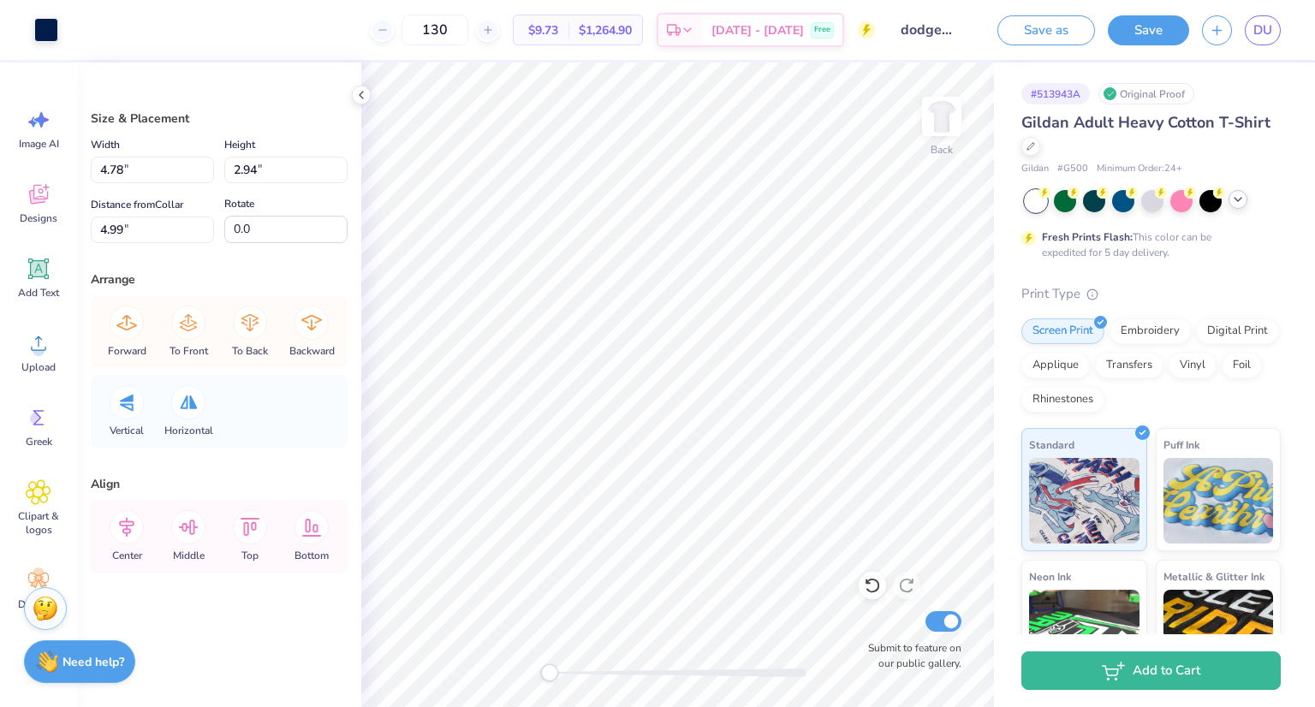
type input "6.38"
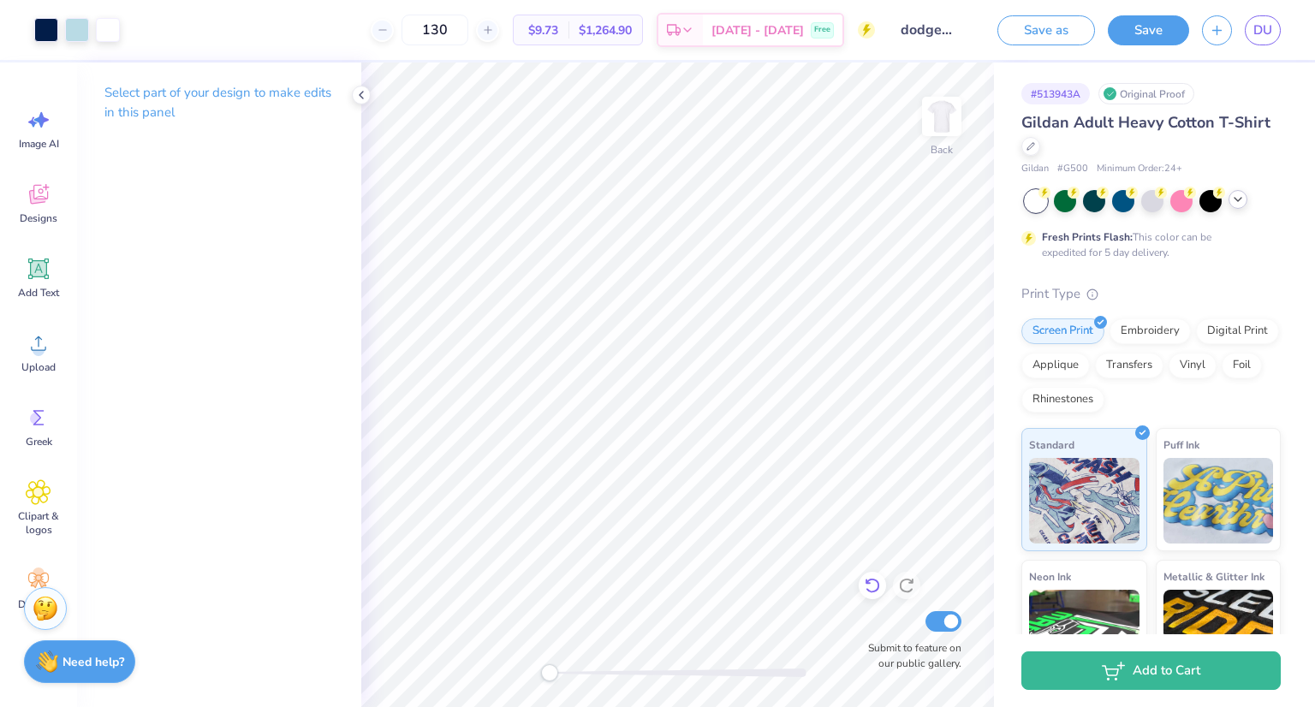
click at [874, 583] on icon at bounding box center [872, 585] width 17 height 17
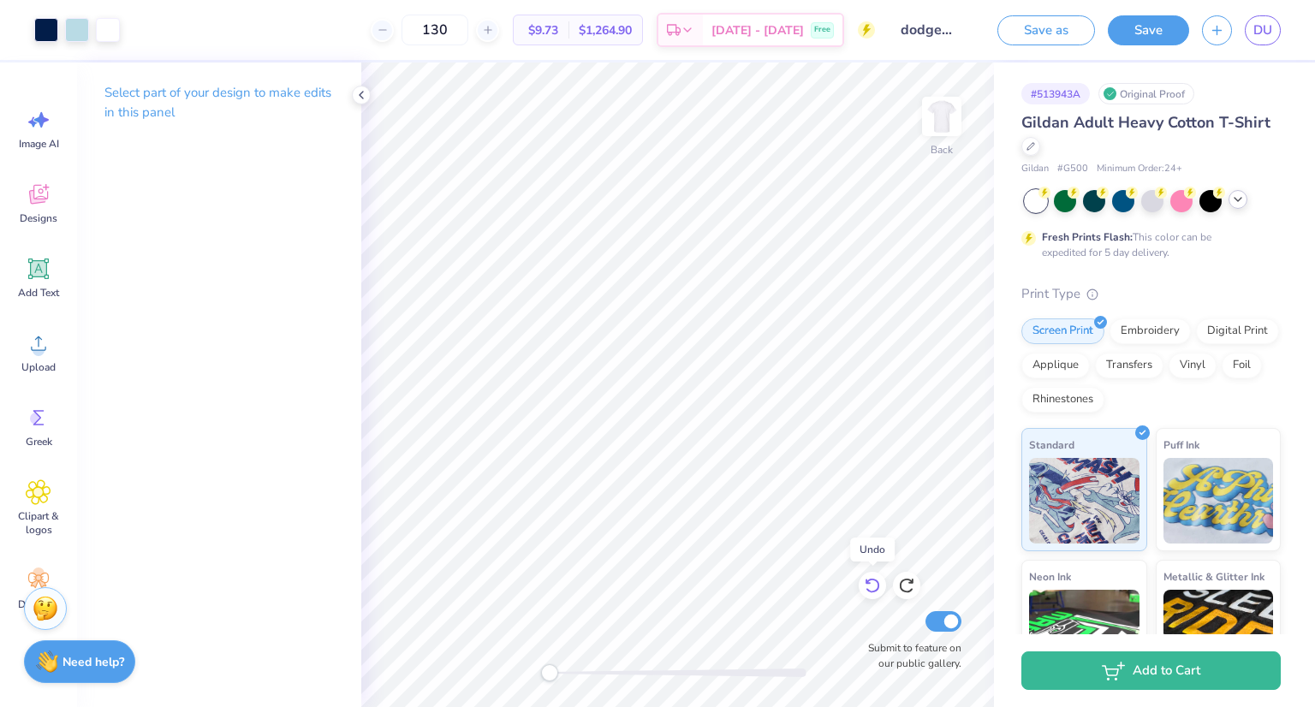
click at [874, 583] on icon at bounding box center [872, 585] width 17 height 17
click at [906, 586] on icon at bounding box center [906, 585] width 17 height 17
